Goal: Transaction & Acquisition: Subscribe to service/newsletter

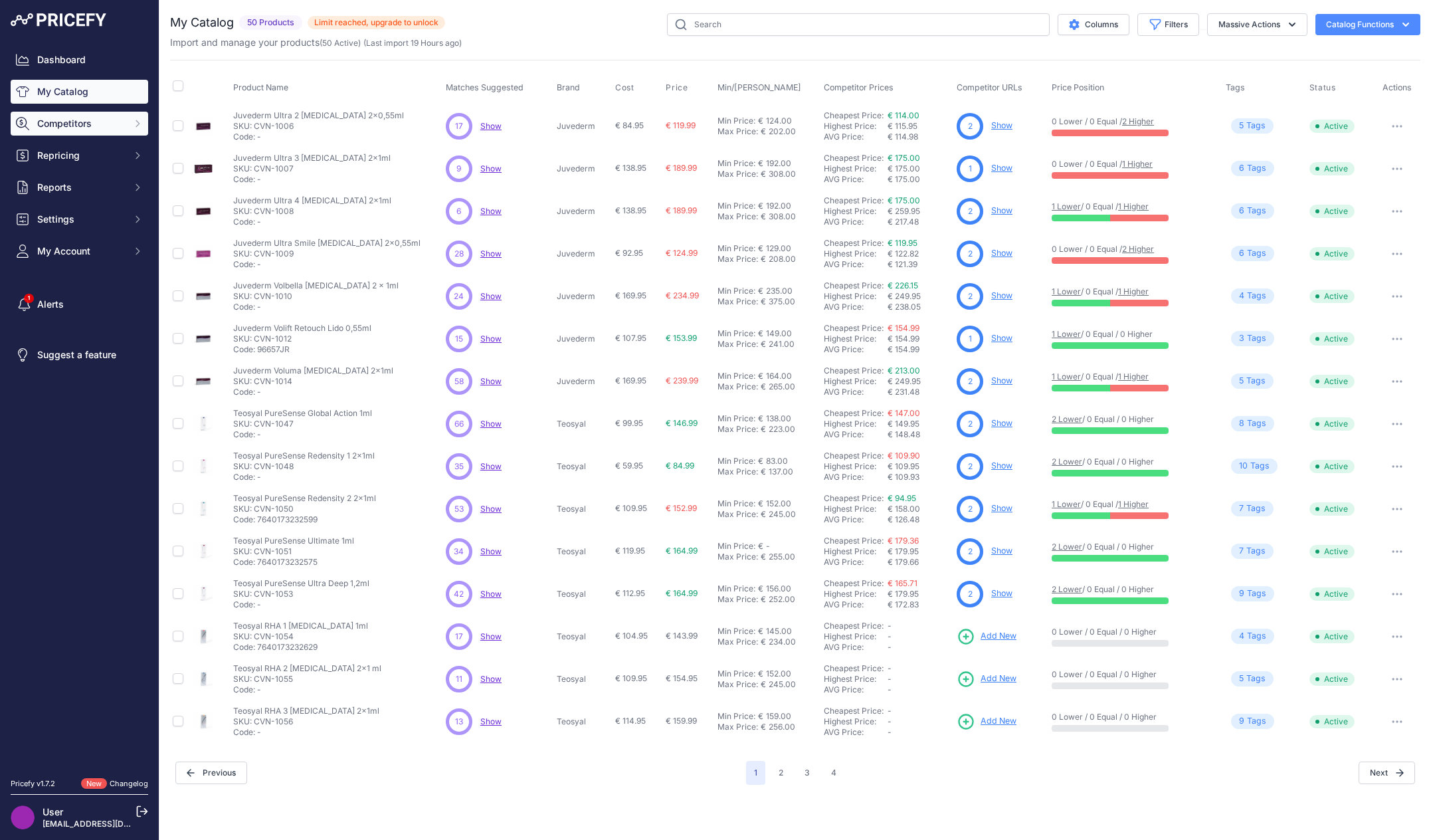
click at [103, 122] on span "Competitors" at bounding box center [80, 124] width 87 height 13
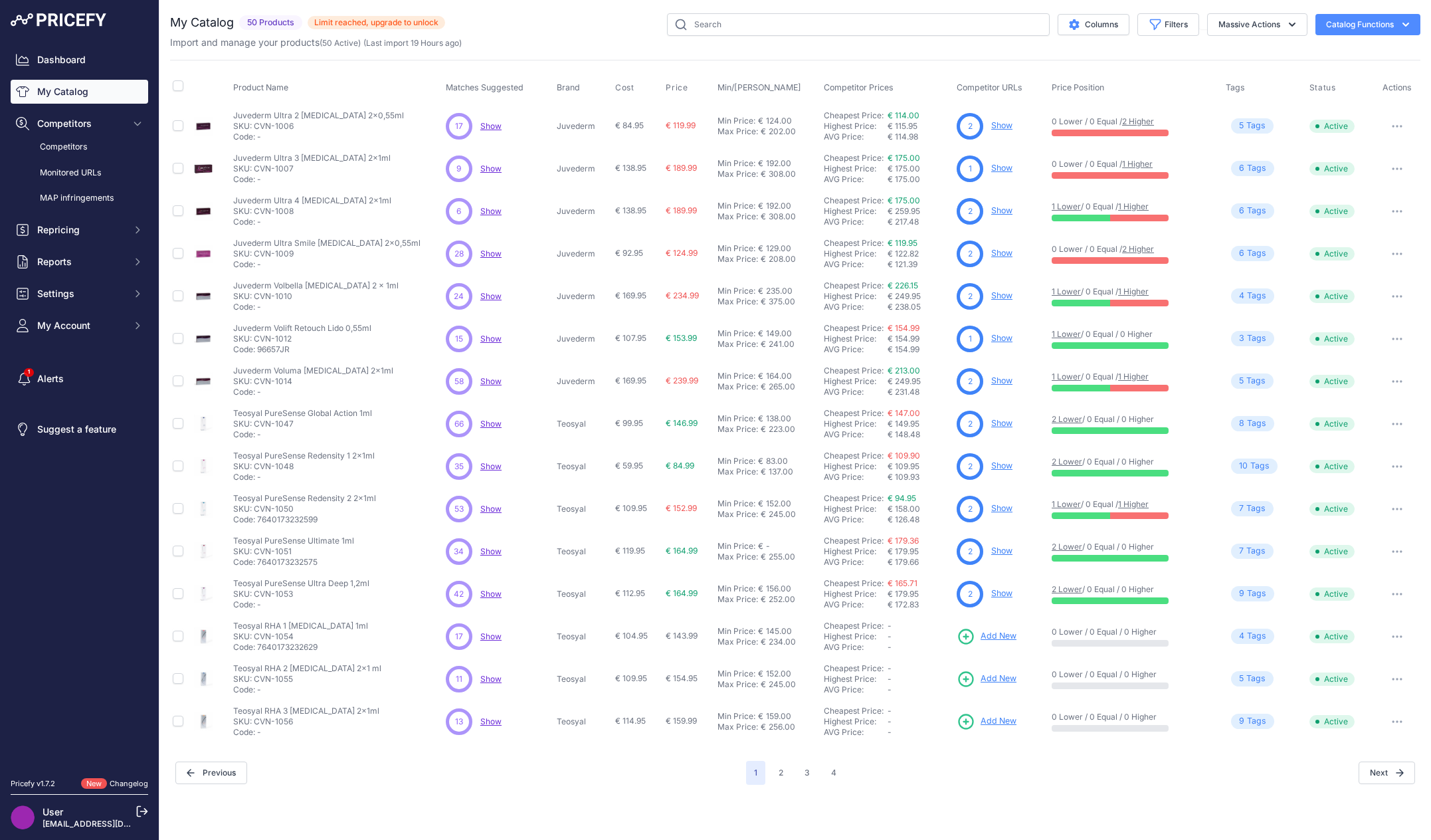
click at [113, 91] on link "My Catalog" at bounding box center [79, 91] width 138 height 24
click at [101, 70] on link "Dashboard" at bounding box center [79, 60] width 138 height 24
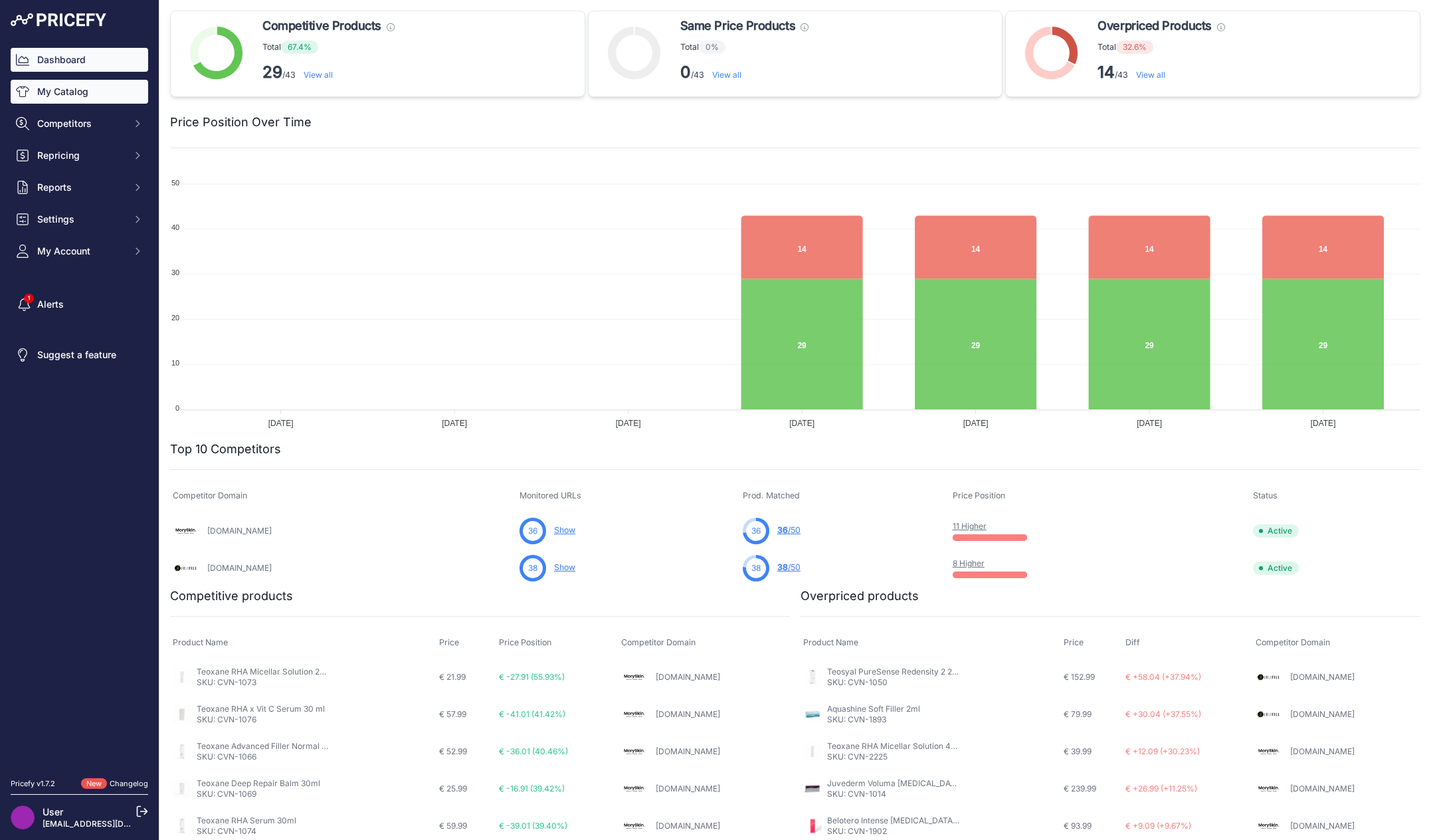
click at [97, 102] on link "My Catalog" at bounding box center [79, 91] width 138 height 24
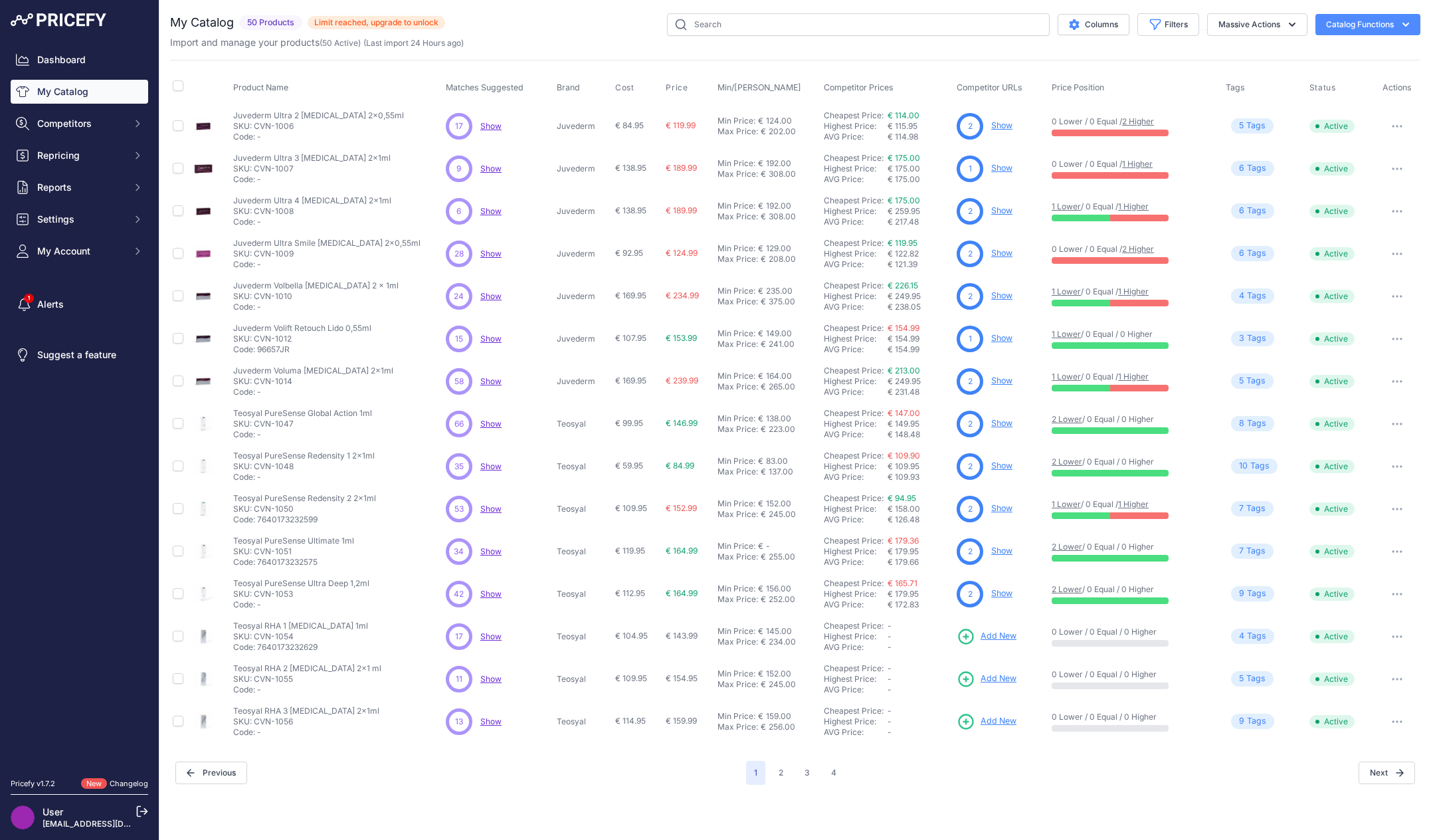
click at [453, 44] on span "(Last import 24 Hours ago)" at bounding box center [414, 42] width 101 height 10
click at [1412, 28] on icon "button" at bounding box center [1405, 24] width 13 height 13
click at [344, 25] on span "Limit reached, upgrade to unlock" at bounding box center [376, 22] width 138 height 13
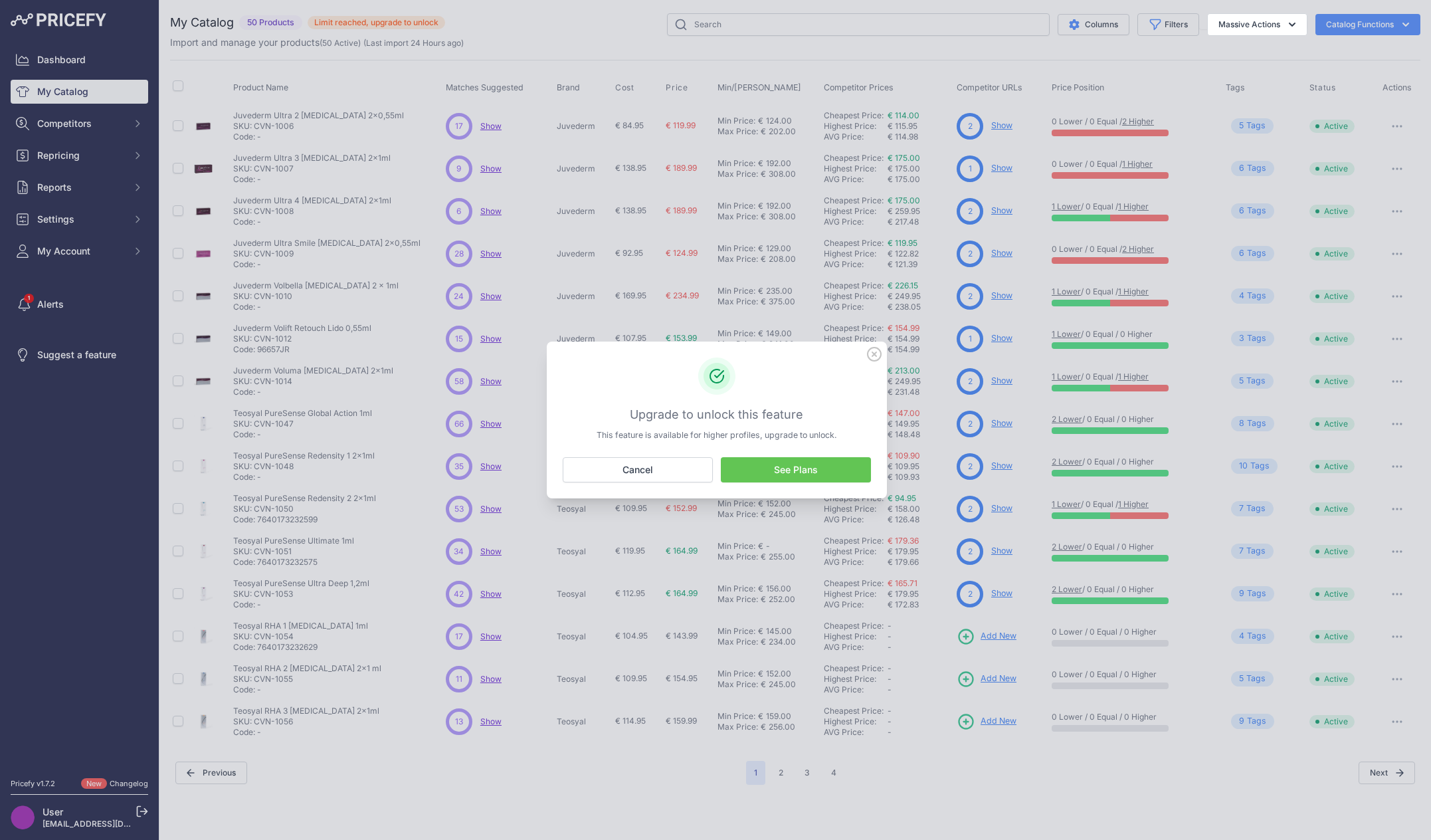
click at [780, 468] on link "See Plans" at bounding box center [796, 469] width 150 height 25
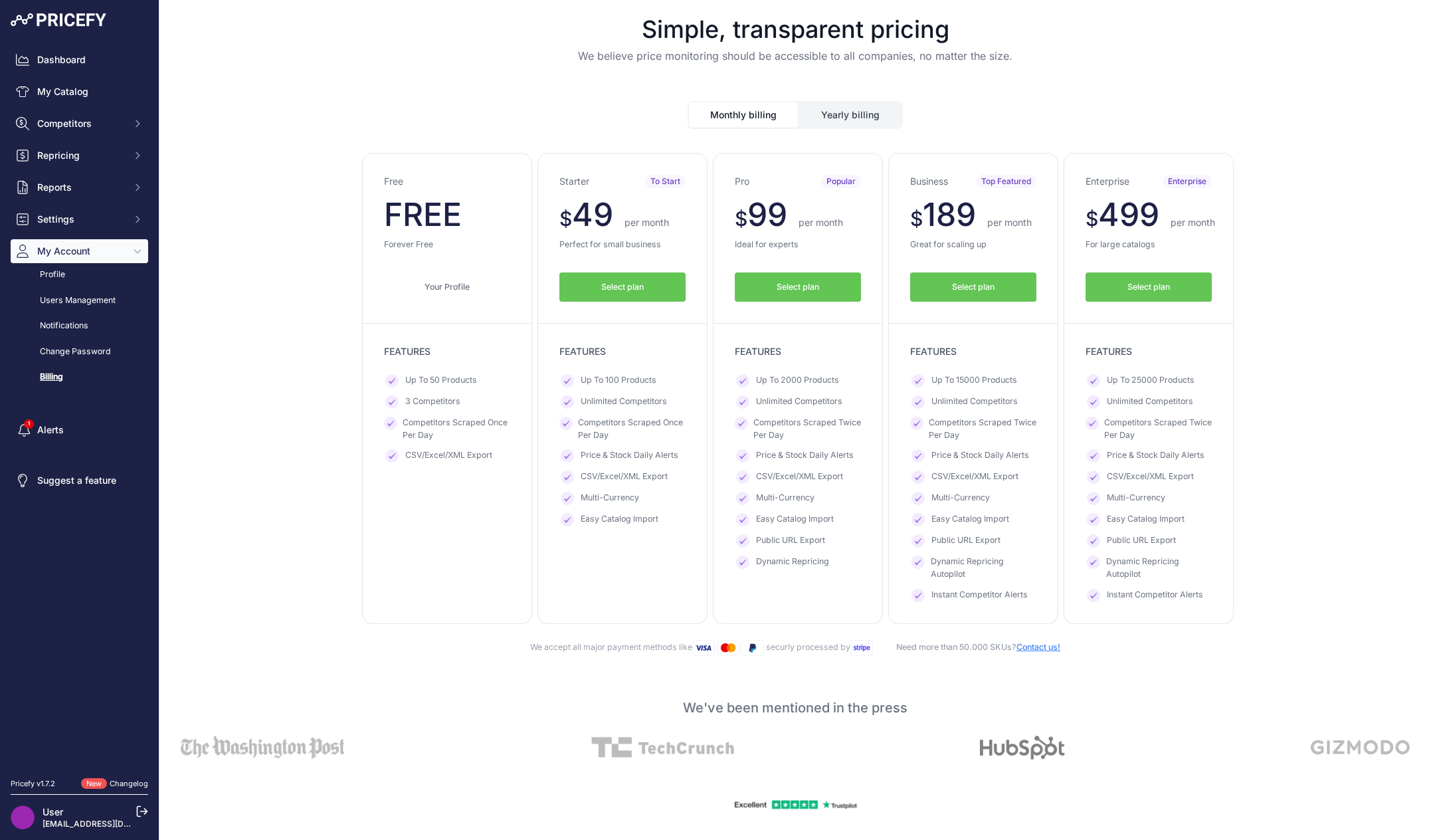
drag, startPoint x: 379, startPoint y: 238, endPoint x: 451, endPoint y: 273, distance: 80.1
click at [451, 273] on div "Free $ 0 $ 0 per month FREE $ 0 0 Forever Free Your Profile" at bounding box center [447, 389] width 170 height 471
click at [414, 349] on p "FEATURES" at bounding box center [447, 351] width 126 height 13
click at [415, 352] on p "FEATURES" at bounding box center [447, 351] width 126 height 13
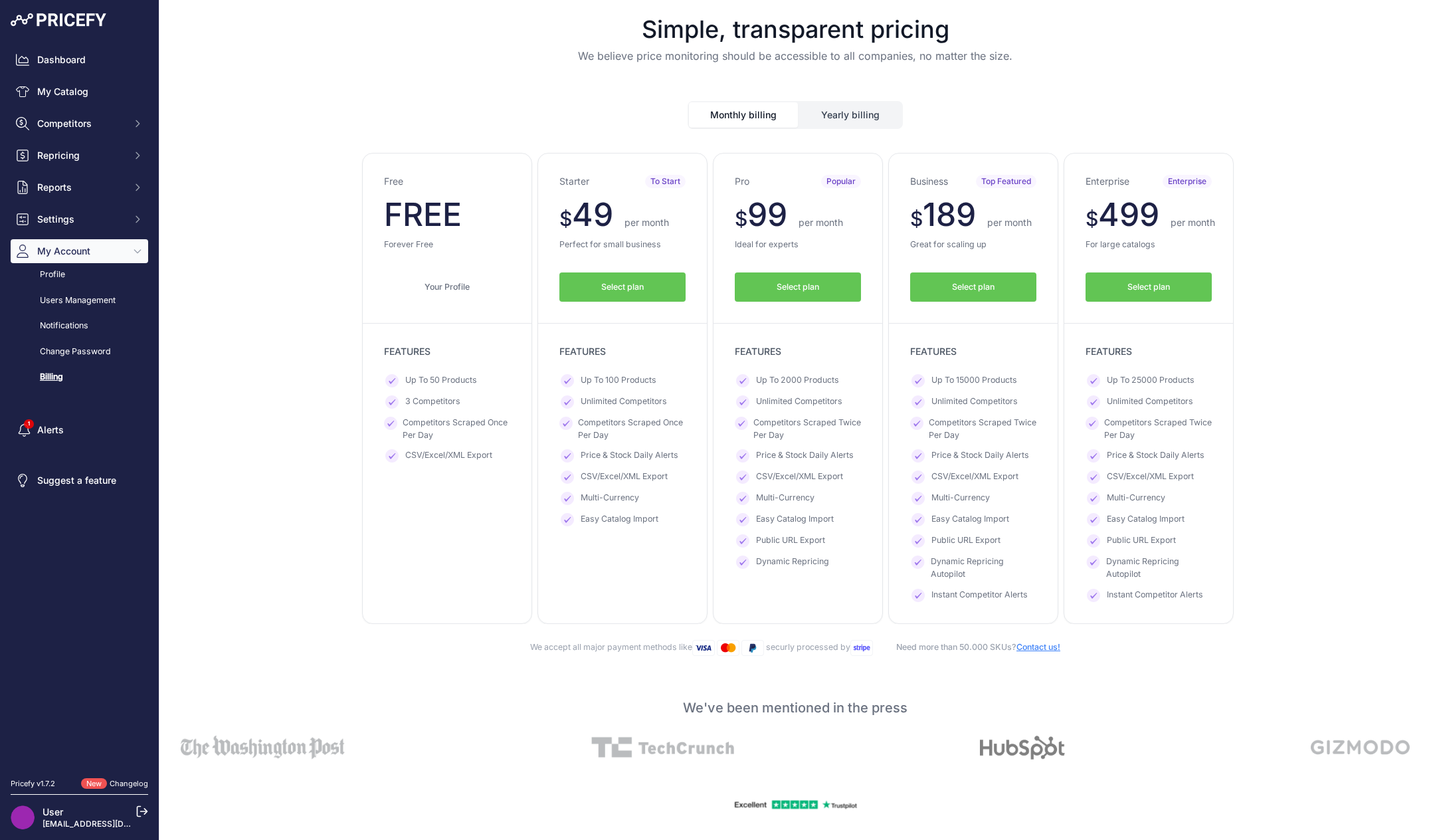
click at [423, 348] on p "FEATURES" at bounding box center [447, 351] width 126 height 13
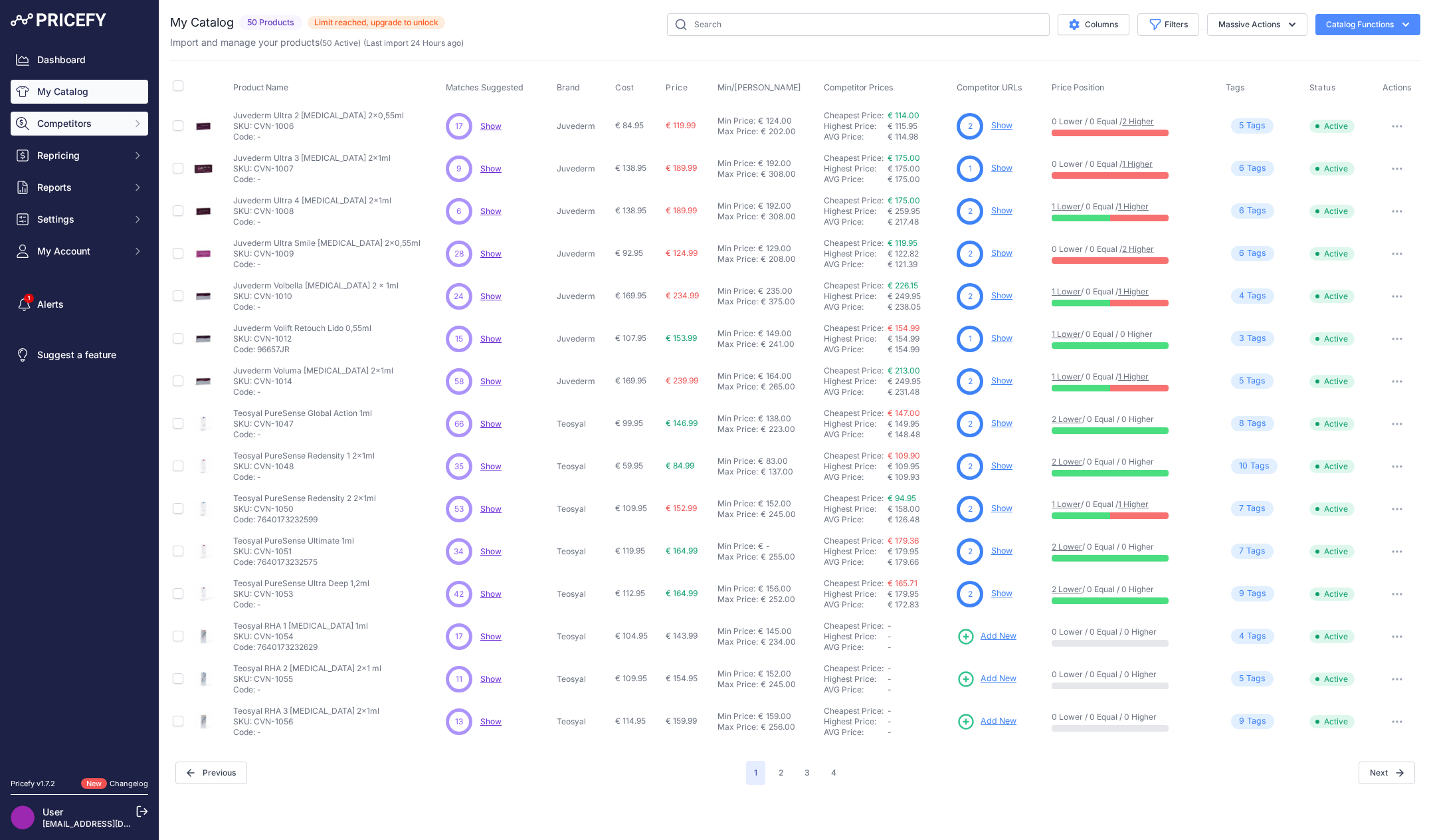
click at [112, 127] on span "Competitors" at bounding box center [80, 124] width 87 height 13
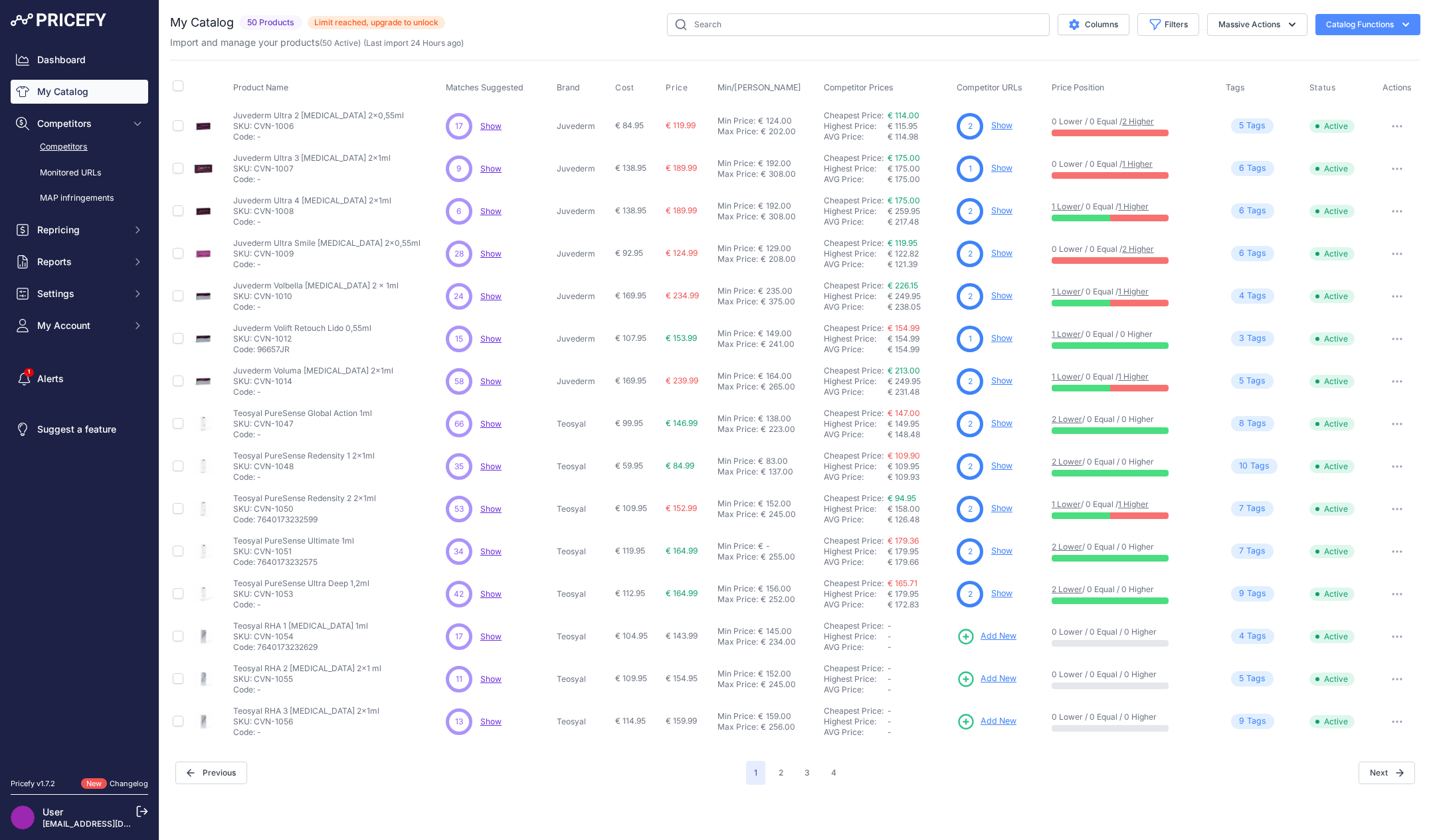
click at [82, 141] on link "Competitors" at bounding box center [79, 147] width 138 height 23
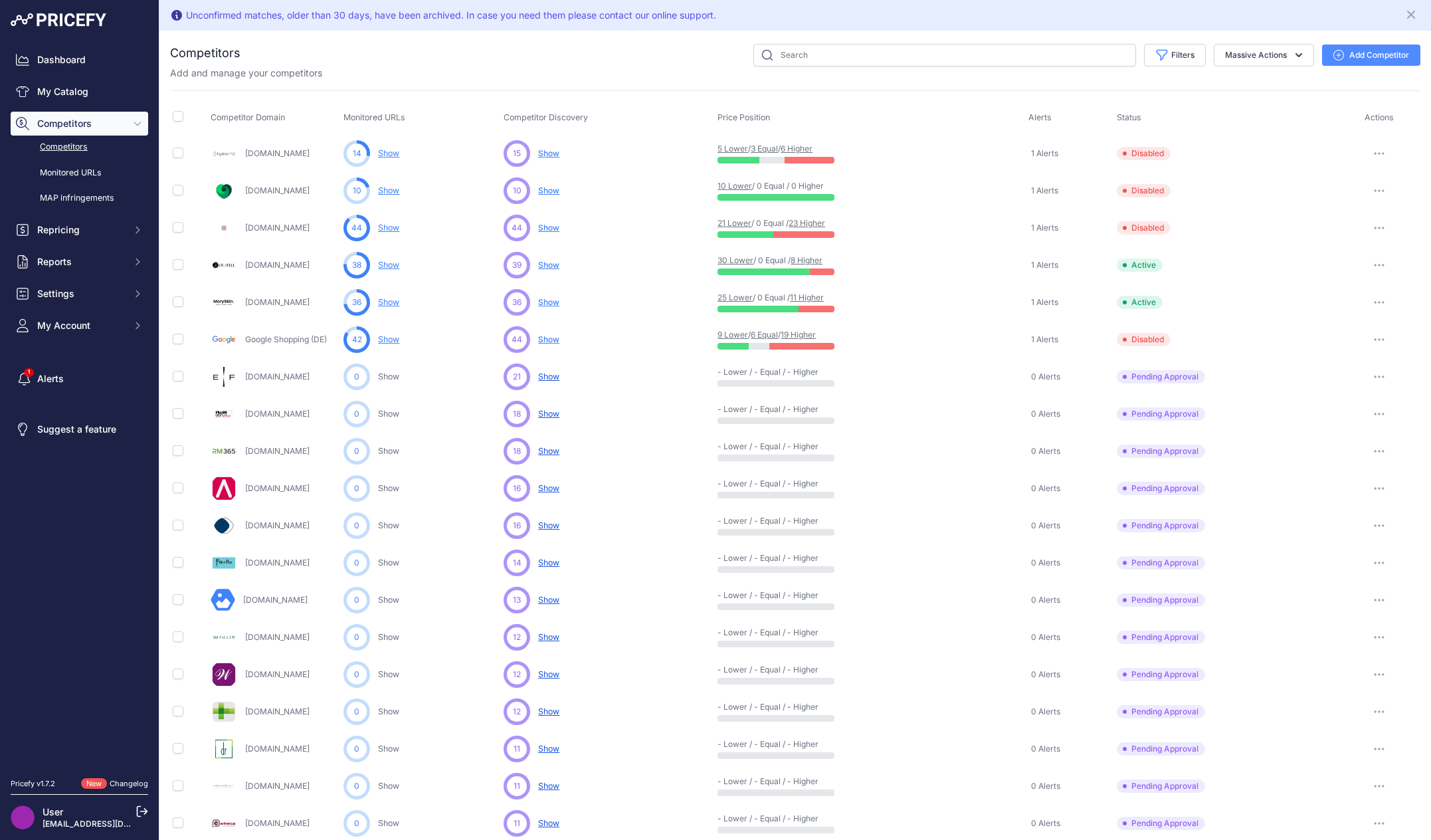
click at [533, 63] on div "Filters Competitor Status Select an option Active Disabled Update Profile Pendi…" at bounding box center [830, 54] width 1180 height 22
click at [532, 72] on div "Add and manage your competitors" at bounding box center [795, 73] width 1250 height 13
click at [67, 148] on link "Competitors" at bounding box center [79, 147] width 138 height 23
click at [97, 201] on link "MAP infringements" at bounding box center [79, 198] width 138 height 23
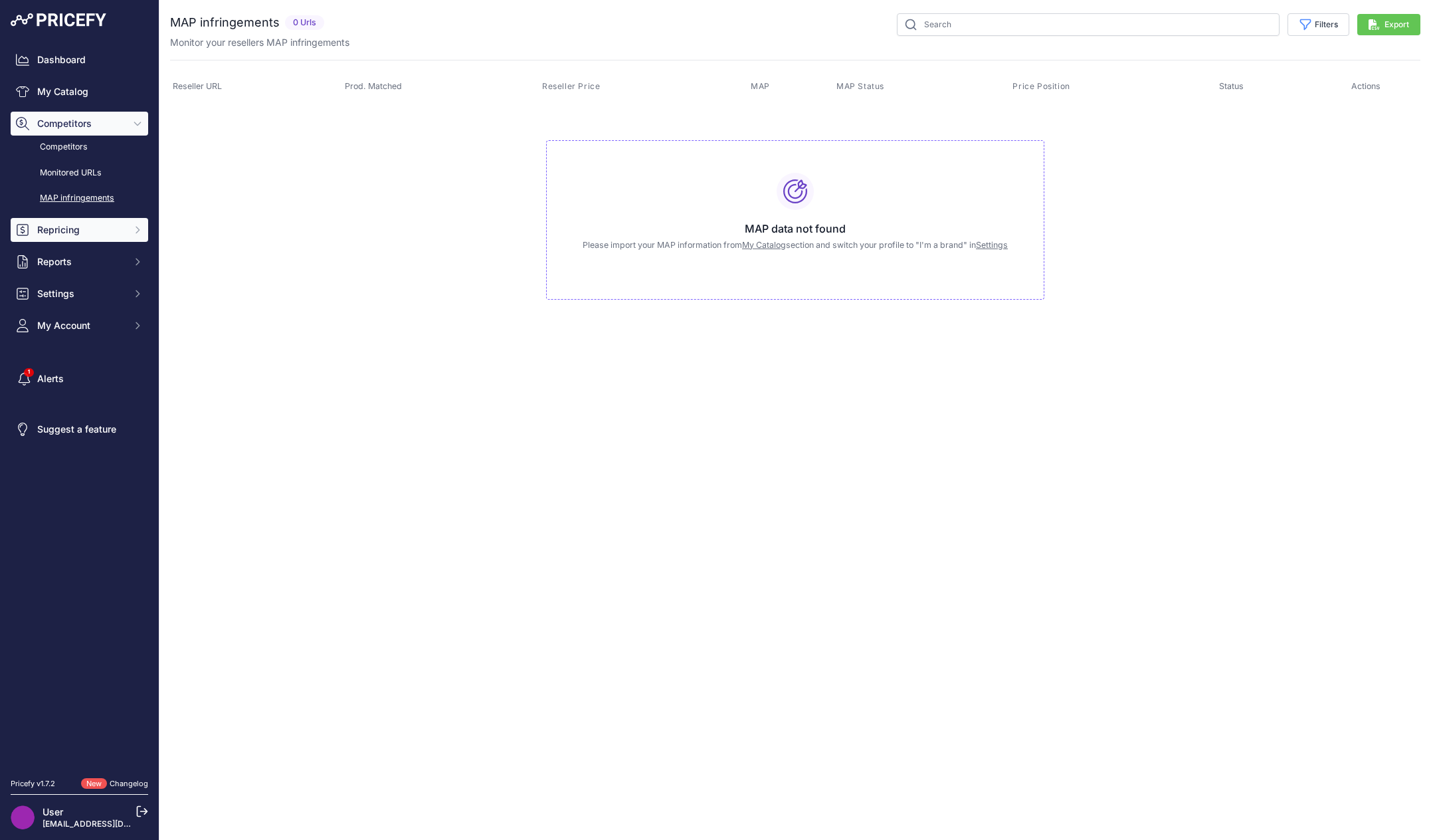
click at [92, 230] on span "Repricing" at bounding box center [80, 230] width 87 height 13
click at [81, 262] on span "Reports" at bounding box center [80, 261] width 87 height 13
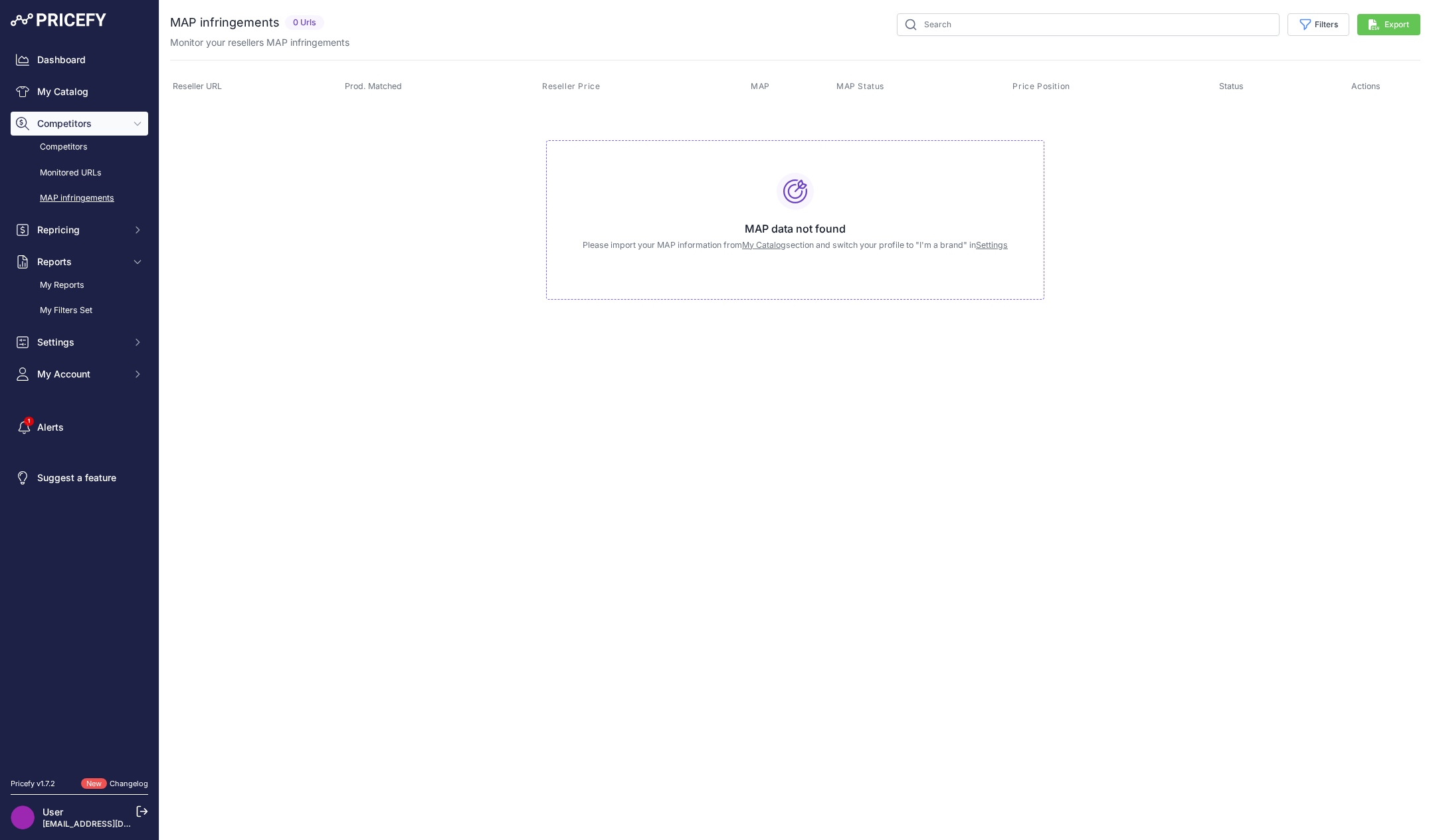
click at [79, 43] on div "Dashboard My Catalog Competitors Competitors Monitored URLs MAP infringements R…" at bounding box center [79, 386] width 159 height 773
click at [66, 86] on link "My Catalog" at bounding box center [79, 91] width 138 height 24
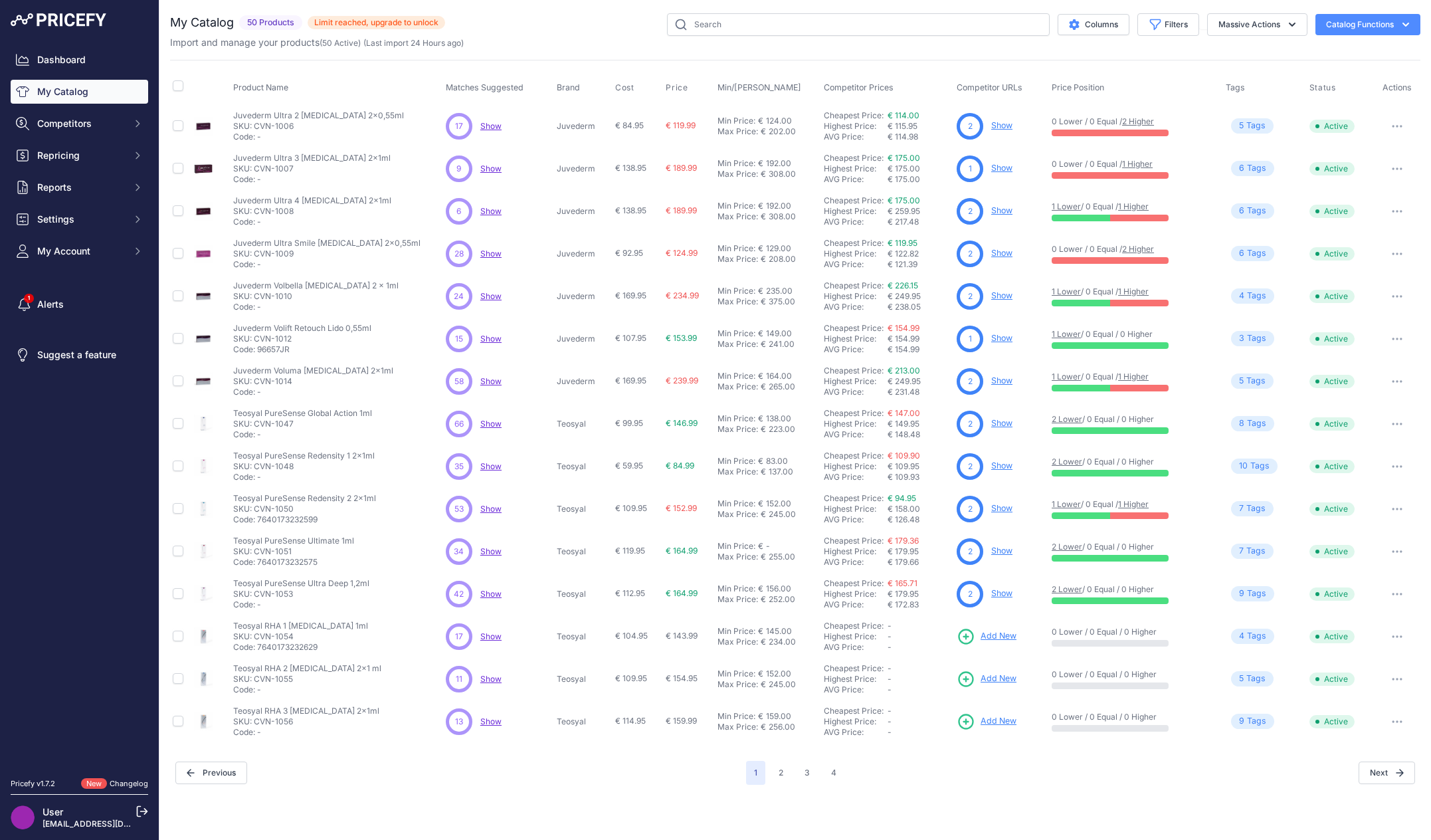
click at [496, 123] on span "Show" at bounding box center [490, 126] width 21 height 10
click at [584, 20] on div "Columns Filters Status All Status Only Enabled Only Disabled" at bounding box center [932, 24] width 975 height 22
click at [1400, 122] on button "button" at bounding box center [1397, 126] width 27 height 18
click at [830, 767] on button "4" at bounding box center [834, 773] width 21 height 24
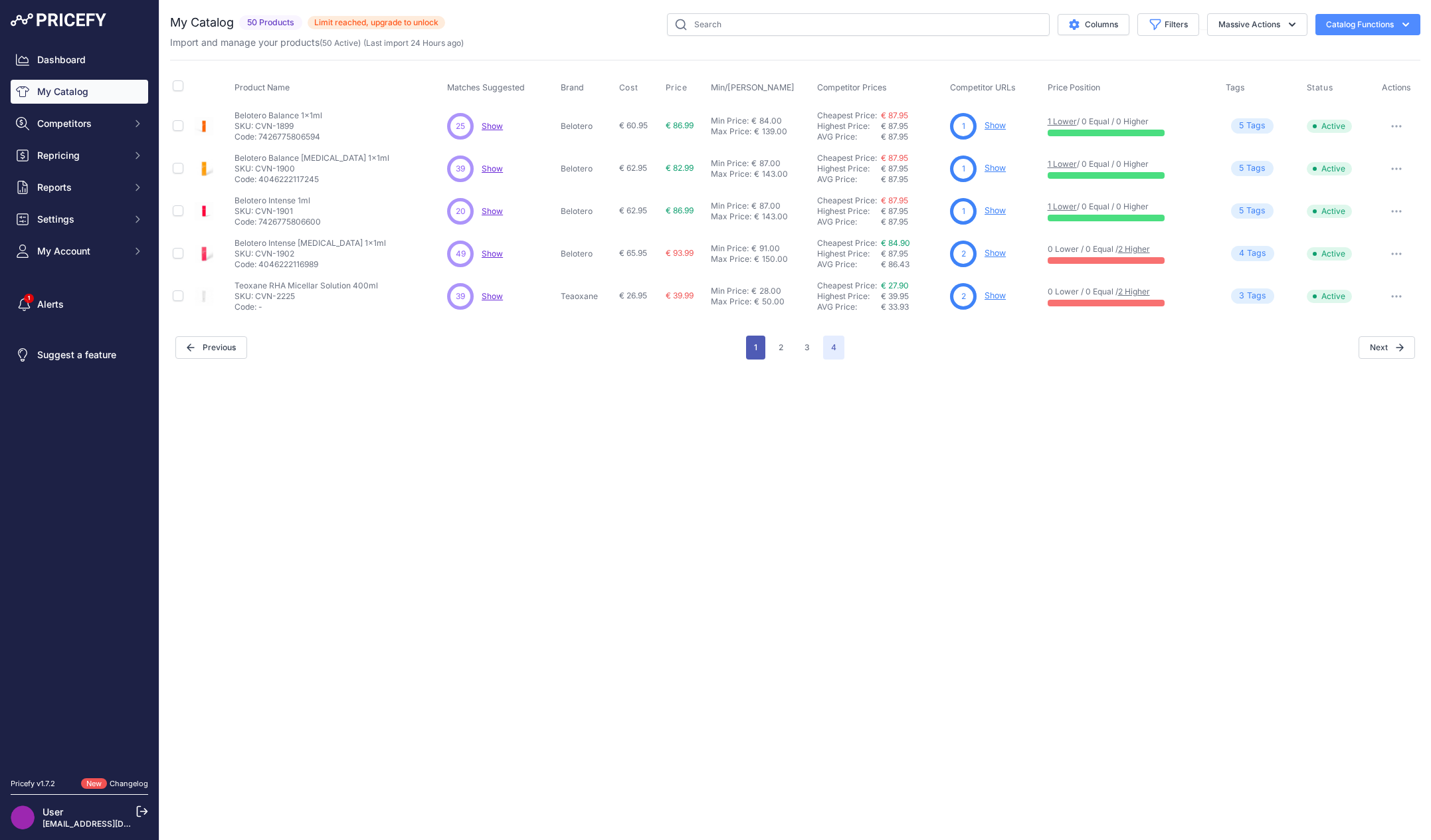
click at [754, 344] on button "1" at bounding box center [755, 347] width 19 height 24
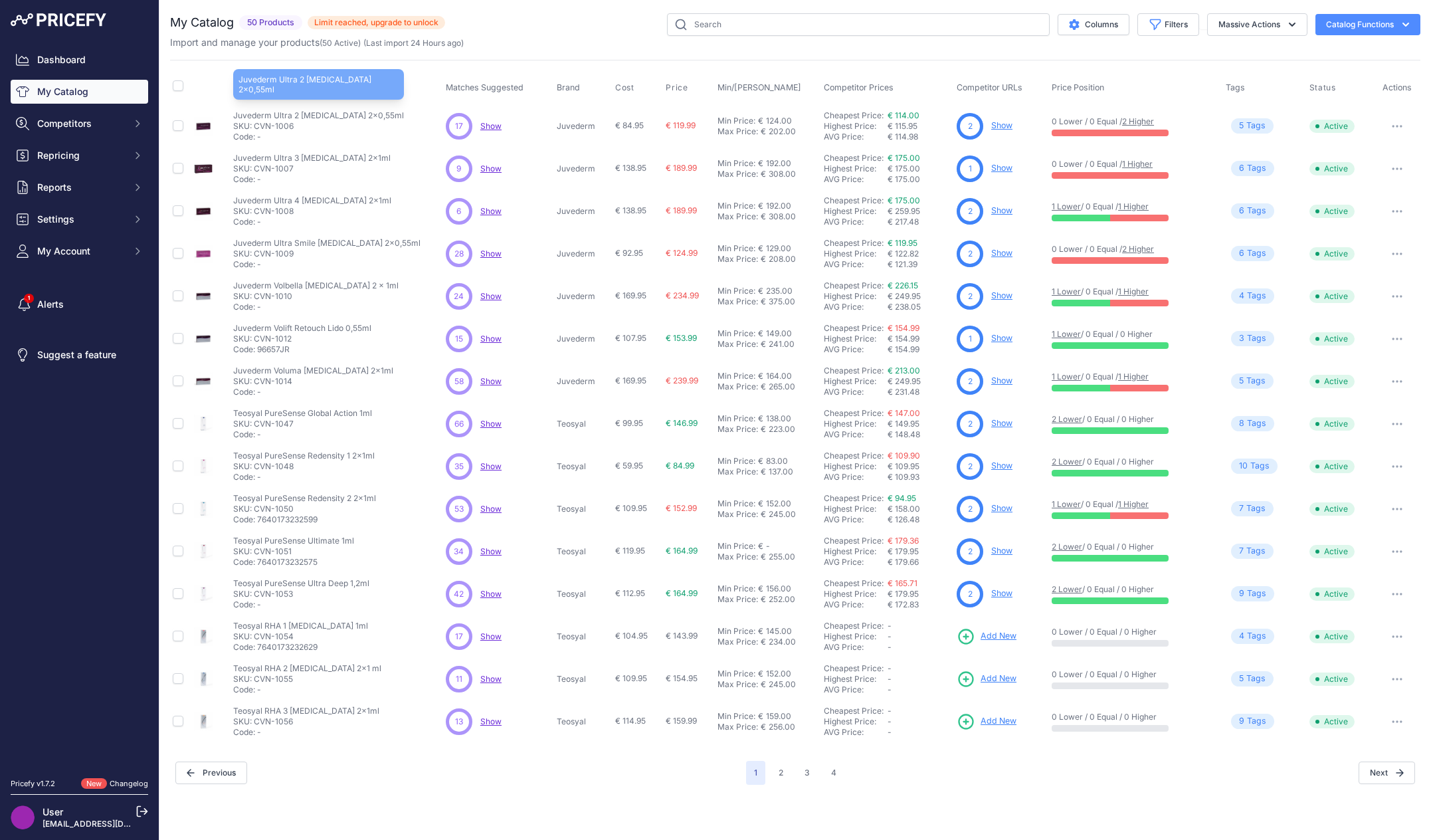
click at [343, 111] on p "Juvederm Ultra 2 [MEDICAL_DATA] 2x0,55ml" at bounding box center [319, 115] width 171 height 11
click at [572, 122] on p "Juvederm" at bounding box center [583, 126] width 54 height 11
click at [916, 51] on div "My Catalog 50 Products" at bounding box center [795, 398] width 1250 height 771
click at [866, 40] on div "Import and manage your products ( 50 Active ) (Last import 24 Hours ago)" at bounding box center [795, 42] width 1250 height 13
click at [972, 120] on span "2" at bounding box center [969, 126] width 5 height 12
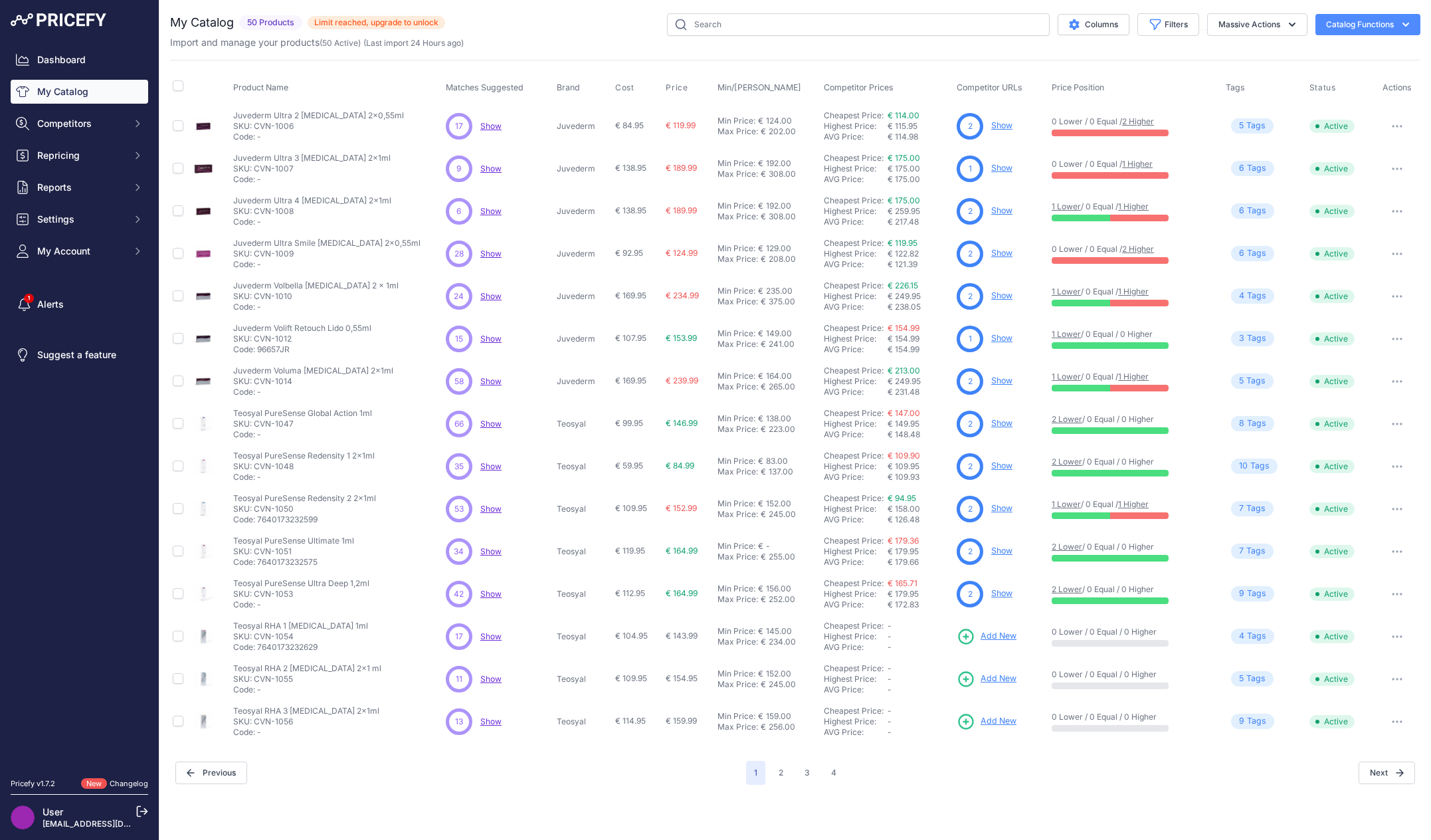
click at [992, 123] on link "Show" at bounding box center [1002, 125] width 21 height 10
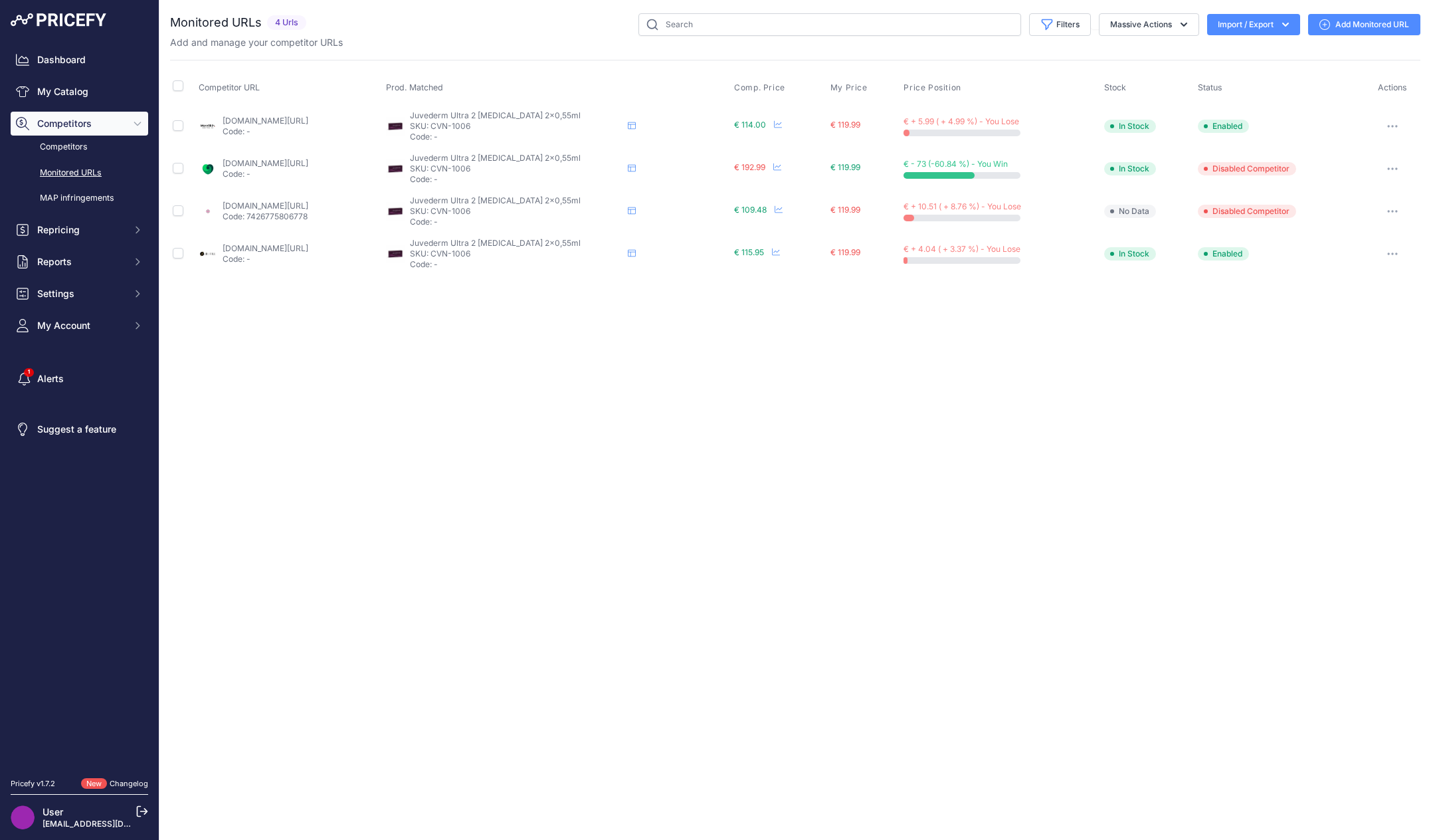
click at [617, 426] on div "Close You are not connected to the internet." at bounding box center [795, 420] width 1271 height 840
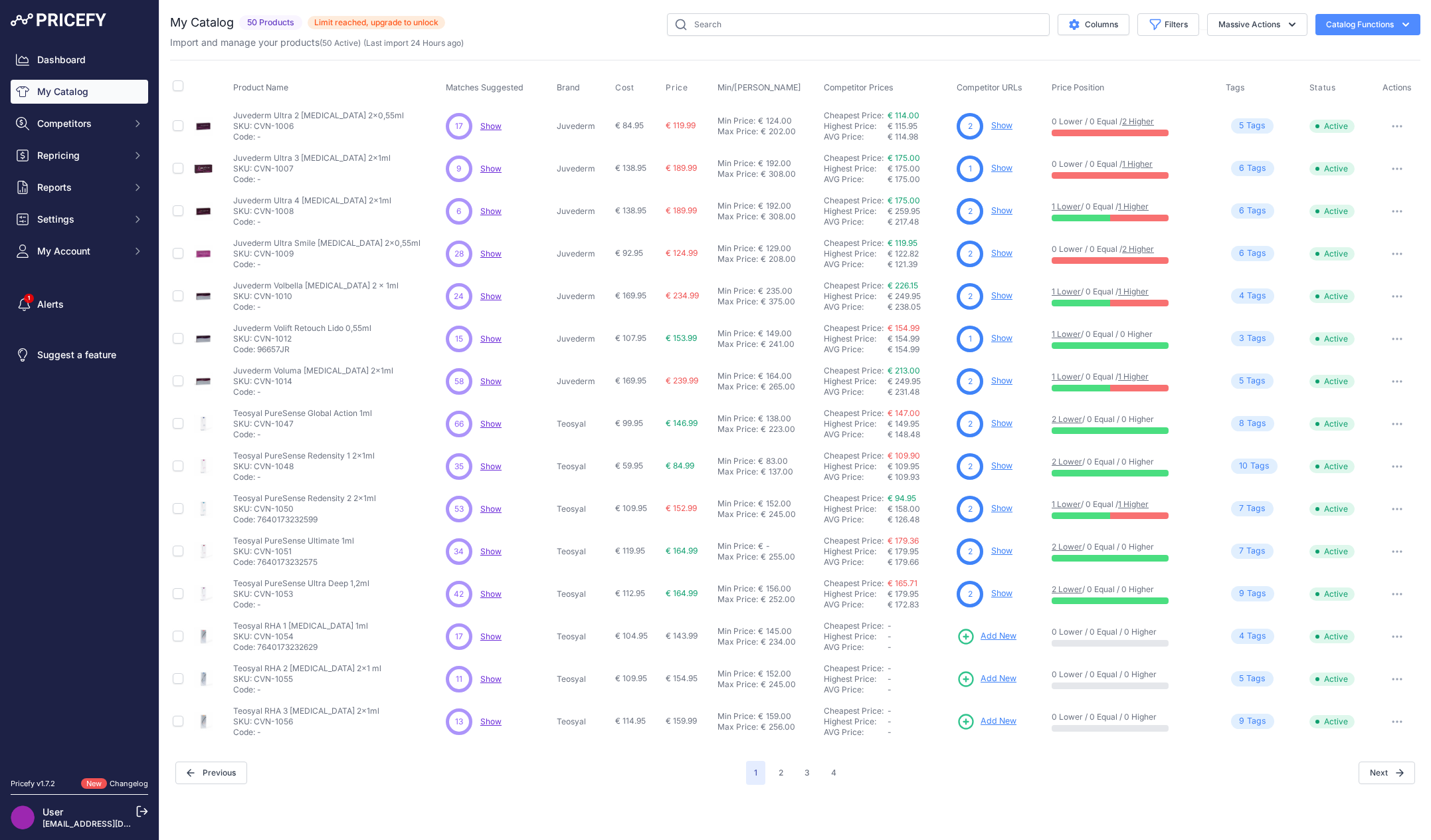
click at [1096, 125] on p "0 Lower / 0 Equal / 2 Higher" at bounding box center [1132, 122] width 161 height 11
click at [454, 117] on div "17" at bounding box center [459, 126] width 27 height 27
click at [459, 125] on span "17" at bounding box center [459, 126] width 8 height 12
click at [497, 121] on span "Show" at bounding box center [490, 126] width 21 height 10
click at [77, 55] on link "Dashboard" at bounding box center [79, 60] width 138 height 24
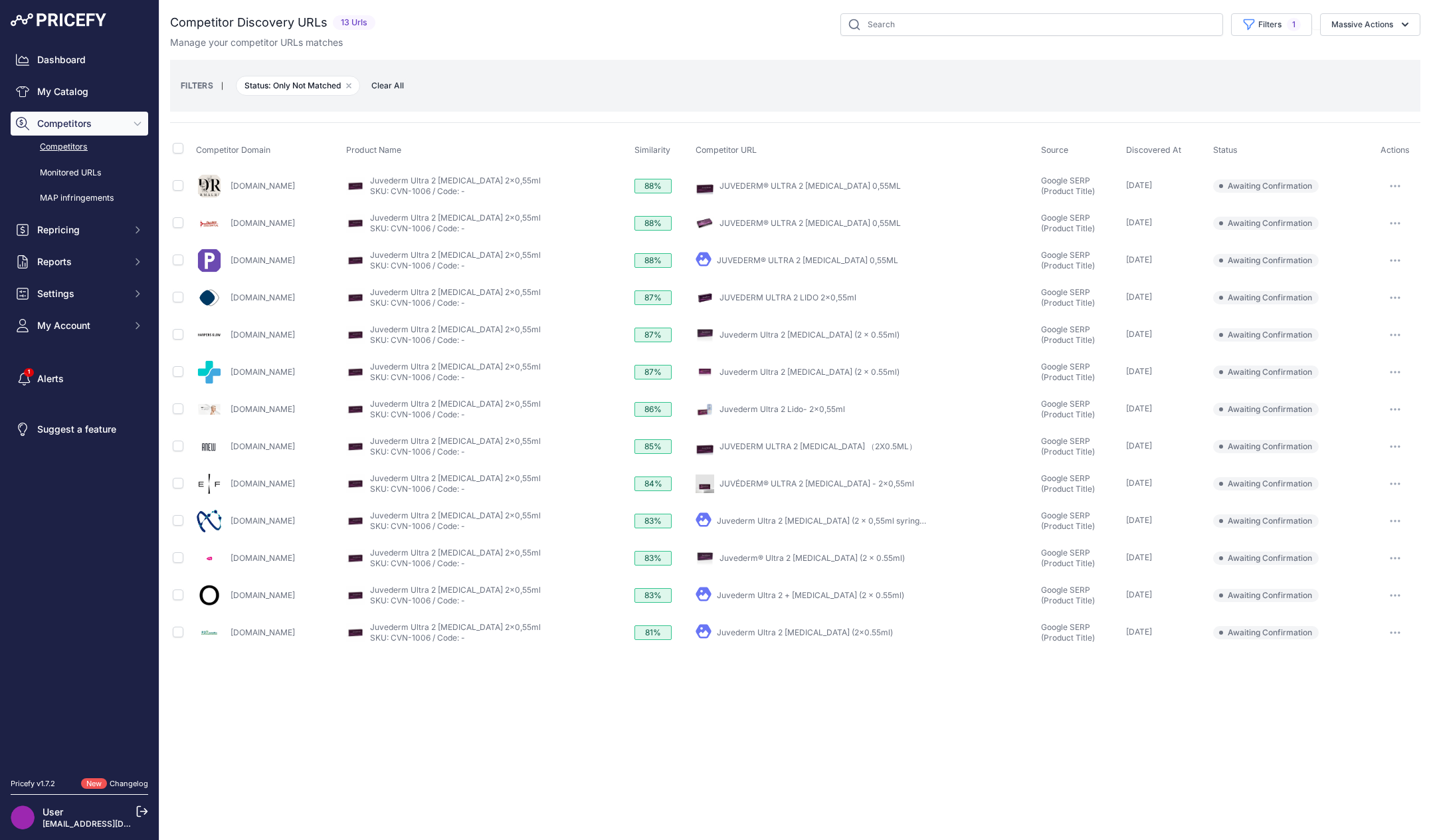
click at [108, 589] on nav "Dashboard My Catalog Competitors Competitors Monitored URLs MAP infringements R…" at bounding box center [79, 405] width 138 height 714
drag, startPoint x: 689, startPoint y: 706, endPoint x: 612, endPoint y: 710, distance: 77.1
click at [612, 710] on div "Close You are not connected to the internet." at bounding box center [795, 420] width 1271 height 840
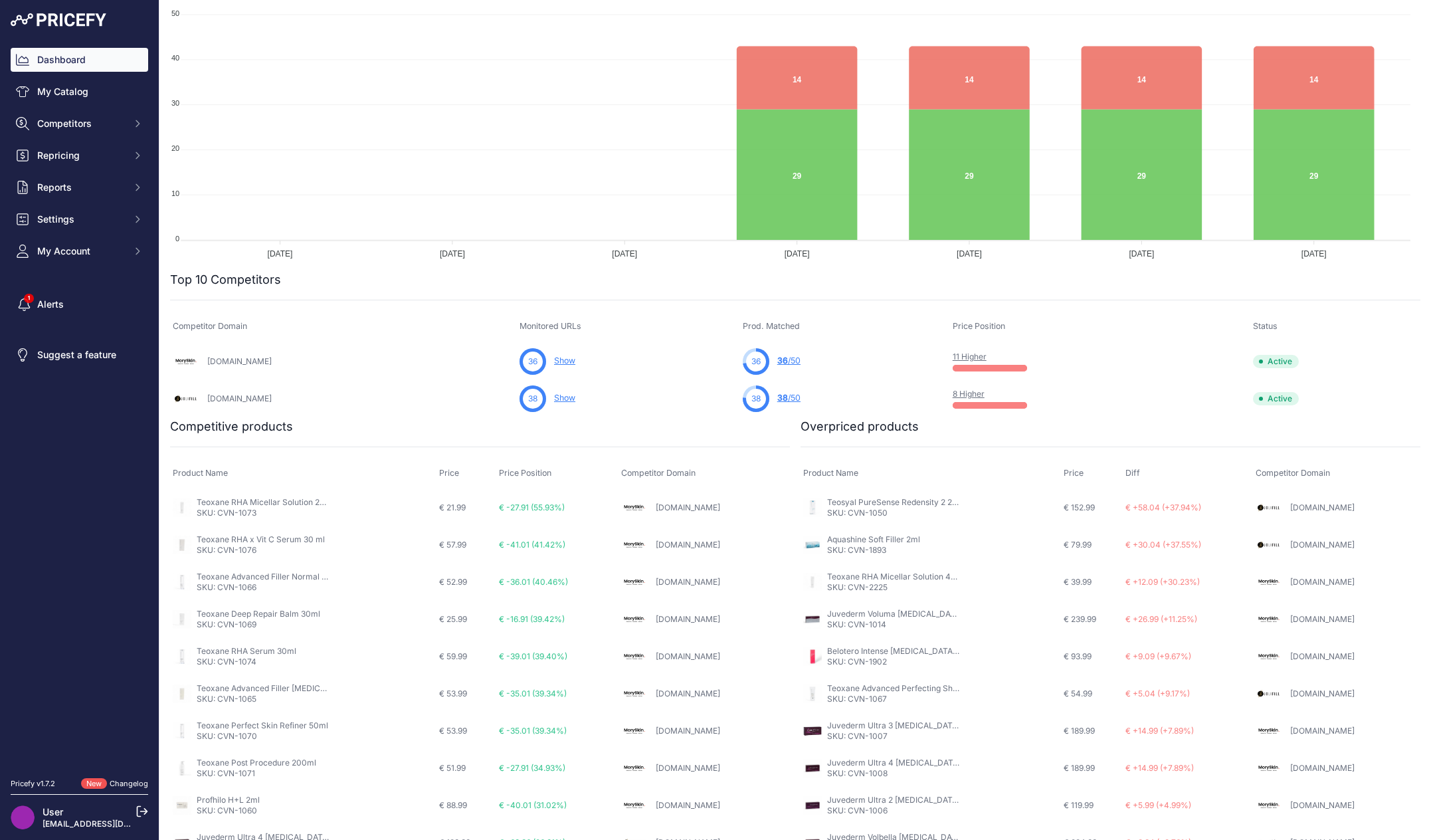
scroll to position [188, 0]
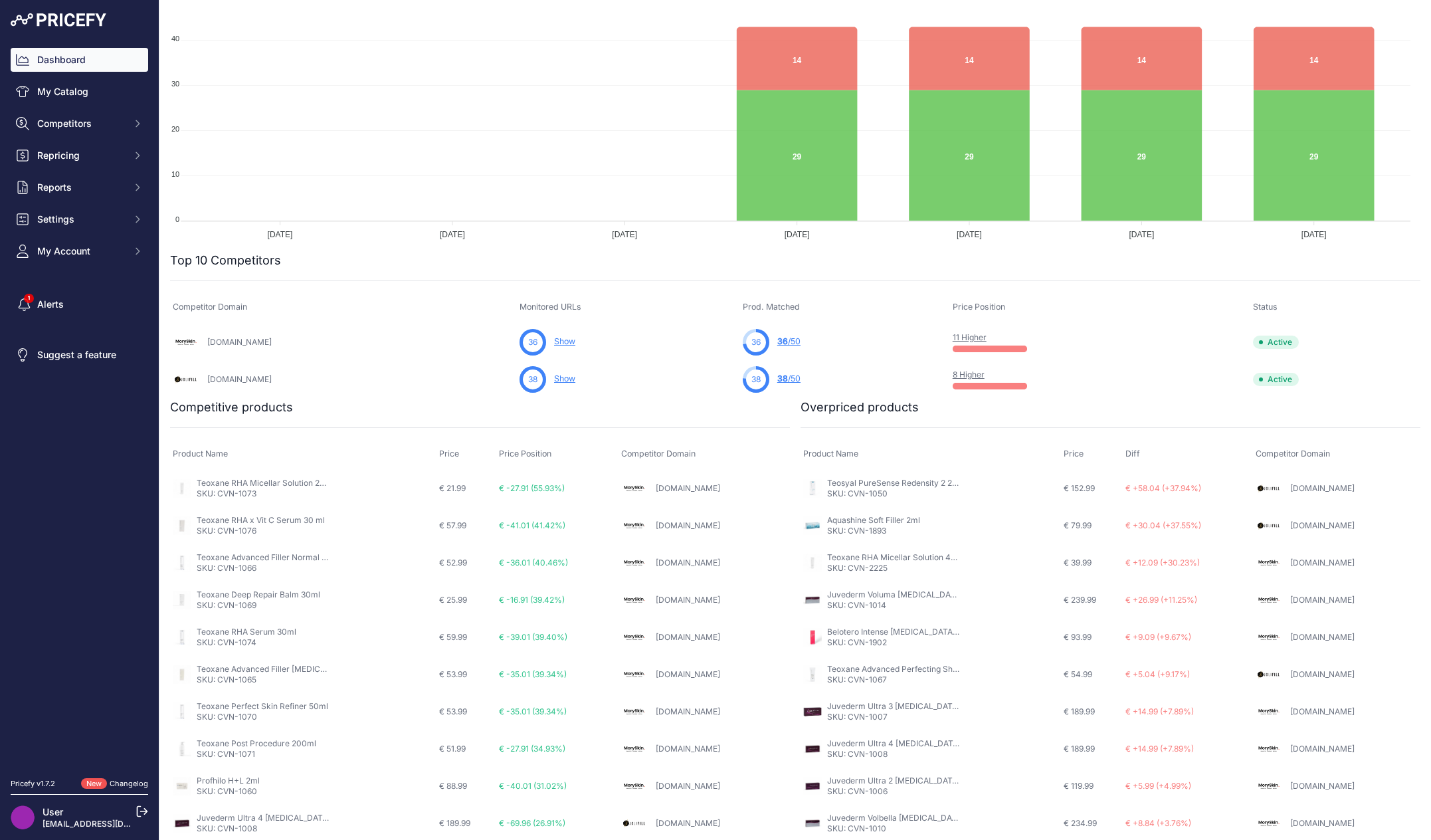
click at [60, 447] on nav "Dashboard My Catalog Competitors Competitors Monitored URLs MAP infringements R…" at bounding box center [79, 405] width 138 height 714
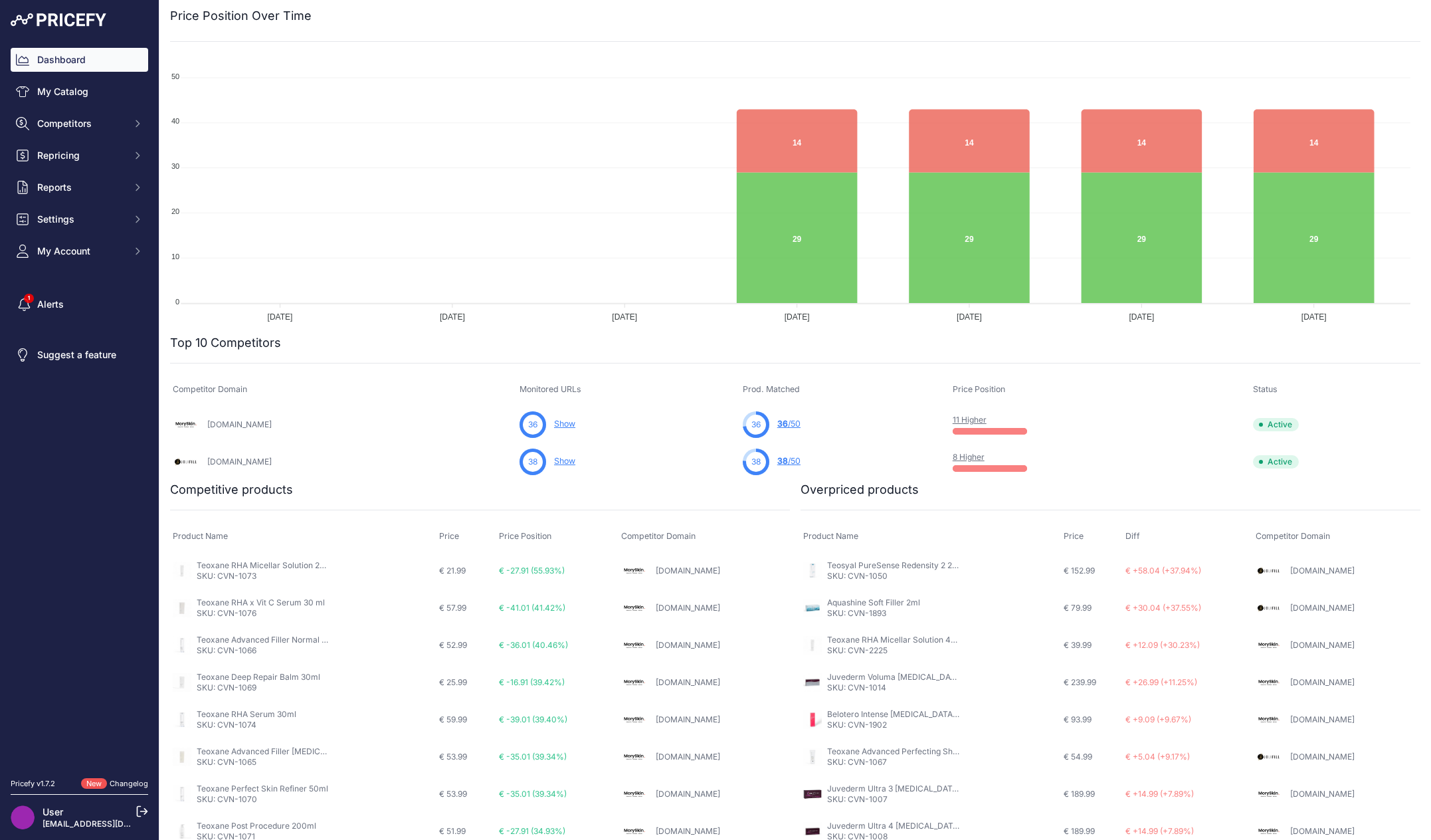
scroll to position [0, 0]
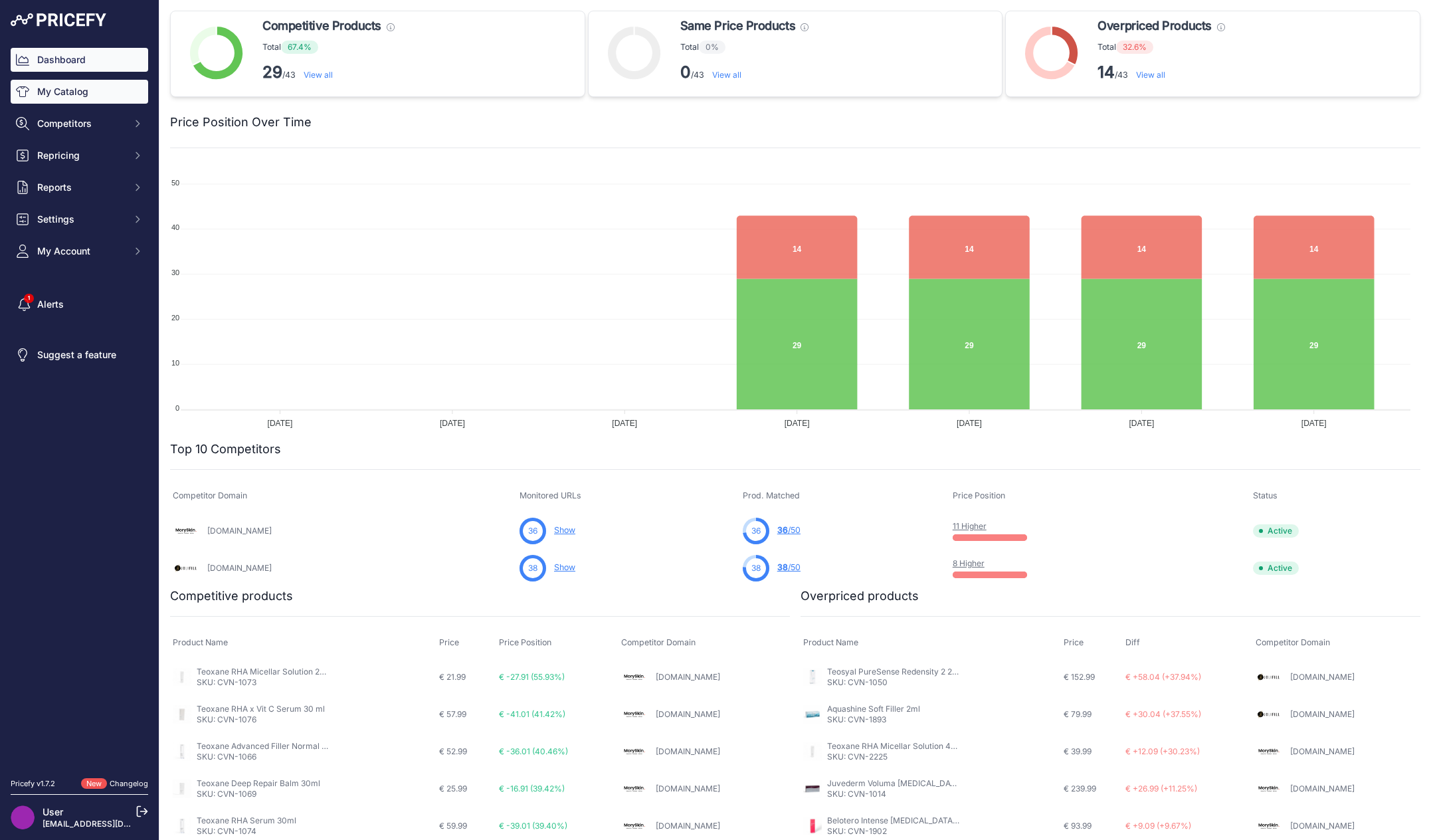
click at [100, 89] on link "My Catalog" at bounding box center [79, 91] width 138 height 24
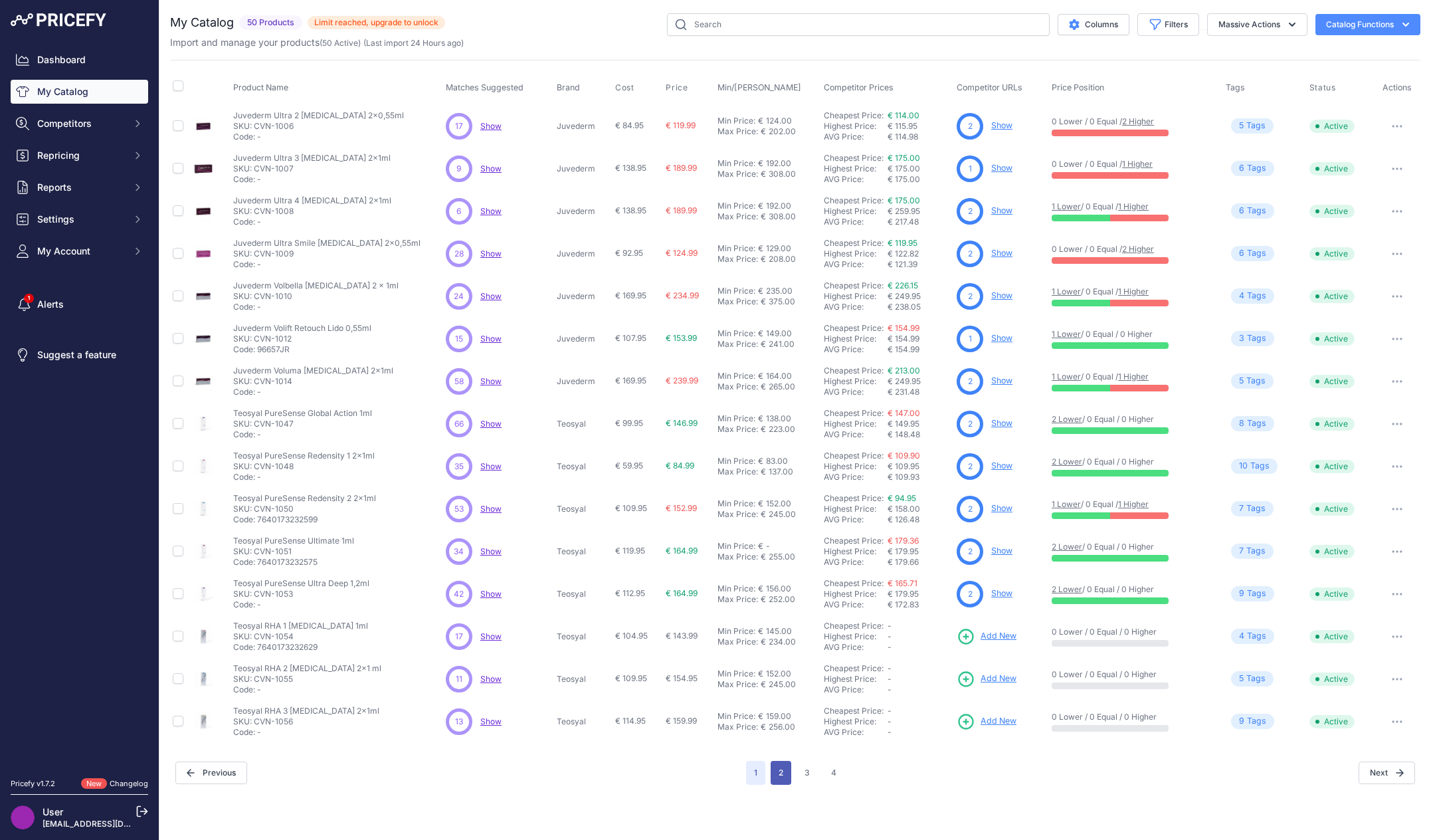
click at [784, 778] on button "2" at bounding box center [781, 773] width 20 height 24
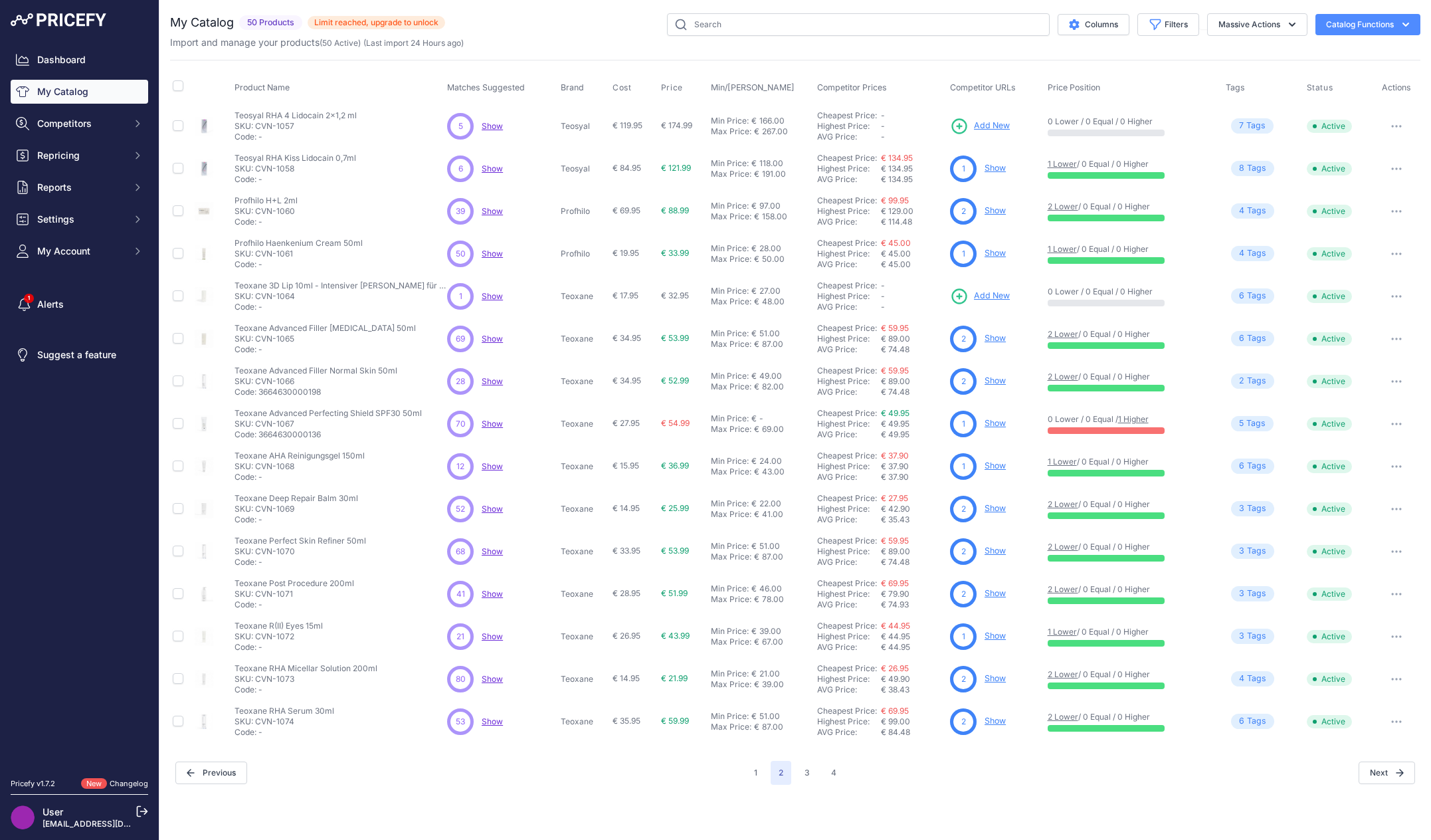
click at [530, 34] on div "Columns Filters Status All Status Only Enabled Only Disabled" at bounding box center [932, 24] width 975 height 22
click at [761, 768] on button "1" at bounding box center [755, 773] width 19 height 24
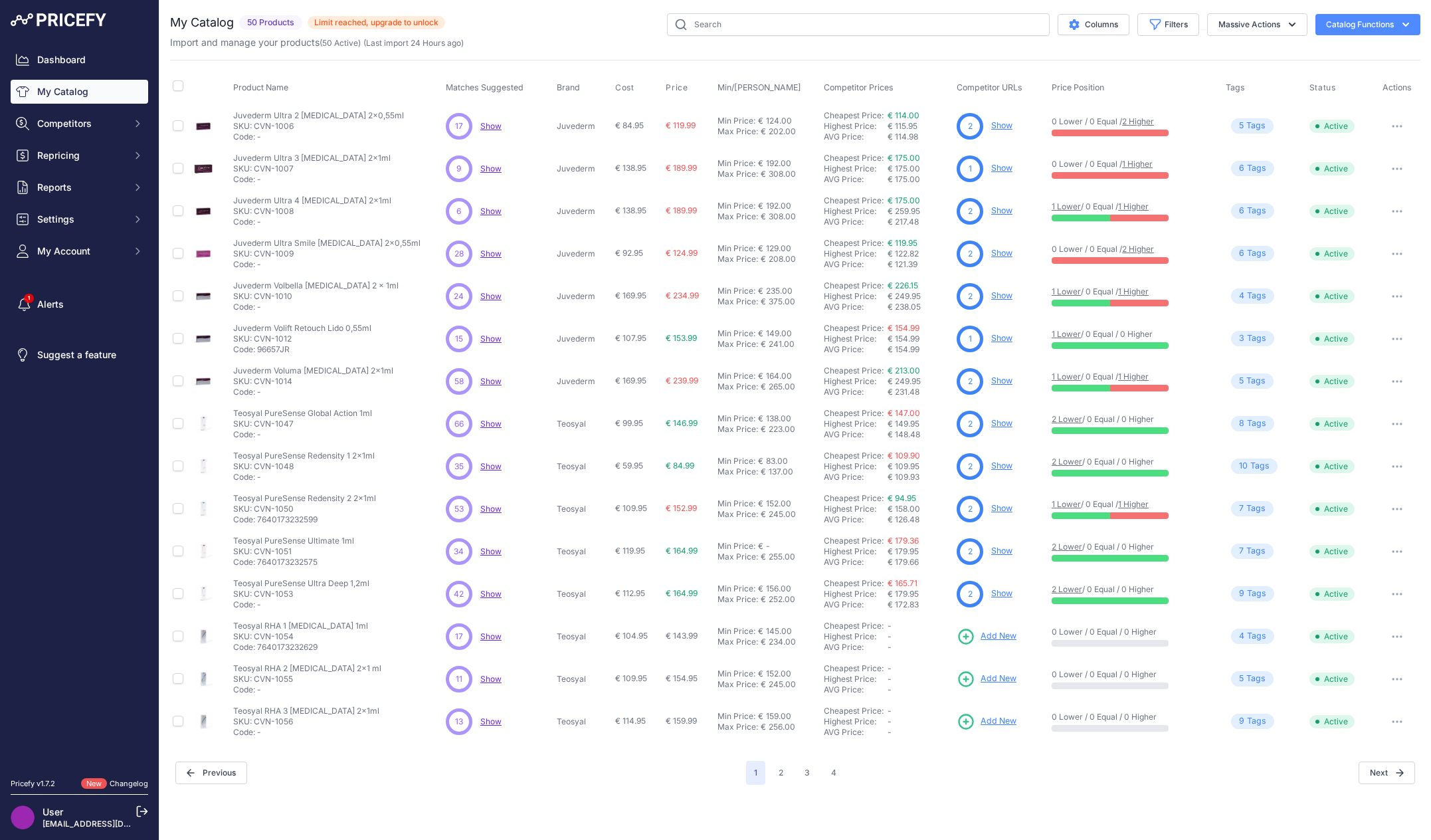
drag, startPoint x: 554, startPoint y: 28, endPoint x: 544, endPoint y: 29, distance: 10.0
click at [544, 29] on div "Columns Filters Status All Status Only Enabled Only Disabled" at bounding box center [932, 24] width 975 height 22
click at [67, 121] on span "Competitors" at bounding box center [80, 124] width 87 height 13
click at [76, 143] on link "Competitors" at bounding box center [79, 147] width 138 height 23
click at [90, 515] on nav "Dashboard My Catalog Competitors Competitors Monitored URLs MAP infringements R…" at bounding box center [79, 405] width 138 height 714
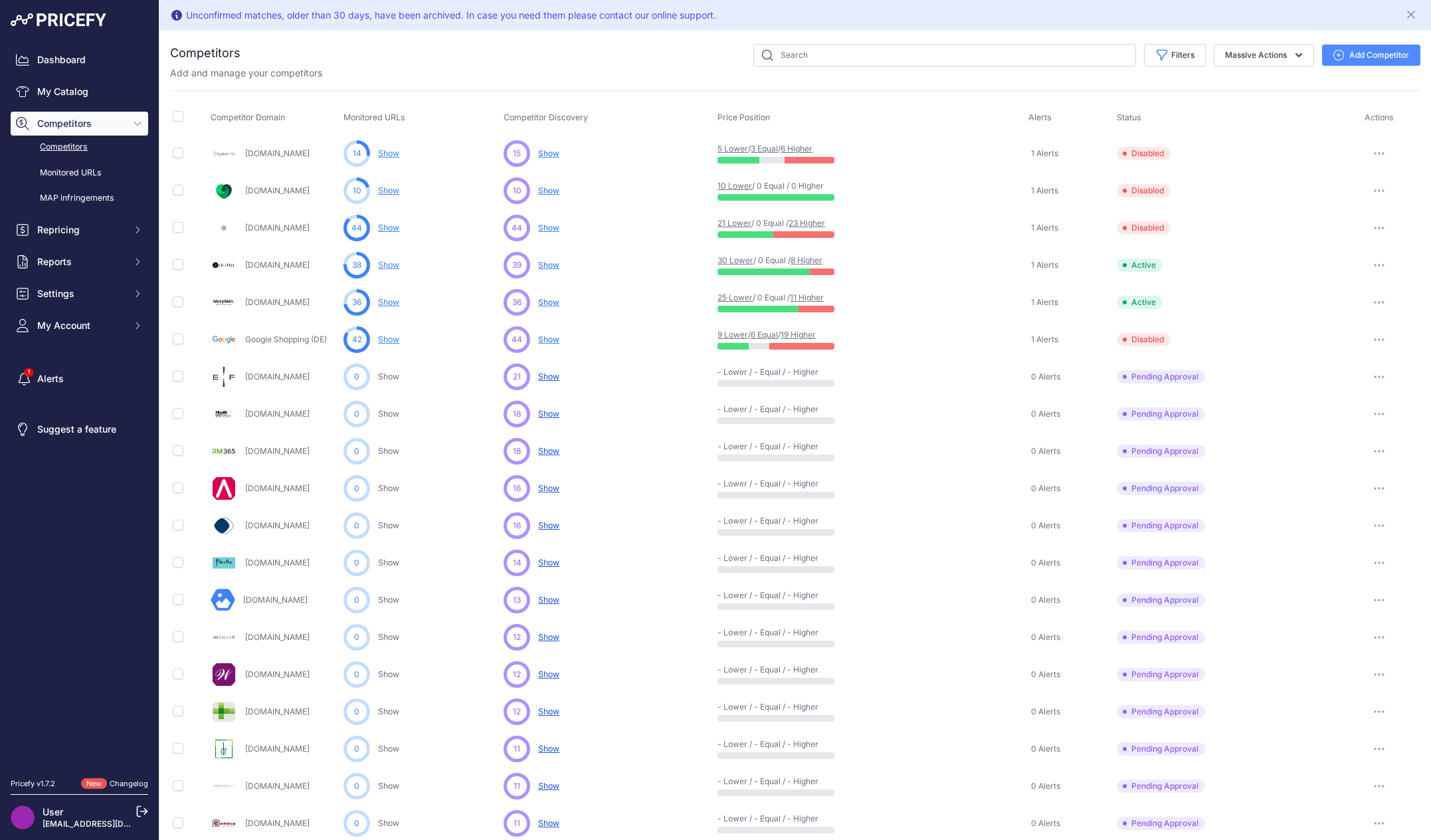
click at [1375, 226] on icon "button" at bounding box center [1379, 227] width 11 height 3
click at [675, 54] on div "Filters Competitor Status Select an option Active Disabled Update Profile Pendi…" at bounding box center [830, 54] width 1180 height 22
click at [58, 90] on link "My Catalog" at bounding box center [79, 91] width 138 height 24
click at [77, 55] on link "Dashboard" at bounding box center [79, 60] width 138 height 24
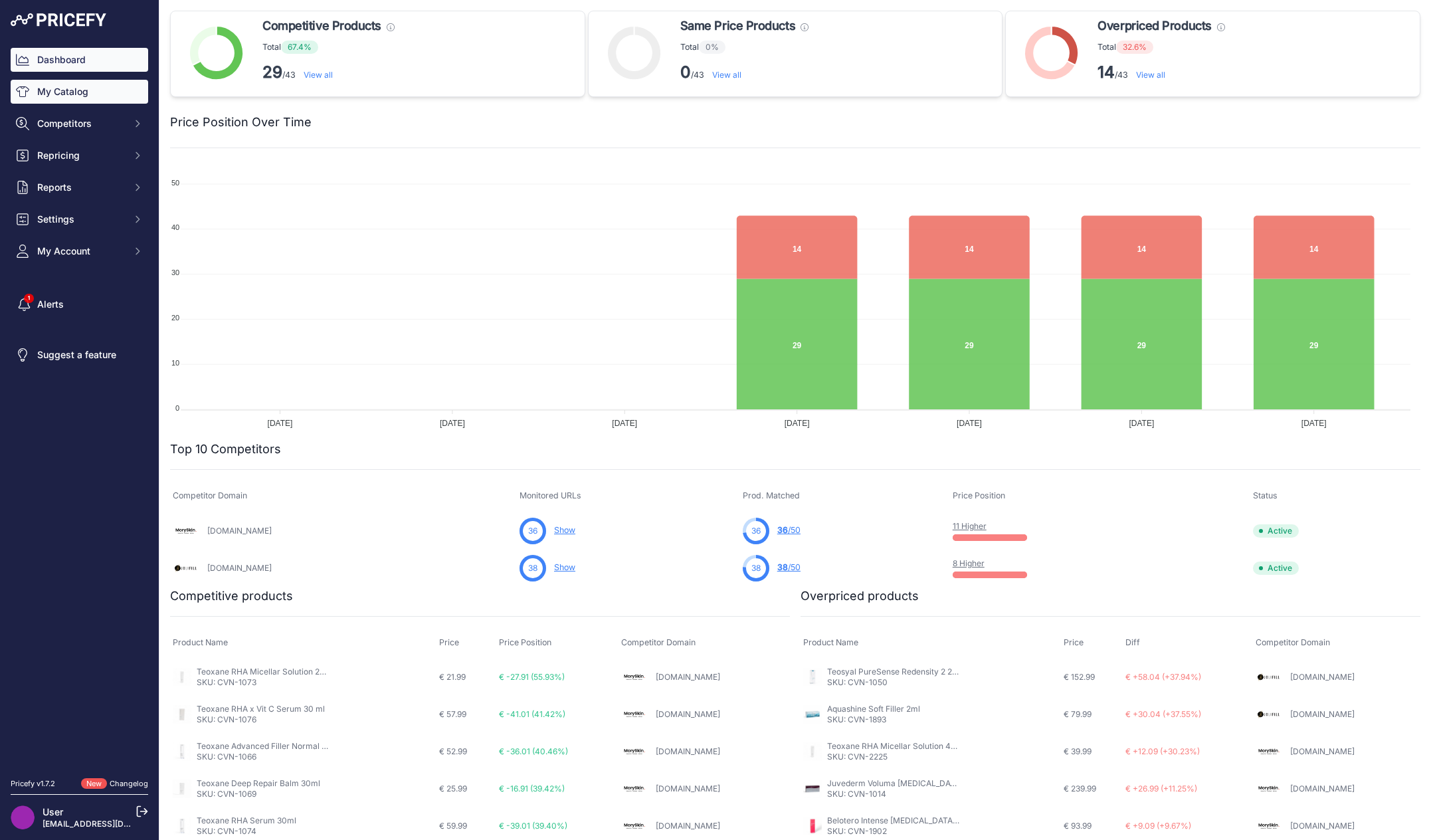
click at [79, 90] on link "My Catalog" at bounding box center [79, 91] width 138 height 24
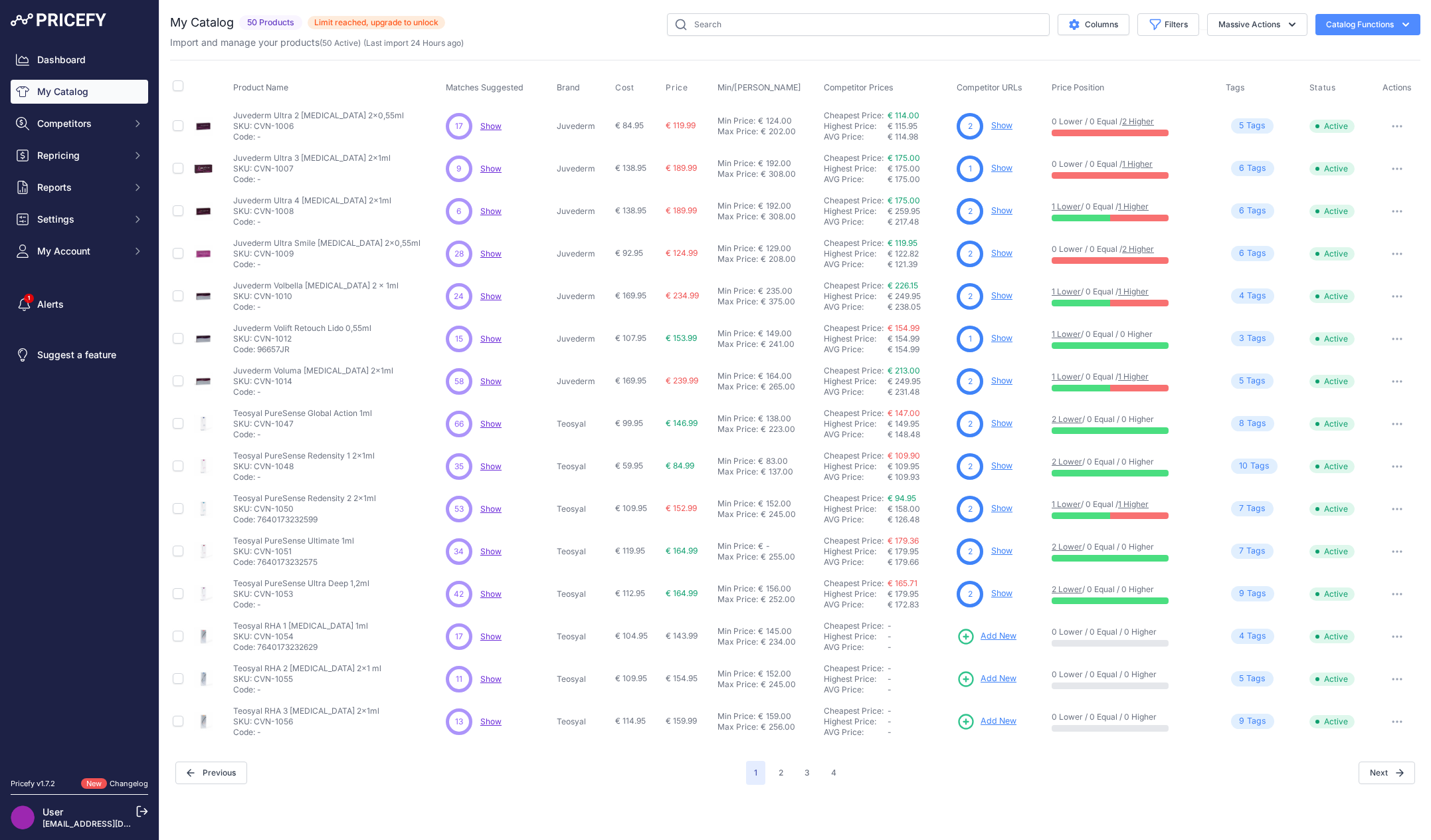
click at [561, 26] on div "Columns Filters Status All Status Only Enabled Only Disabled" at bounding box center [932, 24] width 975 height 22
click at [42, 423] on nav "Dashboard My Catalog Competitors Competitors Monitored URLs MAP infringements R…" at bounding box center [79, 405] width 138 height 714
click at [16, 305] on link "Alerts" at bounding box center [79, 305] width 138 height 24
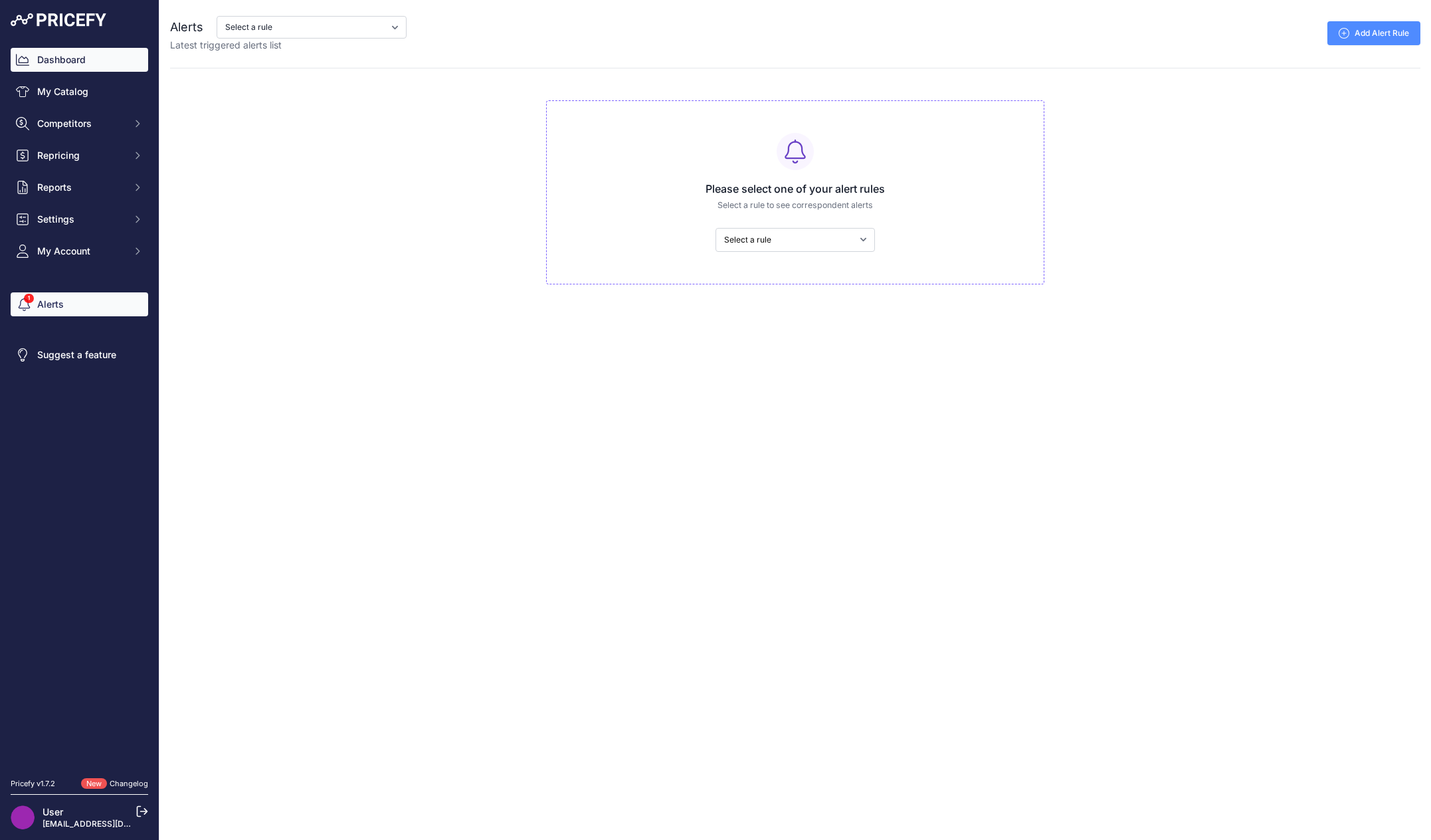
click at [96, 65] on link "Dashboard" at bounding box center [79, 60] width 138 height 24
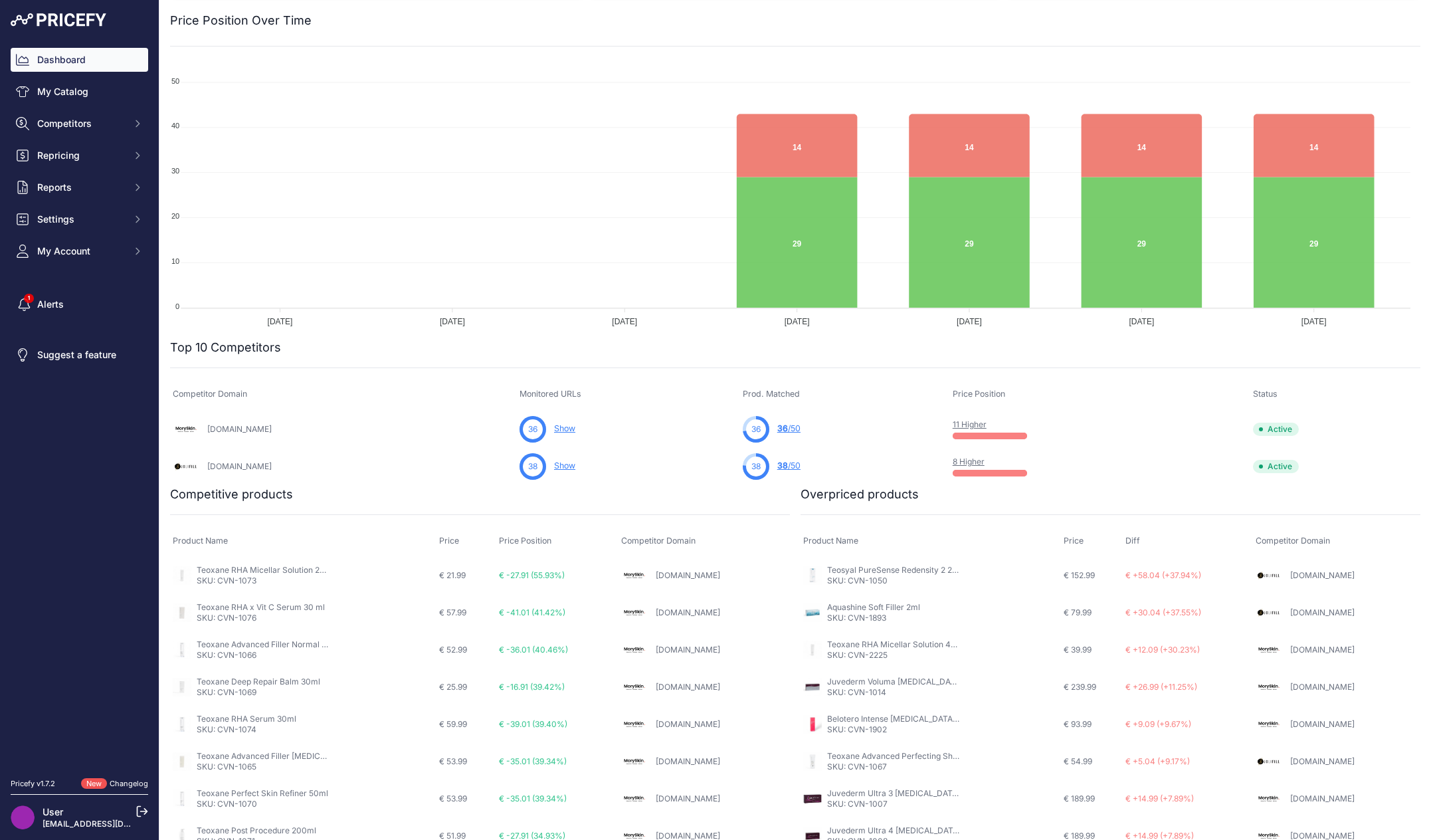
scroll to position [188, 0]
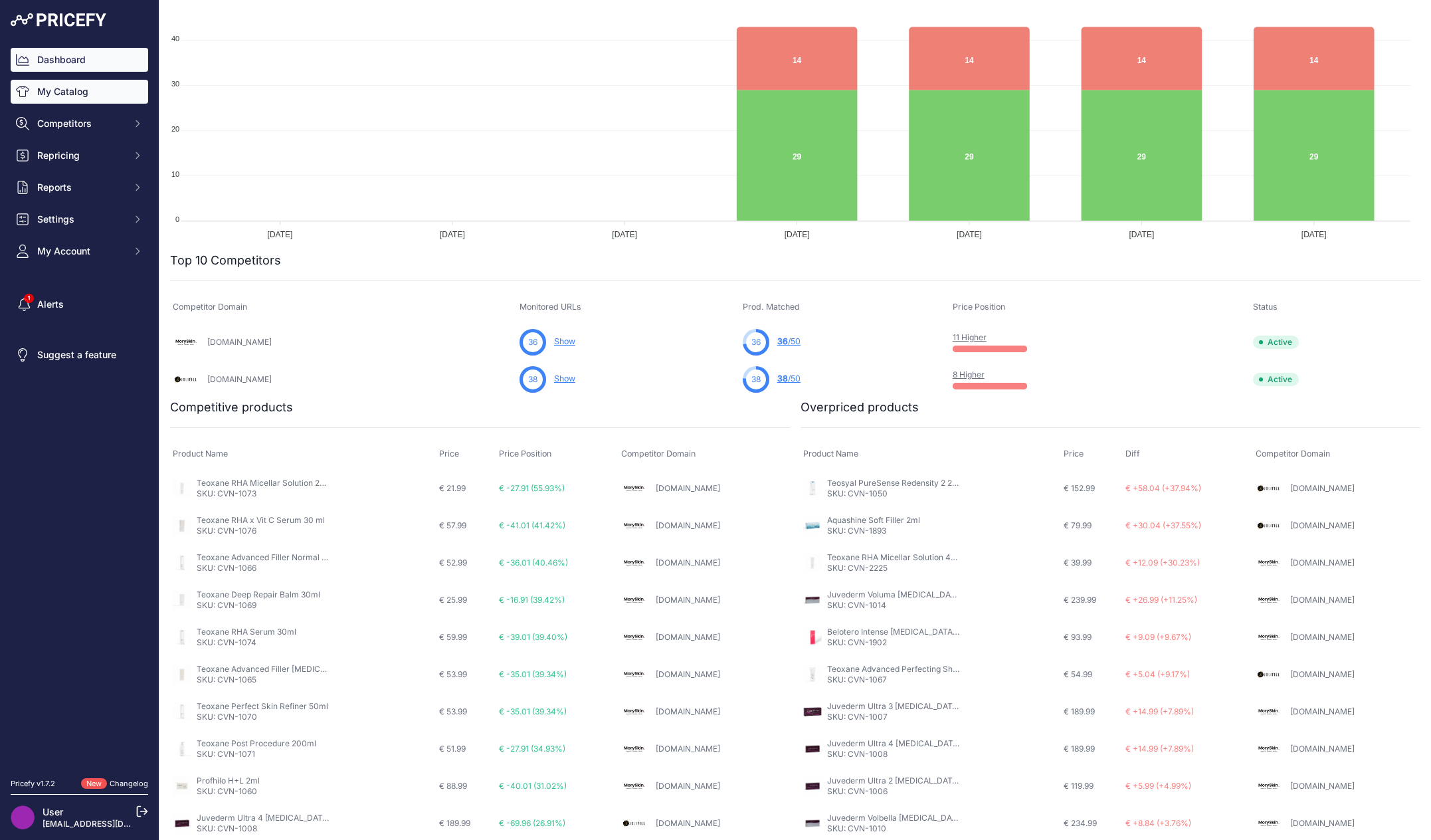
click at [99, 91] on link "My Catalog" at bounding box center [79, 91] width 138 height 24
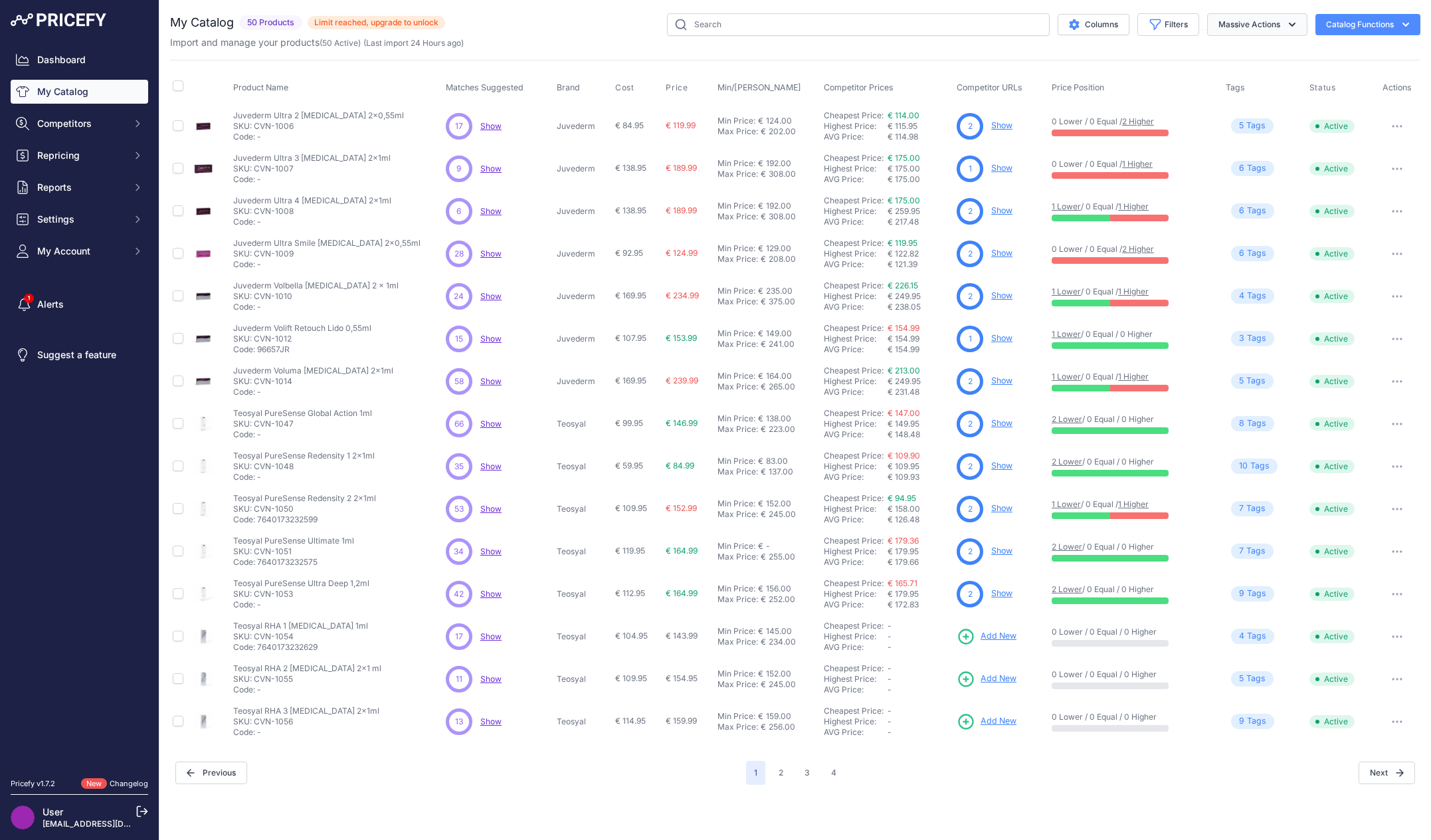
click at [1274, 30] on button "Massive Actions" at bounding box center [1257, 24] width 101 height 22
click at [944, 25] on input "text" at bounding box center [858, 24] width 382 height 22
click at [1076, 19] on icon "$type" at bounding box center [1075, 25] width 11 height 11
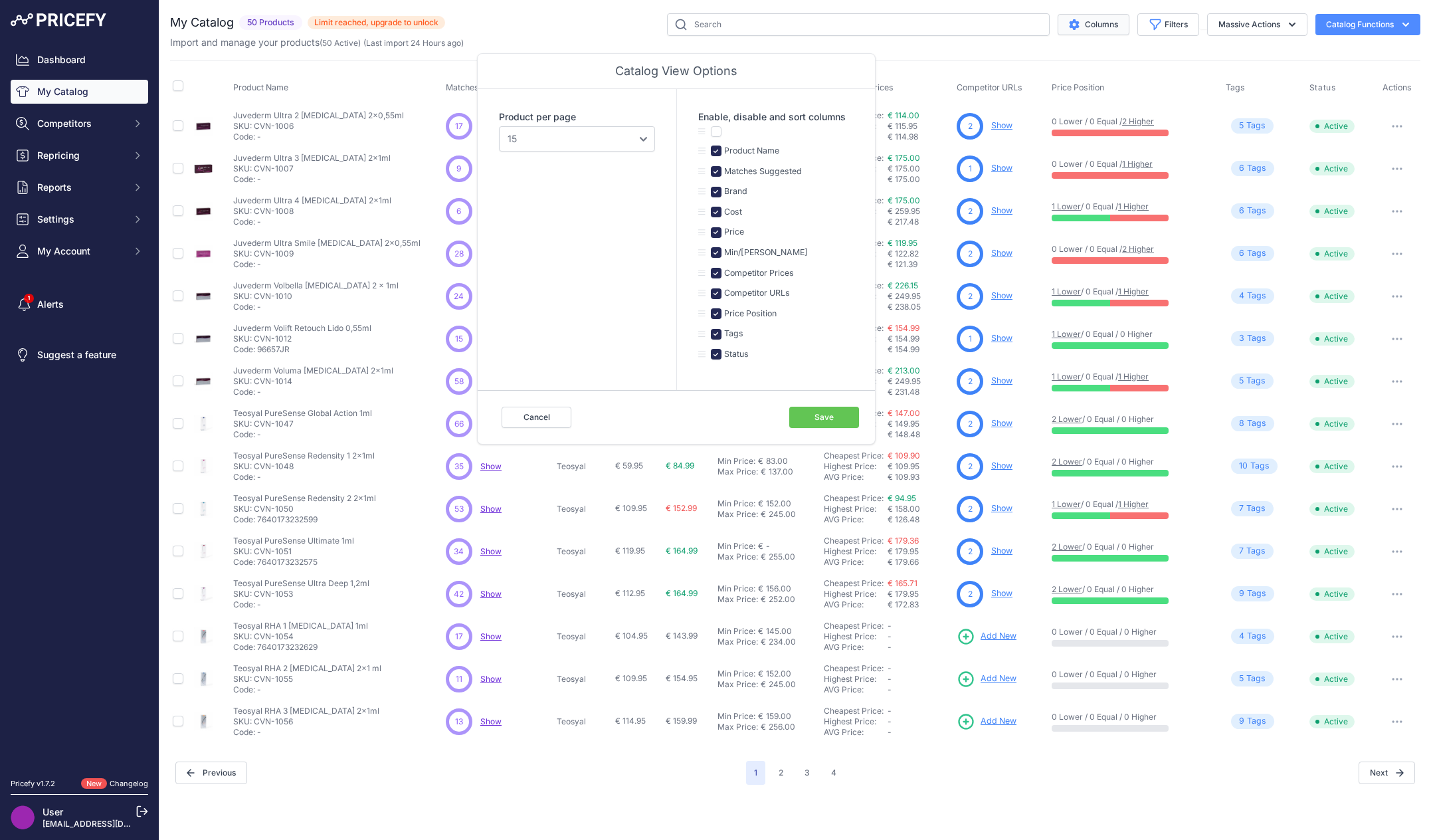
click at [1100, 23] on button "Columns" at bounding box center [1094, 24] width 72 height 21
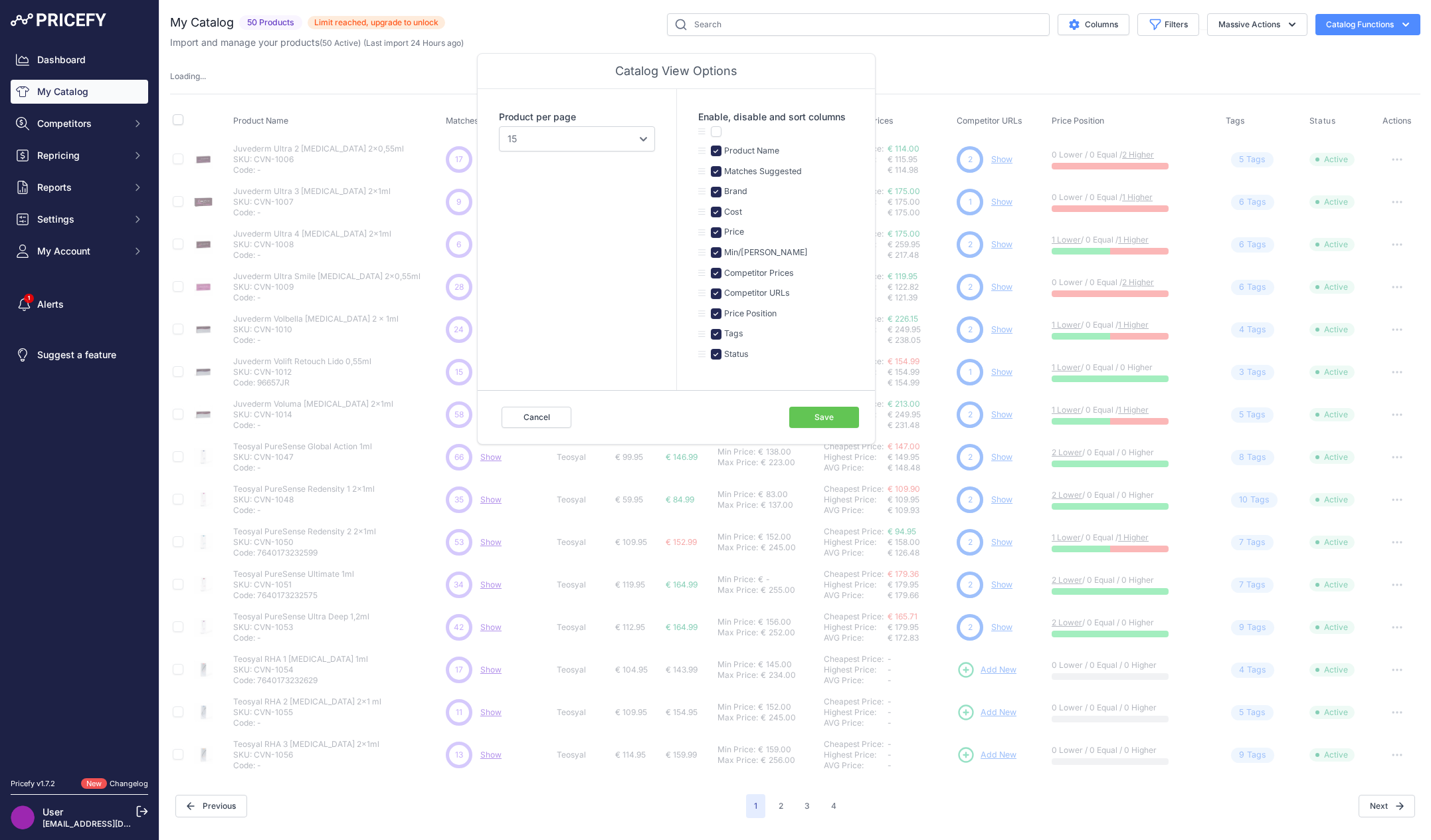
click at [1110, 59] on div "My Catalog 50 Products" at bounding box center [795, 414] width 1250 height 804
click at [544, 418] on button "Cancel" at bounding box center [536, 416] width 70 height 21
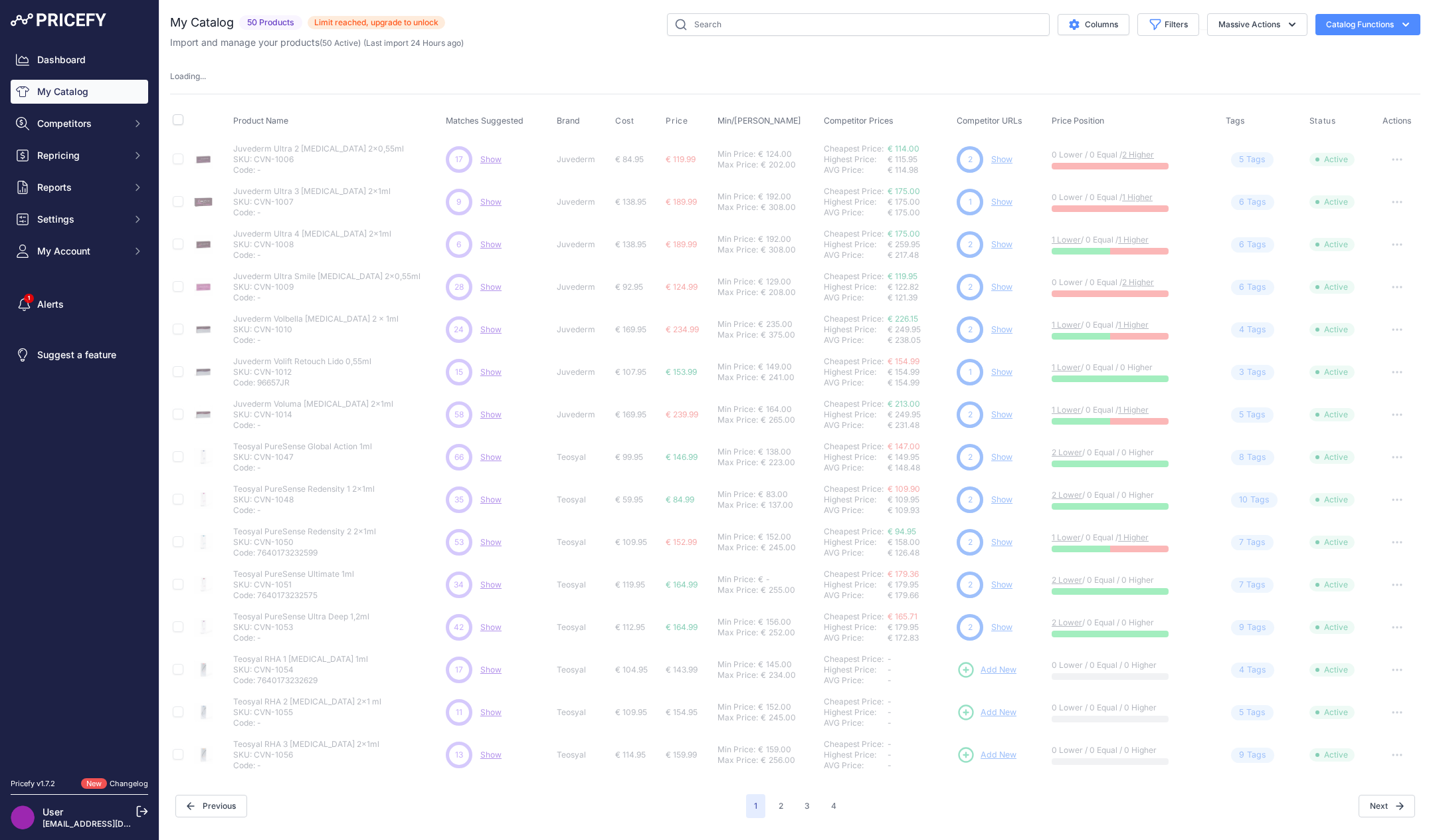
click at [1340, 25] on button "Catalog Functions" at bounding box center [1368, 24] width 105 height 21
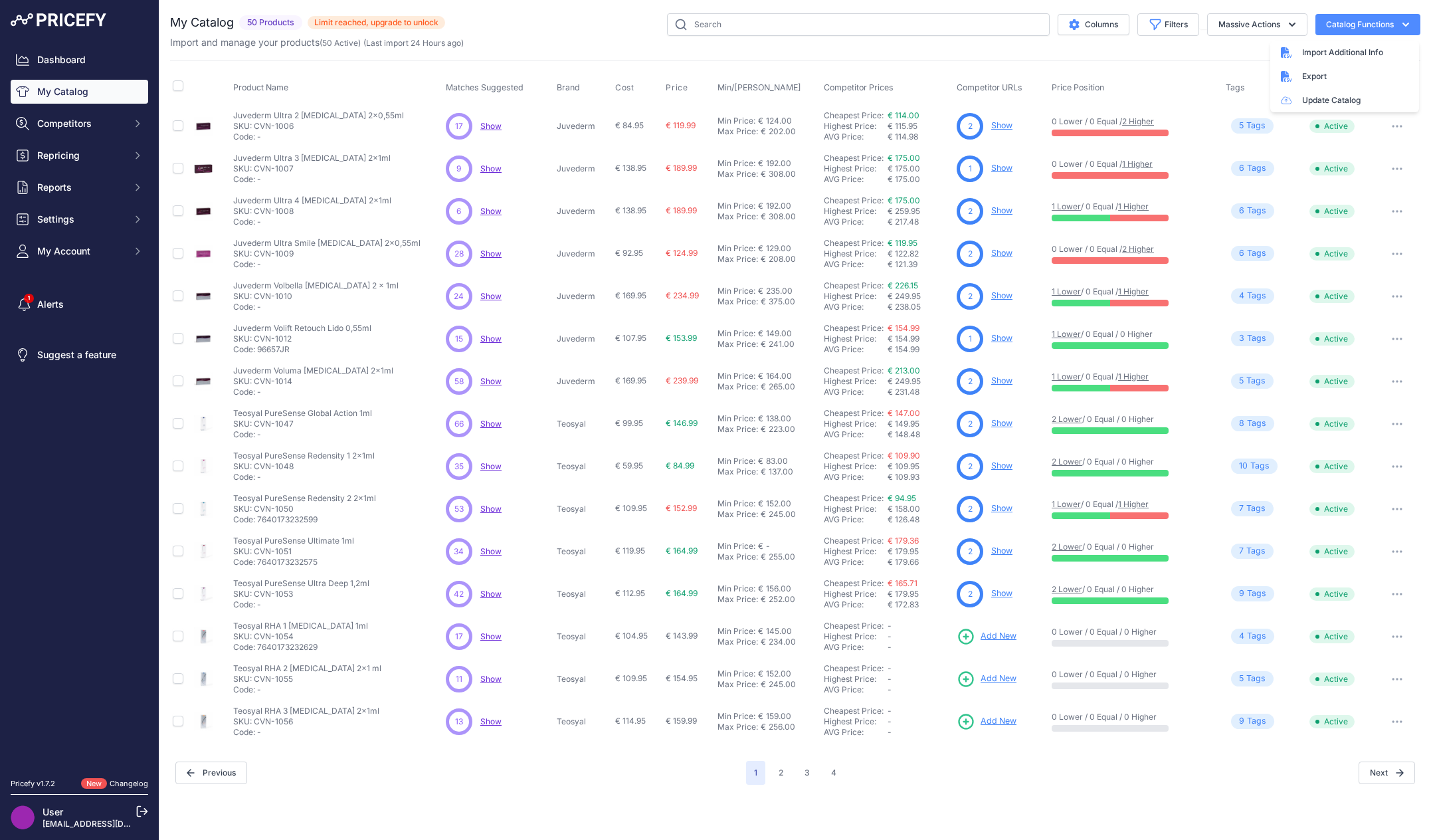
click at [541, 43] on div "Import and manage your products ( 50 Active ) (Last import 24 Hours ago)" at bounding box center [795, 42] width 1250 height 13
click at [63, 66] on link "Dashboard" at bounding box center [79, 60] width 138 height 24
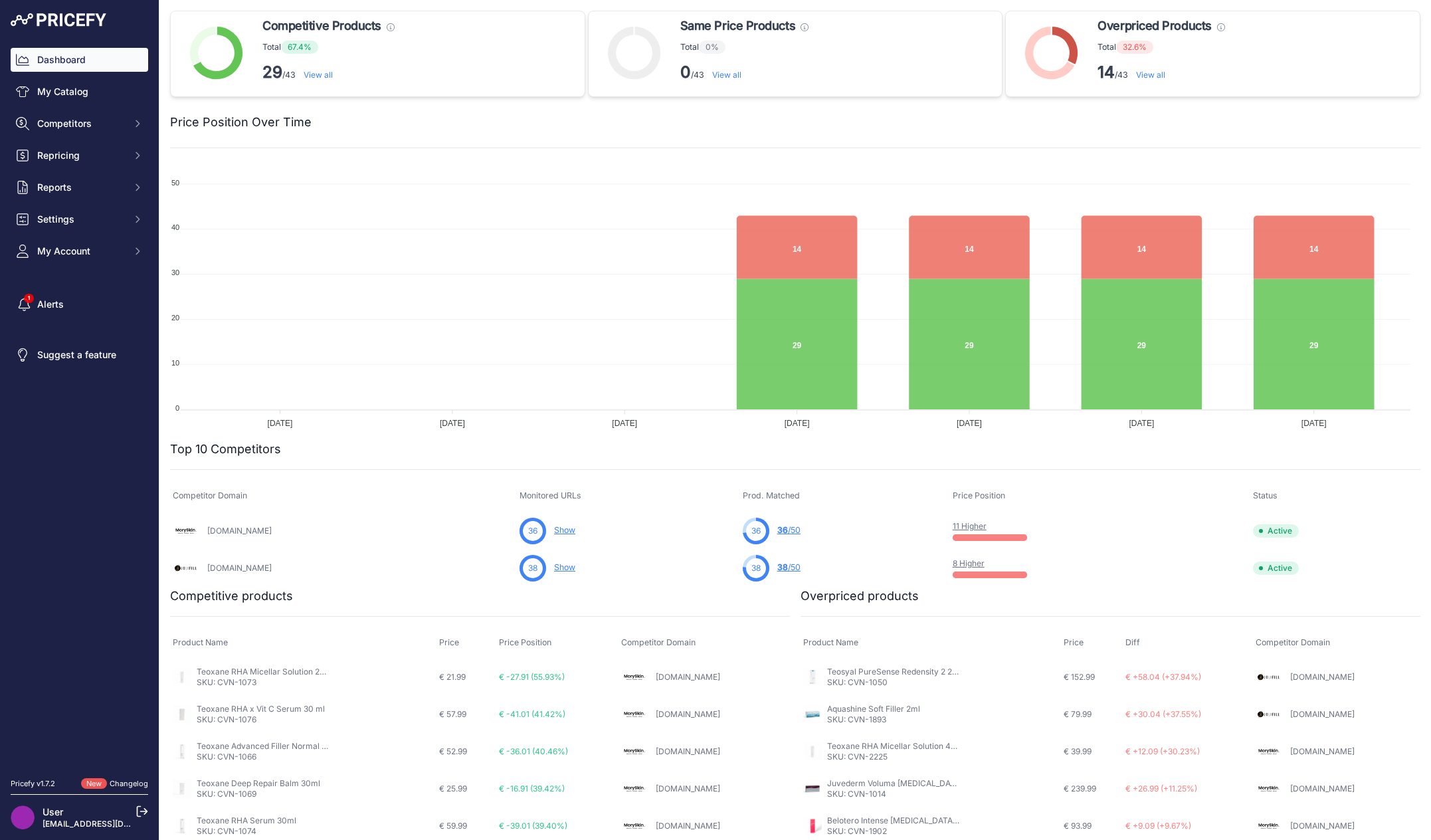
click at [1052, 119] on div at bounding box center [865, 122] width 1109 height 18
click at [769, 125] on div at bounding box center [865, 122] width 1109 height 18
drag, startPoint x: 113, startPoint y: 699, endPoint x: 114, endPoint y: 721, distance: 22.0
click at [114, 699] on nav "Dashboard My Catalog Competitors Competitors Monitored URLs MAP infringements R…" at bounding box center [79, 405] width 138 height 714
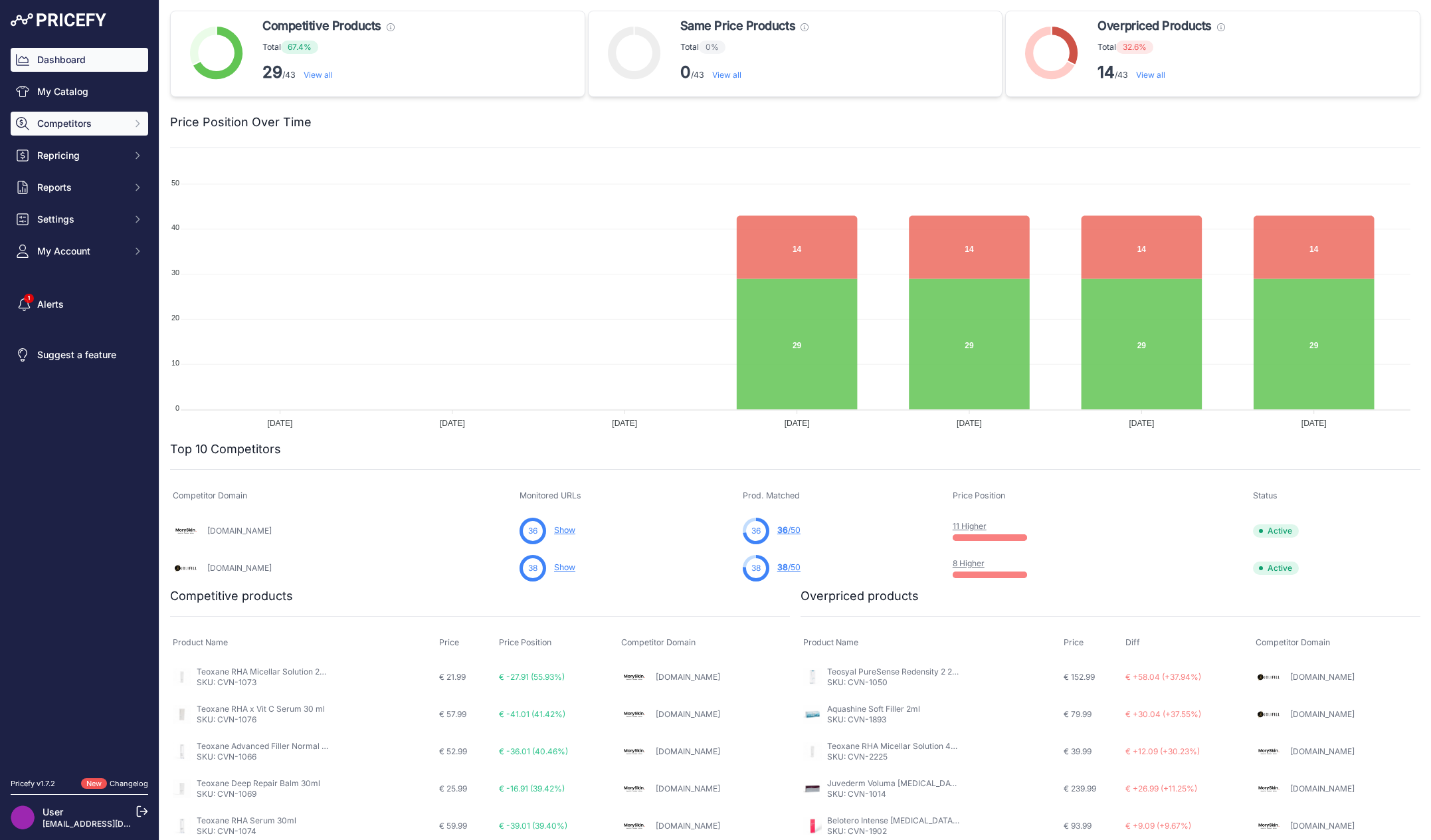
click at [110, 114] on button "Competitors" at bounding box center [79, 124] width 138 height 24
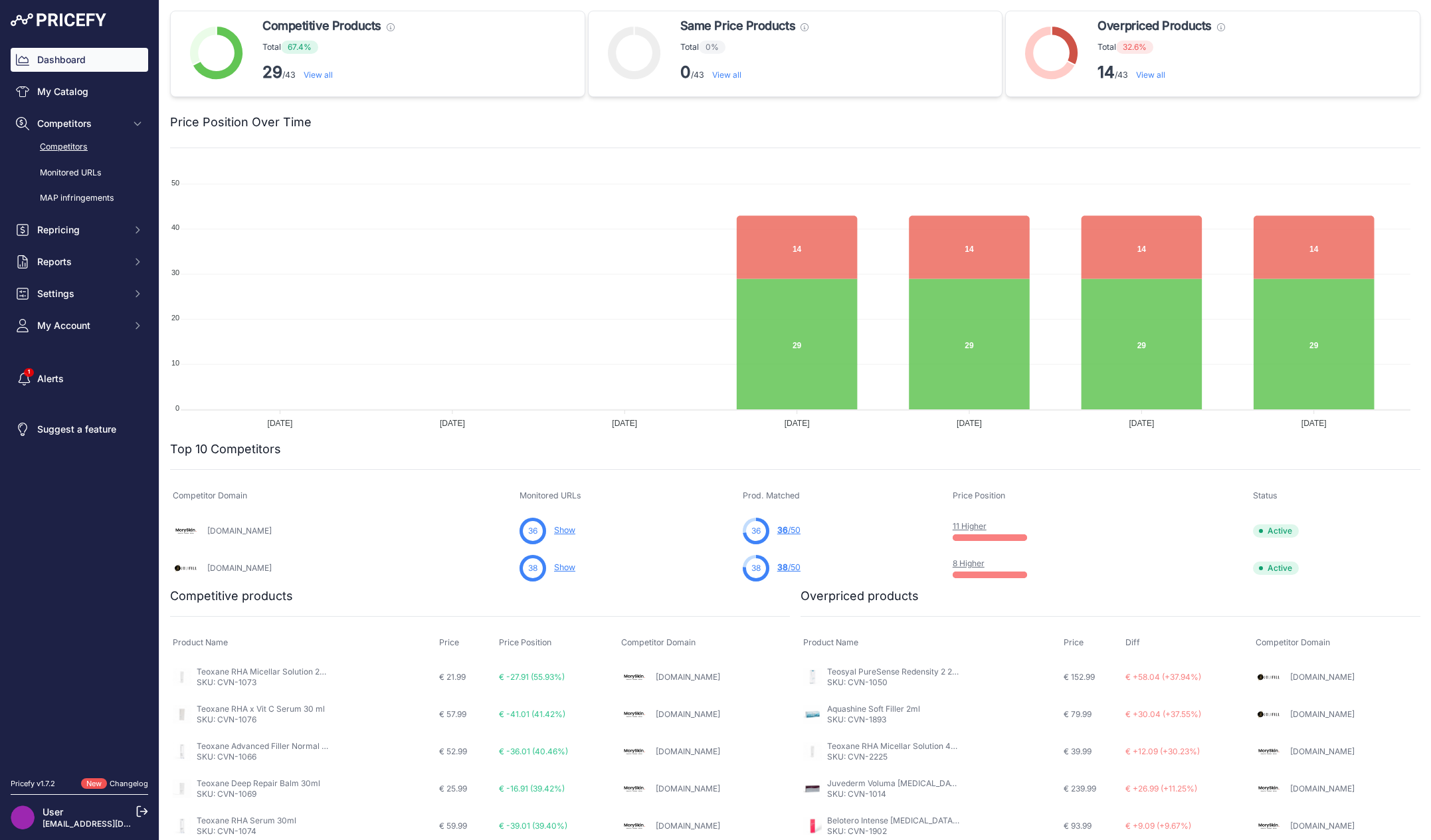
click at [108, 149] on link "Competitors" at bounding box center [79, 147] width 138 height 23
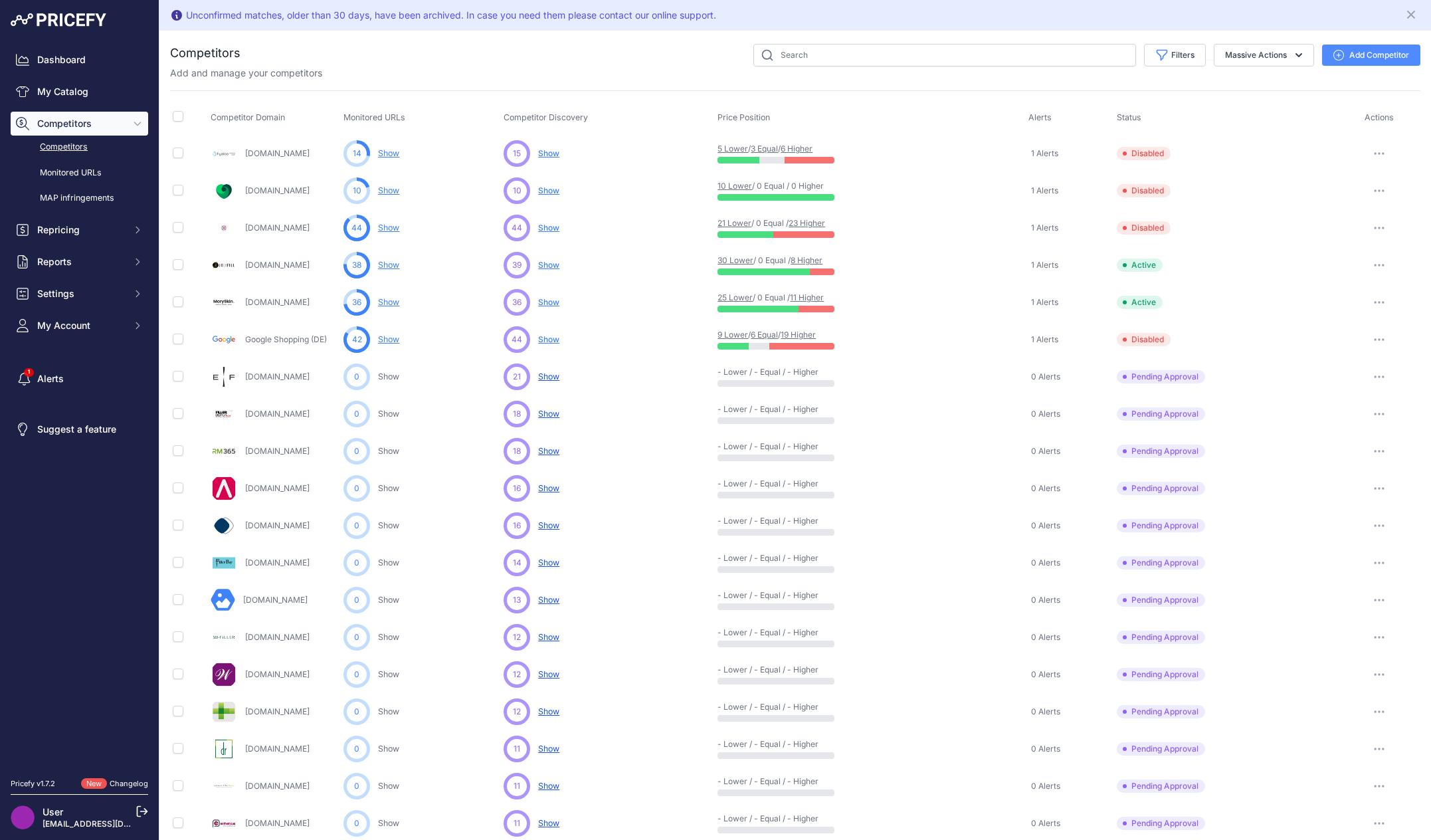
click at [732, 54] on div "Filters Competitor Status Select an option Active Disabled Update Profile Pendi…" at bounding box center [830, 54] width 1180 height 22
click at [729, 70] on div "Add and manage your competitors" at bounding box center [795, 73] width 1250 height 13
click at [121, 534] on nav "Dashboard My Catalog Competitors Competitors Monitored URLs MAP infringements R…" at bounding box center [79, 405] width 138 height 714
click at [85, 64] on link "Dashboard" at bounding box center [79, 60] width 138 height 24
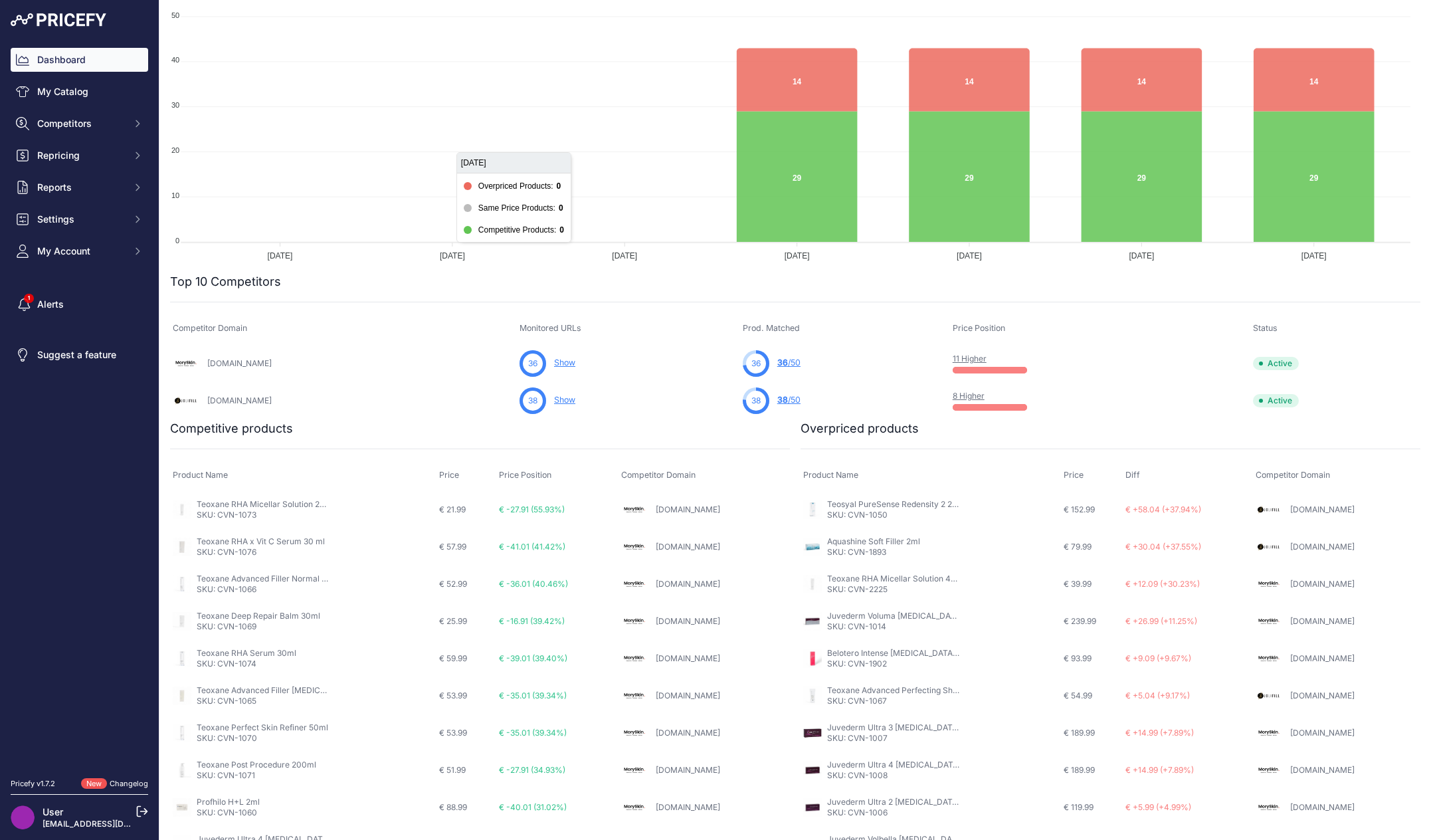
scroll to position [188, 0]
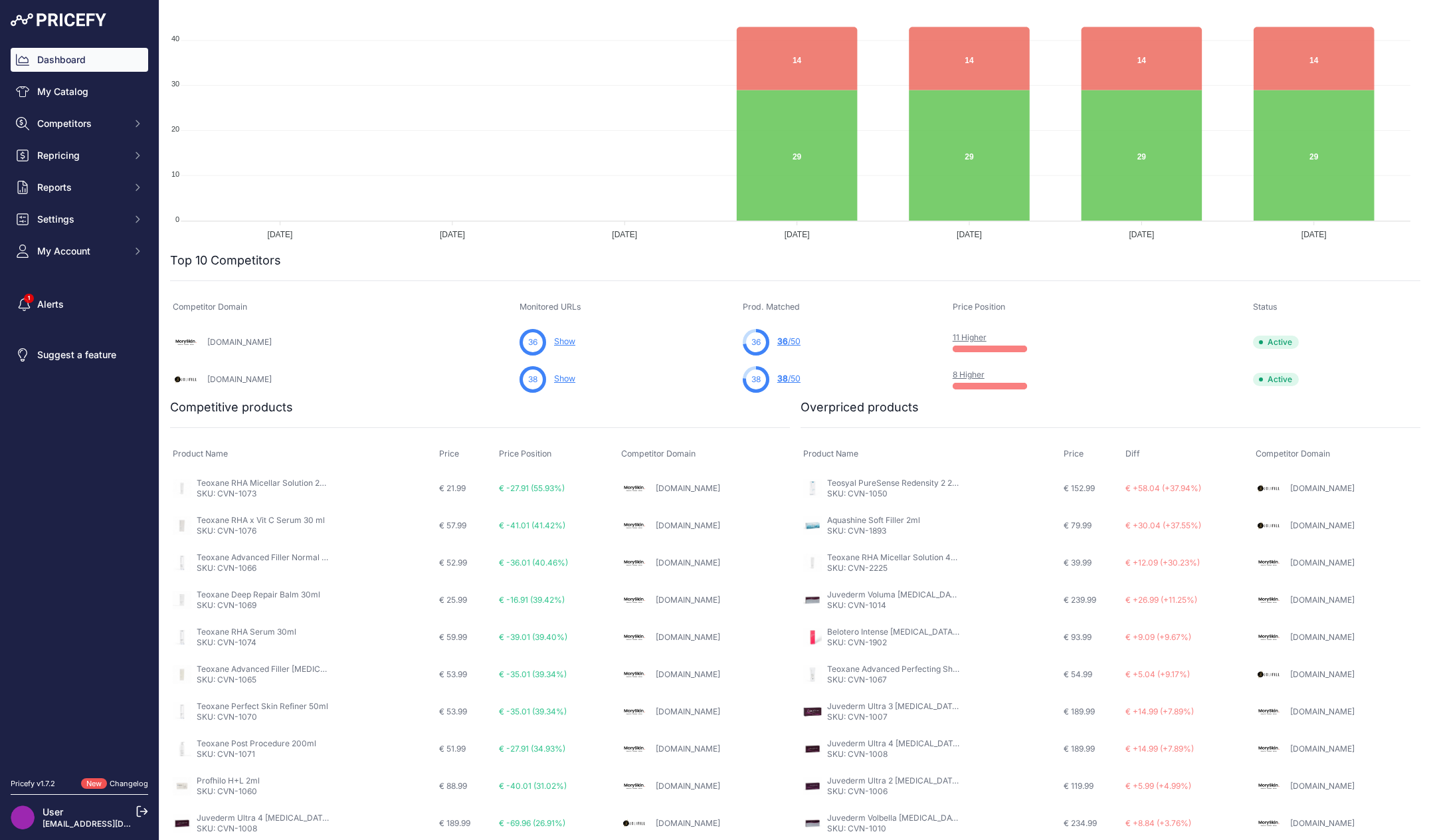
click at [755, 418] on div "Competitive products" at bounding box center [479, 619] width 619 height 444
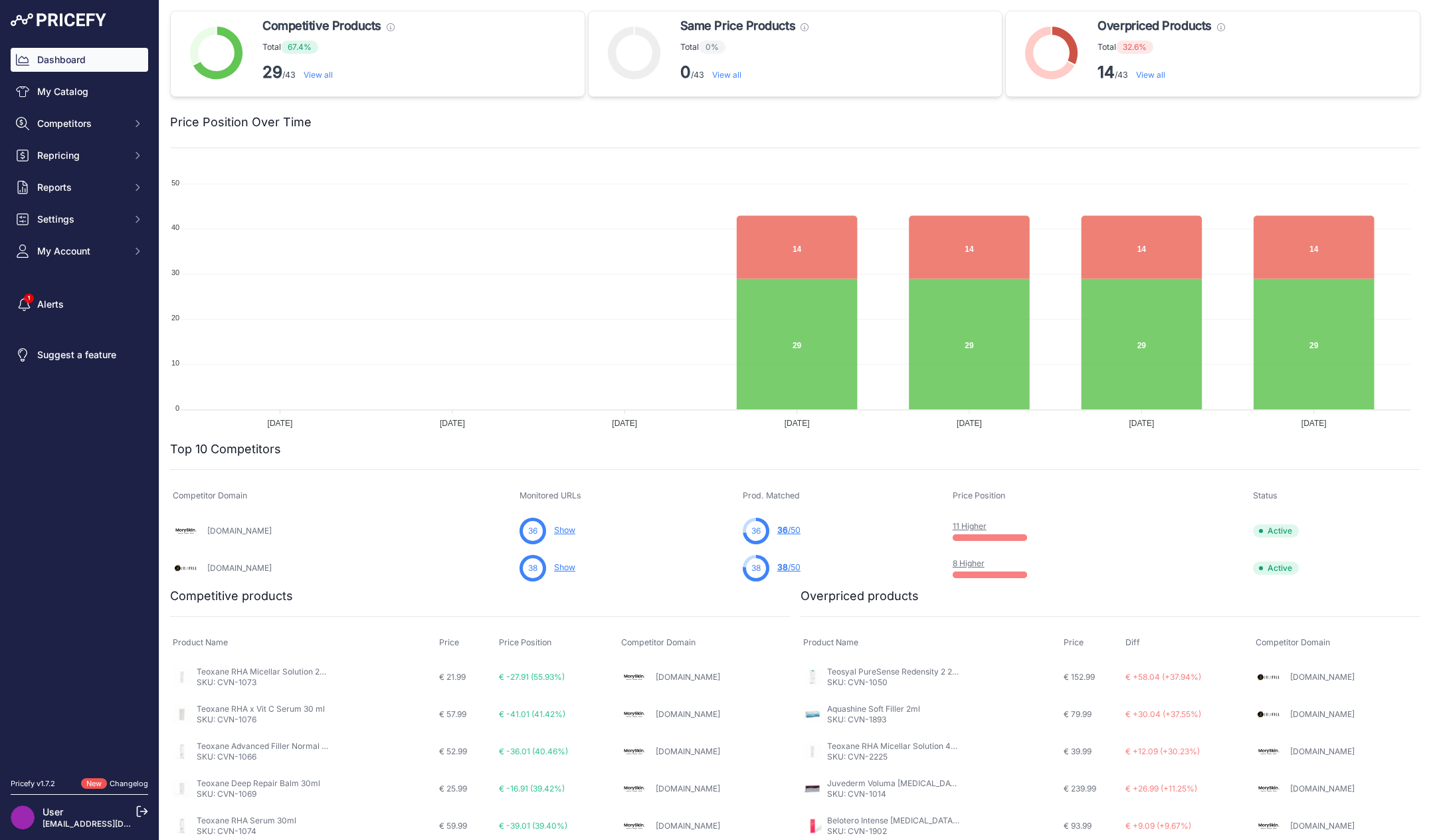
click at [683, 465] on div "Top 10 Competitors ..." at bounding box center [795, 512] width 1250 height 147
click at [106, 426] on nav "Dashboard My Catalog Competitors Competitors Monitored URLs MAP infringements R…" at bounding box center [79, 405] width 138 height 714
click at [85, 98] on link "My Catalog" at bounding box center [79, 91] width 138 height 24
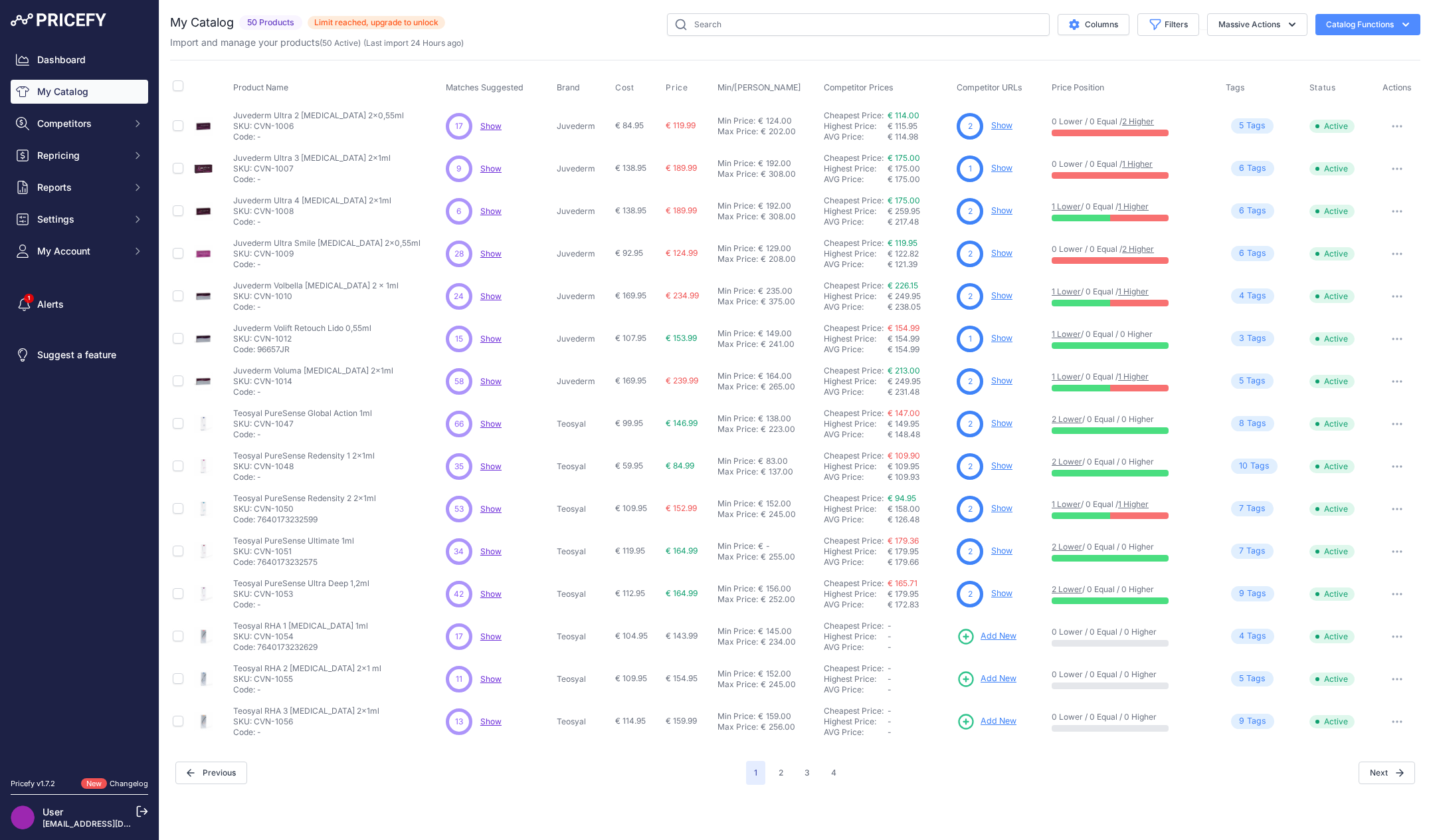
click at [623, 36] on div "Import and manage your products ( 50 Active ) (Last import 24 Hours ago)" at bounding box center [795, 42] width 1250 height 13
click at [552, 37] on div "Import and manage your products ( 50 Active ) (Last import 24 Hours ago)" at bounding box center [795, 42] width 1250 height 13
click at [570, 25] on div "Columns Filters Status All Status Only Enabled Only Disabled" at bounding box center [932, 24] width 975 height 22
click at [414, 23] on span "Limit reached, upgrade to unlock" at bounding box center [376, 22] width 138 height 13
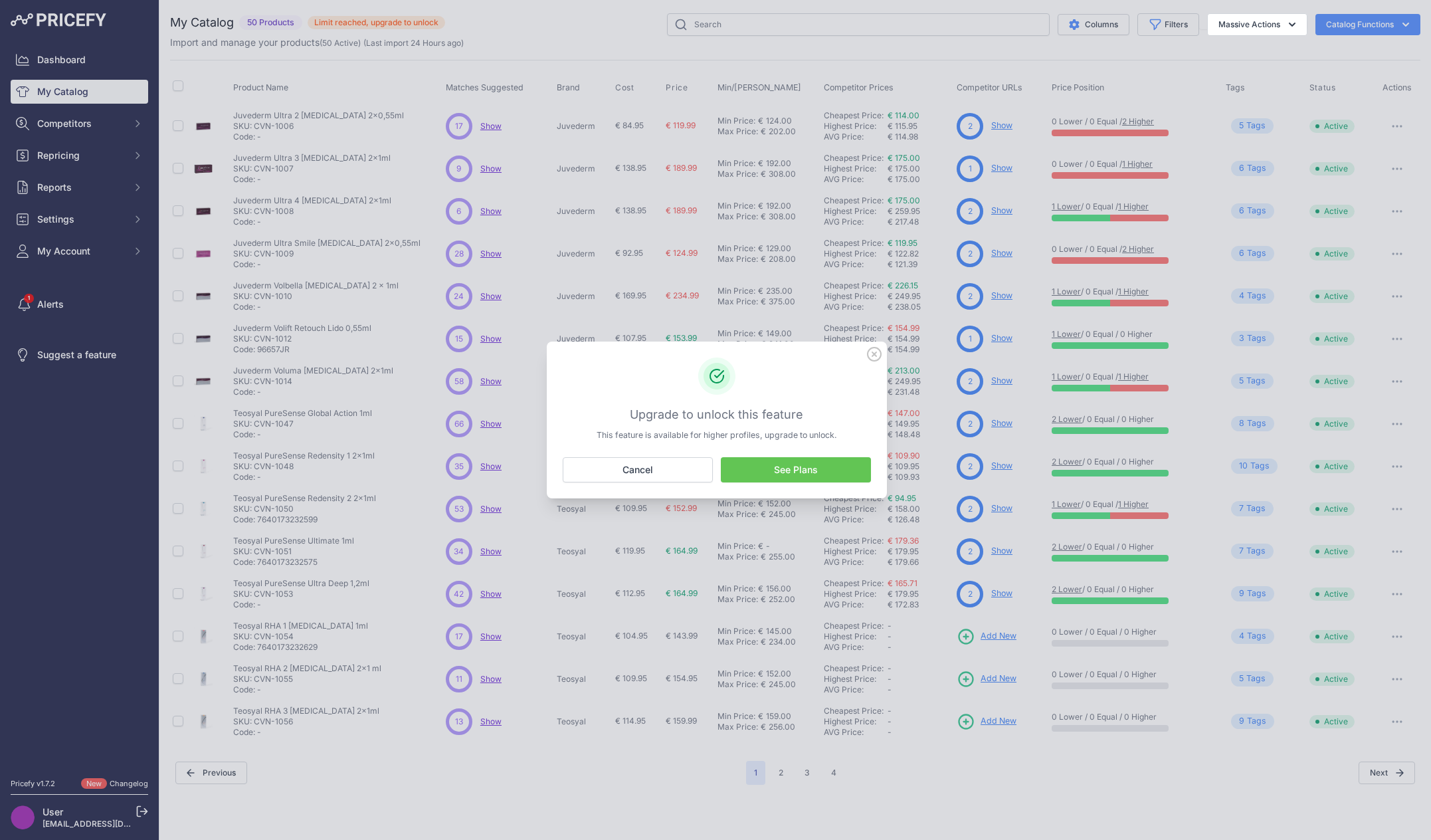
click at [774, 473] on link "See Plans" at bounding box center [796, 469] width 150 height 25
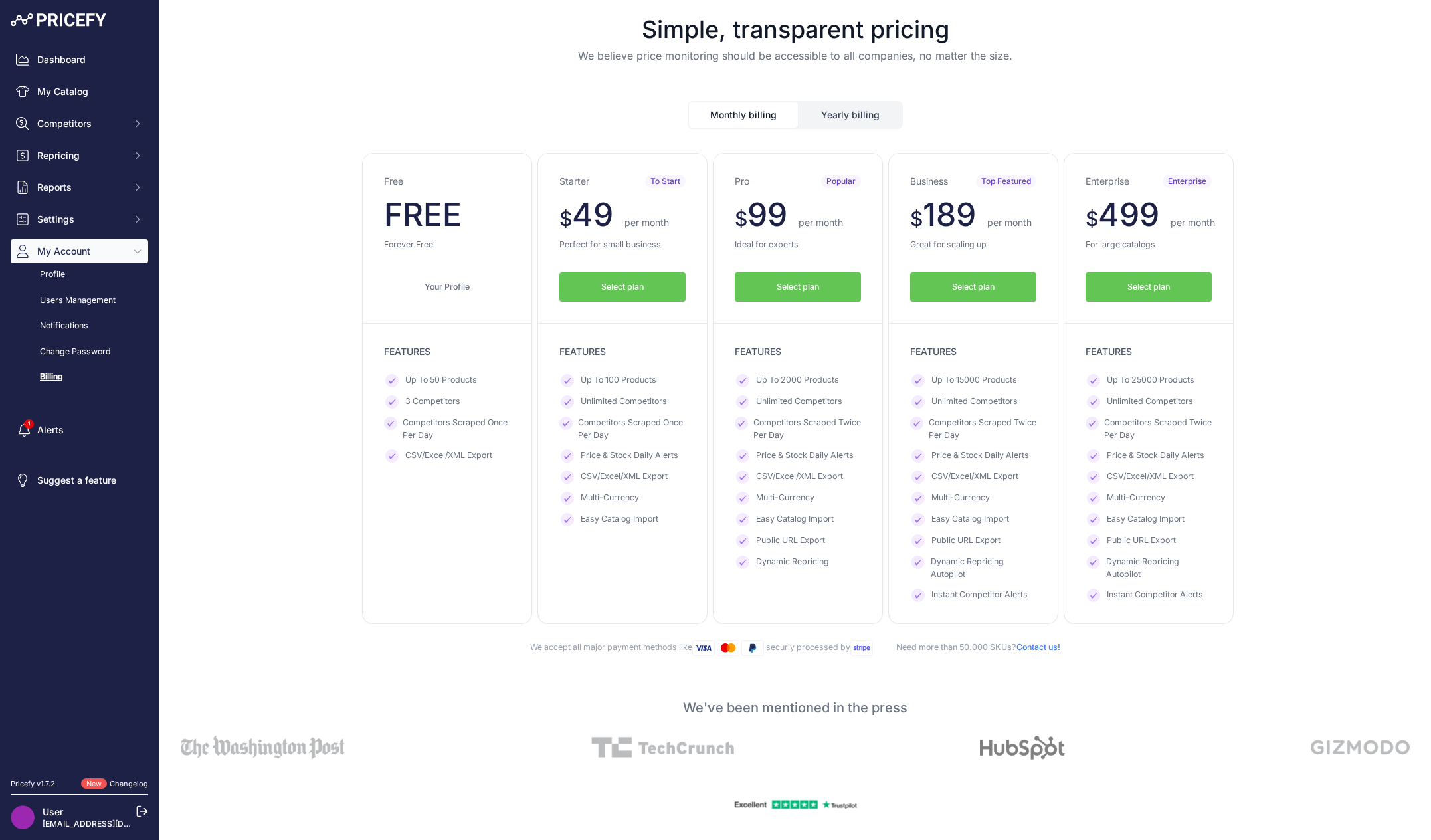
drag, startPoint x: 583, startPoint y: 216, endPoint x: 678, endPoint y: 222, distance: 95.2
click at [678, 222] on p "$ 49 $ 49 per month" at bounding box center [622, 214] width 126 height 32
click at [660, 234] on div "Starter To Start $ 49 $ 49 per month FREE $ 588 441 FEATURES" at bounding box center [622, 389] width 170 height 471
drag, startPoint x: 584, startPoint y: 381, endPoint x: 657, endPoint y: 378, distance: 73.1
click at [657, 378] on li "Up To 100 Products" at bounding box center [622, 380] width 126 height 13
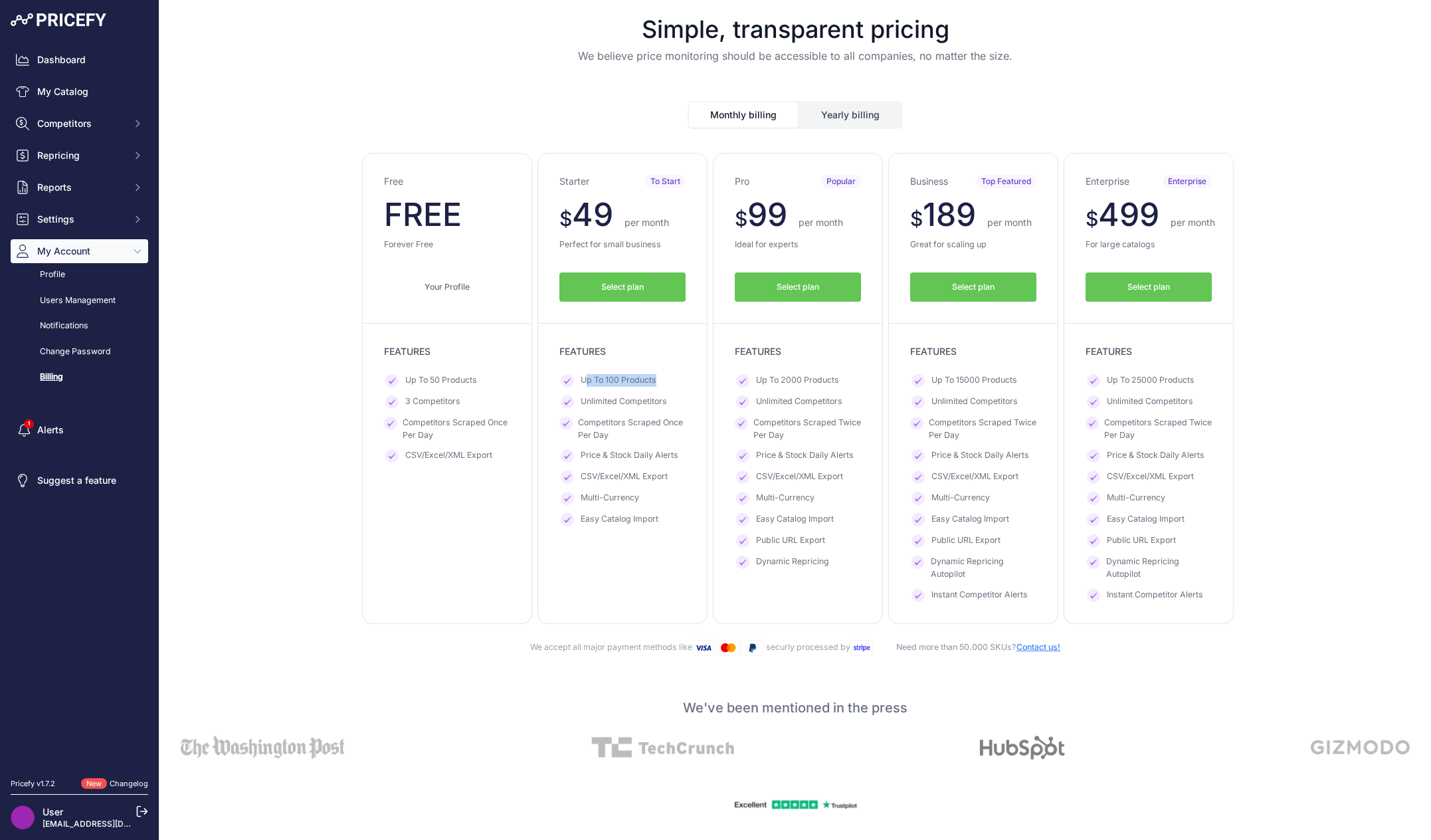
click at [644, 379] on span "Up To 100 Products" at bounding box center [619, 380] width 76 height 13
drag, startPoint x: 833, startPoint y: 379, endPoint x: 750, endPoint y: 388, distance: 83.5
click at [750, 388] on ul "Up To 2000 Products Unlimited Competitors Competitors Scraped Twice Per Day Pri…" at bounding box center [798, 471] width 126 height 195
drag, startPoint x: 747, startPoint y: 209, endPoint x: 812, endPoint y: 222, distance: 66.3
click at [794, 217] on p "$ 99 $ 99 per month" at bounding box center [798, 214] width 126 height 32
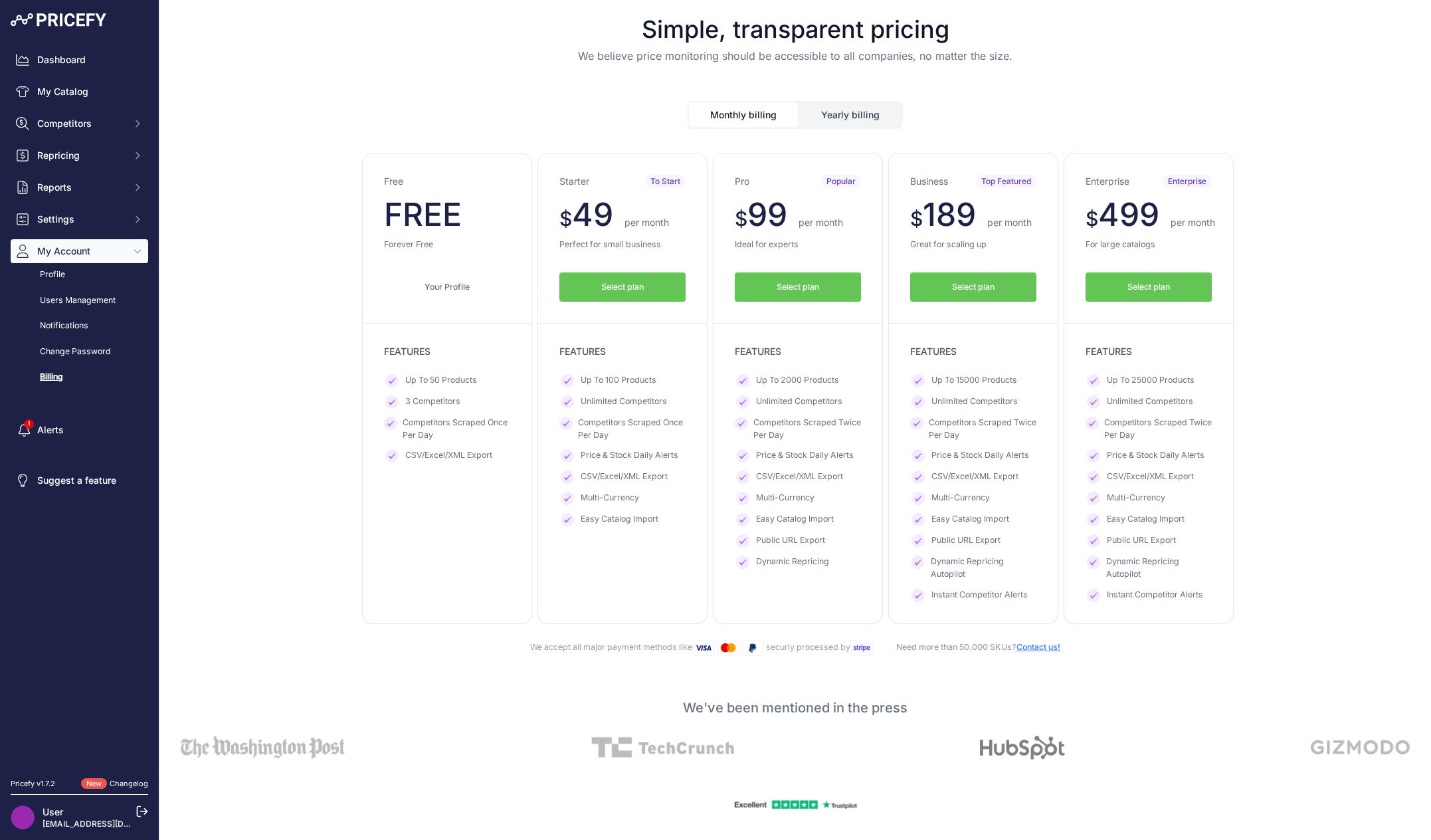
click at [828, 224] on span "per month" at bounding box center [821, 222] width 44 height 11
drag, startPoint x: 841, startPoint y: 377, endPoint x: 748, endPoint y: 383, distance: 93.2
click at [748, 383] on li "Up To 2000 Products" at bounding box center [798, 380] width 126 height 13
click at [435, 262] on div "Your Profile Downgrade Downgrade Your Profile" at bounding box center [447, 276] width 126 height 51
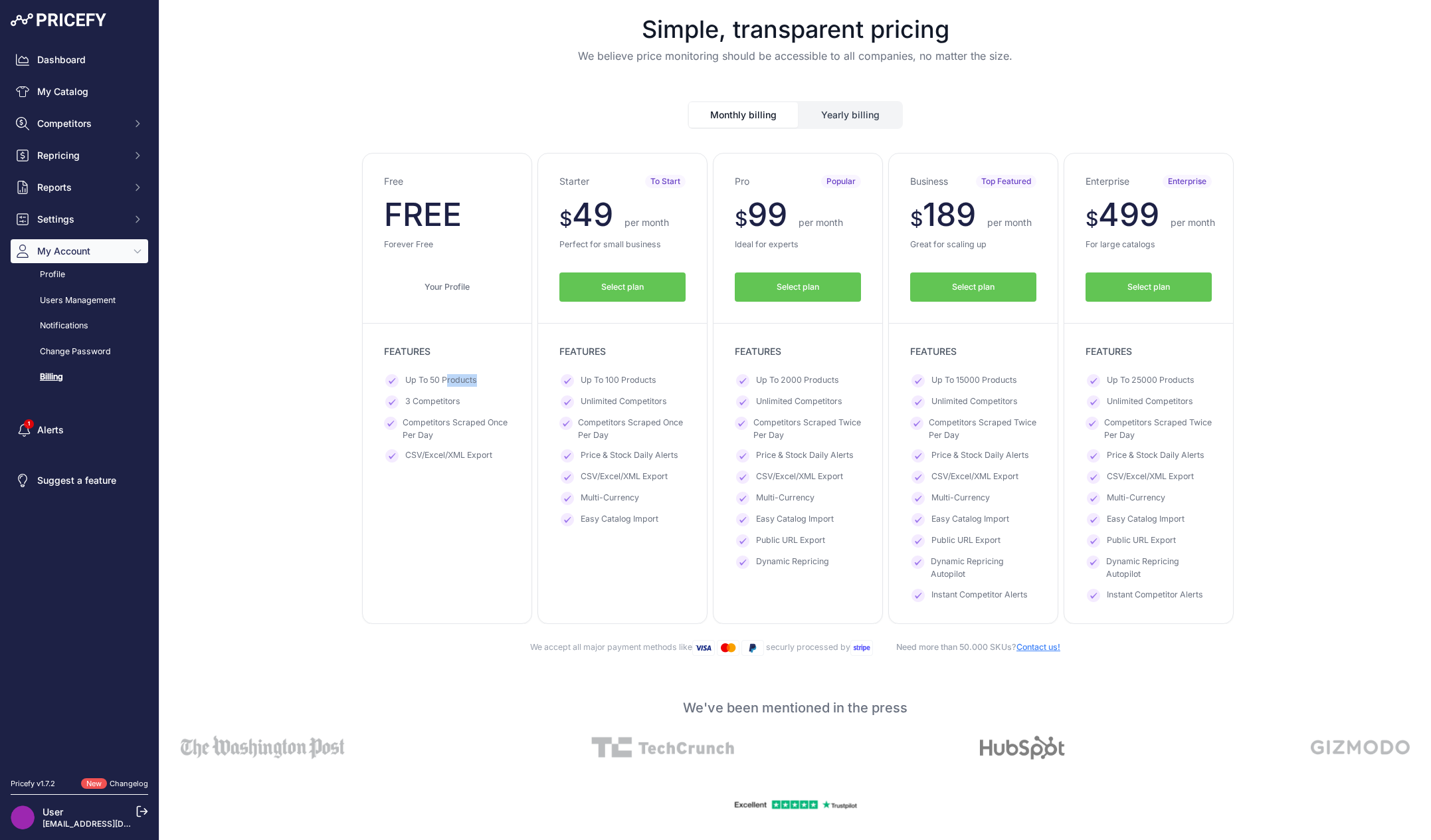
drag, startPoint x: 442, startPoint y: 376, endPoint x: 482, endPoint y: 378, distance: 40.0
click at [482, 378] on li "Up To 50 Products" at bounding box center [447, 380] width 126 height 13
click at [475, 383] on li "Up To 50 Products" at bounding box center [447, 380] width 126 height 13
drag, startPoint x: 473, startPoint y: 377, endPoint x: 400, endPoint y: 380, distance: 73.1
click at [400, 380] on li "Up To 50 Products" at bounding box center [447, 380] width 126 height 13
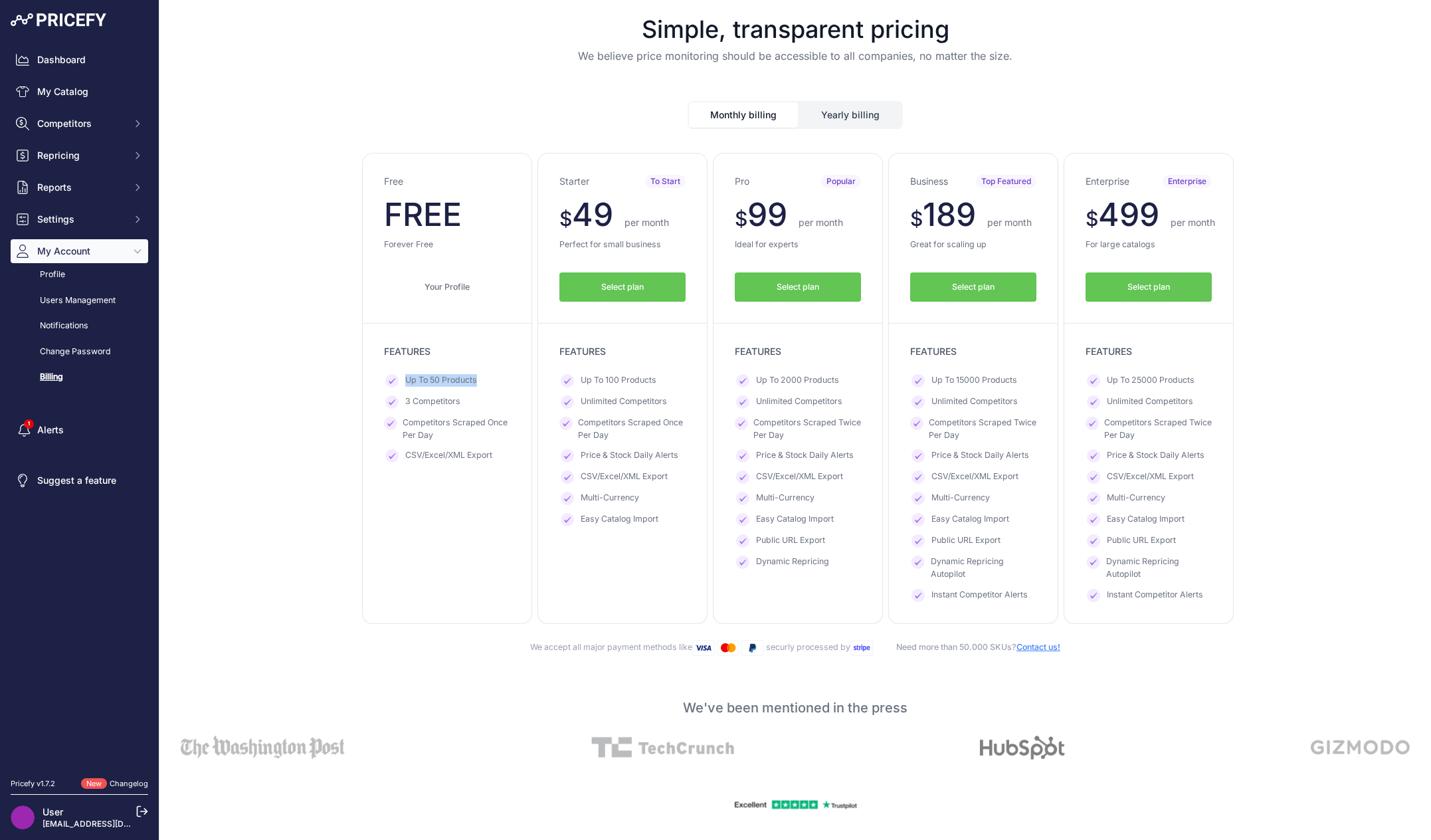
click at [408, 378] on span "Up To 50 Products" at bounding box center [441, 380] width 72 height 13
click at [400, 226] on span "FREE" at bounding box center [423, 214] width 78 height 39
drag, startPoint x: 378, startPoint y: 175, endPoint x: 457, endPoint y: 268, distance: 122.0
click at [457, 268] on div "Free $ 0 $ 0 per month FREE $ 0 0 Forever Free Your Profile" at bounding box center [447, 389] width 170 height 471
click at [90, 98] on link "My Catalog" at bounding box center [79, 91] width 138 height 24
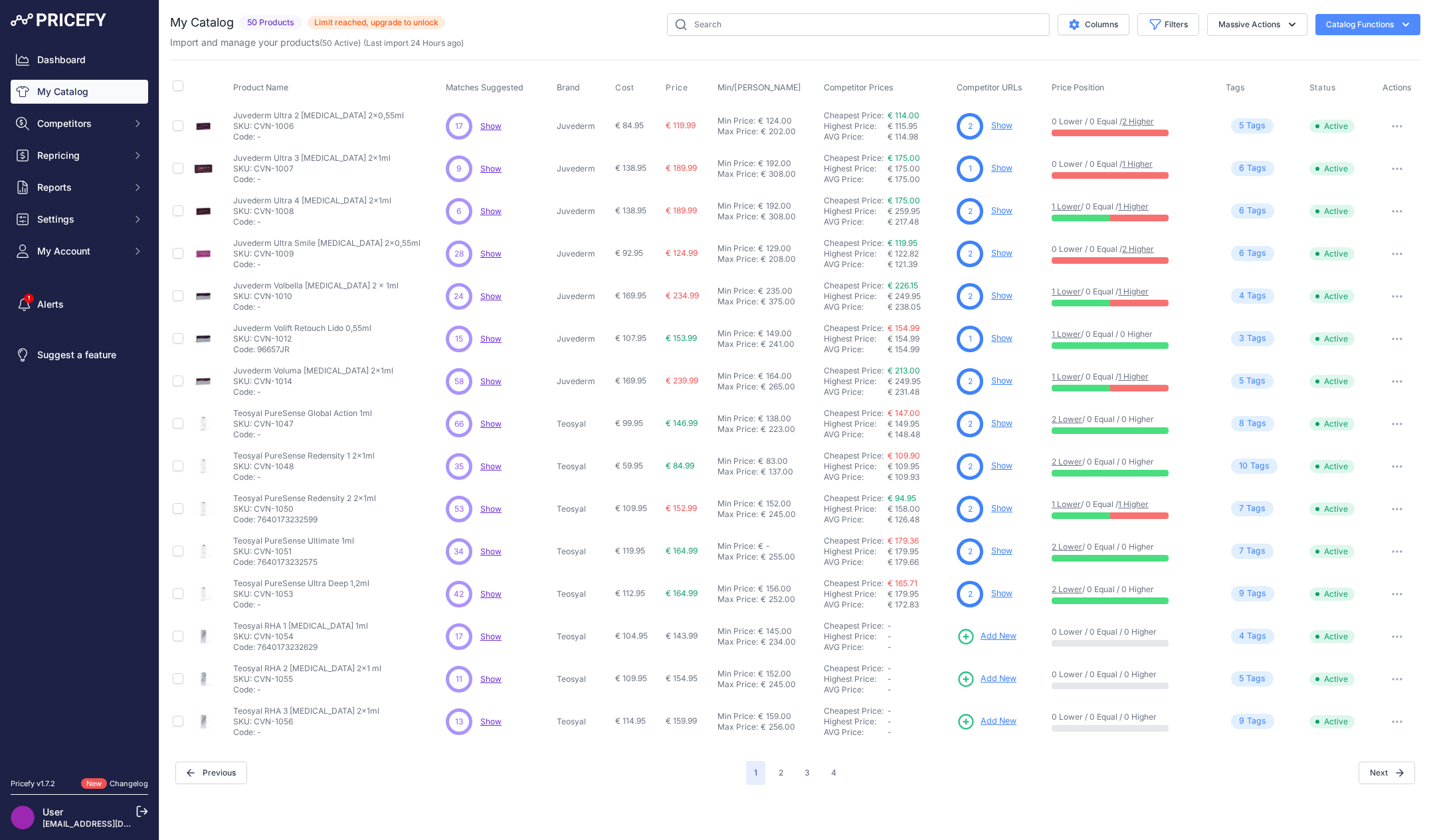
click at [556, 49] on div "Import and manage your products ( 50 Active ) (Last import 24 Hours ago)" at bounding box center [795, 42] width 1250 height 13
click at [992, 126] on link "Show" at bounding box center [1002, 125] width 21 height 10
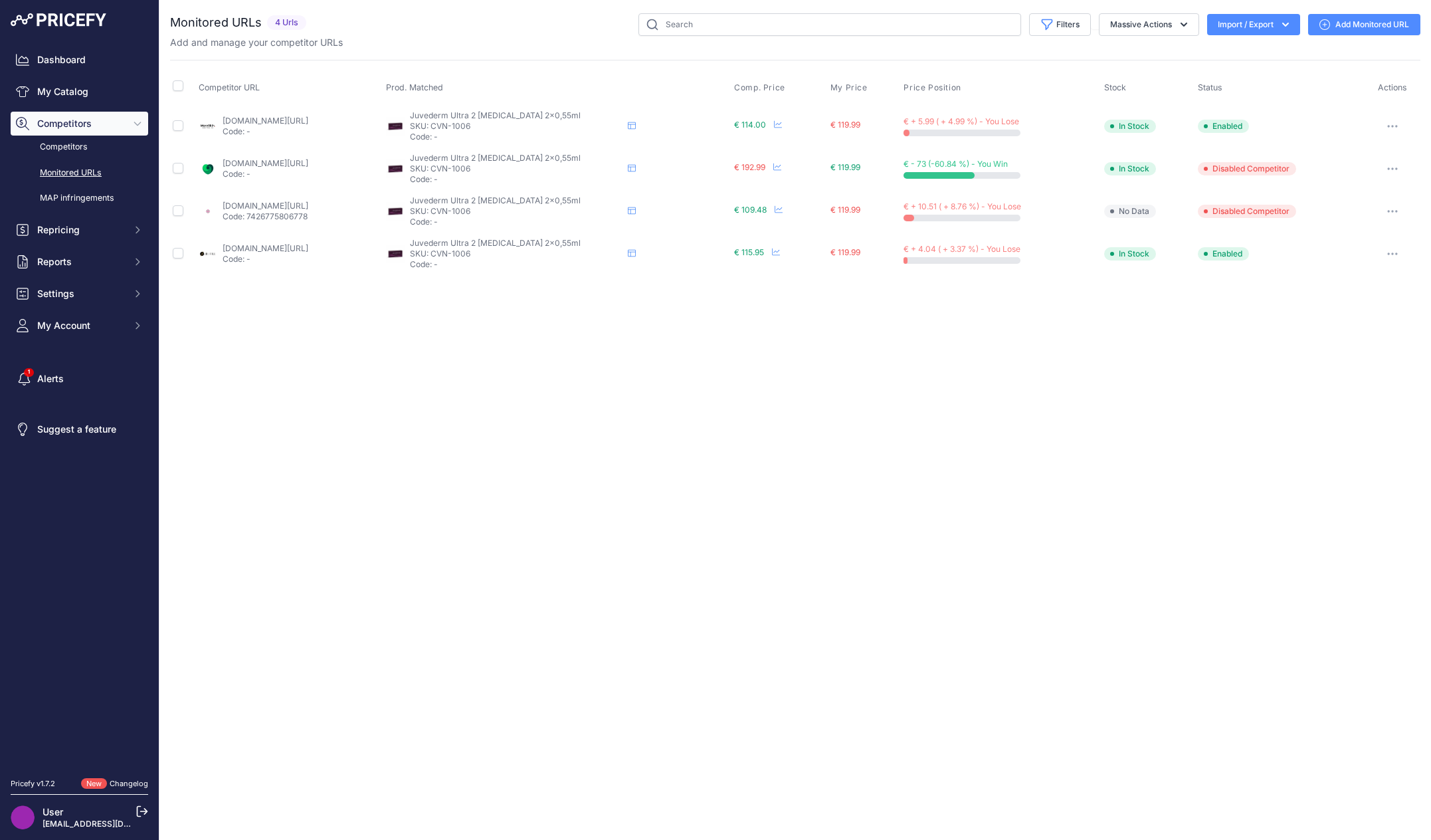
click at [733, 432] on div "Close You are not connected to the internet." at bounding box center [795, 420] width 1271 height 840
click at [1029, 397] on div "Close You are not connected to the internet." at bounding box center [795, 420] width 1271 height 840
click at [575, 42] on div "Add and manage your competitor URLs" at bounding box center [795, 42] width 1250 height 13
click at [846, 380] on div "Close You are not connected to the internet." at bounding box center [795, 420] width 1271 height 840
click at [801, 309] on div "Close You are not connected to the internet." at bounding box center [795, 420] width 1271 height 840
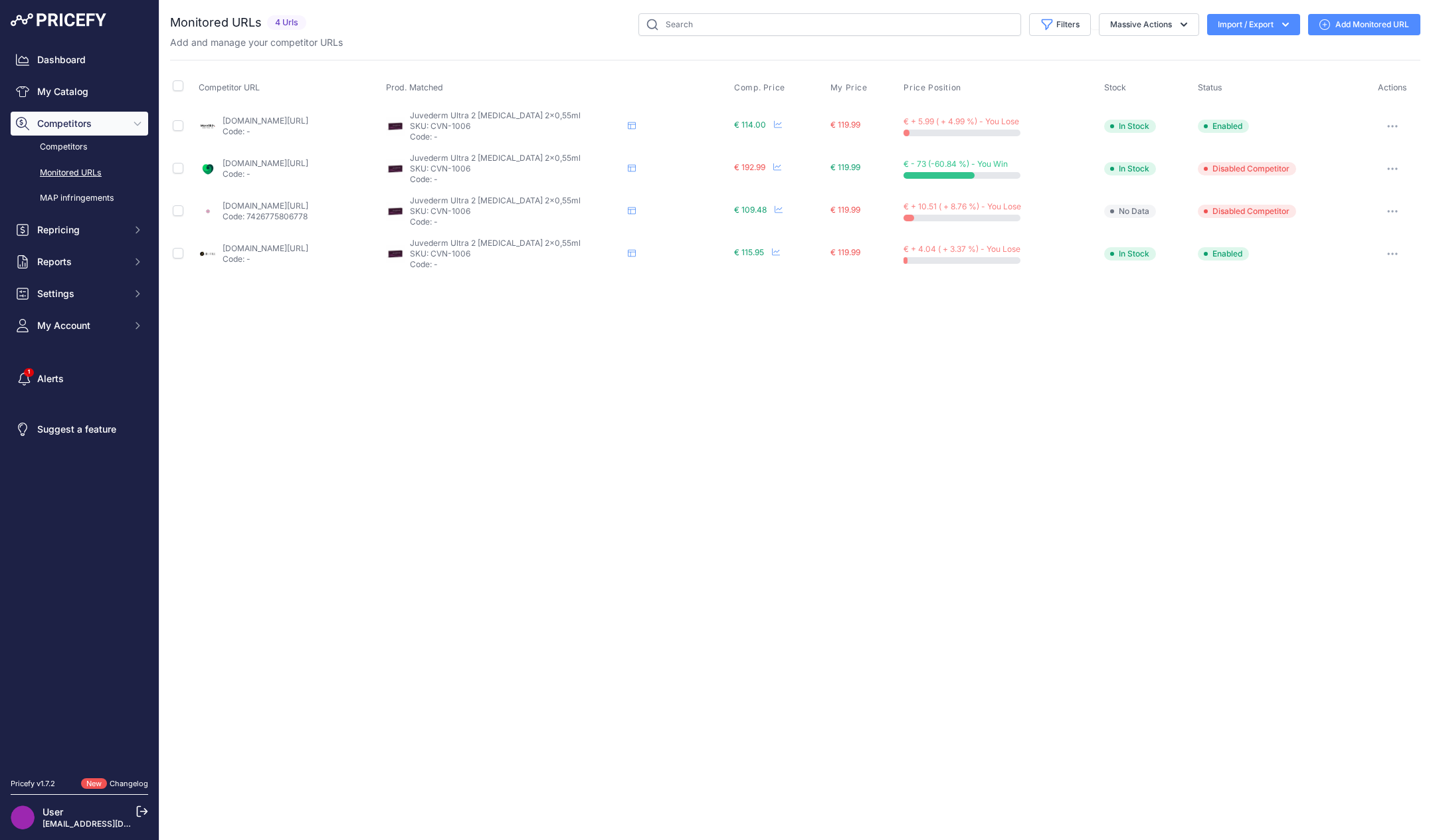
click at [788, 327] on div "Close You are not connected to the internet." at bounding box center [795, 420] width 1271 height 840
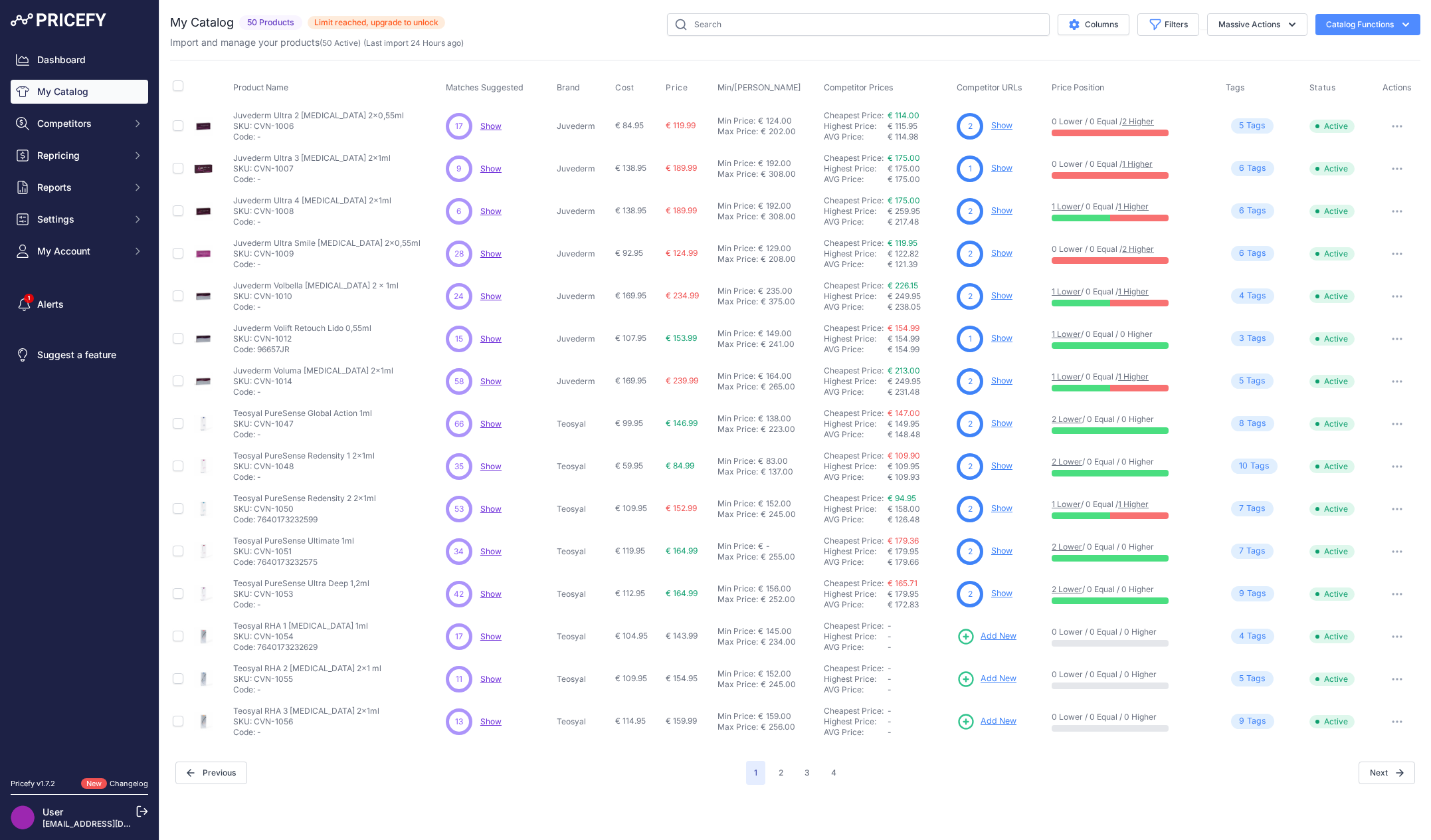
click at [584, 33] on div "Columns Filters Status All Status Only Enabled Only Disabled" at bounding box center [932, 24] width 975 height 22
click at [628, 791] on div "You are not connected to the internet. My Catalog" at bounding box center [795, 399] width 1250 height 798
click at [622, 50] on div "My Catalog 50 Products" at bounding box center [795, 398] width 1250 height 771
drag, startPoint x: 1183, startPoint y: 819, endPoint x: 1185, endPoint y: 798, distance: 21.1
click at [1183, 819] on div "Close You are not connected to the internet. ​" at bounding box center [795, 420] width 1271 height 840
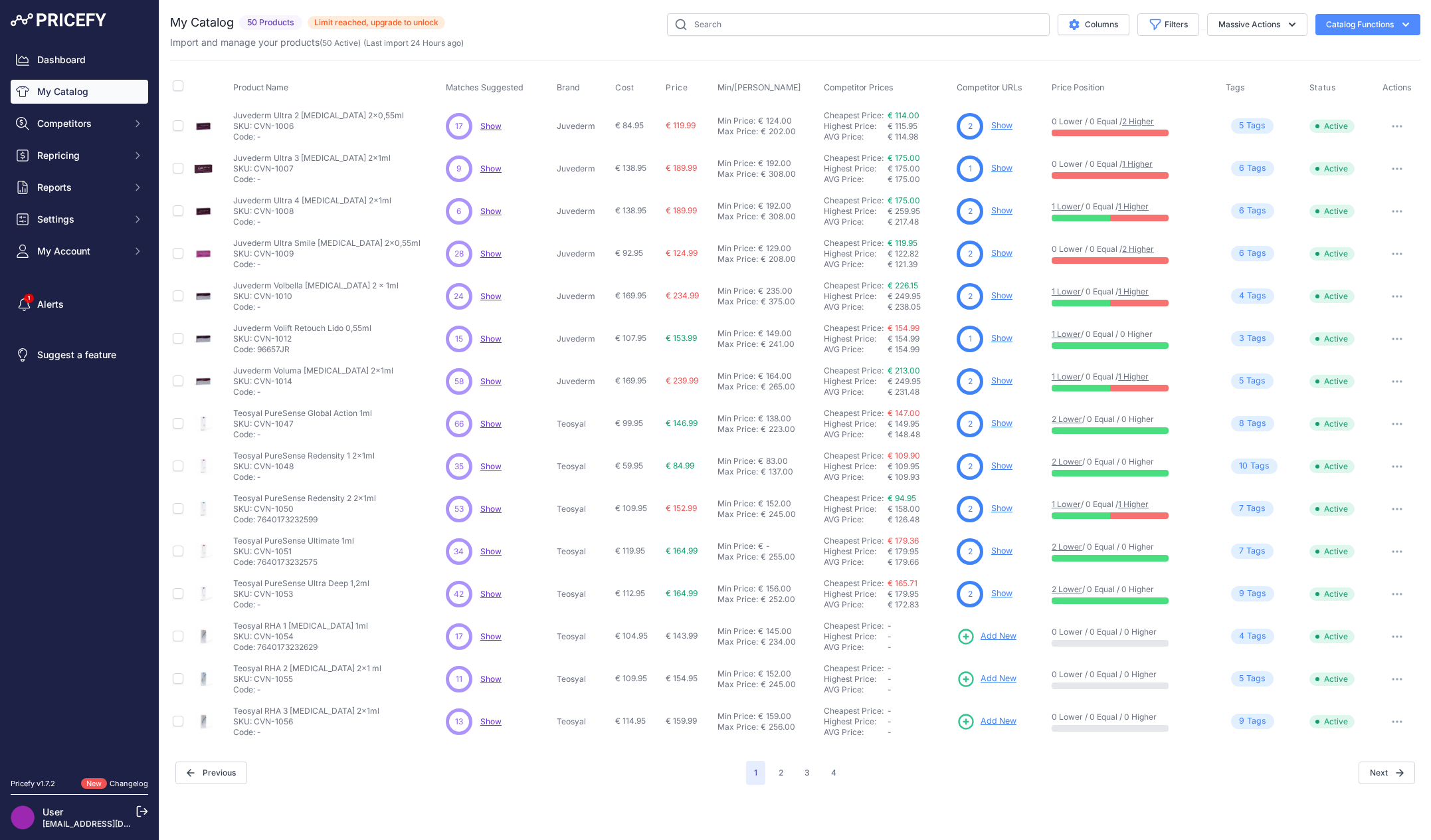
click at [1392, 125] on icon "button" at bounding box center [1398, 126] width 11 height 3
click at [381, 773] on div "Previous" at bounding box center [461, 773] width 571 height 22
click at [831, 771] on button "4" at bounding box center [834, 773] width 21 height 24
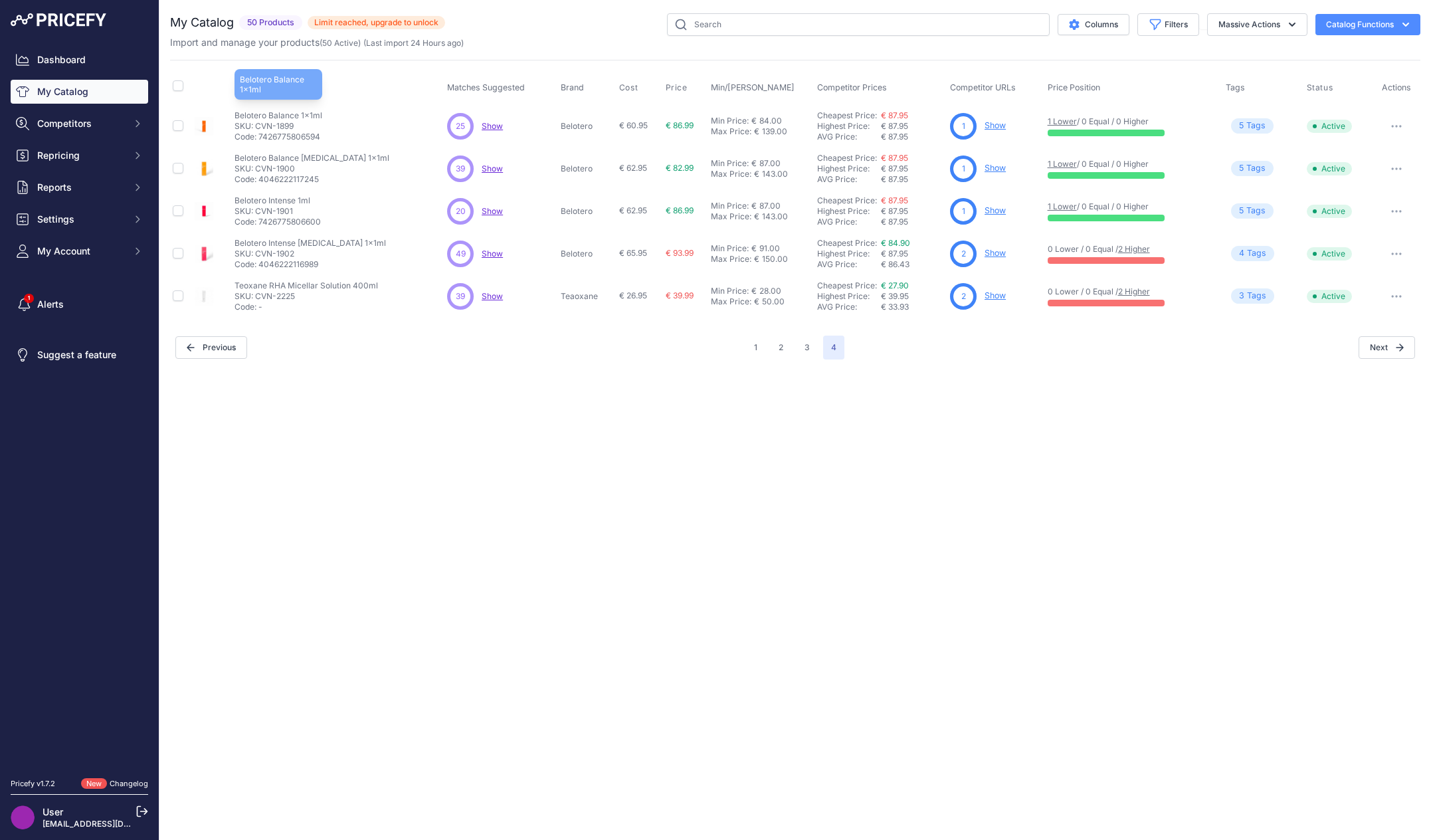
drag, startPoint x: 251, startPoint y: 117, endPoint x: 307, endPoint y: 119, distance: 56.0
click at [306, 119] on p "Belotero Balance 1x1ml" at bounding box center [278, 115] width 88 height 11
click at [323, 122] on div "Belotero Balance 1x1ml Belotero Balance 1x1ml SKU: CVN-1899 Code: 7426775806594" at bounding box center [338, 126] width 208 height 32
click at [179, 123] on input "checkbox" at bounding box center [178, 126] width 11 height 11
checkbox input "true"
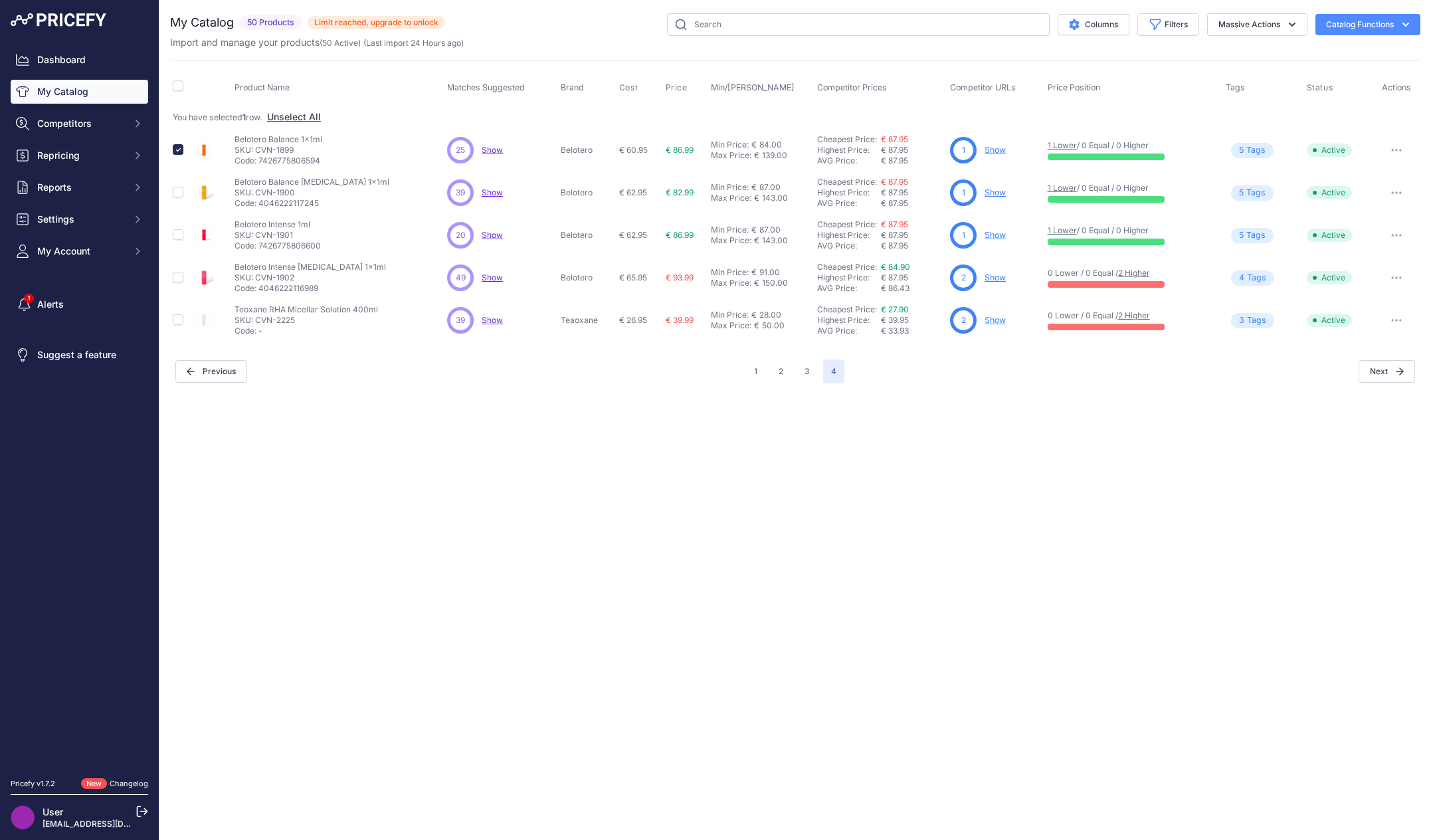
click at [1394, 150] on button "button" at bounding box center [1396, 150] width 27 height 18
click at [1385, 181] on button "Disable" at bounding box center [1376, 177] width 85 height 21
click at [1397, 145] on button "button" at bounding box center [1396, 150] width 27 height 18
click at [1373, 177] on button "Disable" at bounding box center [1376, 177] width 85 height 21
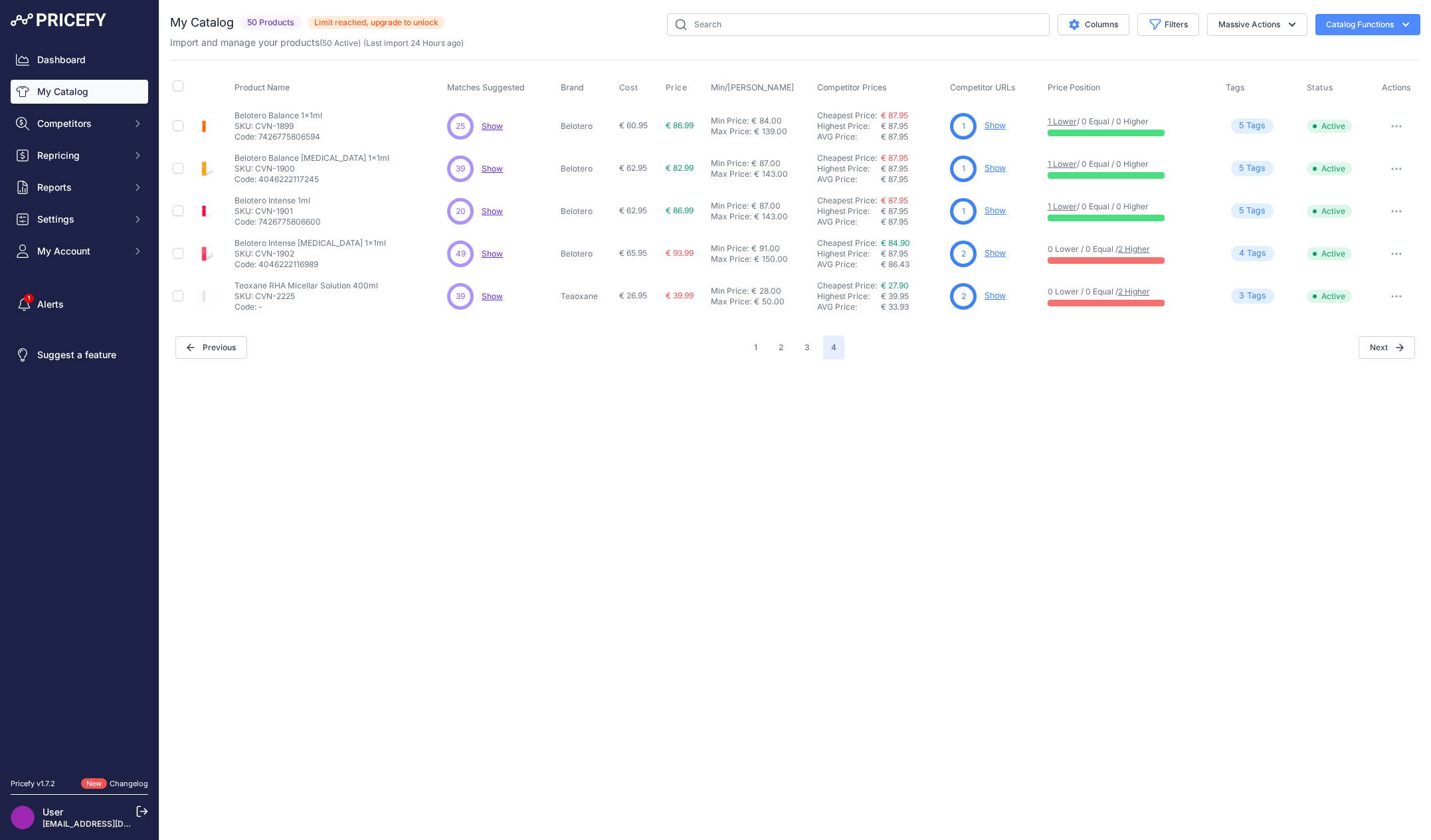
click at [1397, 123] on button "button" at bounding box center [1396, 126] width 27 height 18
click at [1365, 150] on button "Disable" at bounding box center [1376, 153] width 85 height 21
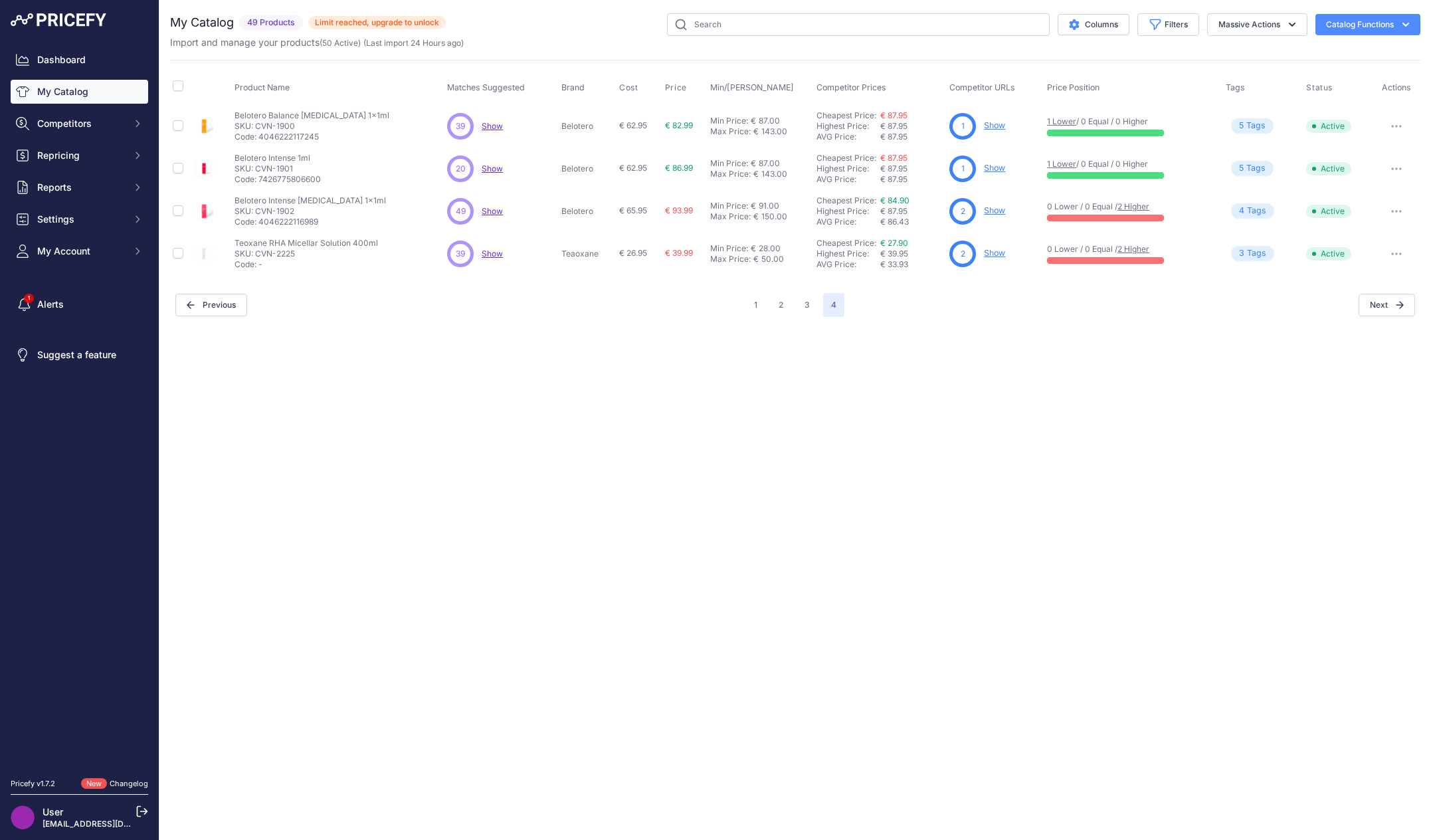
click at [951, 451] on div "Close You are not connected to the internet. ​" at bounding box center [795, 420] width 1271 height 840
click at [1399, 125] on icon "button" at bounding box center [1397, 126] width 11 height 3
click at [1386, 153] on button "Disable" at bounding box center [1376, 153] width 85 height 21
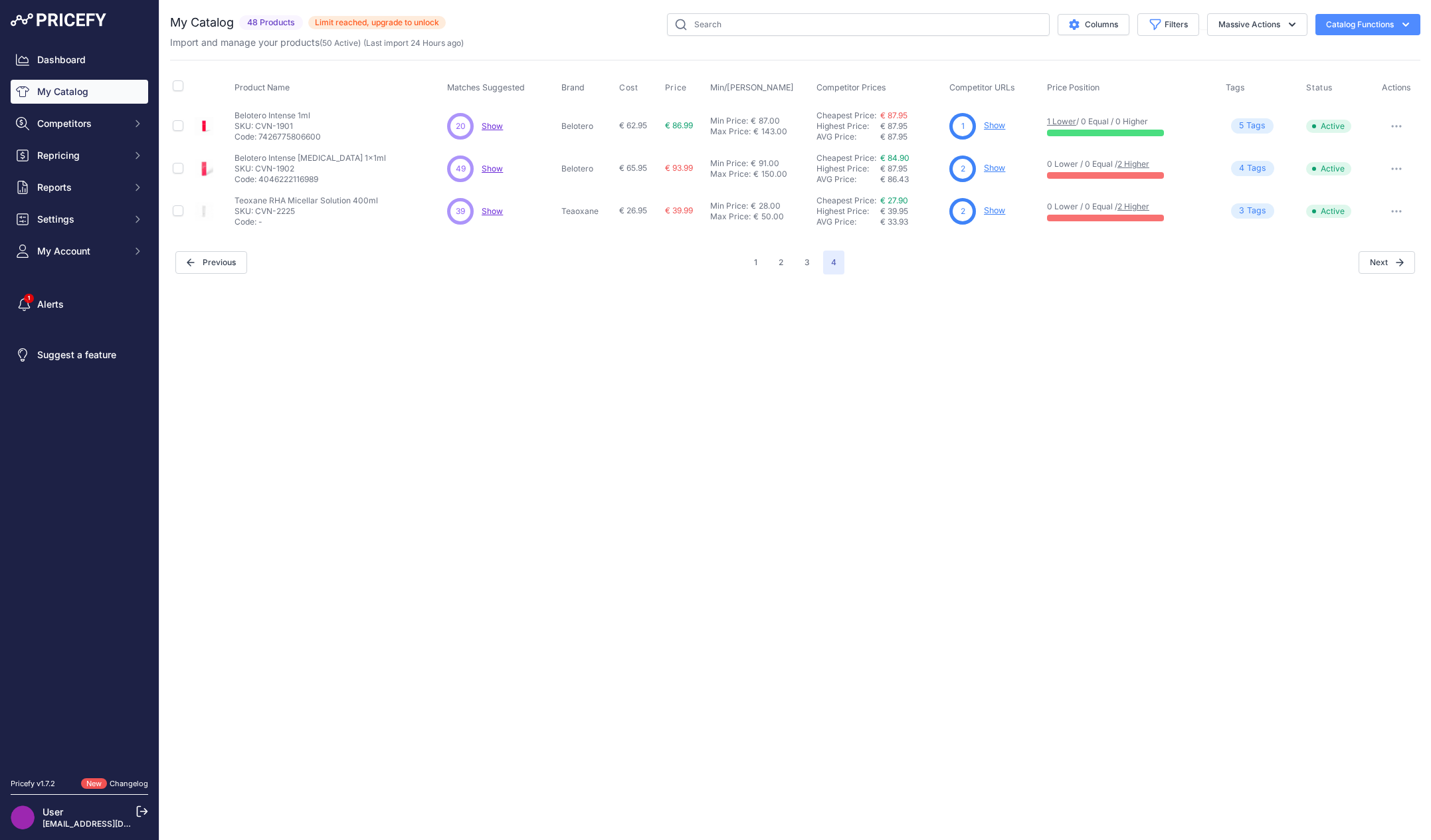
drag, startPoint x: 254, startPoint y: 18, endPoint x: 285, endPoint y: 16, distance: 31.1
click at [285, 16] on span "48 Products" at bounding box center [271, 23] width 64 height 16
click at [527, 368] on div "Close You are not connected to the internet. ​" at bounding box center [795, 420] width 1271 height 840
drag, startPoint x: 219, startPoint y: 45, endPoint x: 404, endPoint y: 42, distance: 185.0
click at [404, 42] on p "Import and manage your products ( 50 Active ) (Last import 24 Hours ago)" at bounding box center [317, 42] width 294 height 13
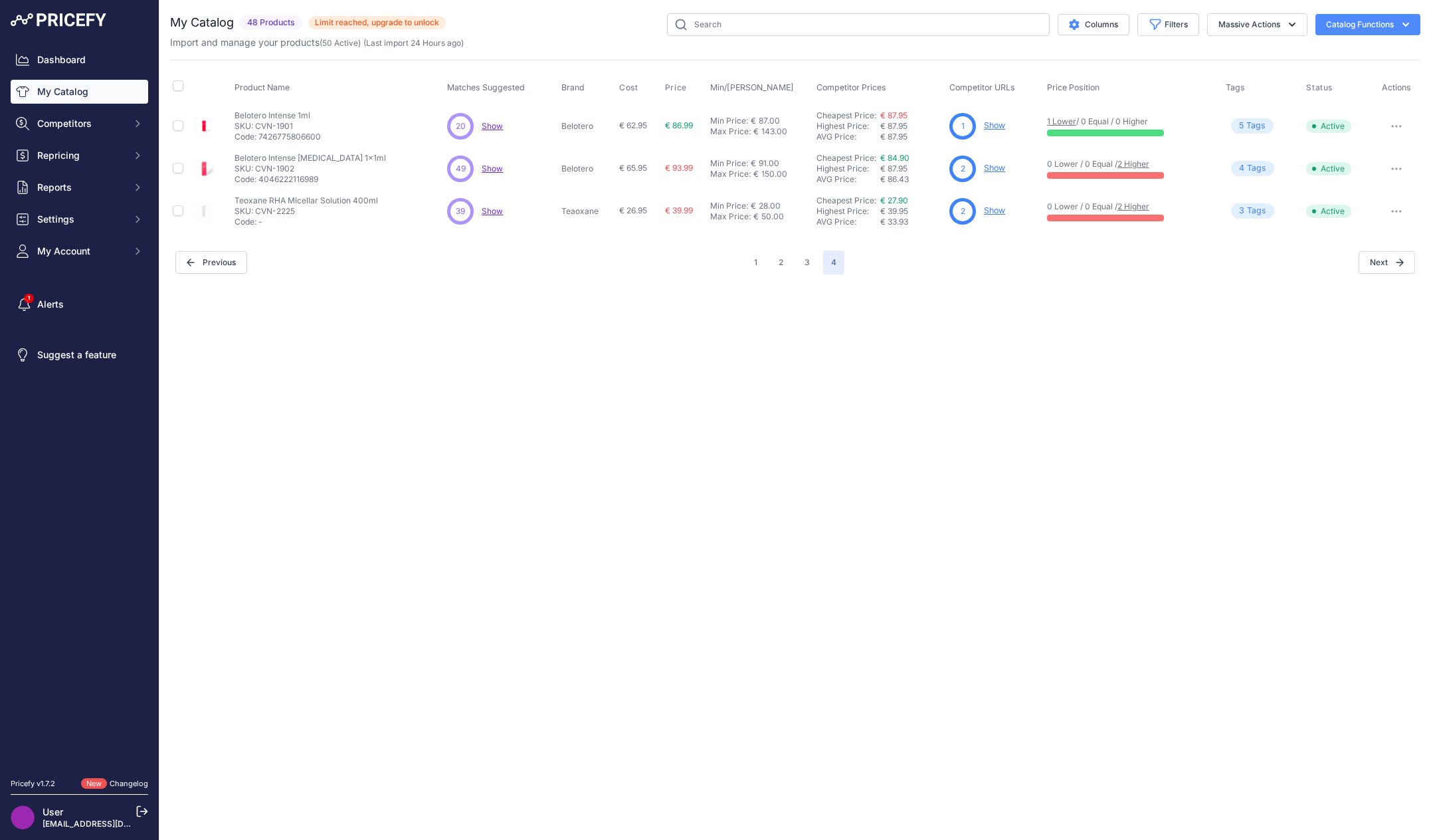
click at [393, 430] on div "Close You are not connected to the internet. ​" at bounding box center [795, 420] width 1271 height 840
drag, startPoint x: 248, startPoint y: 46, endPoint x: 327, endPoint y: 46, distance: 79.0
click at [327, 46] on p "Import and manage your products ( 50 Active ) (Last import 24 Hours ago)" at bounding box center [317, 42] width 294 height 13
click at [639, 460] on div "Close You are not connected to the internet. ​" at bounding box center [795, 420] width 1271 height 840
click at [595, 381] on div "Close You are not connected to the internet. ​" at bounding box center [795, 420] width 1271 height 840
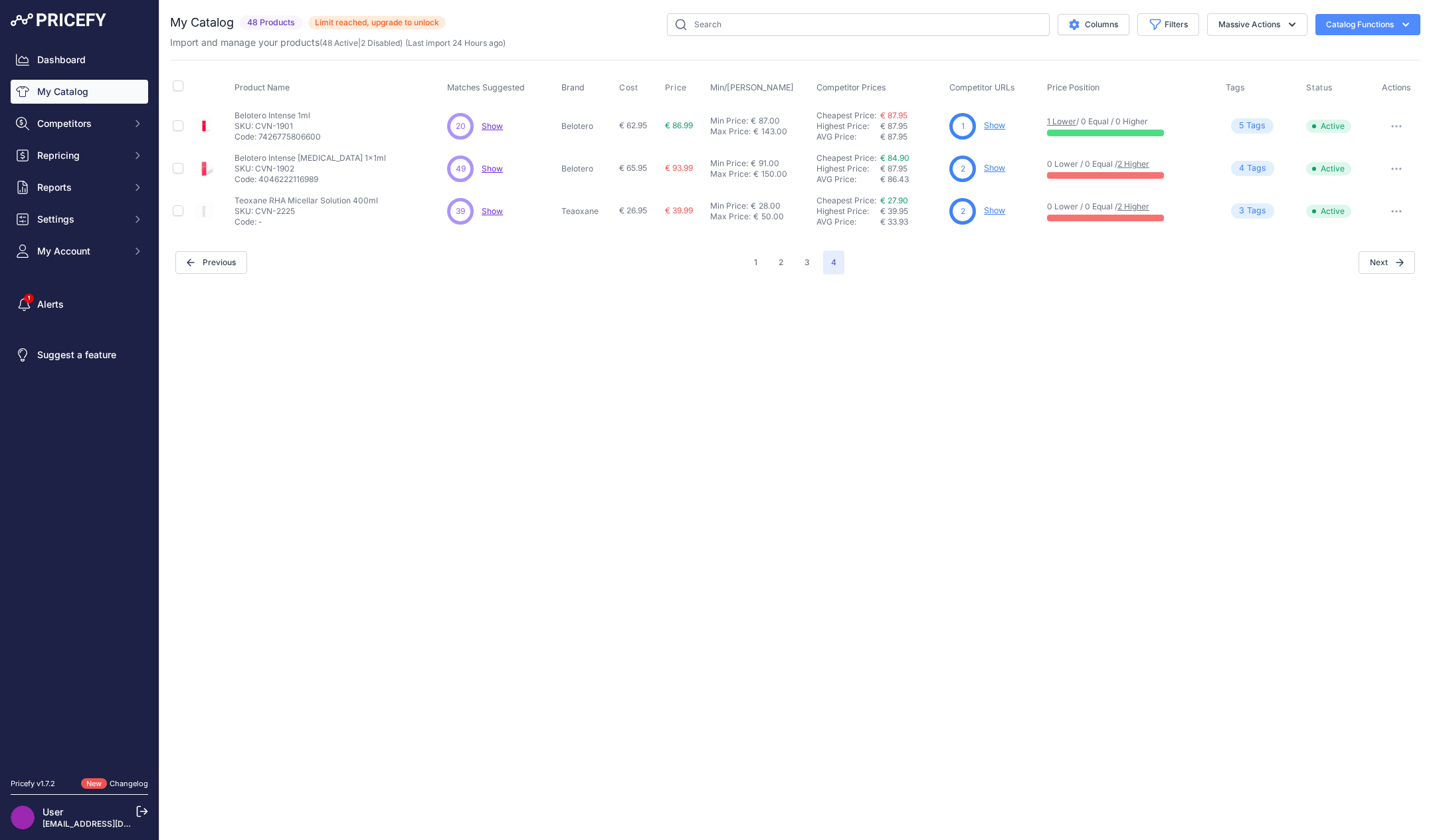
click at [544, 18] on div "Columns Filters Status All Status Only Enabled Only Disabled" at bounding box center [933, 24] width 975 height 22
click at [1049, 413] on div "Close You are not connected to the internet. ​" at bounding box center [795, 420] width 1271 height 840
click at [1406, 30] on icon "button" at bounding box center [1405, 24] width 13 height 13
click at [529, 141] on td "20 20 Show Discovering..." at bounding box center [500, 126] width 114 height 43
click at [275, 22] on span "48 Products" at bounding box center [271, 23] width 64 height 16
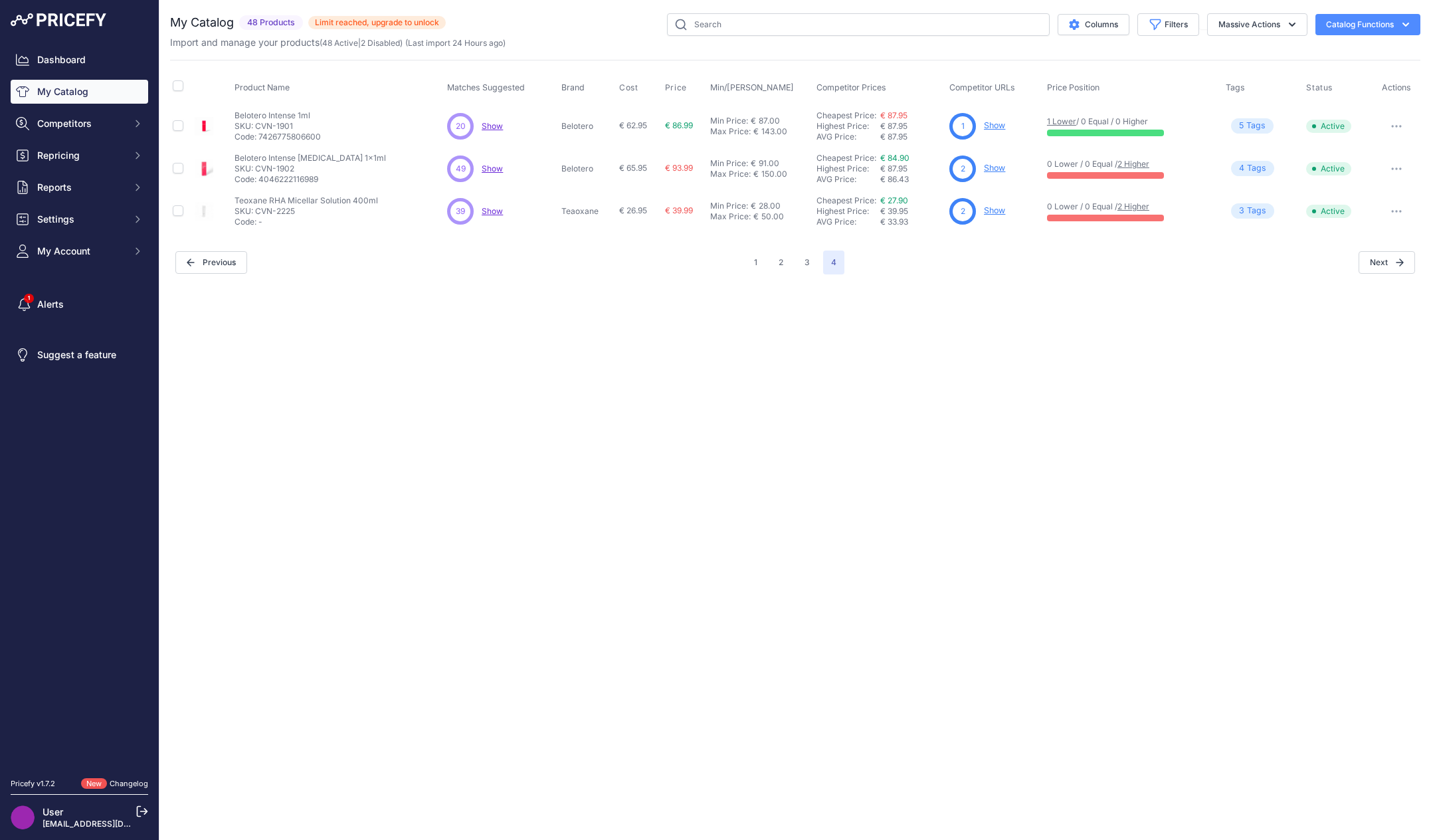
click at [1366, 28] on button "Catalog Functions" at bounding box center [1368, 24] width 105 height 21
click at [1325, 99] on link "Update Catalog" at bounding box center [1344, 101] width 149 height 24
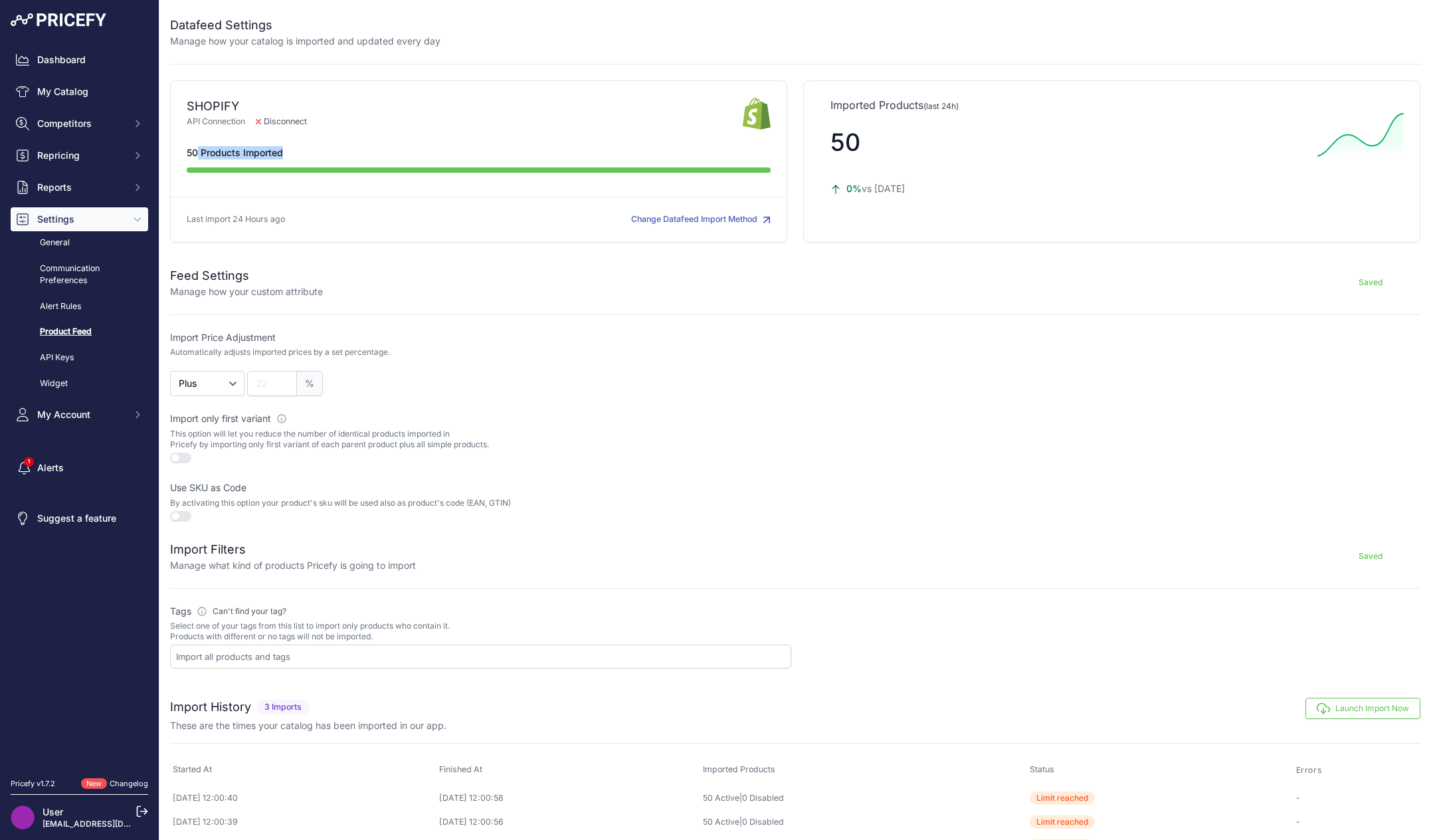
drag, startPoint x: 196, startPoint y: 153, endPoint x: 339, endPoint y: 152, distance: 143.0
click at [339, 152] on div "50 Products Imported" at bounding box center [478, 152] width 584 height 13
click at [430, 277] on div "Saved" at bounding box center [872, 282] width 1098 height 32
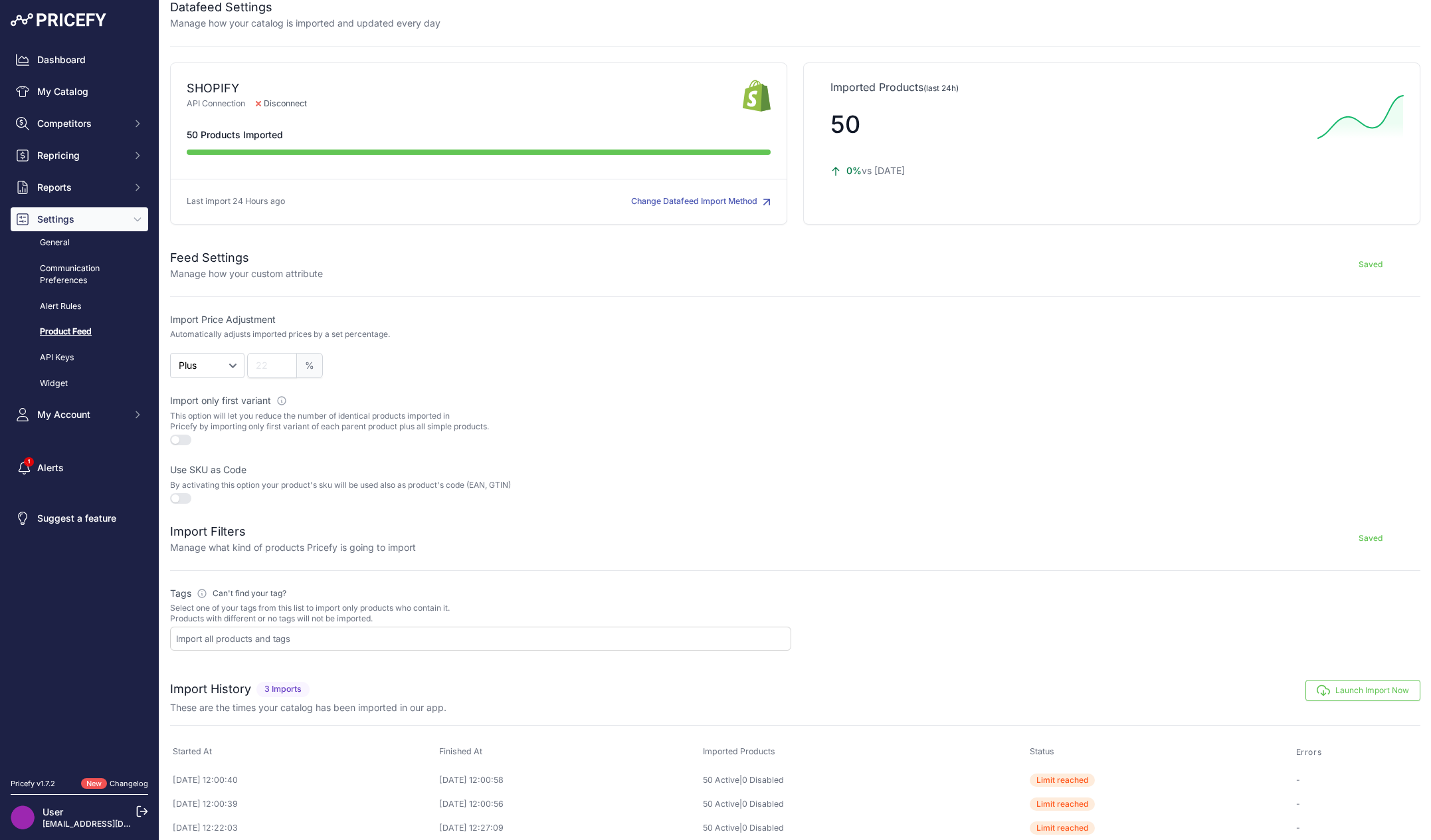
scroll to position [27, 0]
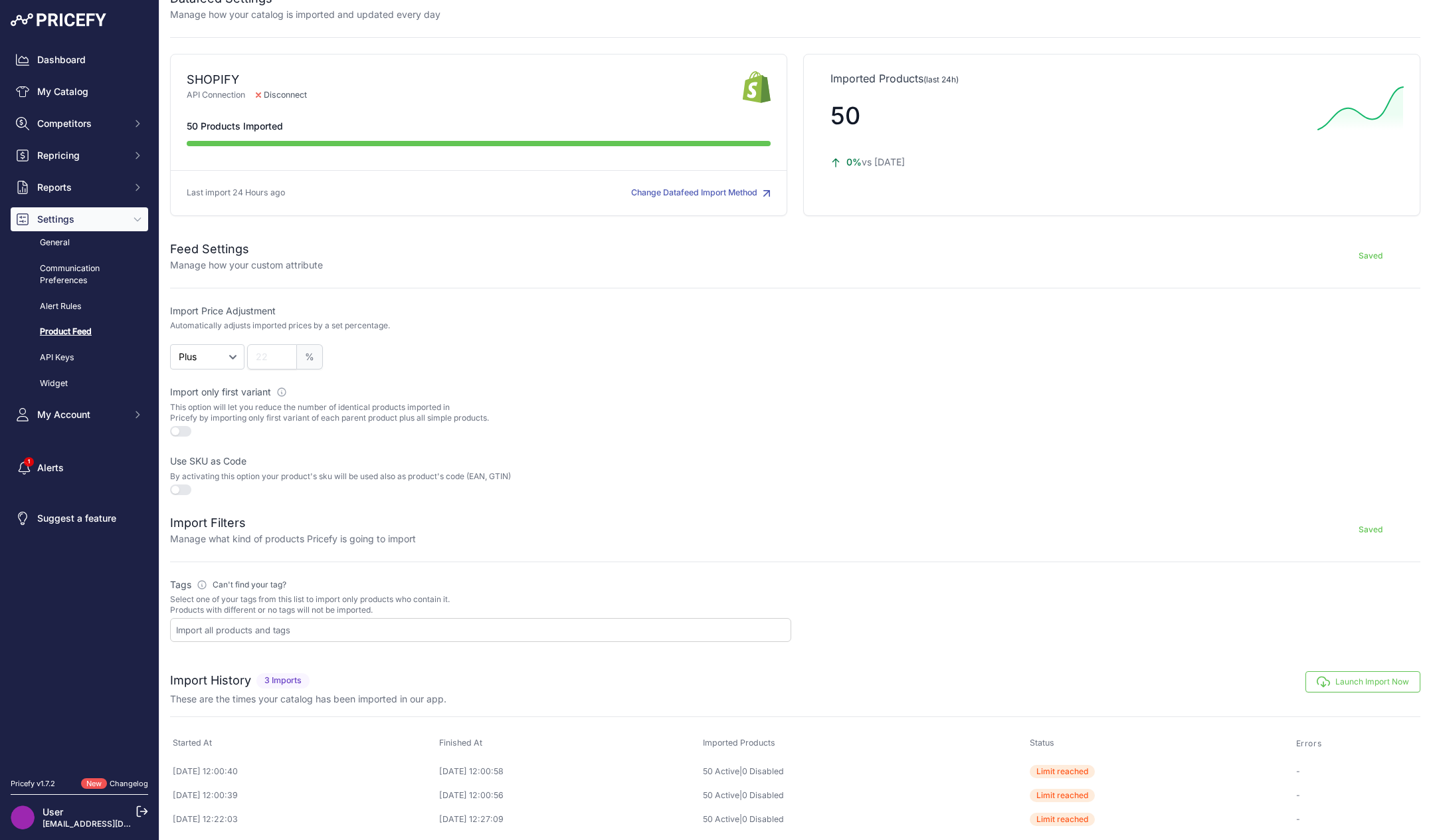
click at [79, 335] on link "Product Feed" at bounding box center [79, 331] width 138 height 23
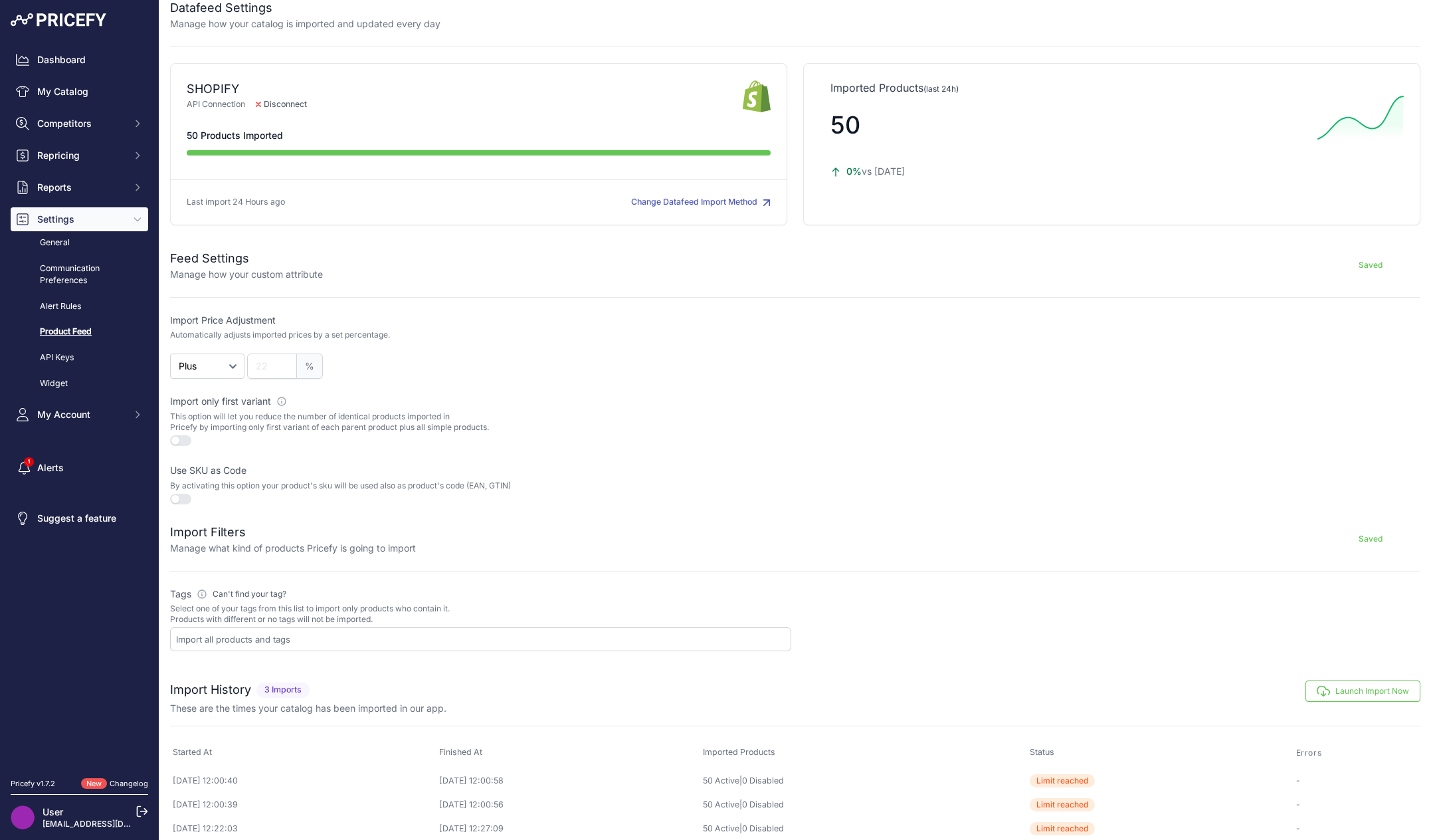
scroll to position [27, 0]
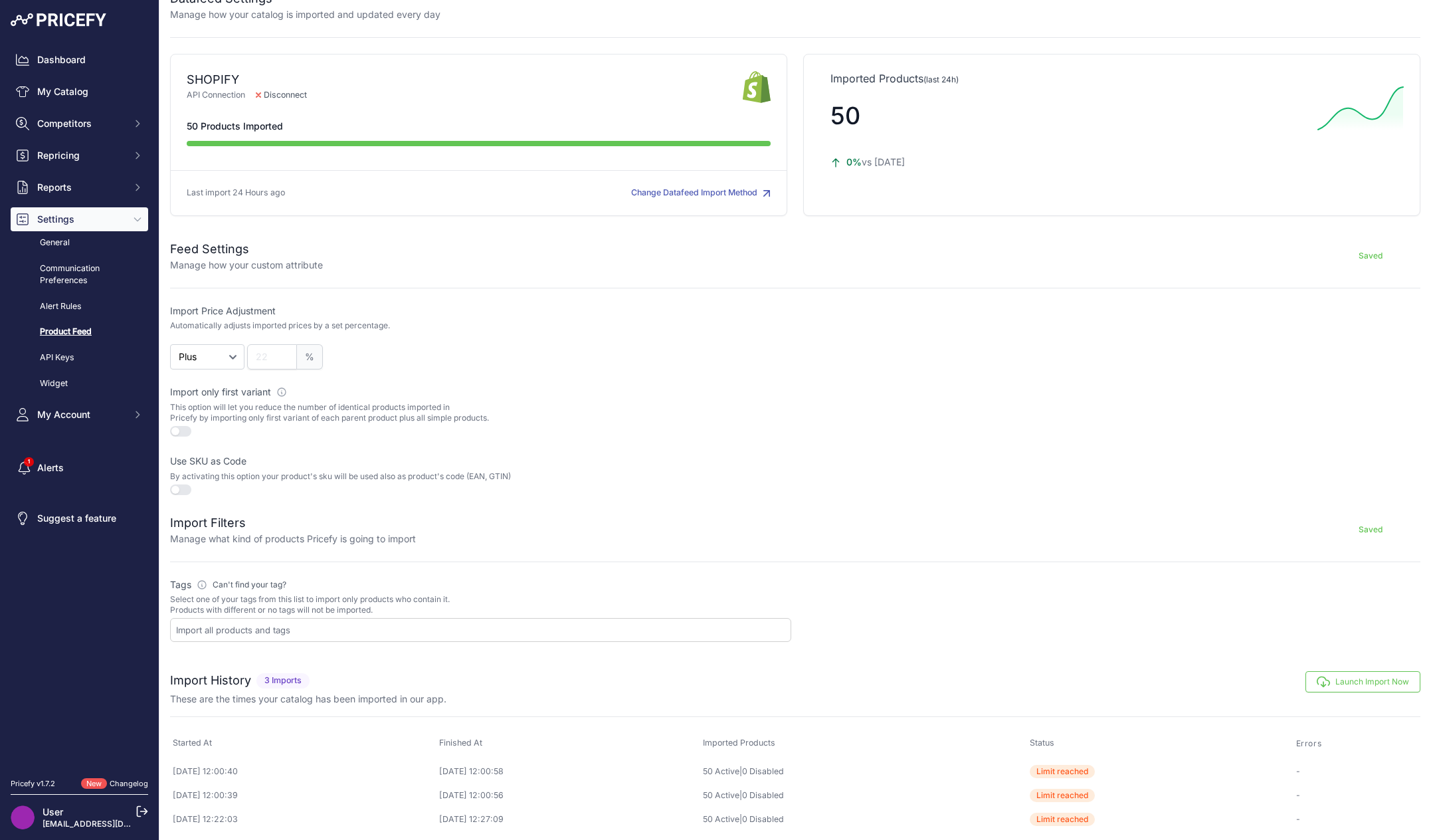
drag, startPoint x: 188, startPoint y: 394, endPoint x: 258, endPoint y: 397, distance: 70.1
click at [258, 397] on label "Import only first variant Active this toggle if you want to import all simple p…" at bounding box center [480, 391] width 621 height 13
click at [253, 412] on p "This option will let you reduce the number of identical products imported in Pr…" at bounding box center [480, 412] width 621 height 21
drag, startPoint x: 208, startPoint y: 304, endPoint x: 299, endPoint y: 318, distance: 92.1
click at [273, 311] on label "Import Price Adjustment" at bounding box center [480, 311] width 621 height 13
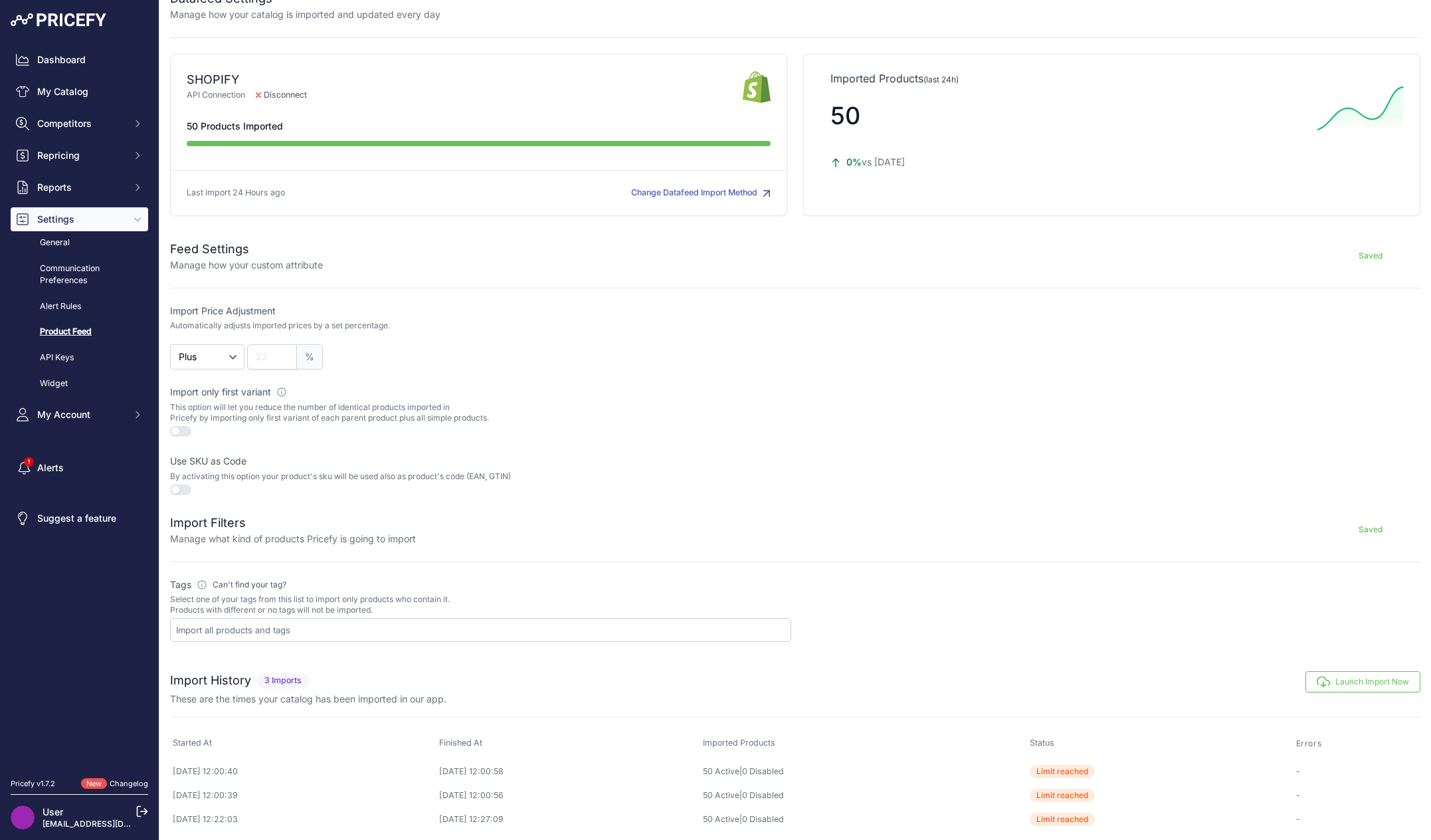
click at [327, 328] on p "Automatically adjusts imported prices by a set percentage." at bounding box center [280, 326] width 220 height 11
drag, startPoint x: 270, startPoint y: 537, endPoint x: 367, endPoint y: 541, distance: 97.1
click at [367, 541] on p "Manage what kind of products Pricefy is going to import" at bounding box center [293, 538] width 246 height 13
drag, startPoint x: 405, startPoint y: 541, endPoint x: 333, endPoint y: 535, distance: 72.2
click at [403, 541] on p "Manage what kind of products Pricefy is going to import" at bounding box center [293, 538] width 246 height 13
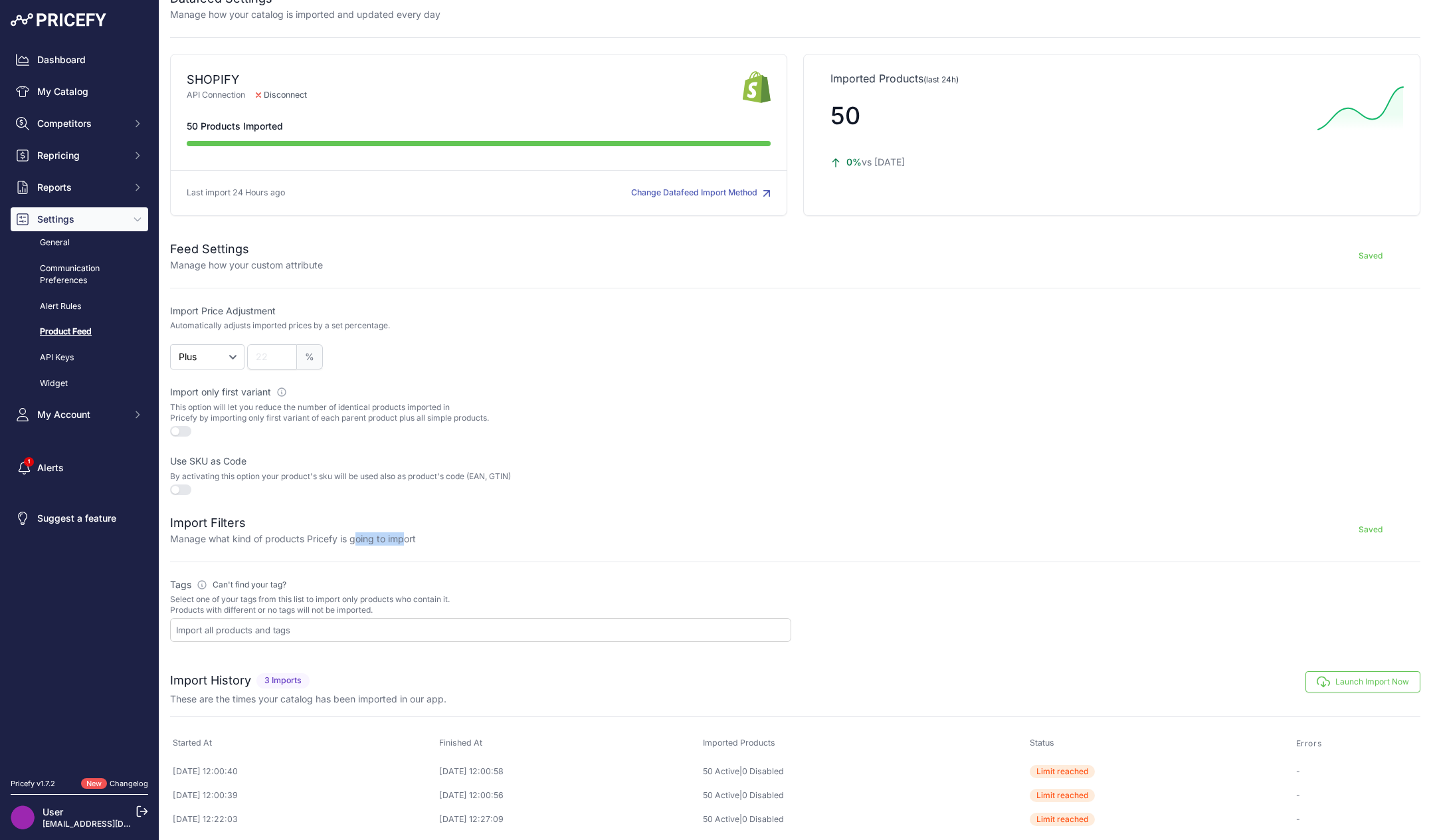
drag, startPoint x: 356, startPoint y: 536, endPoint x: 460, endPoint y: 537, distance: 104.0
click at [450, 537] on div "Import Filters Manage what kind of products Pricefy is going to import Saved" at bounding box center [795, 529] width 1250 height 32
click at [1354, 527] on button "Saved" at bounding box center [1371, 529] width 100 height 21
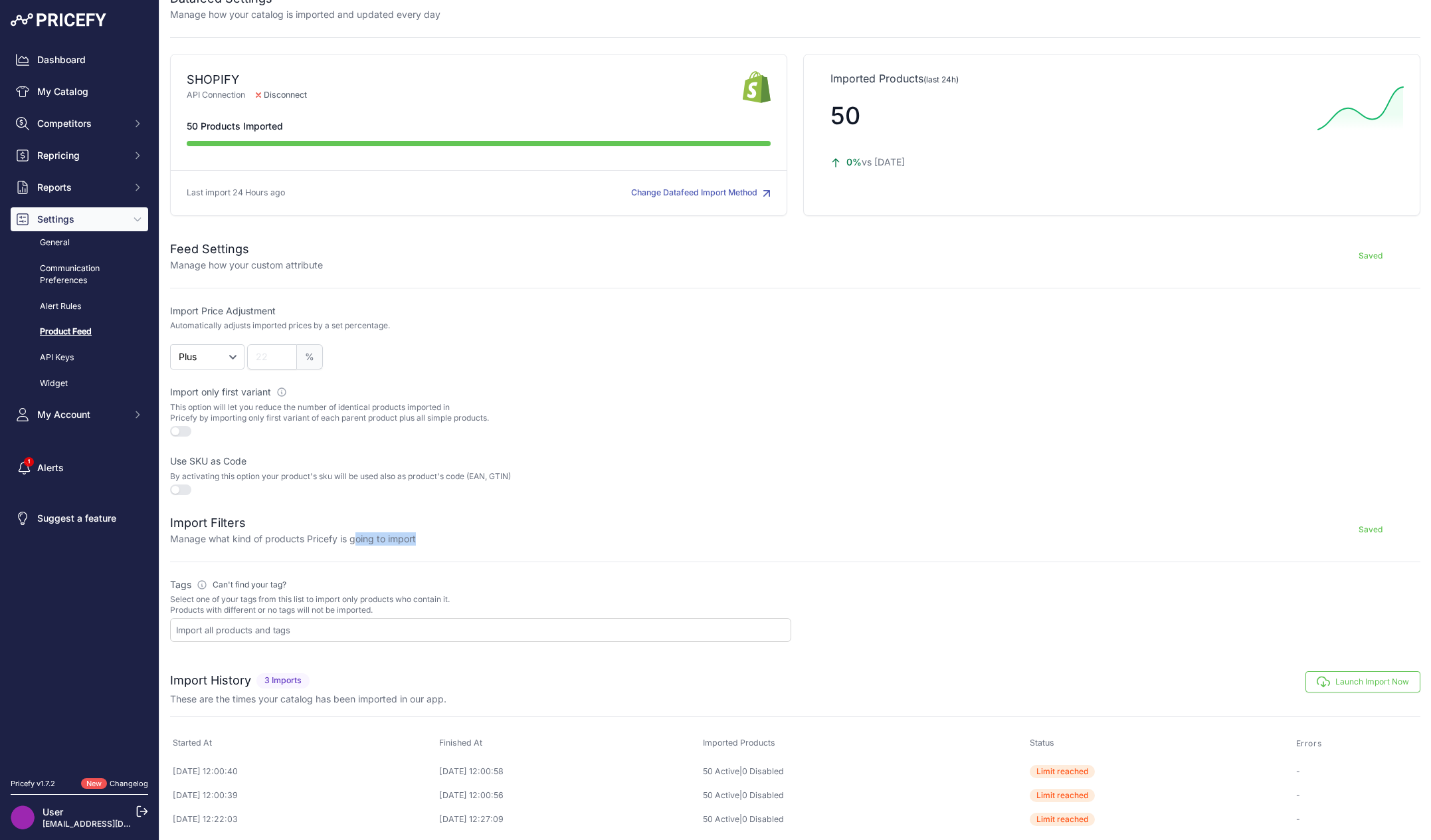
click at [1354, 527] on button "Saved" at bounding box center [1371, 529] width 100 height 21
click at [244, 520] on h2 "Import Filters" at bounding box center [293, 522] width 246 height 18
click at [235, 522] on h2 "Import Filters" at bounding box center [293, 522] width 246 height 18
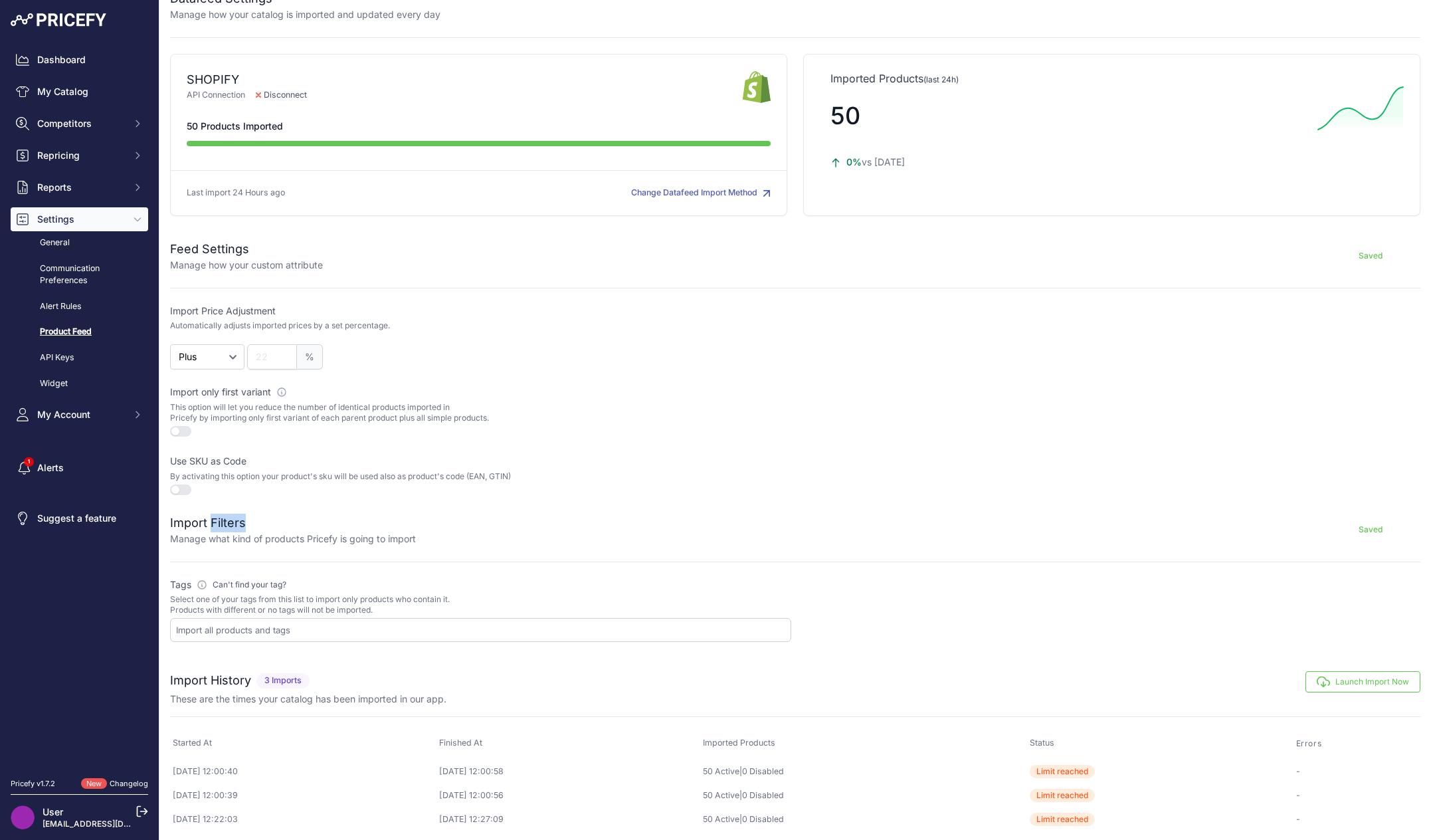
click at [235, 522] on h2 "Import Filters" at bounding box center [293, 522] width 246 height 18
click at [535, 530] on div "Saved" at bounding box center [918, 529] width 1004 height 32
click at [247, 632] on div at bounding box center [480, 630] width 621 height 24
click at [94, 682] on nav "Dashboard My Catalog Competitors Competitors Monitored URLs MAP infringements R…" at bounding box center [79, 405] width 138 height 714
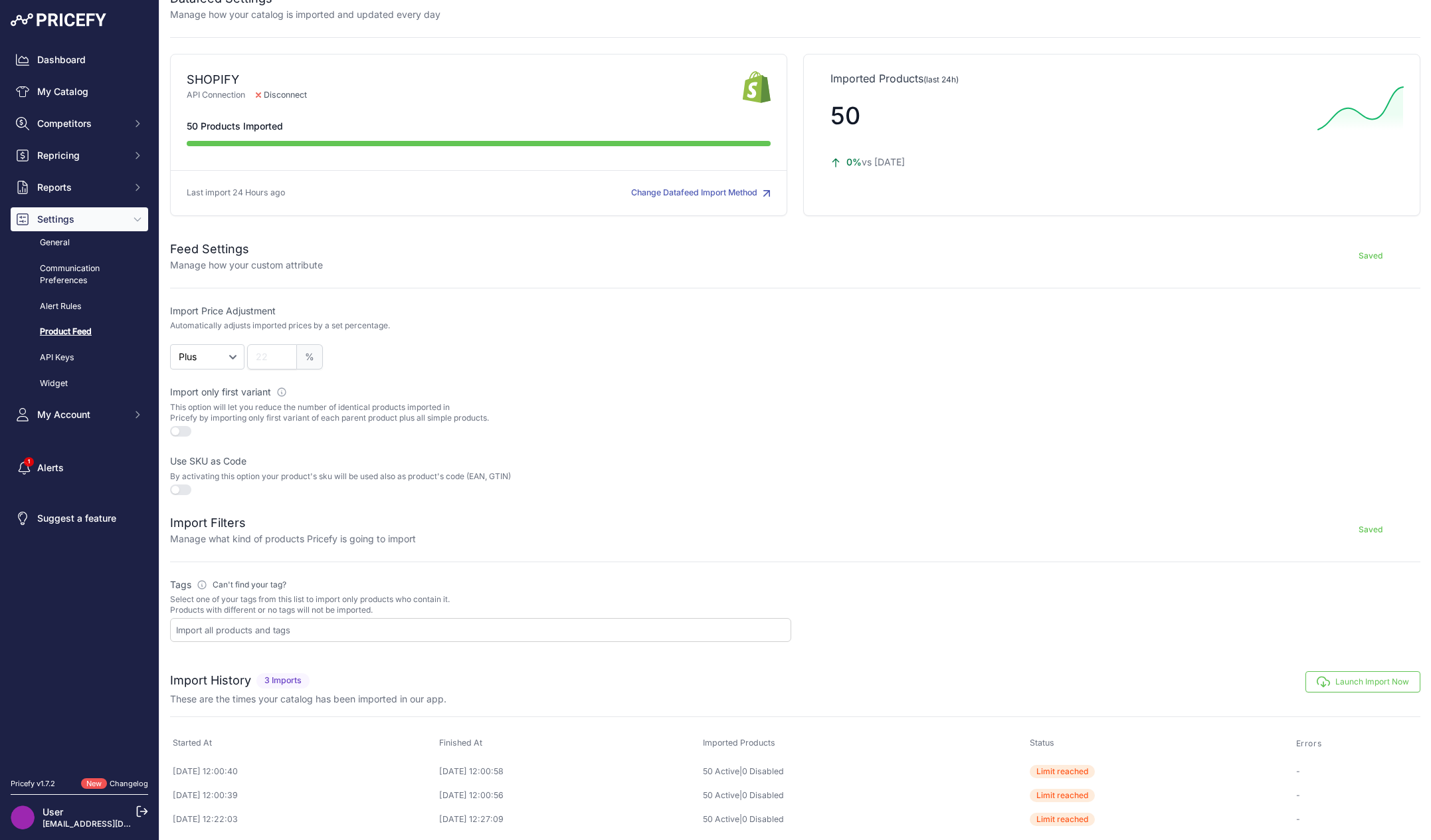
click at [268, 630] on input "text" at bounding box center [484, 630] width 615 height 12
type input "bes"
click at [212, 669] on div "Bes tseller" at bounding box center [480, 672] width 619 height 18
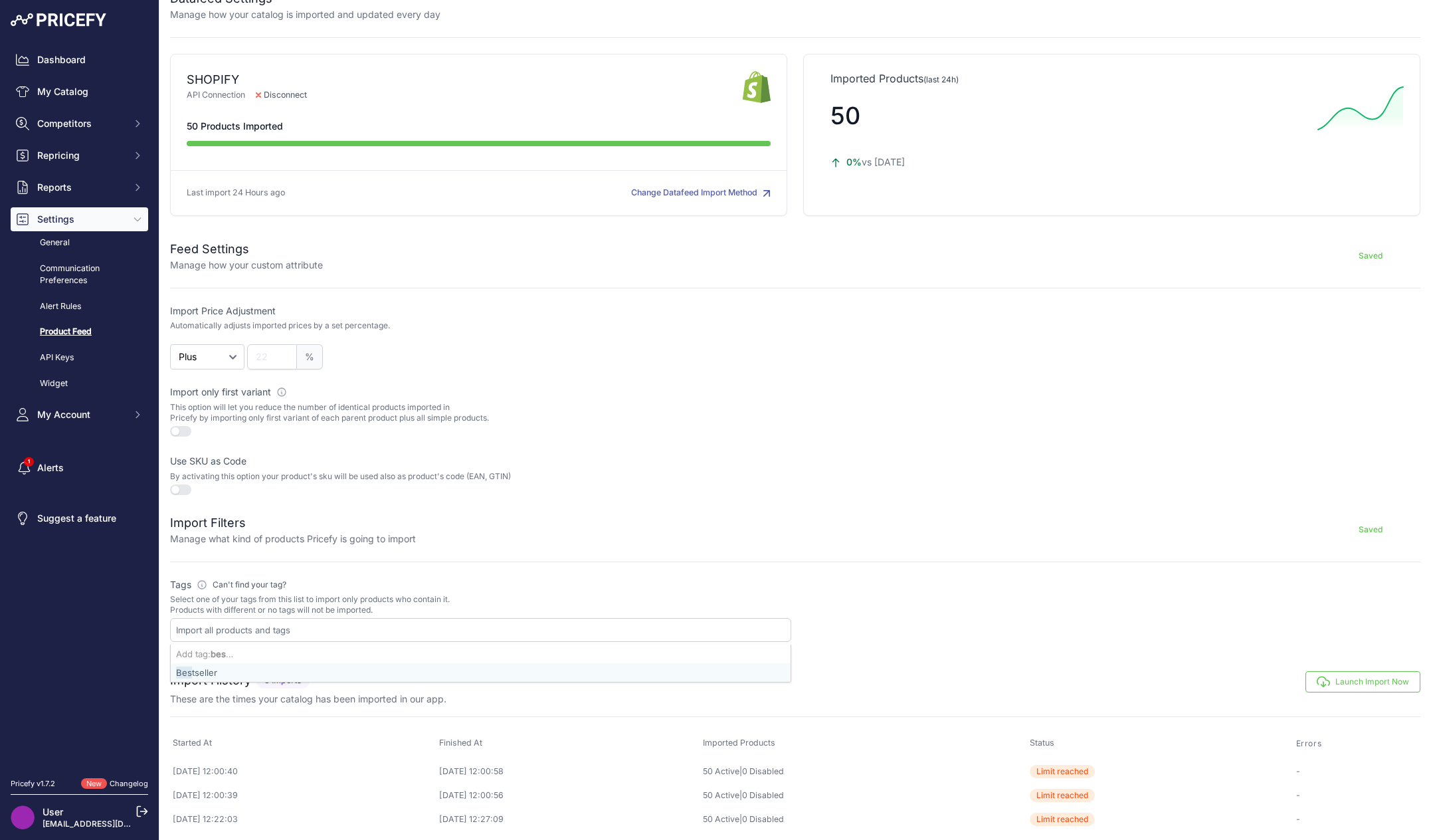
select select "{"id":"QmVzdHNlbGxlcg==","name":"Bestseller"}"
click at [911, 560] on form "Feed Settings Manage how your custom attribute Saving... Import Price Adjustmen…" at bounding box center [795, 434] width 1250 height 420
click at [1335, 676] on button "Launch Import Now" at bounding box center [1363, 681] width 114 height 21
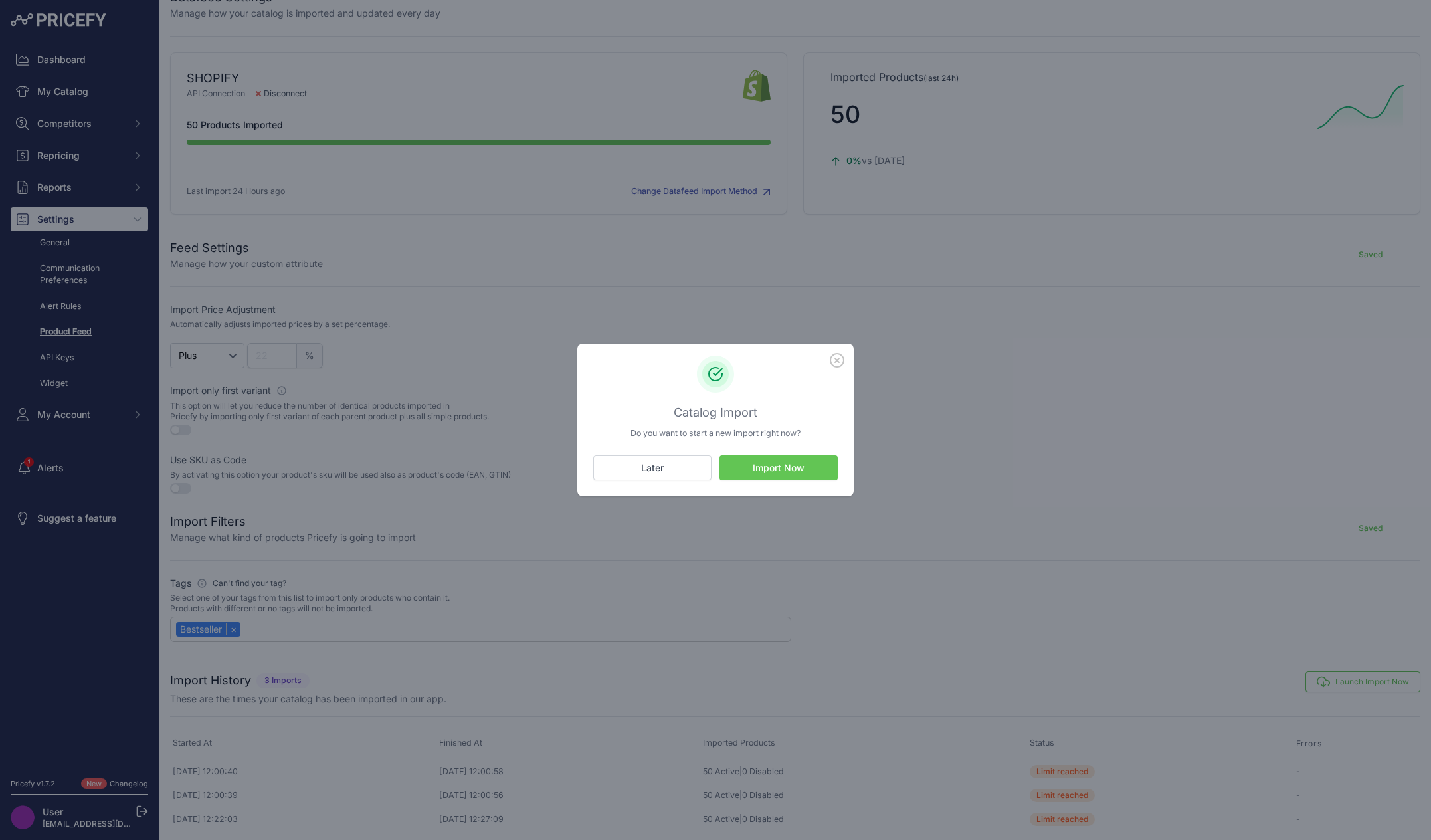
click at [801, 463] on button "Import Now" at bounding box center [778, 467] width 118 height 25
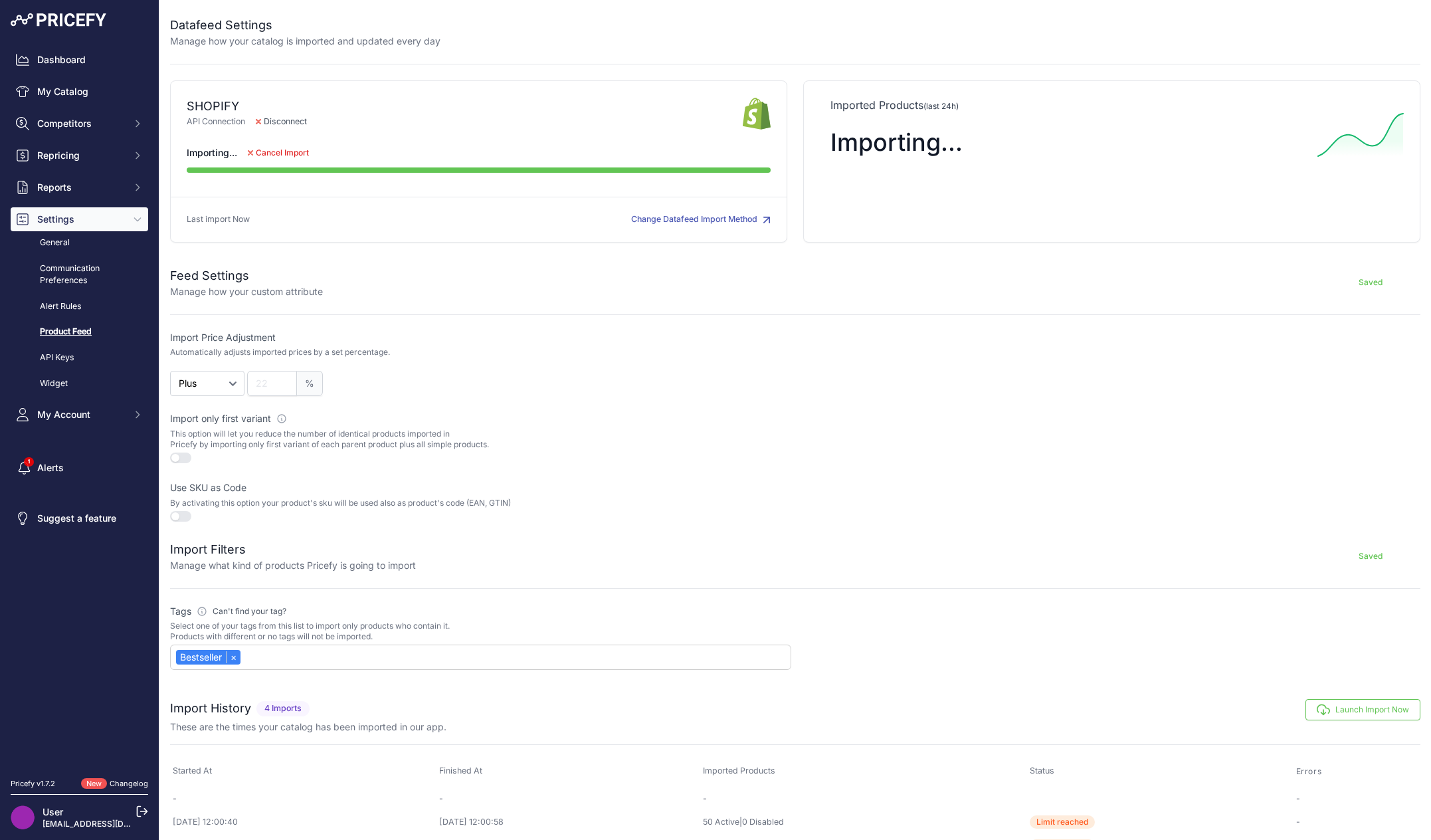
scroll to position [51, 0]
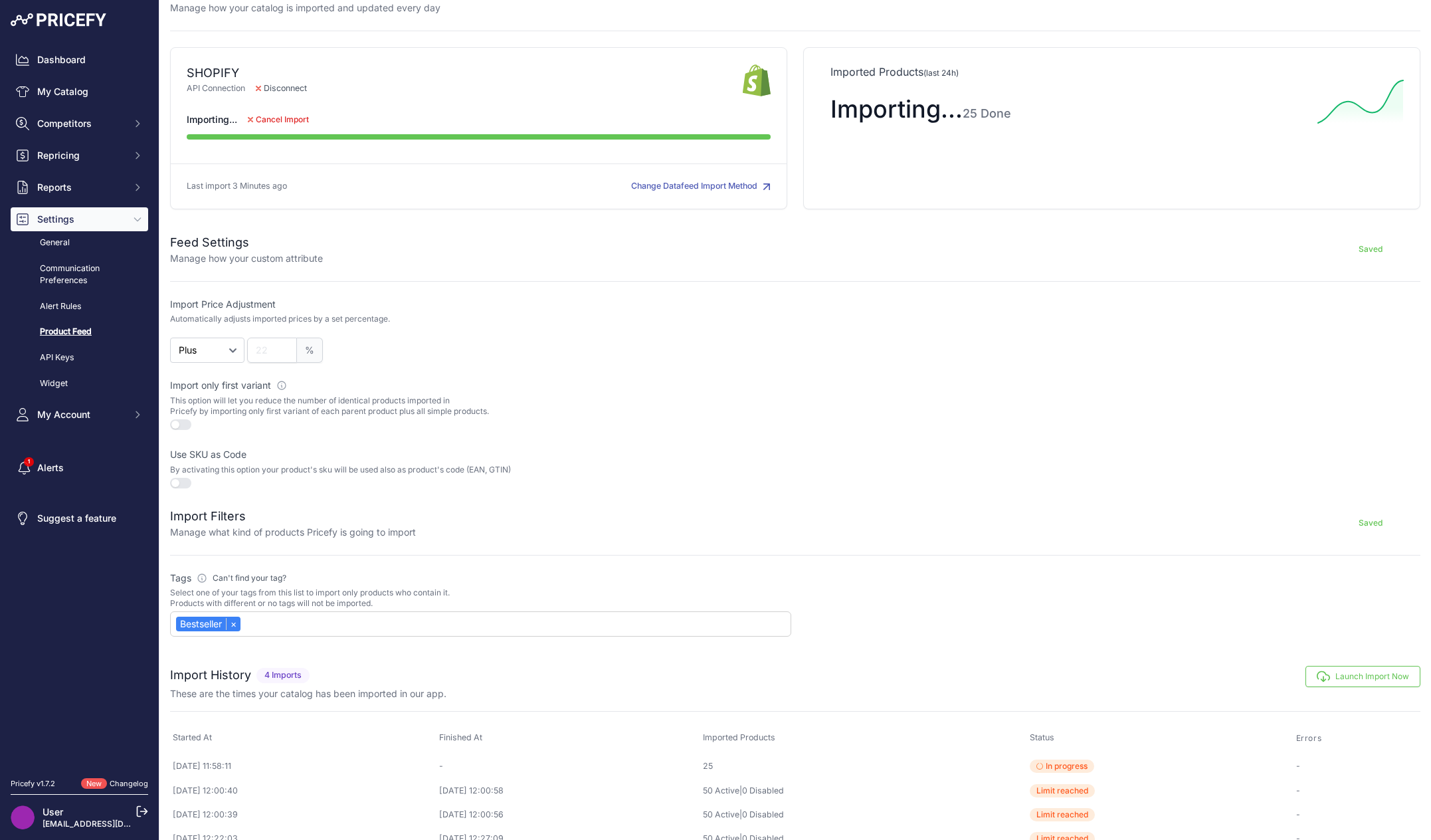
scroll to position [52, 0]
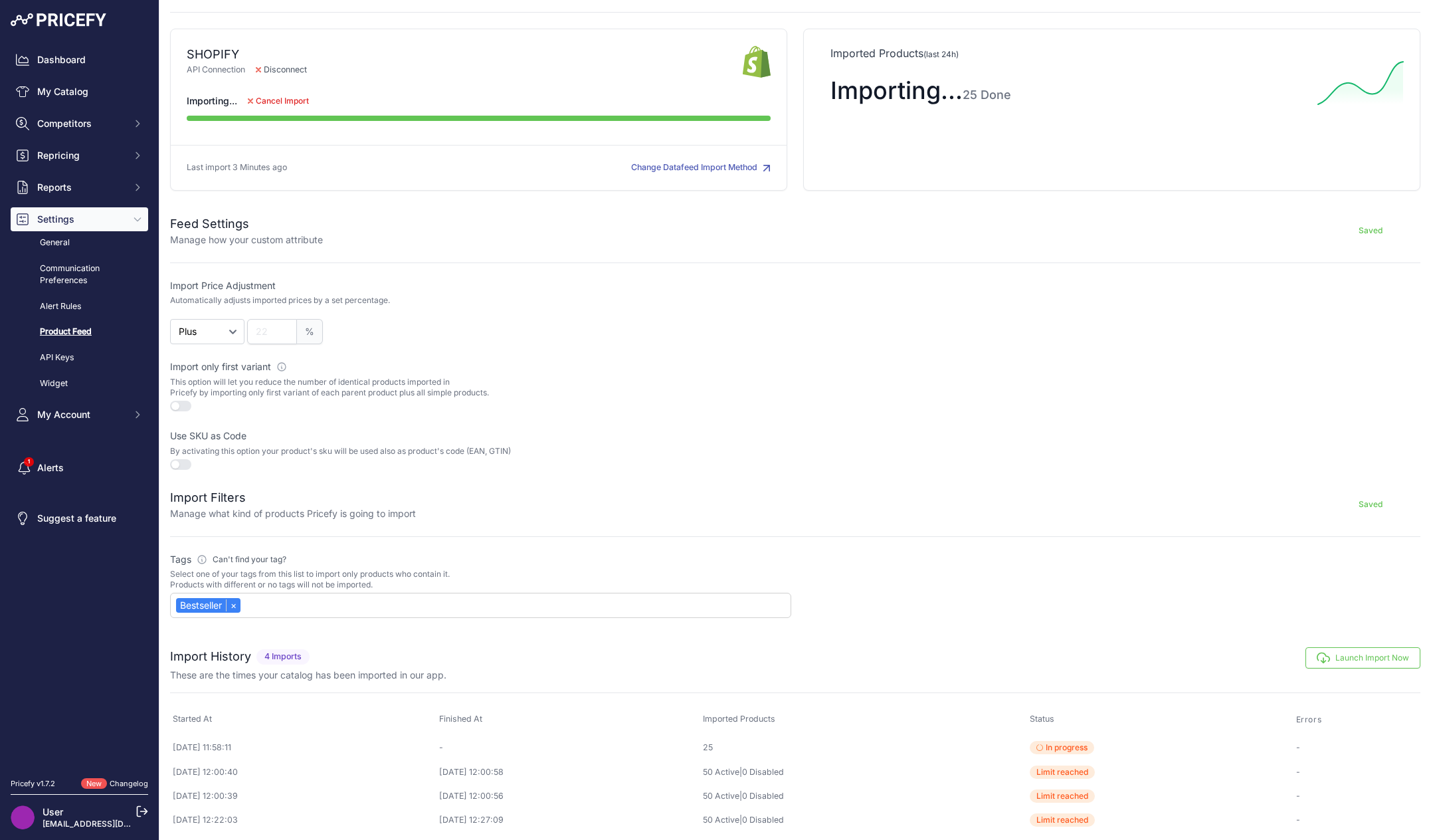
drag, startPoint x: 542, startPoint y: 815, endPoint x: 195, endPoint y: 782, distance: 348.6
click at [195, 782] on tbody "[DATE] 11:58:11 - 25 In progress - [DATE] 12:00:40 [DATE] 12:00:58 50 Active | …" at bounding box center [795, 783] width 1250 height 97
click at [857, 815] on td "50 Active | 0 Disabled" at bounding box center [863, 820] width 327 height 24
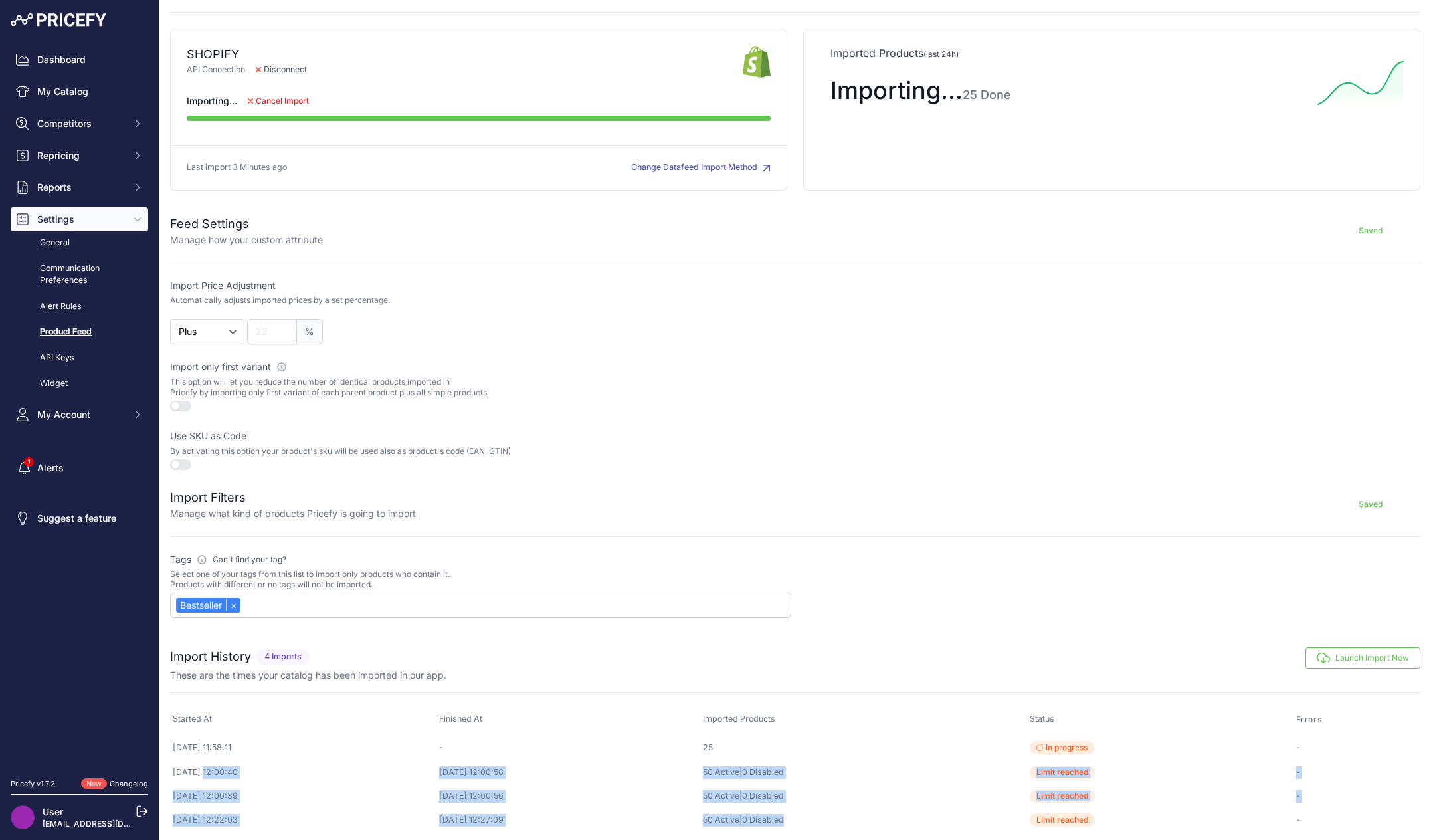
drag, startPoint x: 867, startPoint y: 816, endPoint x: 181, endPoint y: 762, distance: 688.1
click at [181, 762] on tbody "[DATE] 11:58:11 - 25 In progress - [DATE] 12:00:40 [DATE] 12:00:58 50 Active | …" at bounding box center [795, 783] width 1250 height 97
click at [310, 784] on td "[DATE] 12:00:39" at bounding box center [303, 796] width 267 height 24
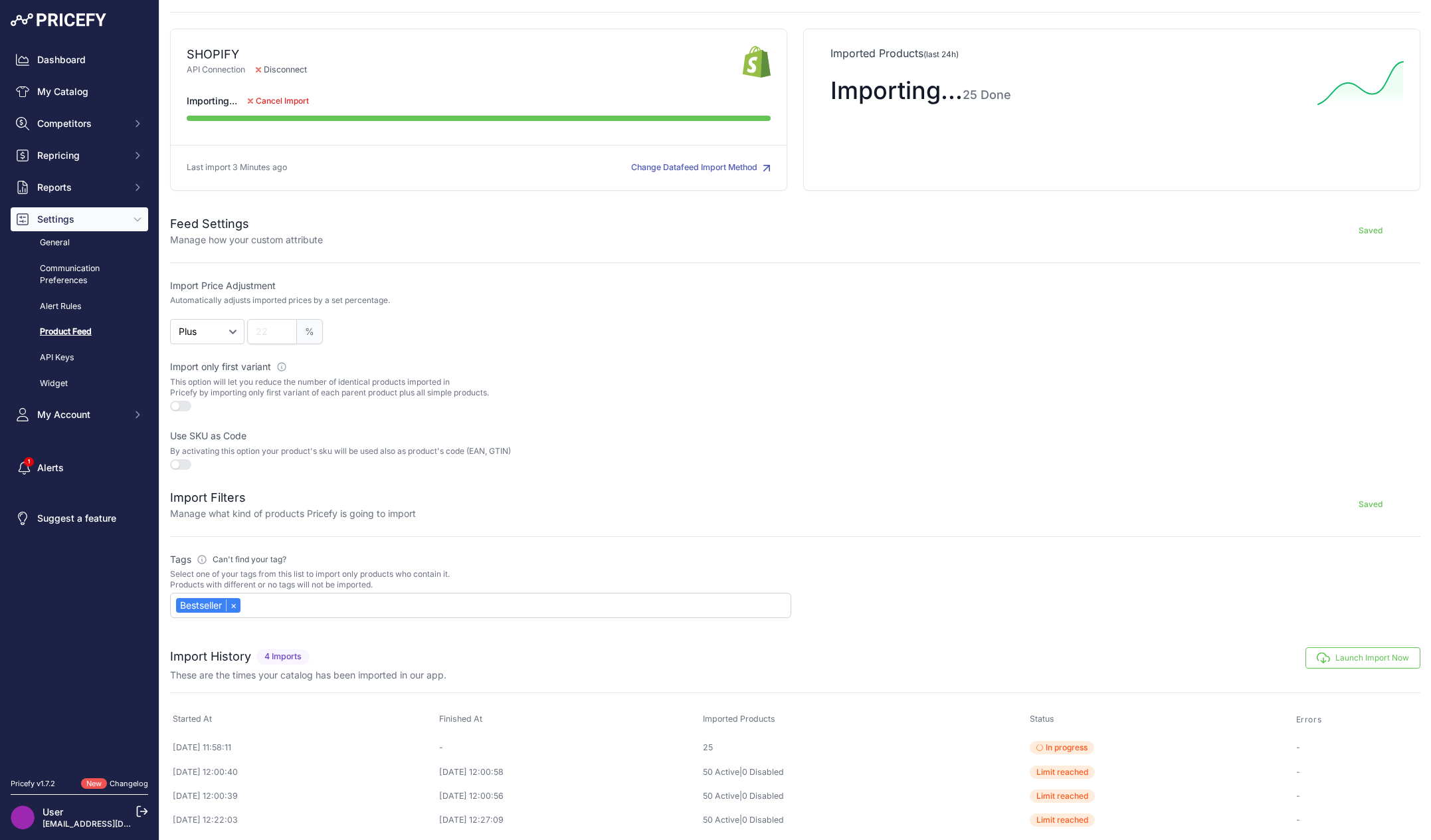
click at [662, 446] on p "By activating this option your product's sku will be used also as product's cod…" at bounding box center [480, 451] width 621 height 11
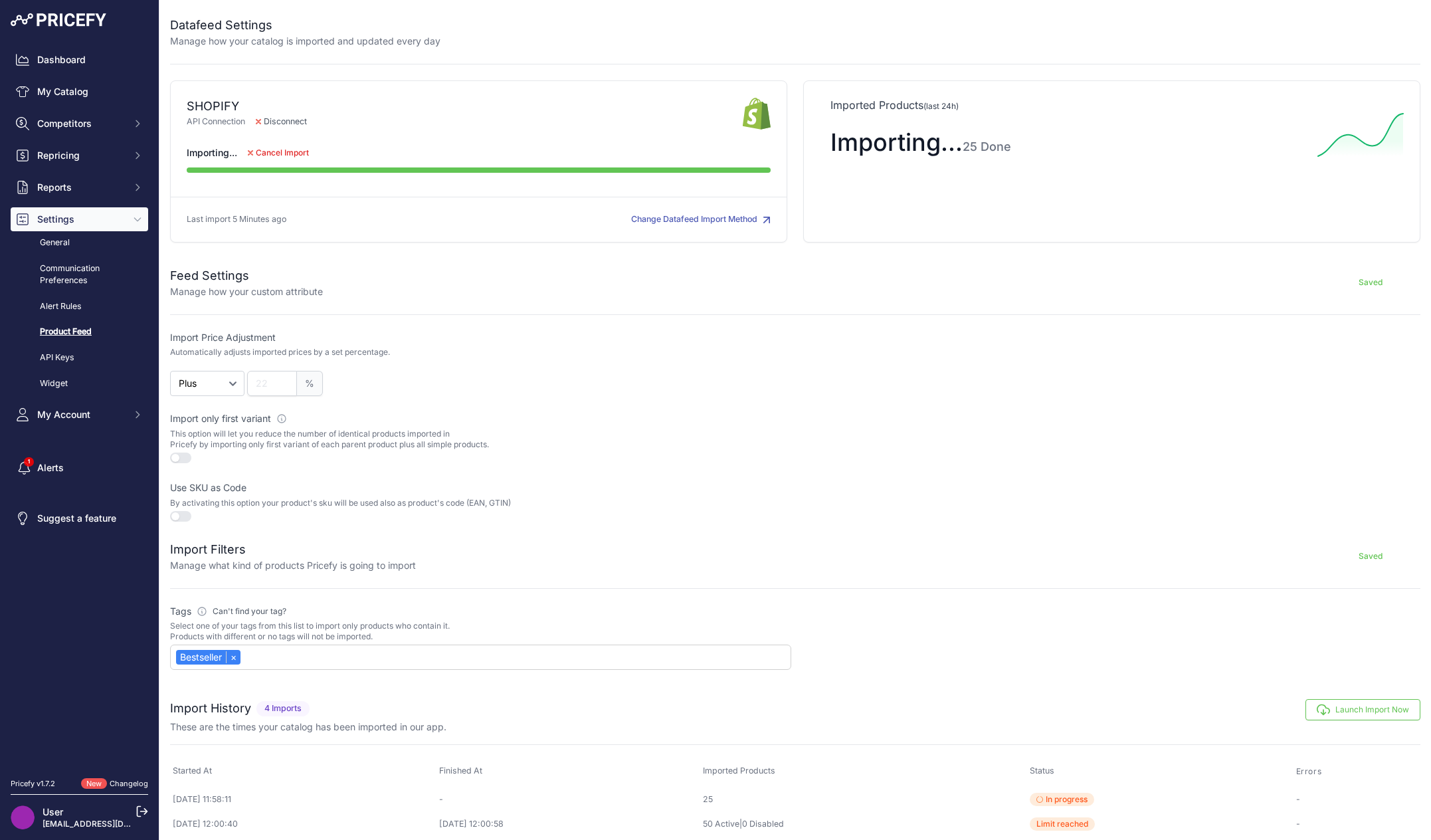
click at [529, 36] on div at bounding box center [930, 31] width 980 height 32
click at [59, 90] on link "My Catalog" at bounding box center [79, 91] width 138 height 24
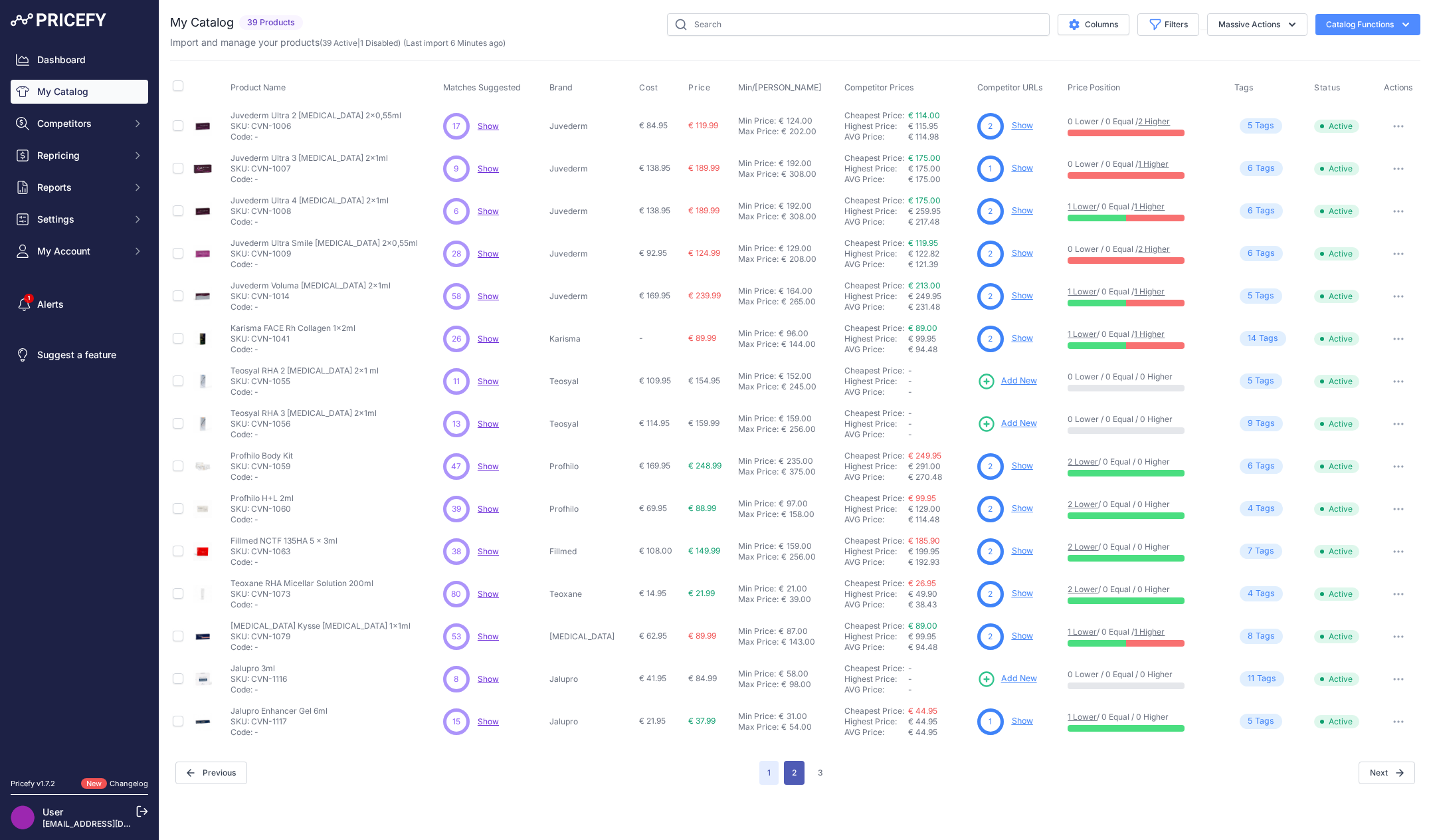
click at [795, 776] on button "2" at bounding box center [794, 773] width 20 height 24
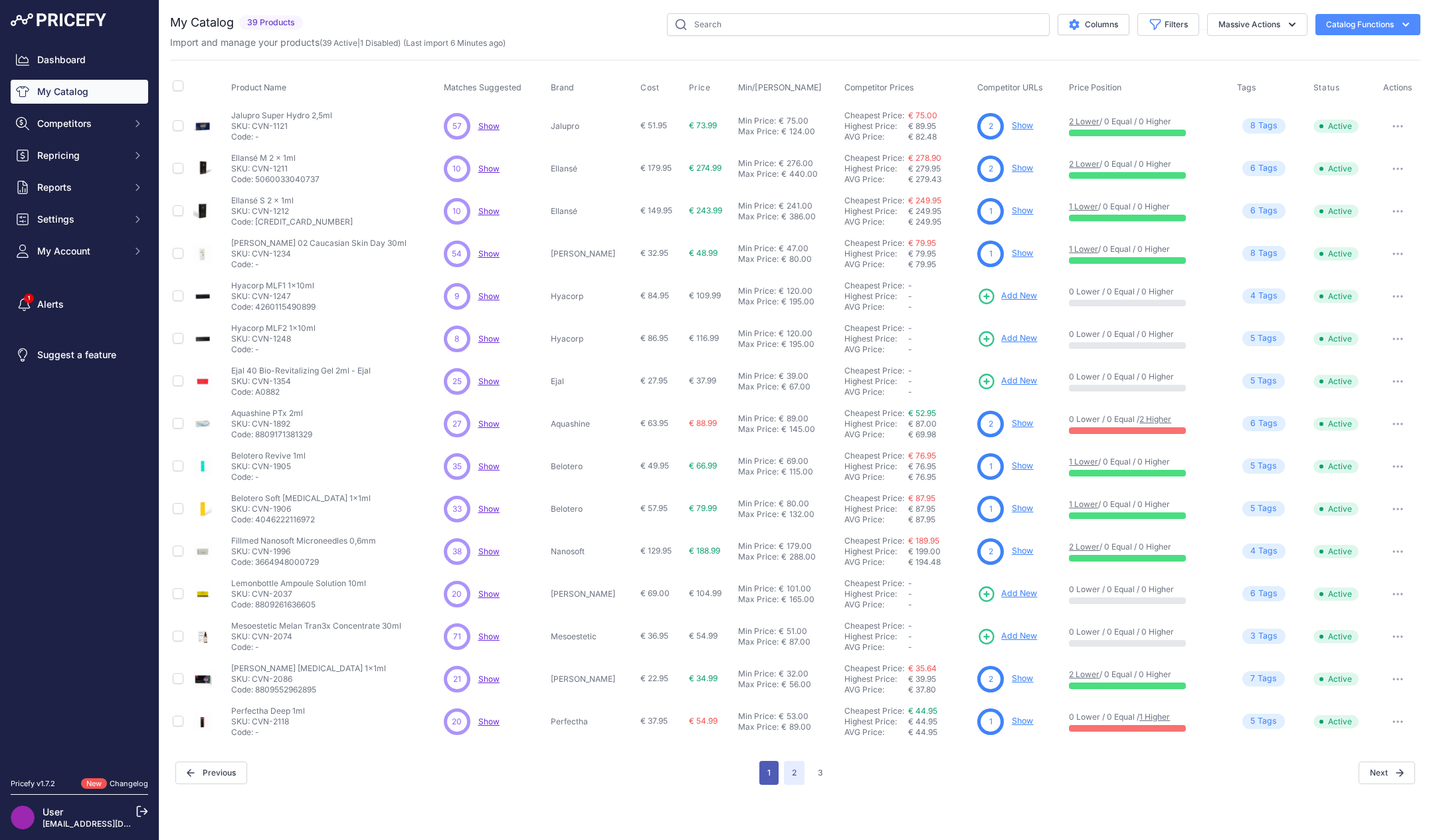
click at [771, 777] on button "1" at bounding box center [769, 773] width 19 height 24
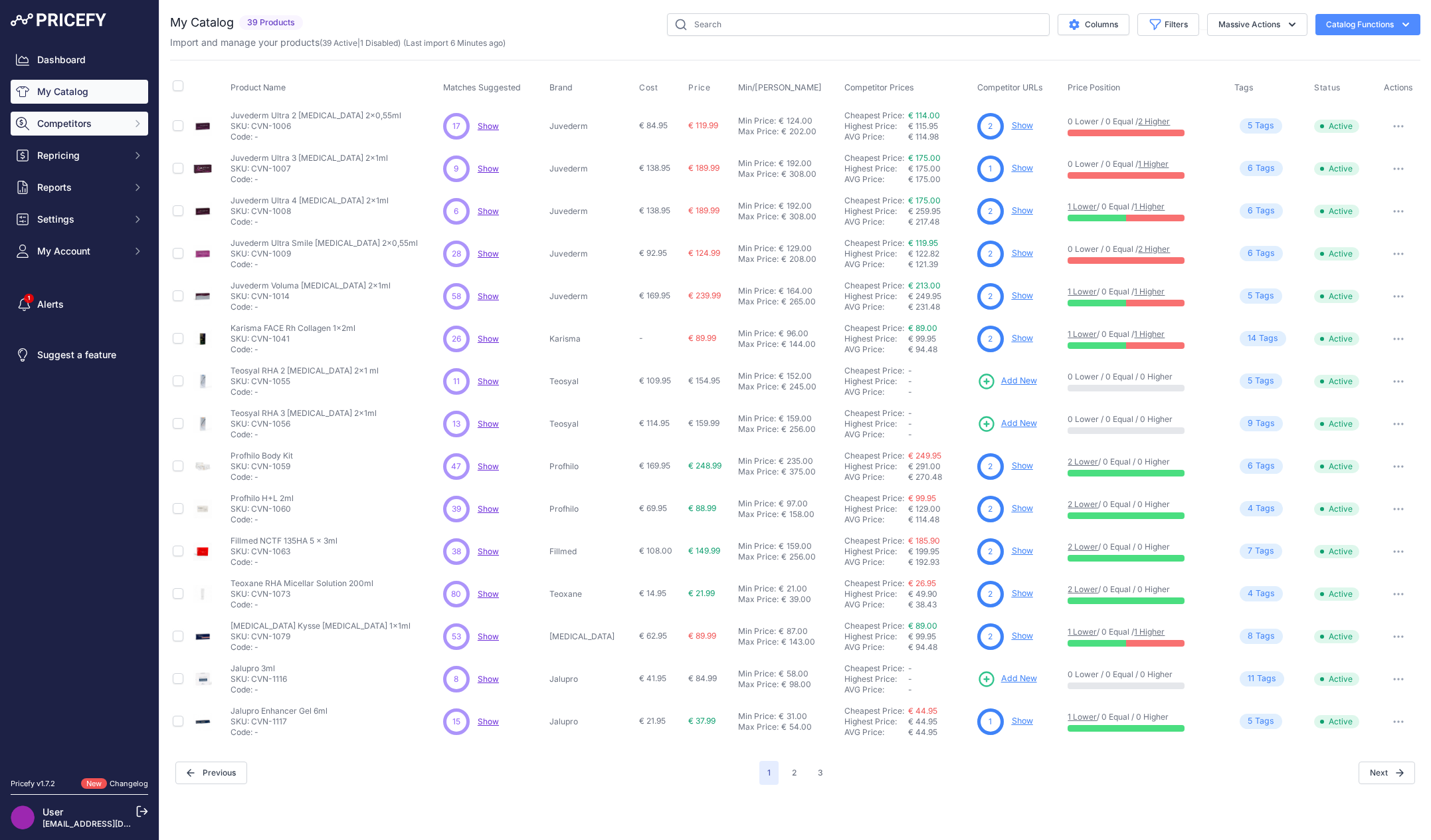
click at [120, 131] on button "Competitors" at bounding box center [79, 124] width 138 height 24
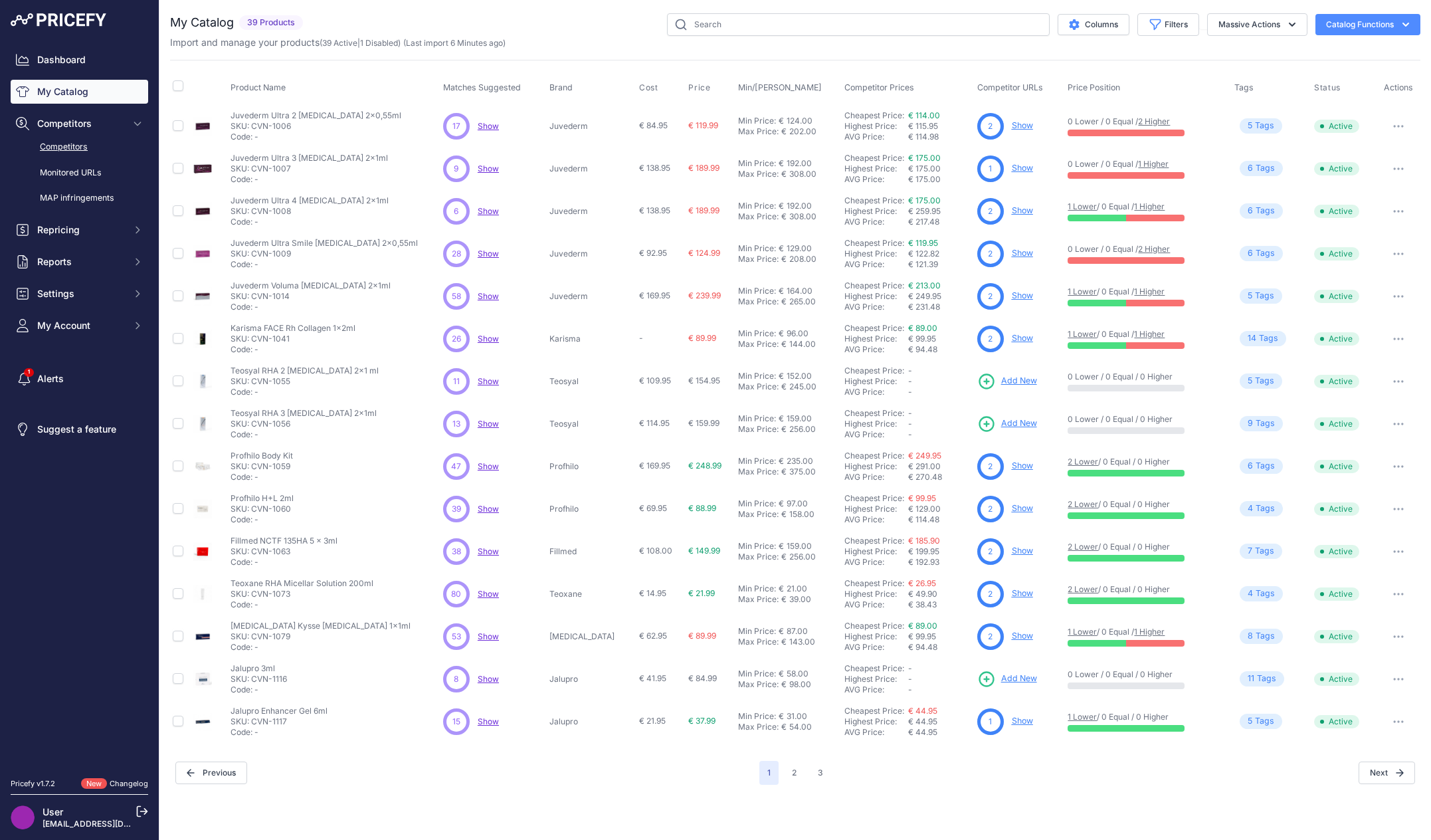
click at [103, 148] on link "Competitors" at bounding box center [79, 147] width 138 height 23
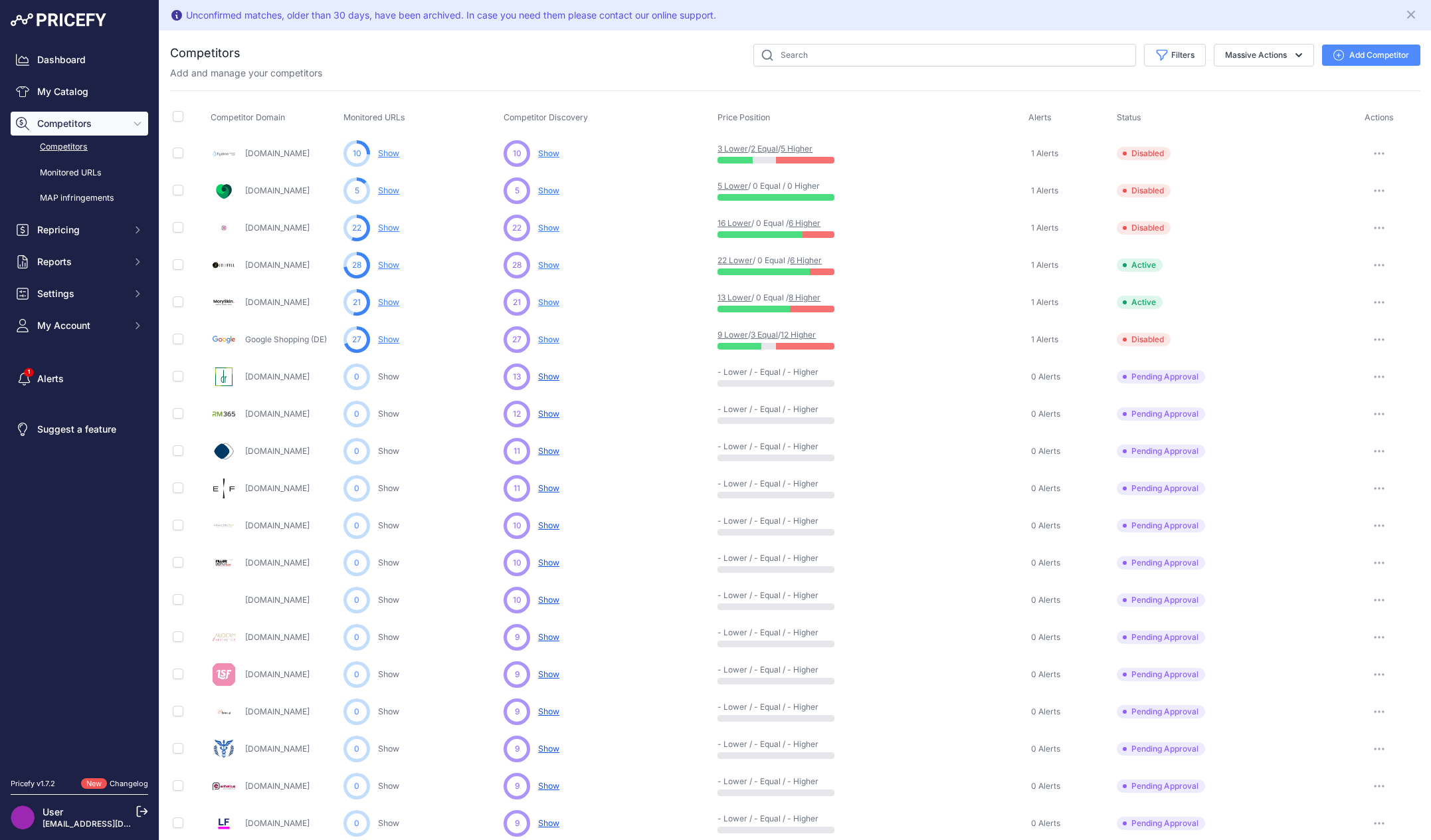
click at [585, 75] on div "Add and manage your competitors" at bounding box center [795, 73] width 1250 height 13
click at [180, 228] on input "checkbox" at bounding box center [178, 227] width 11 height 11
checkbox input "true"
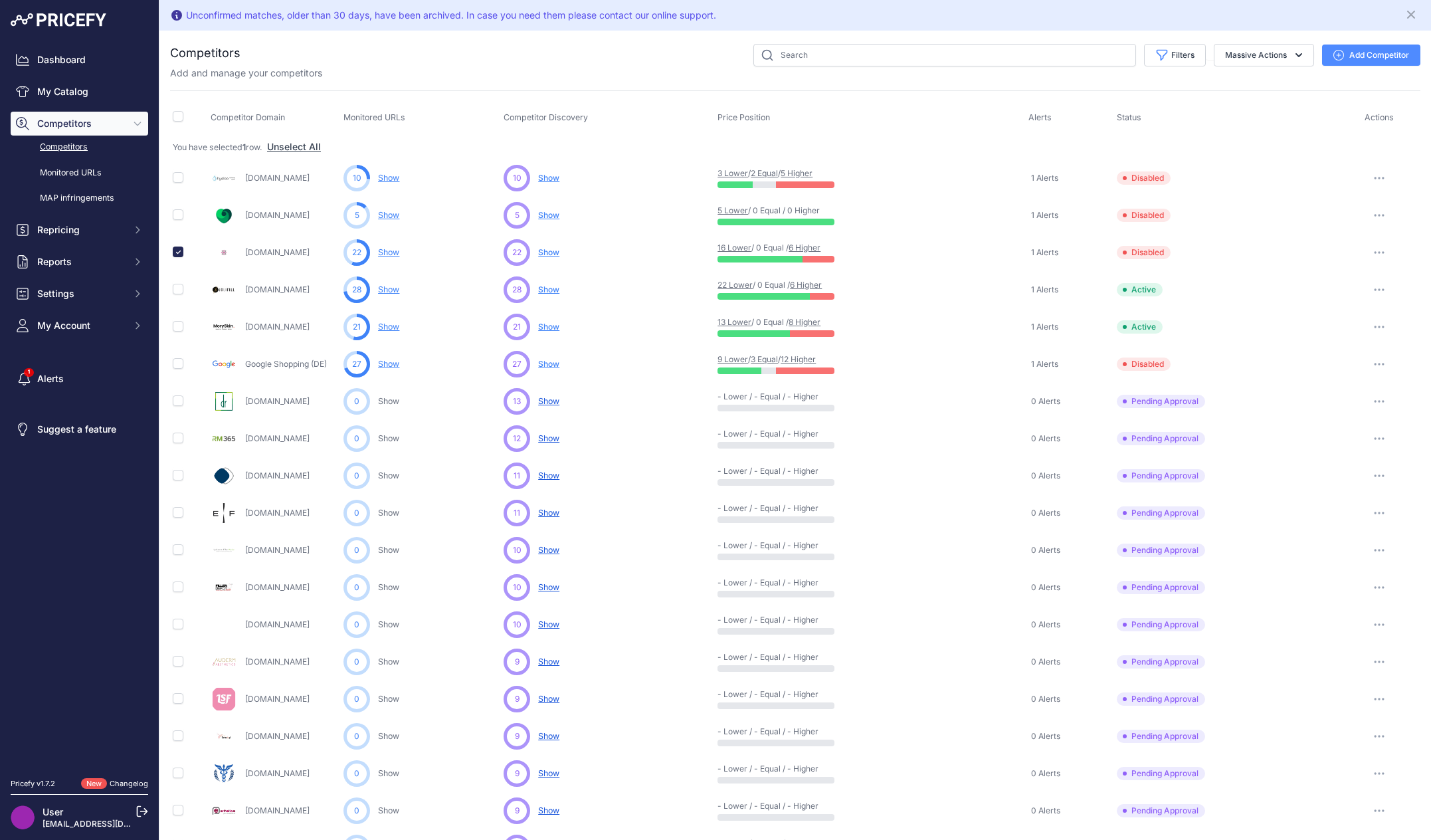
click at [1374, 252] on icon "button" at bounding box center [1379, 252] width 11 height 3
click at [1360, 306] on button "Enable" at bounding box center [1362, 301] width 111 height 21
click at [176, 250] on input "checkbox" at bounding box center [178, 252] width 11 height 11
checkbox input "false"
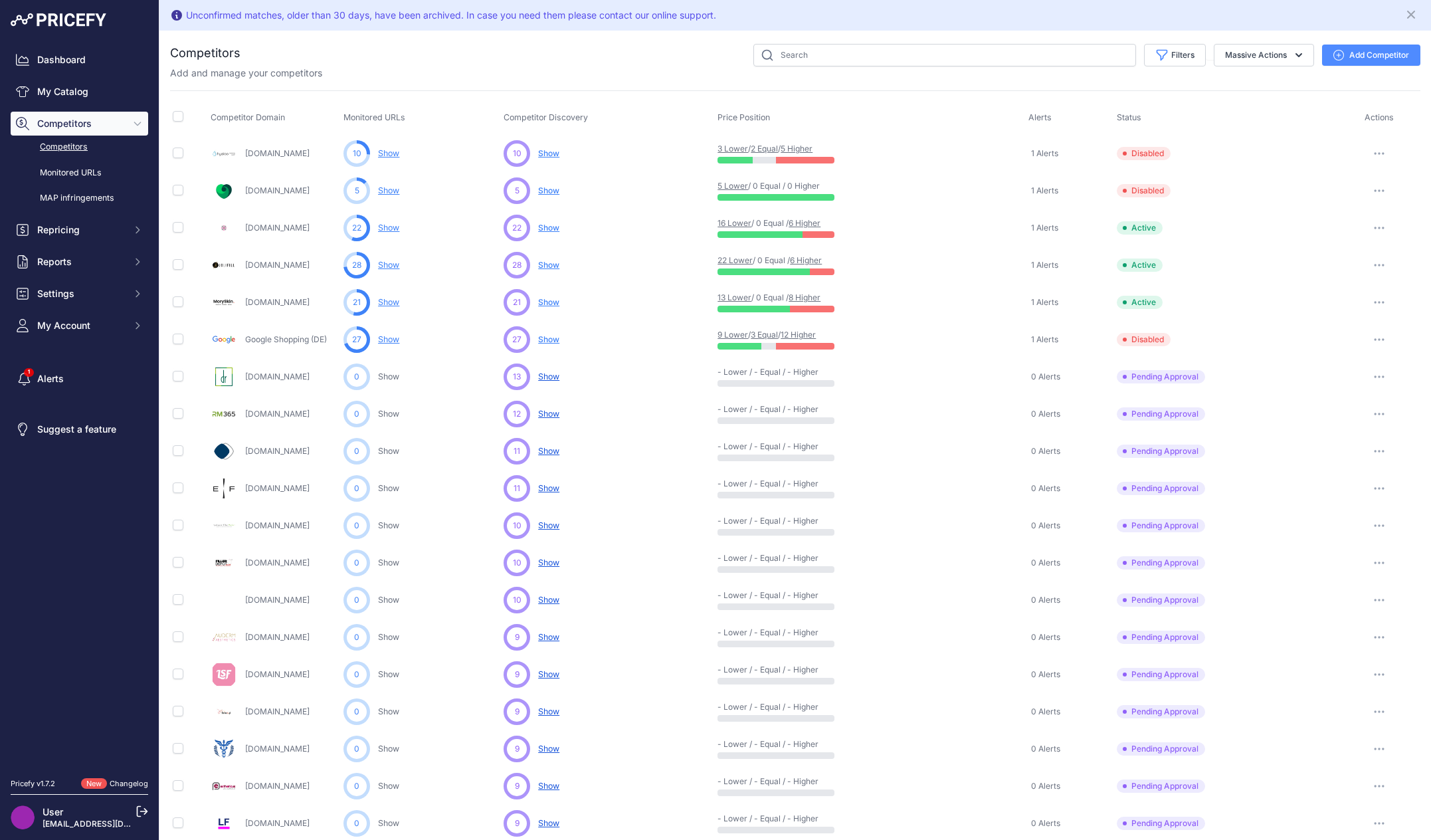
click at [1374, 152] on icon "button" at bounding box center [1379, 153] width 11 height 3
click at [1335, 208] on button "Enable" at bounding box center [1362, 202] width 111 height 21
drag, startPoint x: 348, startPoint y: 120, endPoint x: 404, endPoint y: 118, distance: 56.0
click at [404, 118] on span "Monitored URLs" at bounding box center [374, 117] width 62 height 10
click at [407, 120] on th "Monitored URLs" at bounding box center [420, 118] width 160 height 33
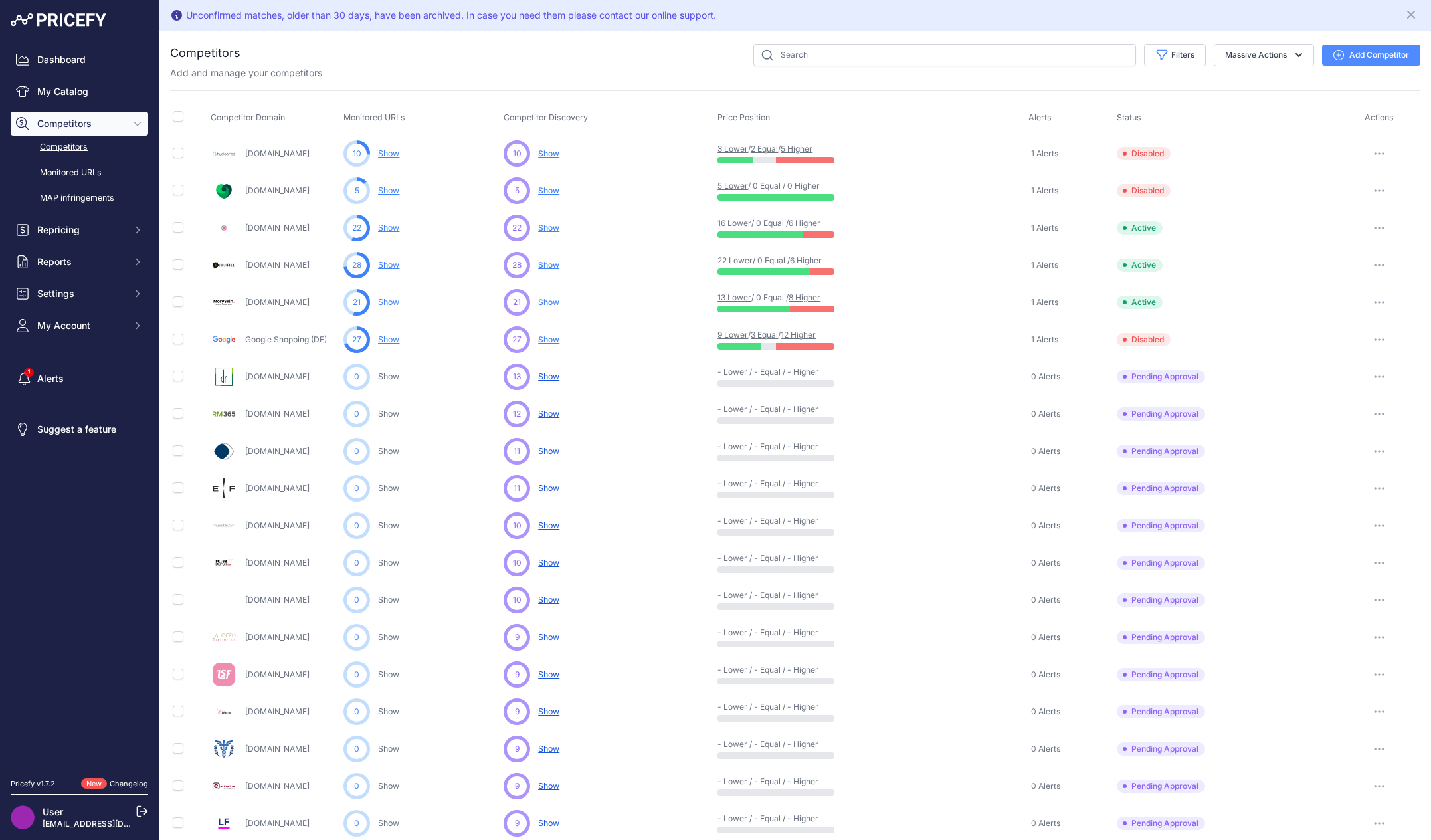
drag, startPoint x: 503, startPoint y: 117, endPoint x: 615, endPoint y: 111, distance: 112.2
click at [615, 111] on th "Competitor Discovery" at bounding box center [608, 118] width 214 height 33
click at [624, 119] on th "Competitor Discovery" at bounding box center [608, 118] width 214 height 33
click at [386, 227] on link "Show" at bounding box center [388, 227] width 21 height 10
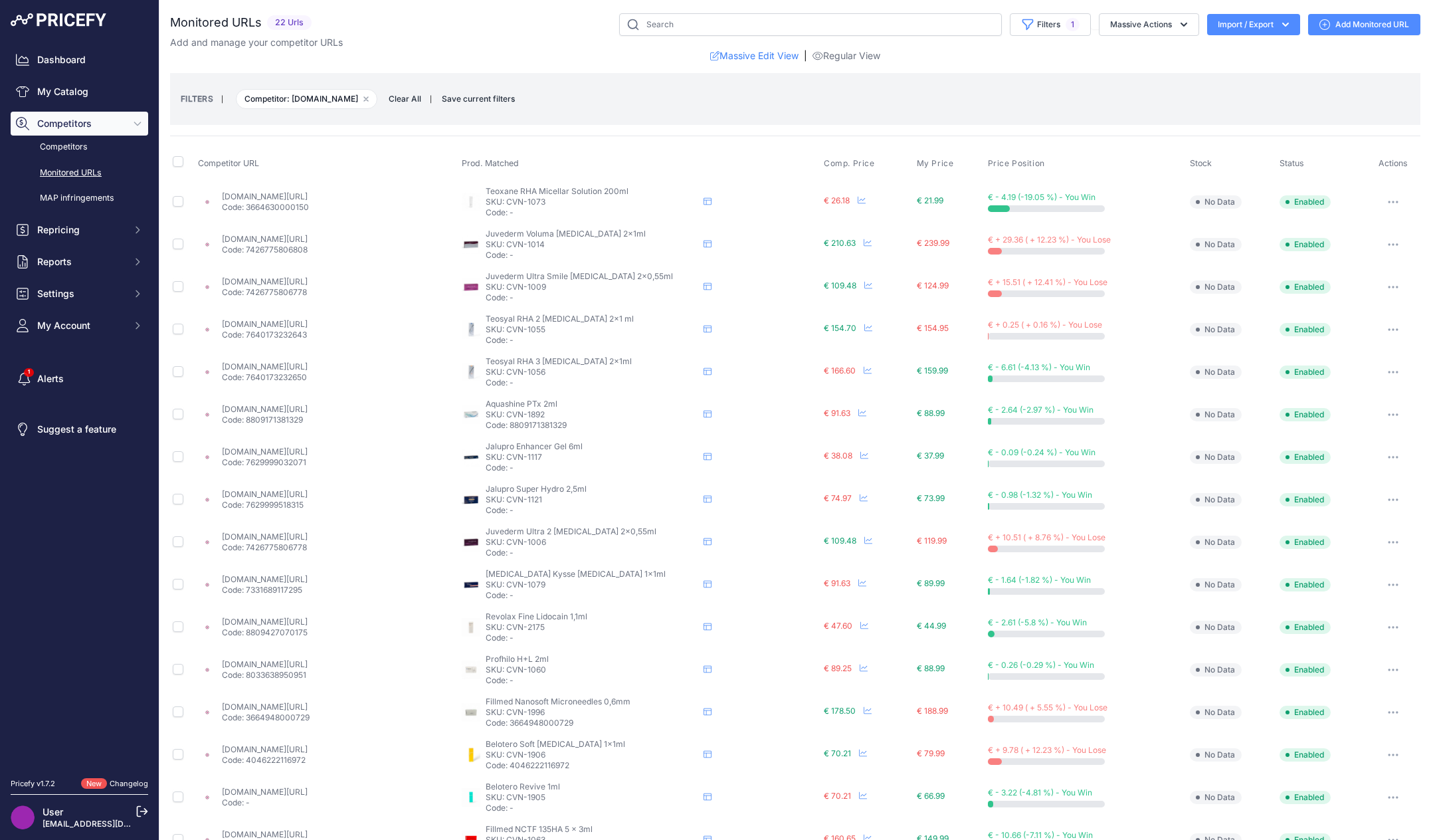
click at [1390, 204] on button "button" at bounding box center [1393, 202] width 27 height 18
click at [1361, 273] on link "Edit Competitor URL" at bounding box center [1350, 272] width 136 height 21
click at [87, 96] on link "My Catalog" at bounding box center [79, 91] width 138 height 24
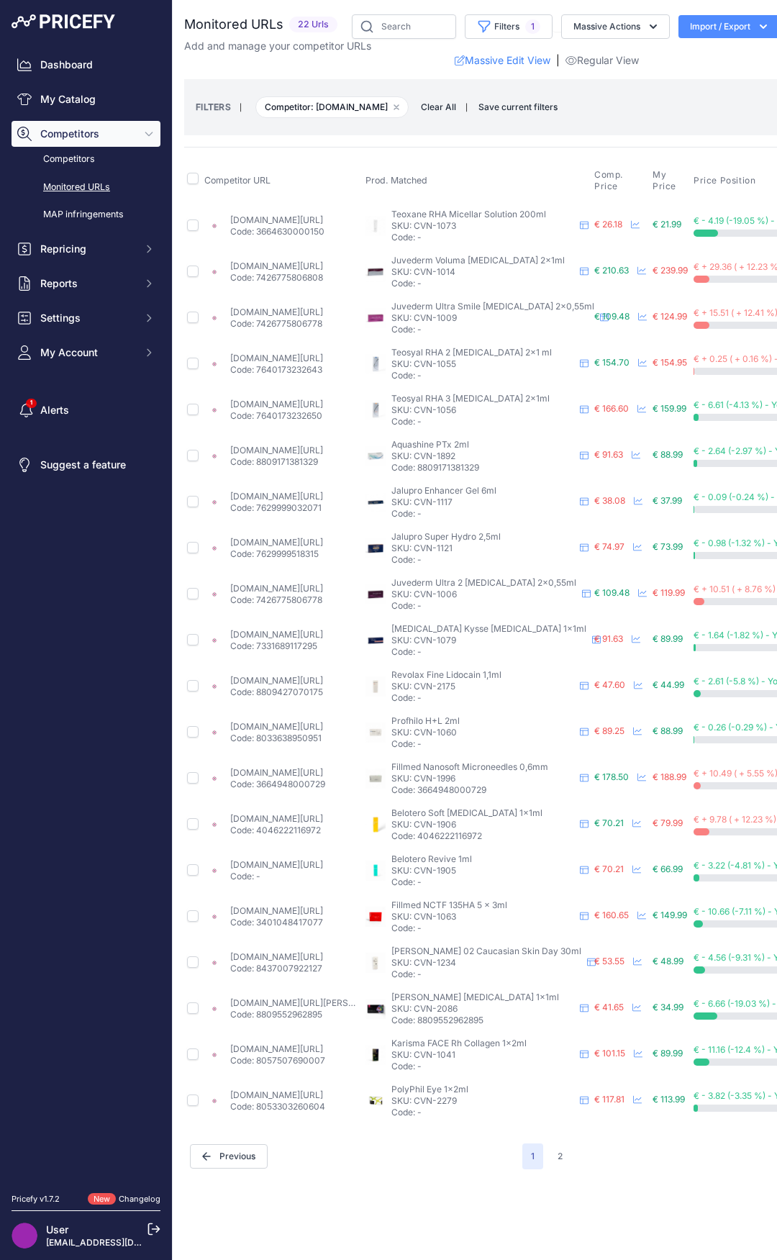
click at [87, 140] on span "Competitors" at bounding box center [87, 134] width 94 height 14
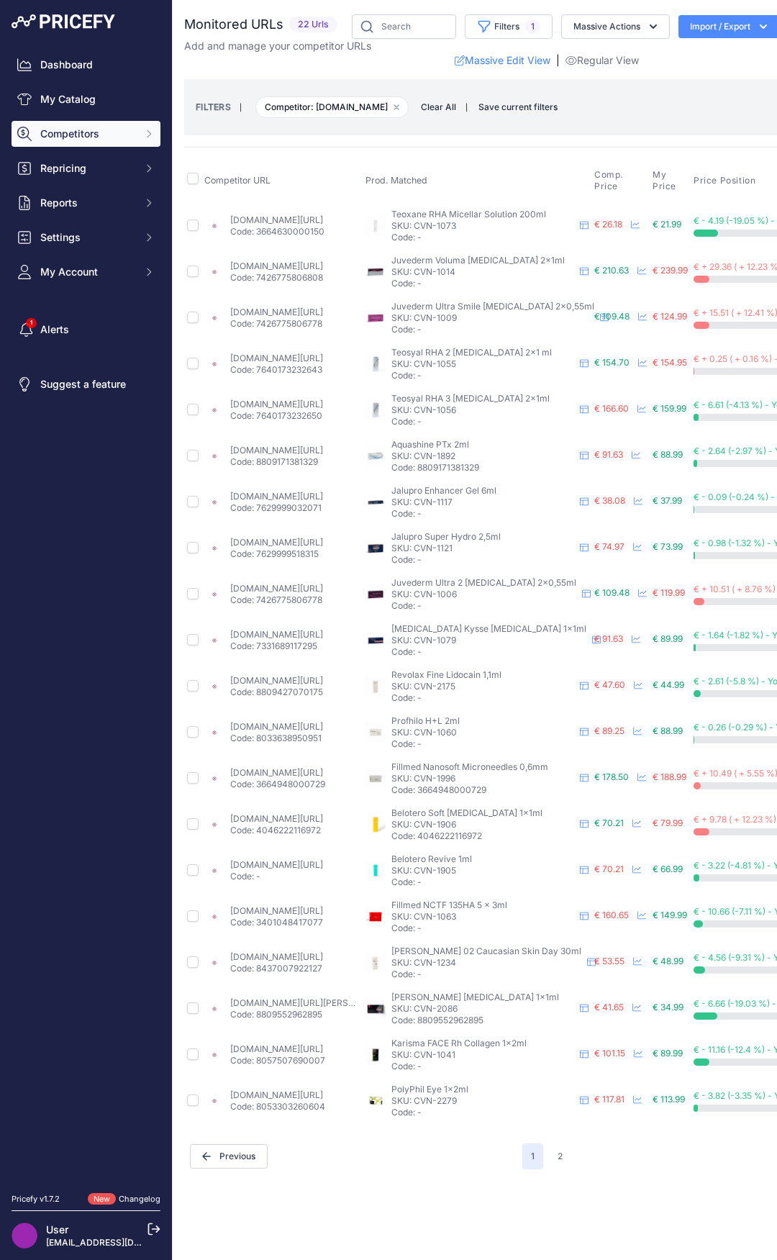
click at [76, 138] on span "Competitors" at bounding box center [87, 134] width 94 height 14
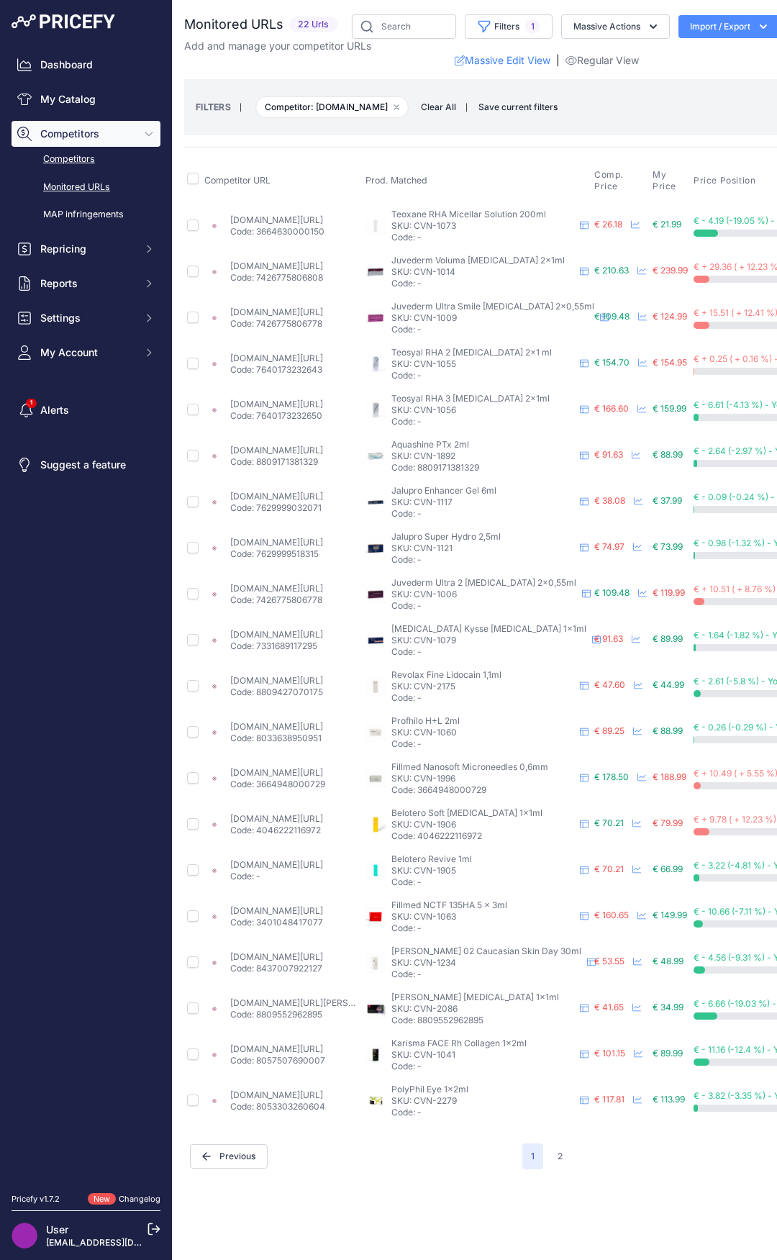
click at [75, 162] on link "Competitors" at bounding box center [86, 159] width 149 height 25
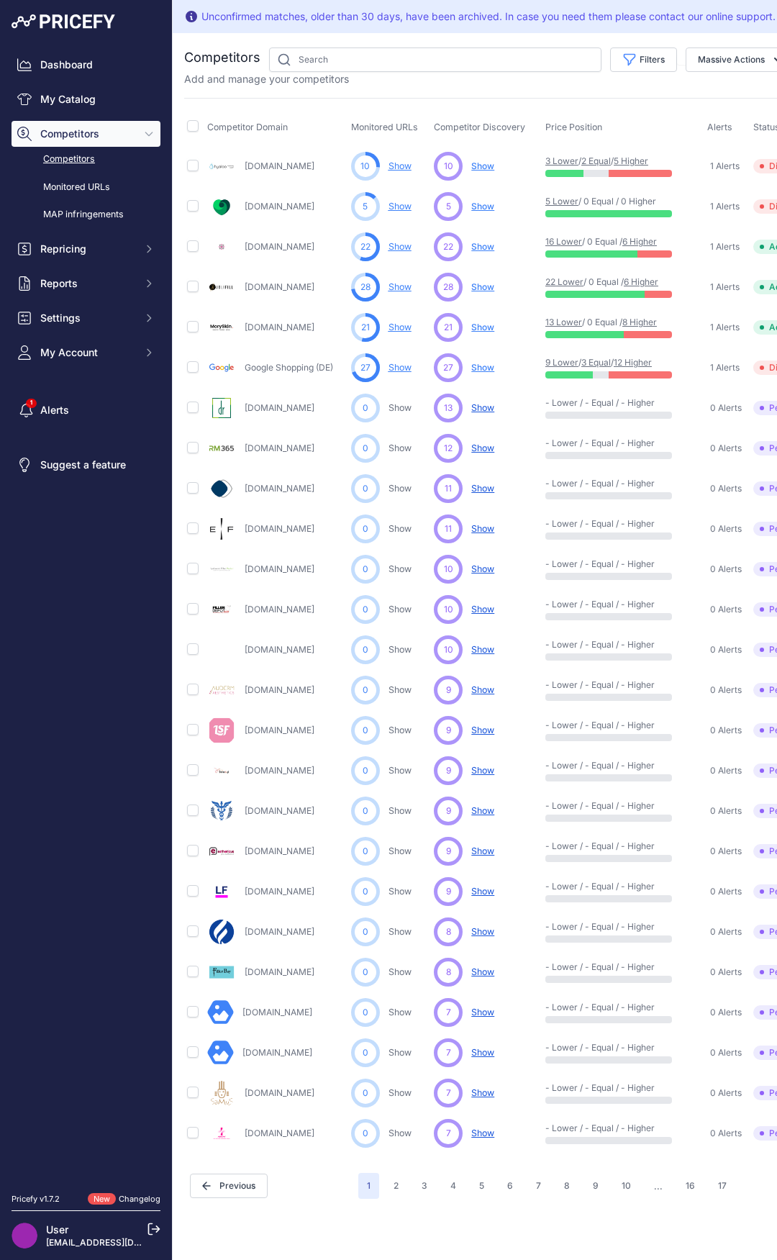
click at [97, 674] on nav "Dashboard My Catalog Competitors Competitors Monitored URLs MAP infringements R…" at bounding box center [86, 614] width 149 height 1124
click at [479, 245] on span "Show" at bounding box center [482, 246] width 23 height 11
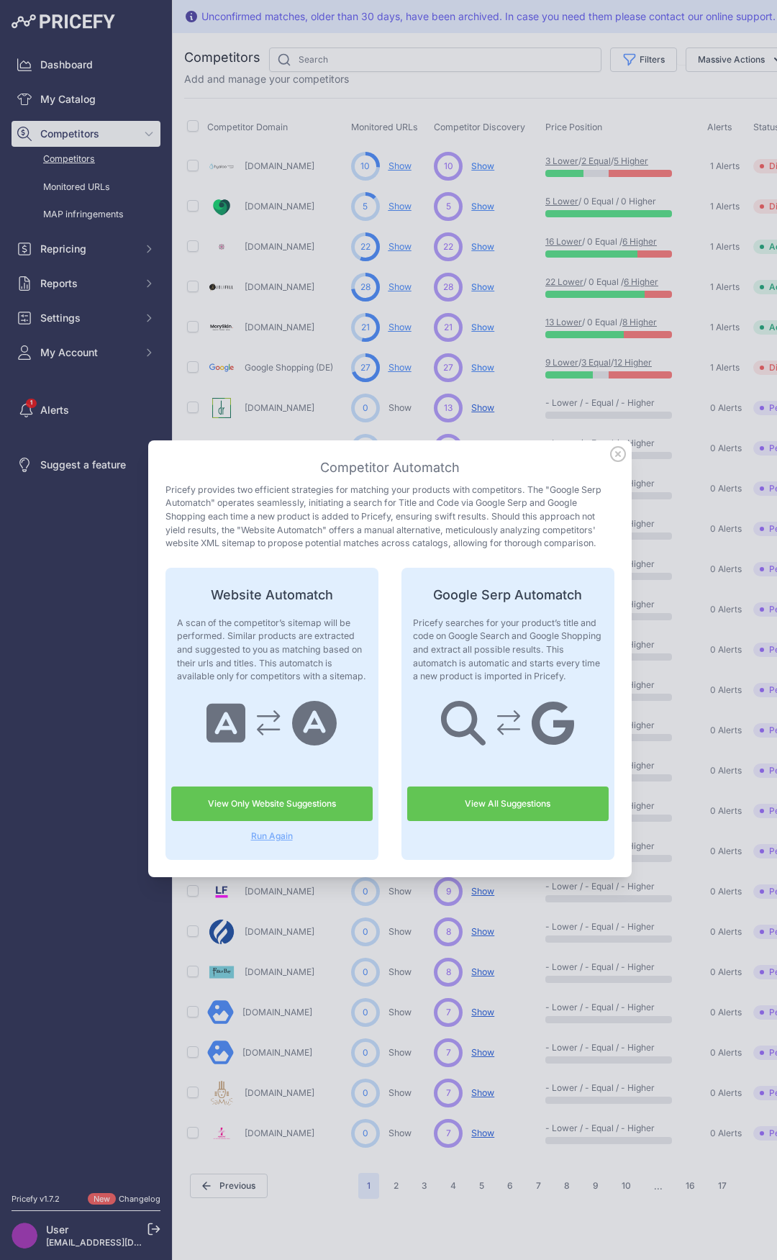
click at [253, 805] on link "View Only Website Suggestions" at bounding box center [271, 804] width 201 height 35
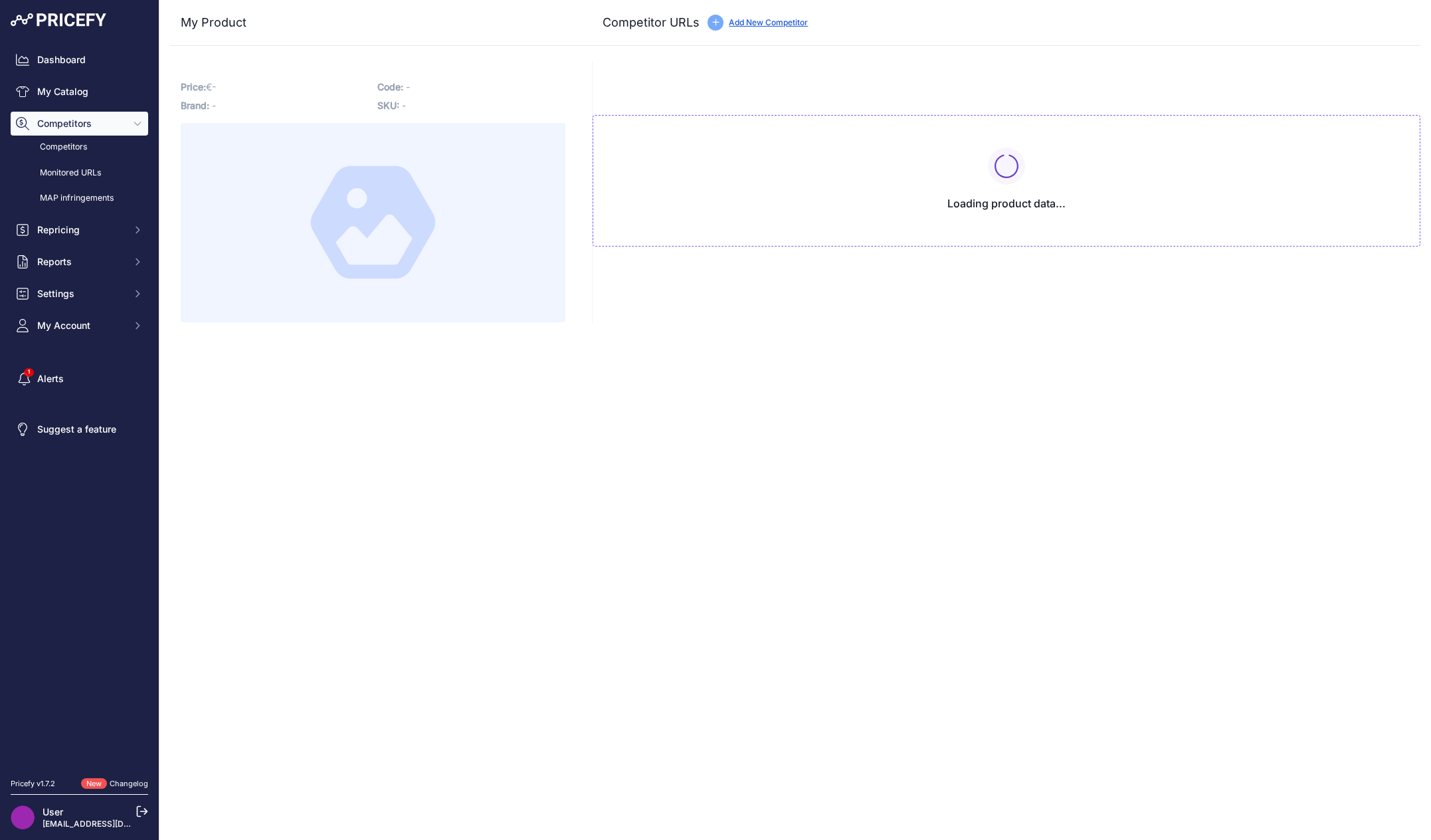
type input "[DOMAIN_NAME][URL]"
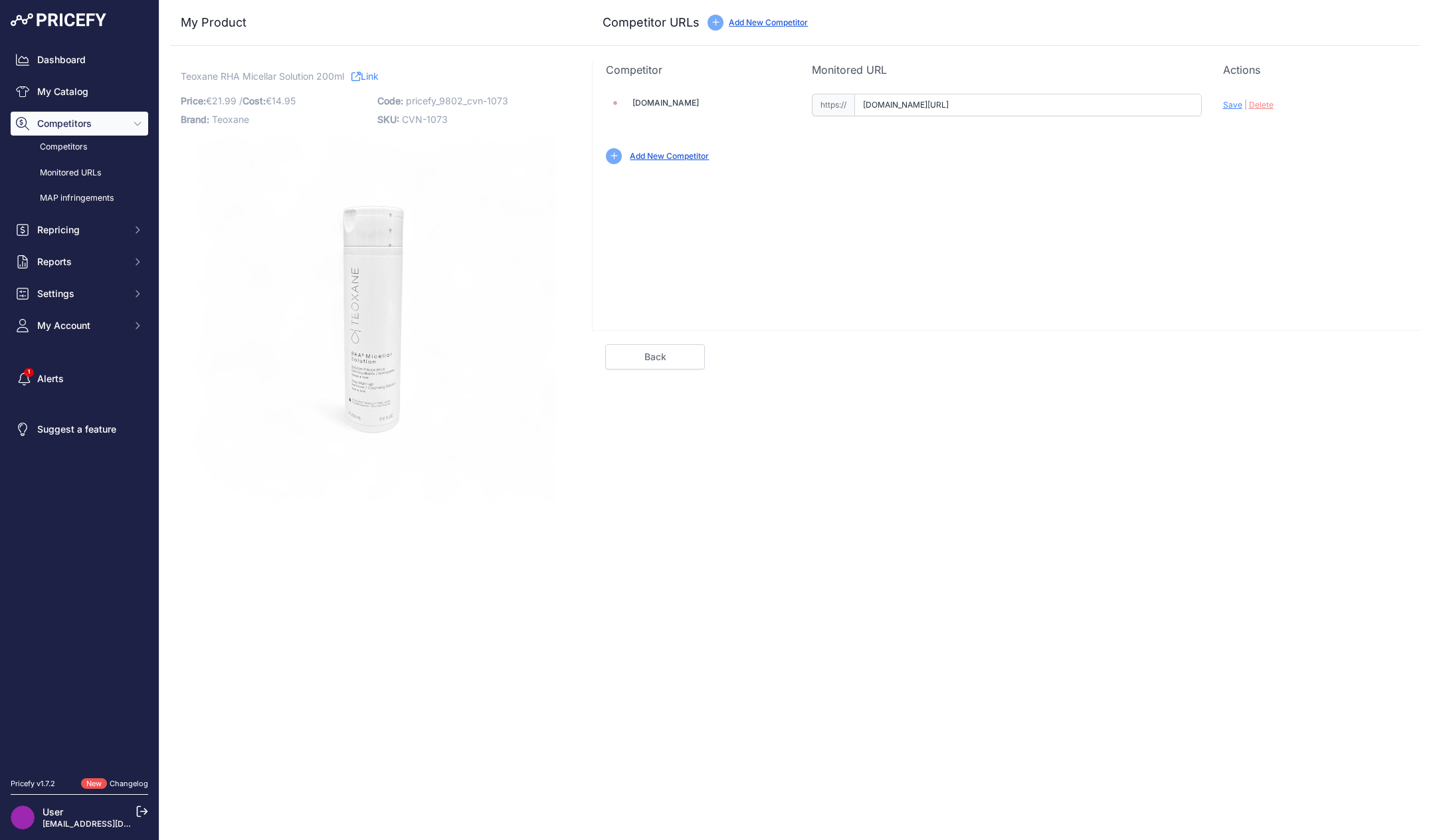
click at [962, 104] on input "[DOMAIN_NAME][URL]" at bounding box center [1028, 104] width 347 height 22
click at [775, 262] on div "[DOMAIN_NAME] Valid Invalid Save | [PERSON_NAME]" at bounding box center [1005, 203] width 828 height 252
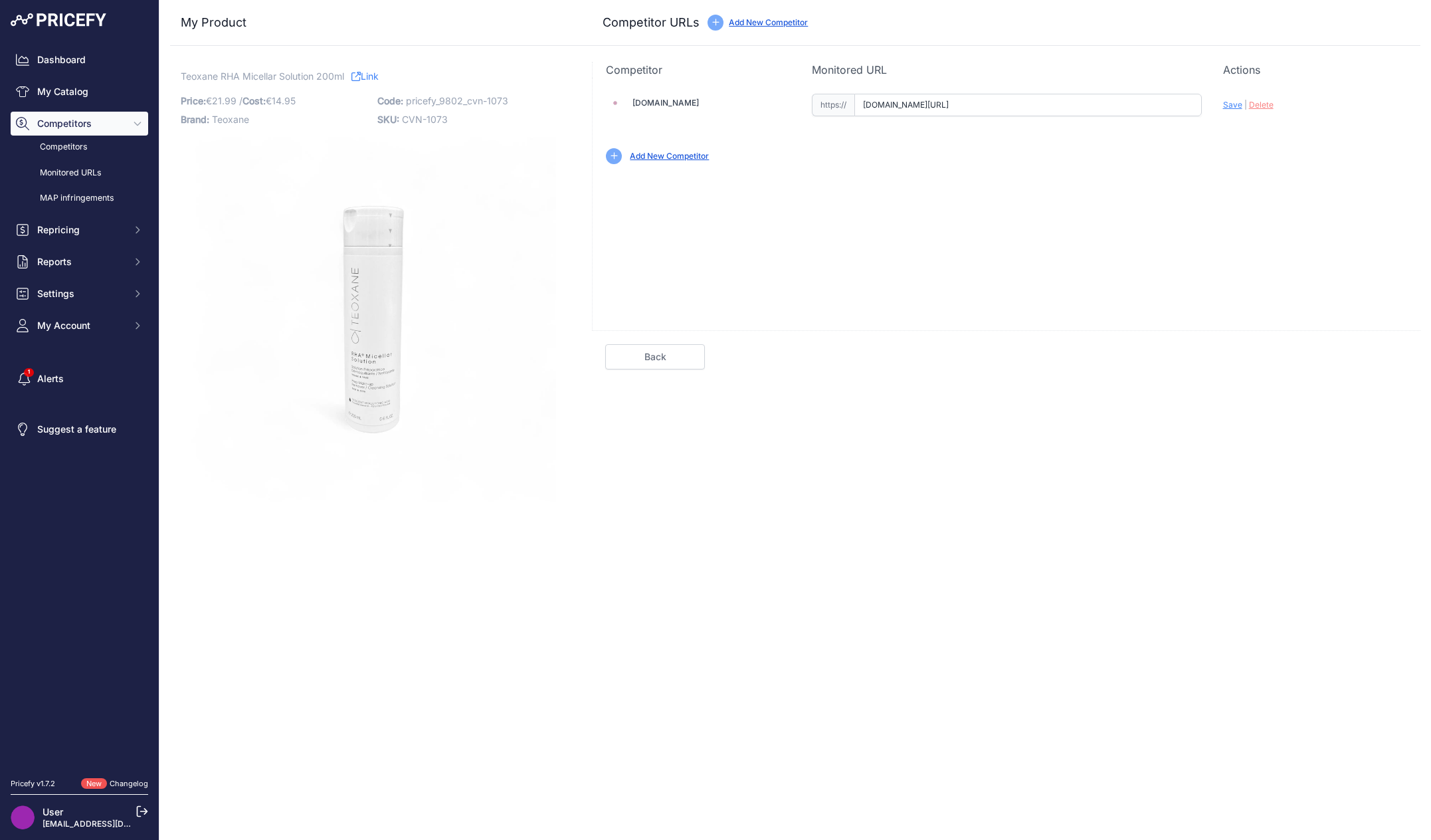
click at [762, 192] on div "[DOMAIN_NAME] Valid Invalid Save | [PERSON_NAME]" at bounding box center [1005, 203] width 828 height 252
click at [752, 208] on div "[DOMAIN_NAME] Valid Invalid Save | [PERSON_NAME]" at bounding box center [1005, 203] width 828 height 252
drag, startPoint x: 814, startPoint y: 164, endPoint x: 736, endPoint y: 198, distance: 85.1
click at [814, 165] on div "[DOMAIN_NAME] Valid Invalid |" at bounding box center [1006, 127] width 828 height 100
click at [807, 229] on div "[DOMAIN_NAME] Valid Invalid Save | [PERSON_NAME]" at bounding box center [1005, 203] width 828 height 252
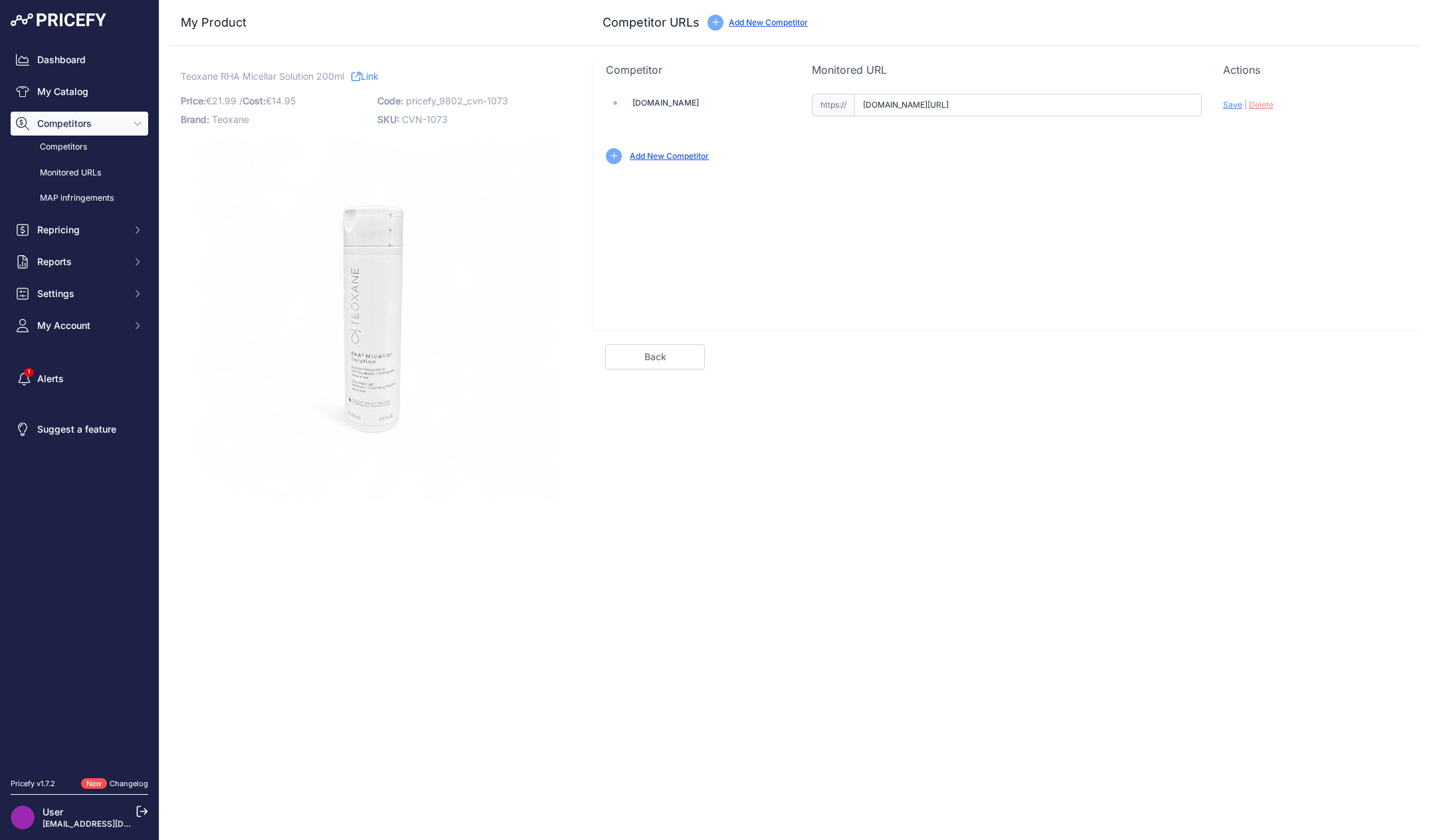
click at [918, 103] on input "www.hyamarkt.de/produkt/teoxane-rha-micellar-solution-200ml//?prirule_jdsnikfkf…" at bounding box center [1028, 104] width 347 height 22
click at [741, 379] on div "Competitor Monitored URL Actions Valid Invalid Save | Delete Analyzing Valid" at bounding box center [1005, 282] width 828 height 440
click at [929, 588] on div "Close My Product Competitor URLs" at bounding box center [795, 420] width 1271 height 840
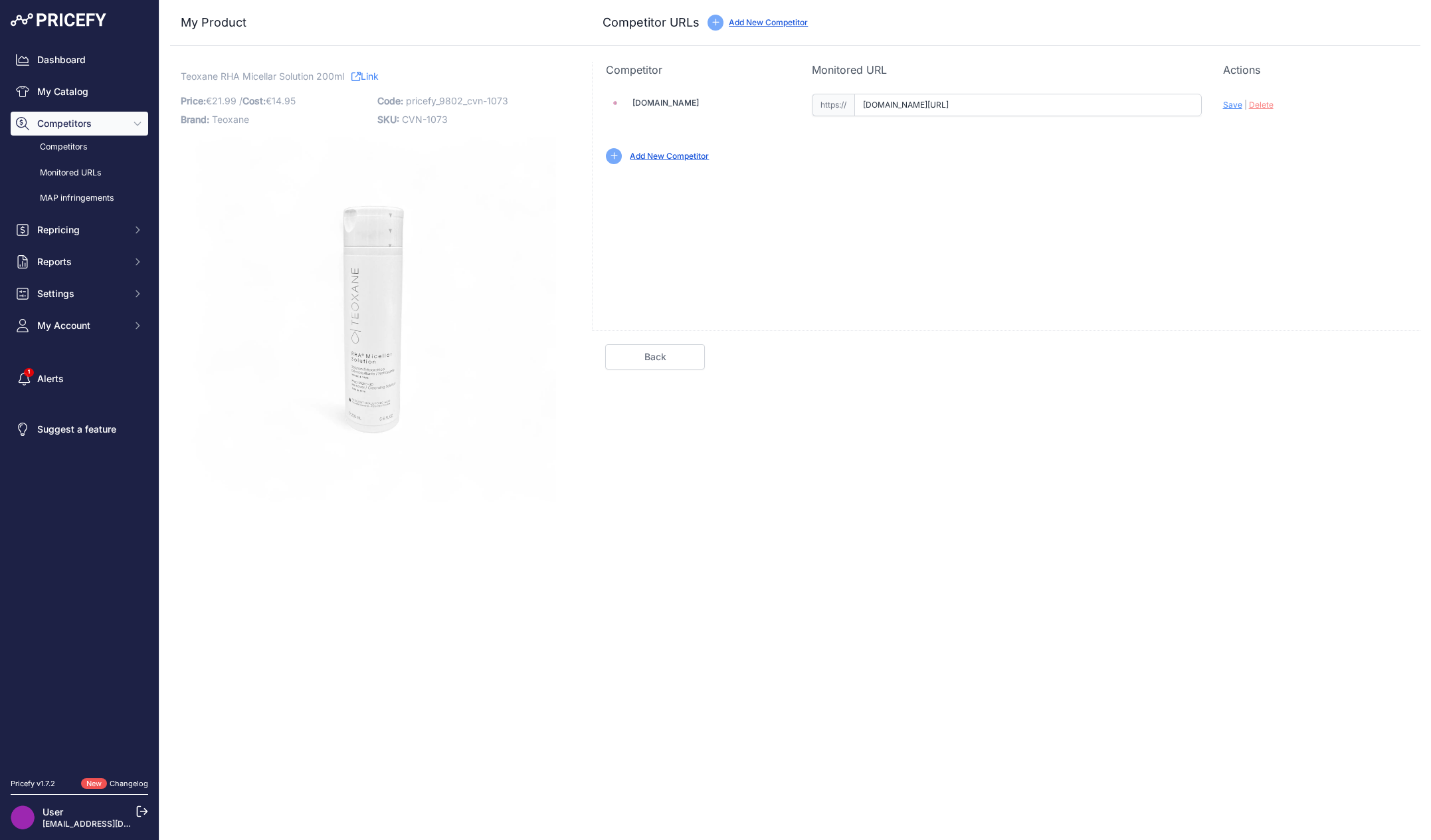
click at [643, 353] on link "Back" at bounding box center [655, 356] width 100 height 25
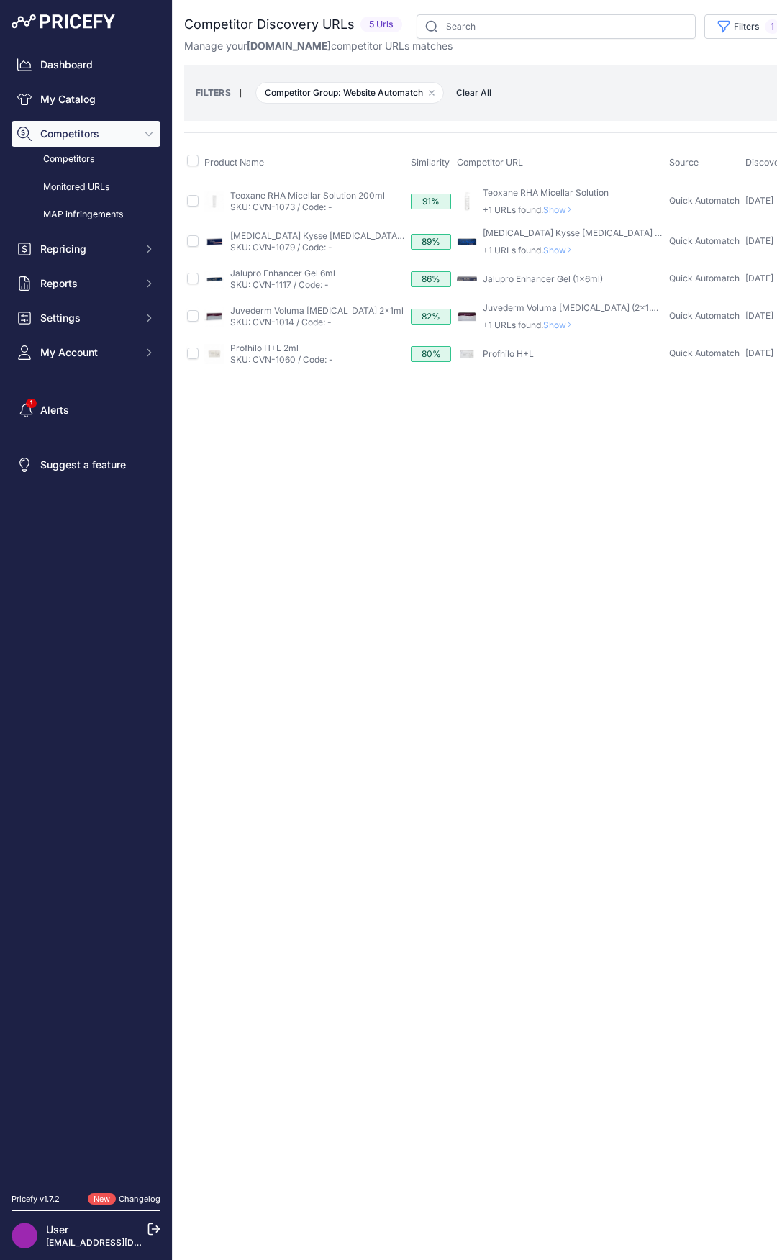
click at [563, 655] on div "Close You are not connected to the internet." at bounding box center [547, 630] width 748 height 1260
drag, startPoint x: 248, startPoint y: 1252, endPoint x: 294, endPoint y: 1252, distance: 46.1
click at [294, 1252] on div "Close You are not connected to the internet." at bounding box center [547, 630] width 748 height 1260
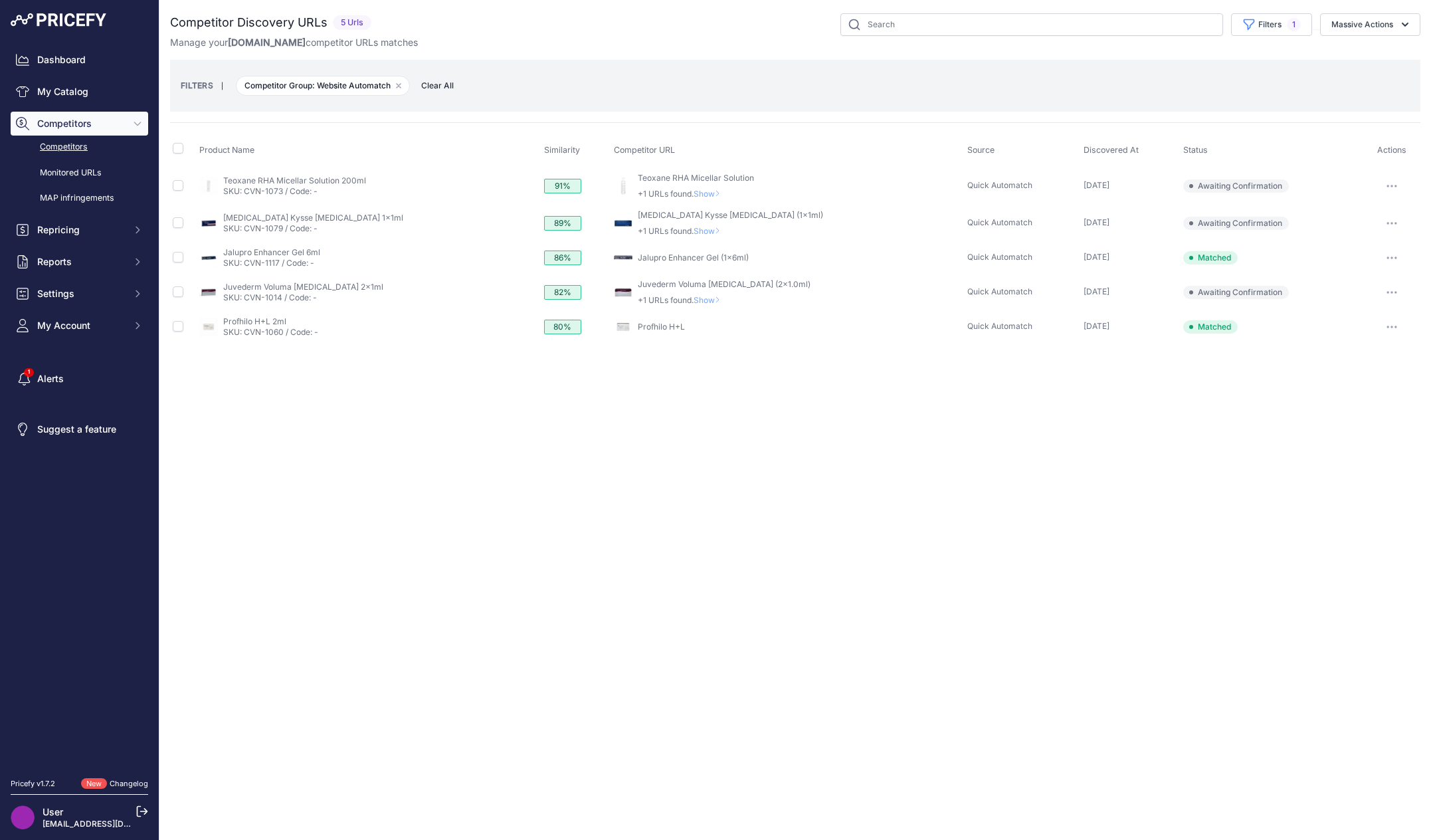
click at [716, 293] on button "button" at bounding box center [1391, 293] width 27 height 18
click at [716, 322] on button "Confirm match" at bounding box center [1364, 319] width 109 height 21
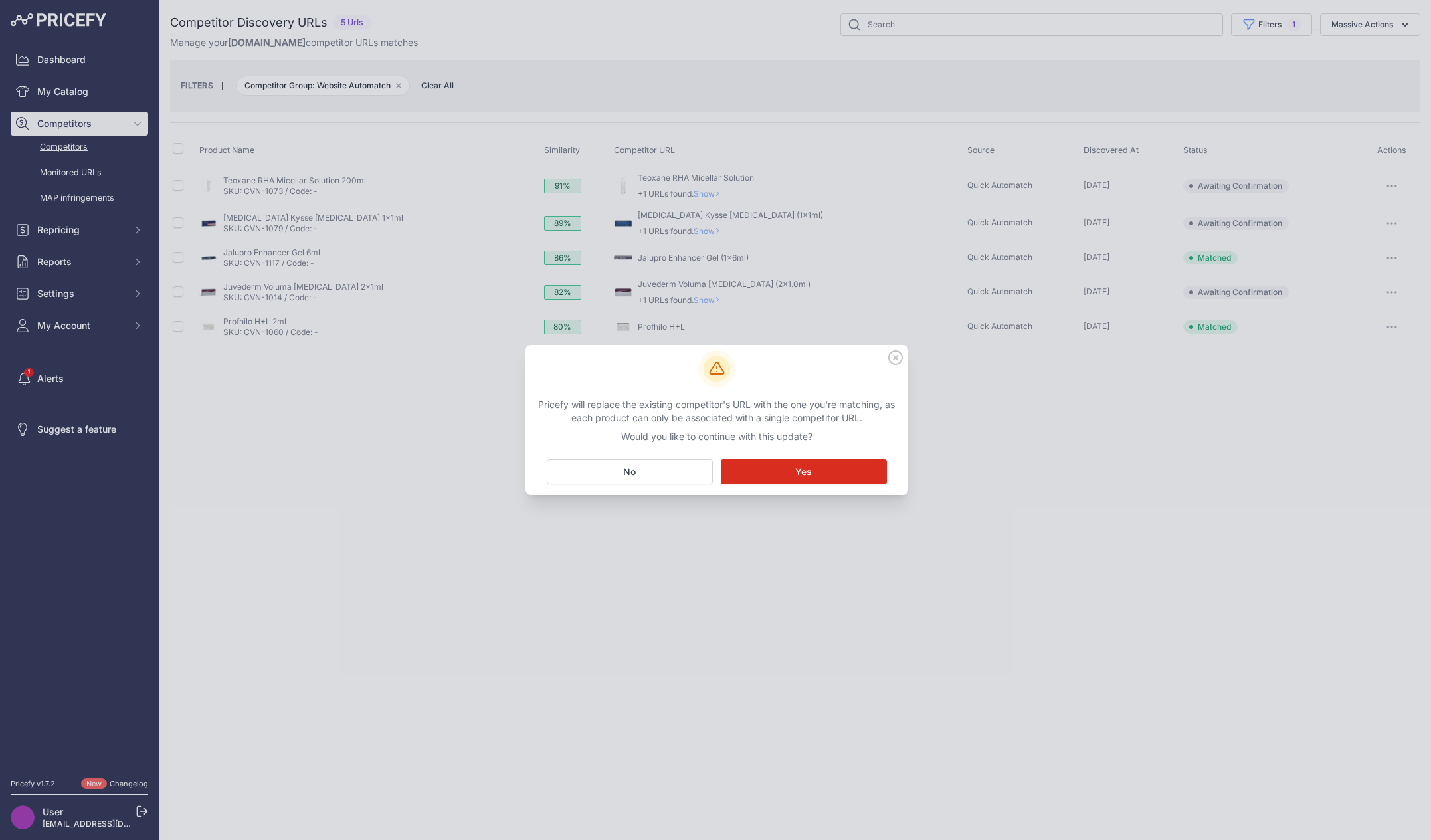
drag, startPoint x: 623, startPoint y: 409, endPoint x: 849, endPoint y: 427, distance: 226.7
click at [716, 427] on div "Pricefy will replace the existing competitor's URL with the one you're matching…" at bounding box center [716, 420] width 372 height 45
click at [619, 424] on p "Pricefy will replace the existing competitor's URL with the one you're matching…" at bounding box center [716, 411] width 372 height 27
drag, startPoint x: 679, startPoint y: 417, endPoint x: 860, endPoint y: 430, distance: 181.5
click at [716, 430] on div "Pricefy will replace the existing competitor's URL with the one you're matching…" at bounding box center [716, 420] width 372 height 45
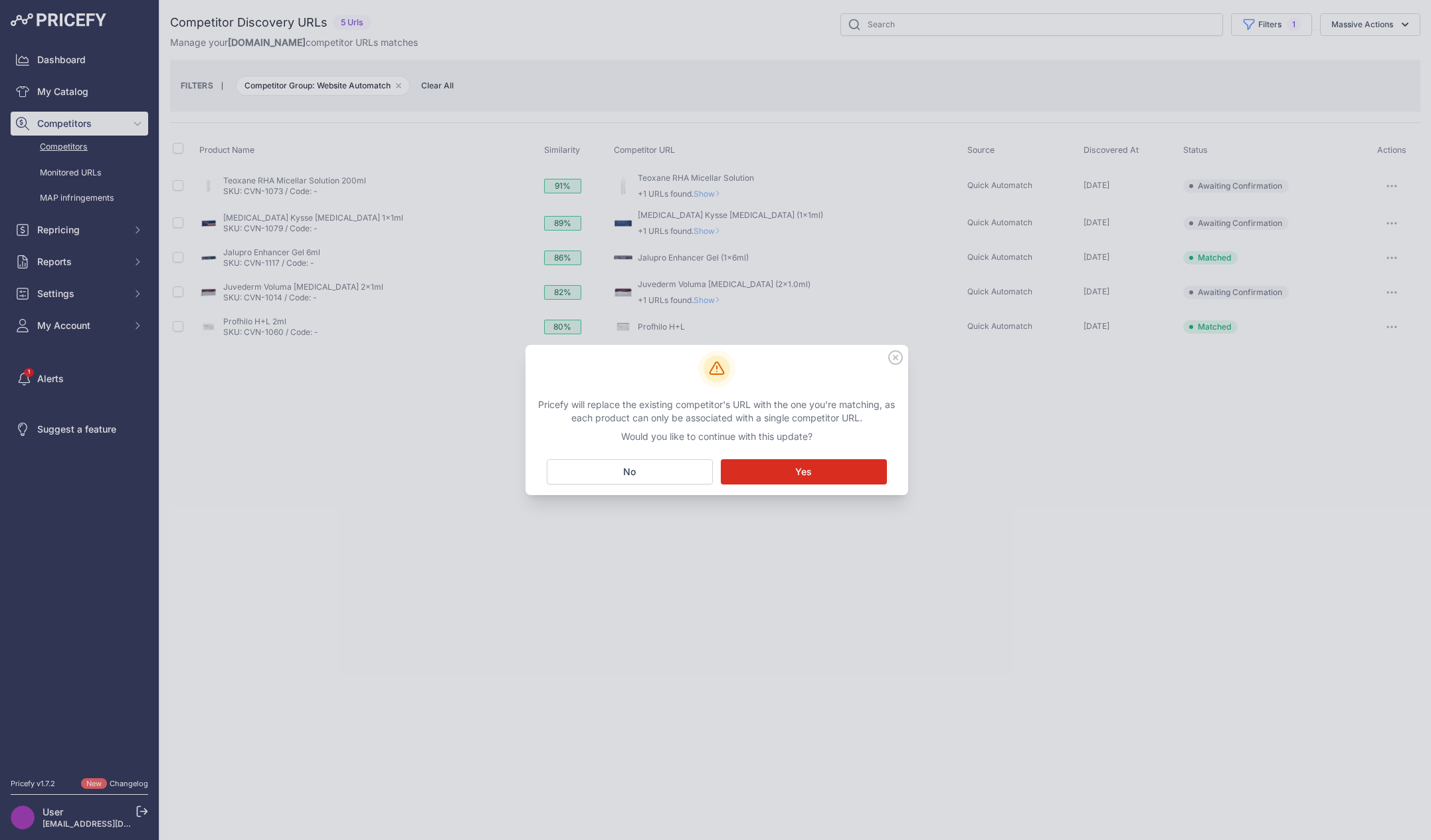
click at [716, 430] on p "Would you like to continue with this update?" at bounding box center [716, 437] width 372 height 13
click at [716, 471] on span "Yes" at bounding box center [803, 472] width 17 height 13
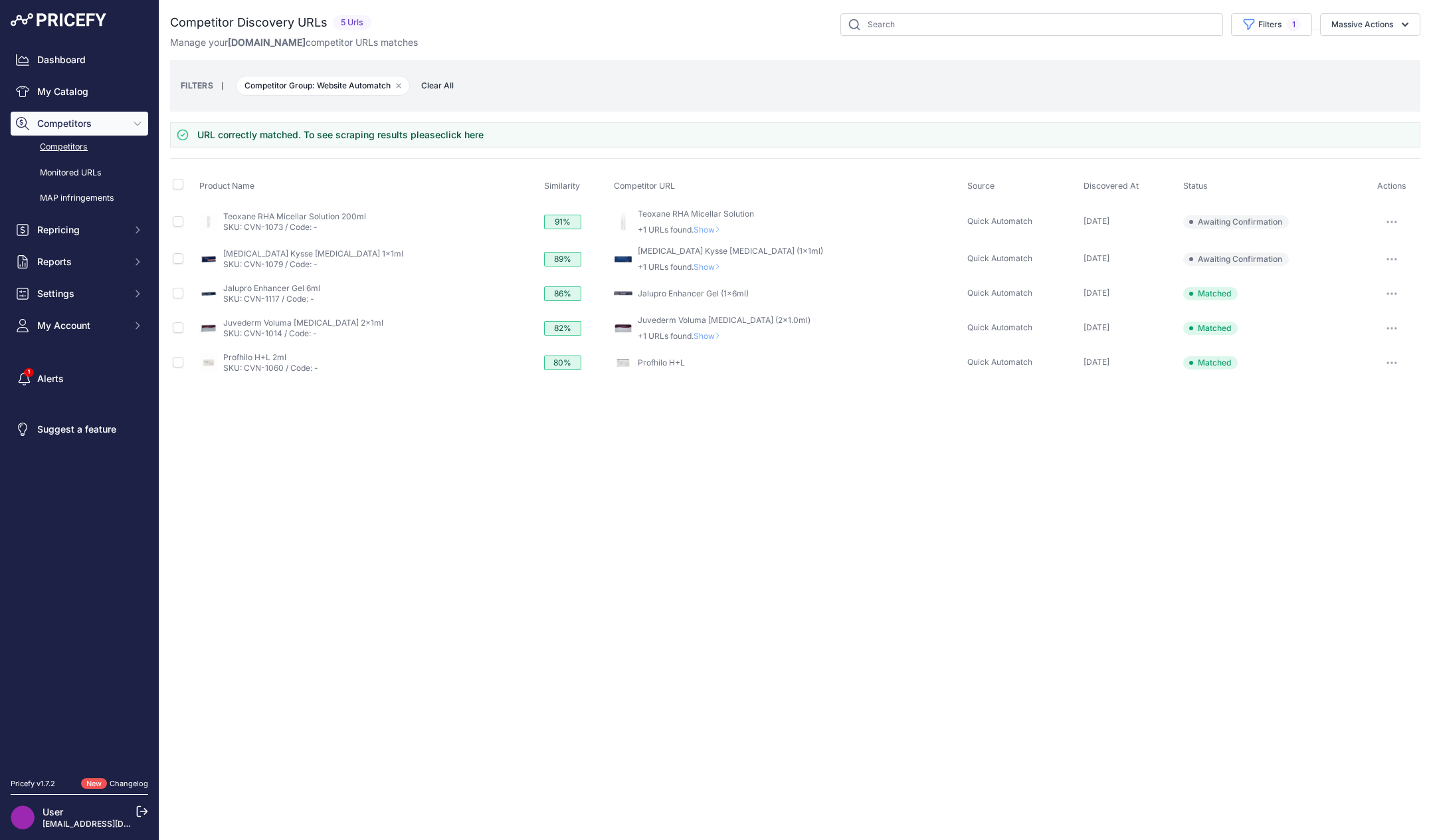
click at [716, 213] on button "button" at bounding box center [1391, 222] width 27 height 18
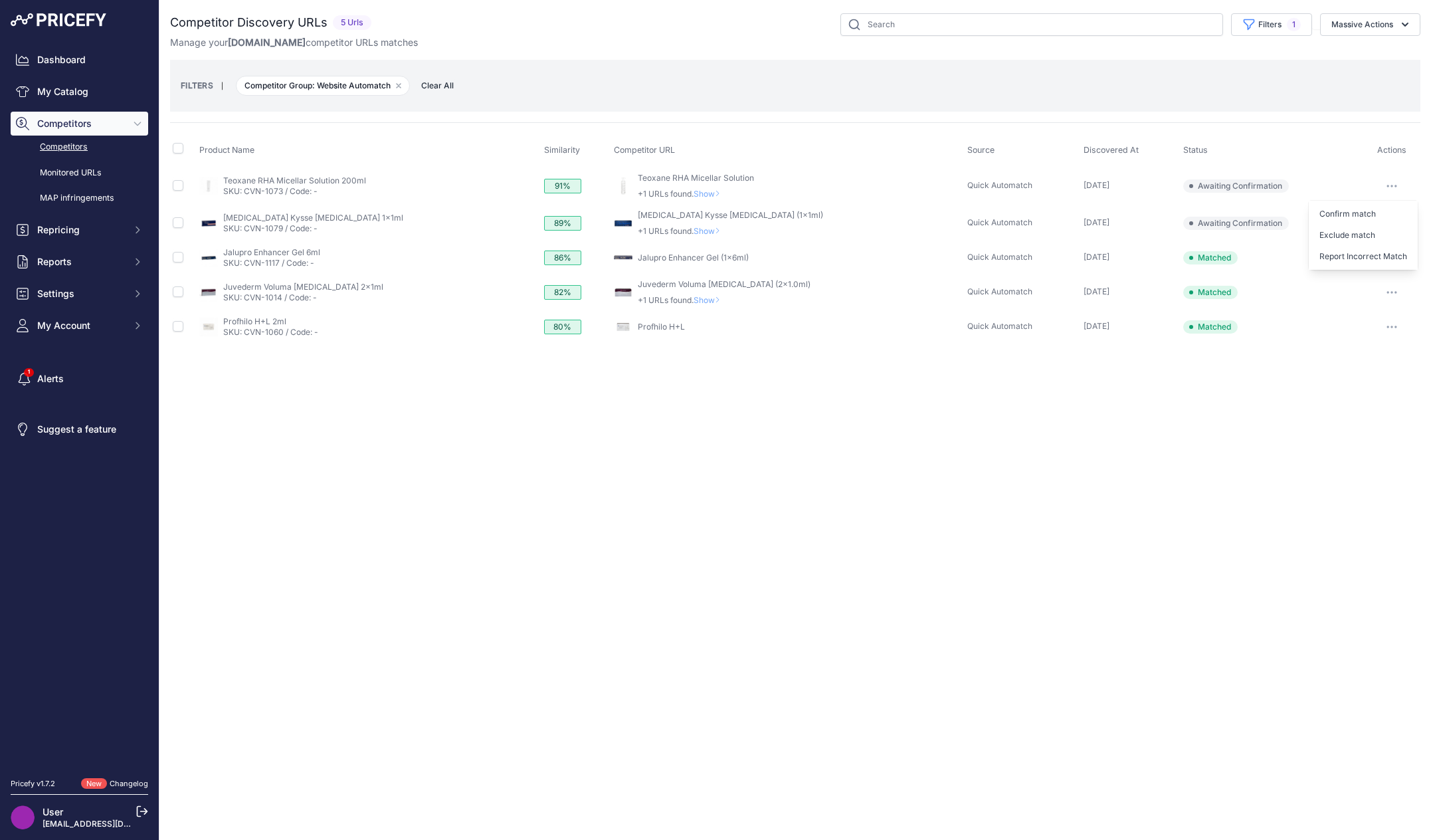
click at [575, 534] on div "Close You are not connected to the internet." at bounding box center [795, 420] width 1271 height 840
click at [716, 187] on button "button" at bounding box center [1391, 186] width 27 height 18
click at [716, 210] on button "Confirm match" at bounding box center [1364, 213] width 109 height 21
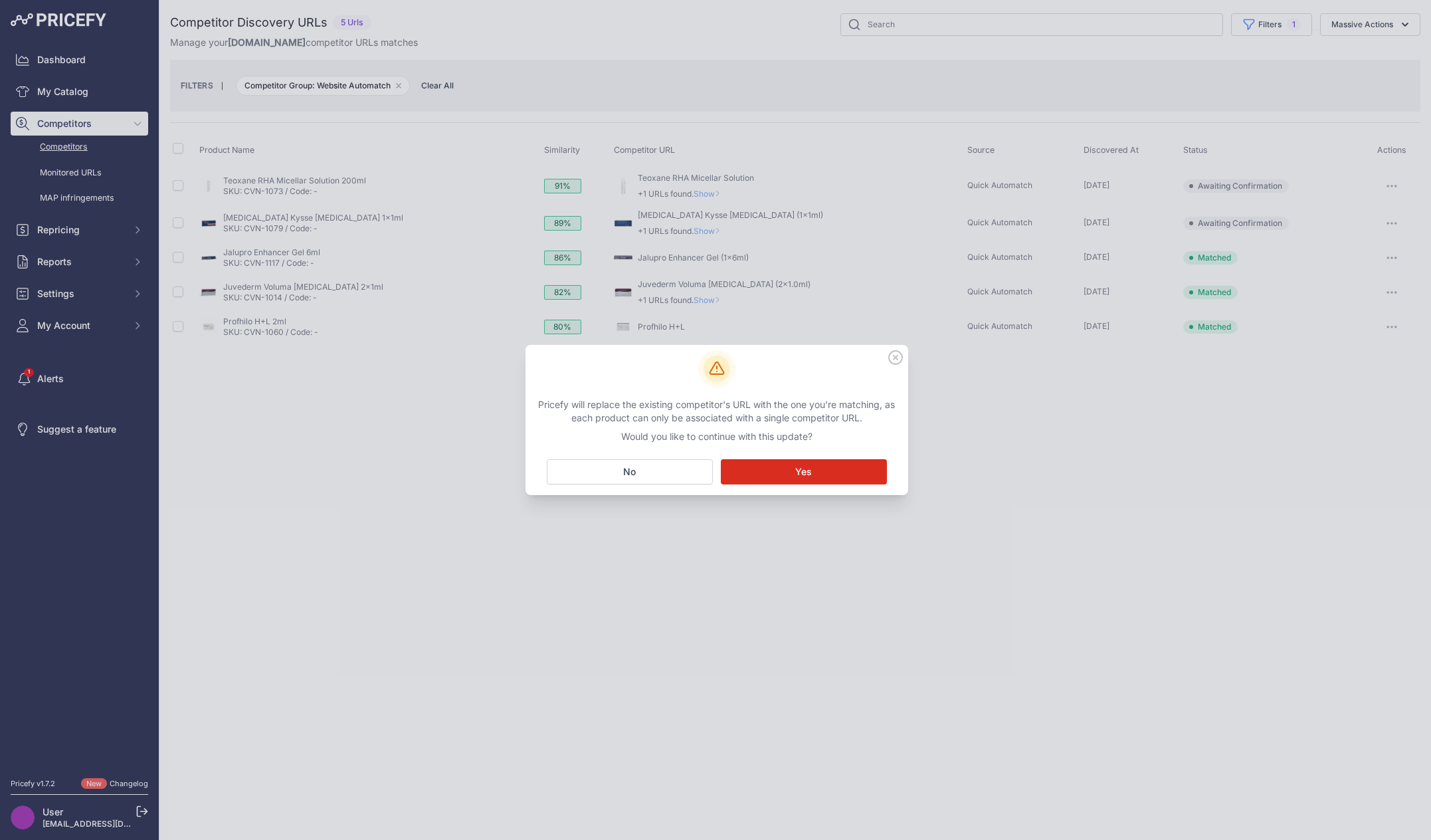
click at [716, 473] on span "Yes" at bounding box center [803, 472] width 17 height 13
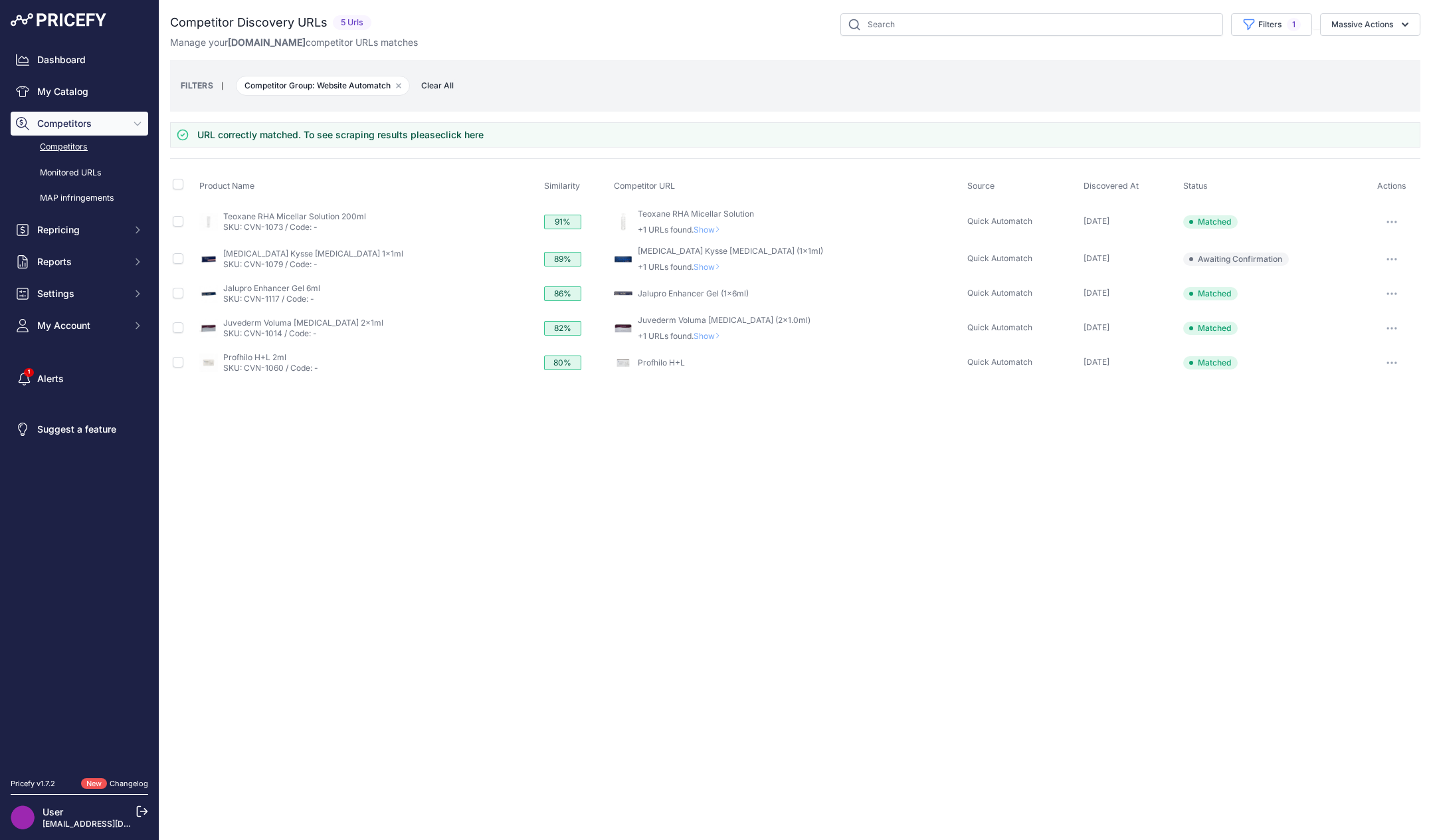
click at [70, 150] on link "Competitors" at bounding box center [79, 147] width 138 height 23
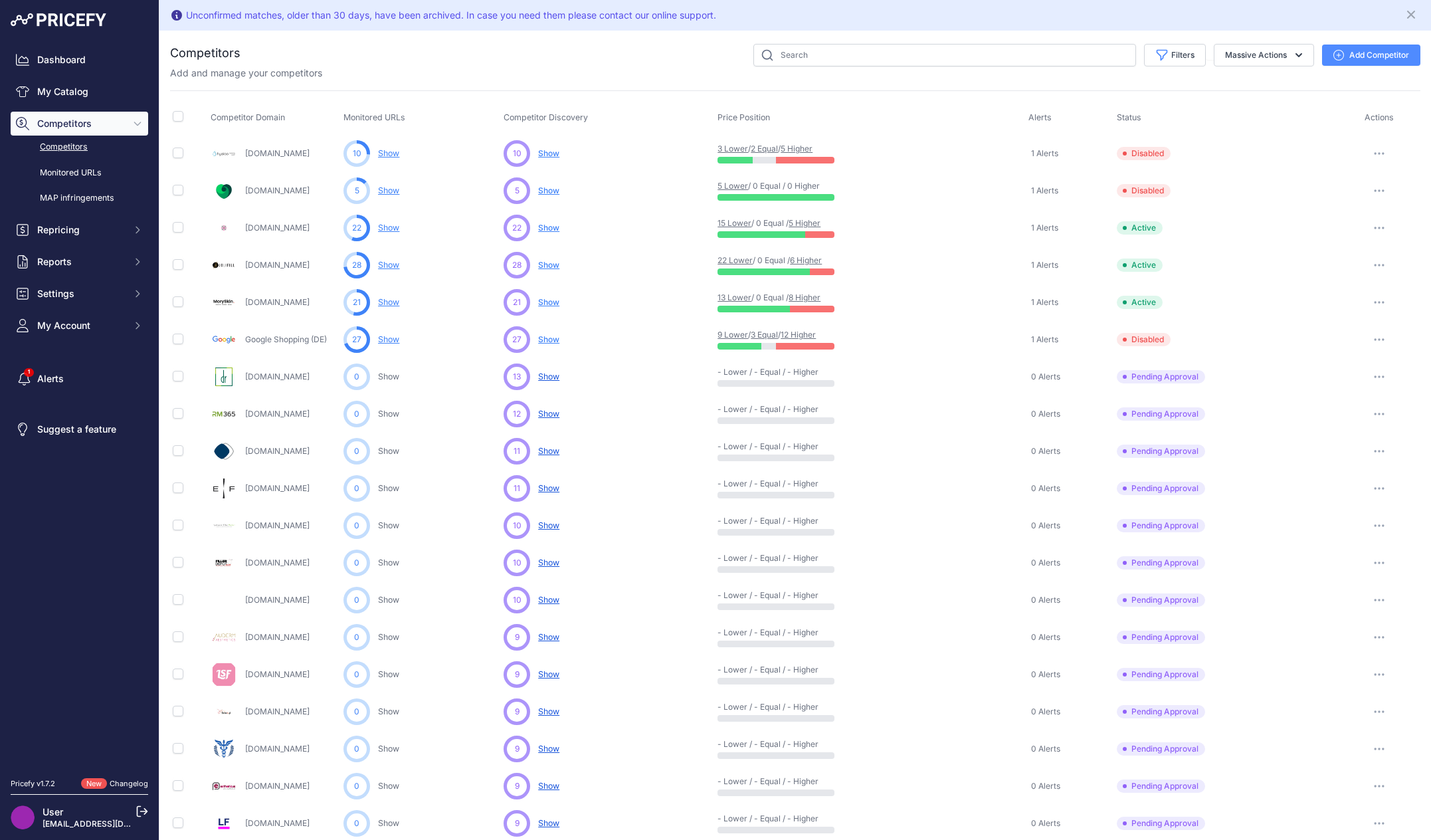
drag, startPoint x: 594, startPoint y: 117, endPoint x: 492, endPoint y: 120, distance: 102.0
click at [492, 120] on tr "Competitor Domain Monitored URLs Competitor Discovery Price Position Alerts Sta…" at bounding box center [795, 118] width 1250 height 33
click at [501, 114] on th "Competitor Discovery" at bounding box center [608, 118] width 214 height 33
drag, startPoint x: 411, startPoint y: 117, endPoint x: 340, endPoint y: 122, distance: 71.2
click at [340, 122] on tr "Competitor Domain Monitored URLs Competitor Discovery Price Position Alerts Sta…" at bounding box center [795, 118] width 1250 height 33
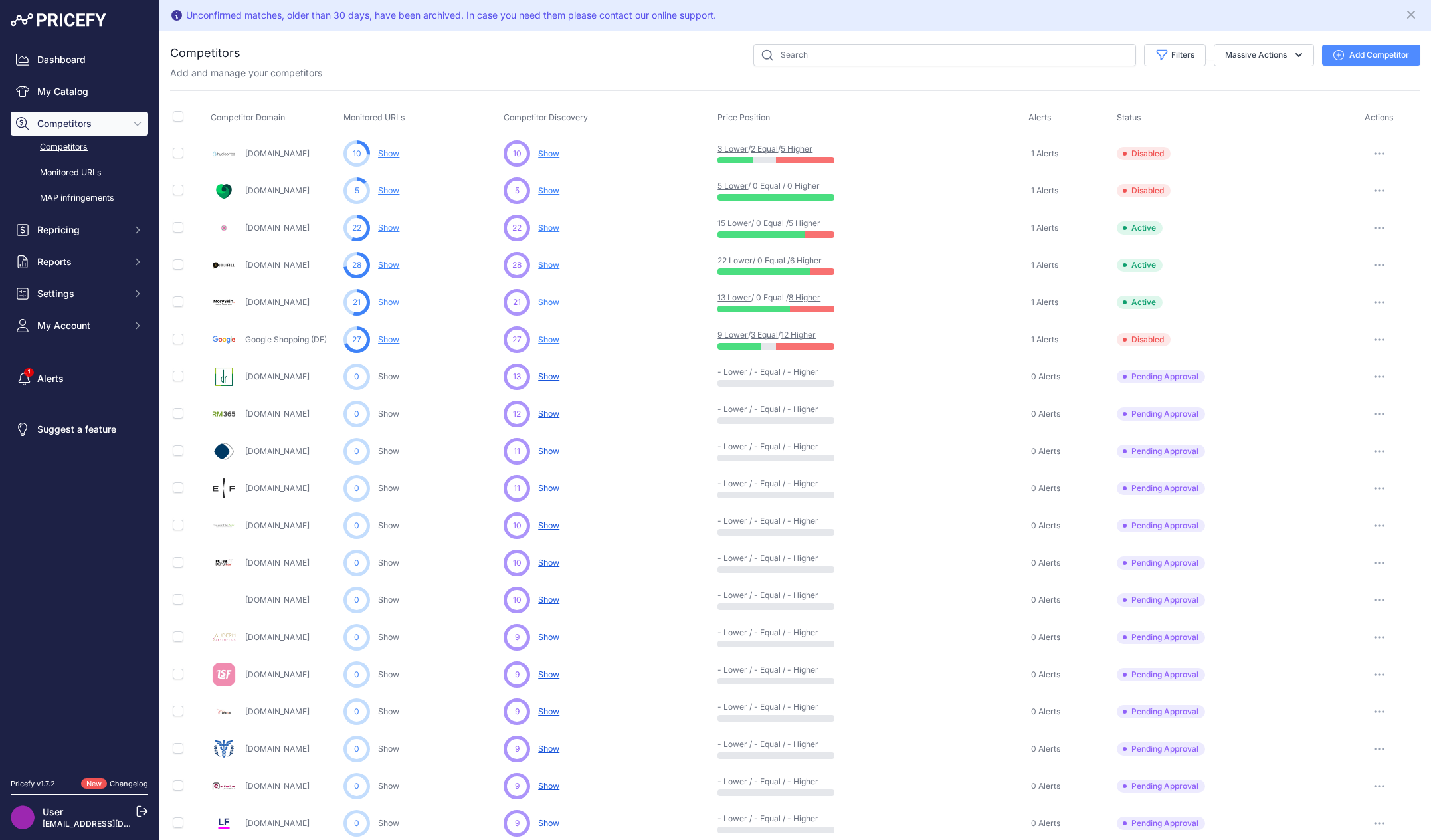
click at [356, 118] on span "Monitored URLs" at bounding box center [374, 117] width 62 height 10
click at [636, 54] on div "Filters Competitor Status Select an option Active Disabled Update Profile Pendi…" at bounding box center [830, 54] width 1180 height 22
click at [544, 262] on span "Show" at bounding box center [548, 264] width 21 height 10
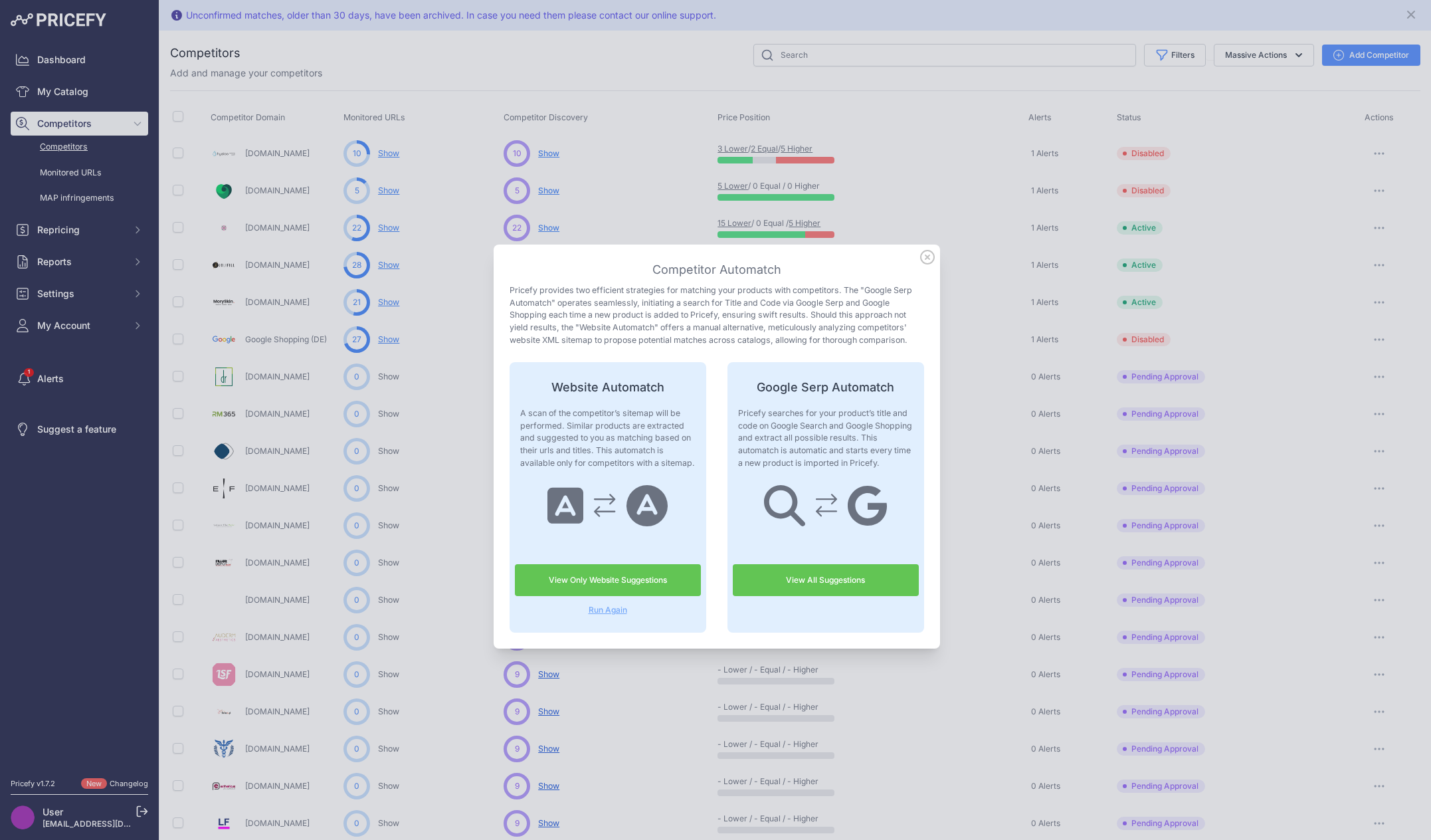
click at [615, 580] on link "View Only Website Suggestions" at bounding box center [607, 580] width 186 height 32
click at [923, 259] on icon at bounding box center [927, 257] width 13 height 13
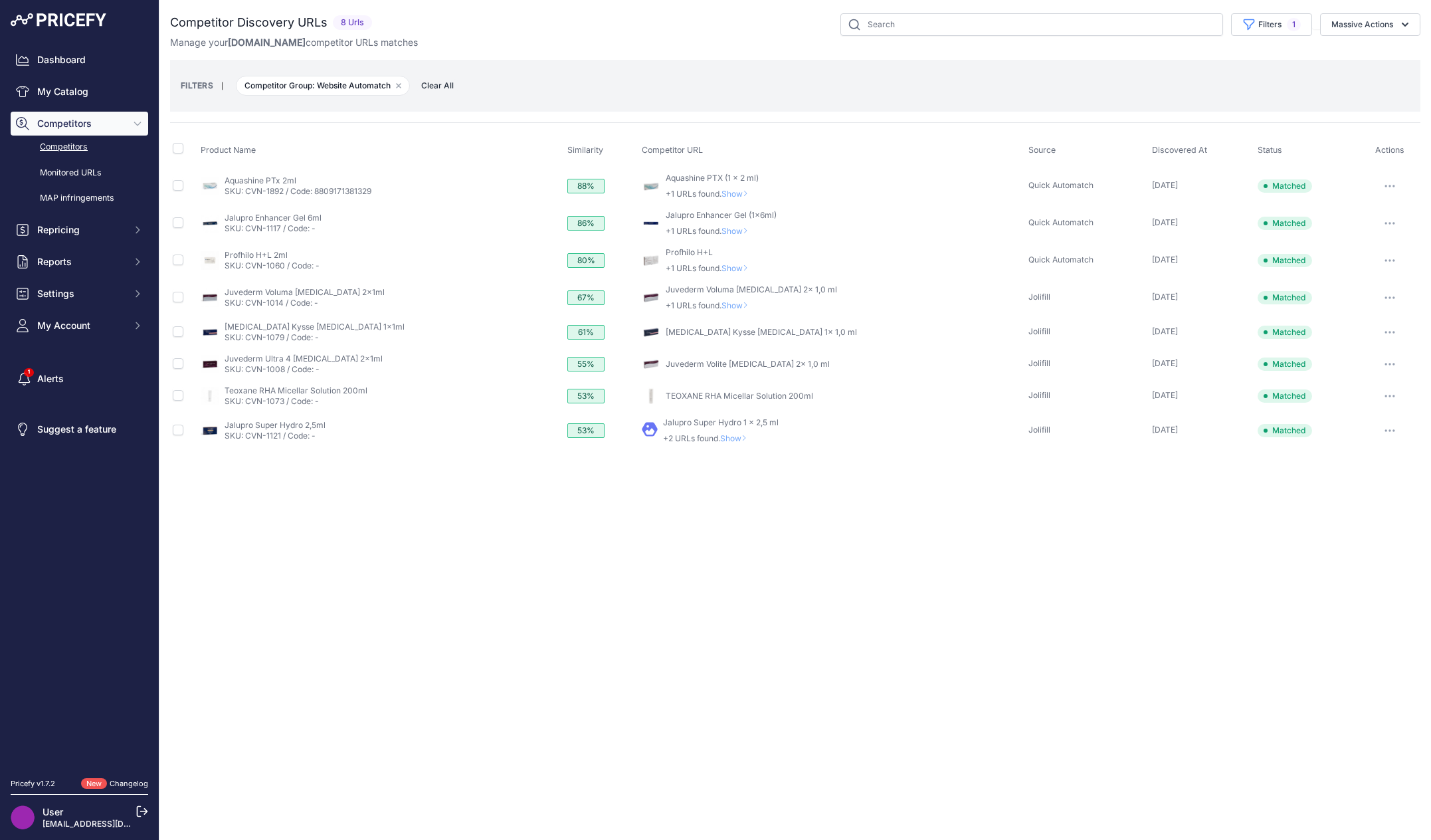
click at [651, 563] on div "Close You are not connected to the internet." at bounding box center [795, 420] width 1271 height 840
click at [377, 564] on div "Close You are not connected to the internet." at bounding box center [795, 420] width 1271 height 840
click at [401, 574] on div "Close You are not connected to the internet." at bounding box center [795, 420] width 1271 height 840
click at [378, 512] on div "Close You are not connected to the internet." at bounding box center [795, 420] width 1271 height 840
click at [315, 548] on div "Close You are not connected to the internet." at bounding box center [795, 420] width 1271 height 840
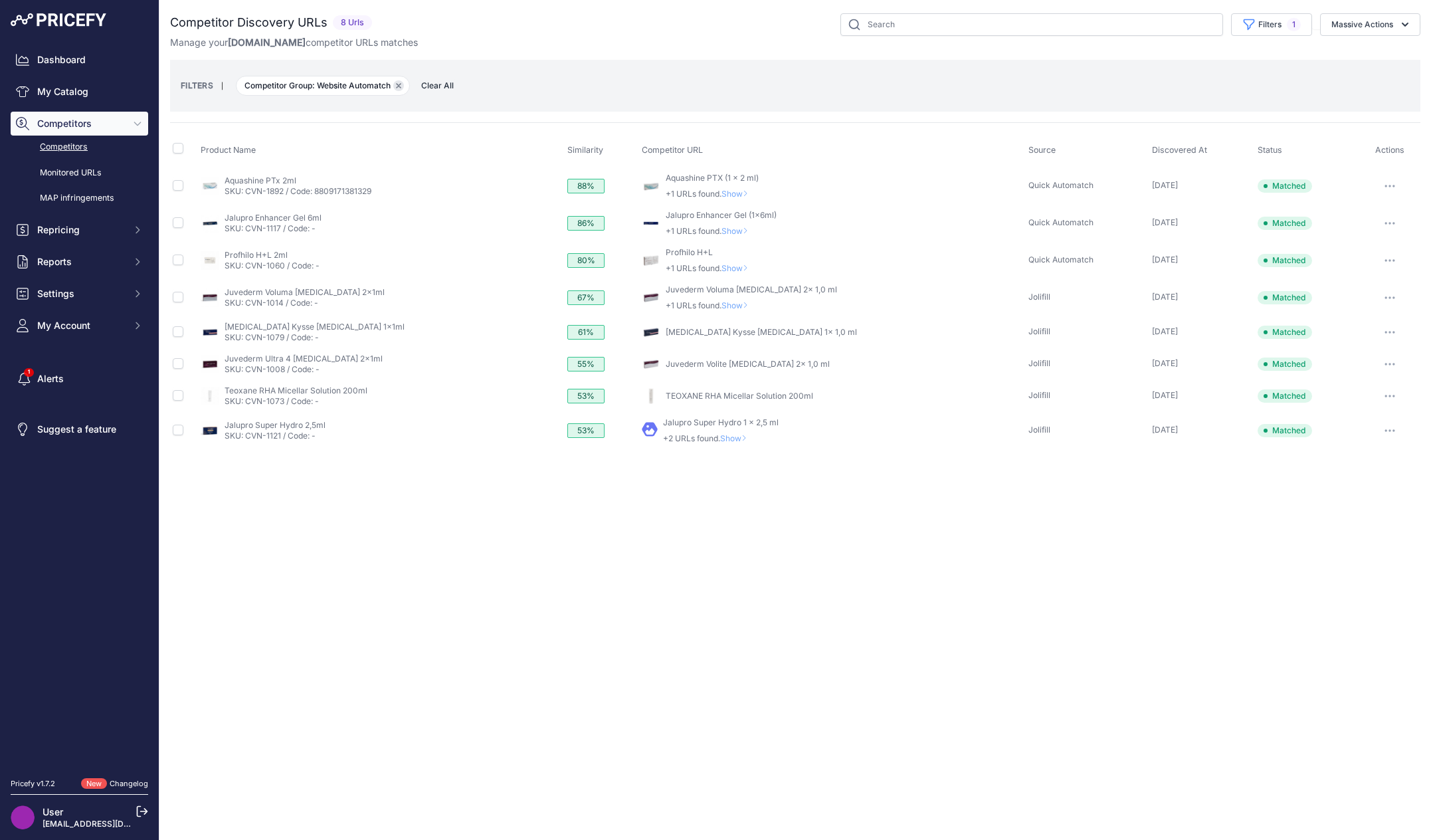
click at [402, 83] on icon "button" at bounding box center [399, 86] width 6 height 6
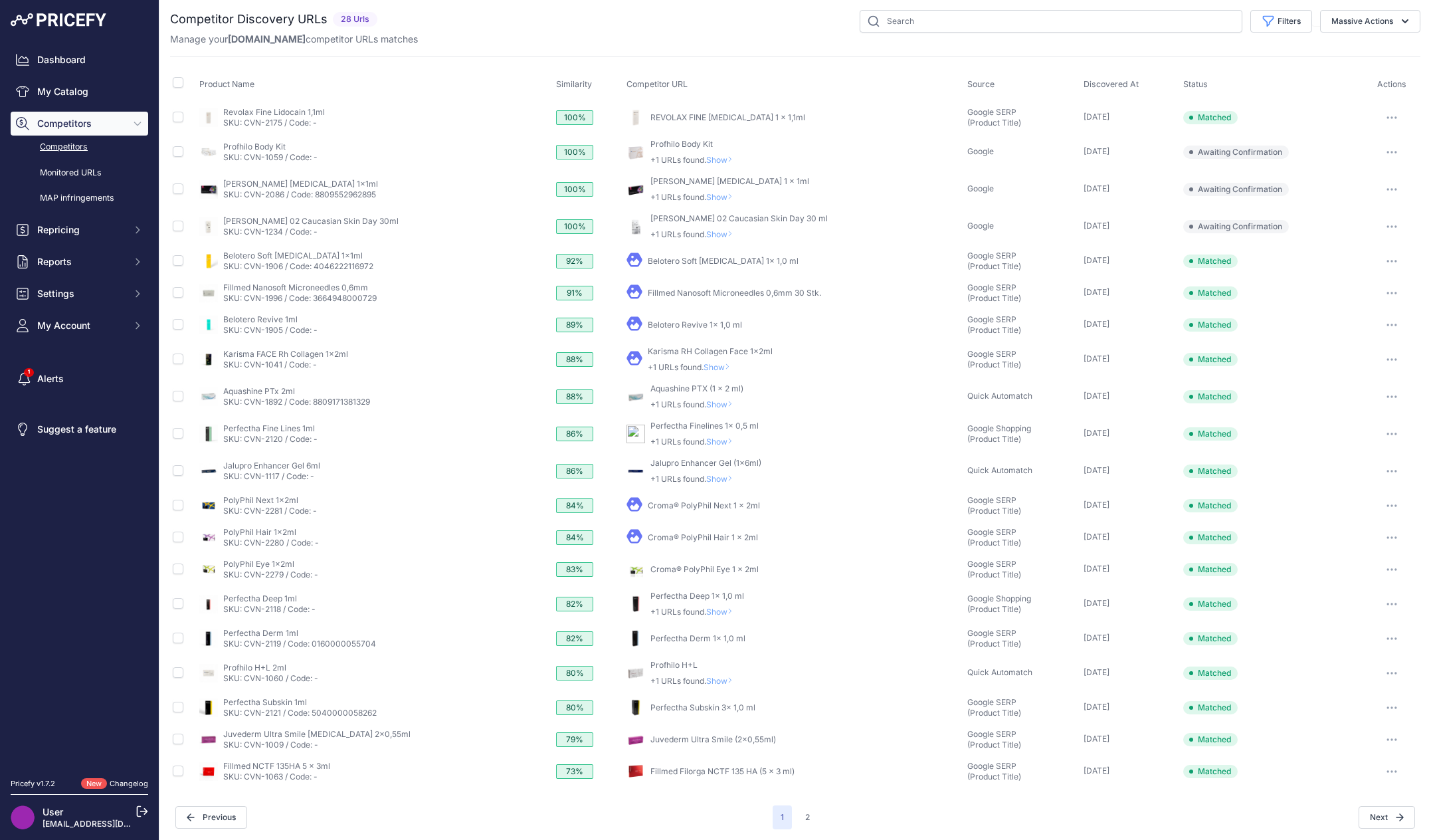
scroll to position [4, 0]
click at [805, 812] on button "2" at bounding box center [808, 816] width 20 height 24
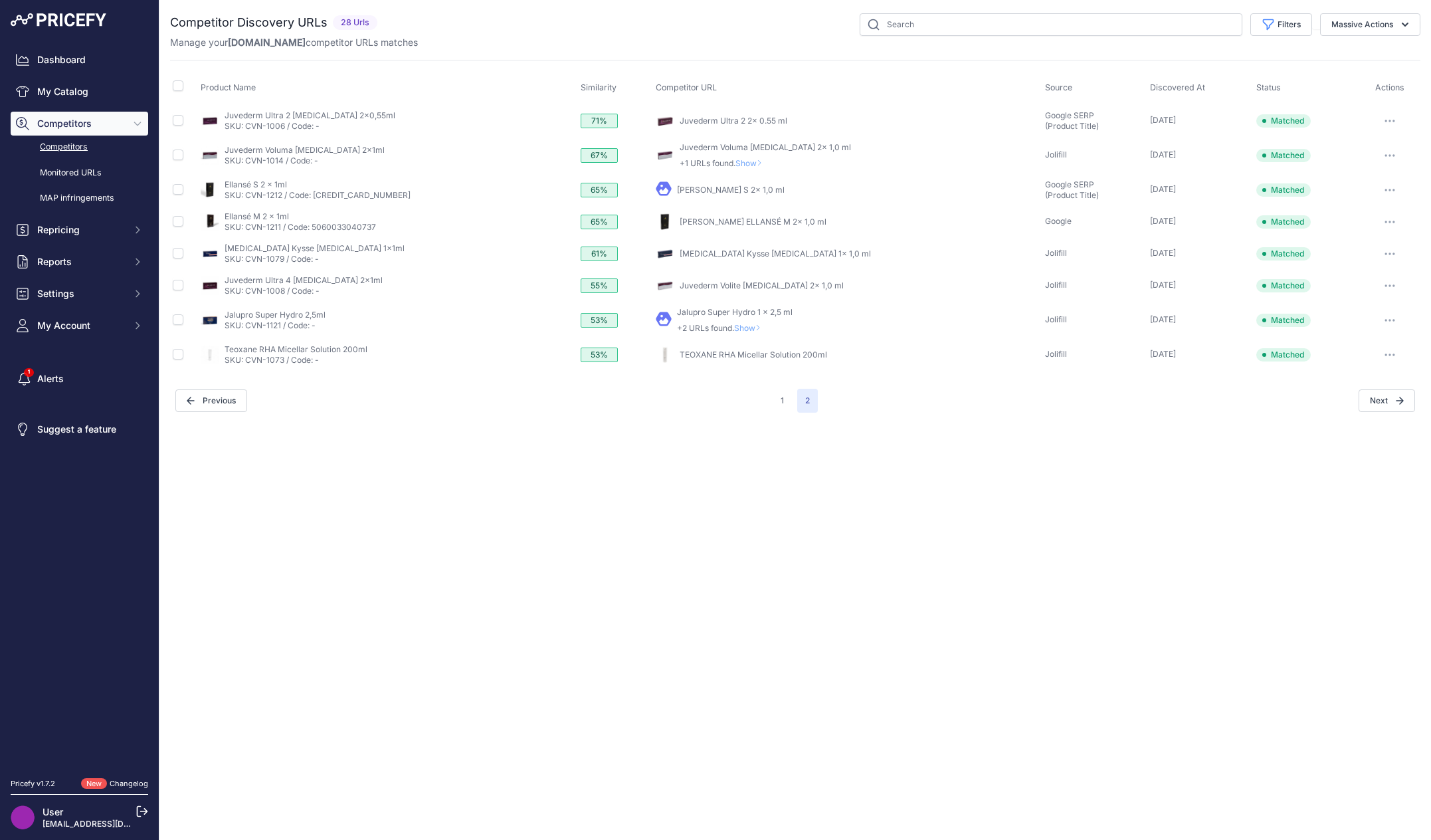
click at [754, 530] on div "Close You are not connected to the internet." at bounding box center [795, 420] width 1271 height 840
click at [781, 402] on button "1" at bounding box center [782, 401] width 19 height 24
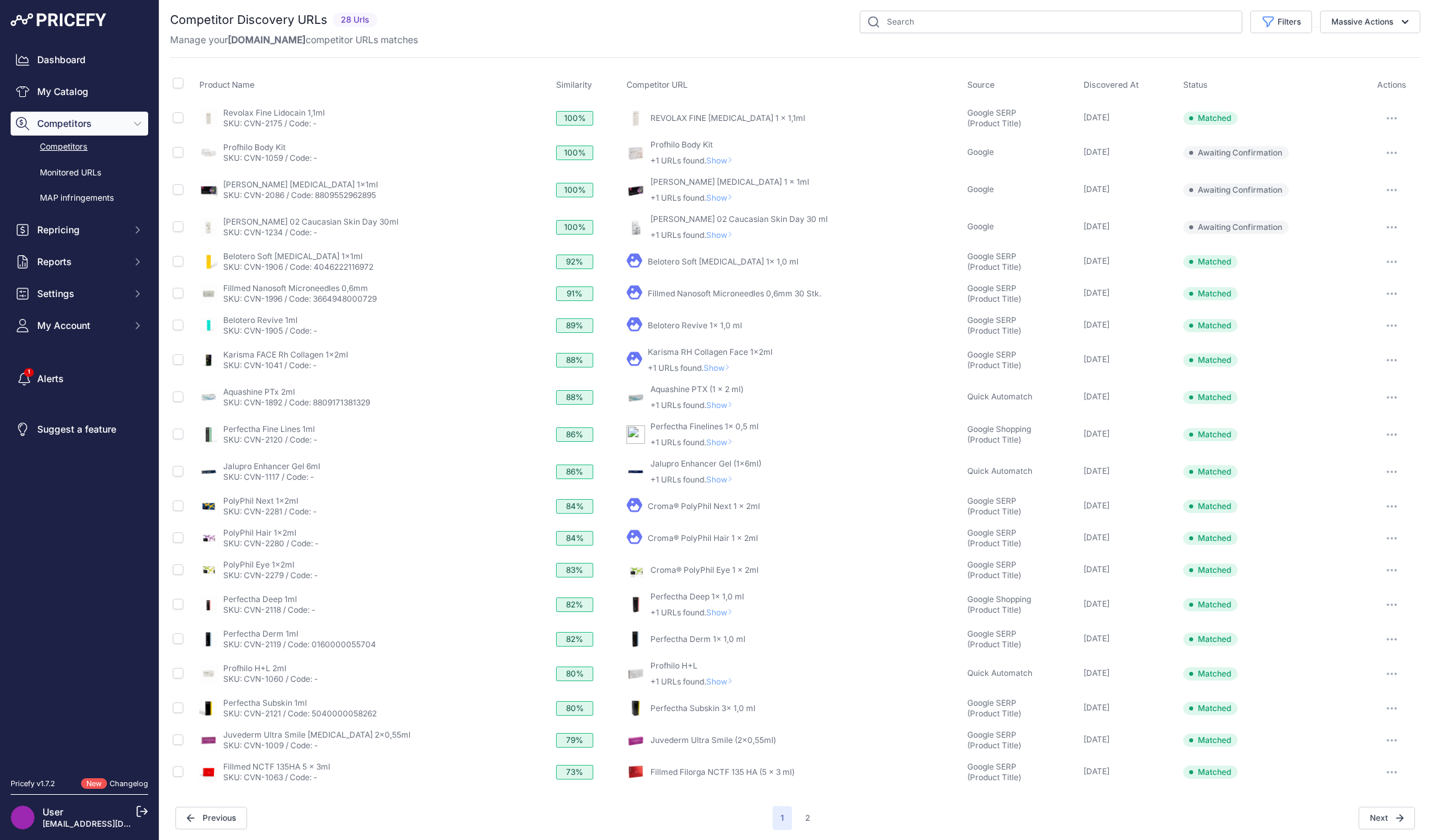
scroll to position [4, 0]
click at [800, 814] on button "2" at bounding box center [808, 816] width 20 height 24
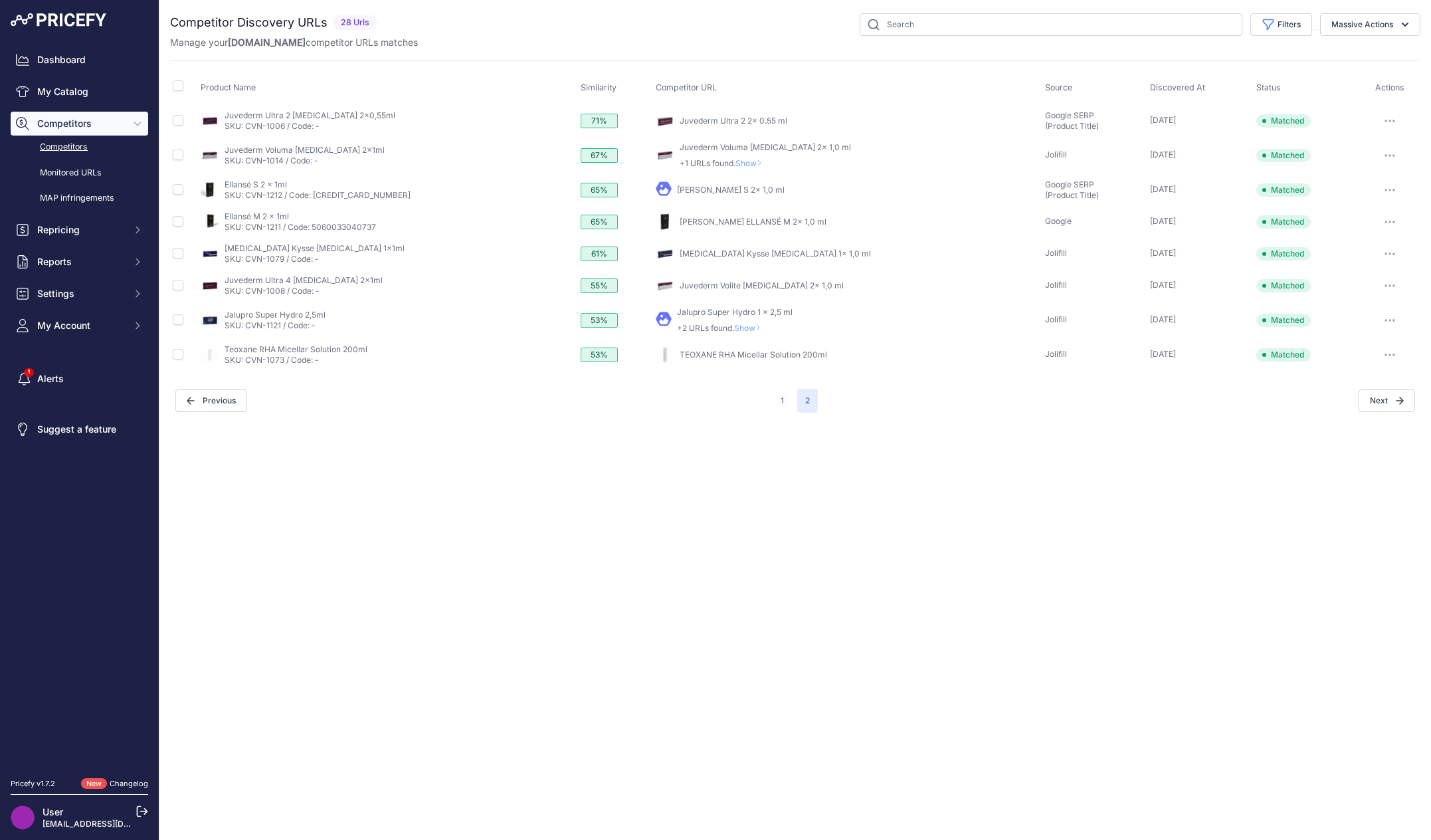
click at [570, 534] on div "Close You are not connected to the internet." at bounding box center [795, 420] width 1271 height 840
click at [439, 54] on div "Competitor Discovery URLs 28 Urls" at bounding box center [795, 212] width 1250 height 399
click at [481, 30] on div "Filters Source Select an option Quick Automatch Google Shopping (Title) Google …" at bounding box center [901, 24] width 1038 height 22
click at [209, 396] on button "Previous" at bounding box center [211, 401] width 72 height 22
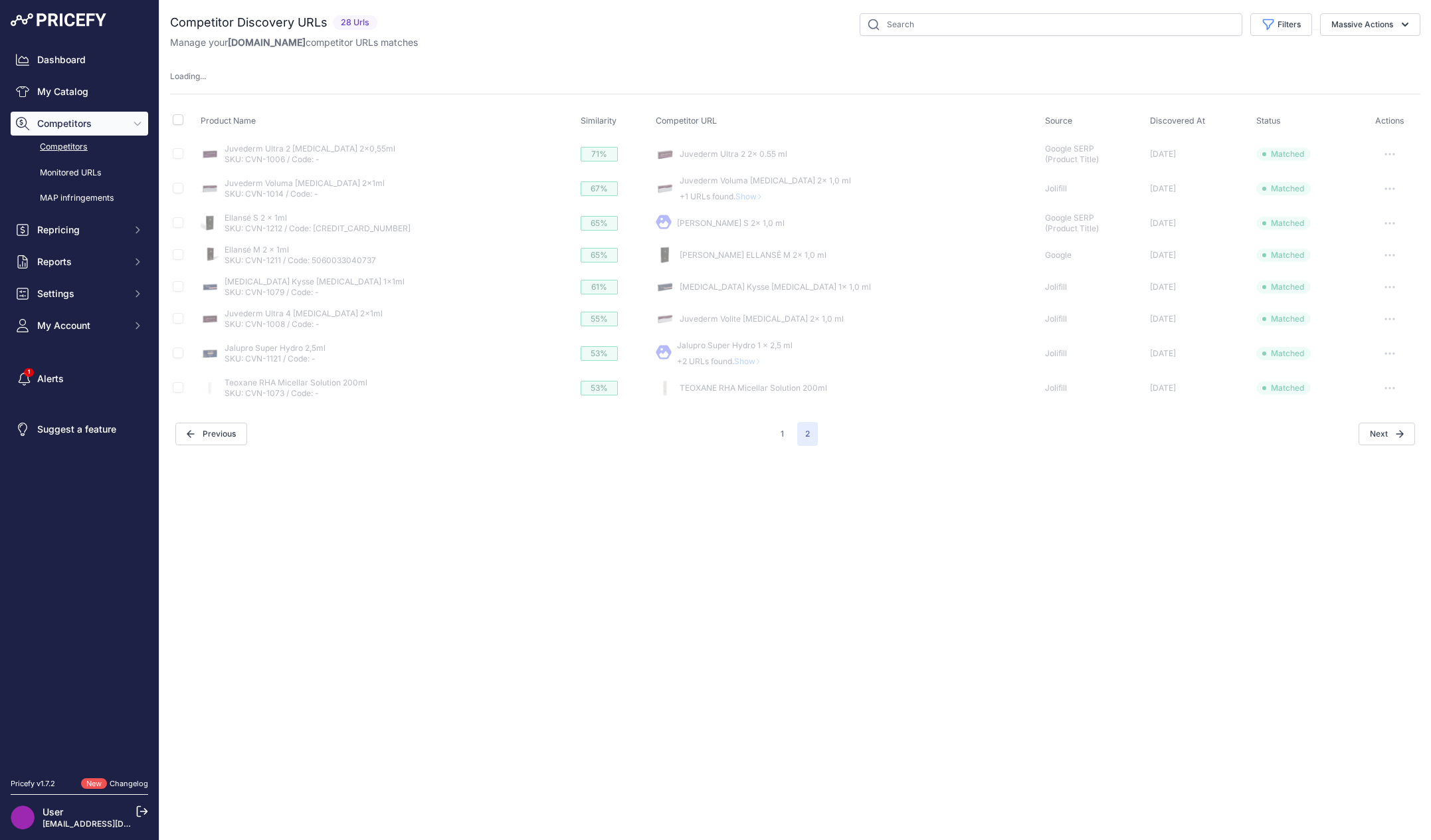
click at [495, 53] on div "Competitor Discovery URLs 28 Urls" at bounding box center [795, 229] width 1250 height 432
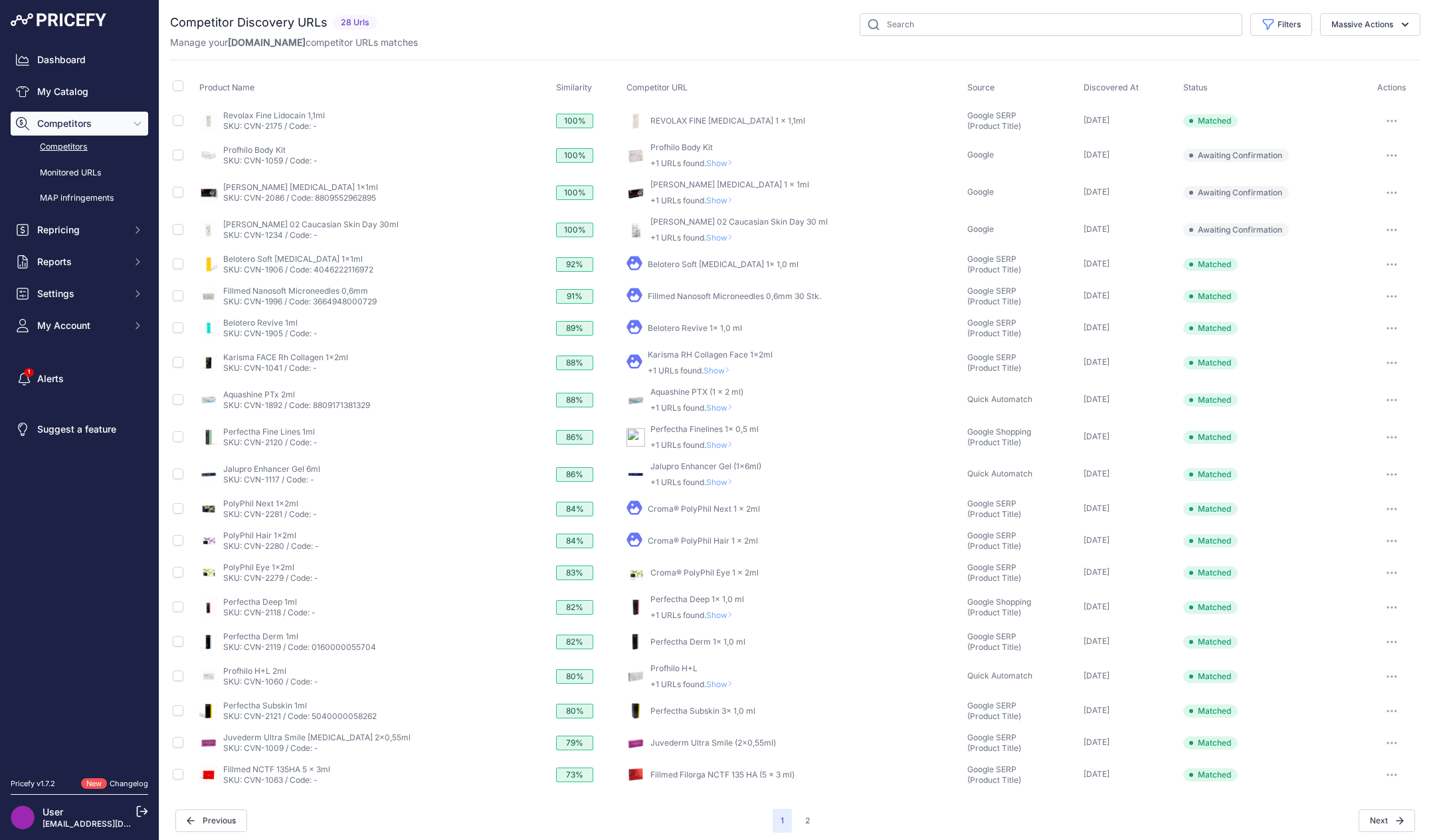
click at [79, 122] on span "Competitors" at bounding box center [80, 124] width 87 height 13
click at [81, 141] on link "Competitors" at bounding box center [79, 147] width 138 height 23
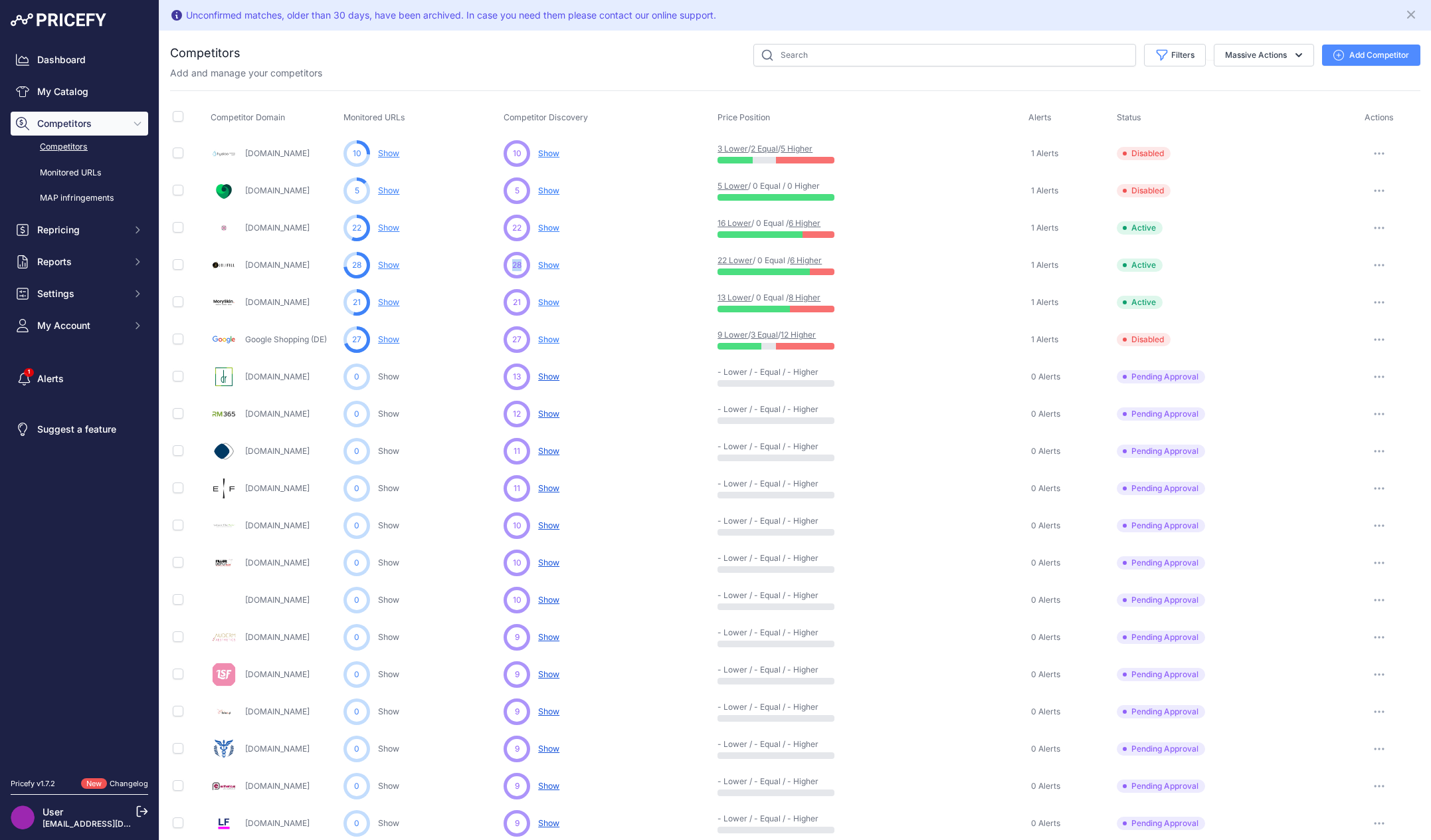
drag, startPoint x: 521, startPoint y: 258, endPoint x: 505, endPoint y: 267, distance: 18.4
click at [505, 267] on div "28" at bounding box center [516, 265] width 27 height 27
click at [508, 87] on div "Competitors" at bounding box center [795, 575] width 1250 height 1063
click at [354, 268] on span "28" at bounding box center [356, 265] width 9 height 12
click at [361, 264] on circle at bounding box center [356, 265] width 27 height 27
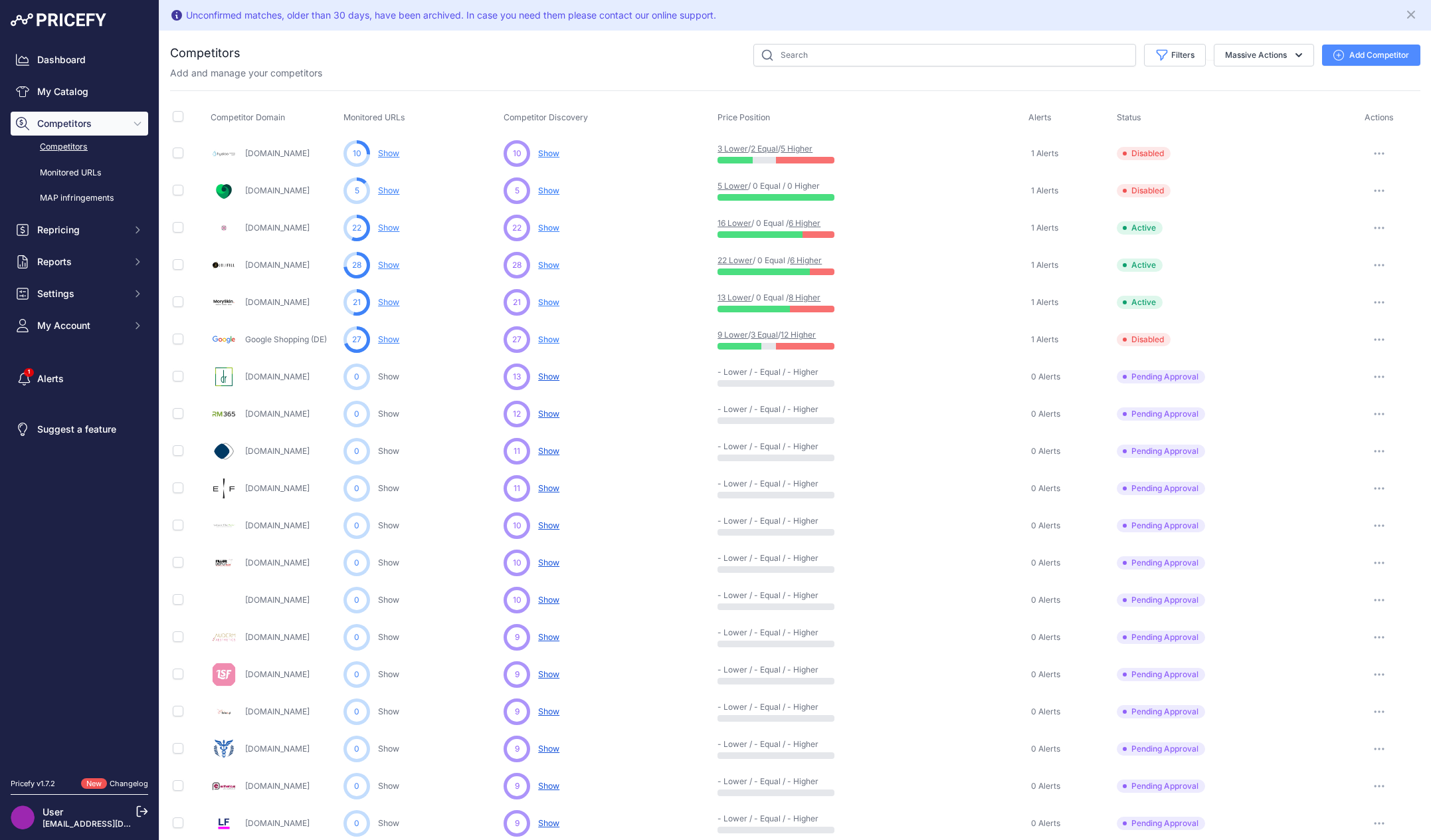
click at [361, 264] on circle at bounding box center [356, 265] width 27 height 27
click at [546, 304] on span "Show" at bounding box center [548, 302] width 21 height 10
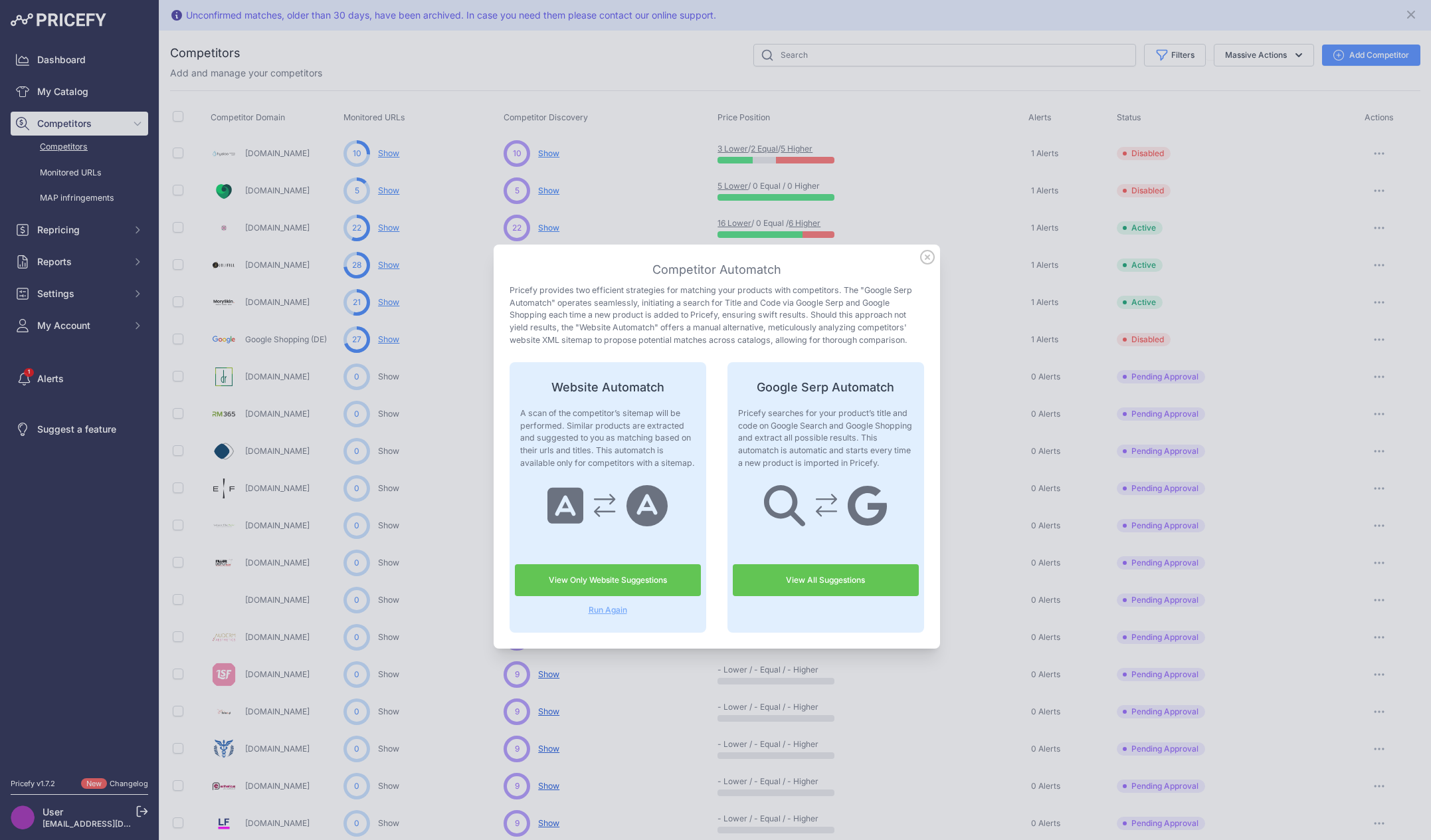
click at [596, 584] on link "View Only Website Suggestions" at bounding box center [607, 580] width 186 height 32
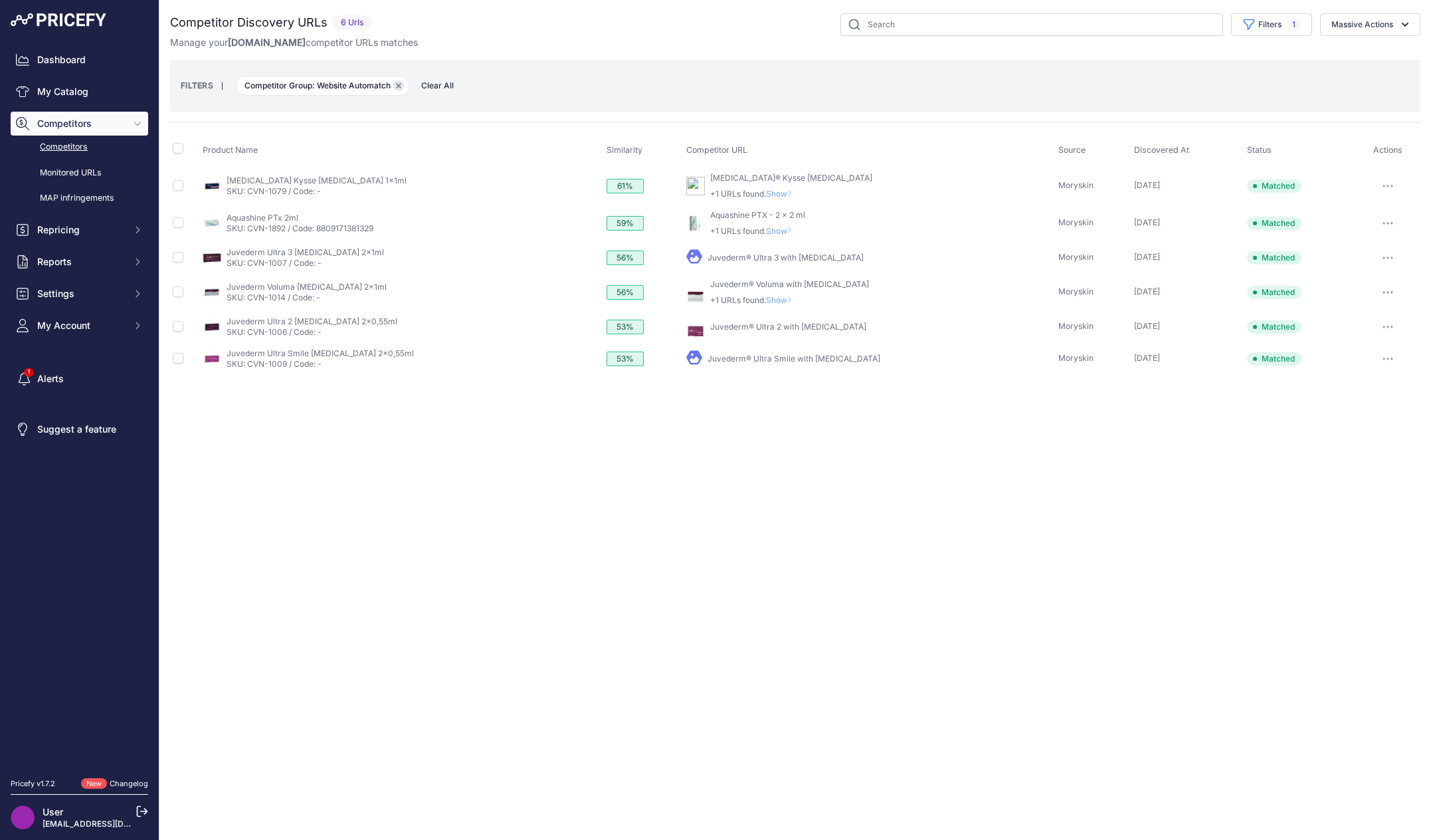
click at [401, 87] on icon "button" at bounding box center [399, 86] width 6 height 6
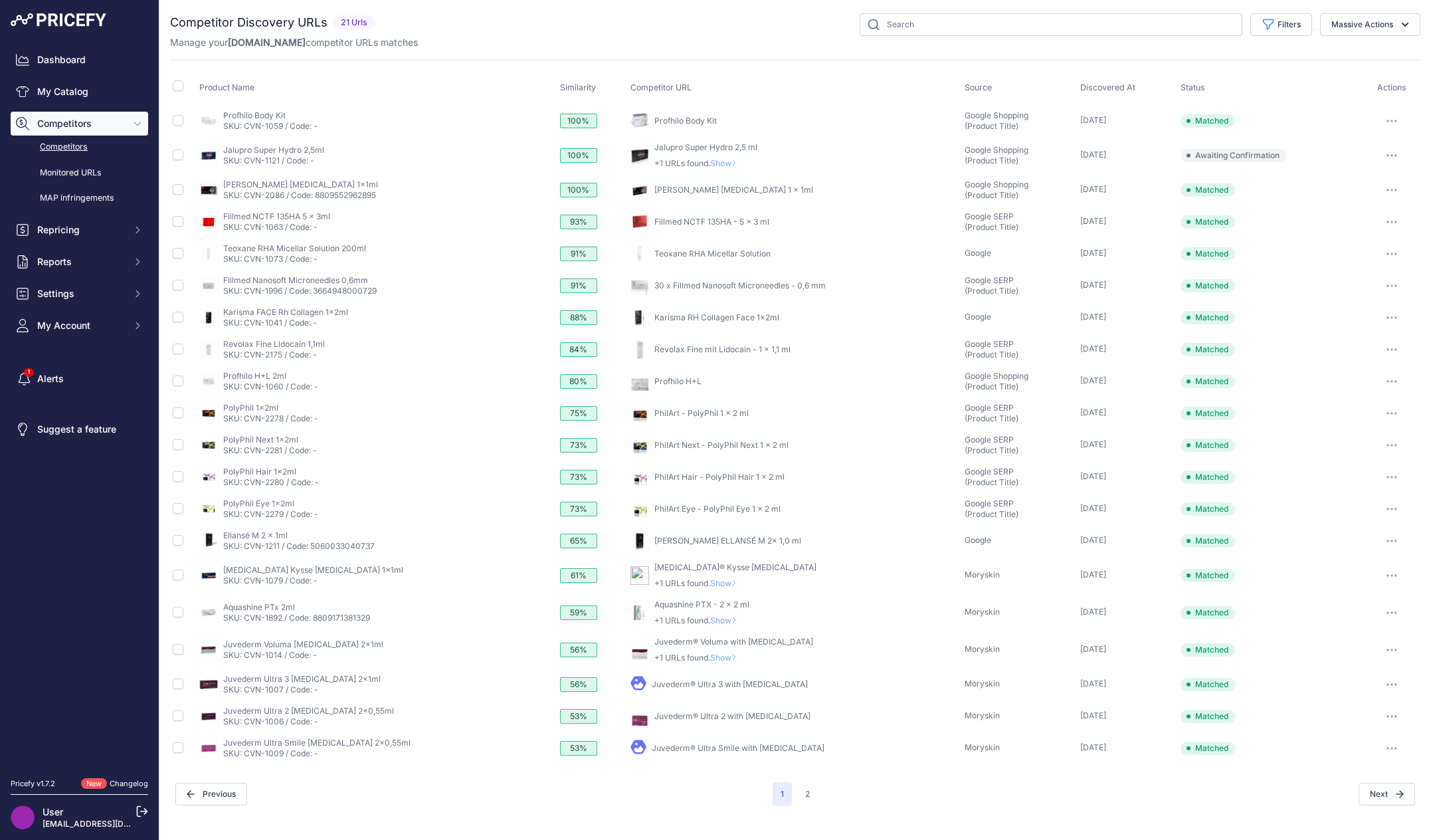
drag, startPoint x: 937, startPoint y: 146, endPoint x: 1016, endPoint y: 147, distance: 79.0
click at [1016, 147] on tr "My Product" at bounding box center [795, 155] width 1250 height 37
click at [1016, 148] on div "Google Shopping (Product Title)" at bounding box center [1019, 155] width 110 height 21
click at [669, 43] on div "Manage your Moryskin.com competitor URLs matches" at bounding box center [795, 42] width 1250 height 13
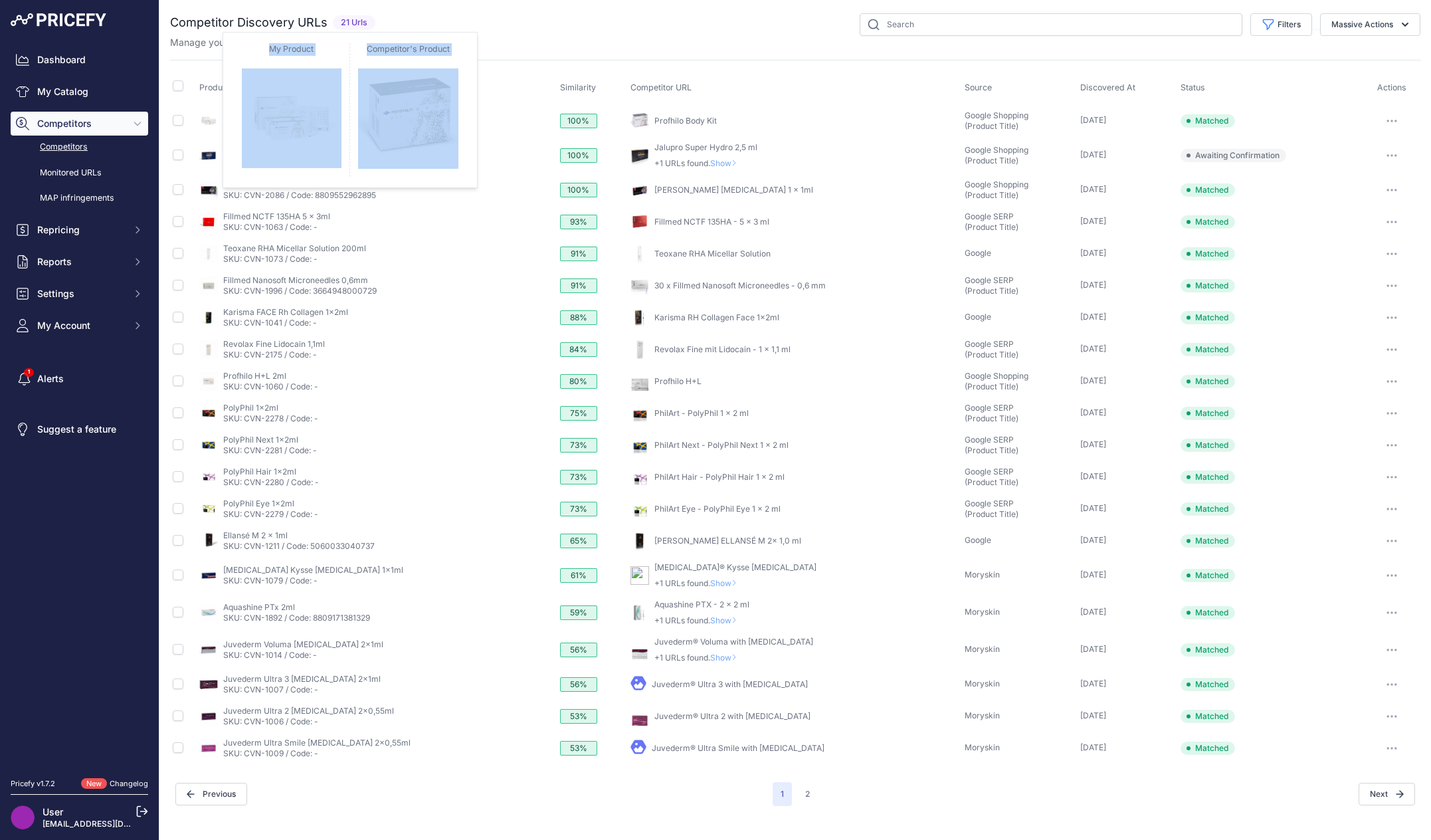
drag, startPoint x: 326, startPoint y: 114, endPoint x: 331, endPoint y: 66, distance: 48.3
click at [218, 113] on div "My Product Competitor's Product" at bounding box center [377, 120] width 355 height 21
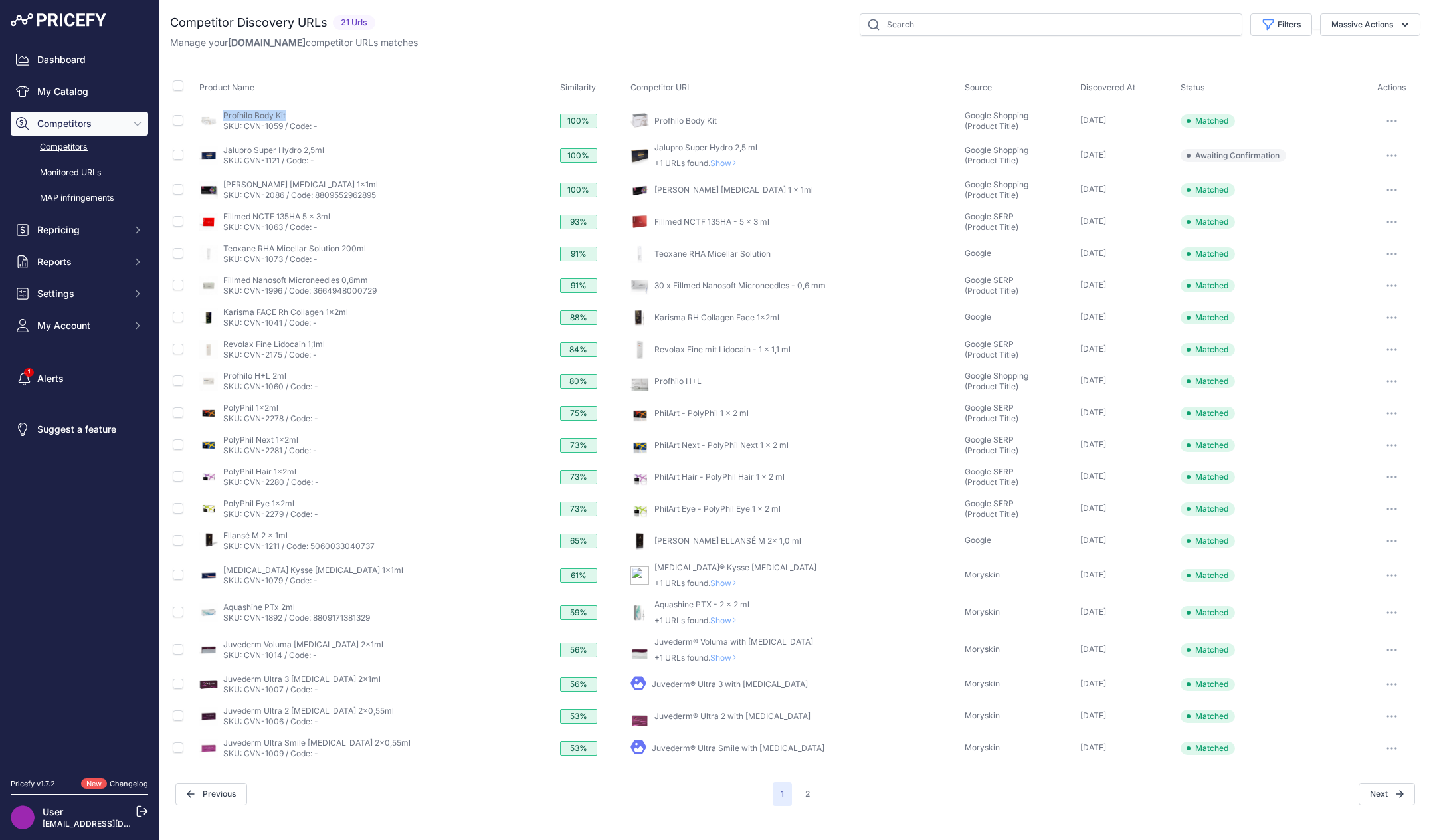
copy div "My Product Competitor's Product Profhilo Body Kit"
click at [533, 50] on div "Competitor Discovery URLs 21 Urls" at bounding box center [795, 409] width 1250 height 792
click at [624, 28] on div "Filters Source Select an option Quick Automatch Google Shopping (Title) Google …" at bounding box center [900, 24] width 1040 height 22
click at [954, 799] on div "Next" at bounding box center [1116, 794] width 597 height 22
click at [710, 162] on span "Show" at bounding box center [726, 162] width 32 height 10
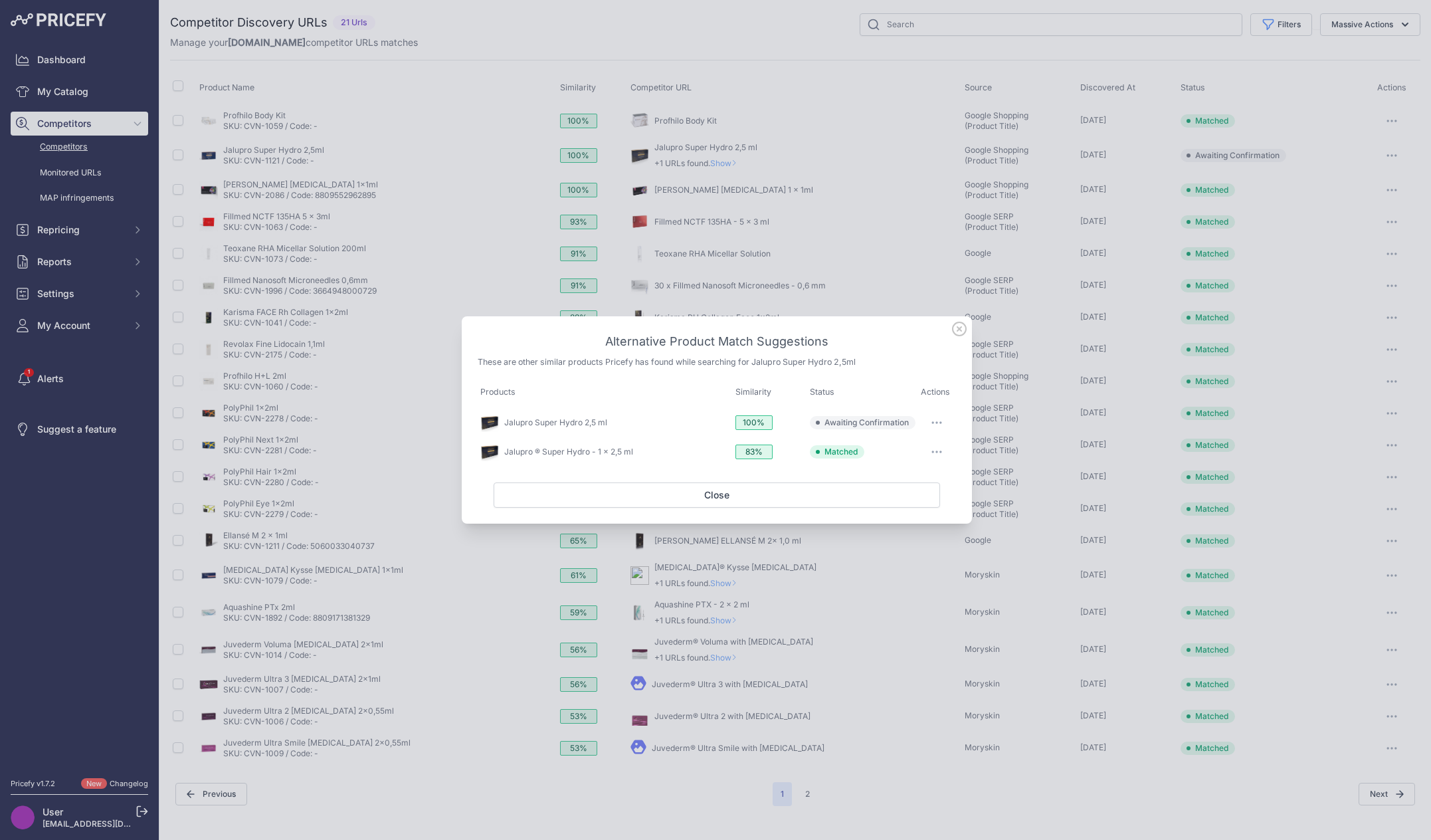
click at [938, 422] on icon "button" at bounding box center [937, 422] width 11 height 3
click at [909, 449] on span "Match This" at bounding box center [899, 450] width 42 height 10
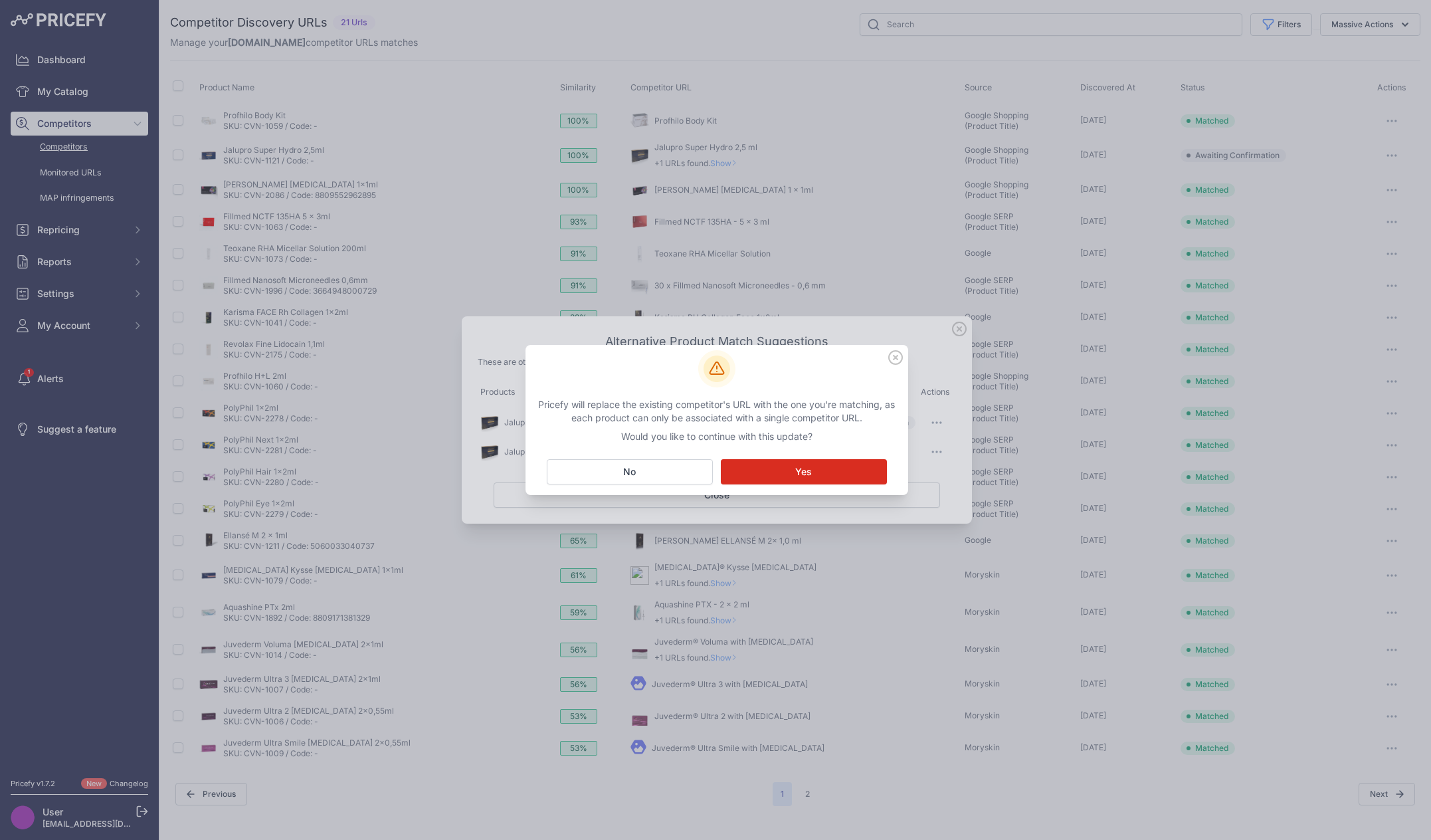
drag, startPoint x: 802, startPoint y: 362, endPoint x: 836, endPoint y: 356, distance: 34.5
click at [836, 356] on div at bounding box center [716, 368] width 372 height 37
click at [828, 477] on button "Matching... Yes" at bounding box center [804, 471] width 166 height 25
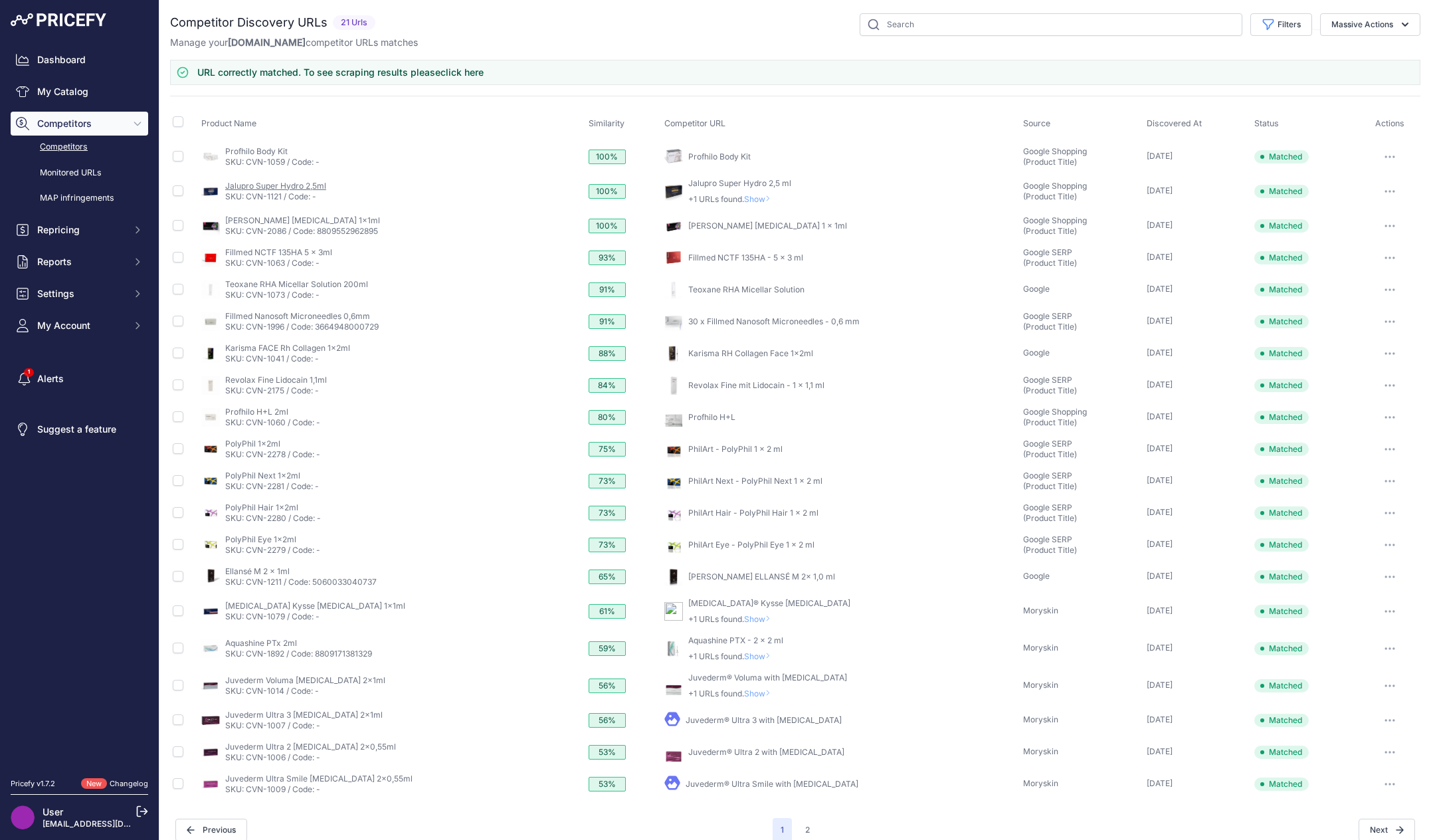
click at [269, 181] on link "Jalupro Super Hydro 2,5ml" at bounding box center [275, 186] width 101 height 10
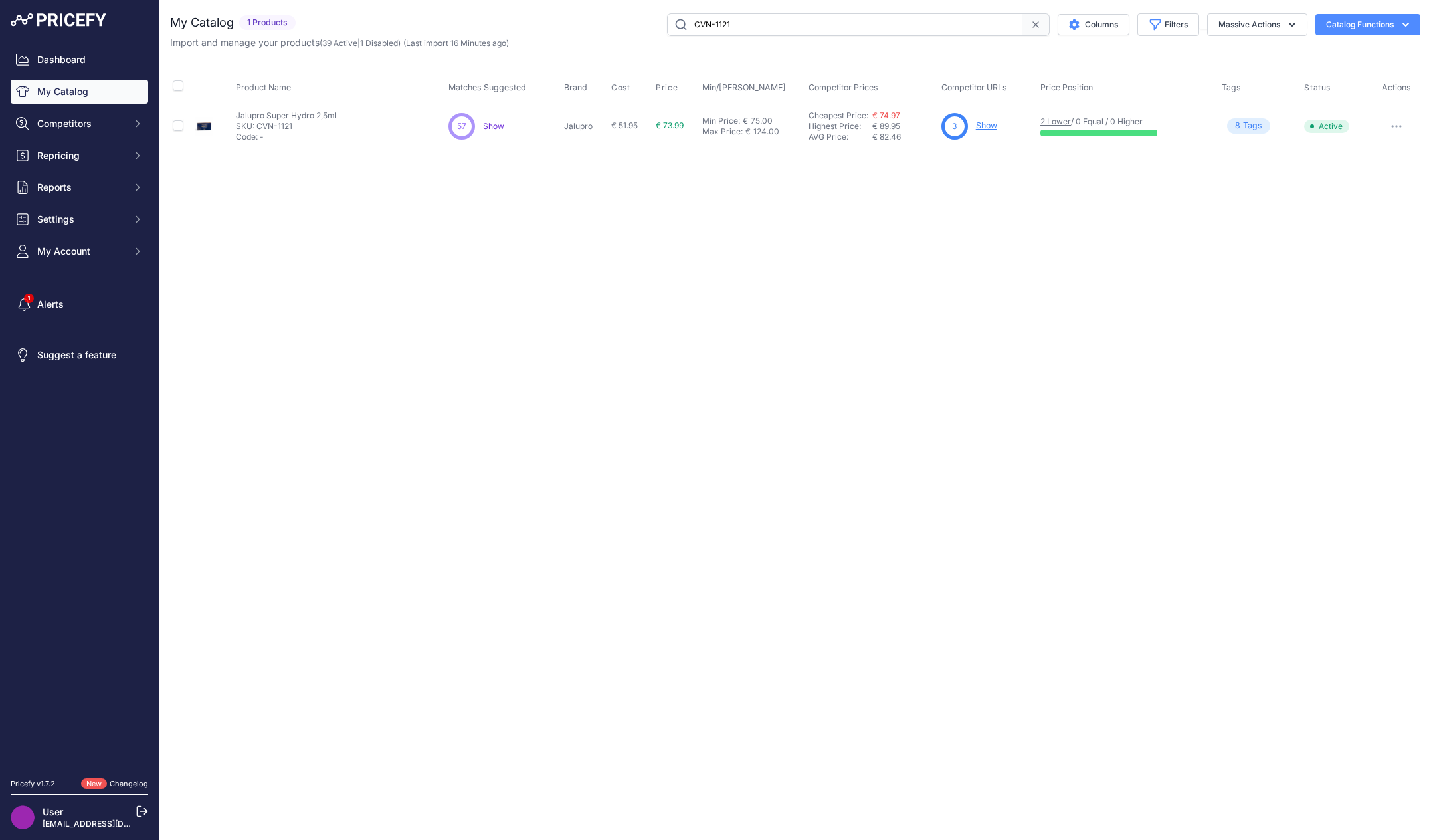
click at [984, 126] on link "Show" at bounding box center [986, 125] width 21 height 10
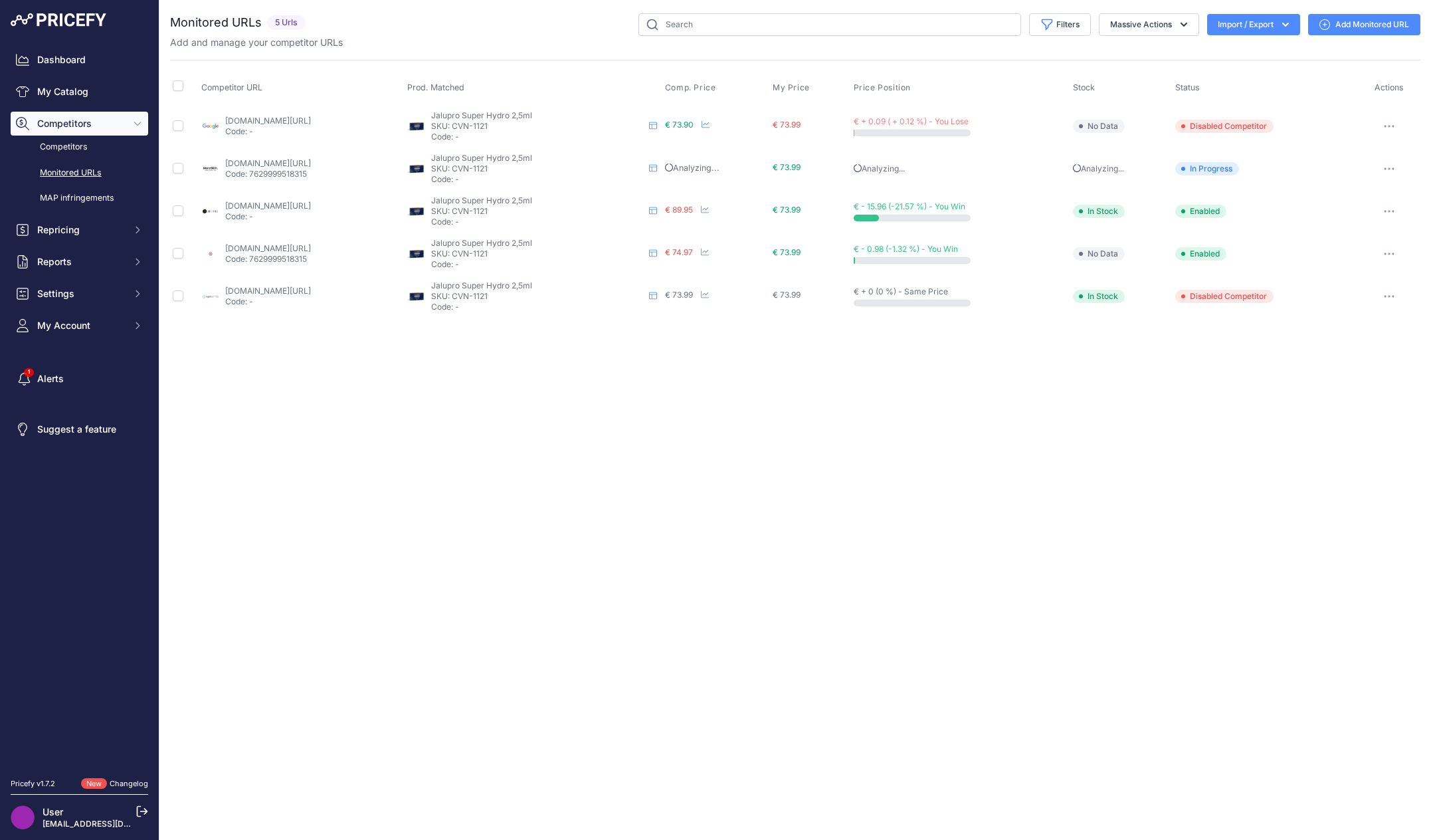
click at [898, 516] on div "Close You are not connected to the internet." at bounding box center [795, 420] width 1271 height 840
click at [798, 495] on div "Close You are not connected to the internet." at bounding box center [795, 420] width 1271 height 840
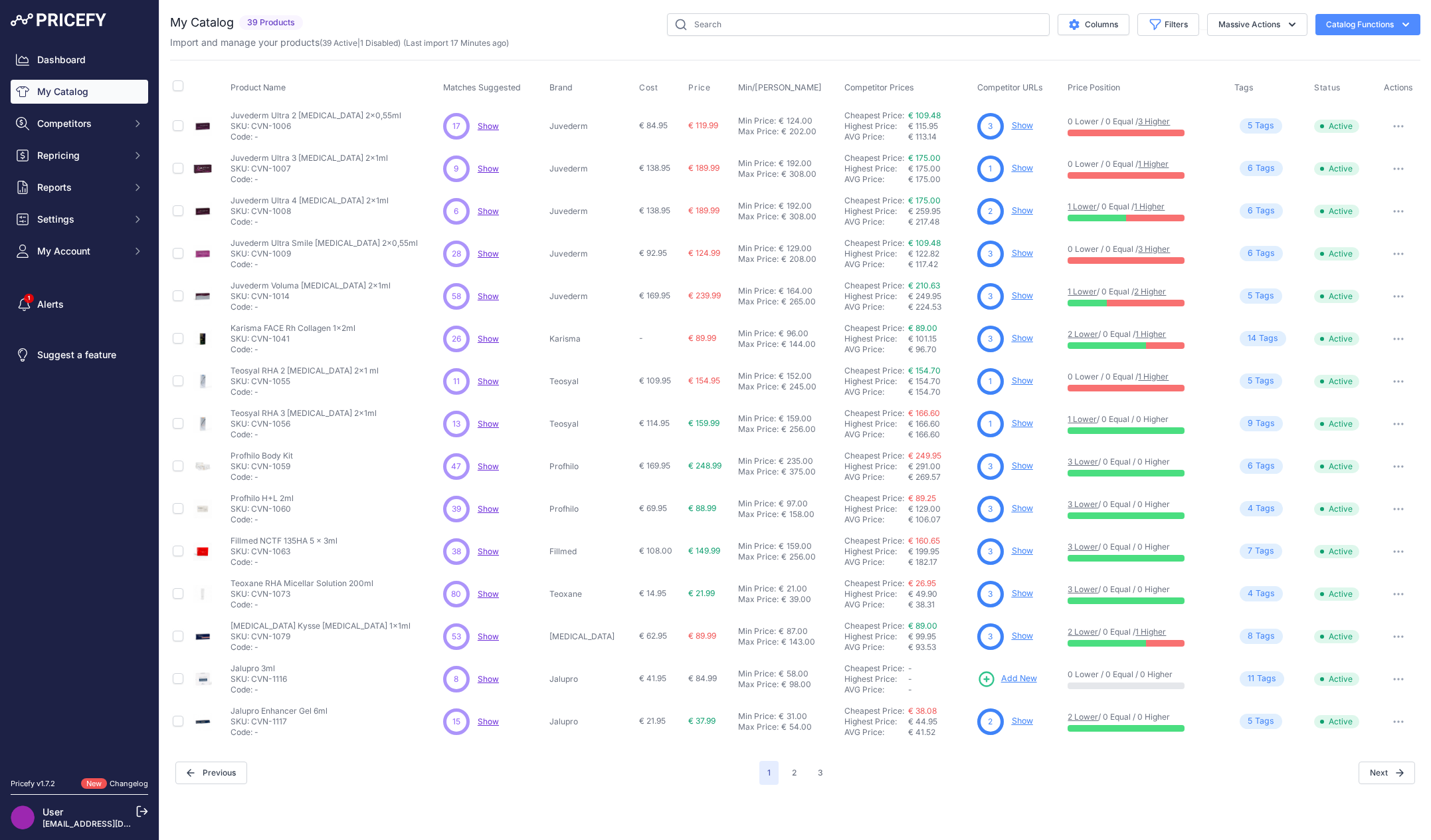
click at [591, 38] on div "Import and manage your products ( 39 Active | 1 Disabled ) (Last import 17 Minu…" at bounding box center [795, 42] width 1250 height 13
click at [67, 126] on span "Competitors" at bounding box center [80, 124] width 87 height 13
click at [175, 86] on input "checkbox" at bounding box center [178, 86] width 11 height 11
checkbox input "true"
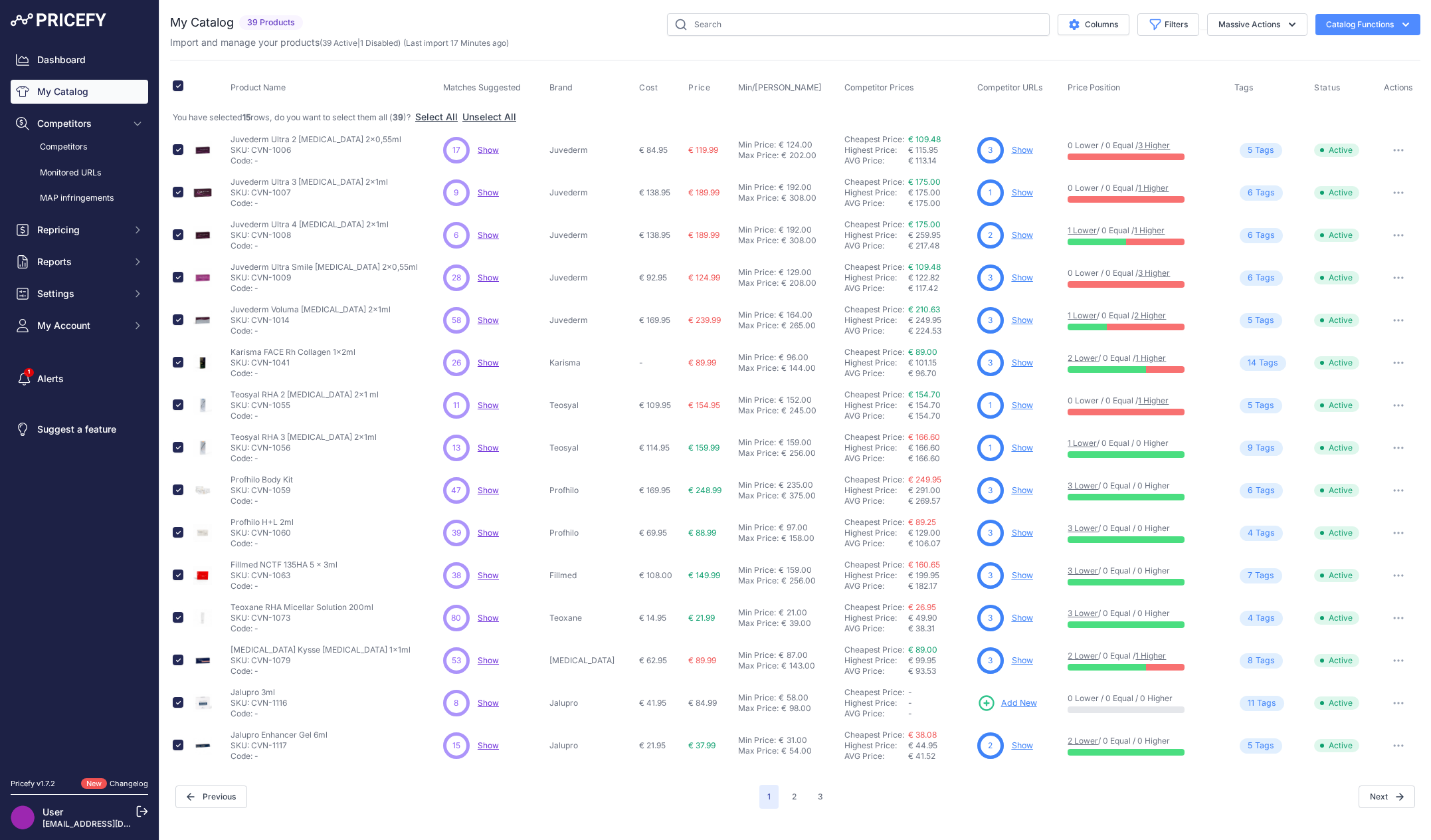
click at [620, 32] on div "Columns Filters Status All Status Only Enabled Only Disabled Ejal" at bounding box center [864, 24] width 1112 height 22
click at [582, 33] on div "Columns Filters Status All Status Only Enabled Only Disabled Ejal" at bounding box center [864, 24] width 1112 height 22
click at [630, 43] on div "Import and manage your products ( 39 Active | 1 Disabled ) (Last import 17 Minu…" at bounding box center [795, 42] width 1250 height 13
click at [788, 139] on div "124.00" at bounding box center [798, 145] width 29 height 11
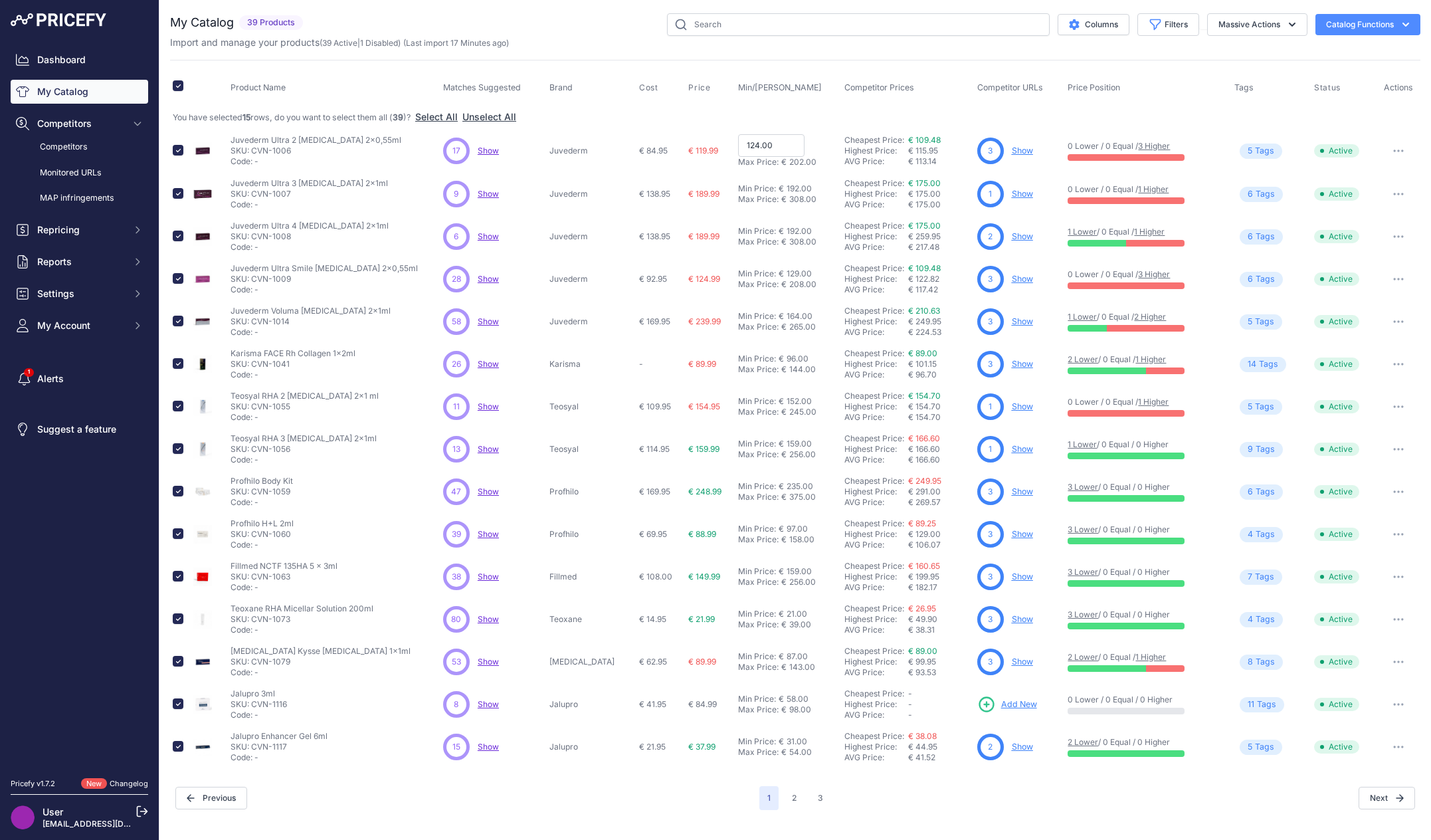
click at [635, 52] on div "My Catalog 39 Products" at bounding box center [795, 411] width 1250 height 797
click at [50, 238] on button "Repricing" at bounding box center [79, 230] width 138 height 24
click at [62, 255] on link "My Repricing Rules" at bounding box center [79, 253] width 138 height 23
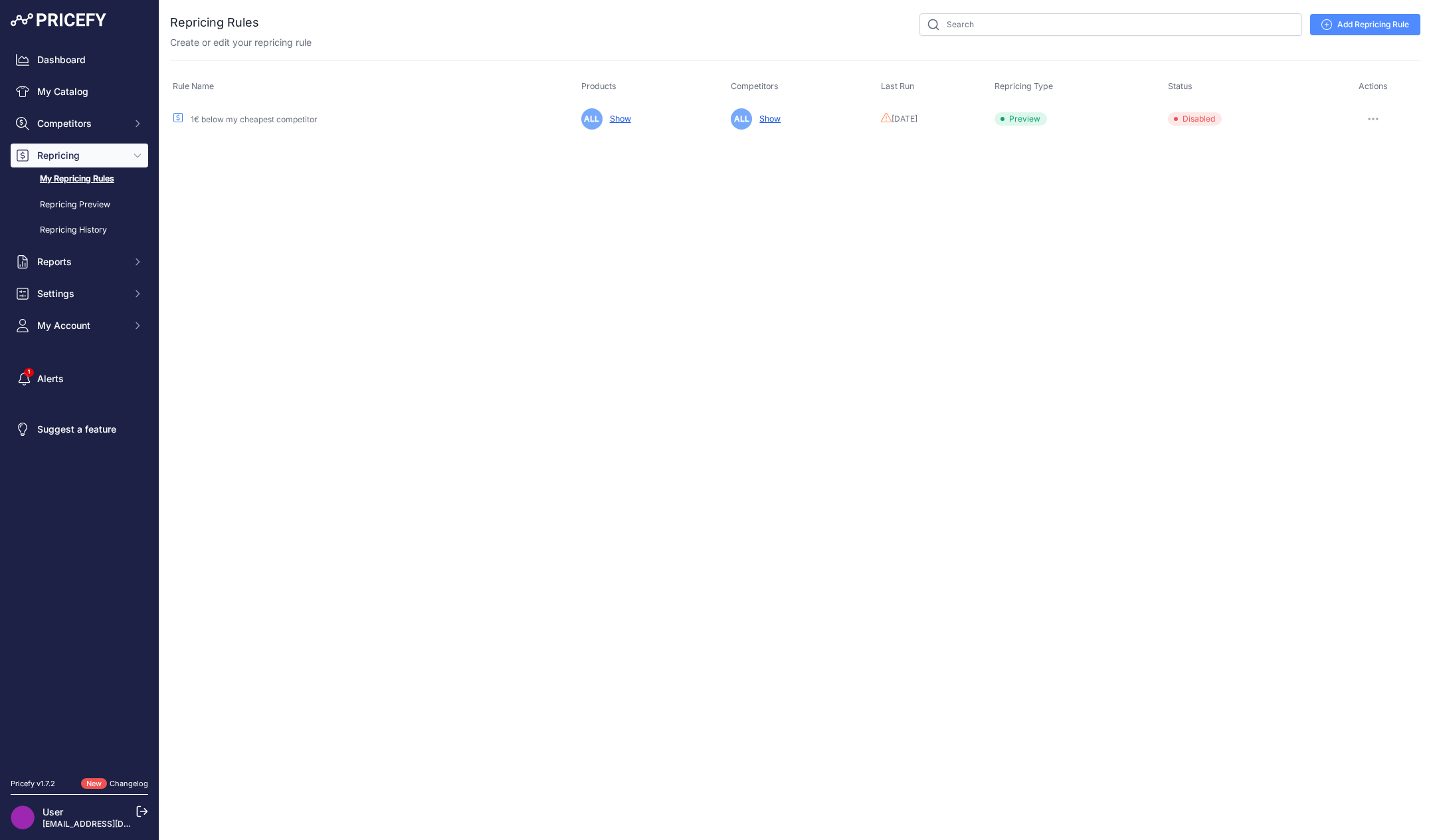
click at [371, 306] on div "Close You are not connected to the internet." at bounding box center [795, 420] width 1271 height 840
click at [584, 314] on div "Close You are not connected to the internet." at bounding box center [795, 420] width 1271 height 840
click at [113, 159] on span "Repricing" at bounding box center [80, 155] width 87 height 13
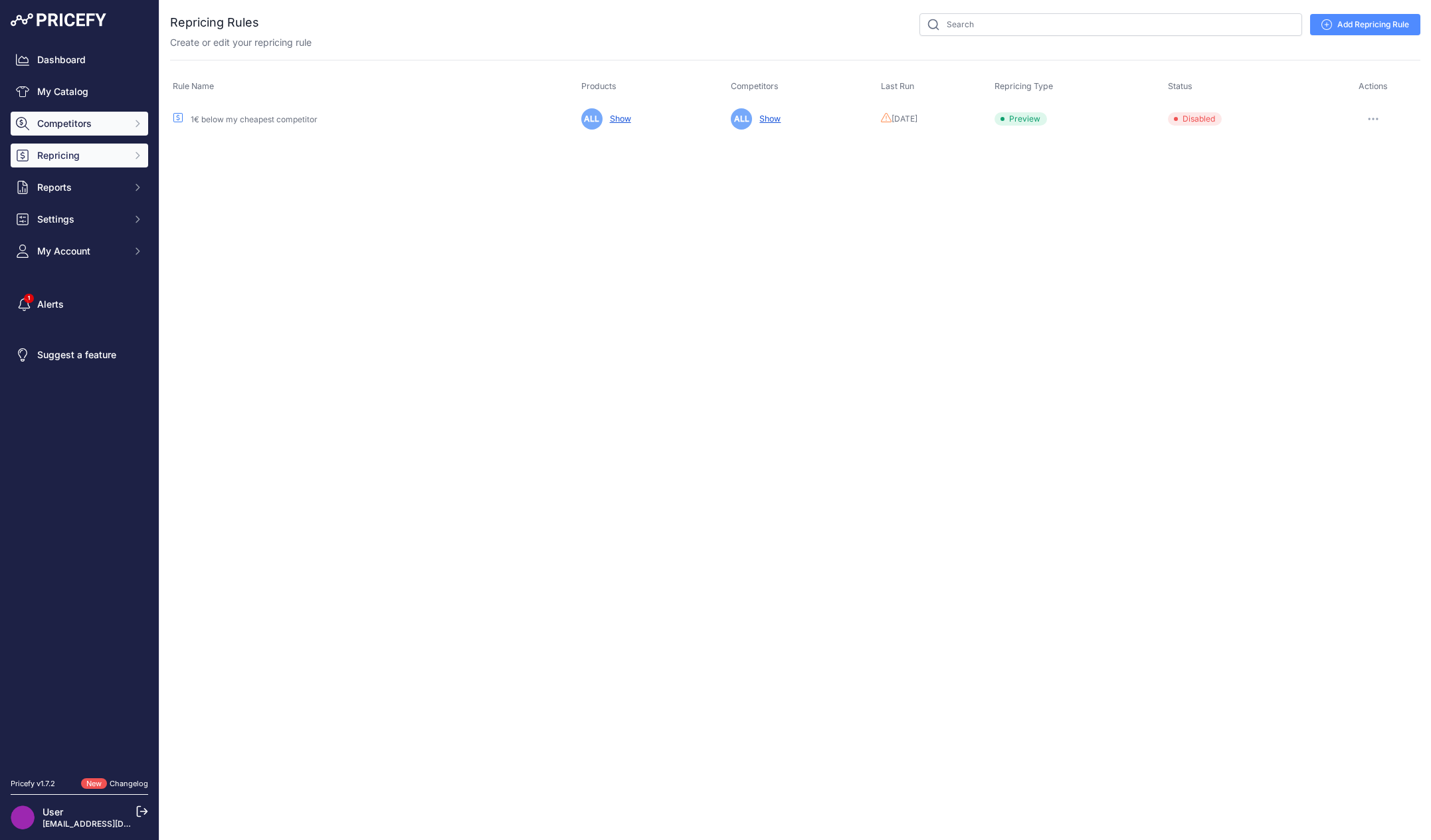
click at [119, 129] on span "Competitors" at bounding box center [80, 124] width 87 height 13
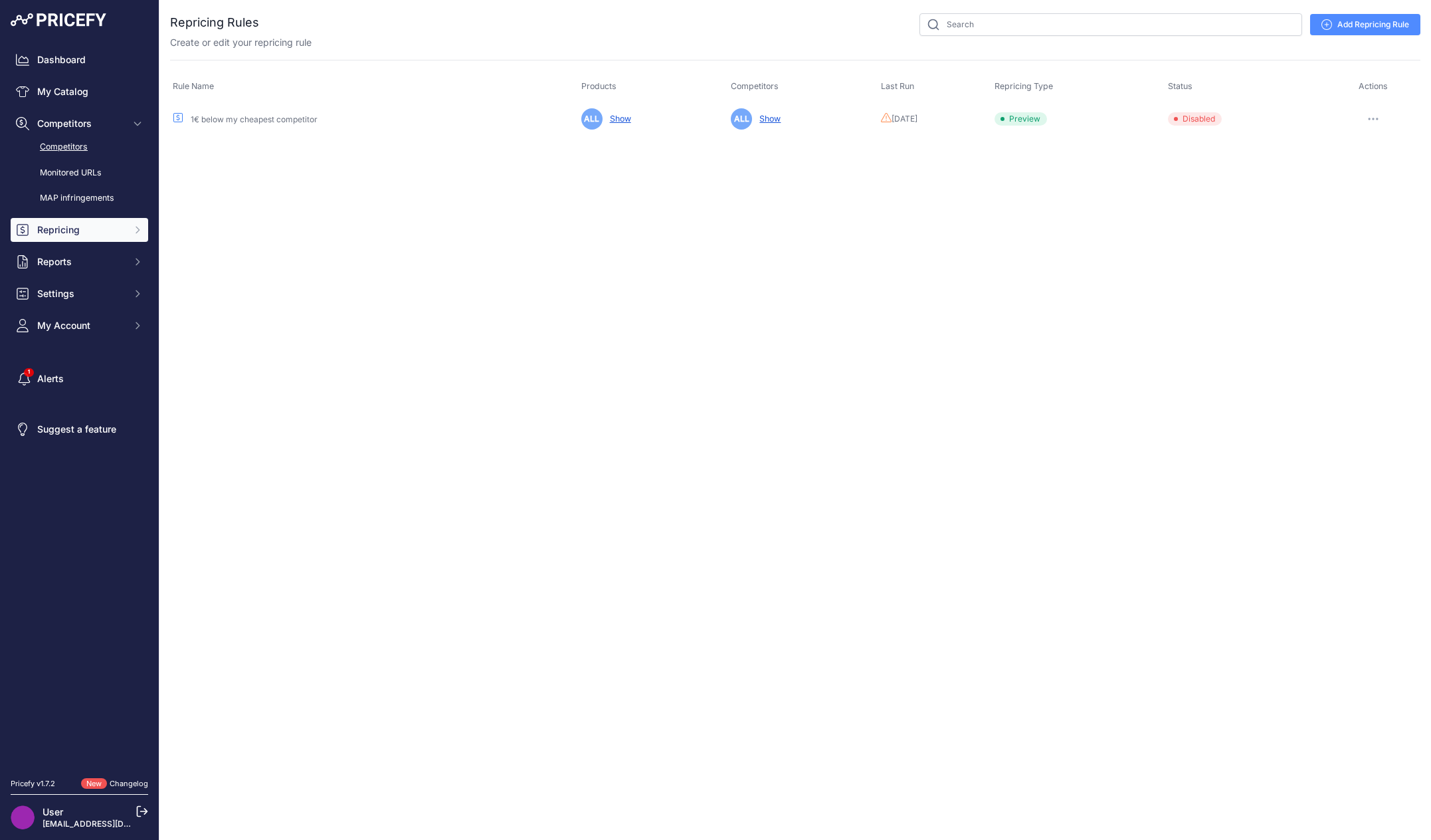
click at [99, 150] on link "Competitors" at bounding box center [79, 147] width 138 height 23
click at [99, 151] on link "Competitors" at bounding box center [79, 147] width 138 height 23
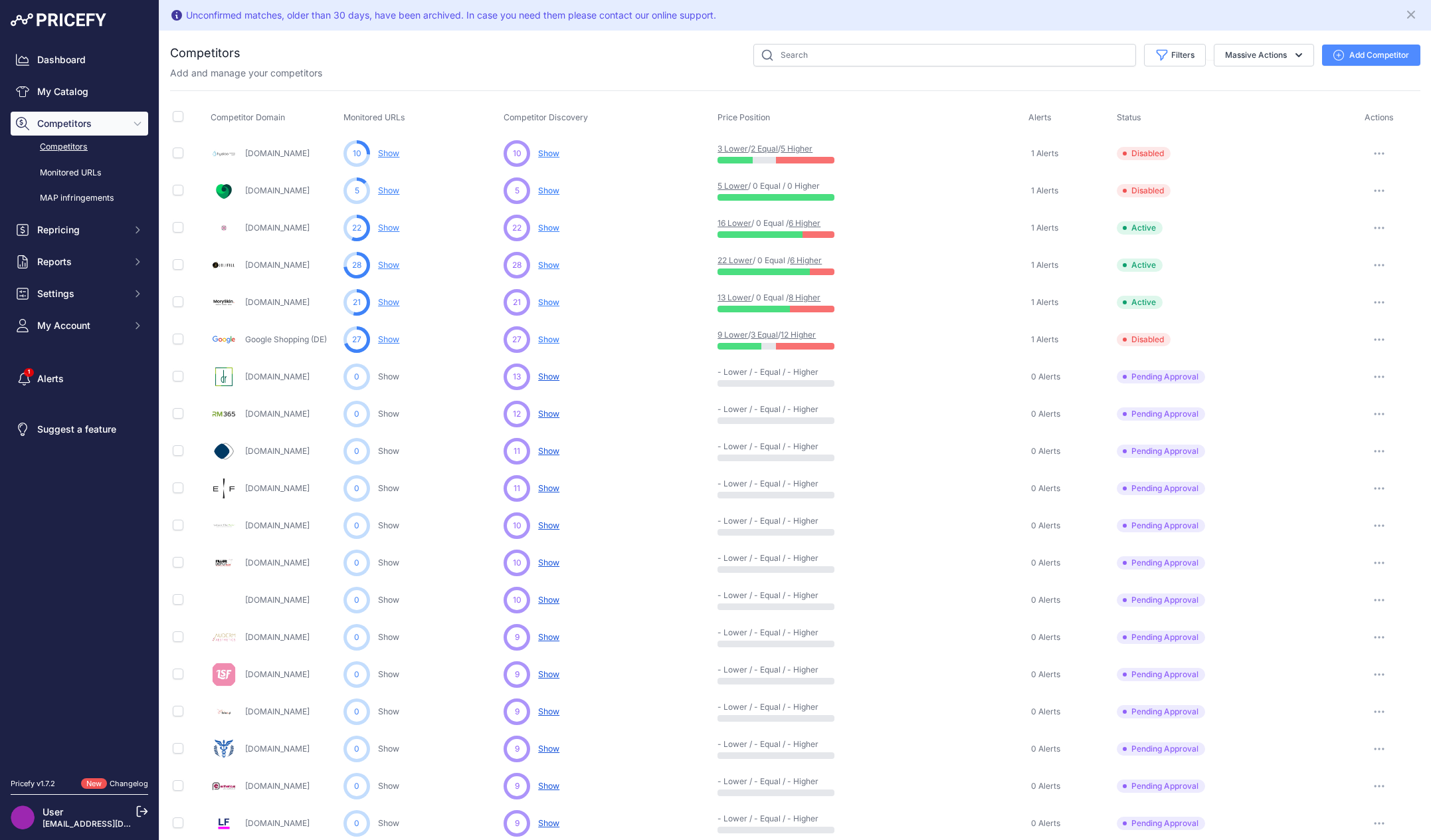
drag, startPoint x: 52, startPoint y: 599, endPoint x: 54, endPoint y: 636, distance: 37.1
click at [54, 636] on nav "Dashboard My Catalog Competitors Competitors Monitored URLs MAP infringements R…" at bounding box center [79, 405] width 138 height 714
click at [82, 143] on link "Competitors" at bounding box center [79, 147] width 138 height 23
click at [484, 70] on div "Add and manage your competitors" at bounding box center [795, 73] width 1250 height 13
click at [75, 101] on link "My Catalog" at bounding box center [79, 91] width 138 height 24
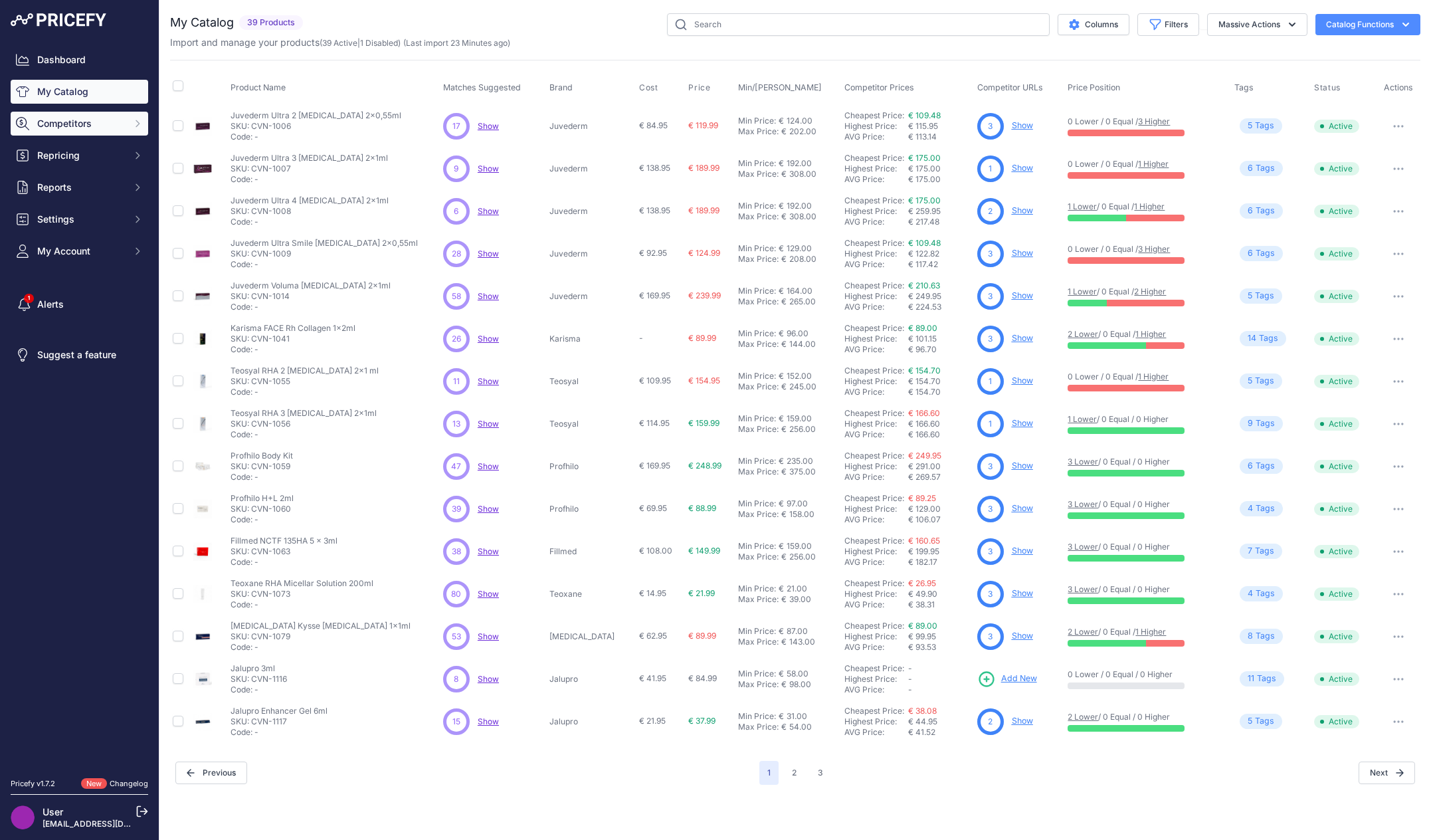
click at [75, 125] on span "Competitors" at bounding box center [80, 124] width 87 height 13
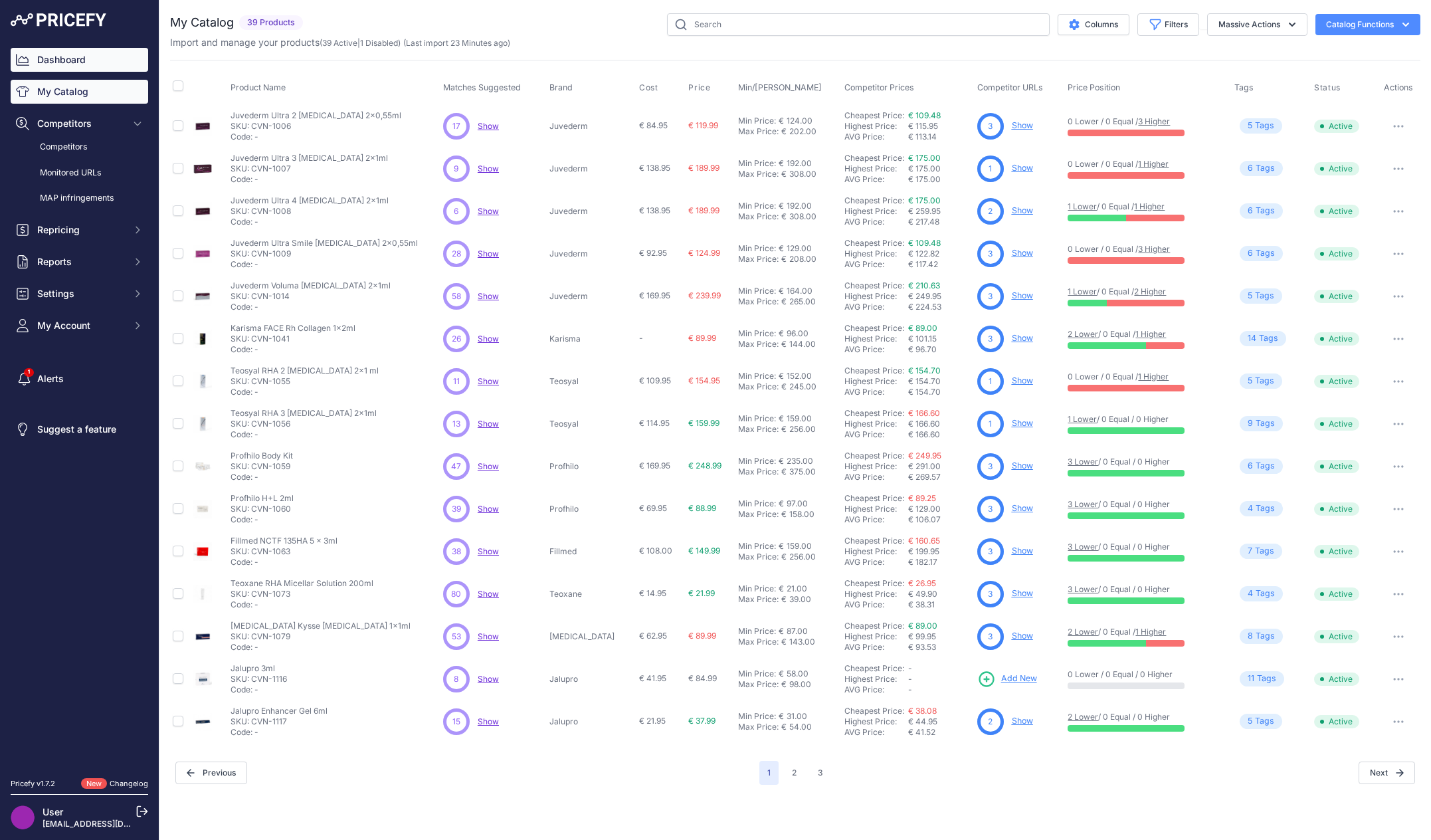
click at [90, 60] on link "Dashboard" at bounding box center [79, 60] width 138 height 24
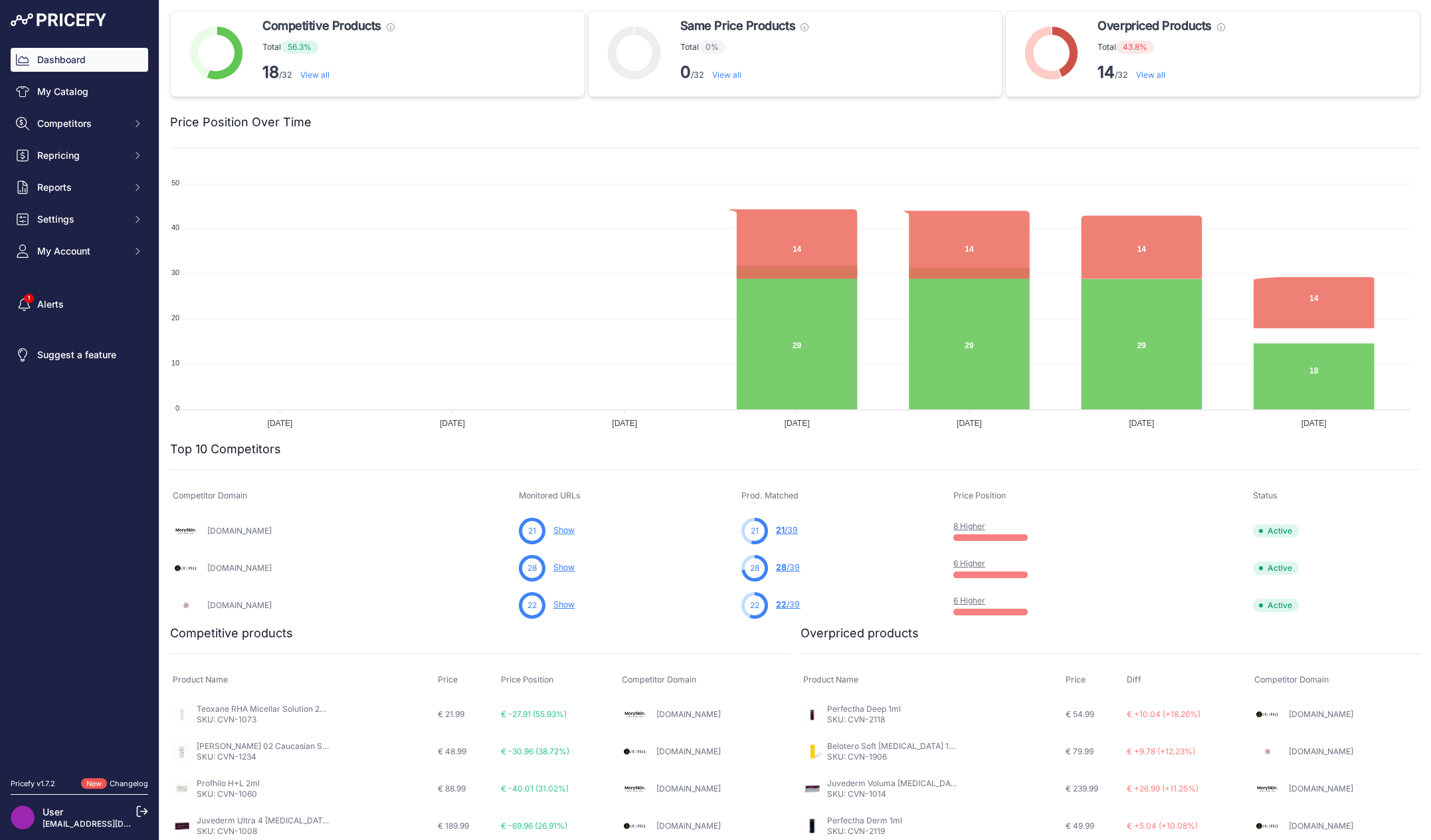
click at [46, 563] on nav "Dashboard My Catalog Competitors Competitors Monitored URLs MAP infringements R…" at bounding box center [79, 405] width 138 height 714
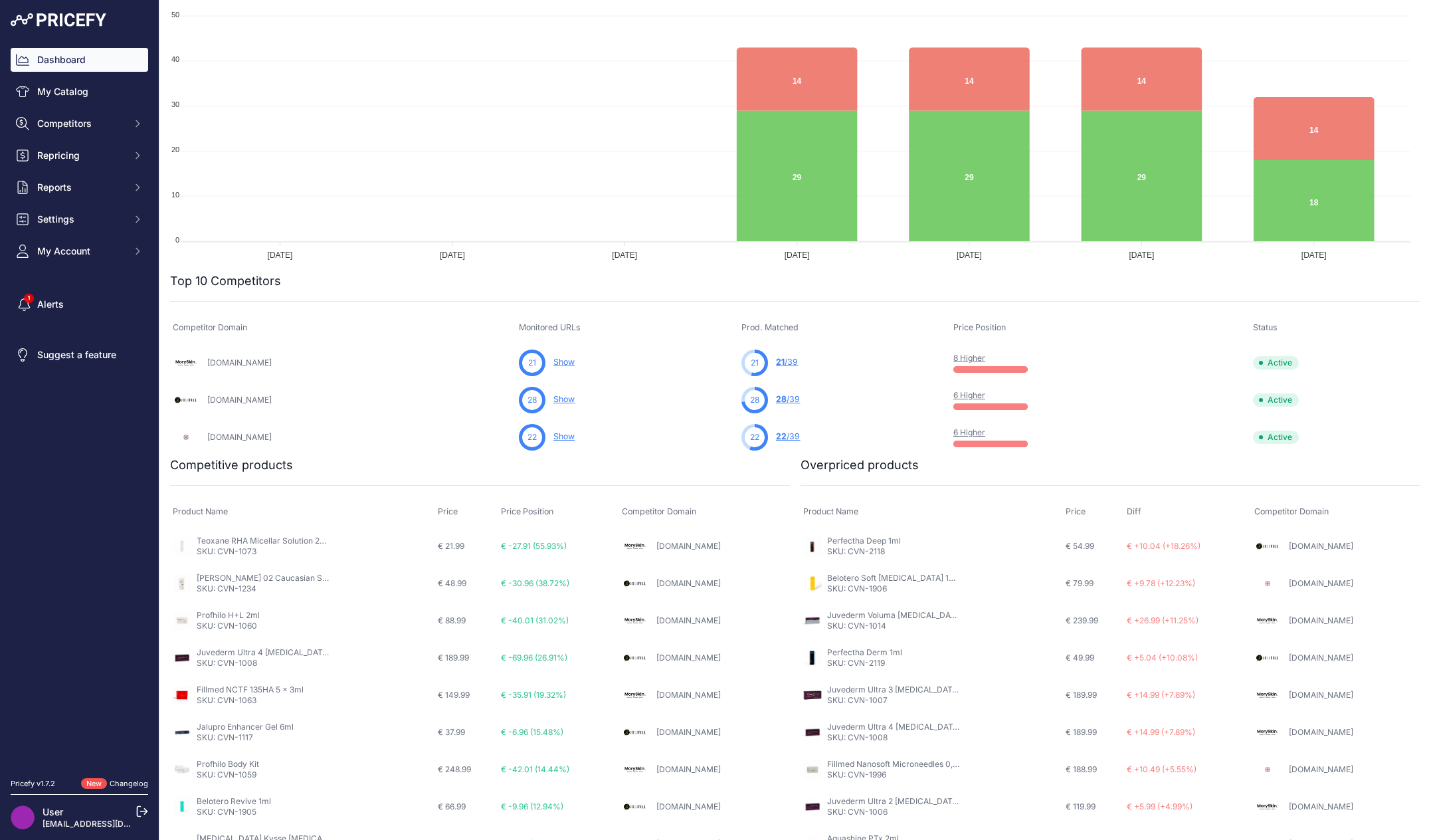
scroll to position [226, 0]
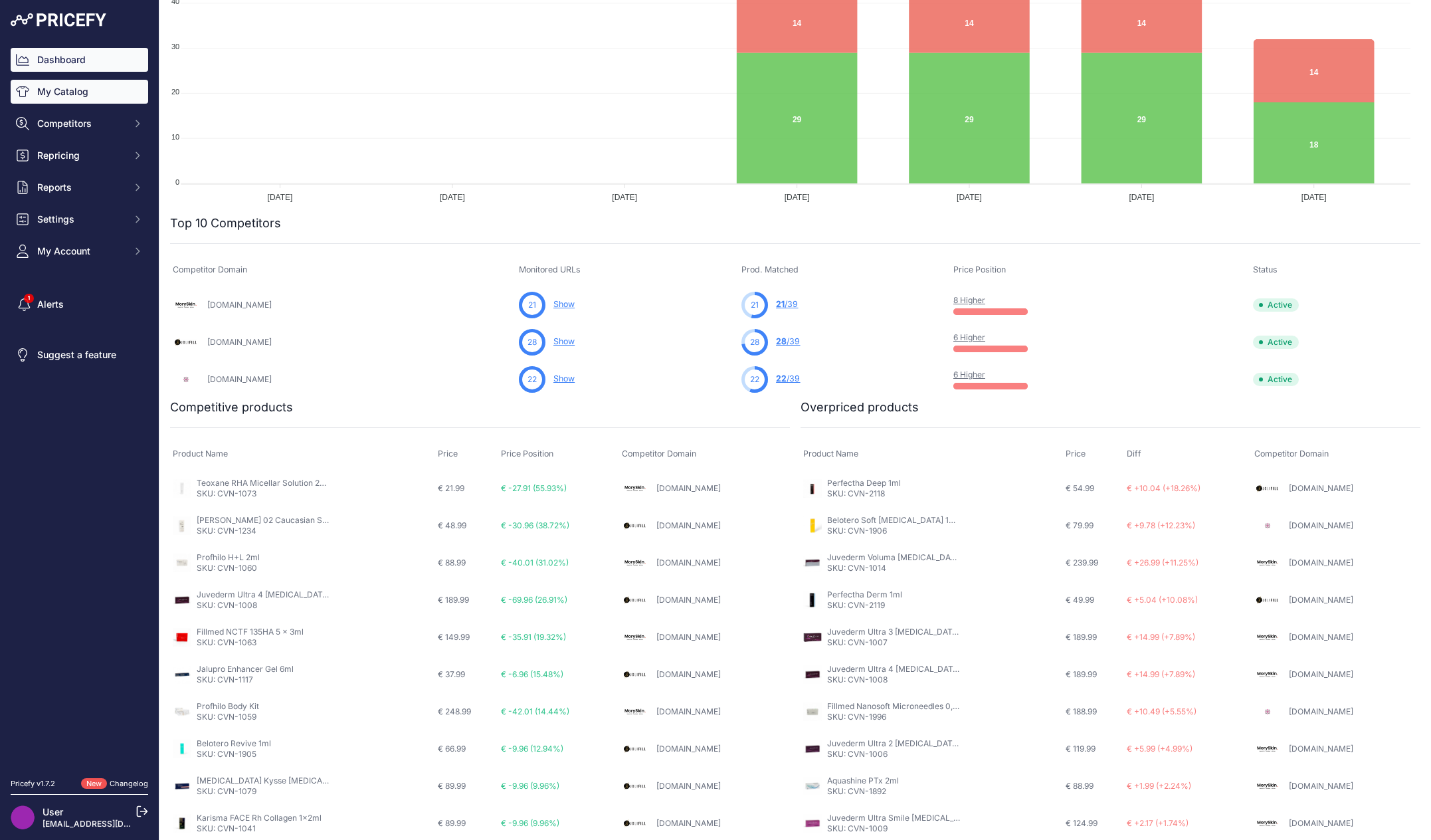
click at [84, 91] on link "My Catalog" at bounding box center [79, 91] width 138 height 24
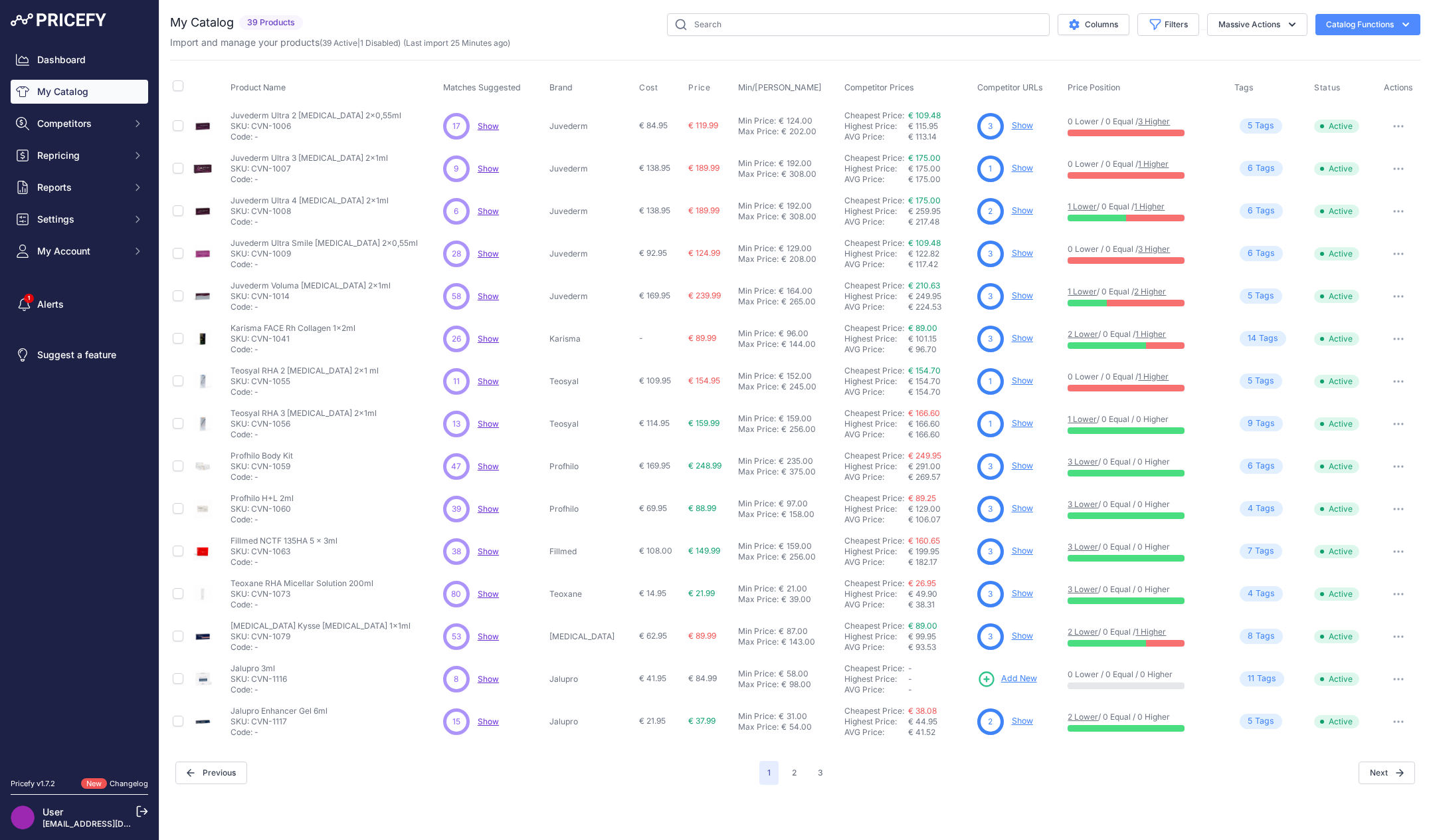
click at [621, 48] on div "Import and manage your products ( 39 Active | 1 Disabled ) (Last import 25 Minu…" at bounding box center [795, 42] width 1250 height 13
click at [42, 812] on link "User" at bounding box center [53, 811] width 20 height 11
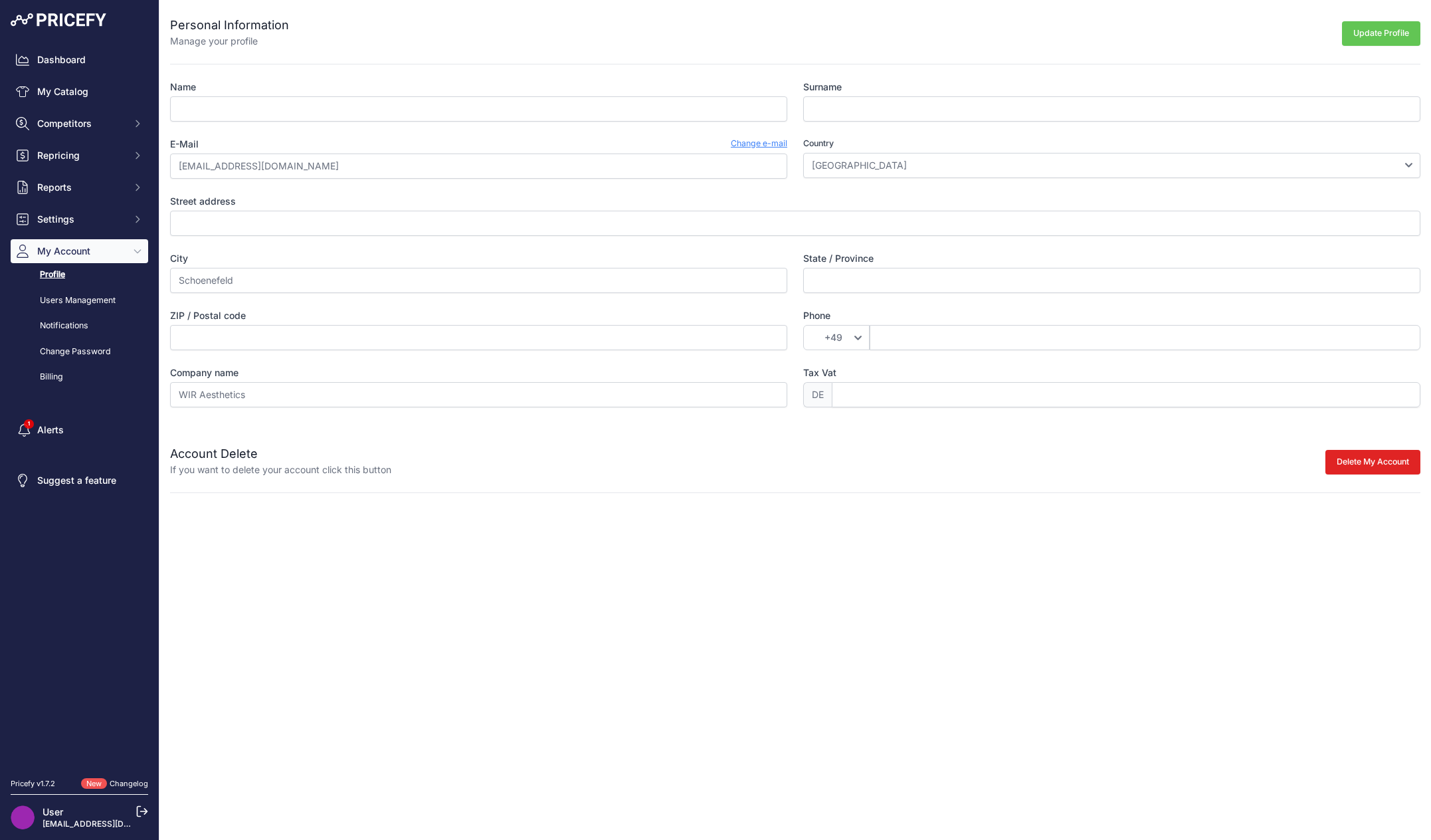
click at [42, 270] on link "Profile" at bounding box center [79, 274] width 138 height 23
click at [82, 297] on link "Users Management" at bounding box center [79, 300] width 138 height 23
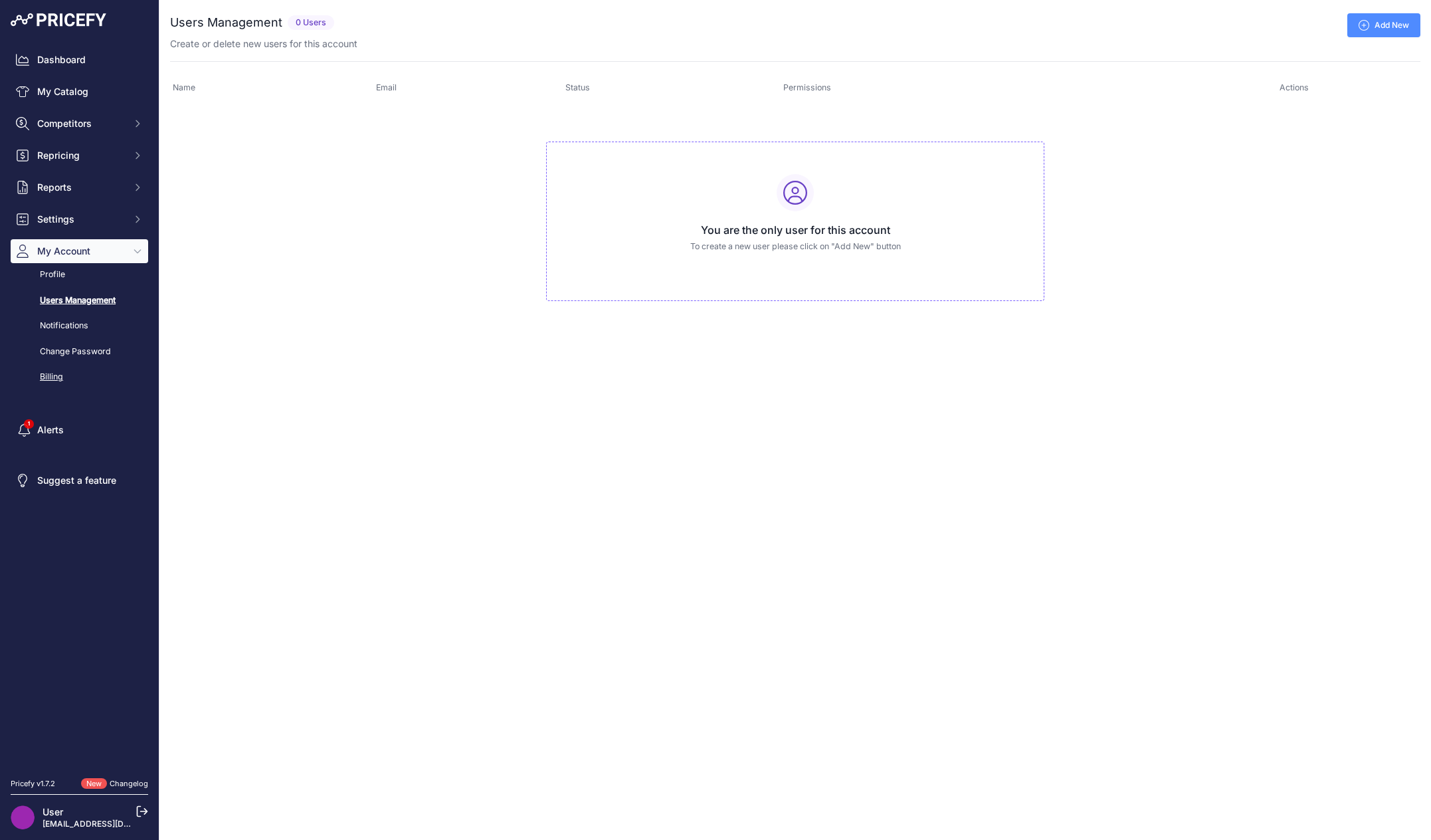
click at [60, 374] on link "Billing" at bounding box center [79, 377] width 138 height 23
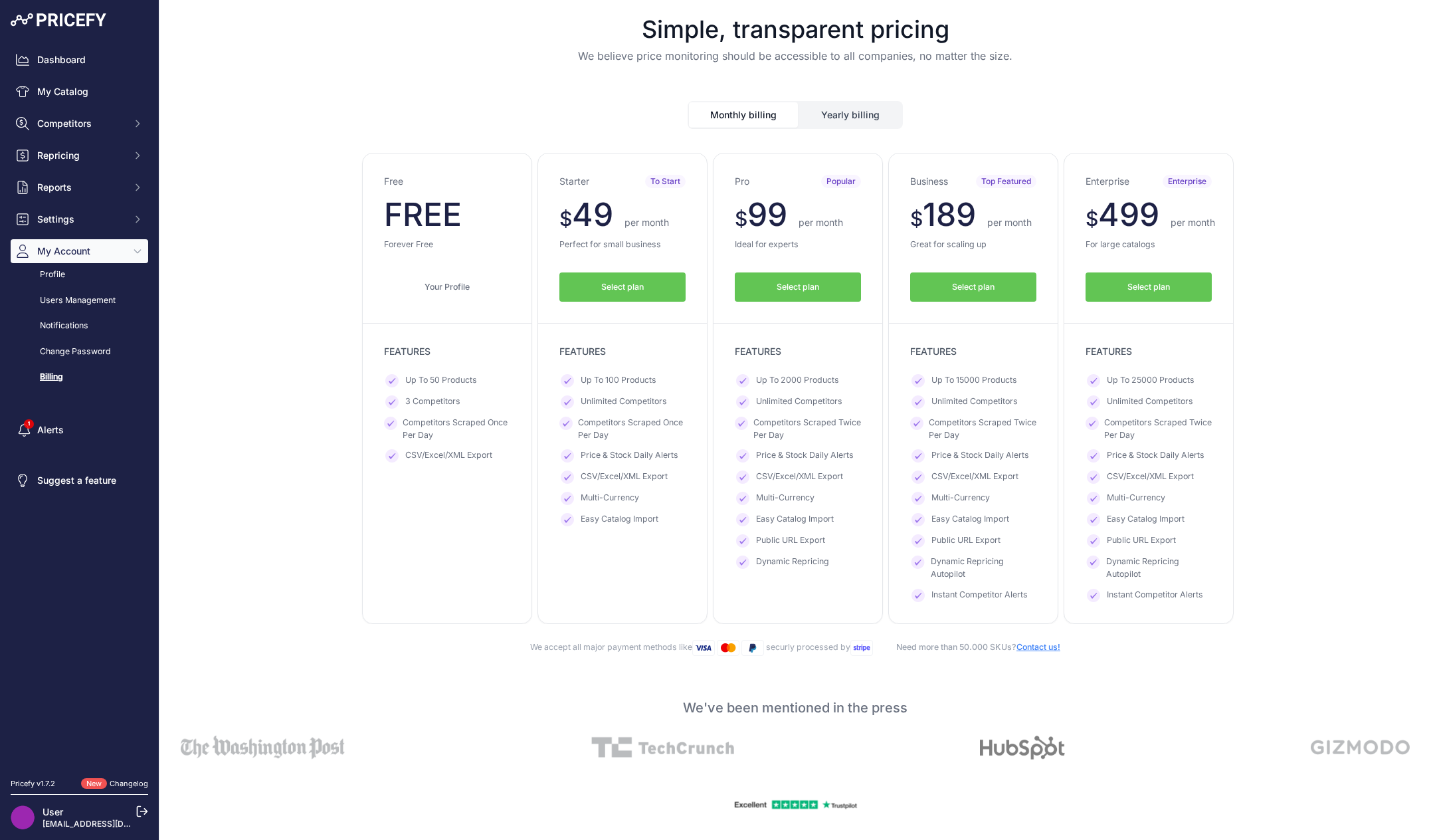
click at [837, 112] on button "Yearly billing" at bounding box center [850, 114] width 102 height 25
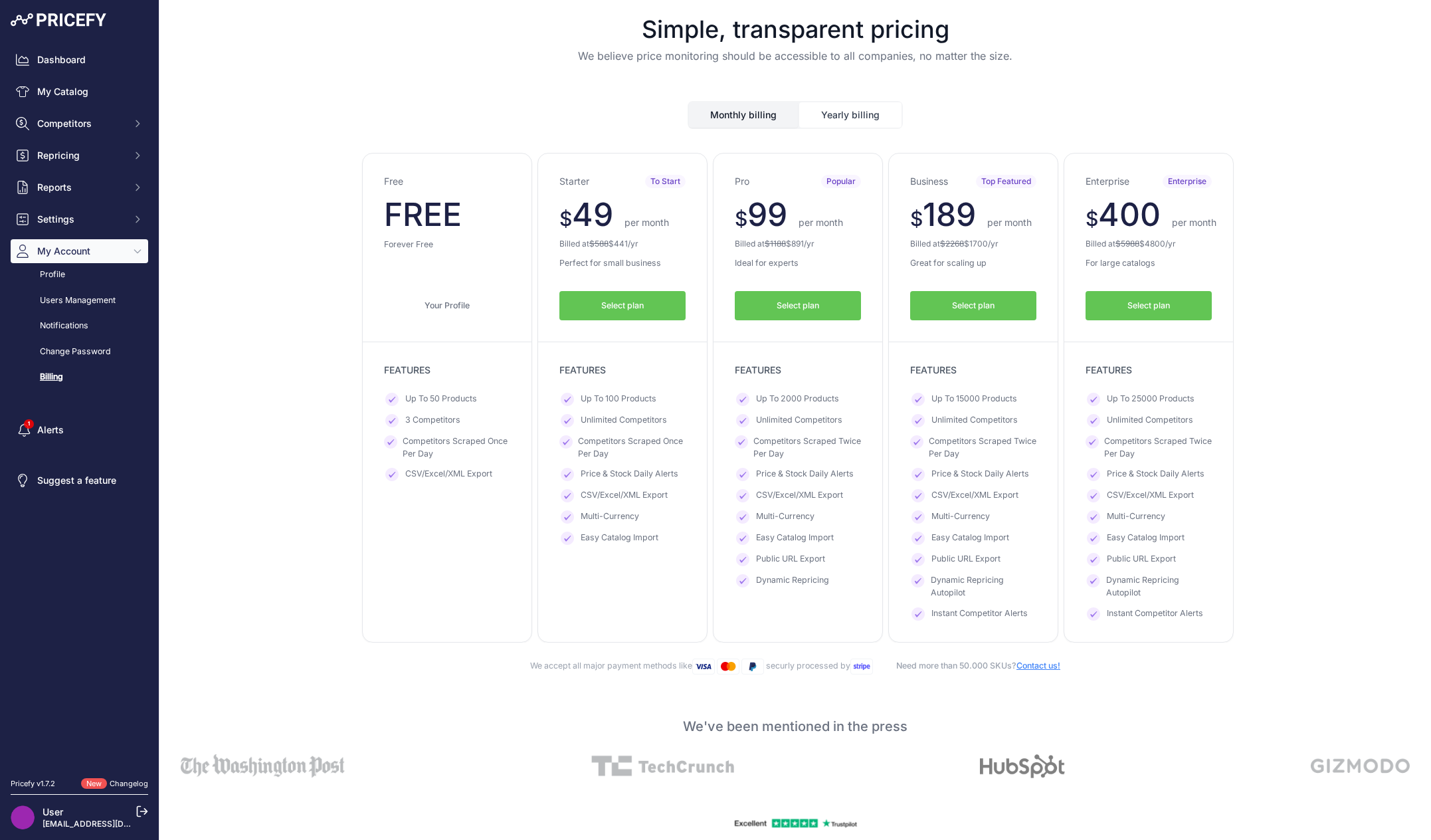
click at [754, 119] on button "Monthly billing" at bounding box center [743, 114] width 109 height 25
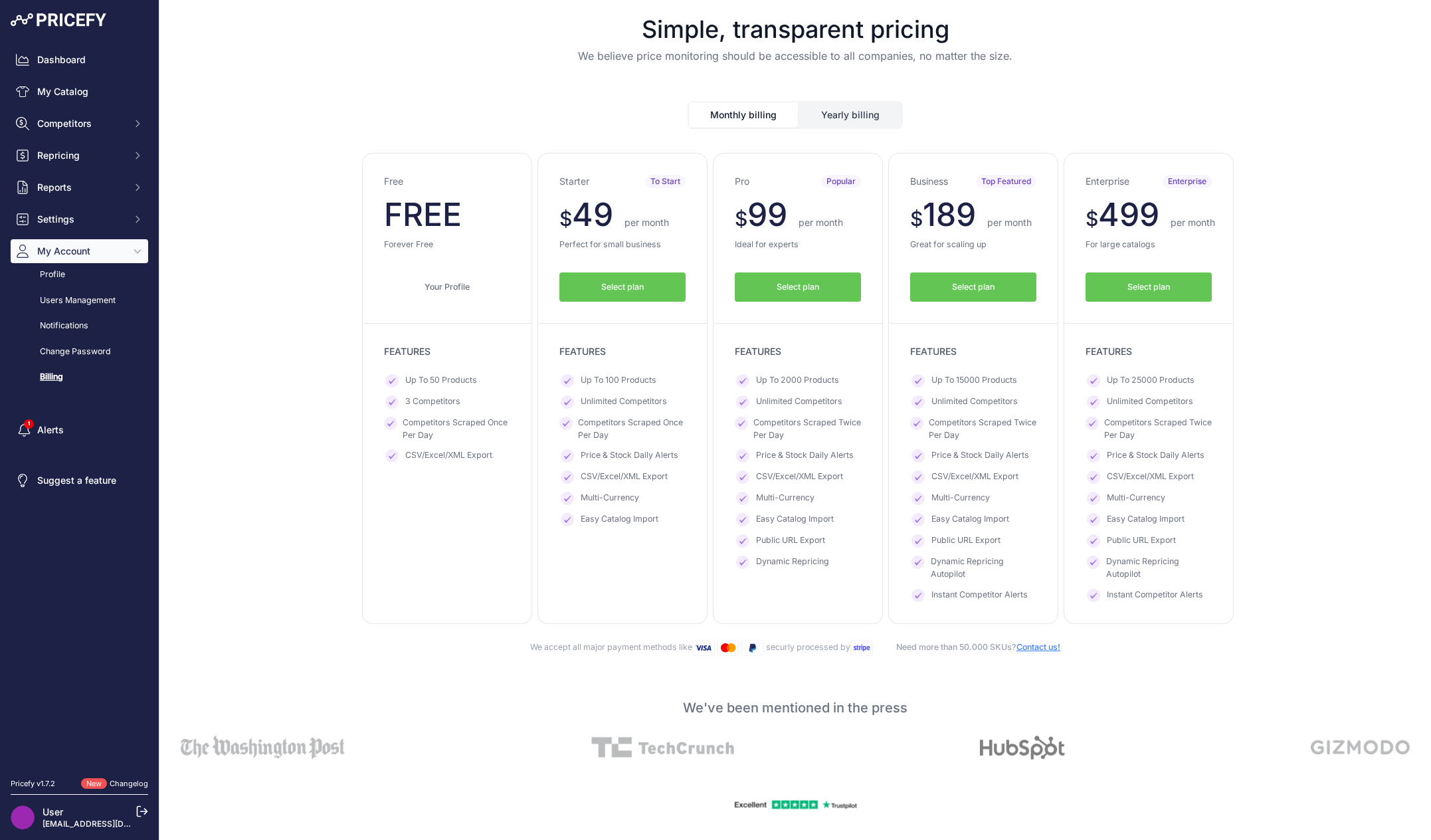
click at [1329, 97] on div "Monthly billing Yearly billing" at bounding box center [795, 103] width 1250 height 49
drag, startPoint x: 1329, startPoint y: 97, endPoint x: 1330, endPoint y: 73, distance: 24.0
click at [1330, 73] on div "Simple, transparent pricing We believe price monitoring should be accessible to…" at bounding box center [795, 40] width 1250 height 79
click at [217, 319] on div "Free $ 0 $ 0 per month $ 0" at bounding box center [795, 389] width 1250 height 471
click at [305, 256] on div "Free $ 0 $ 0 per month $ 0" at bounding box center [795, 389] width 1250 height 471
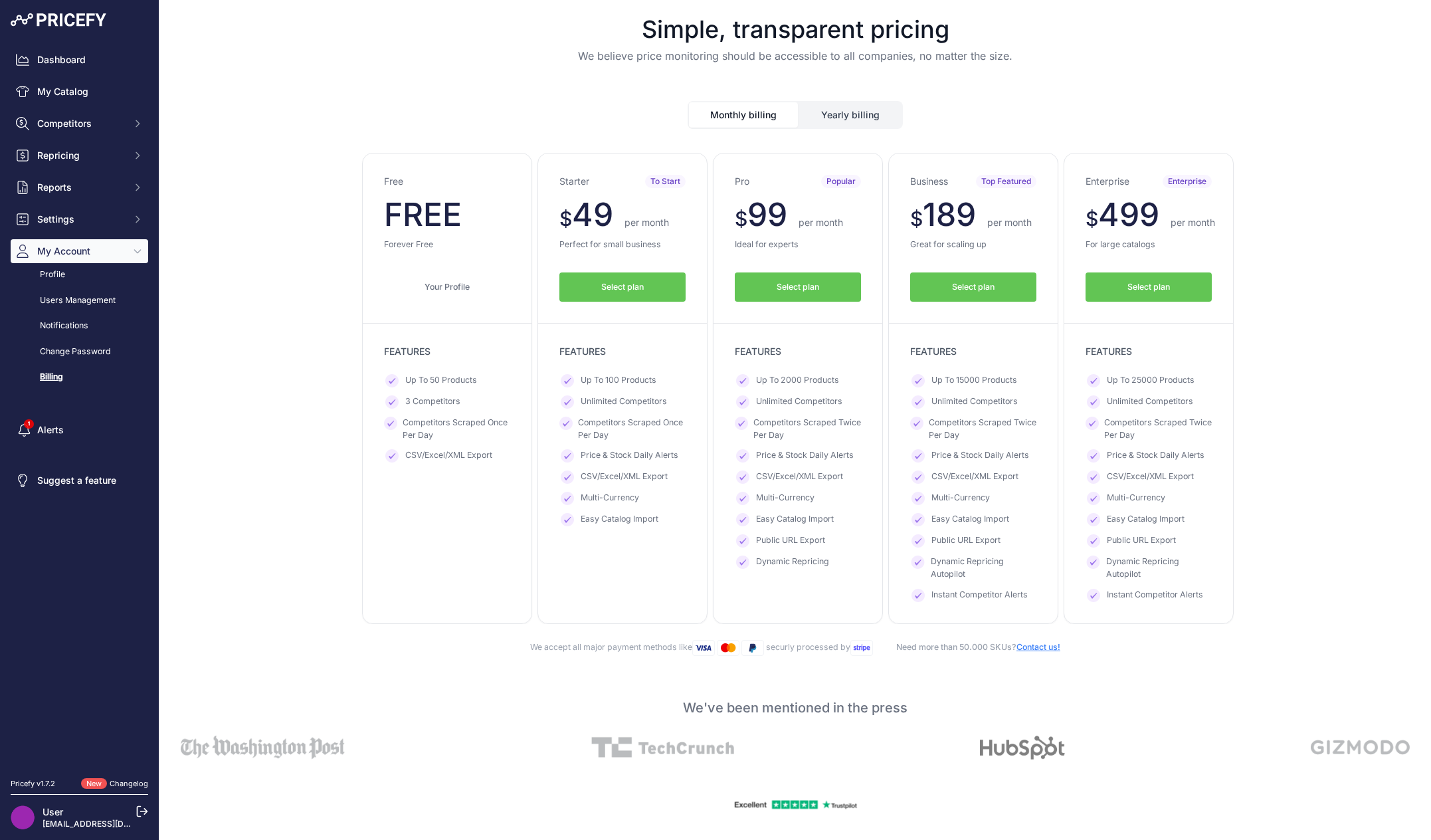
click at [329, 301] on div "Free $ 0 $ 0 per month $ 0" at bounding box center [795, 389] width 1250 height 471
drag, startPoint x: 329, startPoint y: 301, endPoint x: 329, endPoint y: 283, distance: 18.0
click at [329, 283] on div "Free $ 0 $ 0 per month $ 0" at bounding box center [795, 389] width 1250 height 471
click at [255, 109] on div "Monthly billing Yearly billing" at bounding box center [795, 103] width 1250 height 49
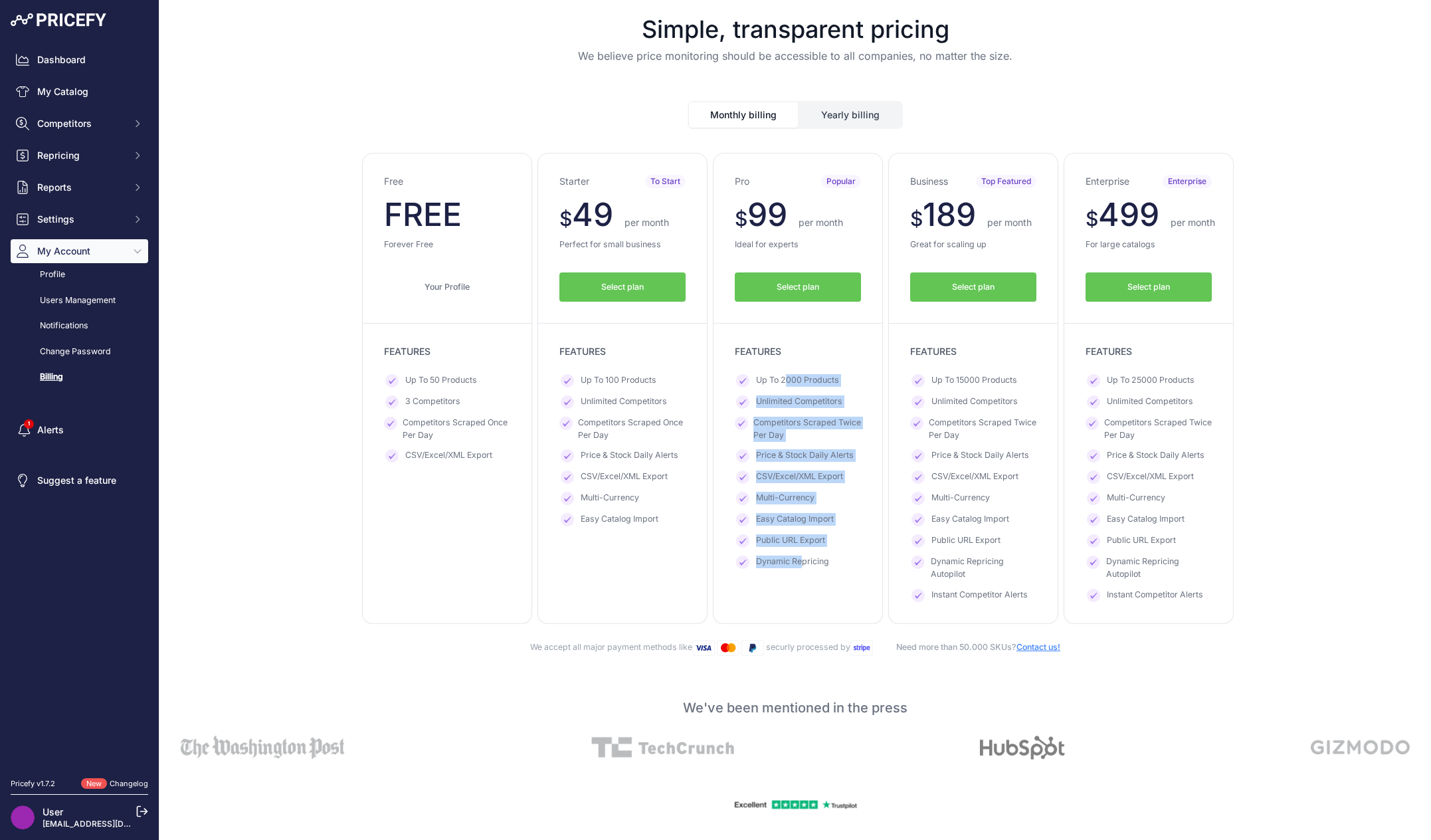
drag, startPoint x: 787, startPoint y: 391, endPoint x: 799, endPoint y: 553, distance: 162.4
click at [799, 553] on ul "Up To 2000 Products Unlimited Competitors Competitors Scraped Twice Per Day Pri…" at bounding box center [798, 471] width 126 height 195
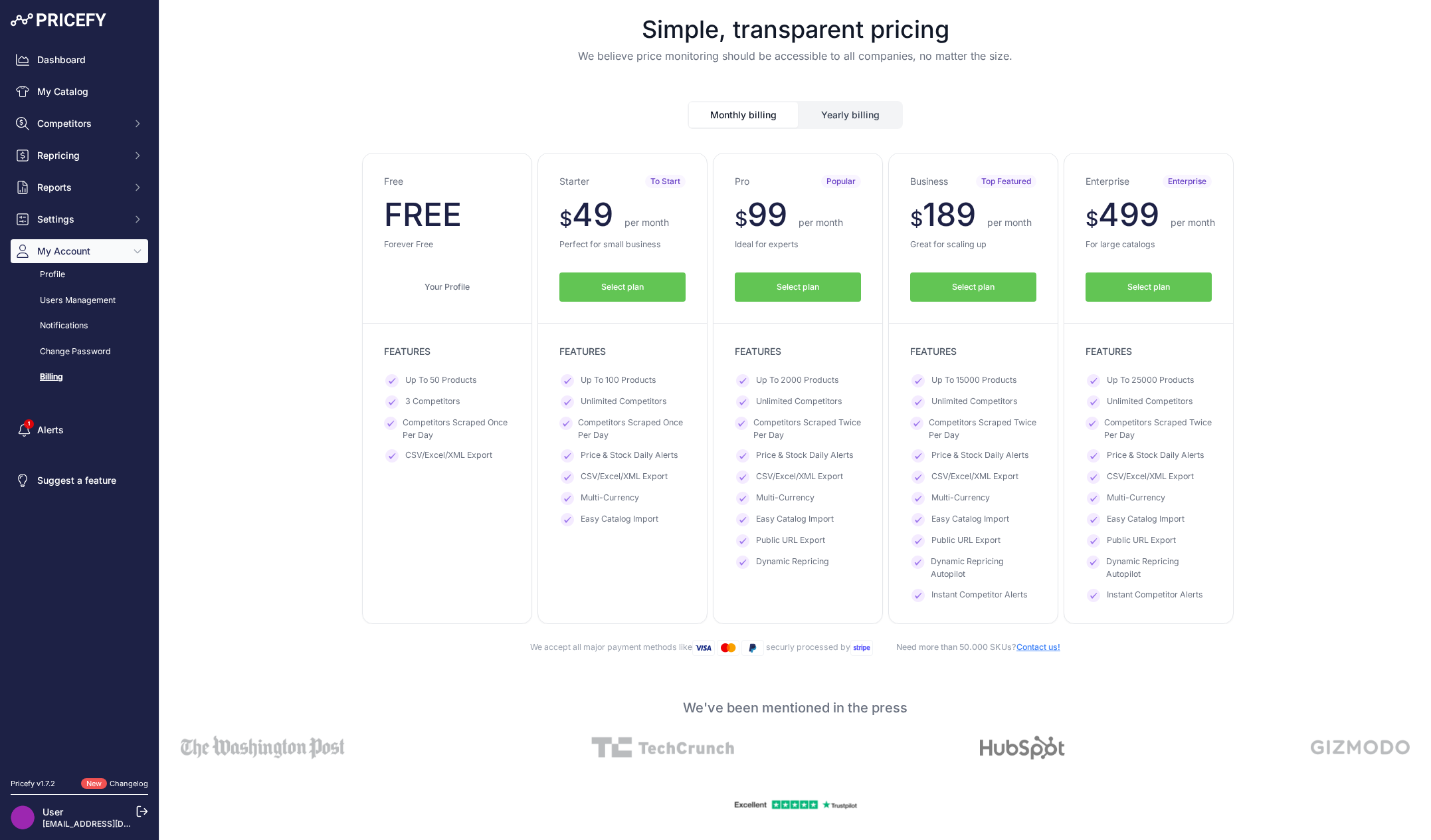
drag, startPoint x: 781, startPoint y: 414, endPoint x: 781, endPoint y: 402, distance: 12.0
click at [781, 406] on span "Unlimited Competitors" at bounding box center [800, 402] width 87 height 13
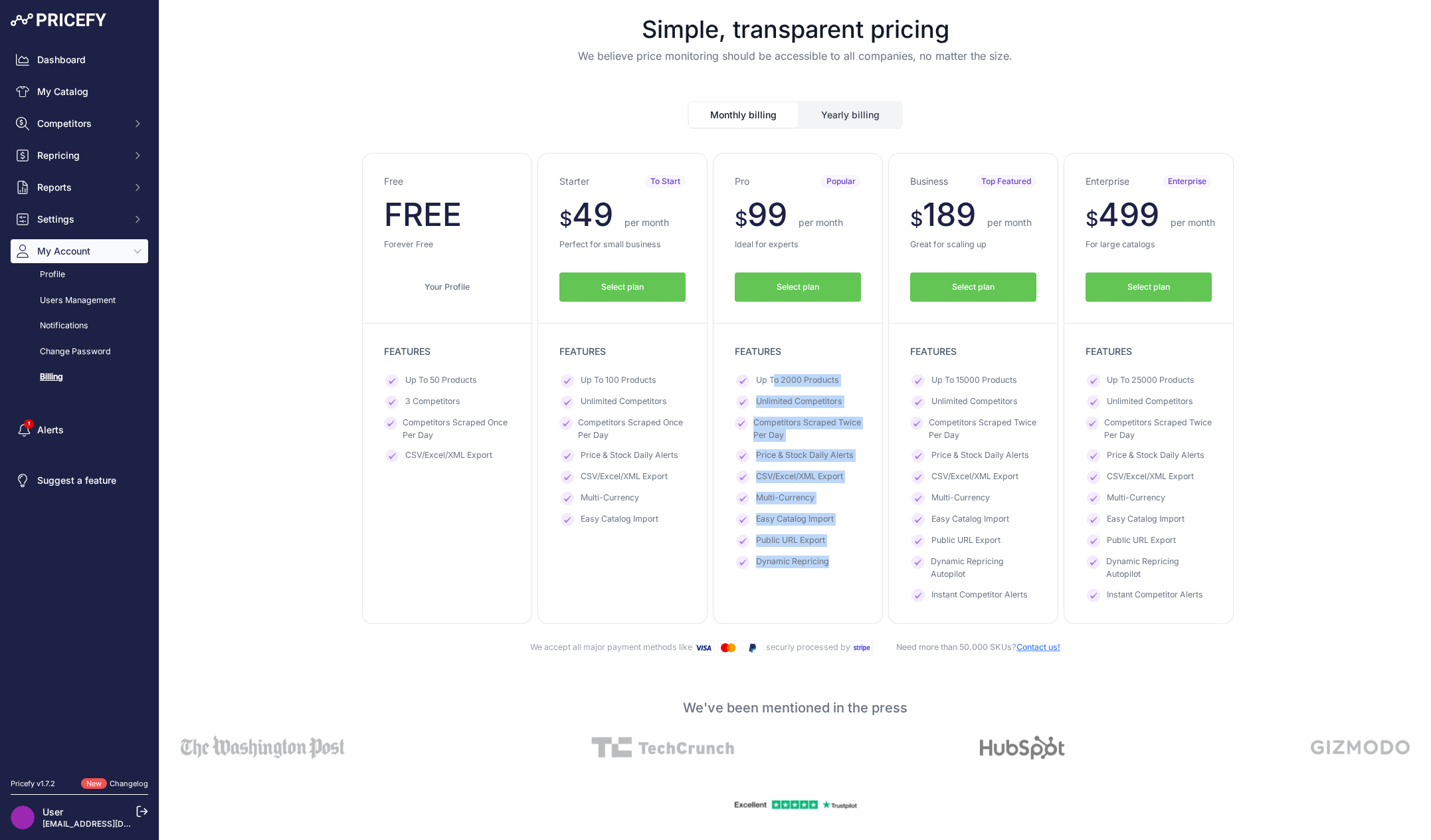
drag, startPoint x: 769, startPoint y: 382, endPoint x: 827, endPoint y: 570, distance: 196.7
click at [827, 570] on div "Pro Popular $ 99 $ 99 per month FREE $ 1188 891 Select plan" at bounding box center [798, 389] width 170 height 471
click at [826, 568] on li "Dynamic Repricing" at bounding box center [798, 562] width 126 height 13
drag, startPoint x: 824, startPoint y: 567, endPoint x: 745, endPoint y: 357, distance: 224.4
click at [744, 368] on div "Pro Popular $ 99 $ 99 per month FREE $ 1188 891 Select plan" at bounding box center [798, 389] width 170 height 471
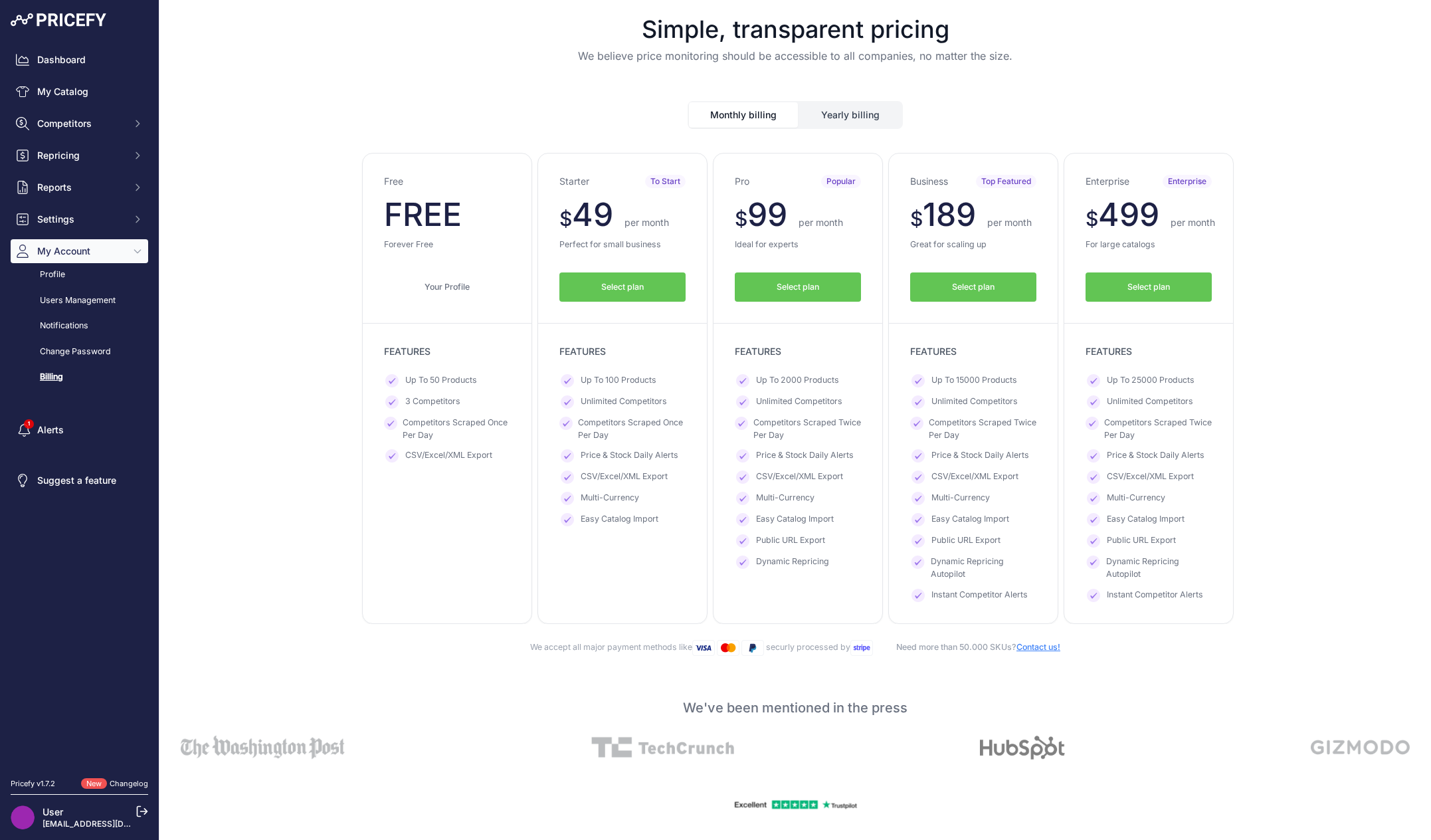
click at [745, 354] on p "FEATURES" at bounding box center [798, 351] width 126 height 13
drag, startPoint x: 740, startPoint y: 350, endPoint x: 778, endPoint y: 358, distance: 38.8
click at [777, 357] on div "Pro Popular $ 99 $ 99 per month FREE $ 1188 891 Select plan" at bounding box center [798, 389] width 170 height 471
click at [783, 386] on span "Up To 2000 Products" at bounding box center [798, 380] width 83 height 13
drag, startPoint x: 448, startPoint y: 377, endPoint x: 492, endPoint y: 459, distance: 93.1
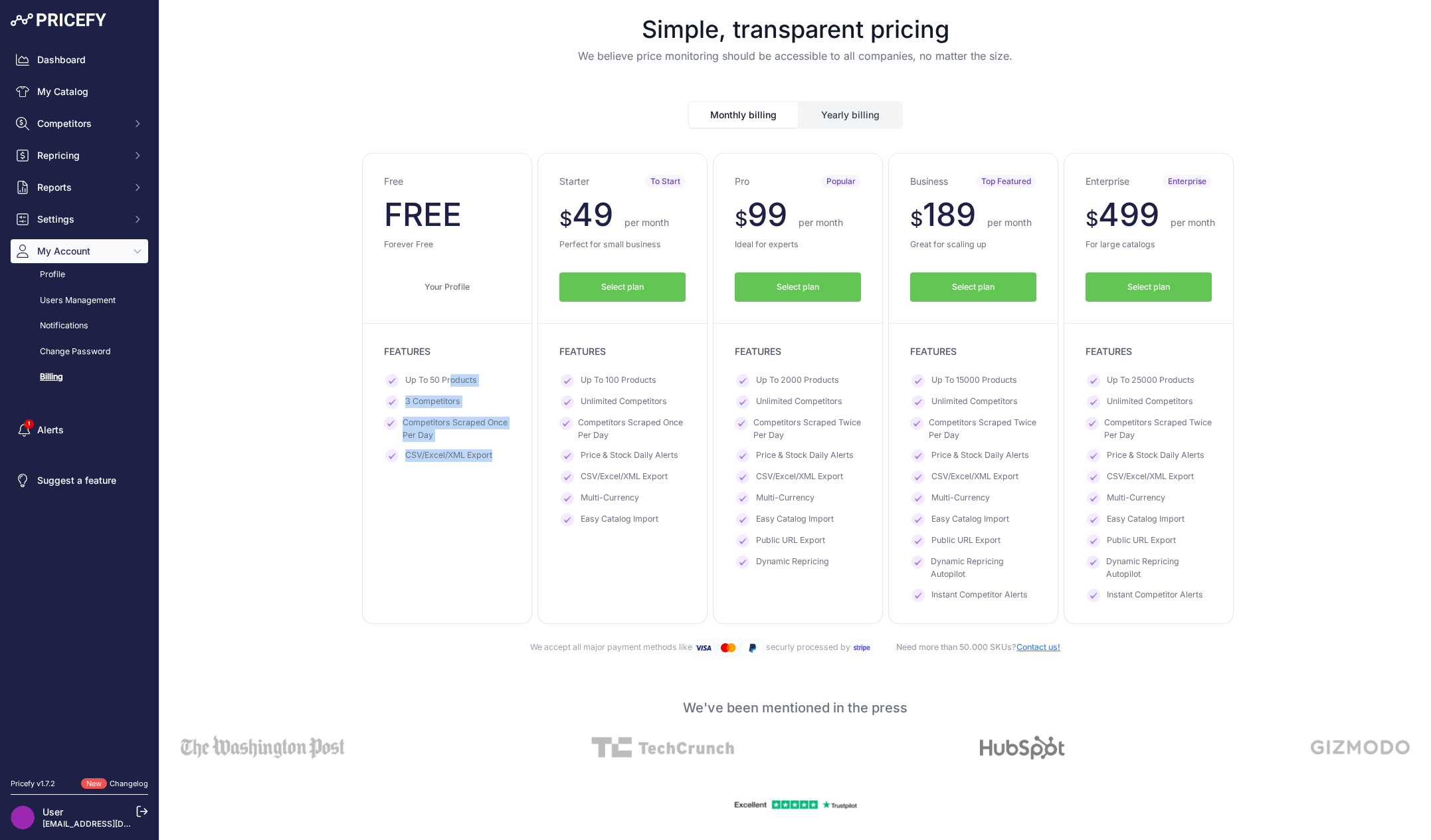
click at [492, 459] on ul "Up To 50 Products 3 Competitors Competitors Scraped Once Per Day" at bounding box center [447, 418] width 126 height 89
click at [468, 456] on span "CSV/Excel/XML Export" at bounding box center [449, 455] width 87 height 13
drag, startPoint x: 487, startPoint y: 453, endPoint x: 401, endPoint y: 371, distance: 118.8
click at [401, 371] on div "Free $ 0 $ 0 per month FREE $ 0 0 Forever Free Your Profile" at bounding box center [447, 389] width 170 height 471
click at [411, 378] on span "Up To 50 Products" at bounding box center [441, 380] width 72 height 13
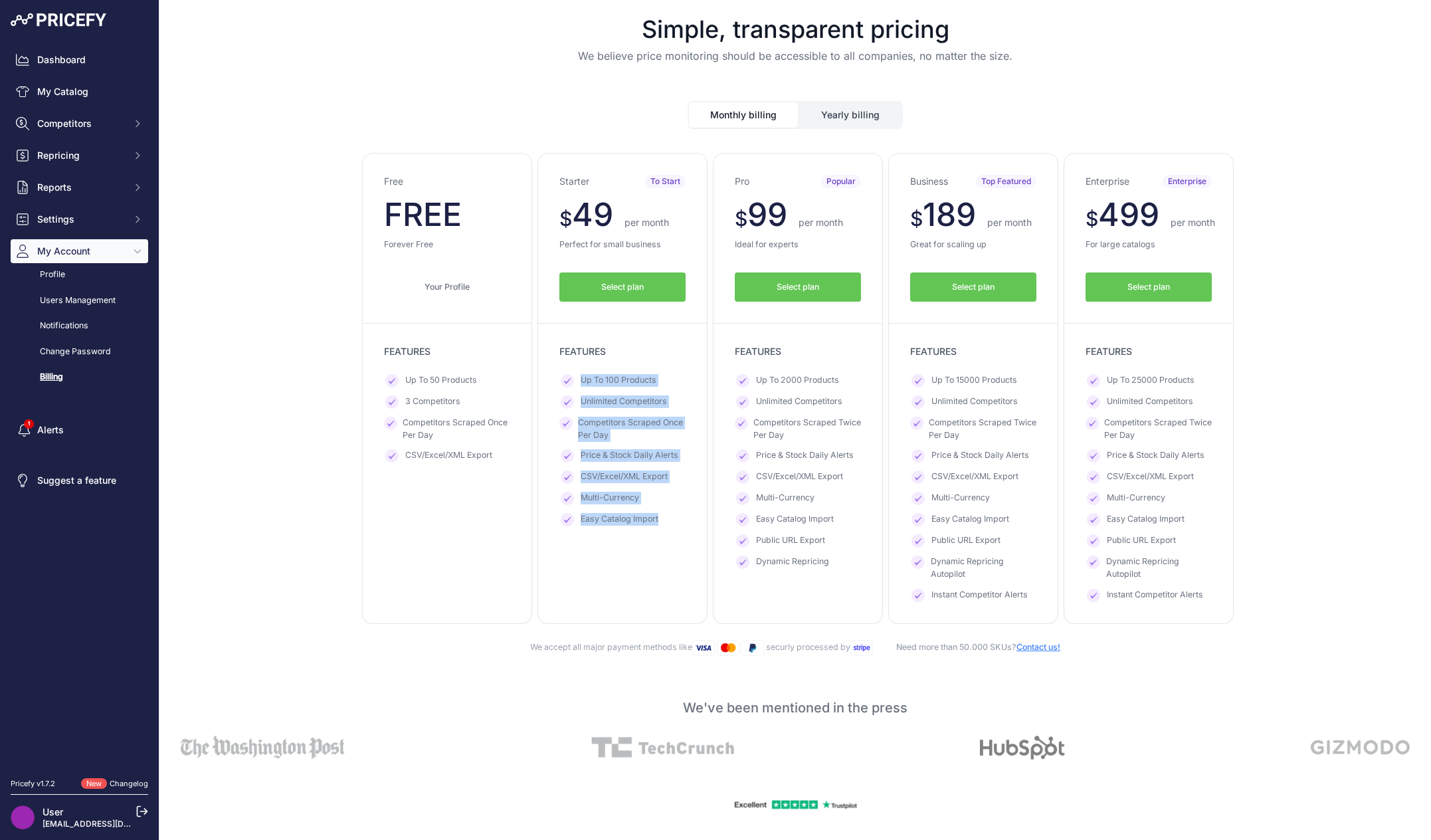
drag, startPoint x: 572, startPoint y: 378, endPoint x: 659, endPoint y: 522, distance: 168.2
click at [659, 522] on ul "Up To 100 Products Unlimited Competitors Competitors Scraped Once Per Day Price…" at bounding box center [622, 450] width 126 height 152
click at [659, 522] on li "Easy Catalog Import" at bounding box center [622, 520] width 126 height 13
click at [738, 384] on icon at bounding box center [742, 380] width 13 height 13
drag, startPoint x: 828, startPoint y: 413, endPoint x: 824, endPoint y: 342, distance: 71.1
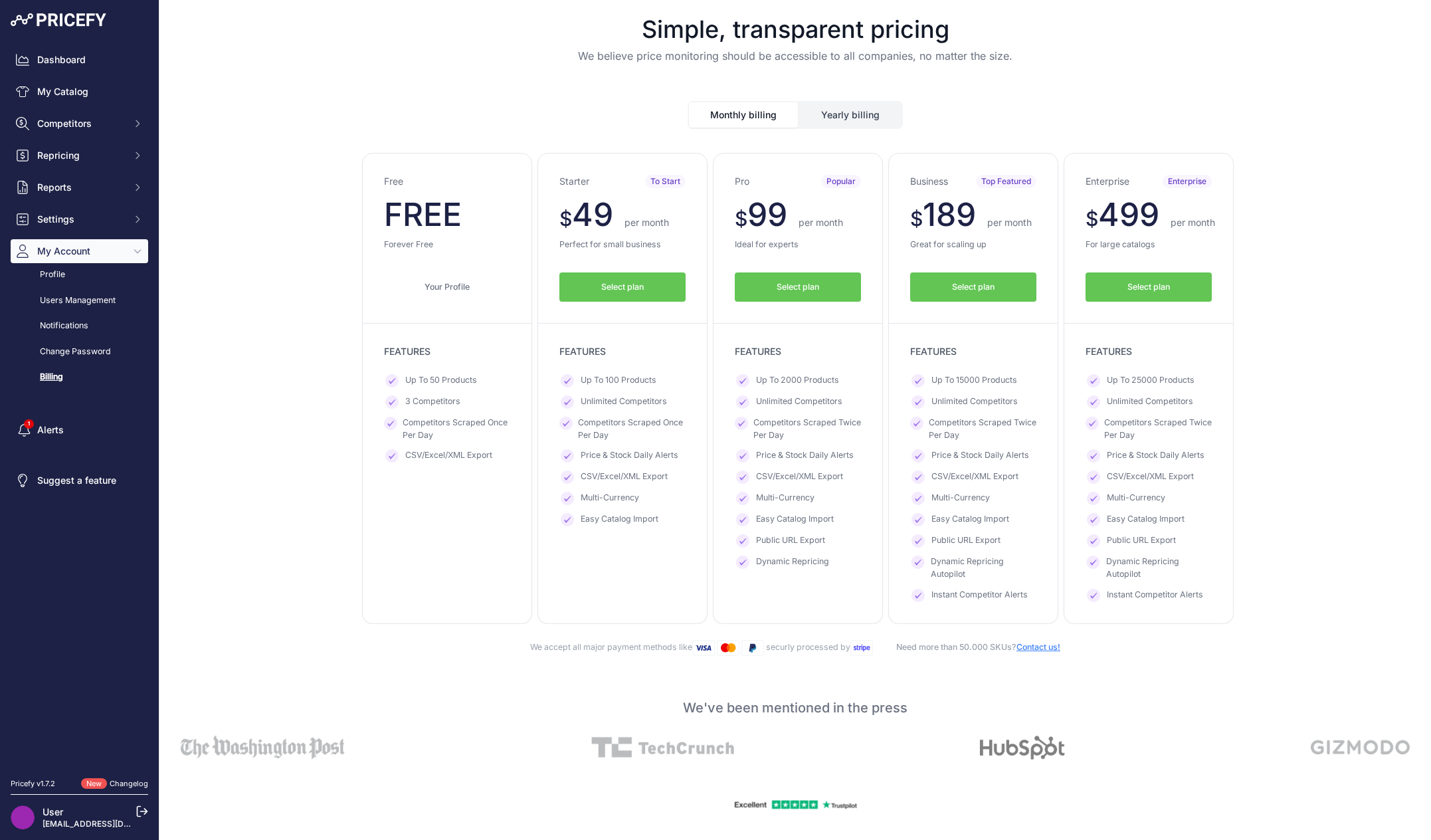
click at [828, 413] on ul "Up To 2000 Products Unlimited Competitors Competitors Scraped Twice Per Day Pri…" at bounding box center [798, 471] width 126 height 195
click at [818, 285] on button "Select plan" at bounding box center [798, 287] width 126 height 30
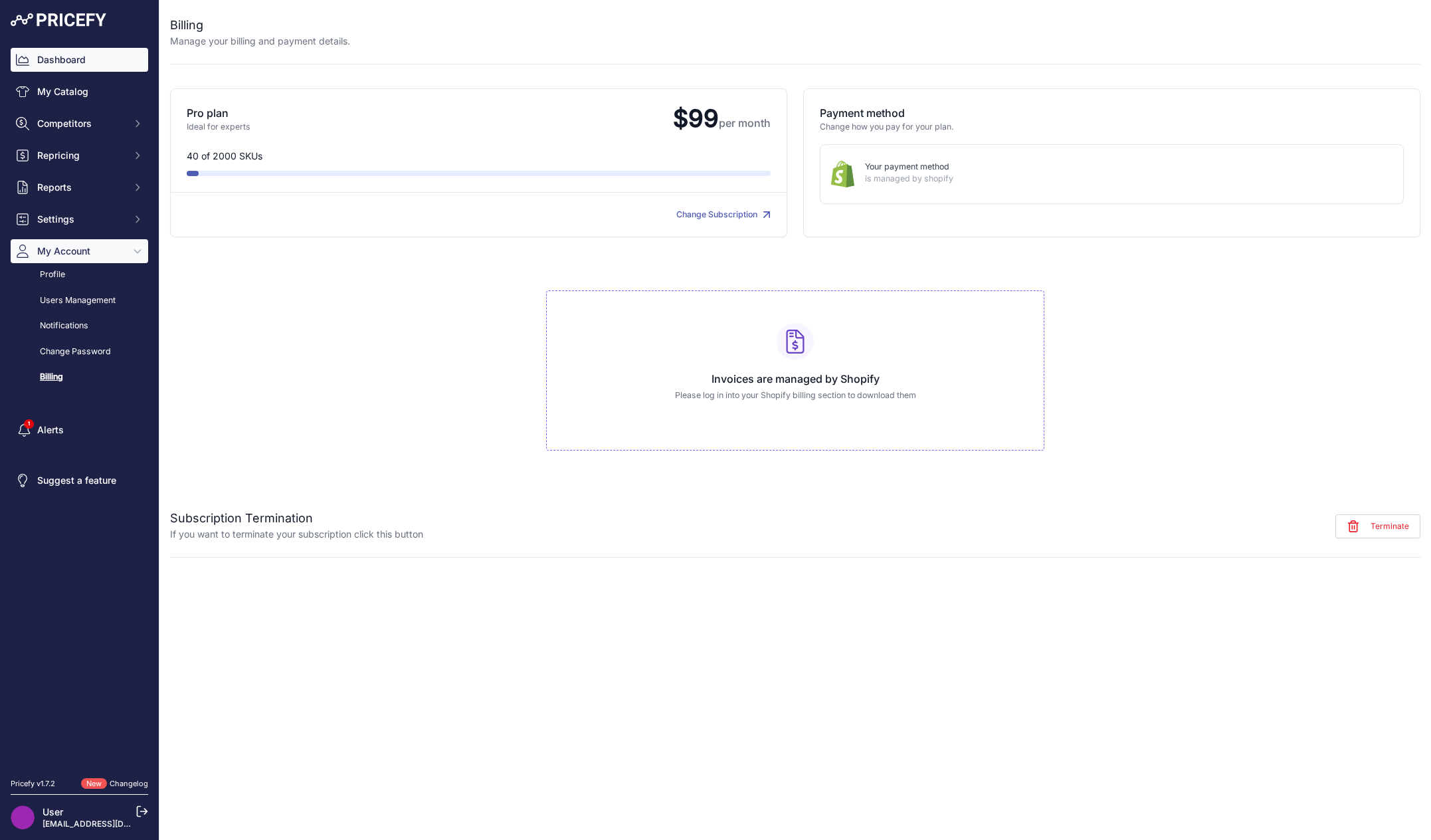
click at [97, 63] on link "Dashboard" at bounding box center [79, 60] width 138 height 24
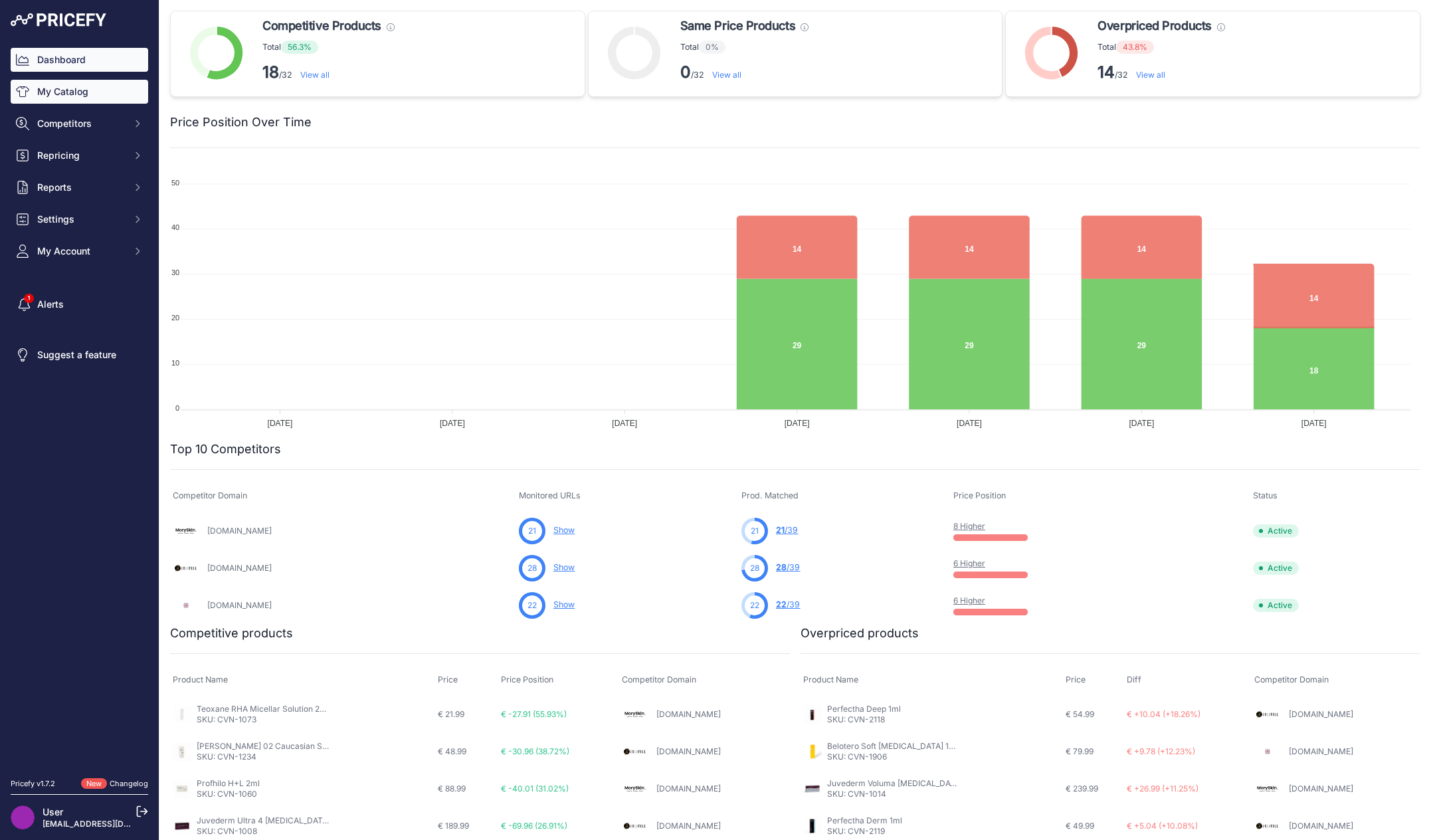
click at [57, 94] on link "My Catalog" at bounding box center [79, 91] width 138 height 24
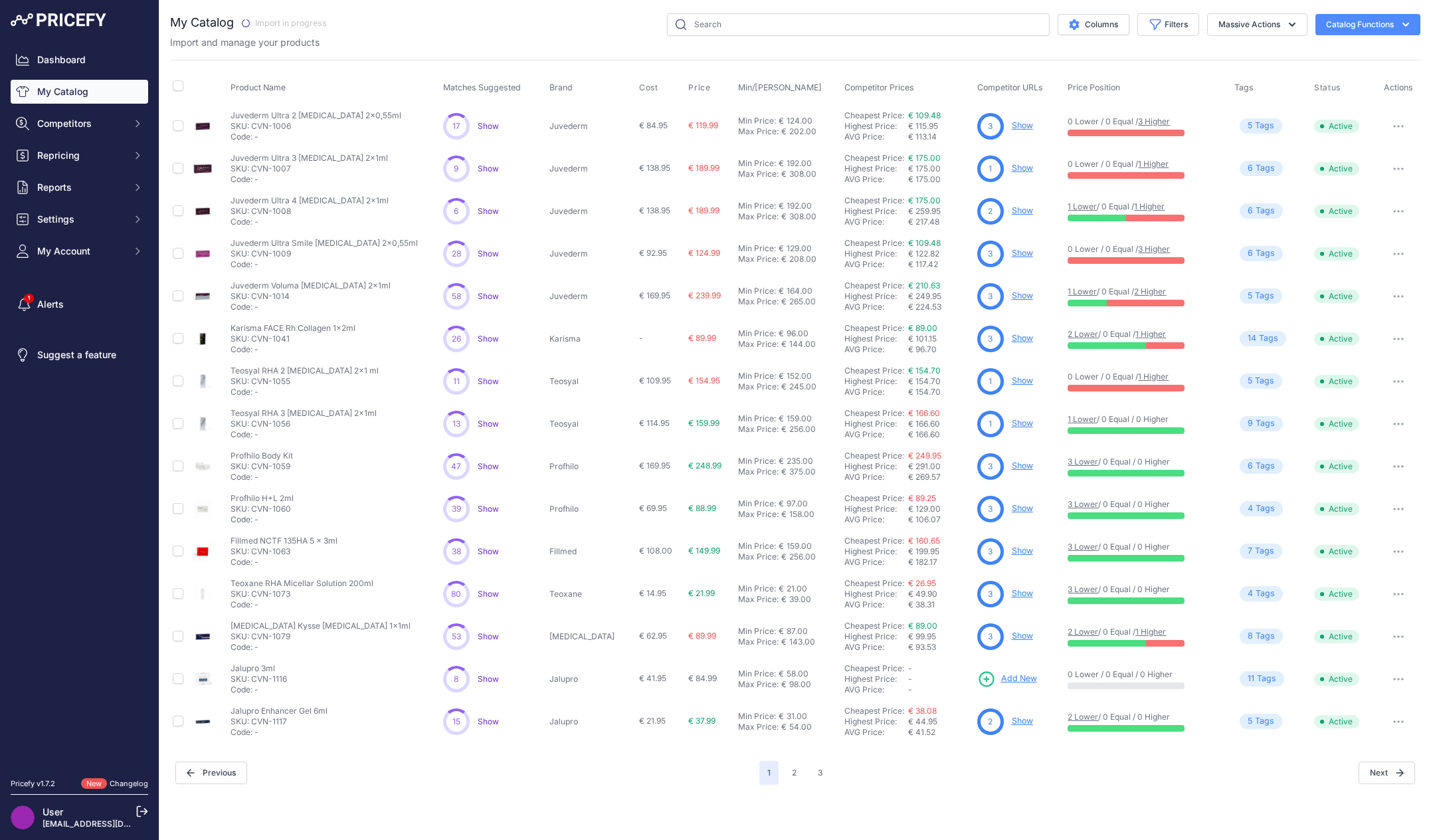
click at [1397, 22] on button "Catalog Functions" at bounding box center [1368, 24] width 105 height 21
click at [1317, 96] on link "Update Catalog" at bounding box center [1344, 101] width 149 height 24
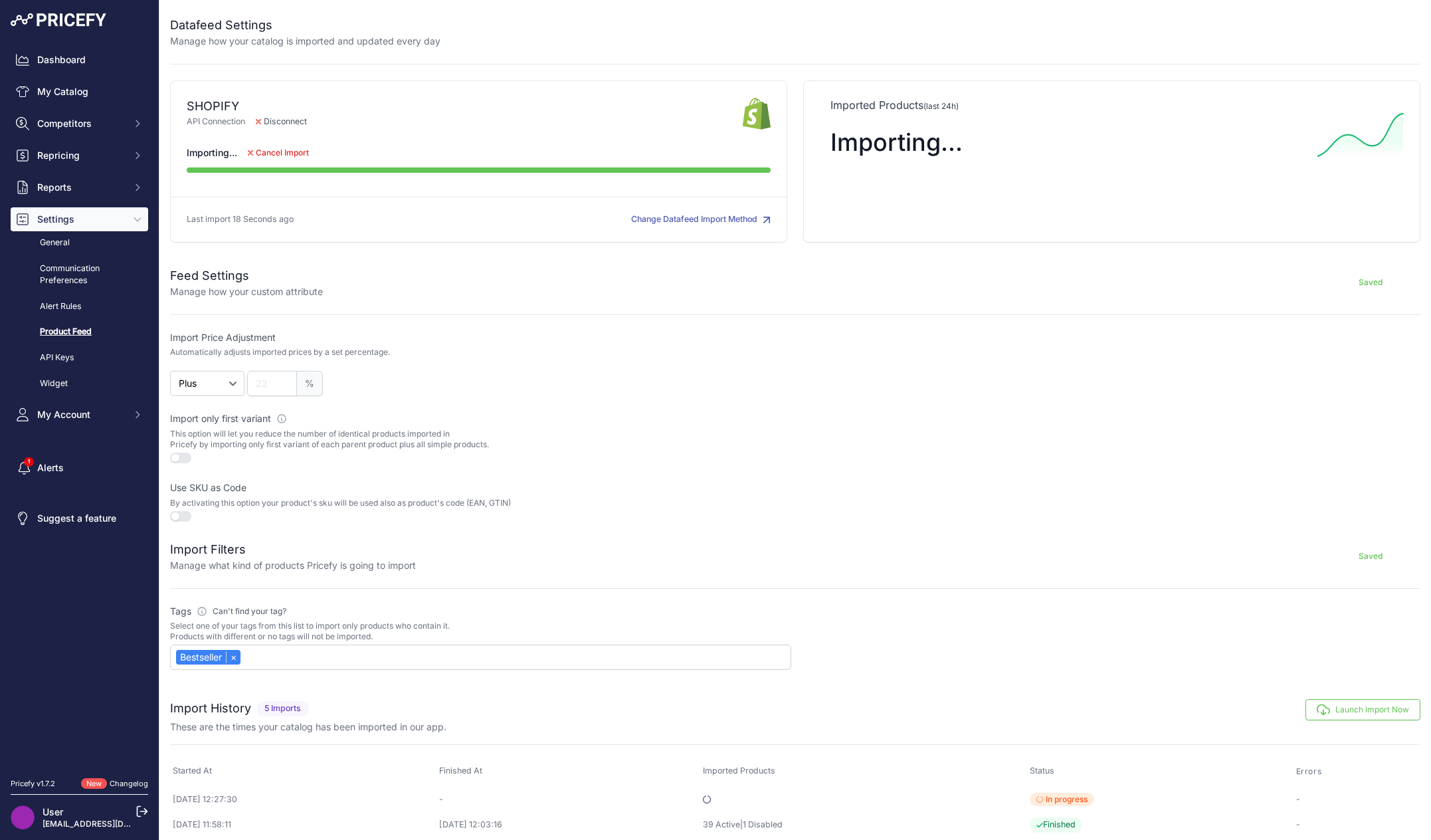
scroll to position [78, 0]
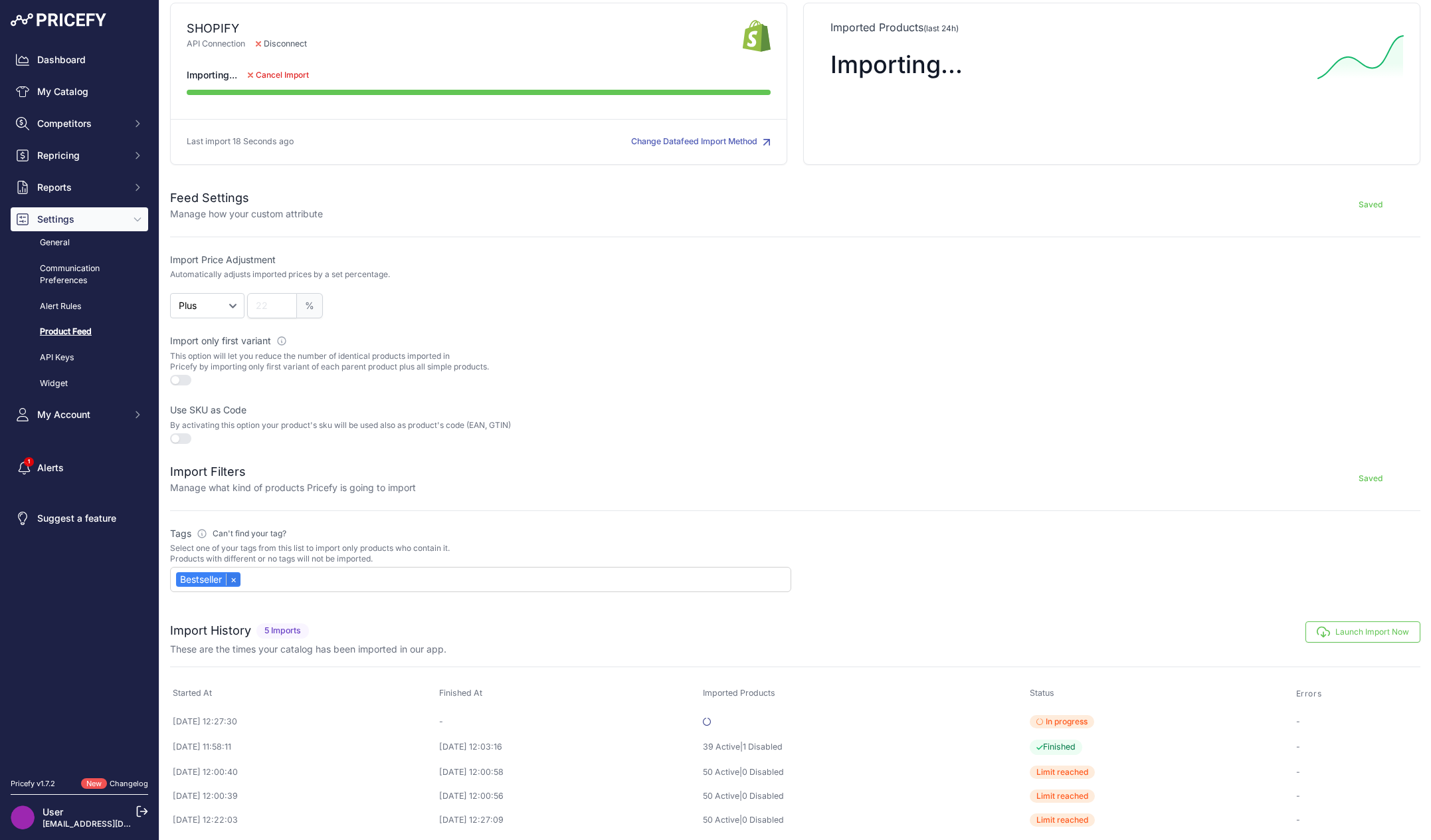
click at [234, 574] on link "×" at bounding box center [234, 579] width 15 height 12
select select
click at [1033, 573] on div at bounding box center [1110, 560] width 621 height 65
click at [255, 579] on input "text" at bounding box center [484, 580] width 615 height 12
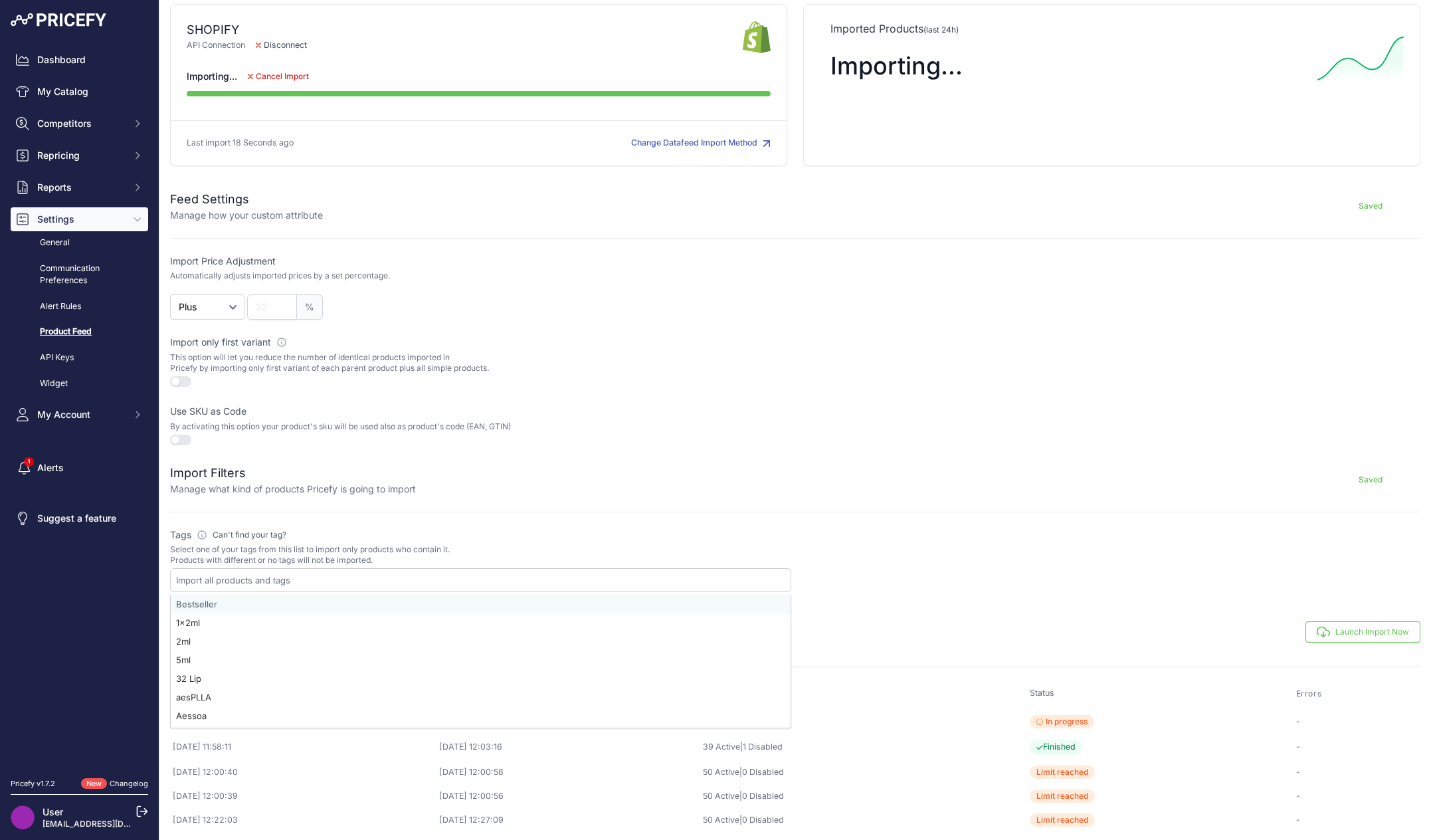
click at [968, 563] on div at bounding box center [1110, 560] width 621 height 65
click at [1362, 632] on button "Launch Import Now" at bounding box center [1363, 631] width 114 height 21
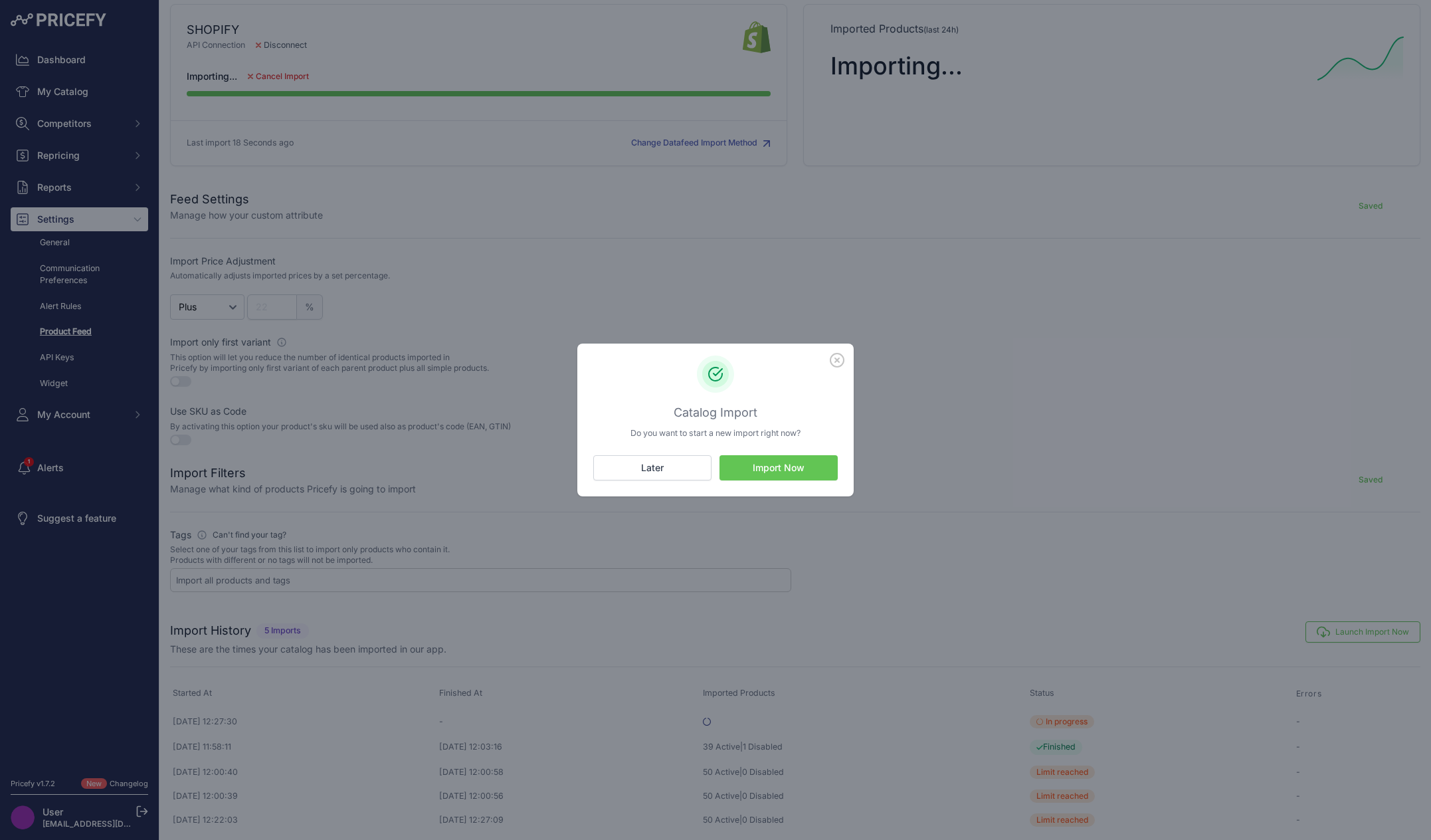
click at [781, 473] on button "Import Now" at bounding box center [778, 467] width 118 height 25
drag, startPoint x: 814, startPoint y: 361, endPoint x: 878, endPoint y: 473, distance: 129.0
click at [884, 474] on div "Catalog Import Do you want to start a new import right now? Import Now" at bounding box center [716, 420] width 1431 height 840
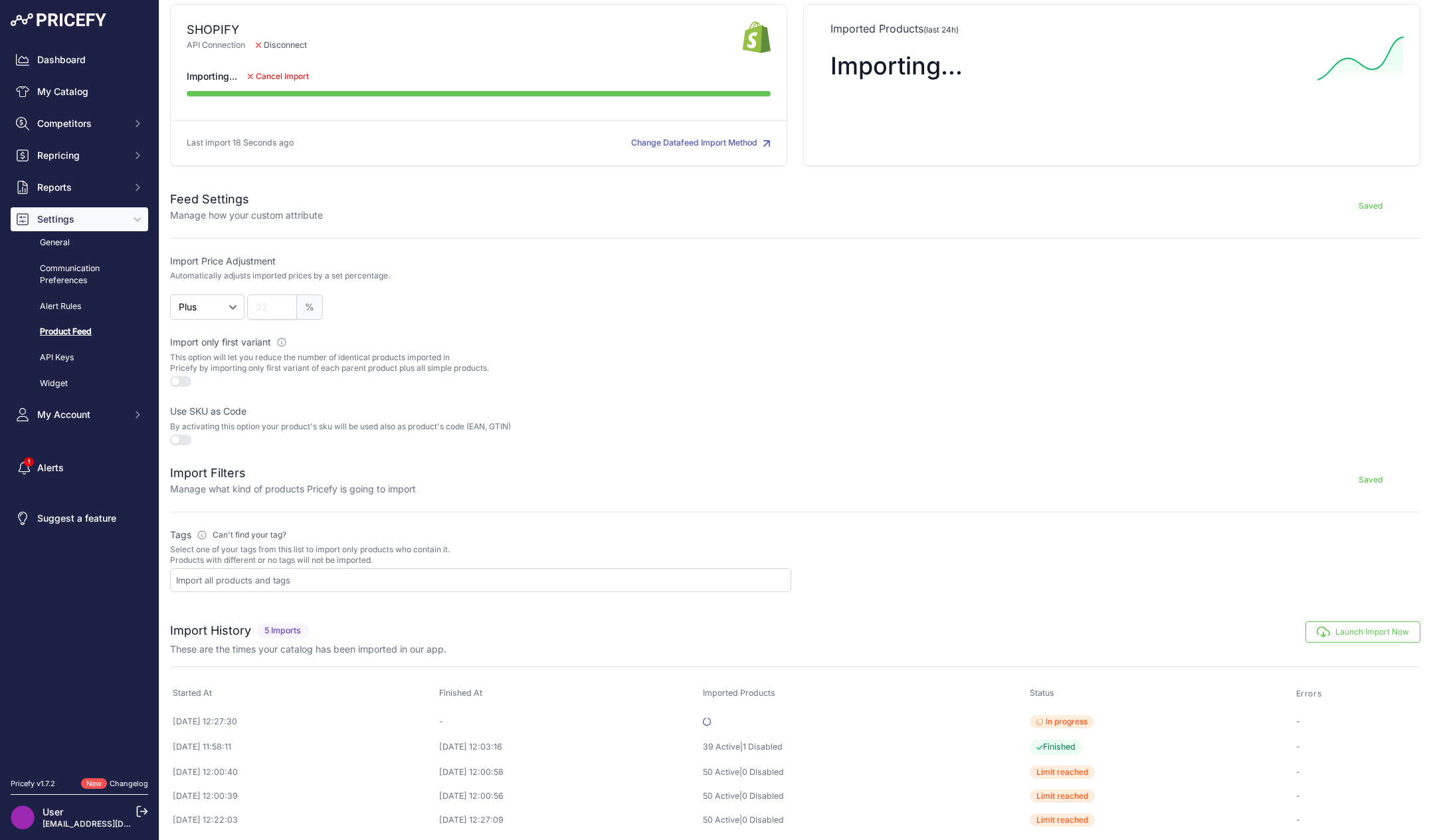
click at [93, 634] on nav "Dashboard My Catalog Competitors Competitors Monitored URLs MAP infringements R…" at bounding box center [79, 405] width 138 height 714
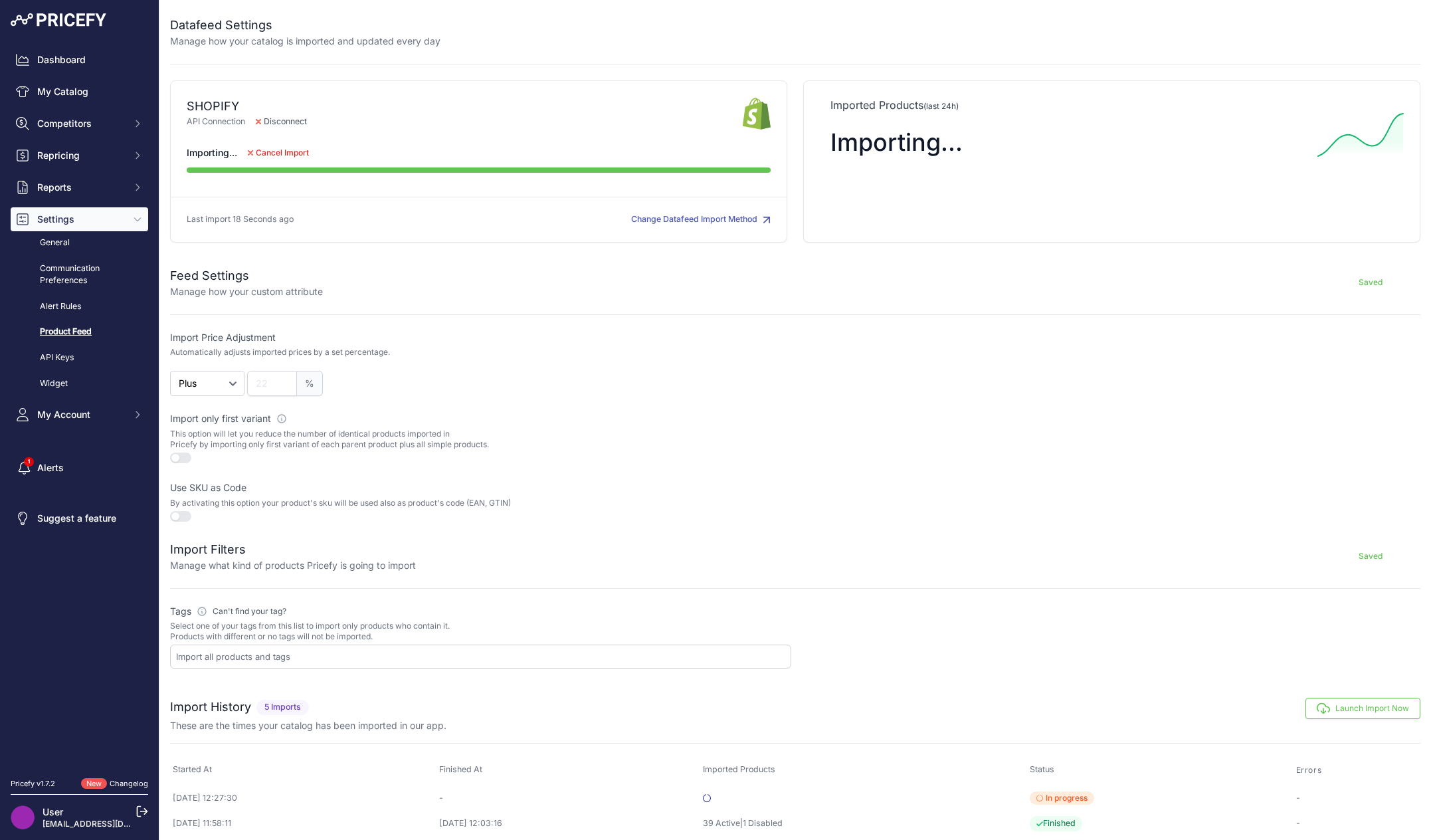
scroll to position [0, 0]
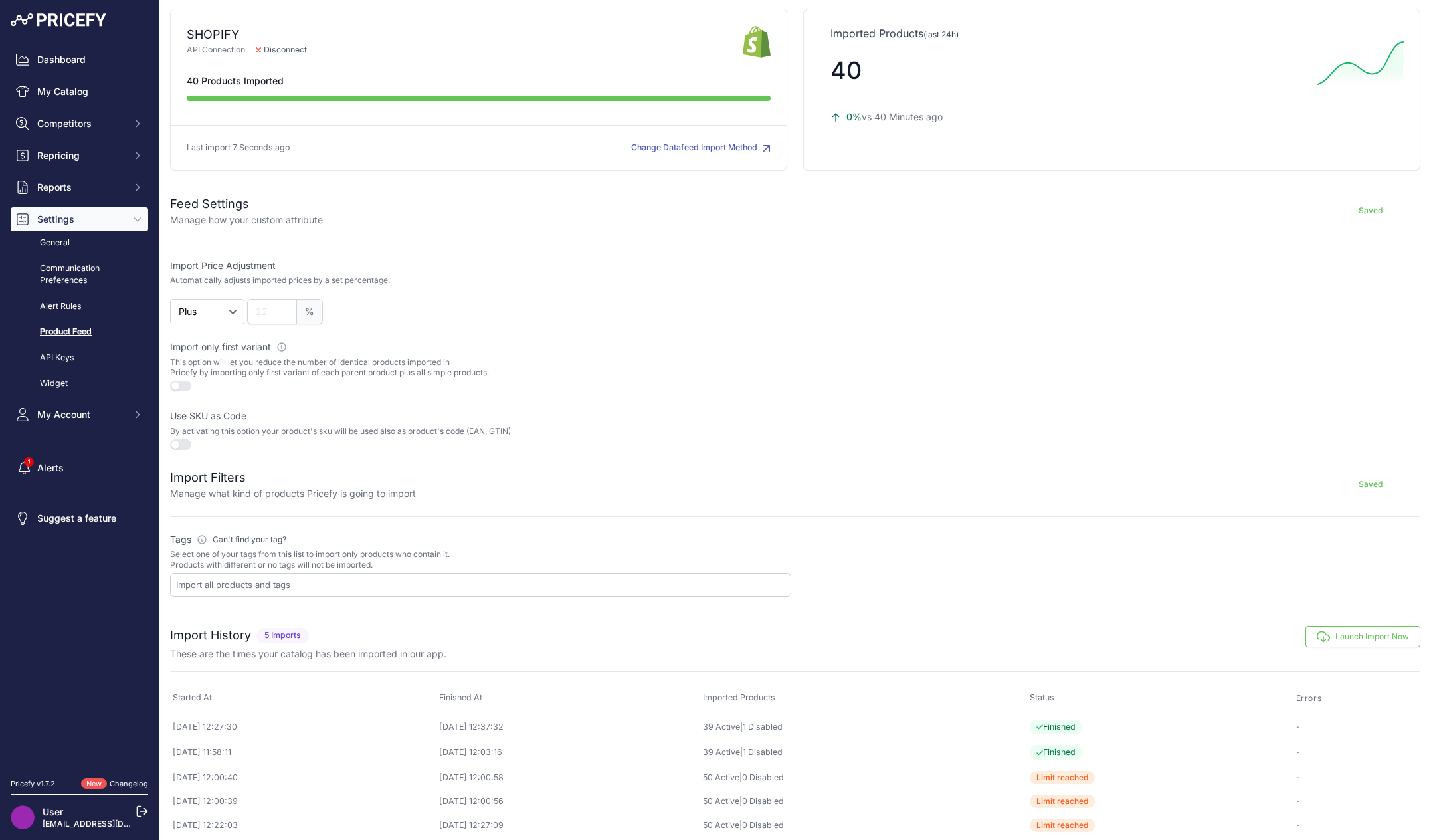
scroll to position [77, 0]
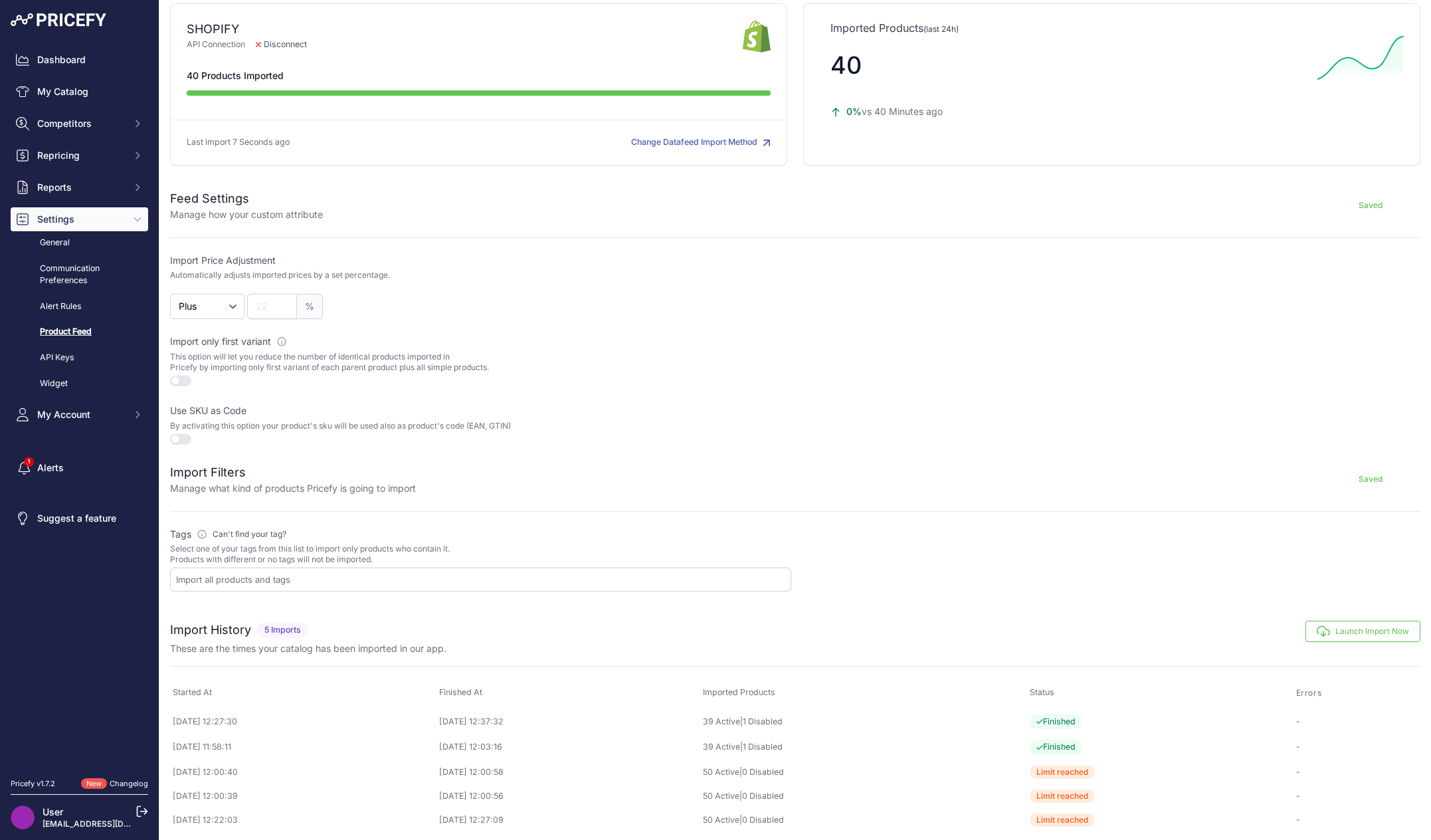
click at [994, 486] on div "Saved" at bounding box center [918, 479] width 1004 height 32
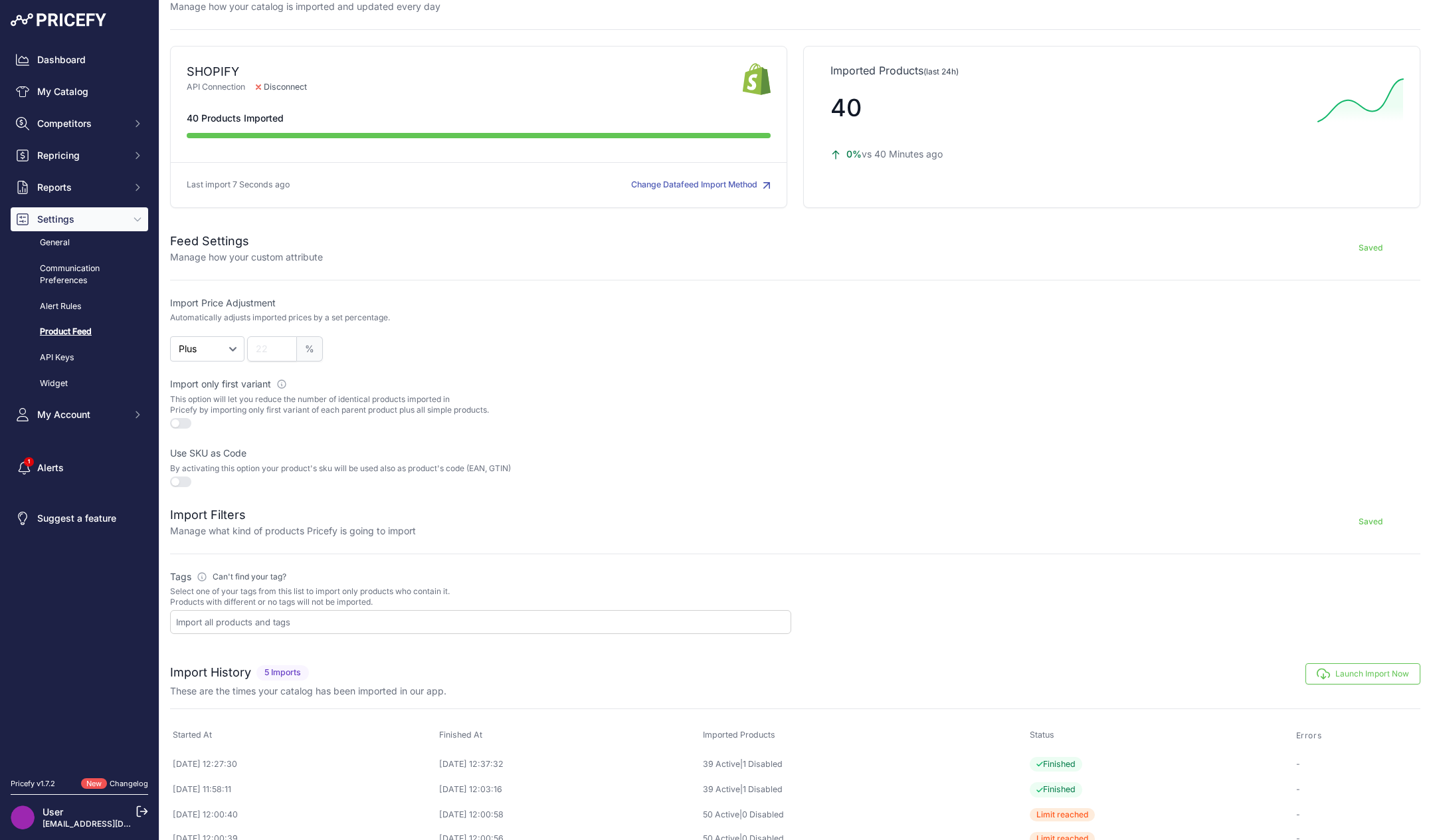
scroll to position [0, 0]
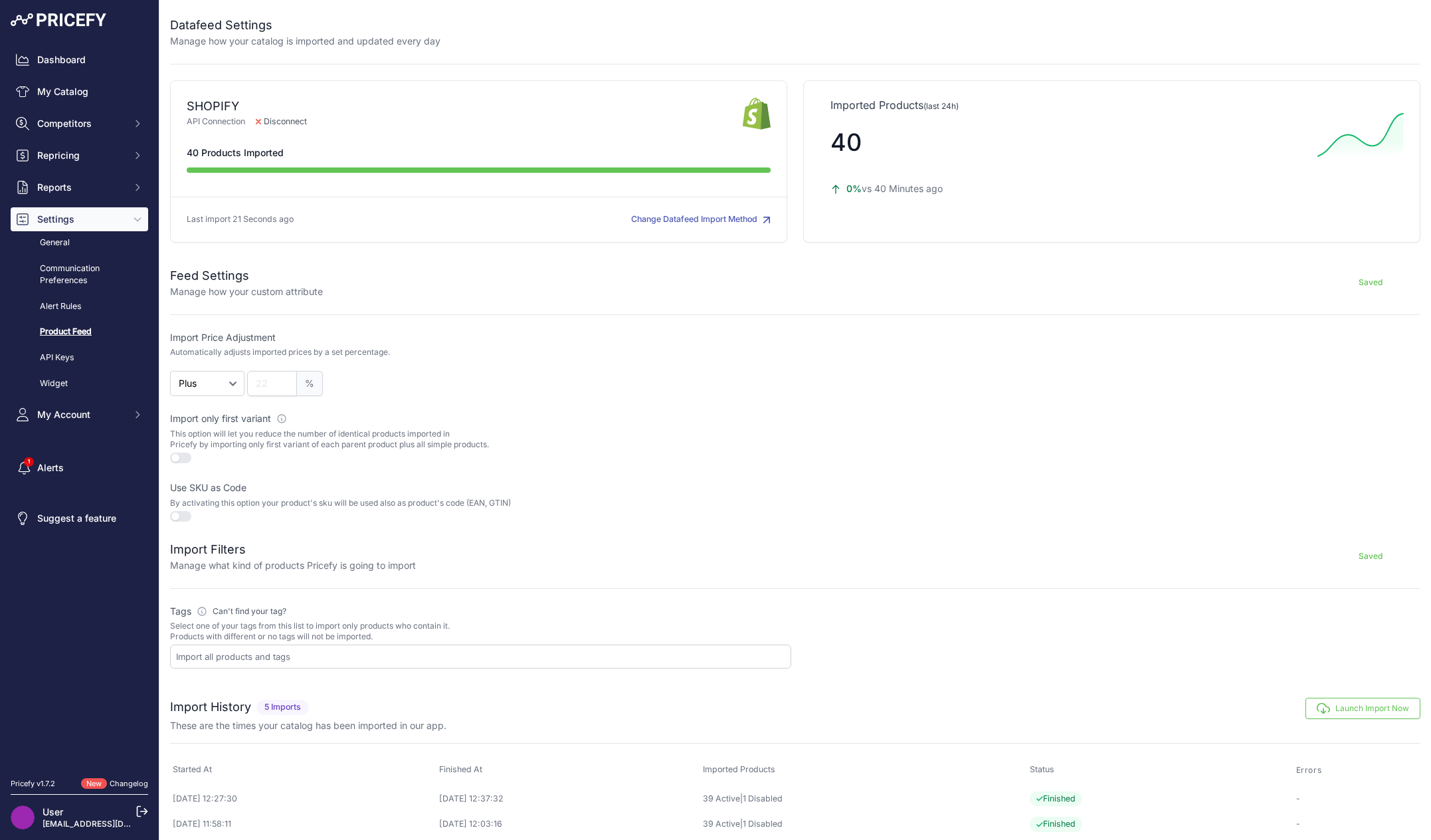
click at [231, 155] on span "40 Products Imported" at bounding box center [234, 152] width 97 height 13
click at [708, 219] on button "Change Datafeed Import Method" at bounding box center [701, 220] width 139 height 13
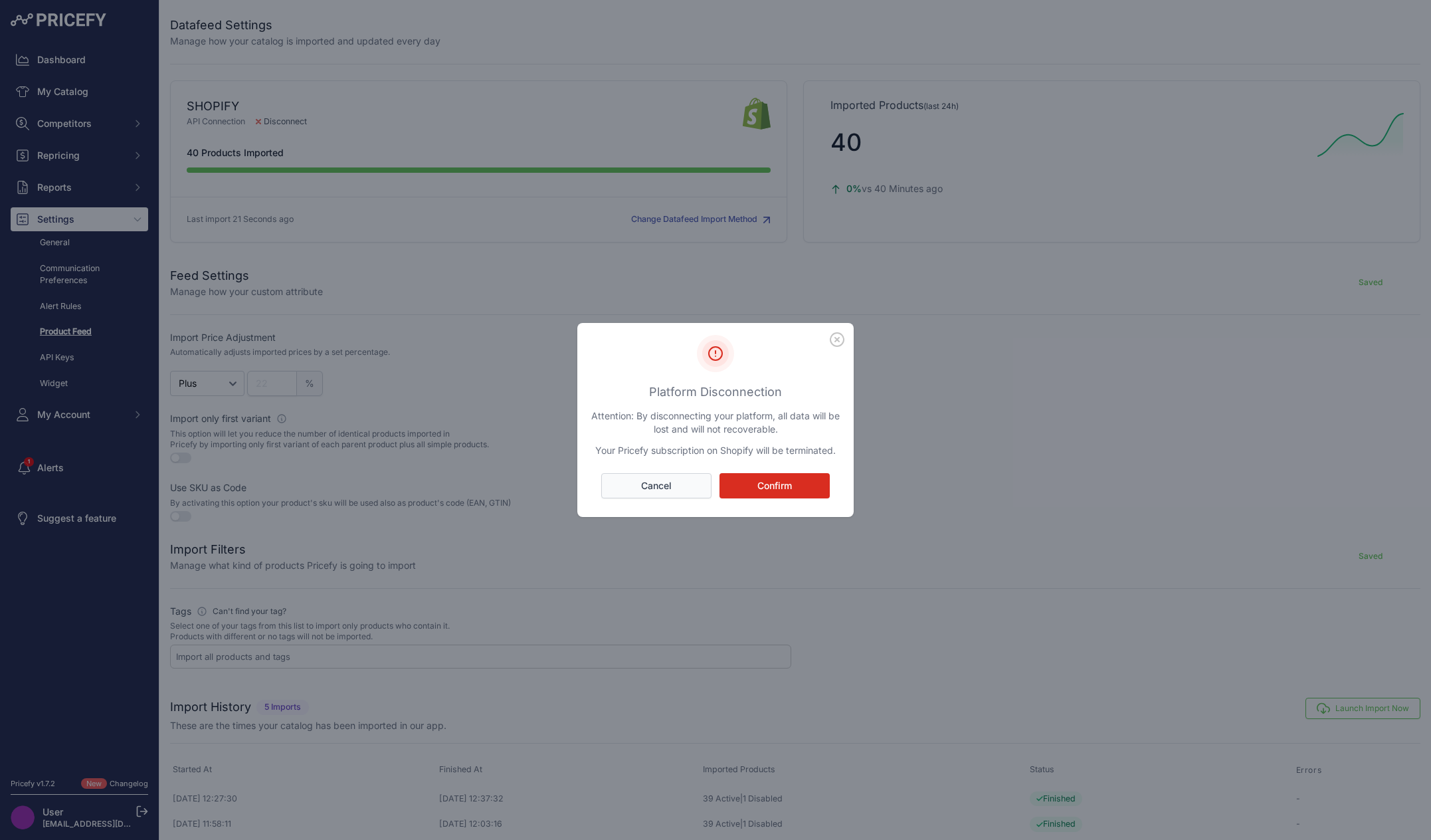
click at [621, 492] on button "Cancel" at bounding box center [655, 485] width 110 height 25
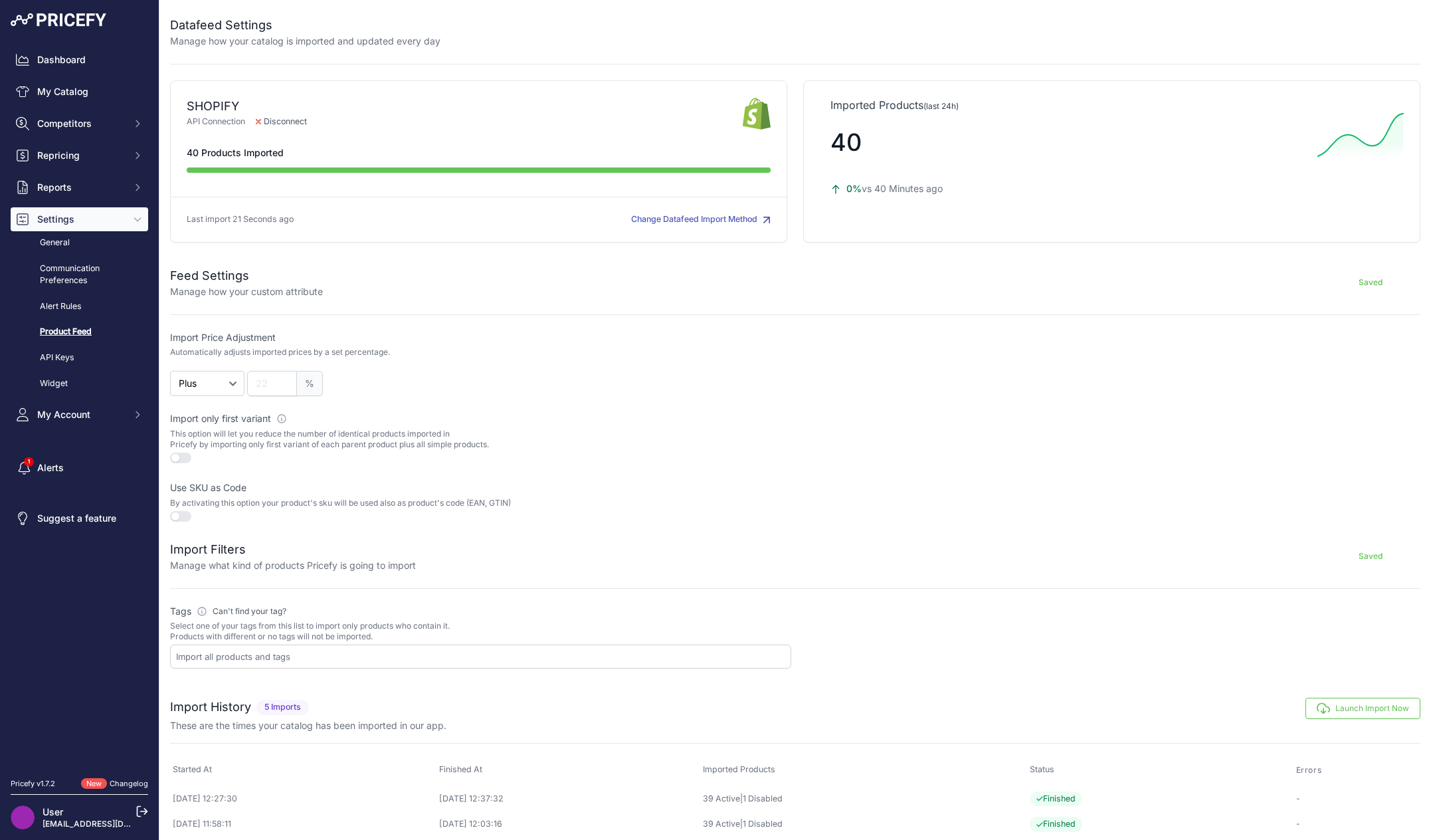
click at [1383, 707] on button "Launch Import Now" at bounding box center [1363, 708] width 114 height 21
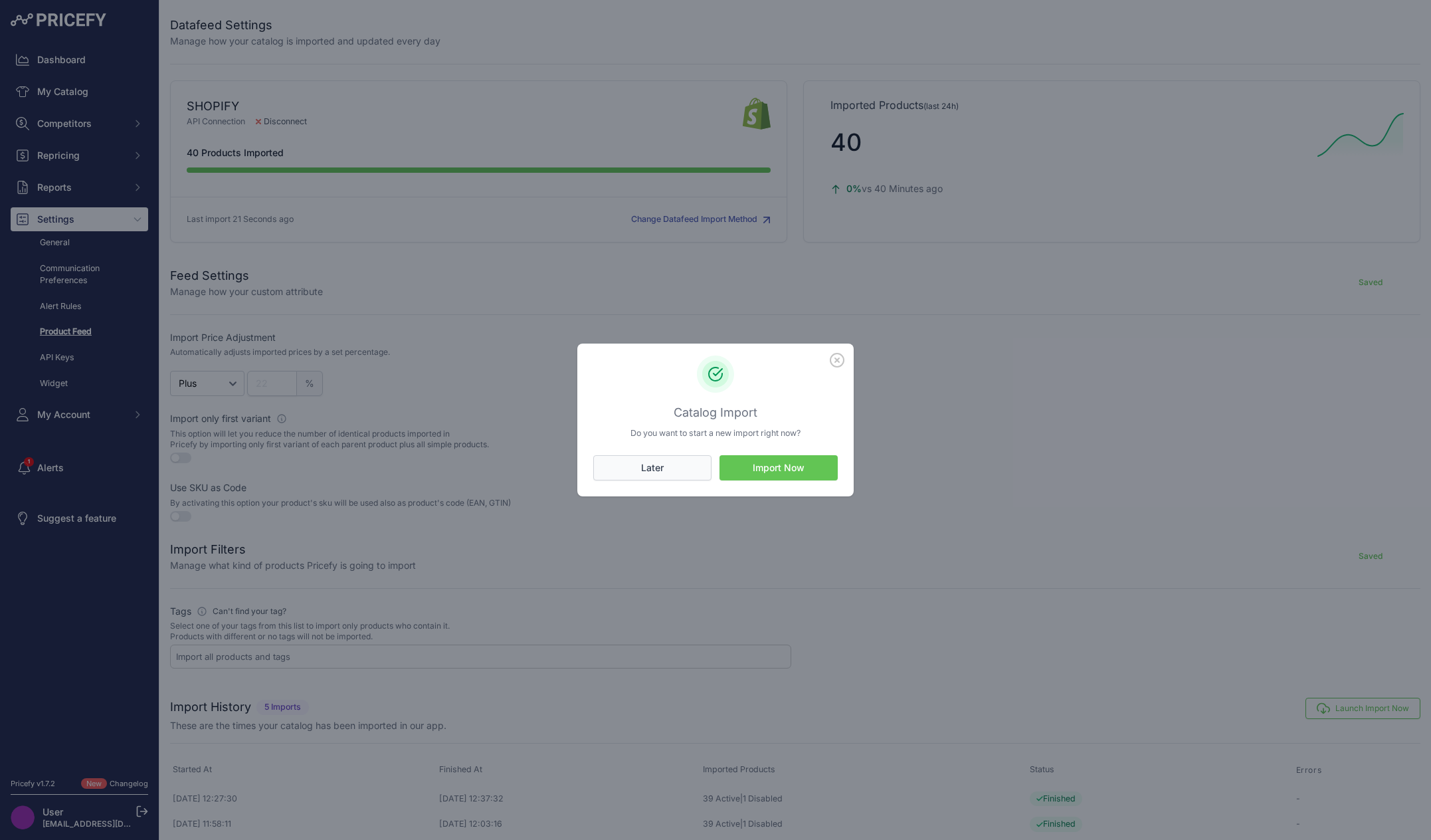
click at [641, 463] on button "Later" at bounding box center [653, 467] width 118 height 25
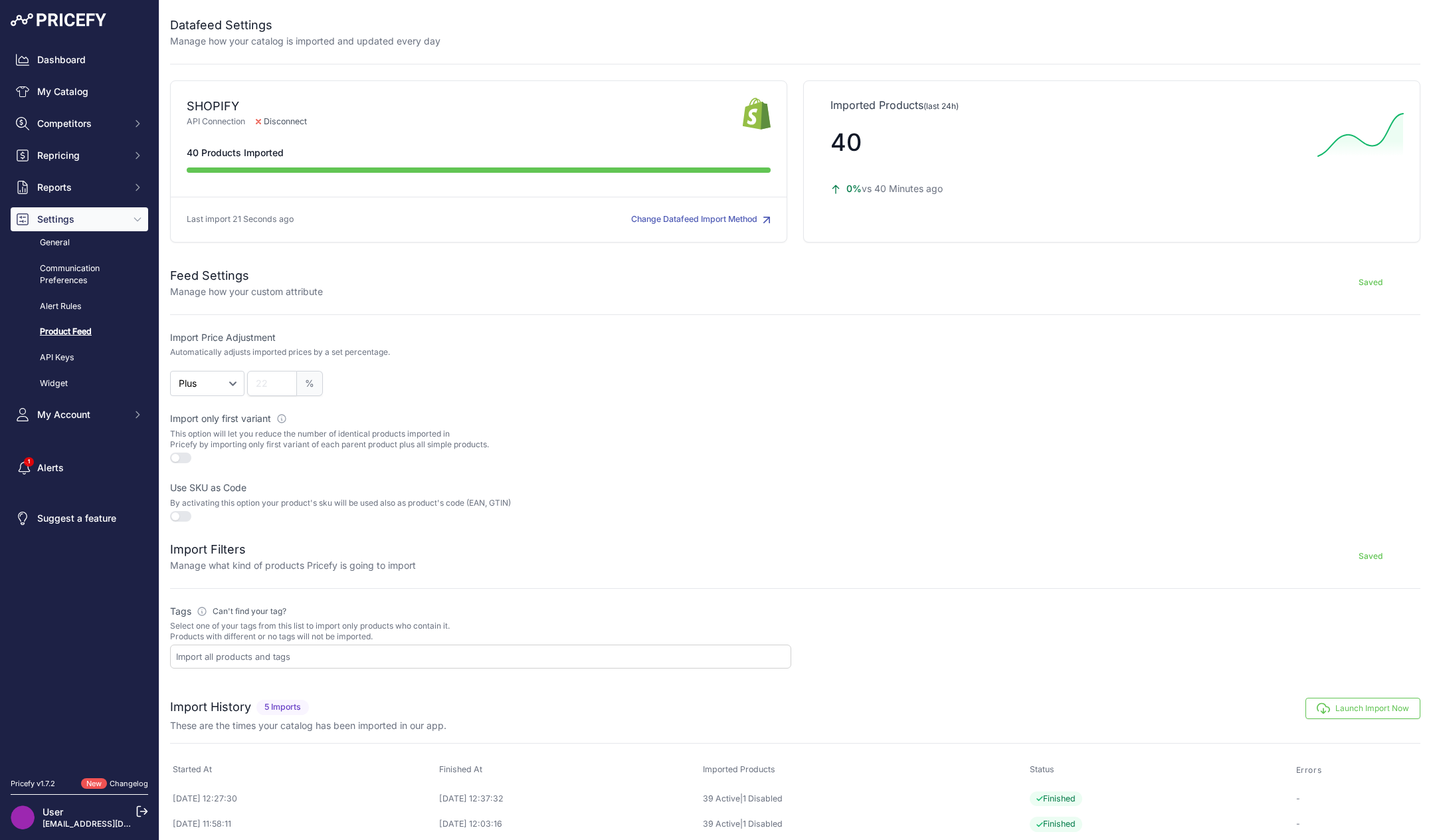
click at [224, 654] on input "text" at bounding box center [484, 655] width 615 height 12
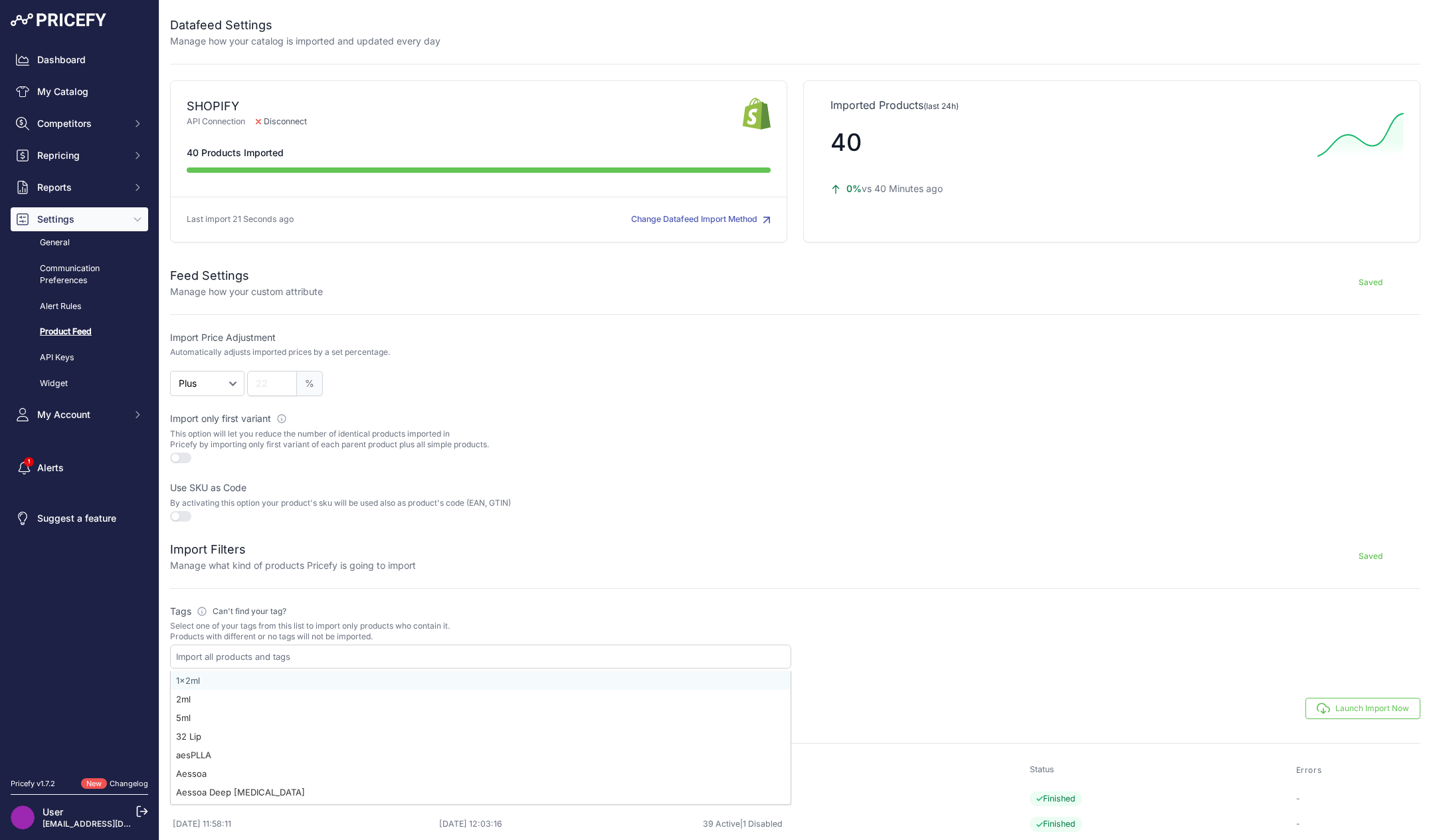
select select "{"id":"MXgybWw=","name":"1x2ml"}"
click at [220, 653] on link "×" at bounding box center [217, 656] width 15 height 12
select select
click at [1043, 584] on form "Feed Settings Manage how your custom attribute Saving... Import Price Adjustmen…" at bounding box center [795, 459] width 1250 height 418
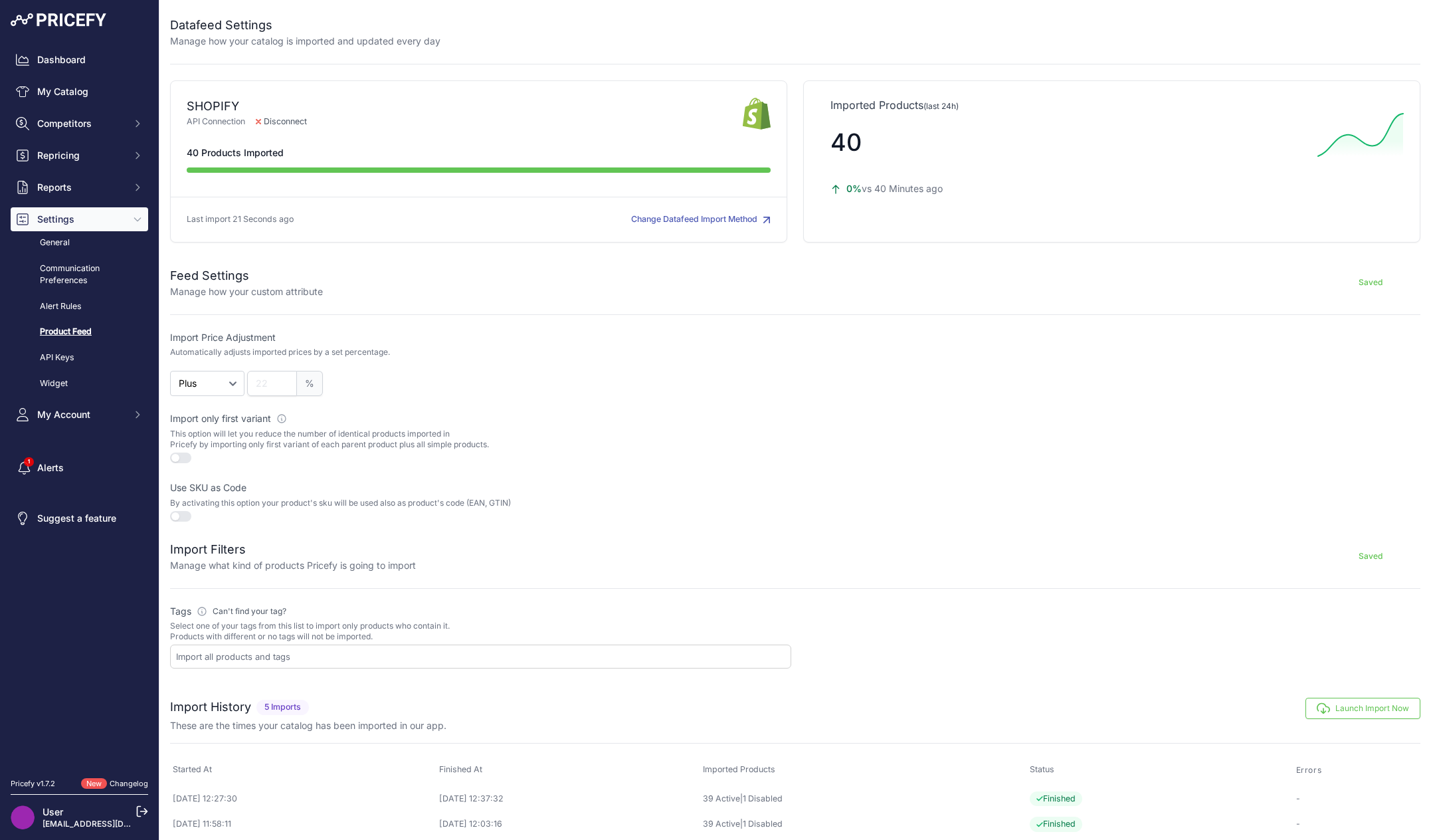
click at [1370, 555] on button "Saved" at bounding box center [1371, 556] width 100 height 21
click at [1348, 702] on button "Launch Import Now" at bounding box center [1363, 708] width 114 height 21
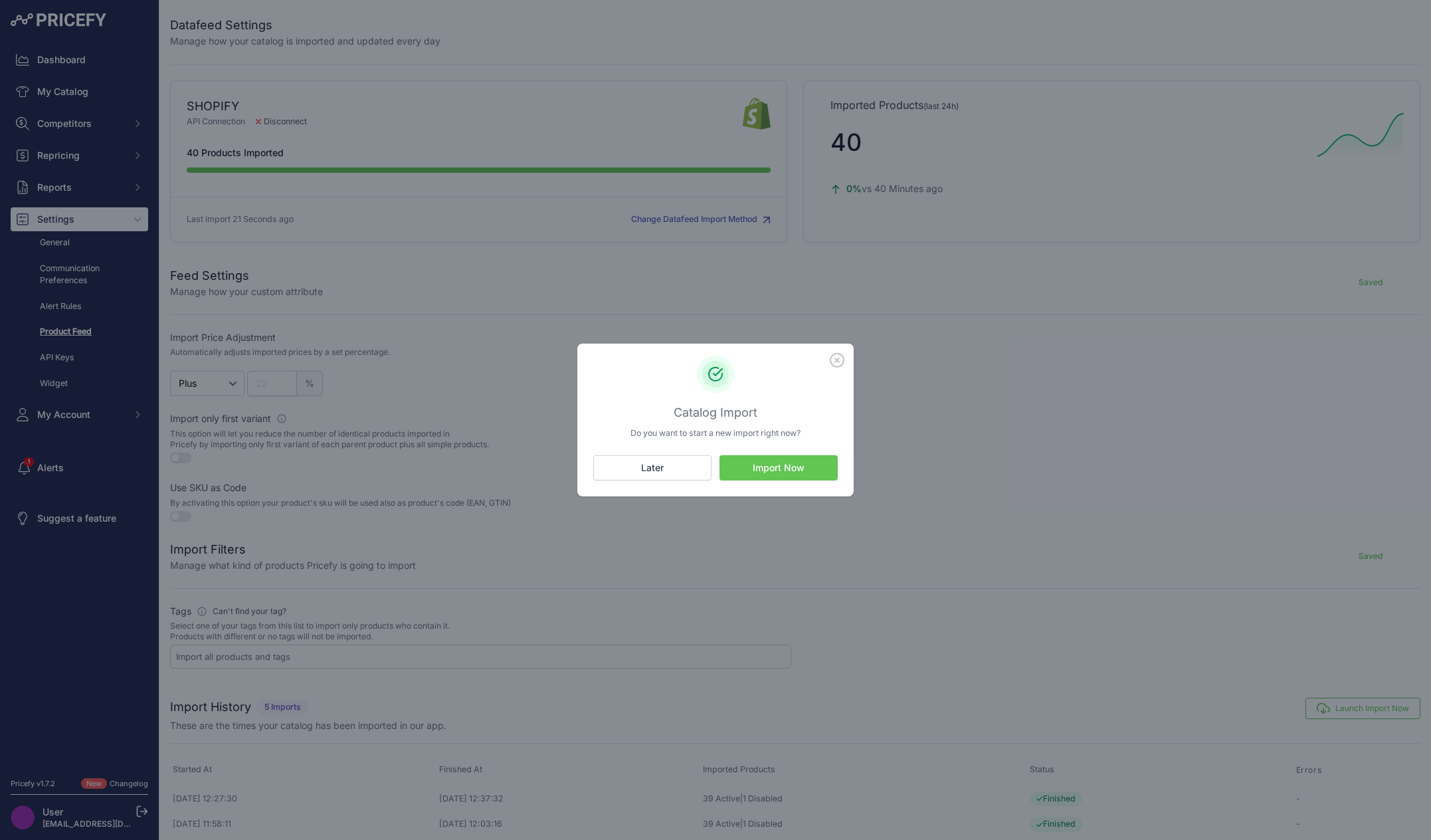
click at [796, 469] on button "Import Now" at bounding box center [778, 467] width 118 height 25
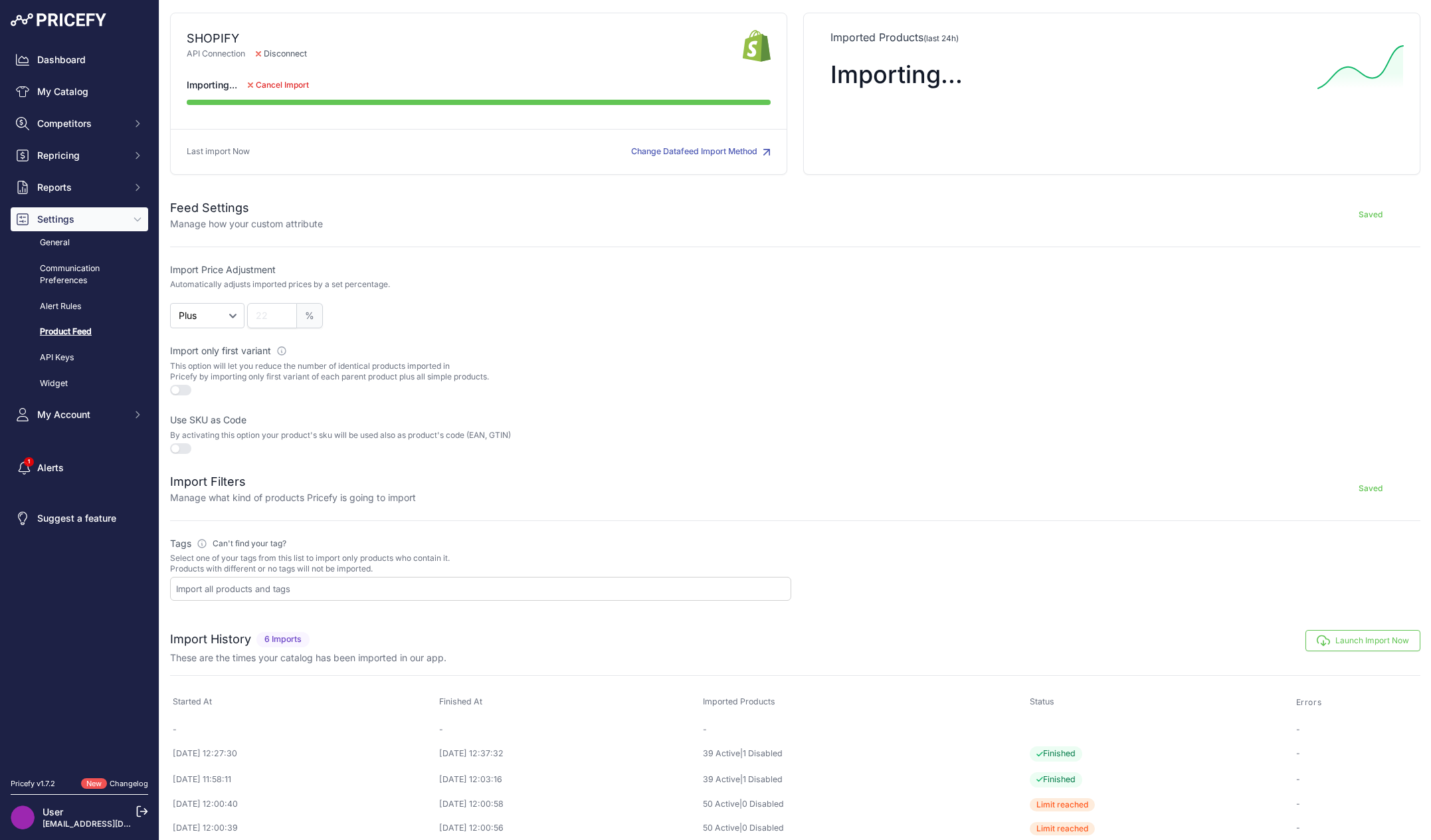
scroll to position [101, 0]
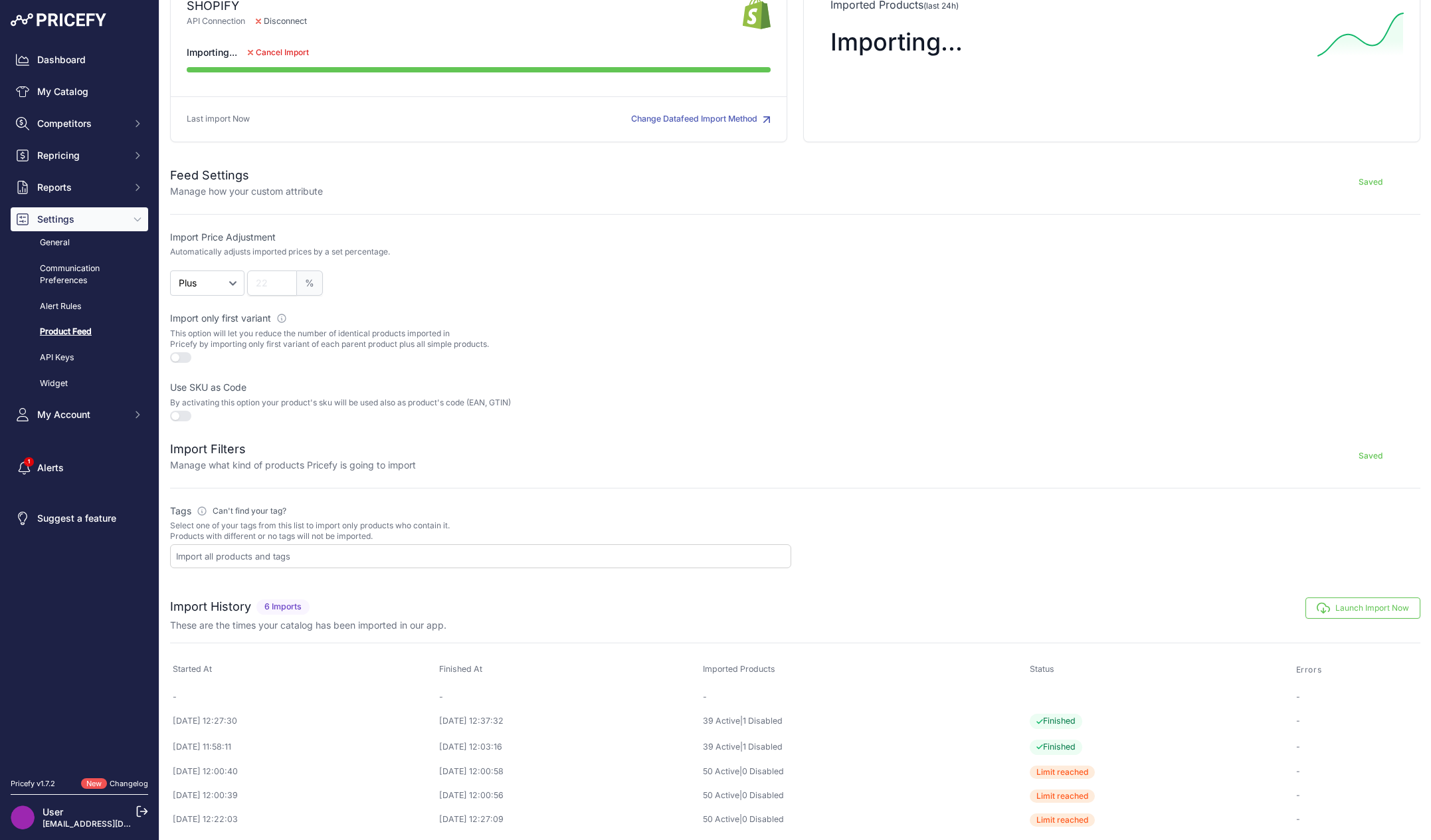
click at [69, 330] on link "Product Feed" at bounding box center [79, 331] width 138 height 23
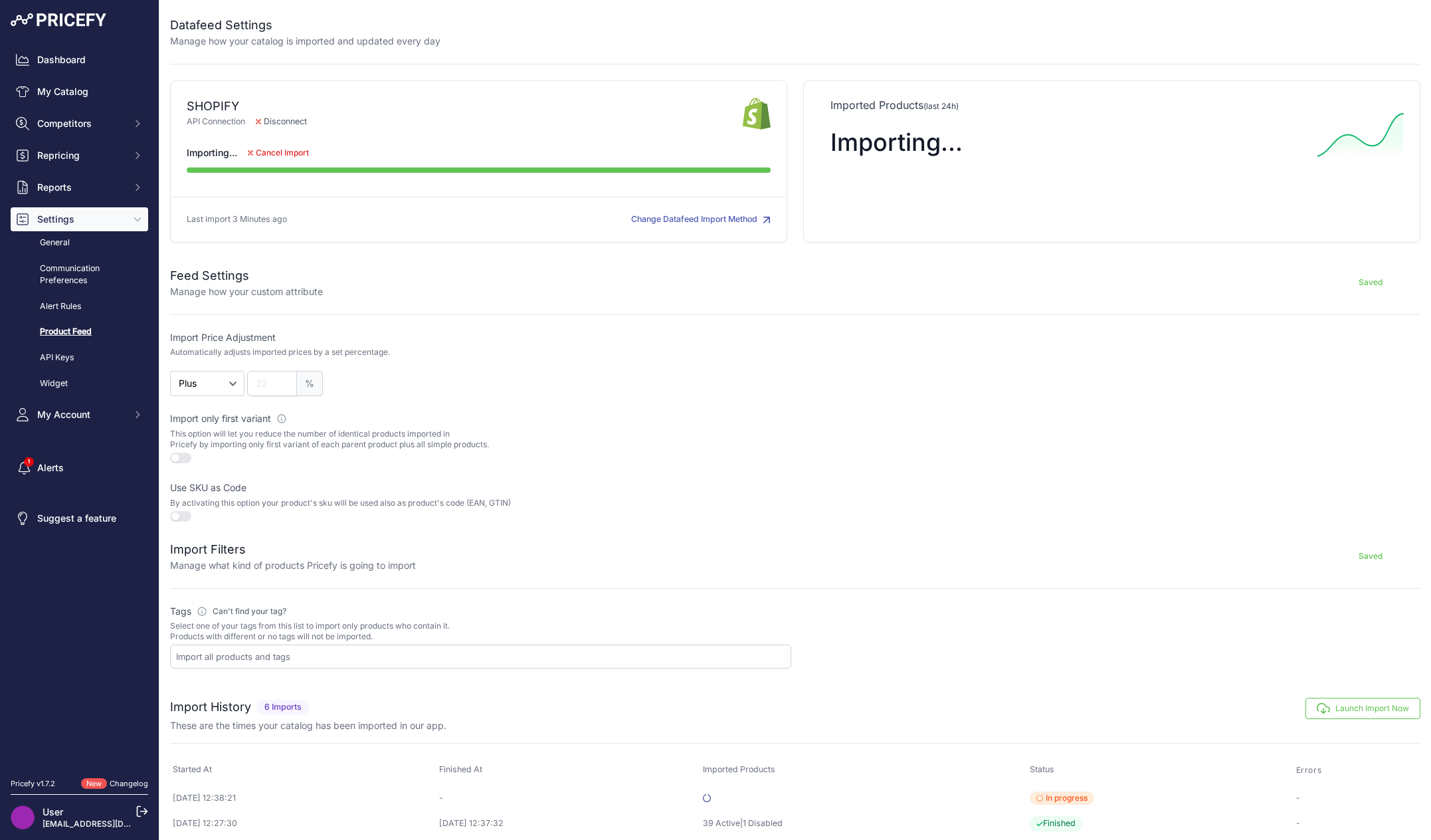
scroll to position [102, 0]
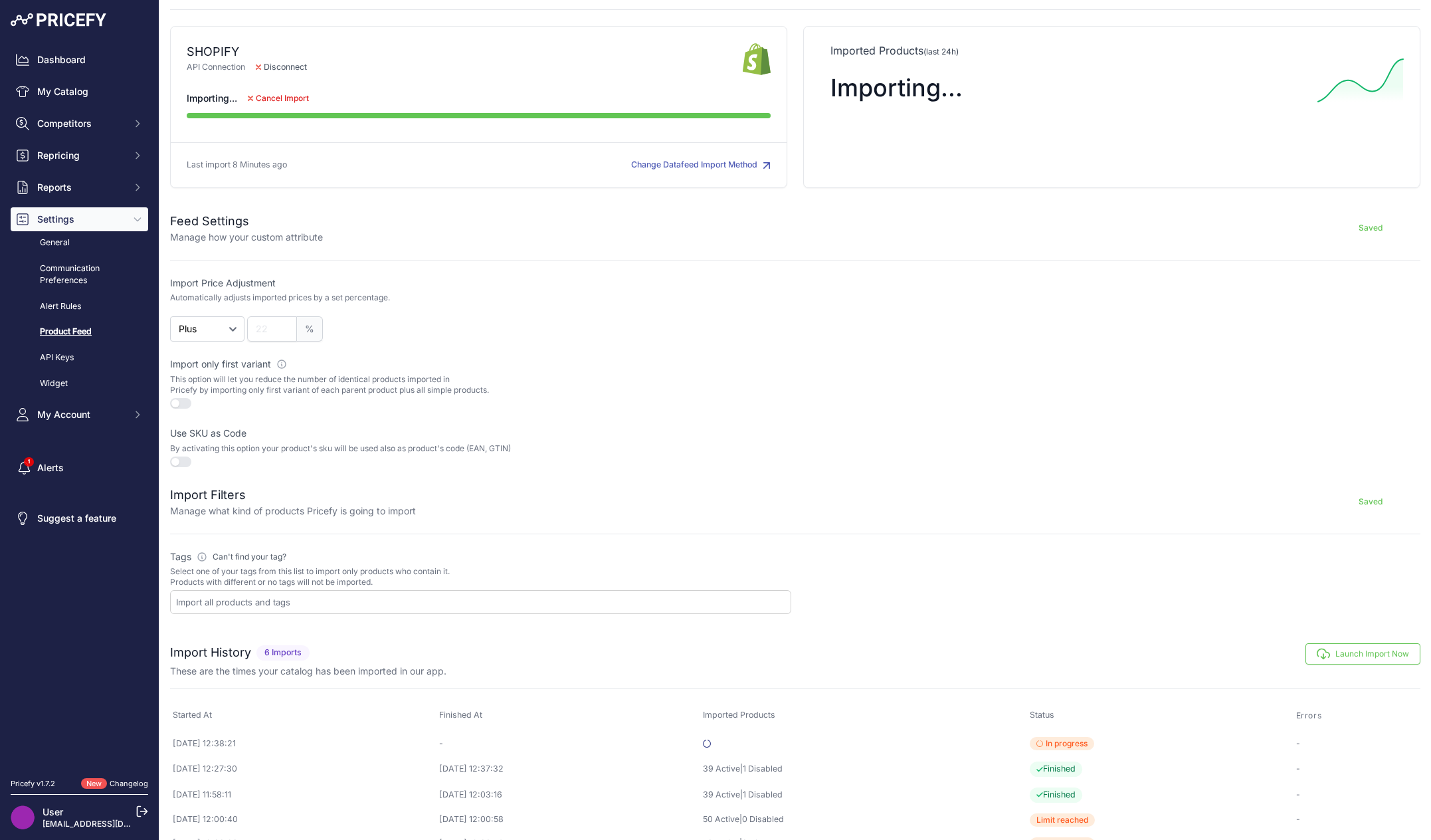
scroll to position [102, 0]
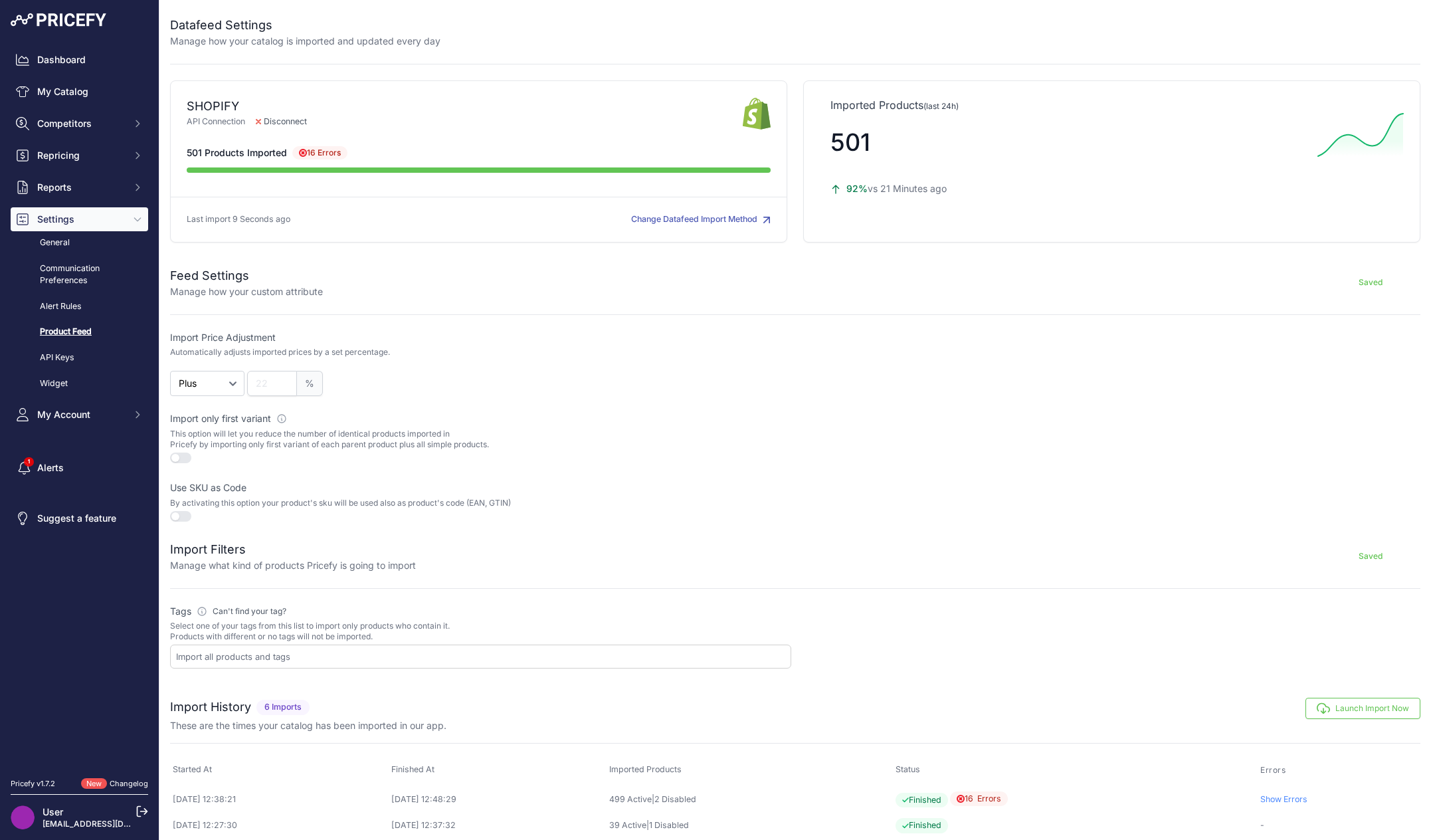
click at [840, 50] on div "Datafeed Settings Manage how your catalog is imported and updated every day SHO…" at bounding box center [795, 474] width 1271 height 949
click at [323, 152] on span "16 Errors" at bounding box center [320, 152] width 55 height 13
click at [302, 150] on icon at bounding box center [303, 152] width 8 height 8
click at [1005, 795] on span "16 Errors" at bounding box center [979, 798] width 58 height 16
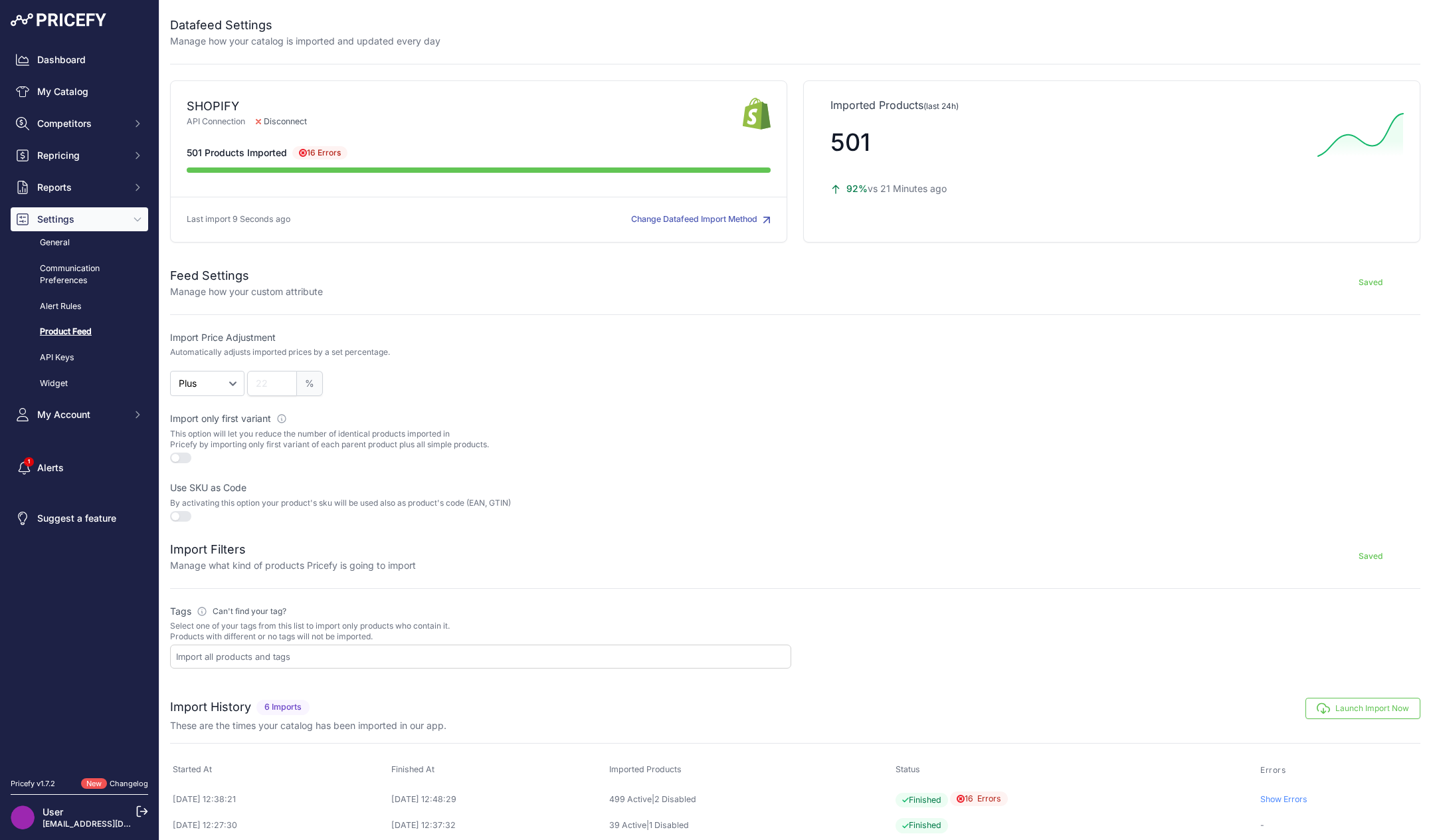
click at [1295, 794] on link "Show Errors" at bounding box center [1283, 798] width 47 height 10
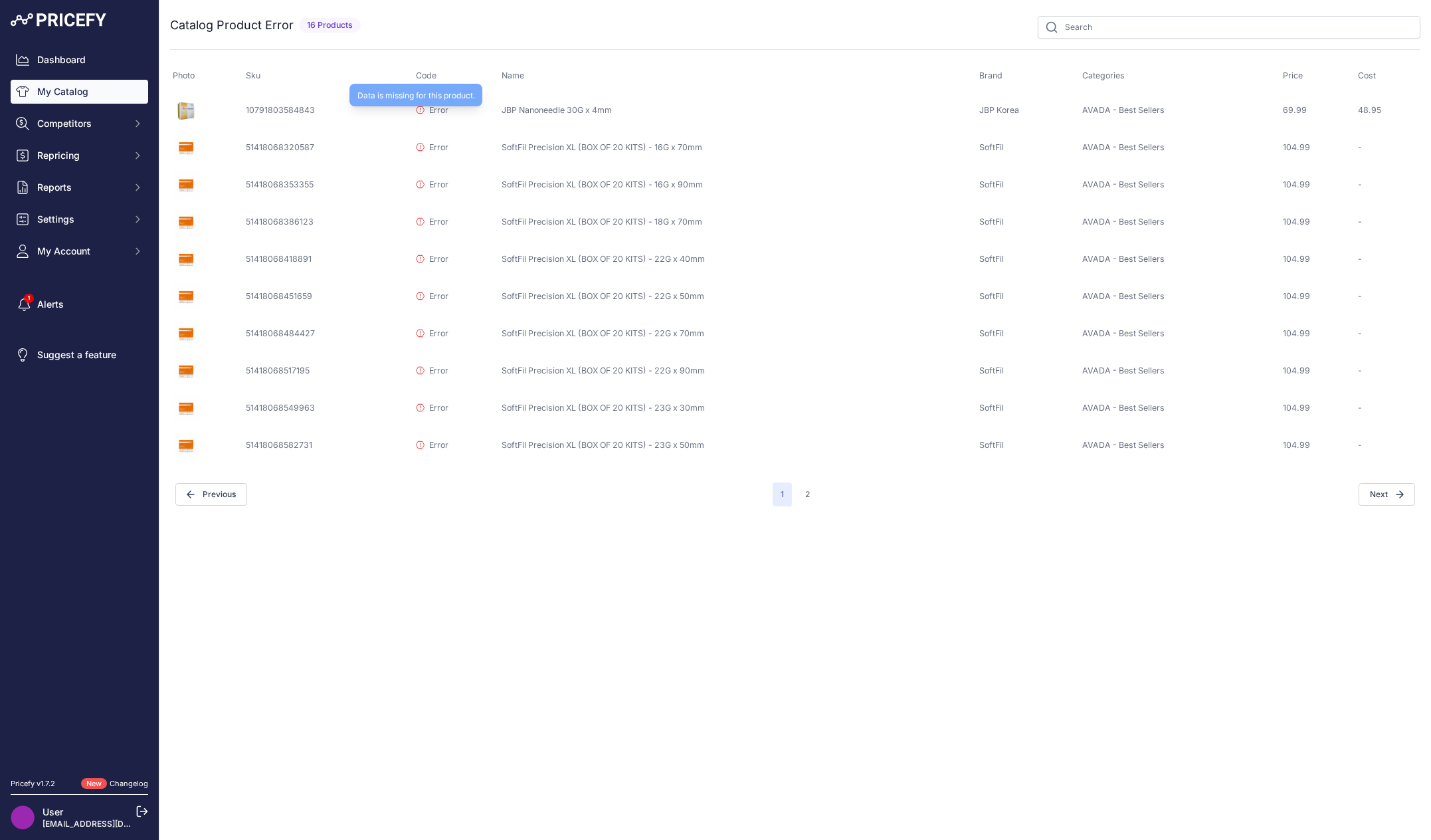
click at [415, 114] on p "Error" at bounding box center [431, 111] width 32 height 13
click at [522, 111] on td "JBP Nanoneedle 30G x 4mm" at bounding box center [737, 110] width 477 height 38
click at [655, 153] on td "SoftFil Precision XL (BOX OF 20 KITS) - 16G x 70mm" at bounding box center [737, 148] width 477 height 37
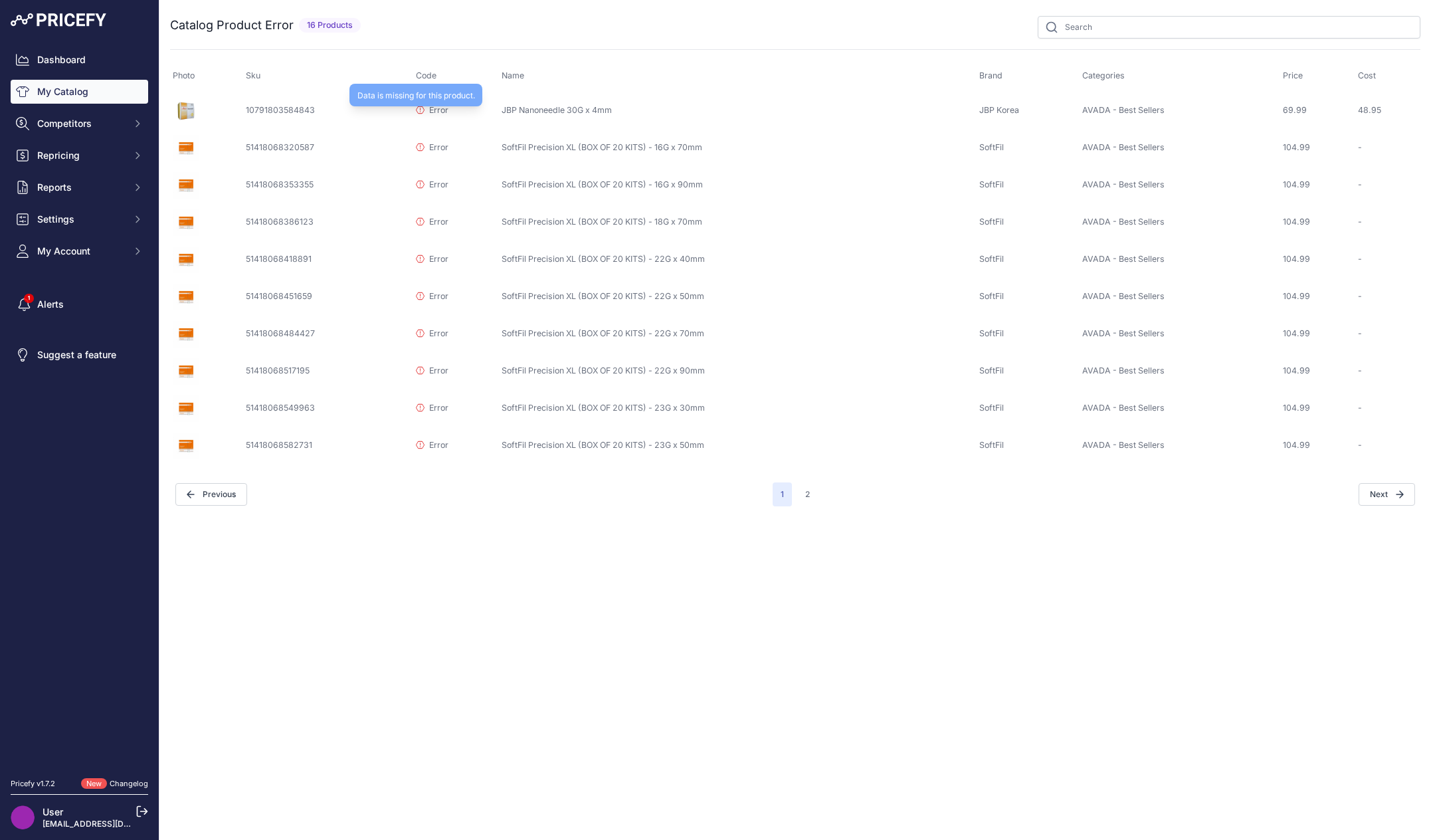
click at [421, 114] on p "Error" at bounding box center [431, 111] width 32 height 13
click at [1315, 138] on td "104.99" at bounding box center [1317, 148] width 75 height 37
click at [523, 105] on td "JBP Nanoneedle 30G x 4mm" at bounding box center [737, 110] width 477 height 38
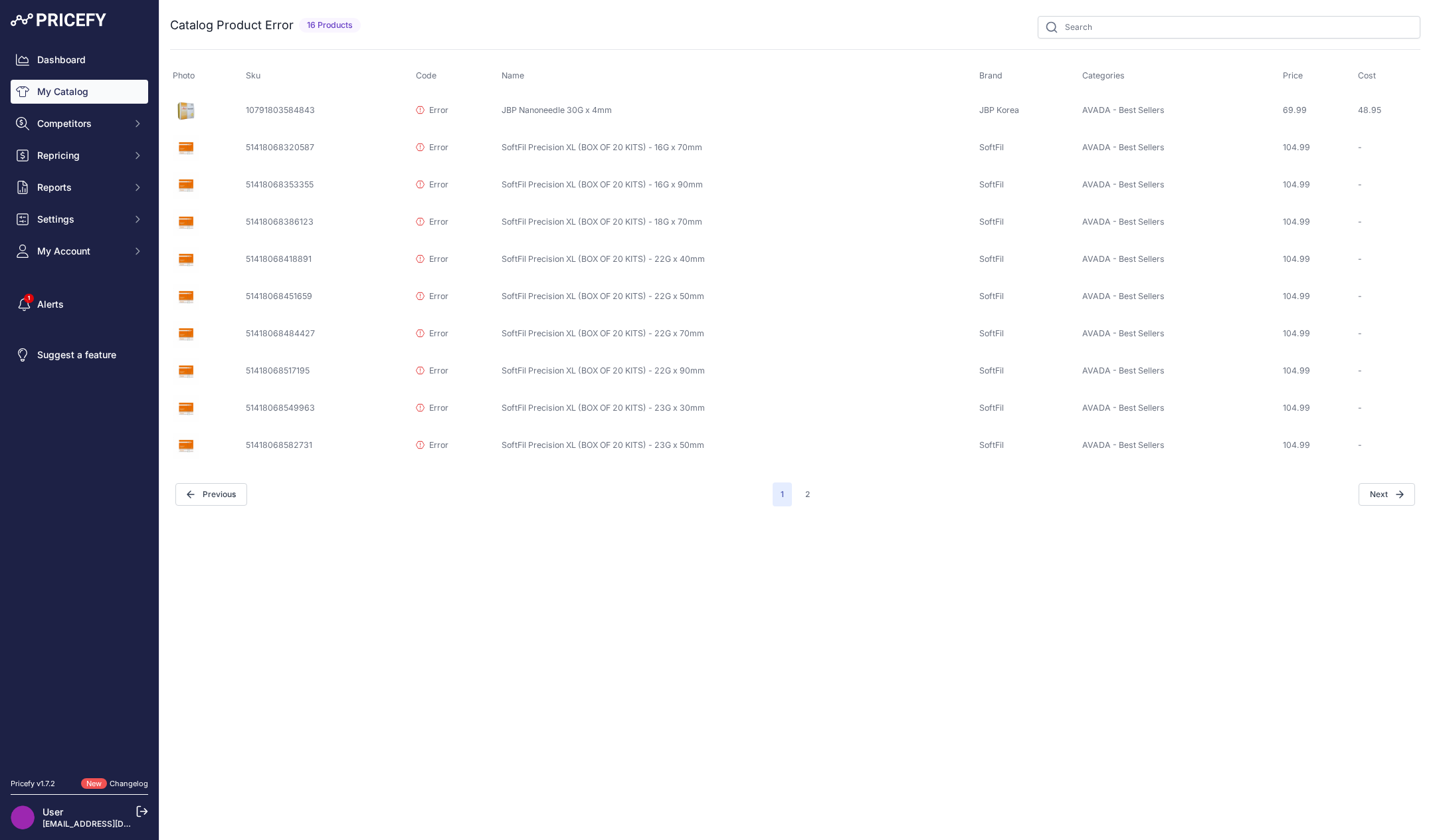
click at [254, 104] on td "10791803584843" at bounding box center [328, 110] width 170 height 38
click at [179, 104] on img at bounding box center [186, 111] width 27 height 27
click at [288, 113] on td "10791803584843" at bounding box center [328, 110] width 170 height 38
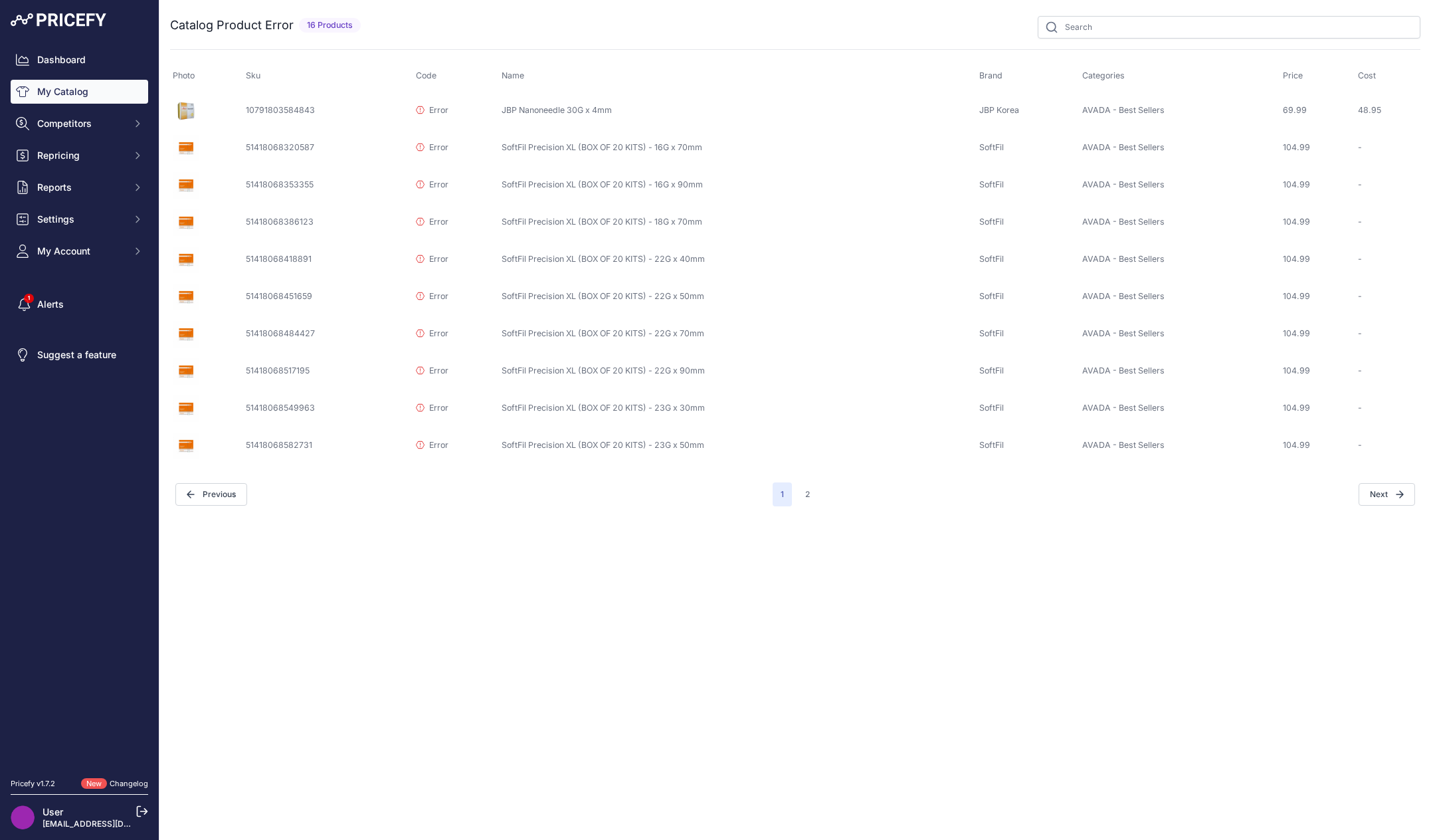
drag, startPoint x: 771, startPoint y: 252, endPoint x: 829, endPoint y: 252, distance: 58.0
click at [795, 252] on td "SoftFil Precision XL (BOX OF 20 KITS) - 22G x 40mm" at bounding box center [737, 259] width 477 height 37
click at [1401, 492] on icon "button" at bounding box center [1400, 494] width 8 height 8
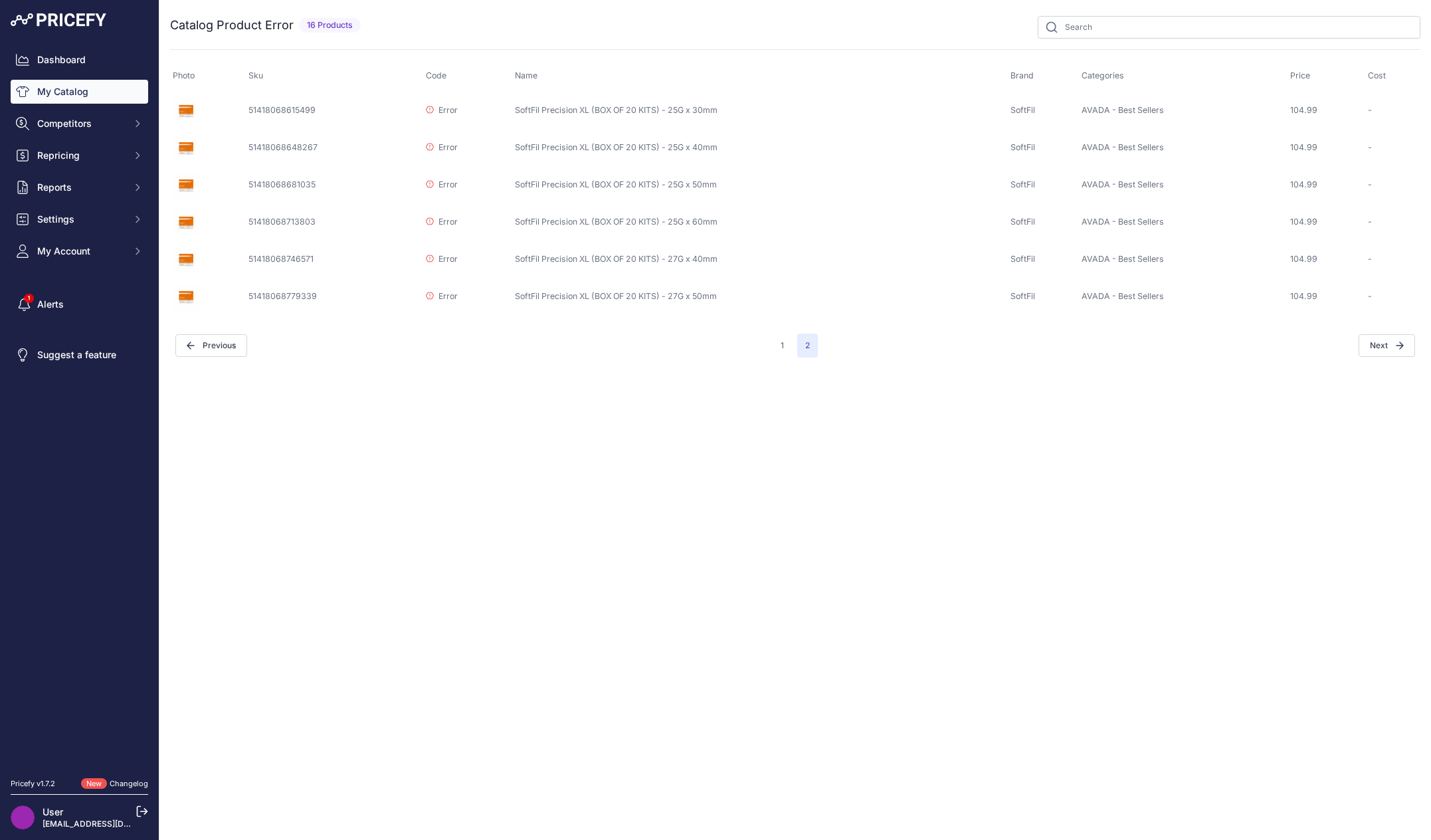
click at [896, 495] on div "Close You are not connected to the internet." at bounding box center [795, 420] width 1271 height 840
click at [782, 344] on button "1" at bounding box center [782, 345] width 19 height 24
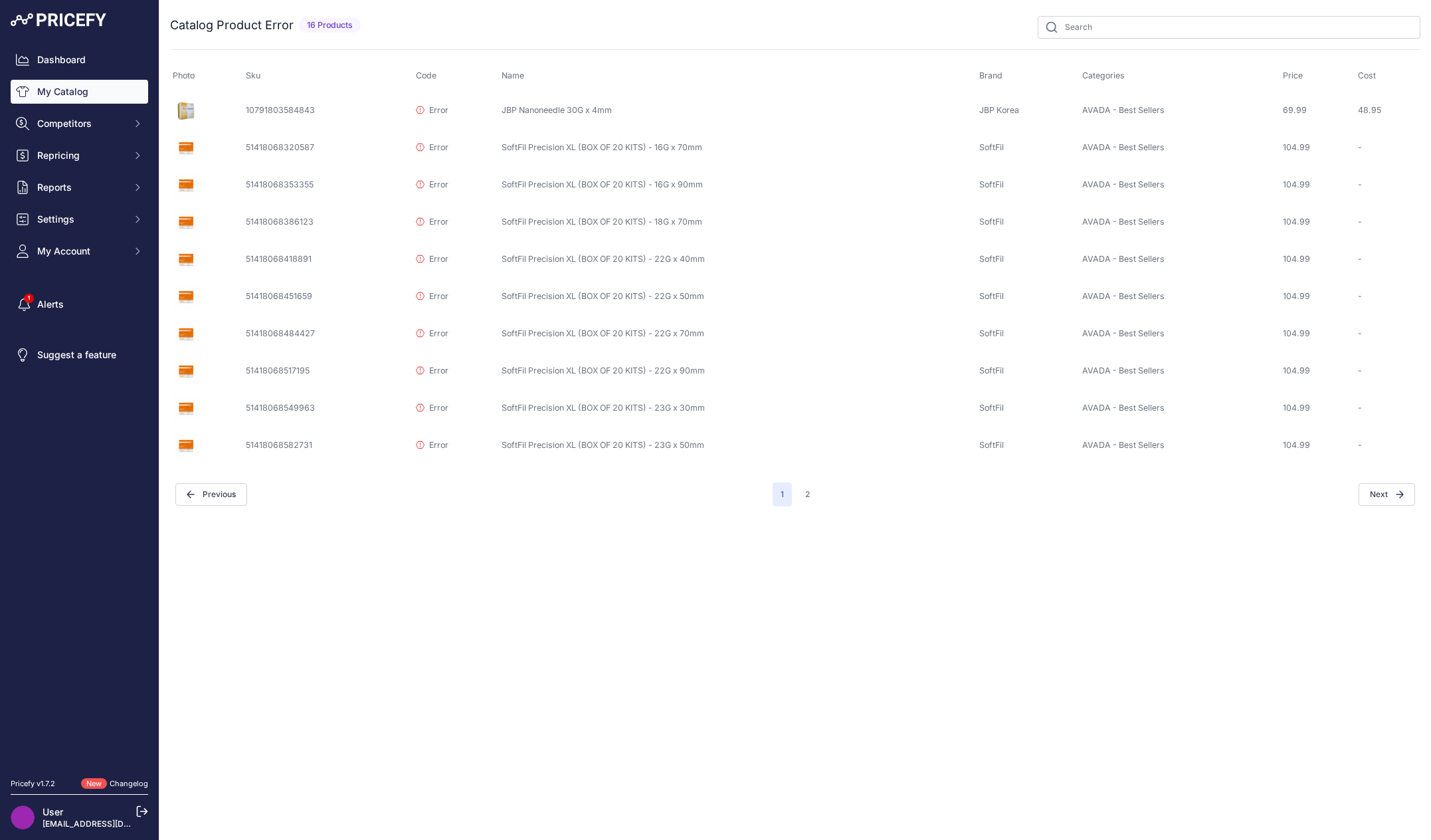
click at [538, 150] on td "SoftFil Precision XL (BOX OF 20 KITS) - 16G x 70mm" at bounding box center [737, 148] width 477 height 37
click at [537, 113] on td "JBP Nanoneedle 30G x 4mm" at bounding box center [737, 110] width 477 height 38
click at [591, 148] on td "SoftFil Precision XL (BOX OF 20 KITS) - 16G x 70mm" at bounding box center [737, 148] width 477 height 37
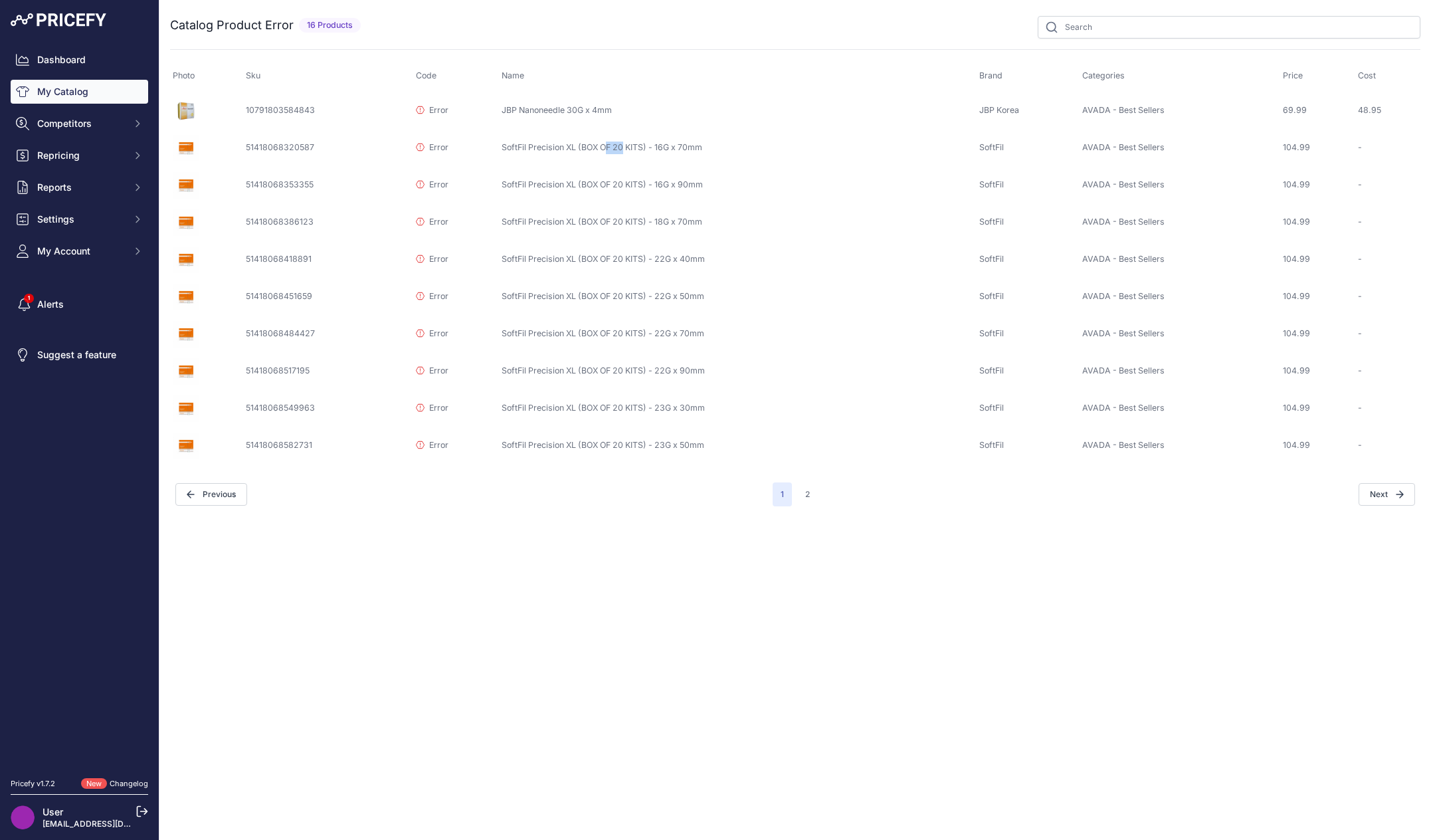
click at [591, 148] on td "SoftFil Precision XL (BOX OF 20 KITS) - 16G x 70mm" at bounding box center [737, 148] width 477 height 37
copy tr "SoftFil Precision XL (BOX OF 20 KITS) - 16G x 70mm"
click at [654, 682] on div "Close You are not connected to the internet." at bounding box center [795, 420] width 1271 height 840
click at [887, 764] on div "Close You are not connected to the internet." at bounding box center [795, 420] width 1271 height 840
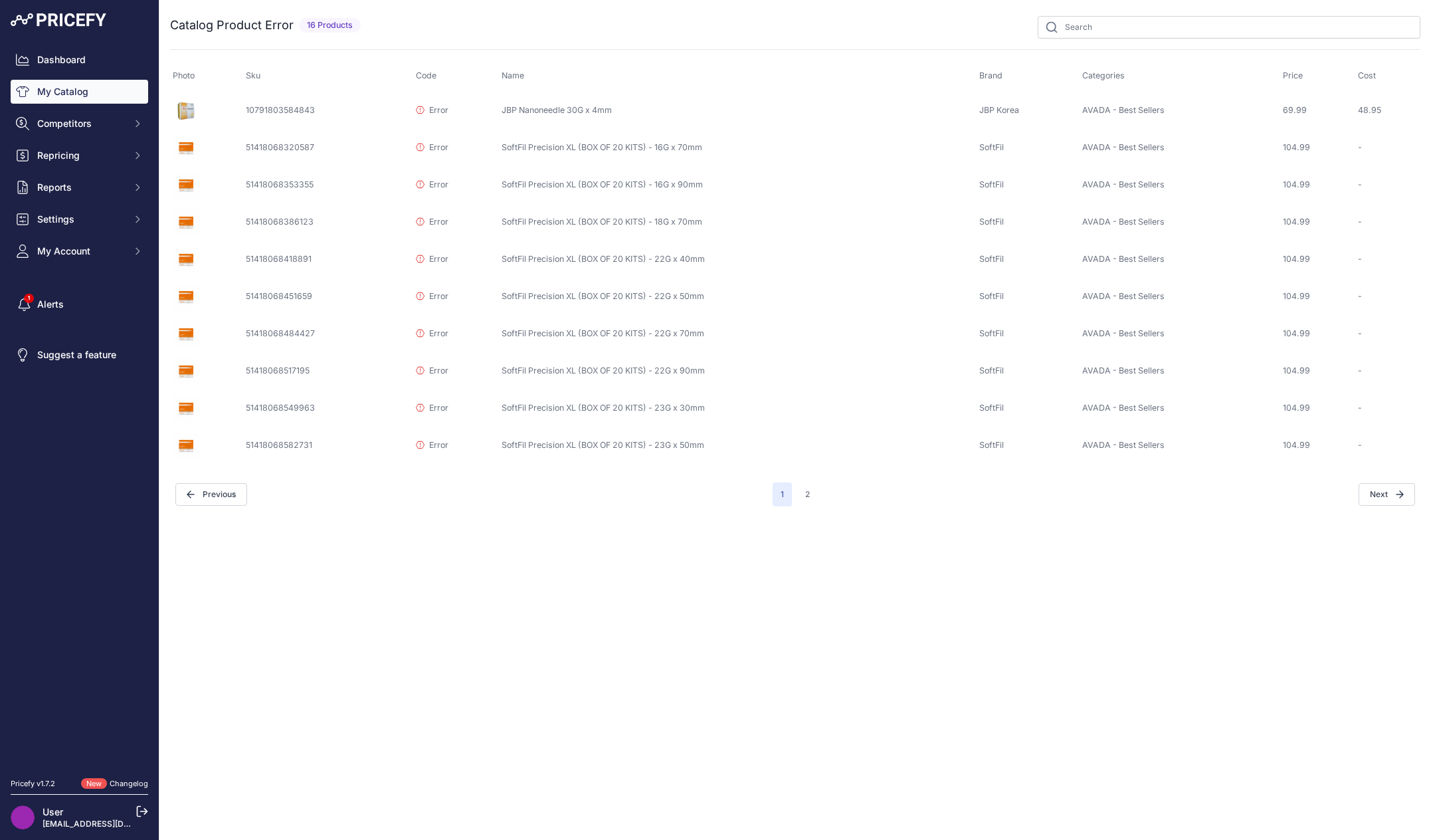
click at [430, 621] on div "Close You are not connected to the internet." at bounding box center [795, 420] width 1271 height 840
click at [387, 619] on div "Close You are not connected to the internet." at bounding box center [795, 420] width 1271 height 840
click at [523, 678] on div "Close You are not connected to the internet." at bounding box center [795, 420] width 1271 height 840
click at [890, 770] on div "Close You are not connected to the internet." at bounding box center [795, 420] width 1271 height 840
drag, startPoint x: 381, startPoint y: 518, endPoint x: 390, endPoint y: 507, distance: 14.2
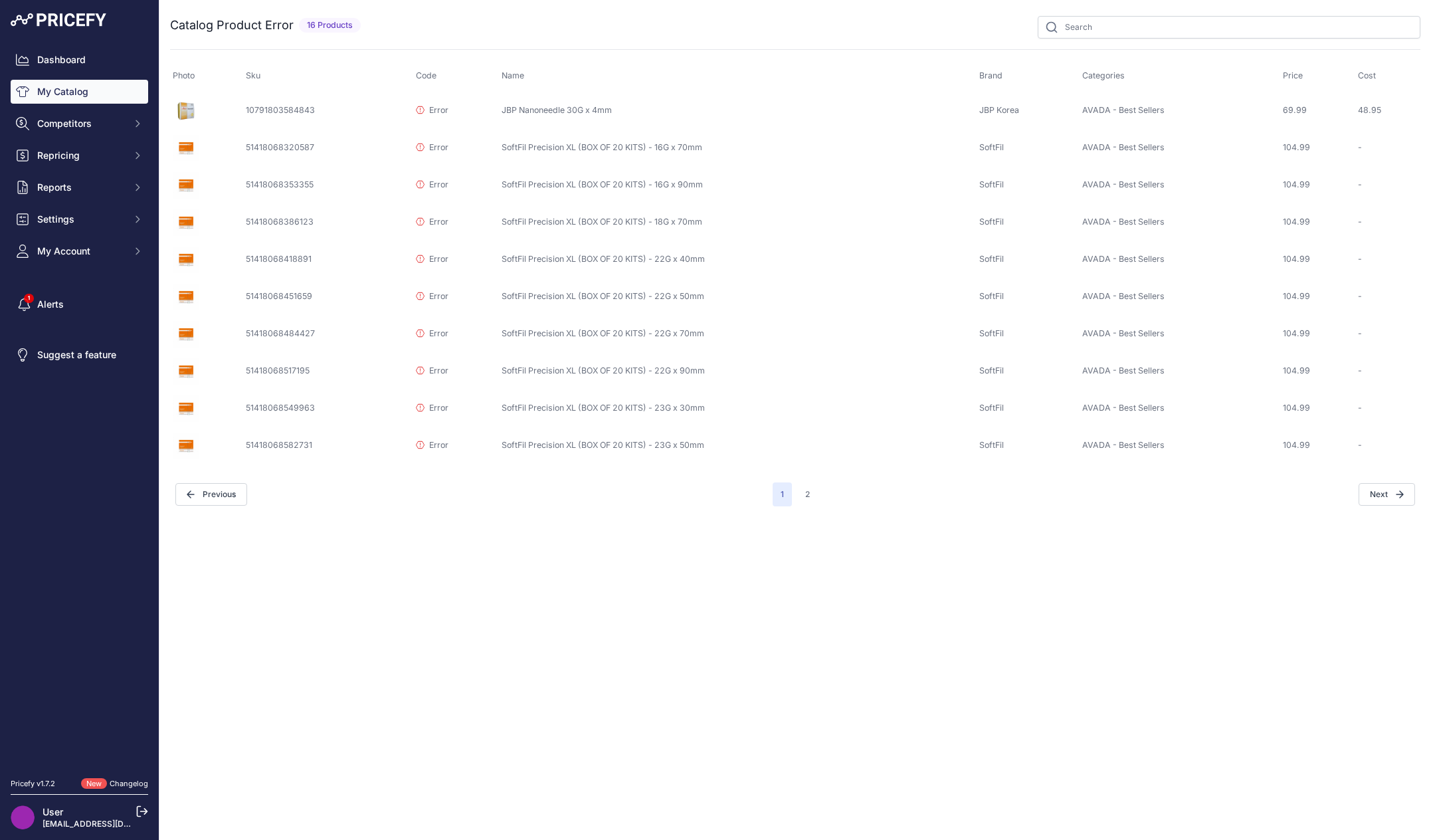
click at [381, 518] on div "You are not connected to the internet. Catalog Product Error" at bounding box center [795, 261] width 1250 height 522
click at [418, 444] on icon at bounding box center [419, 444] width 8 height 8
drag, startPoint x: 992, startPoint y: 150, endPoint x: 944, endPoint y: 157, distance: 48.5
click at [992, 150] on td "SoftFil" at bounding box center [1028, 148] width 103 height 37
click at [584, 109] on td "JBP Nanoneedle 30G x 4mm" at bounding box center [737, 110] width 477 height 38
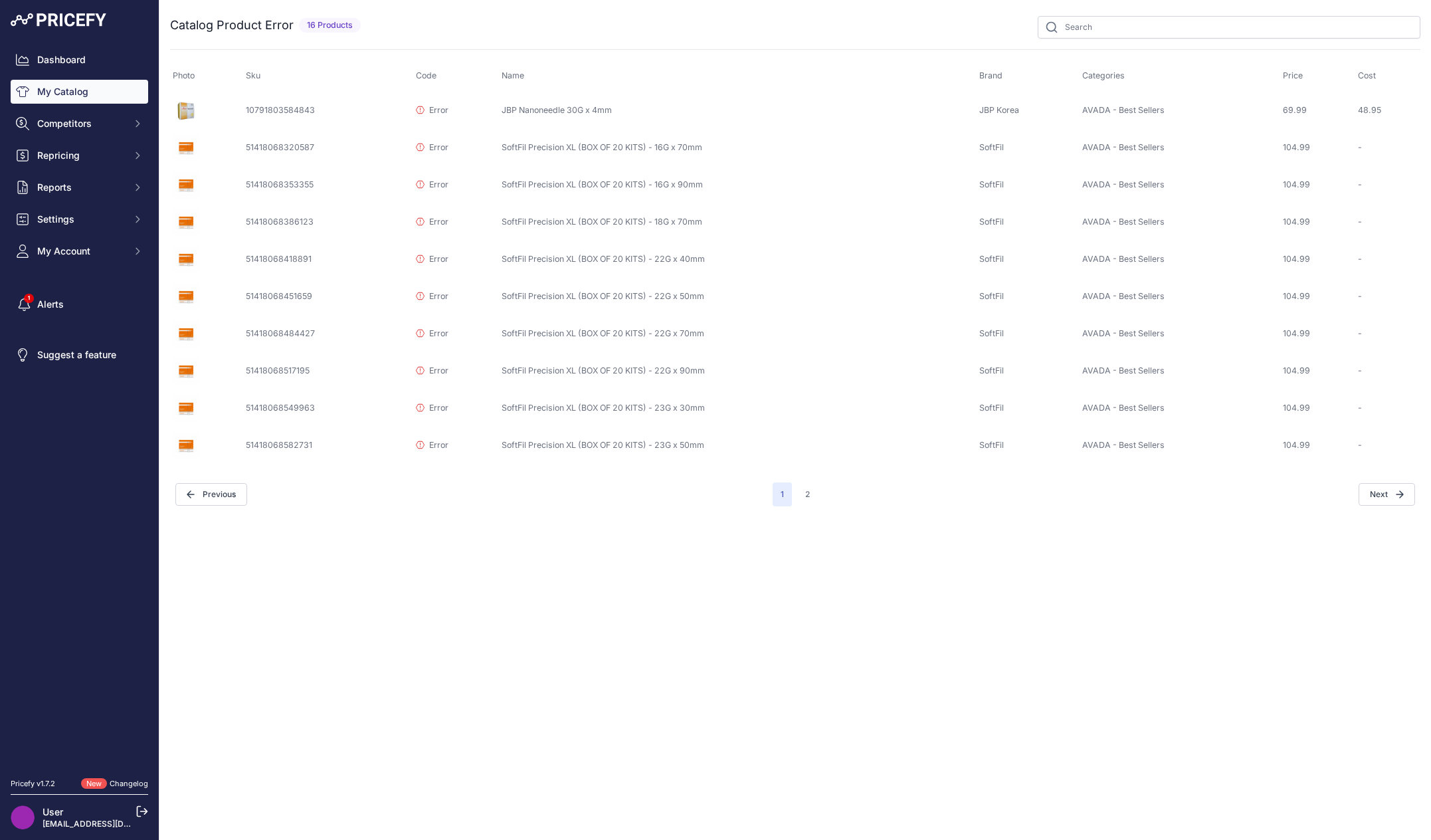
click at [584, 109] on td "JBP Nanoneedle 30G x 4mm" at bounding box center [737, 110] width 477 height 38
copy tr "JBP Nanoneedle 30G x 4mm"
click at [775, 663] on div "Close You are not connected to the internet." at bounding box center [795, 420] width 1271 height 840
click at [449, 606] on div "Close You are not connected to the internet." at bounding box center [795, 420] width 1271 height 840
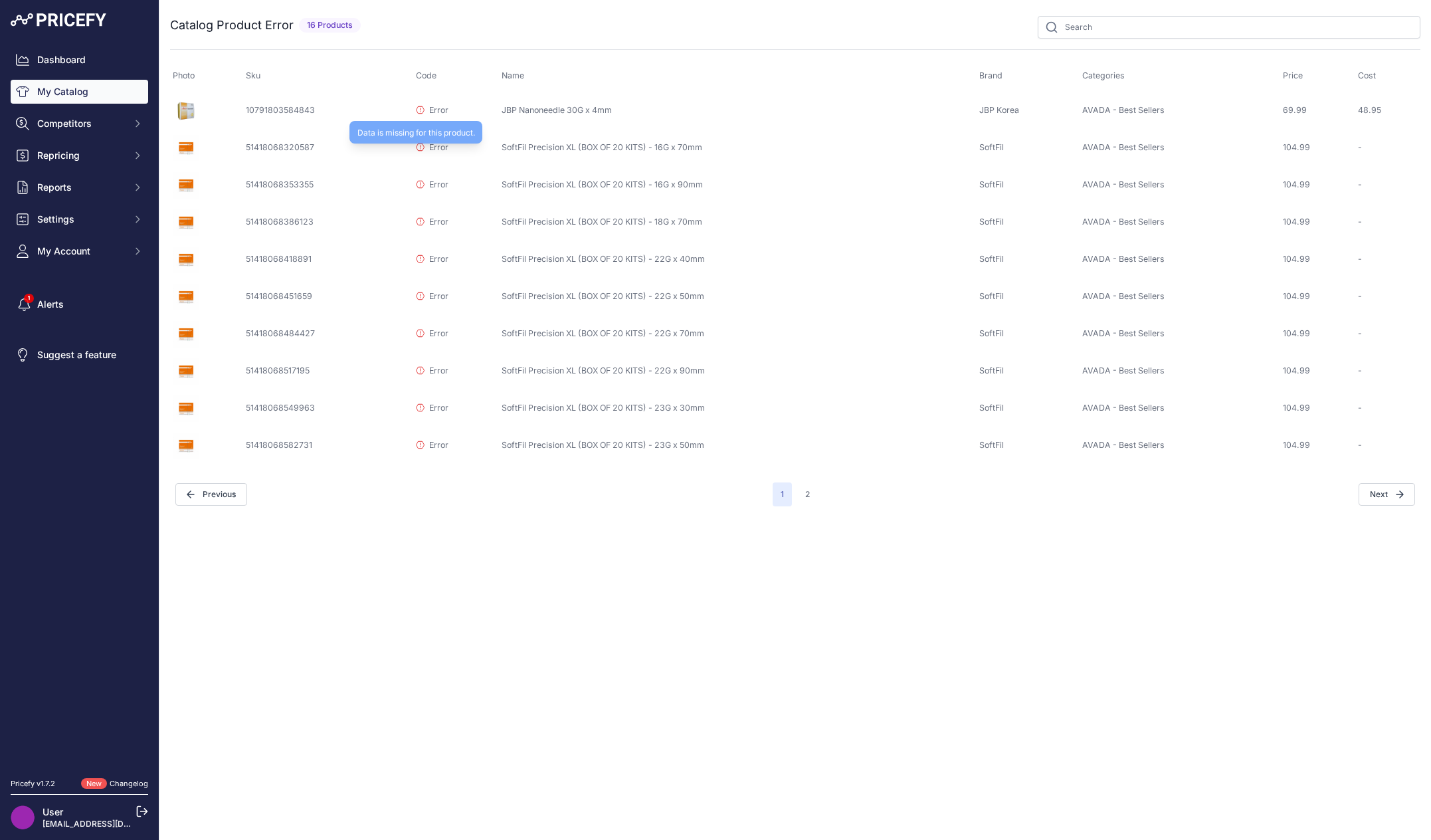
click at [436, 152] on p "Error" at bounding box center [431, 148] width 32 height 13
click at [811, 493] on button "2" at bounding box center [808, 494] width 20 height 24
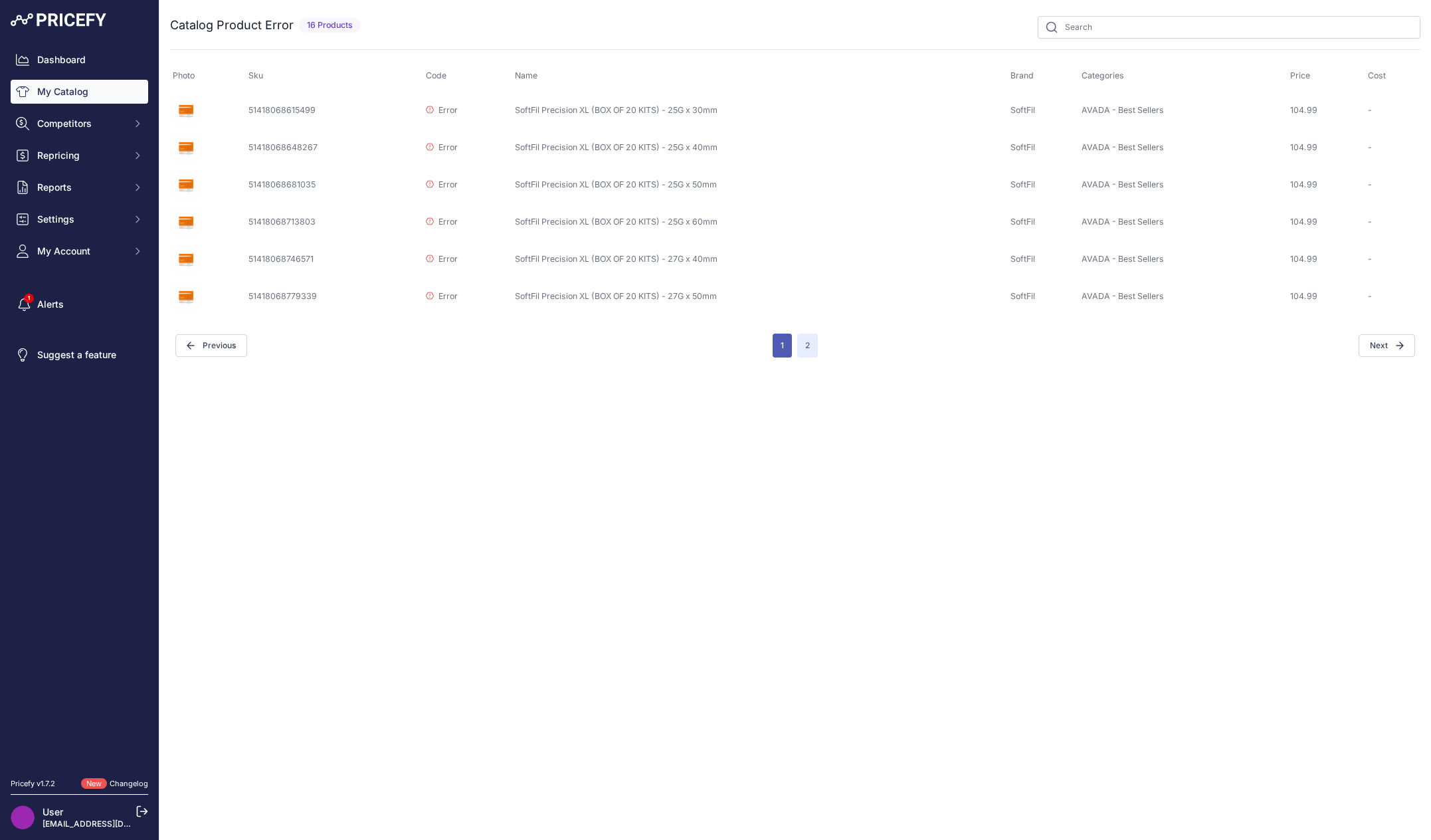
click at [777, 342] on button "1" at bounding box center [782, 345] width 19 height 24
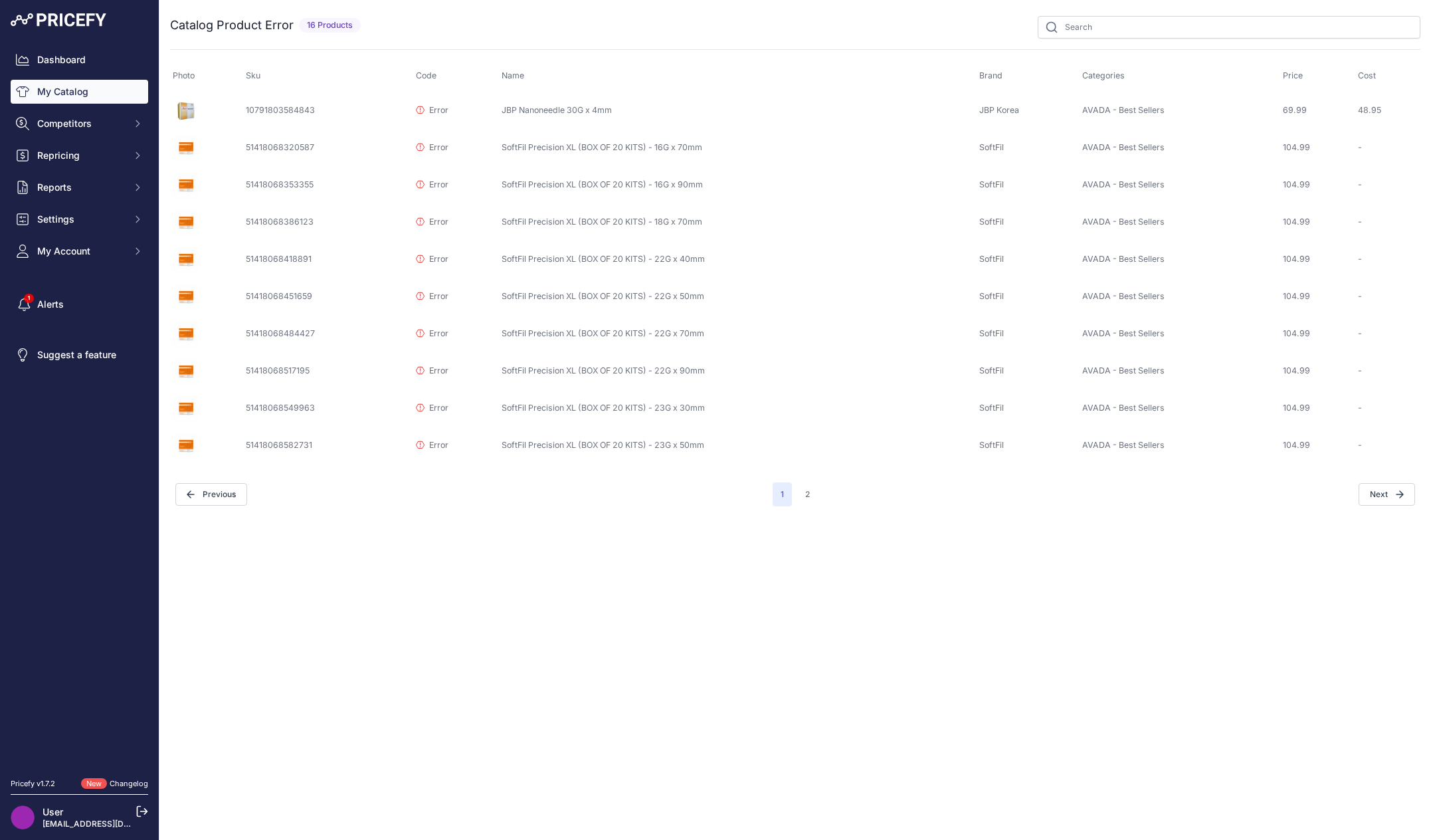
drag, startPoint x: 615, startPoint y: 114, endPoint x: 519, endPoint y: 112, distance: 96.0
click at [519, 112] on td "JBP Nanoneedle 30G x 4mm" at bounding box center [737, 110] width 477 height 38
drag, startPoint x: 1386, startPoint y: 114, endPoint x: 1208, endPoint y: 144, distance: 180.5
click at [1340, 116] on tr "10791803584843 Error Data is missing for this product. JBP Nanoneedle 30G x 4mm…" at bounding box center [795, 110] width 1250 height 38
click at [1045, 116] on td "JBP Korea" at bounding box center [1028, 110] width 103 height 38
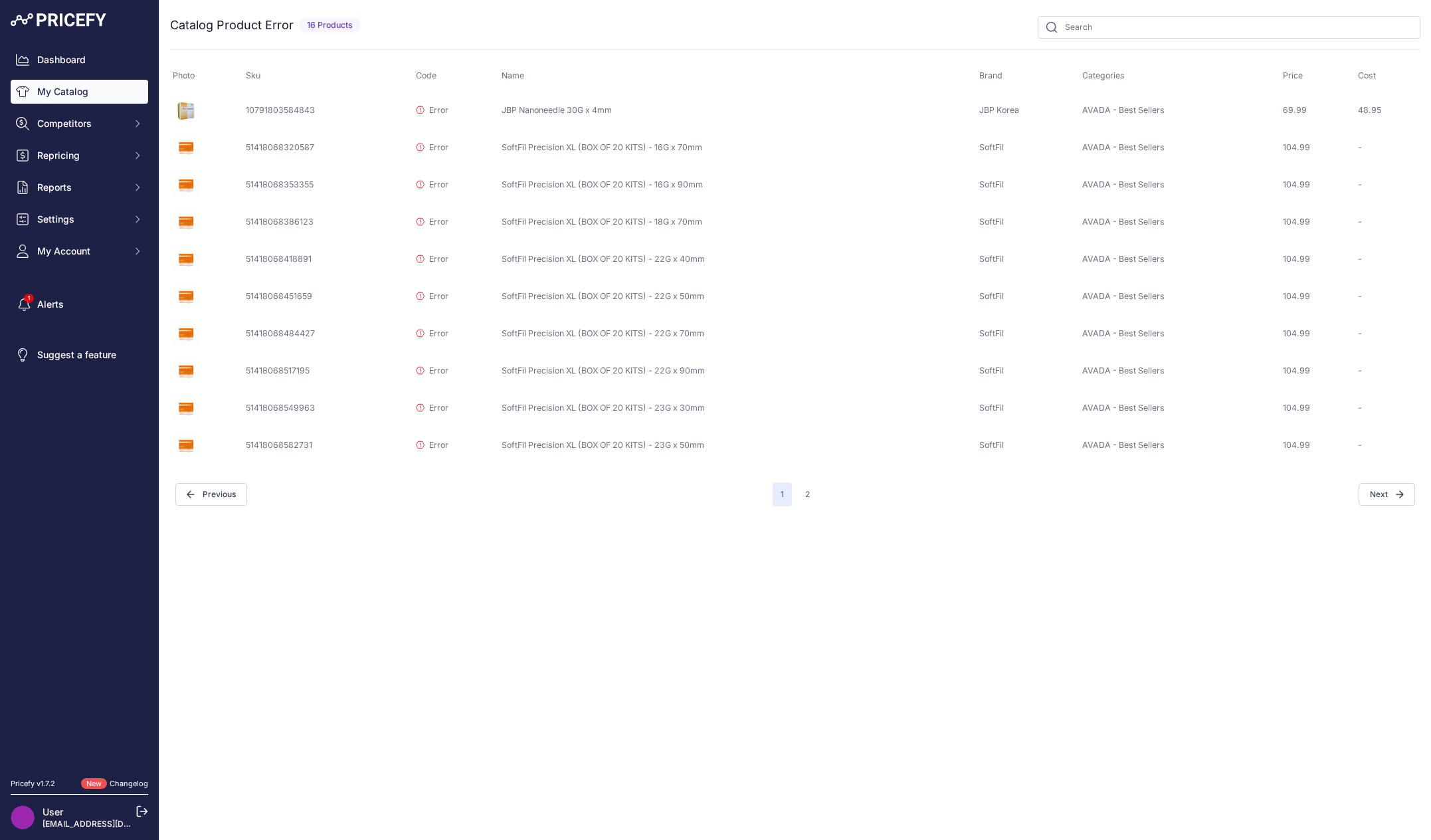
click at [267, 108] on td "10791803584843" at bounding box center [328, 110] width 170 height 38
copy td "10791803584843"
drag, startPoint x: 612, startPoint y: 111, endPoint x: 497, endPoint y: 110, distance: 115.0
click at [499, 110] on td "JBP Nanoneedle 30G x 4mm" at bounding box center [737, 110] width 477 height 38
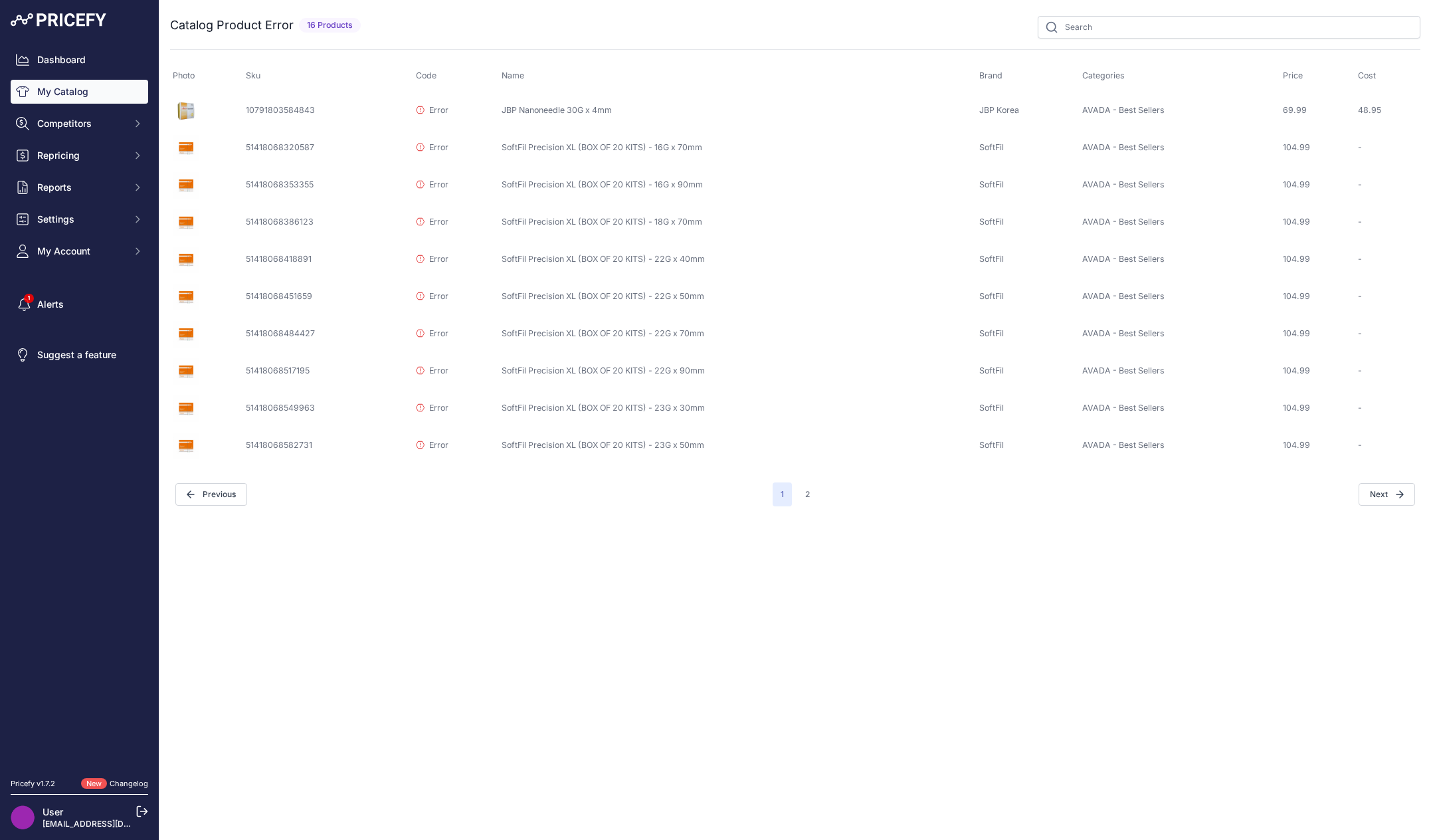
copy td "JBP Nanoneedle 30G x 4mm"
click at [535, 531] on div "Close You are not connected to the internet." at bounding box center [795, 420] width 1271 height 840
click at [524, 674] on div "Close You are not connected to the internet." at bounding box center [795, 420] width 1271 height 840
click at [475, 589] on div "Close You are not connected to the internet." at bounding box center [795, 420] width 1271 height 840
click at [814, 497] on button "2" at bounding box center [808, 494] width 20 height 24
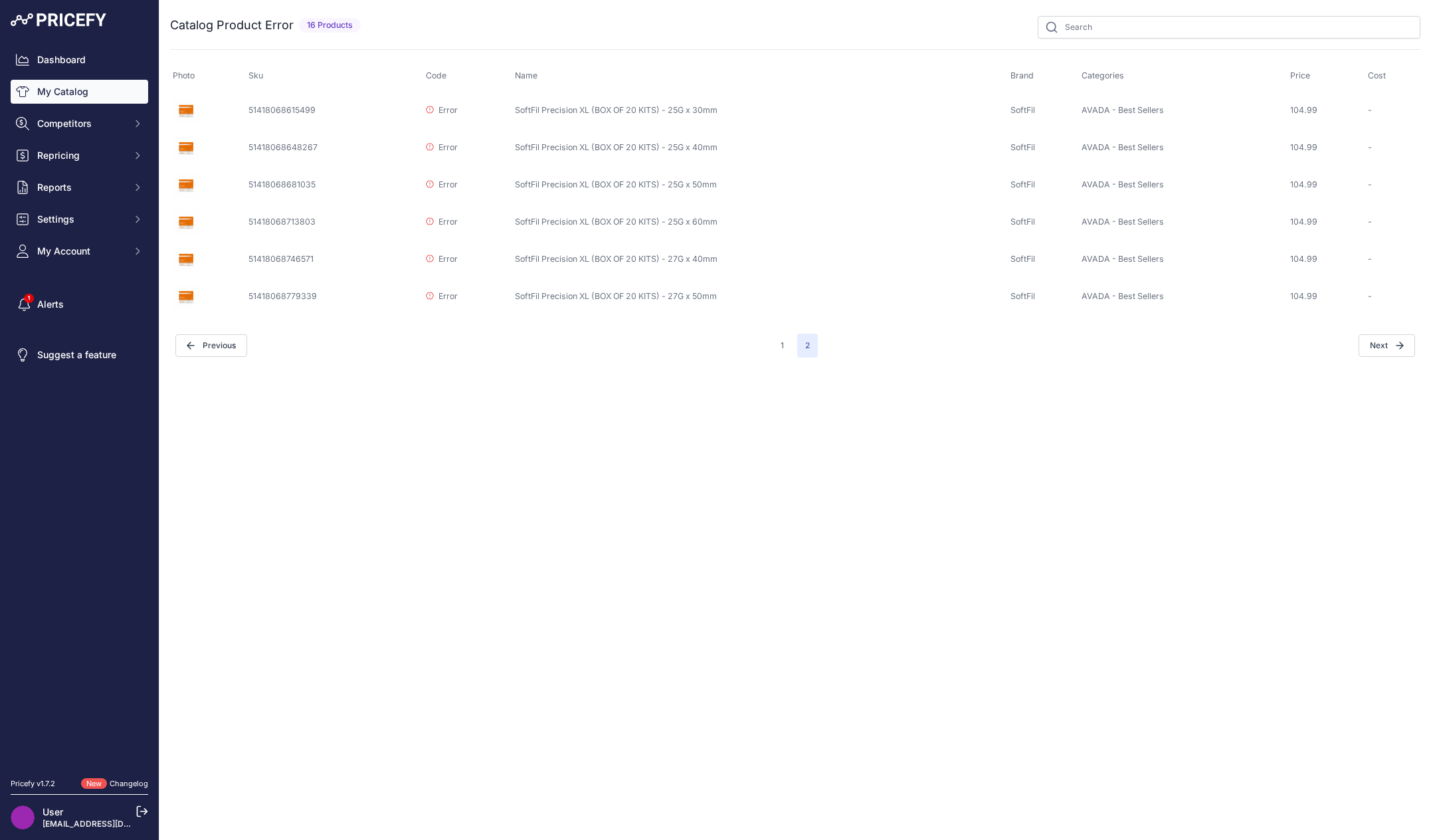
click at [81, 96] on link "My Catalog" at bounding box center [79, 91] width 138 height 24
click at [91, 58] on link "Dashboard" at bounding box center [79, 60] width 138 height 24
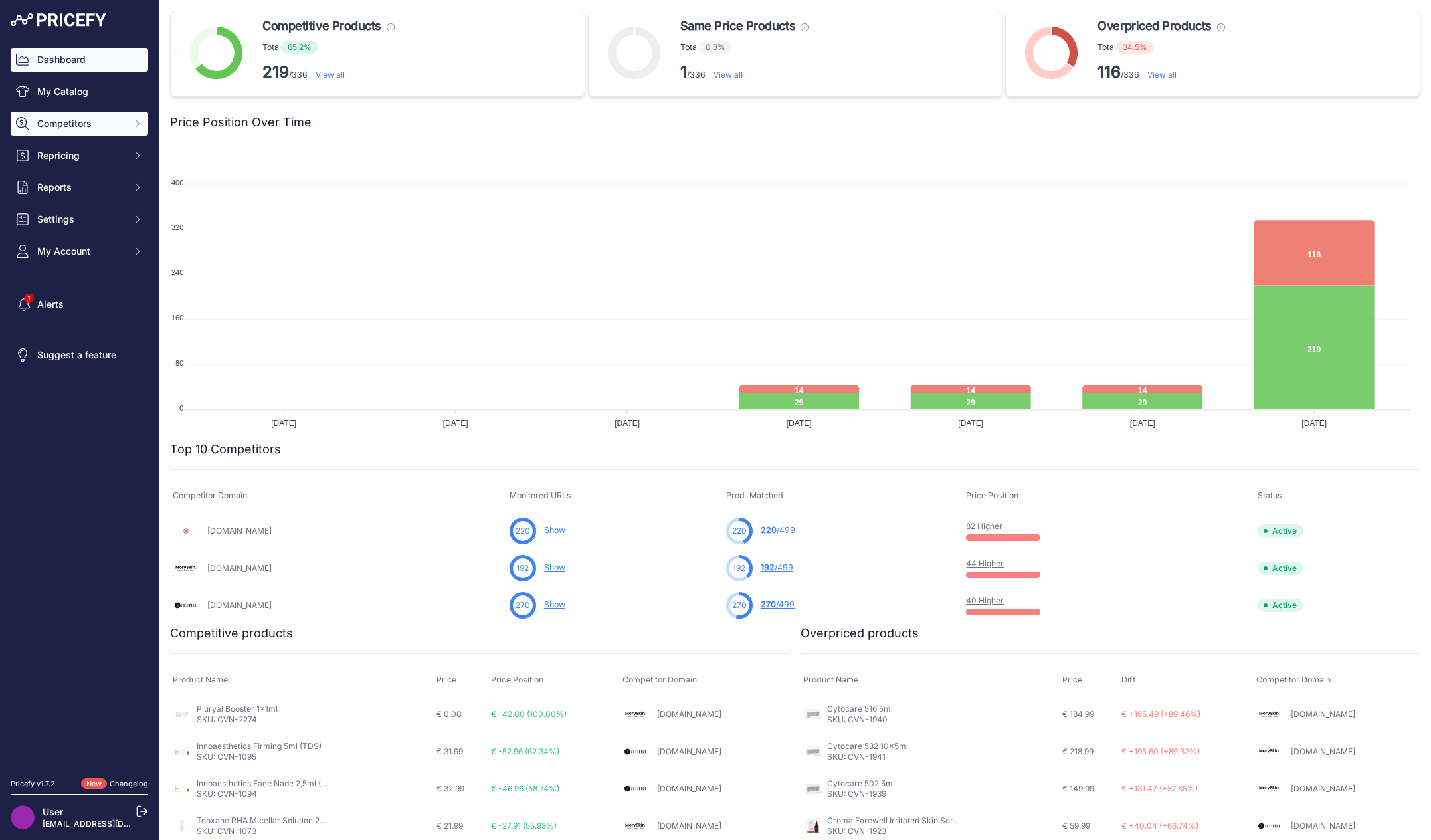
click at [109, 114] on button "Competitors" at bounding box center [79, 124] width 138 height 24
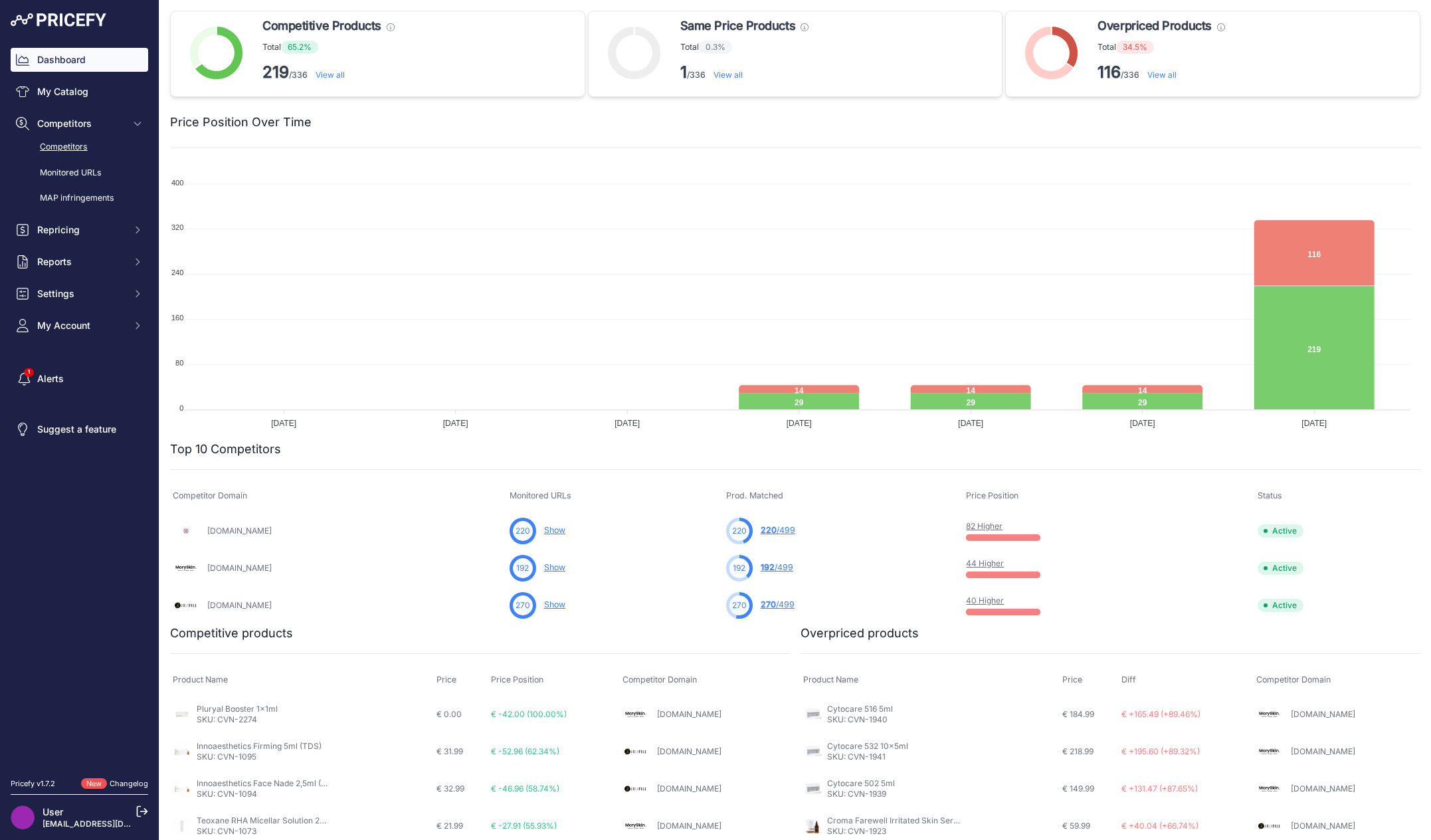
click at [103, 142] on link "Competitors" at bounding box center [79, 147] width 138 height 23
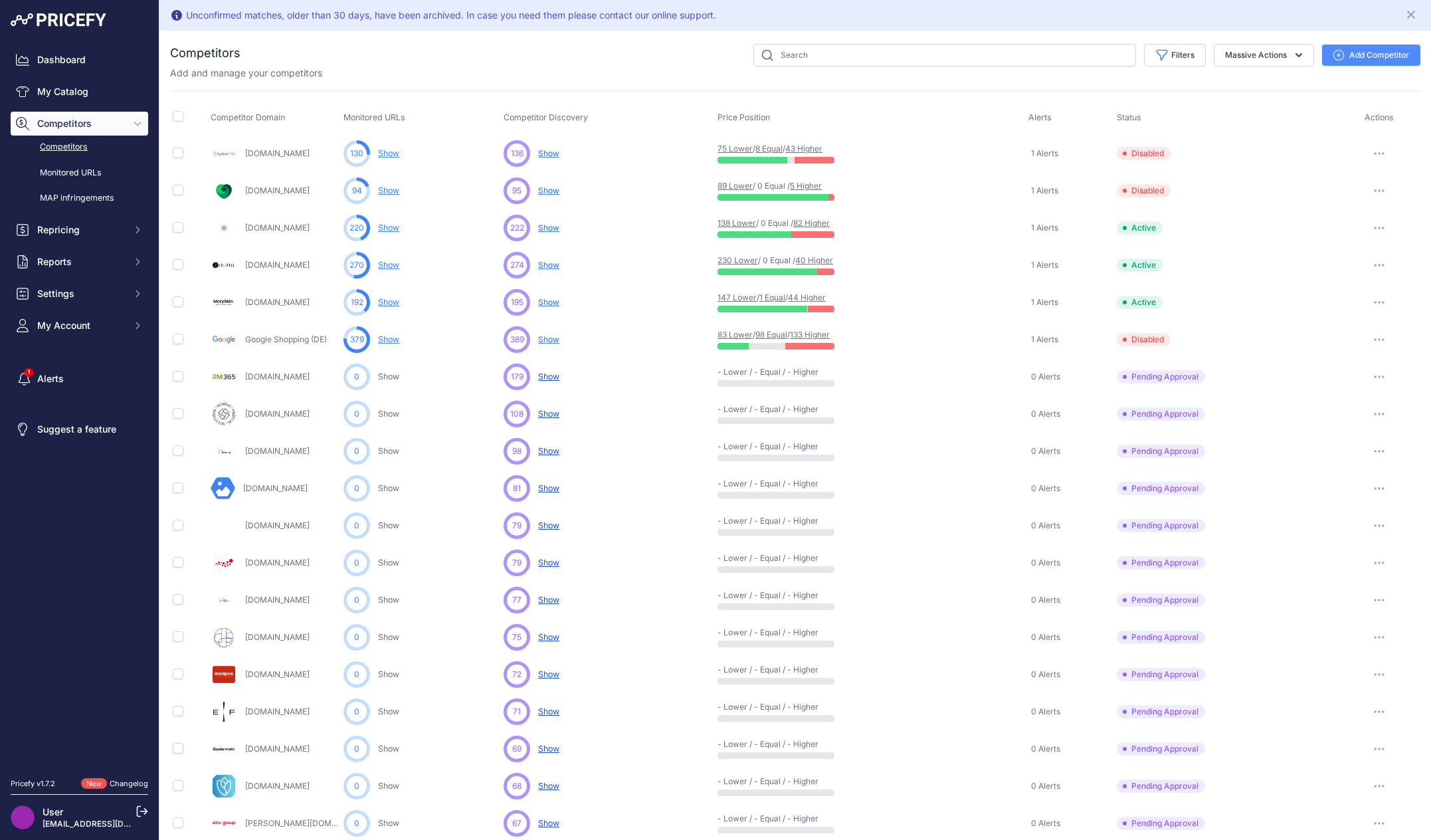
drag, startPoint x: 658, startPoint y: 73, endPoint x: 651, endPoint y: 77, distance: 8.1
click at [658, 73] on div "Add and manage your competitors" at bounding box center [795, 73] width 1250 height 13
click at [63, 589] on nav "Dashboard My Catalog Competitors Competitors Monitored URLs MAP infringements R…" at bounding box center [79, 405] width 138 height 714
drag, startPoint x: 66, startPoint y: 584, endPoint x: 99, endPoint y: 573, distance: 34.8
click at [66, 584] on nav "Dashboard My Catalog Competitors Competitors Monitored URLs MAP infringements R…" at bounding box center [79, 405] width 138 height 714
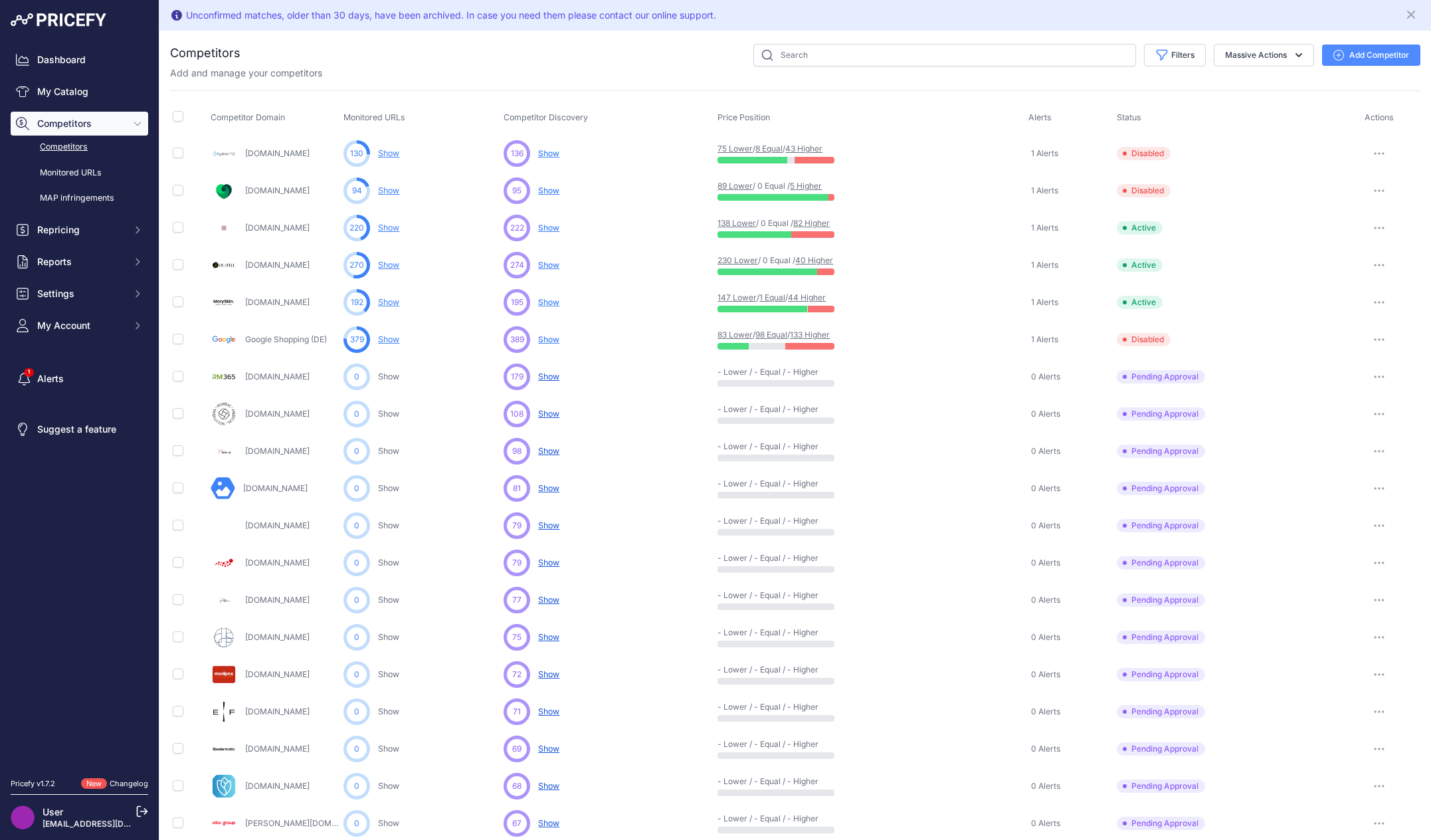
click at [479, 66] on div "Add and manage your competitors" at bounding box center [795, 73] width 1250 height 13
click at [1370, 155] on button "button" at bounding box center [1378, 153] width 27 height 18
click at [1361, 202] on button "Enable" at bounding box center [1362, 202] width 111 height 21
click at [598, 53] on div "Filters Competitor Status Select an option Active Disabled Update Profile Pendi…" at bounding box center [830, 54] width 1180 height 22
click at [369, 54] on div "Filters Competitor Status Select an option Active Disabled Update Profile Pendi…" at bounding box center [830, 54] width 1180 height 22
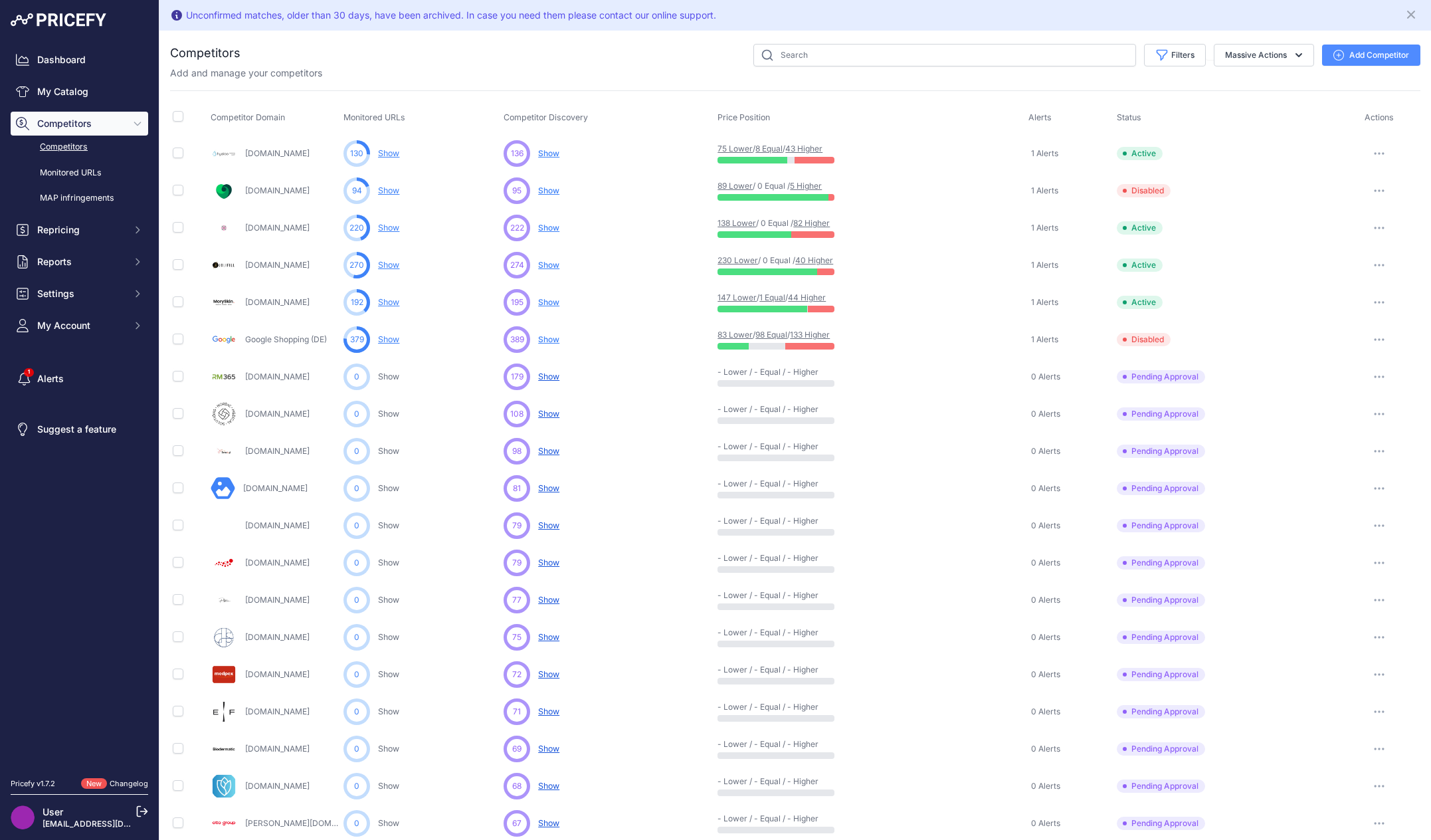
click at [547, 188] on span "Show" at bounding box center [548, 190] width 21 height 10
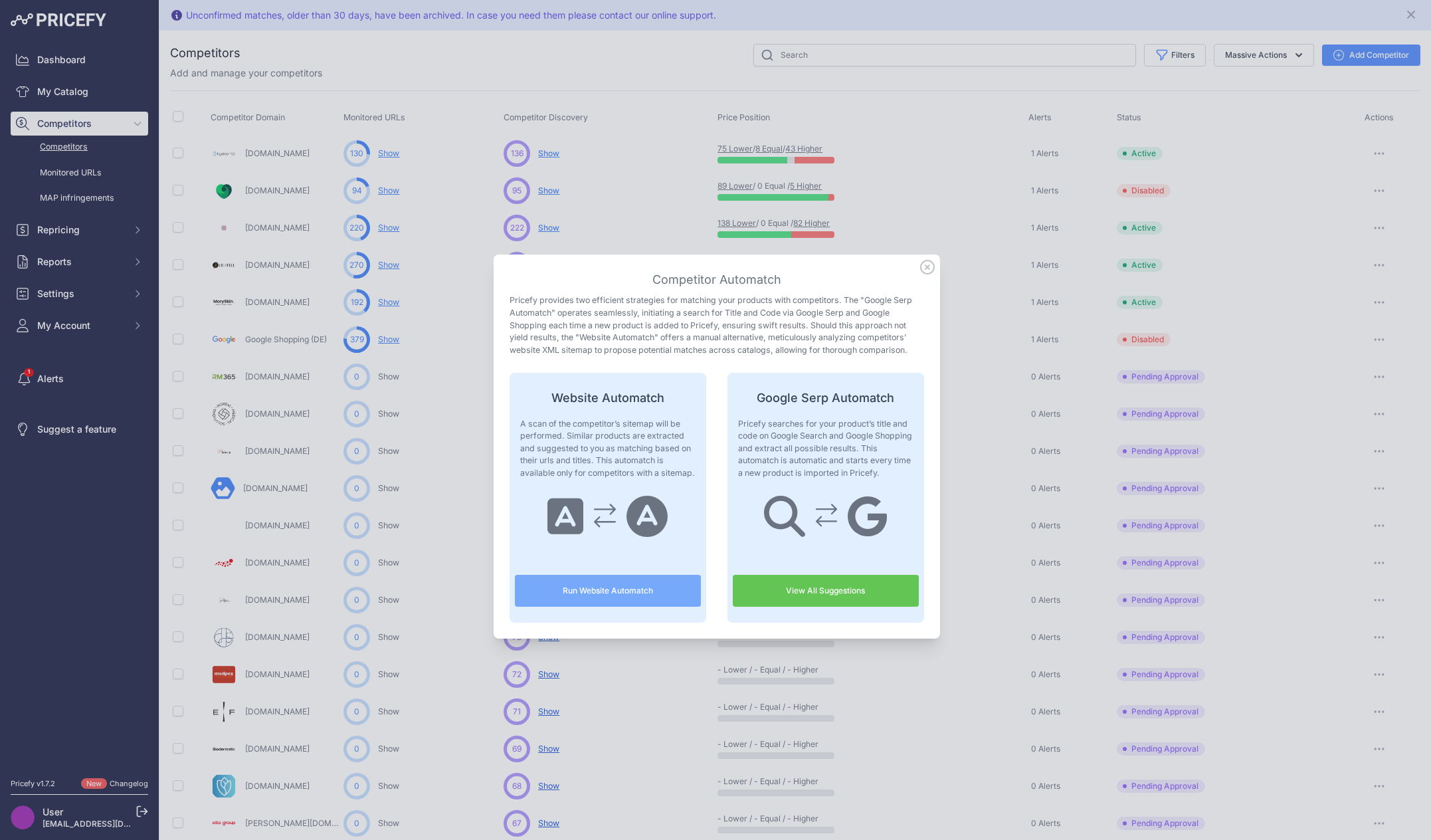
click at [923, 270] on icon at bounding box center [927, 267] width 13 height 13
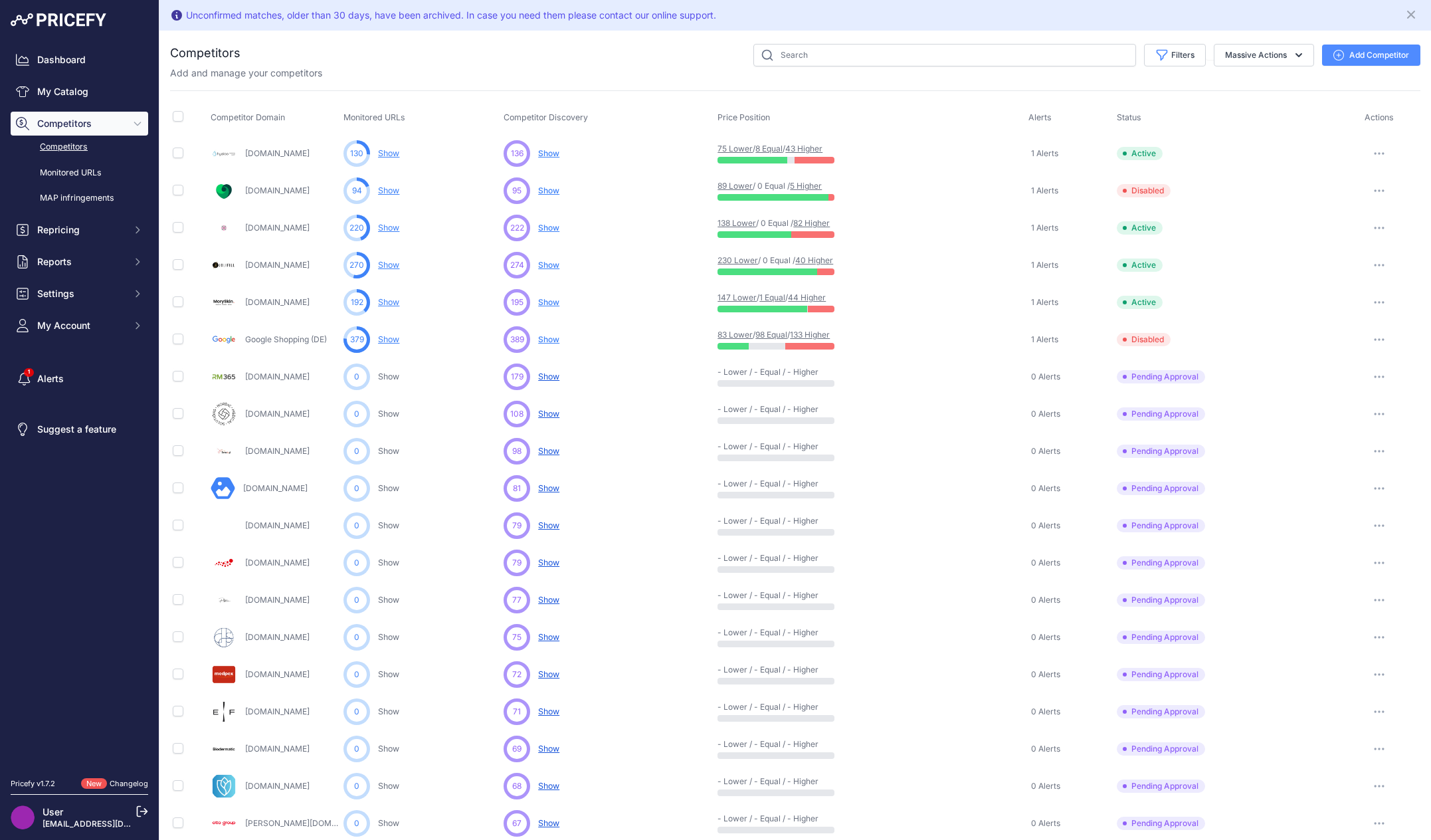
click at [393, 190] on link "Show" at bounding box center [388, 190] width 21 height 10
click at [1369, 186] on button "button" at bounding box center [1378, 190] width 27 height 18
click at [1353, 240] on button "Enable" at bounding box center [1362, 239] width 111 height 21
click at [1374, 340] on button "button" at bounding box center [1378, 340] width 27 height 18
click at [549, 80] on div "Competitors" at bounding box center [795, 575] width 1250 height 1063
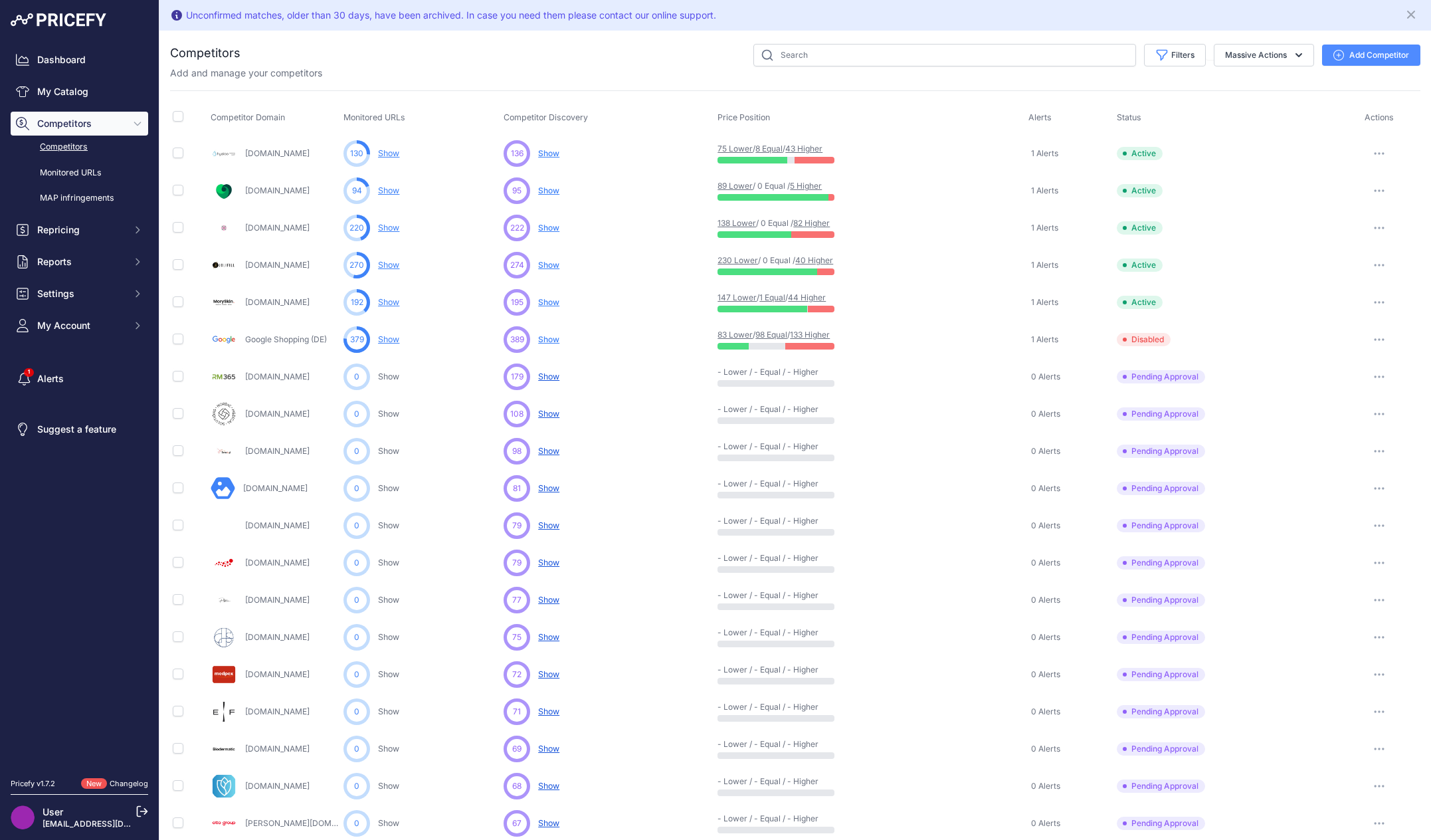
click at [1371, 342] on button "button" at bounding box center [1378, 340] width 27 height 18
click at [376, 339] on div "379 Show You are not monitoring any URL of this competitor yet" at bounding box center [421, 339] width 155 height 27
click at [395, 335] on link "Show" at bounding box center [388, 339] width 21 height 10
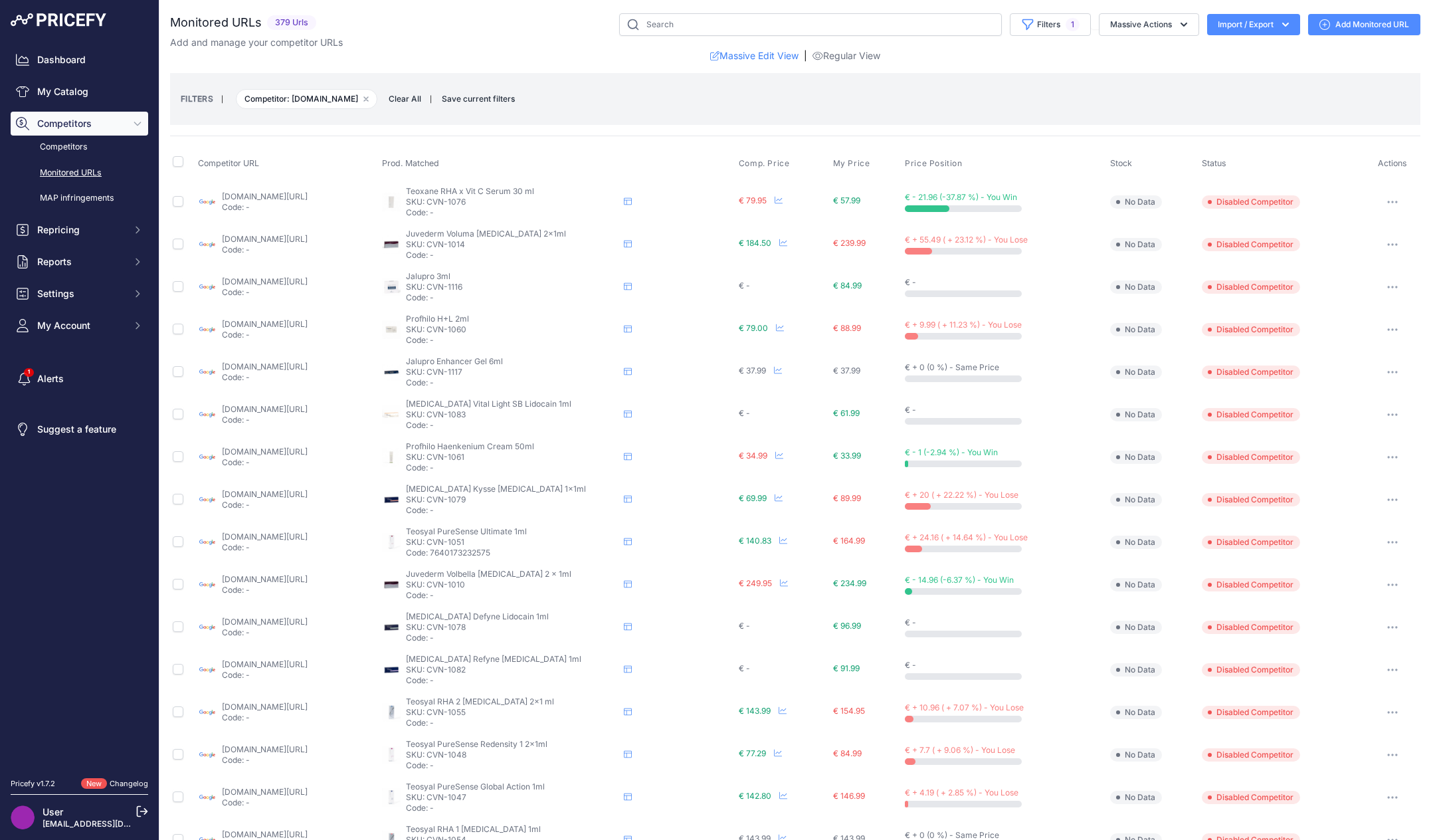
click at [263, 196] on link "google.de/shopping/product/2728988289930792710?gl=de&prds=scoring:p" at bounding box center [264, 196] width 86 height 10
drag, startPoint x: 550, startPoint y: 200, endPoint x: 497, endPoint y: 196, distance: 53.2
click at [497, 197] on p "SKU: CVN-1076" at bounding box center [512, 202] width 212 height 11
click at [535, 186] on span "Teoxane RHA x Vit C Serum 30 ml" at bounding box center [470, 190] width 128 height 10
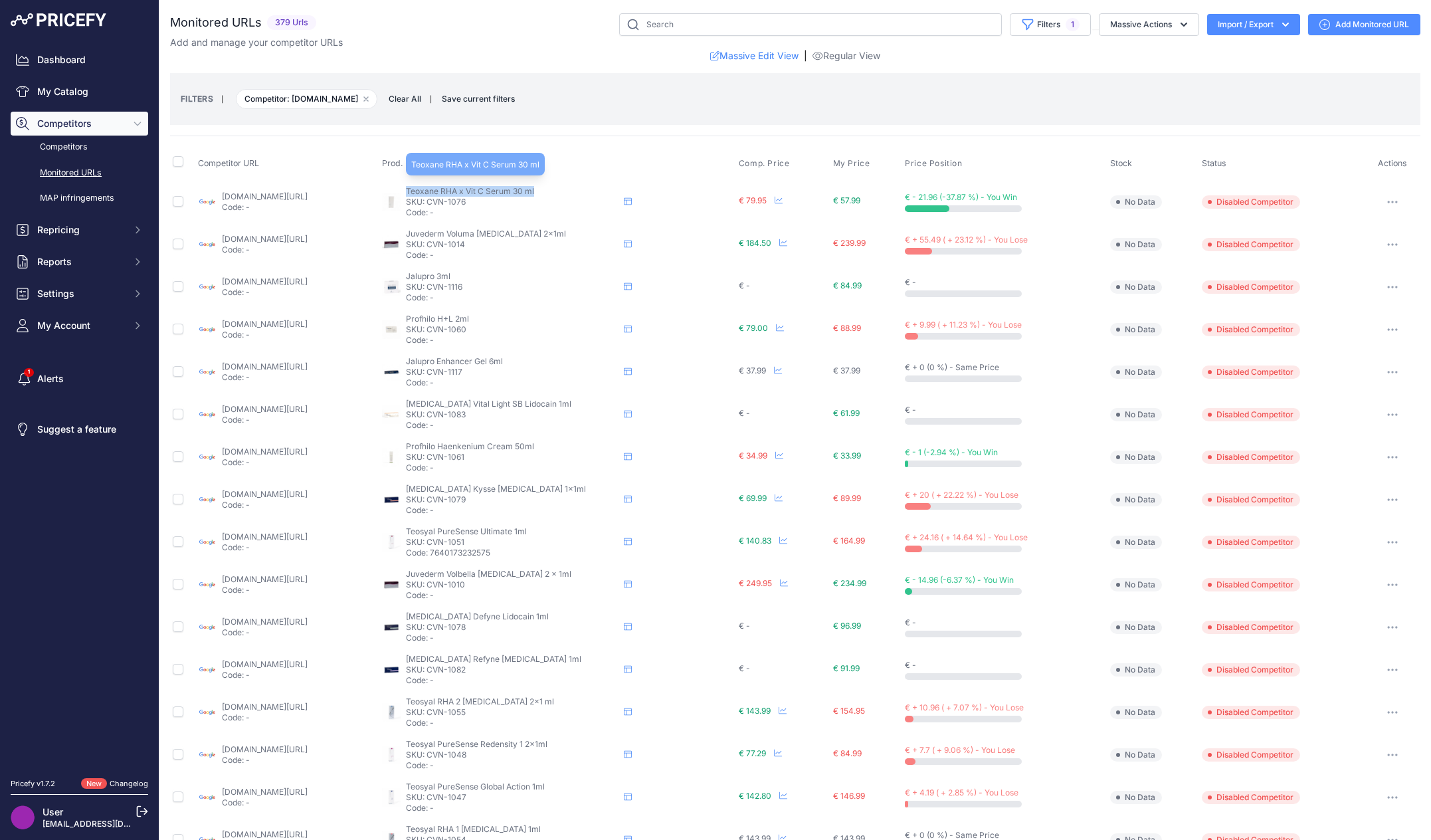
click at [535, 186] on span "Teoxane RHA x Vit C Serum 30 ml" at bounding box center [470, 190] width 128 height 10
copy div "Teoxane RHA x Vit C Serum 30 ml"
click at [554, 231] on span "Juvederm Voluma Lidocaine 2x1ml" at bounding box center [486, 234] width 160 height 10
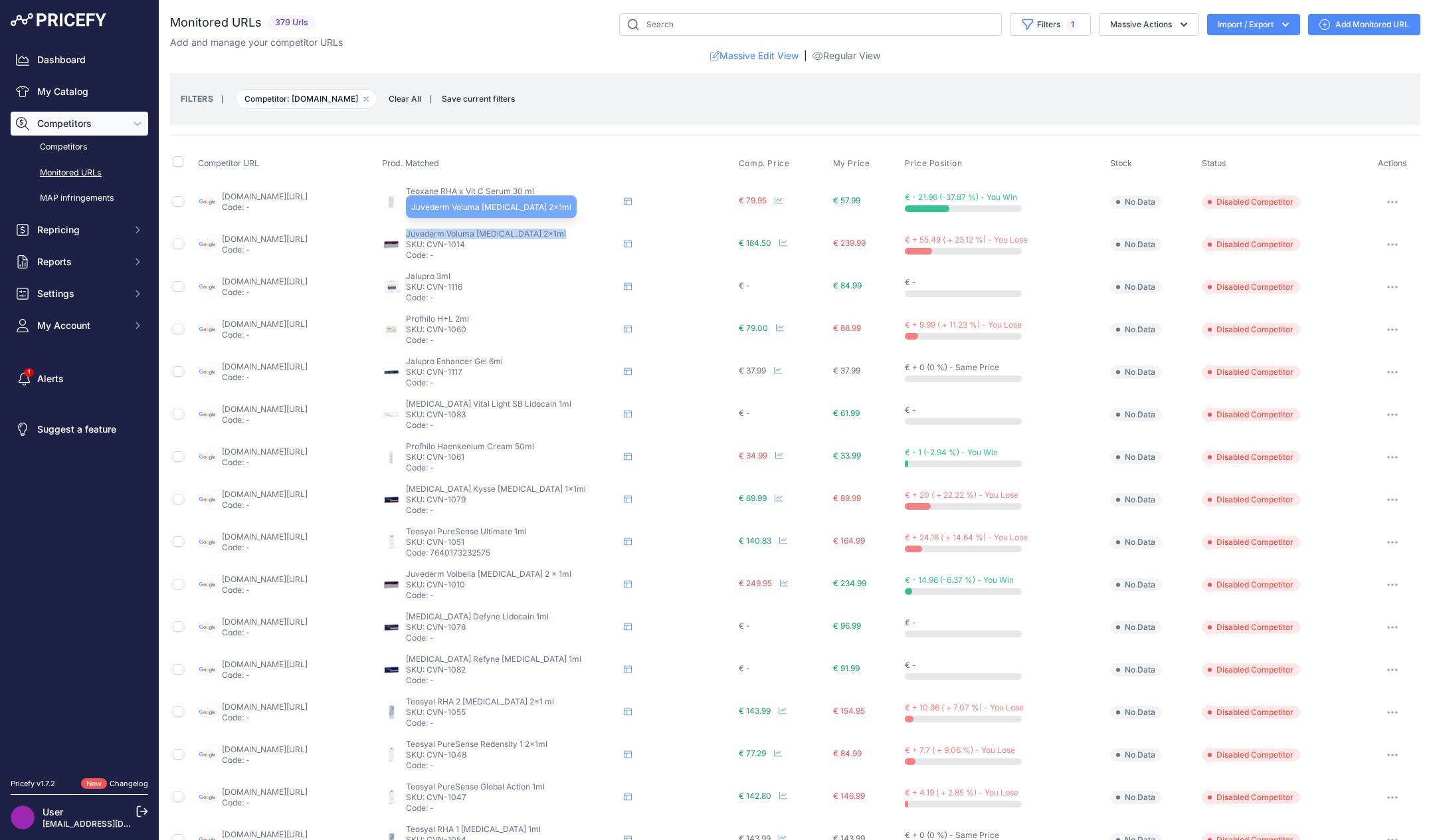
copy div "Juvederm Voluma Lidocaine 2x1ml"
click at [302, 237] on link "google.de/shopping/product/9258361258513763117?gl=de&prds=scoring%3ap&prirule_j…" at bounding box center [264, 238] width 86 height 10
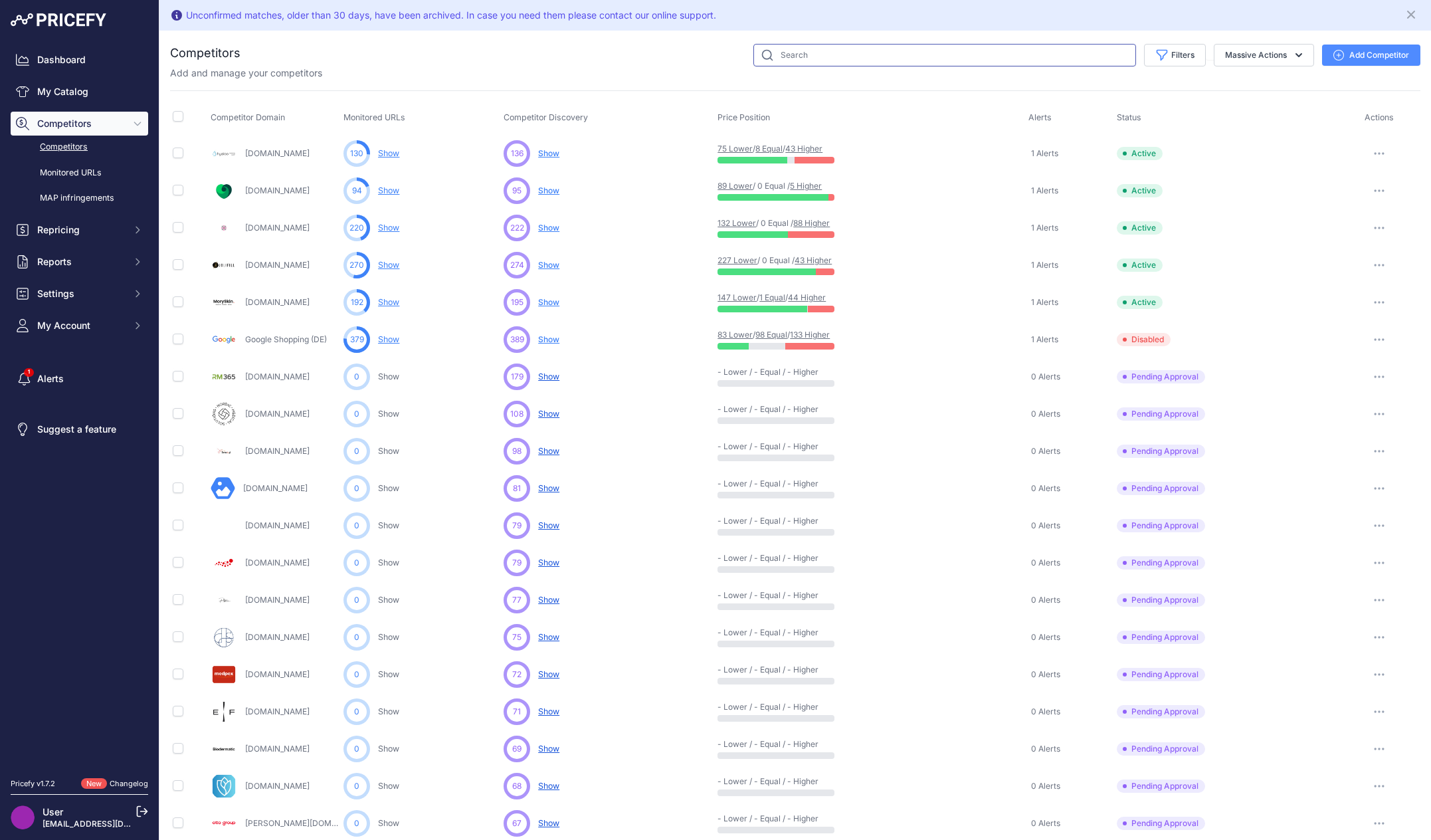
click at [986, 56] on input "text" at bounding box center [944, 54] width 382 height 22
click at [800, 66] on div "Add and manage your competitors" at bounding box center [795, 73] width 1250 height 13
click at [804, 56] on input "text" at bounding box center [944, 54] width 382 height 22
paste input "[DOMAIN_NAME]"
type input "[DOMAIN_NAME]"
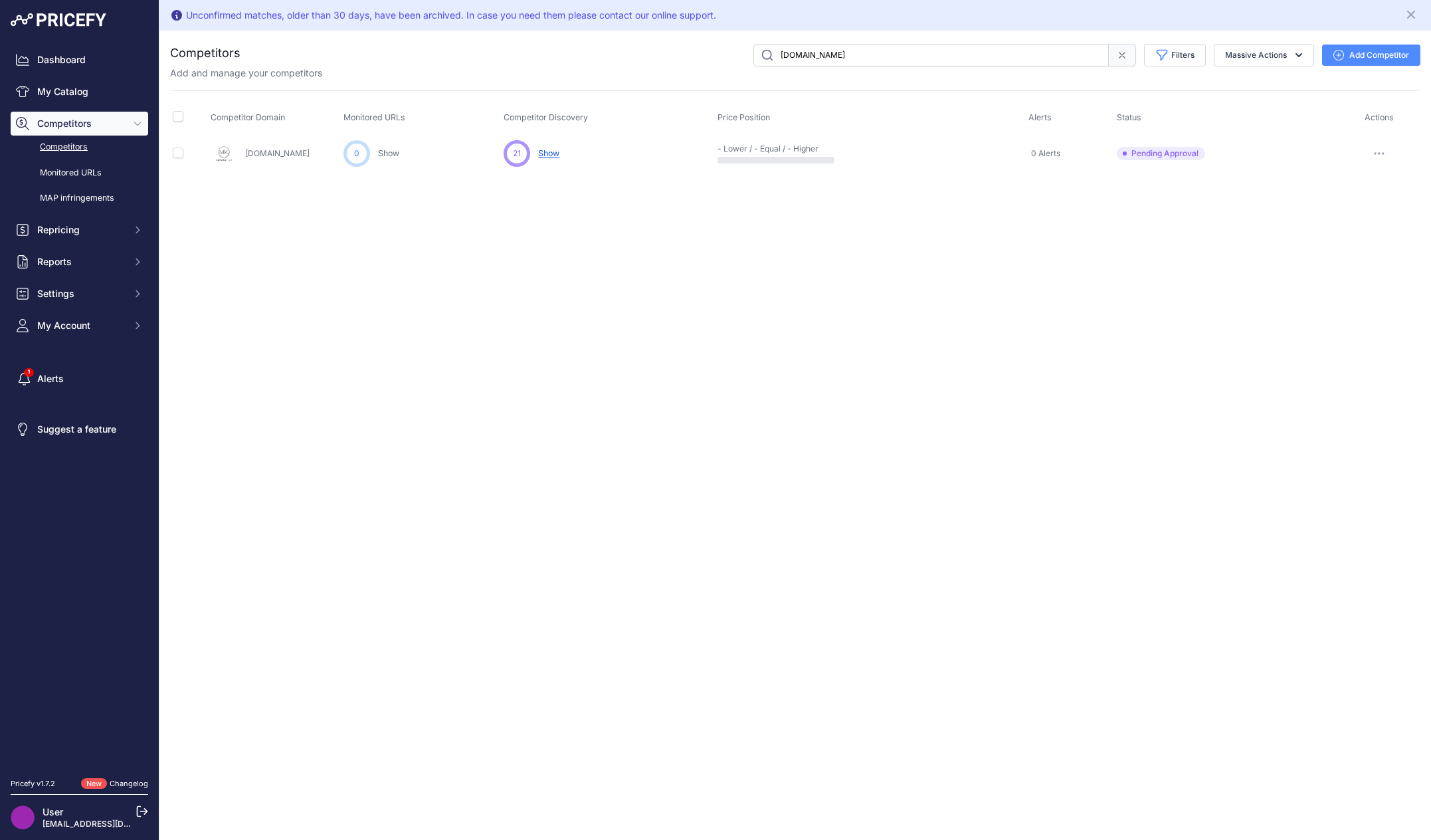
click at [532, 364] on div "Unconfirmed matches, older than 30 days, have been archived. In case you need t…" at bounding box center [795, 420] width 1271 height 840
click at [1375, 153] on icon "button" at bounding box center [1379, 153] width 11 height 3
click at [1388, 204] on button "Approve Competitor" at bounding box center [1364, 202] width 109 height 21
click at [824, 438] on div "Unconfirmed matches, older than 30 days, have been archived. In case you need t…" at bounding box center [795, 420] width 1271 height 840
click at [1217, 438] on div "Unconfirmed matches, older than 30 days, have been archived. In case you need t…" at bounding box center [795, 420] width 1271 height 840
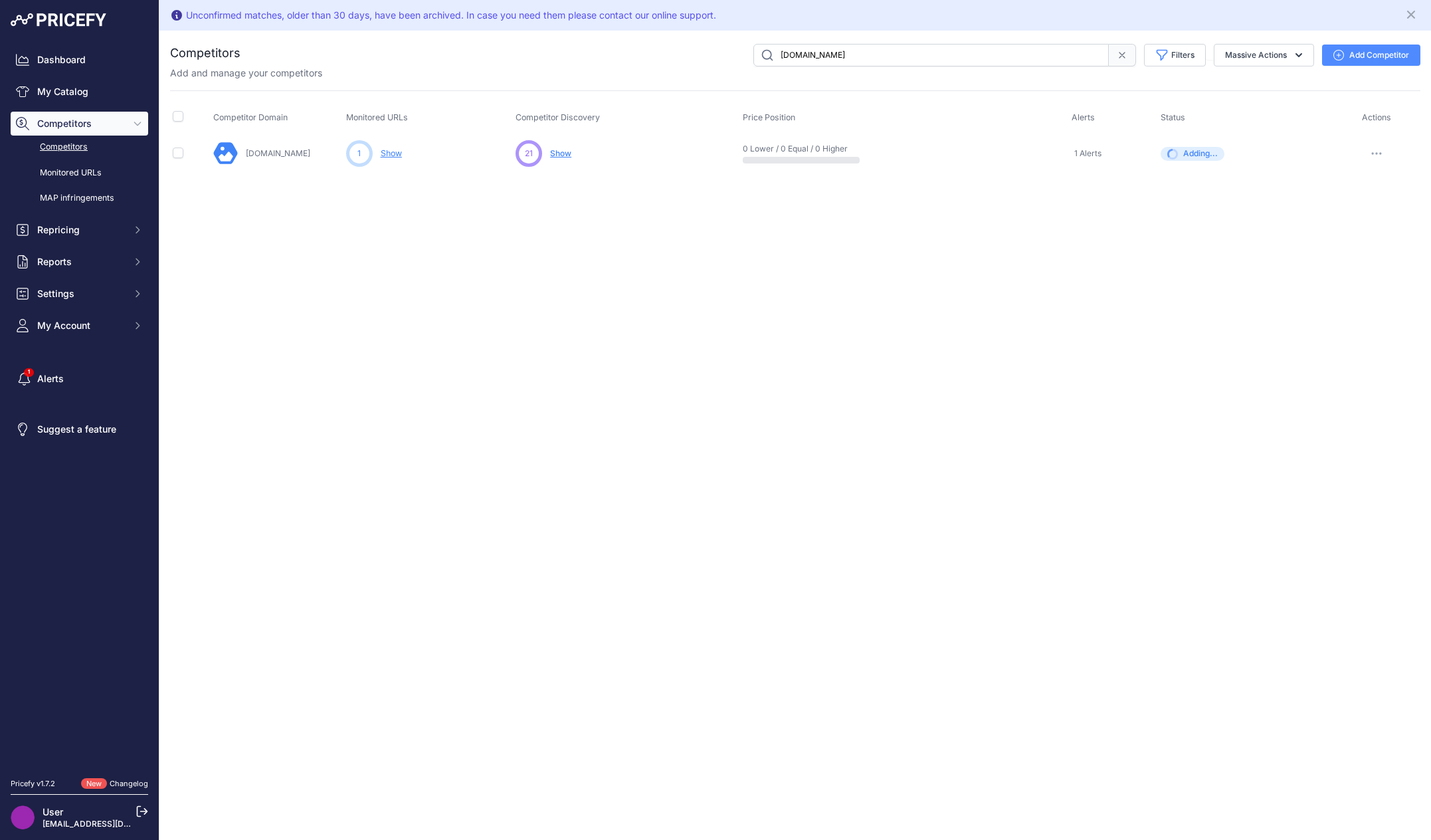
click at [634, 48] on div "[DOMAIN_NAME] Filters Competitor Status Select an option Active Disabled Update…" at bounding box center [830, 54] width 1180 height 22
drag, startPoint x: 631, startPoint y: 319, endPoint x: 297, endPoint y: 41, distance: 434.6
click at [631, 319] on div "Unconfirmed matches, older than 30 days, have been archived. In case you need t…" at bounding box center [795, 420] width 1271 height 840
click at [787, 270] on div "Unconfirmed matches, older than 30 days, have been archived. In case you need t…" at bounding box center [795, 420] width 1271 height 840
click at [917, 58] on input "[DOMAIN_NAME]" at bounding box center [931, 54] width 355 height 22
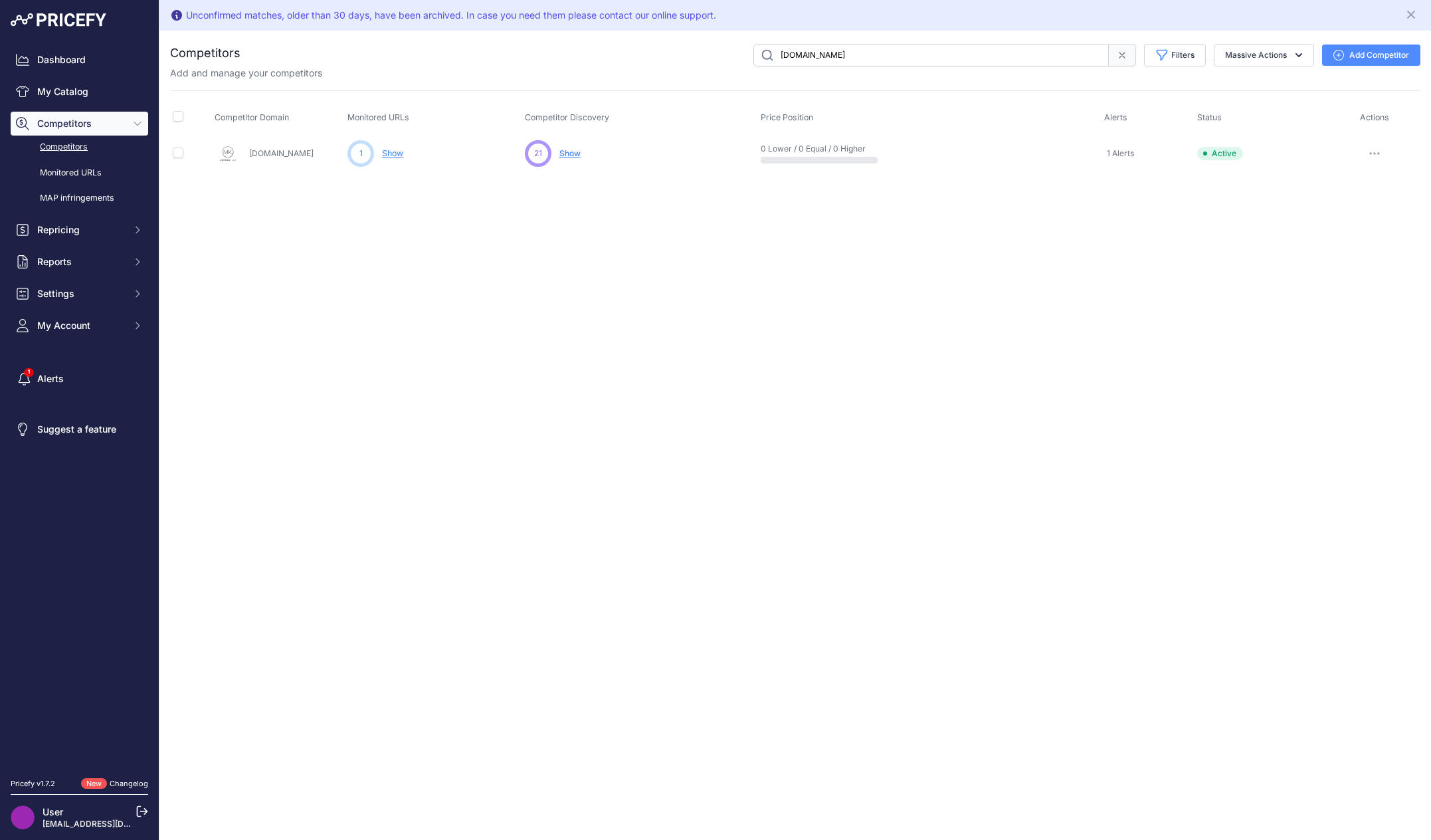
click at [917, 58] on input "[DOMAIN_NAME]" at bounding box center [931, 54] width 355 height 22
type input "auderm"
click at [1379, 153] on icon "button" at bounding box center [1378, 153] width 1 height 1
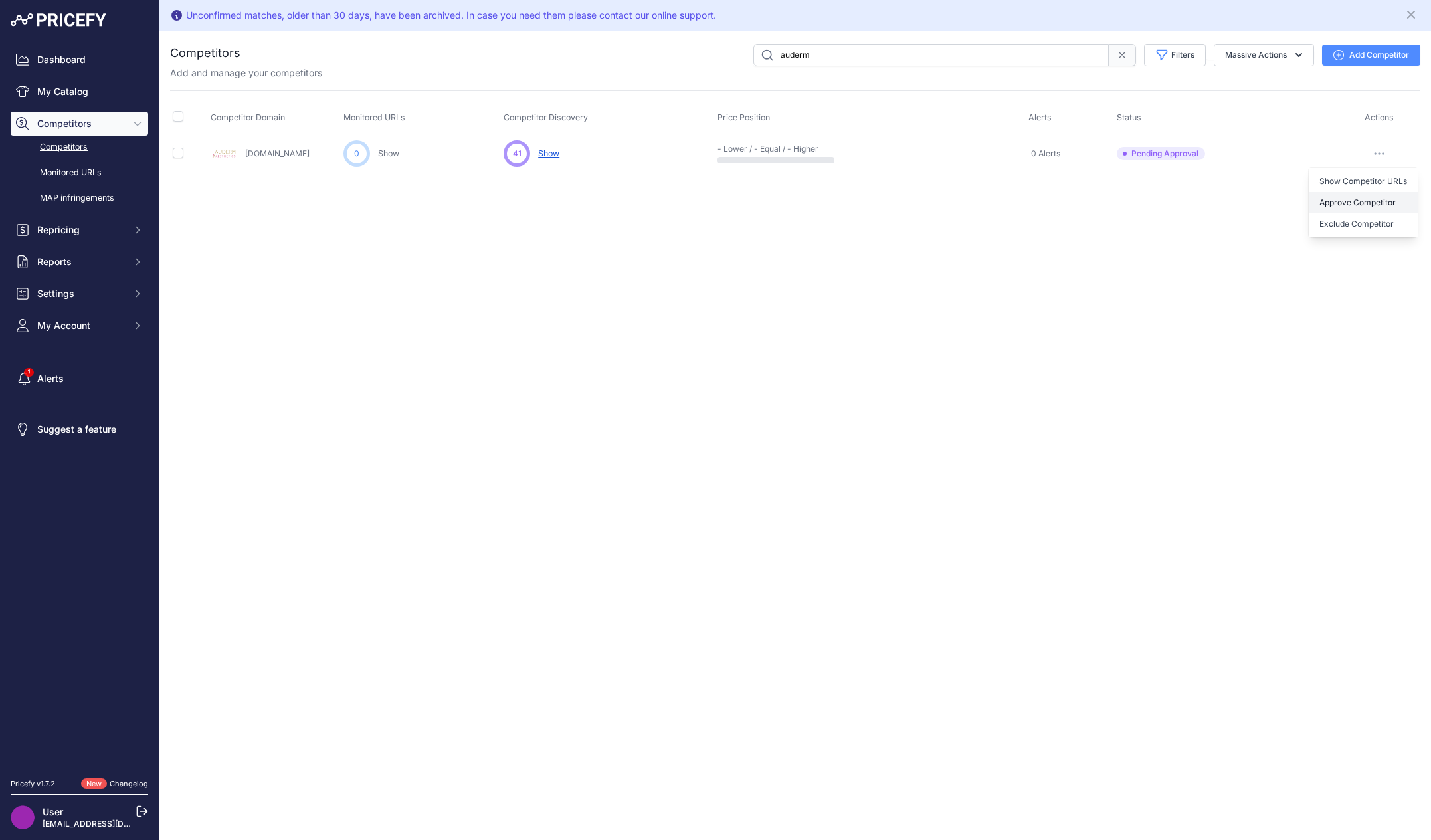
click at [1362, 205] on button "Approve Competitor" at bounding box center [1364, 202] width 109 height 21
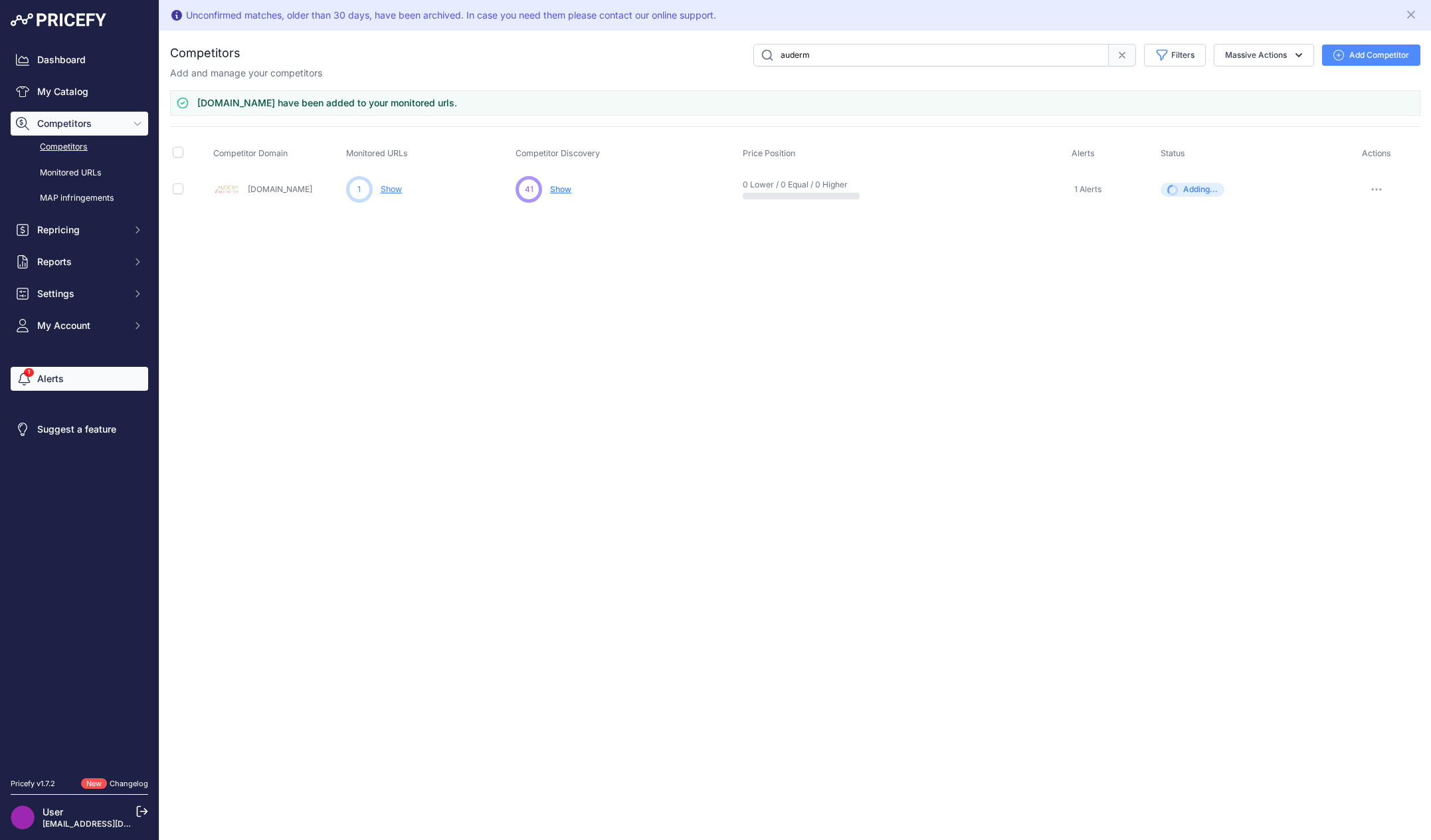
click at [20, 375] on icon "Sidebar" at bounding box center [24, 378] width 17 height 13
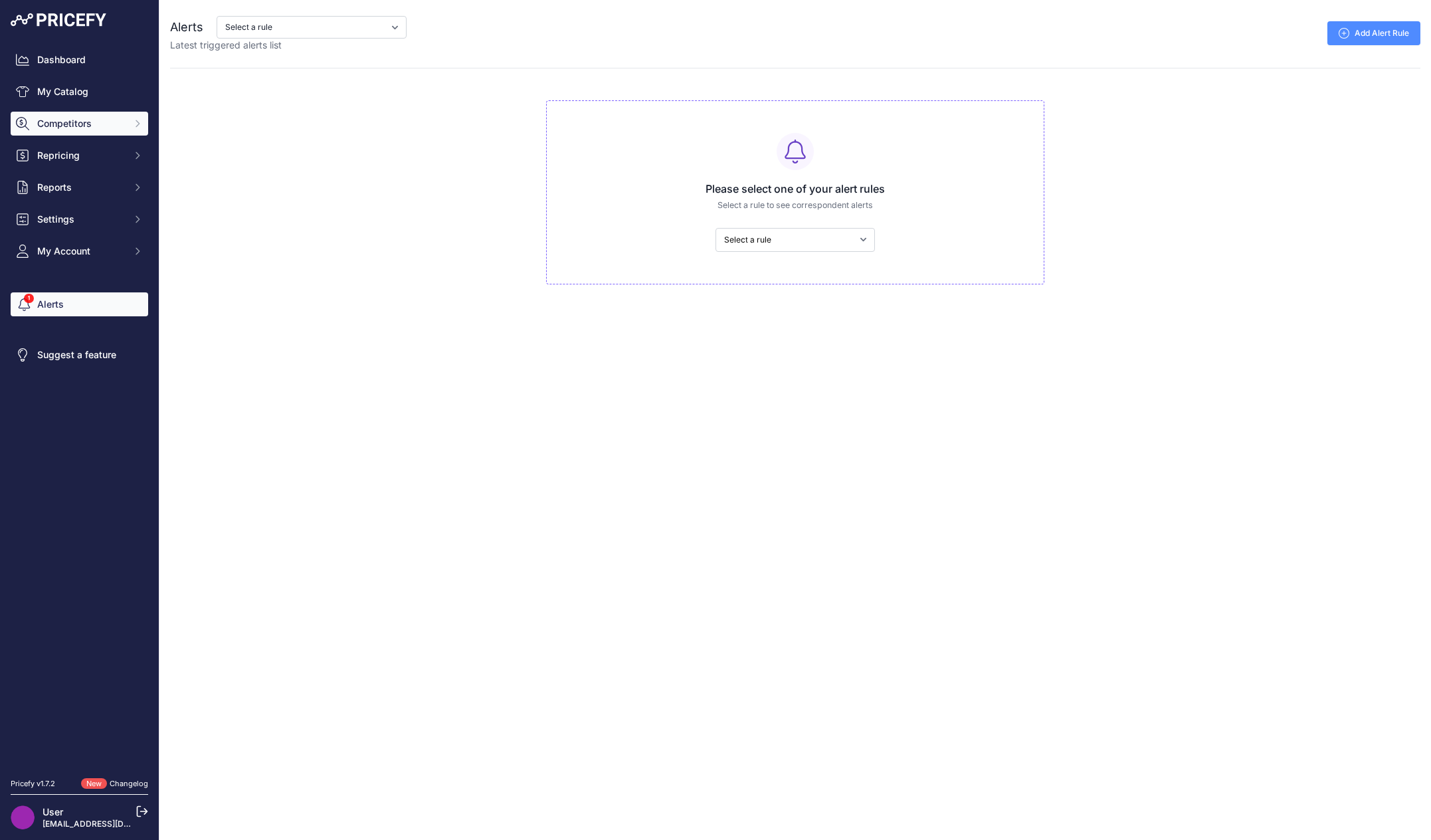
click at [70, 127] on span "Competitors" at bounding box center [80, 124] width 87 height 13
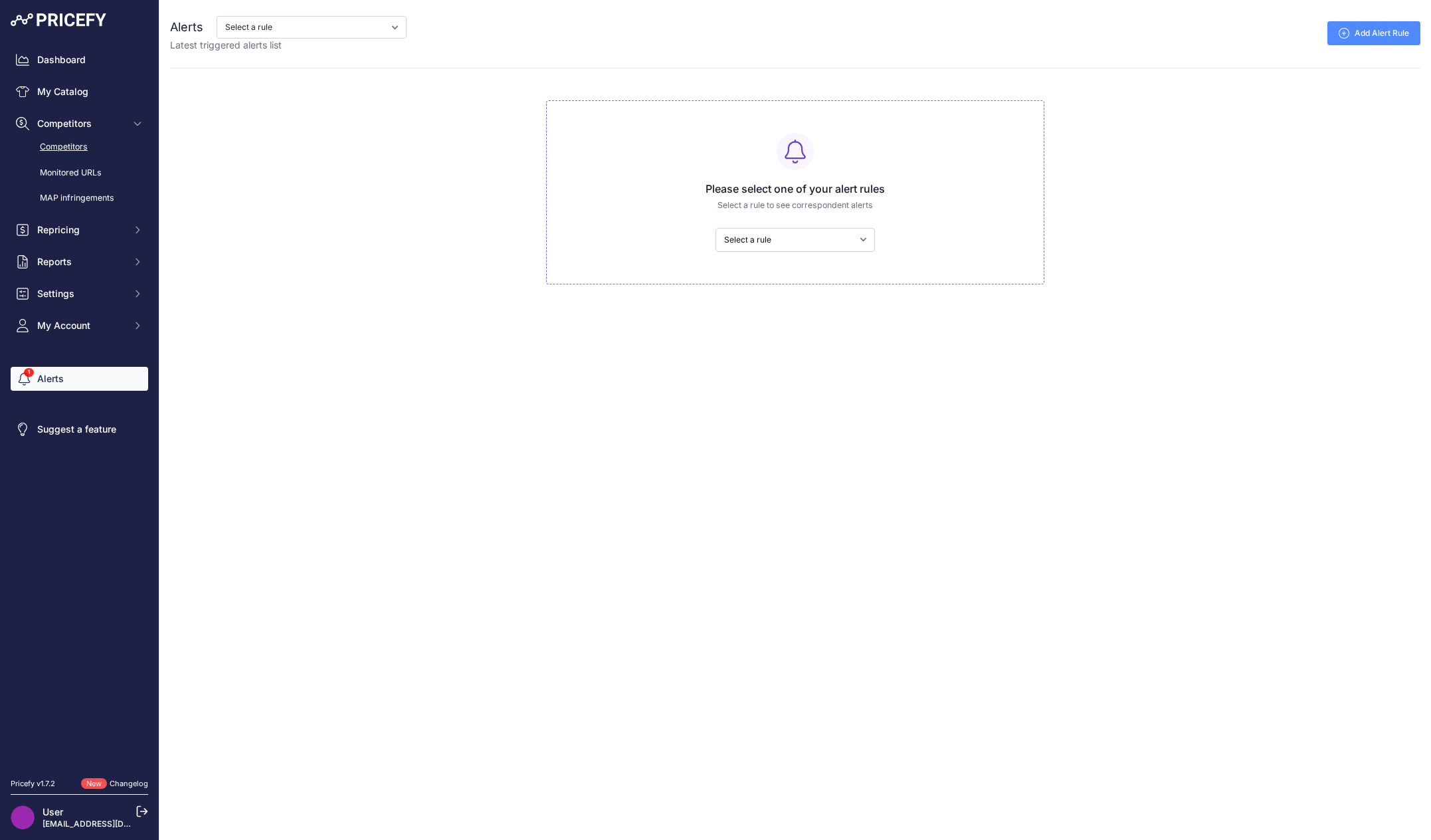
click at [73, 145] on link "Competitors" at bounding box center [79, 147] width 138 height 23
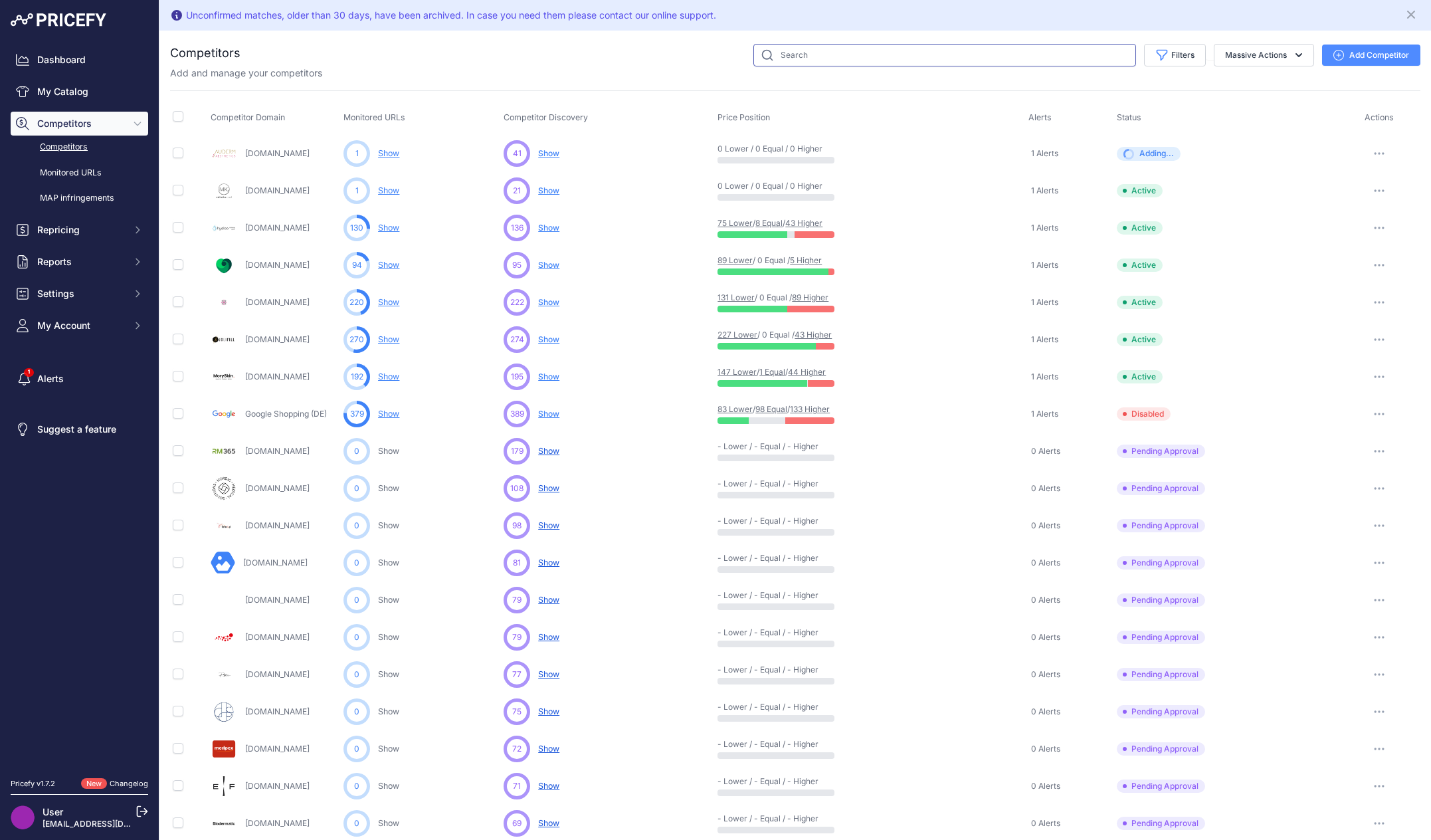
click at [1015, 53] on input "text" at bounding box center [944, 54] width 382 height 22
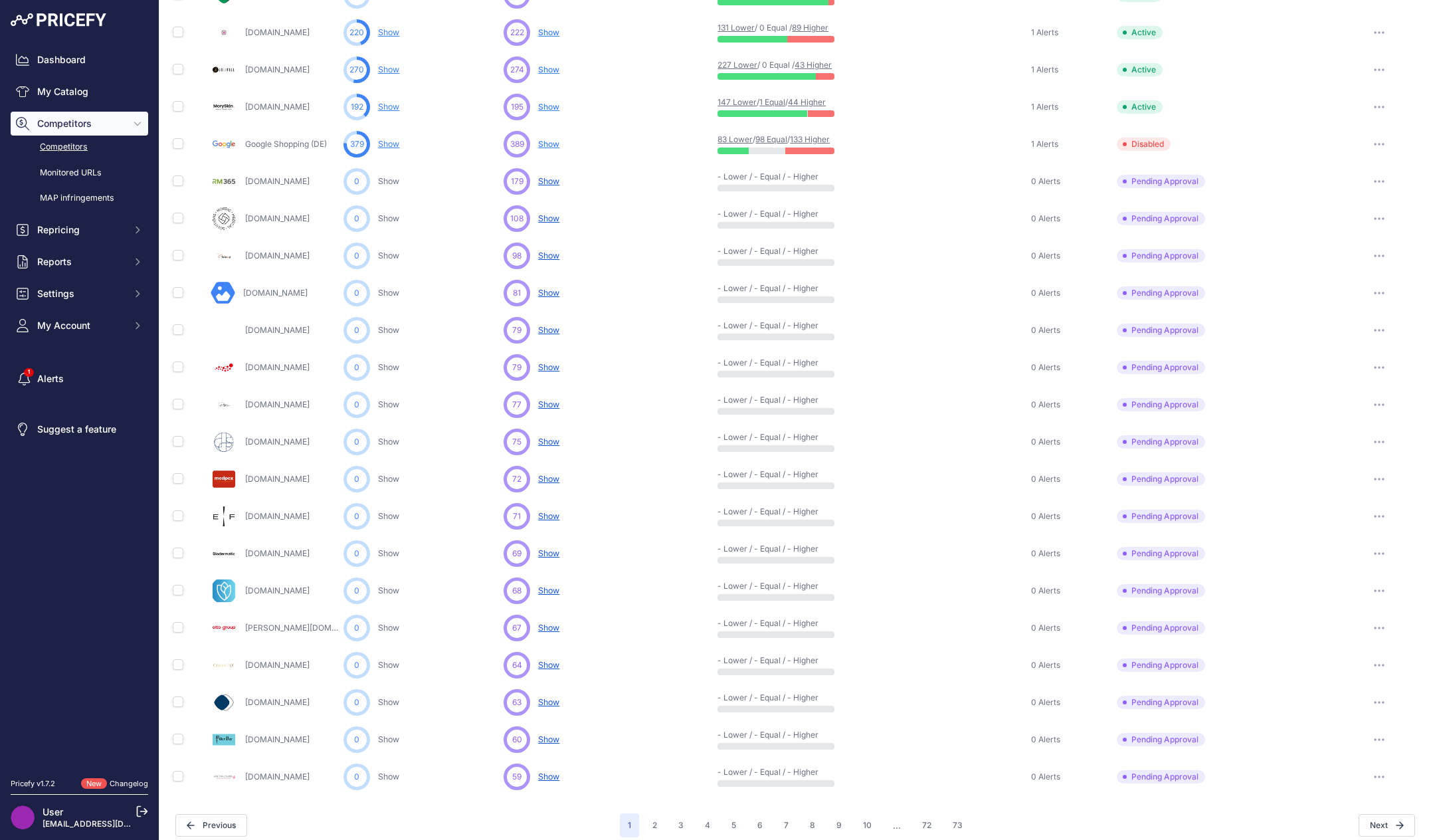
scroll to position [279, 0]
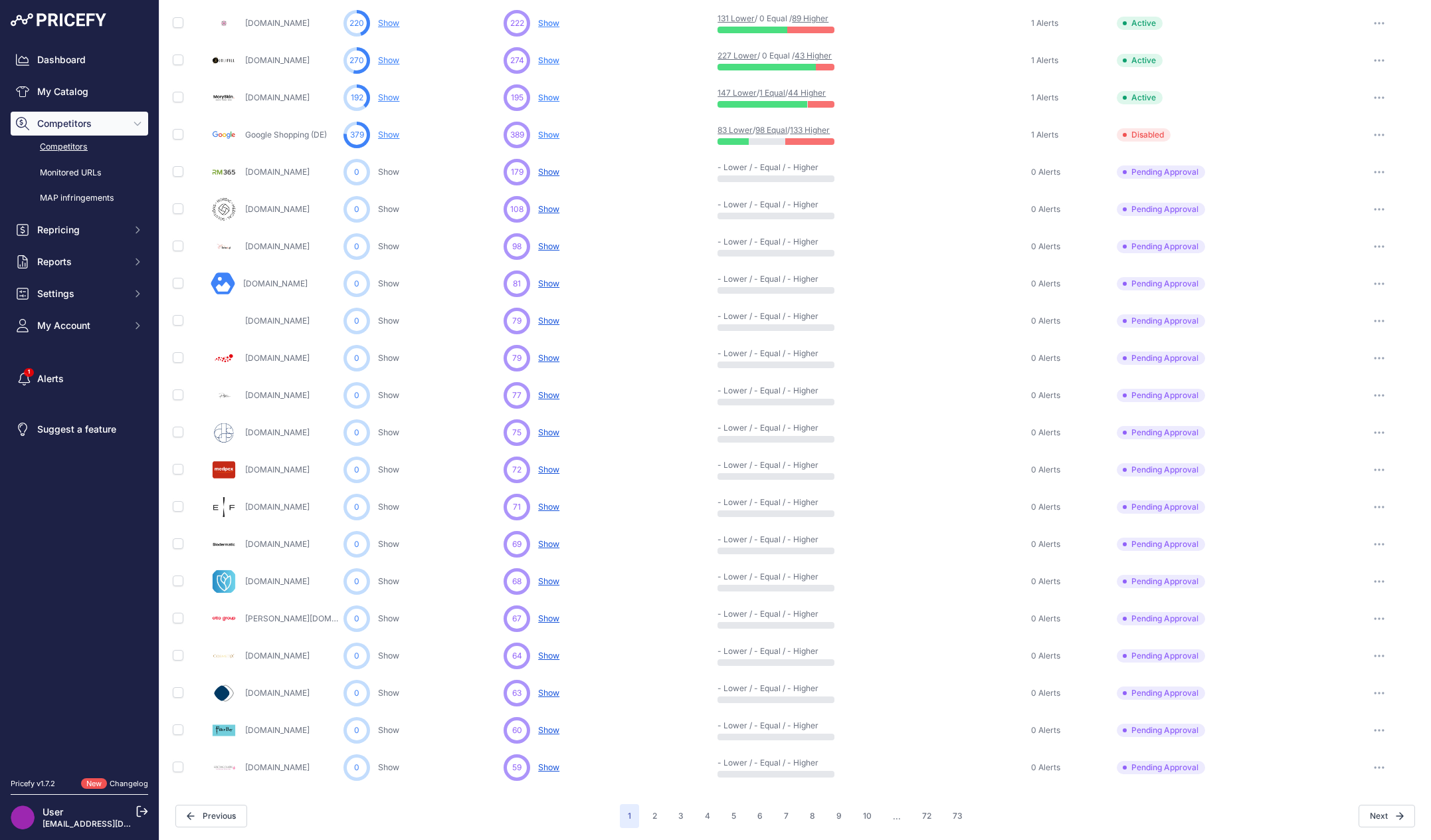
click at [444, 804] on div "Previous" at bounding box center [397, 815] width 444 height 22
click at [38, 558] on nav "Dashboard My Catalog Competitors Competitors Monitored URLs MAP infringements R…" at bounding box center [79, 405] width 138 height 714
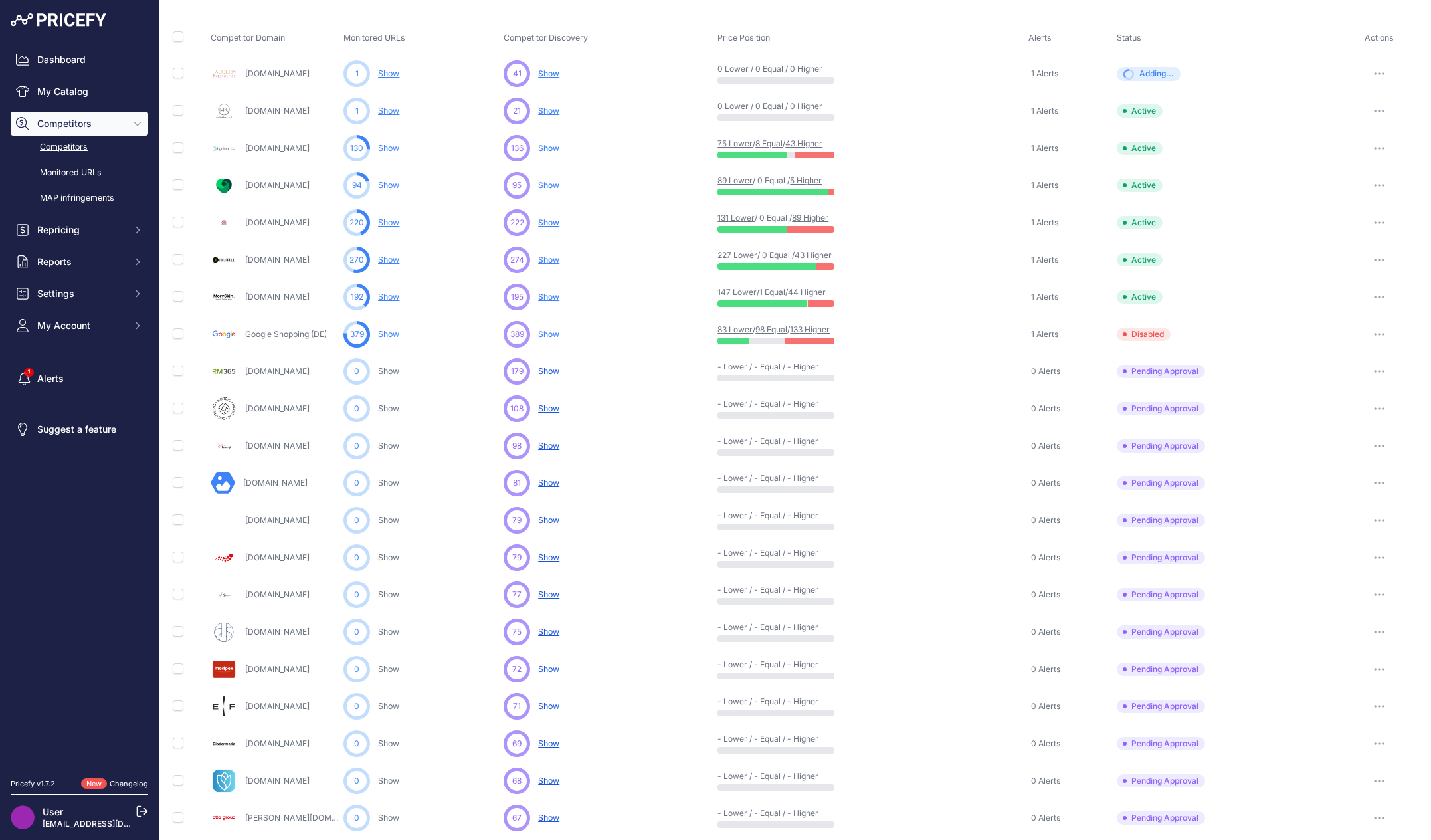
scroll to position [13, 0]
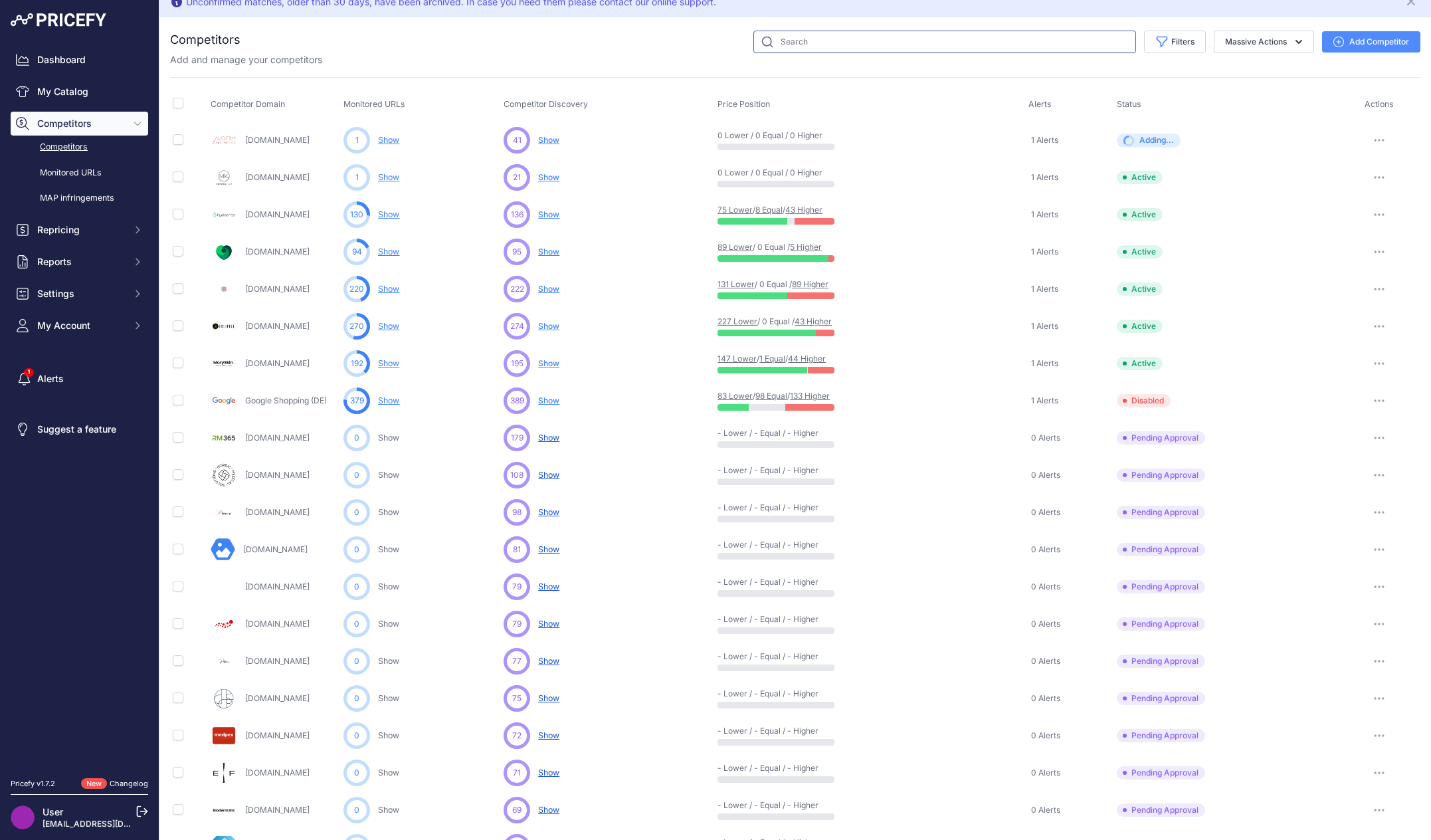
click at [885, 38] on input "text" at bounding box center [944, 42] width 382 height 22
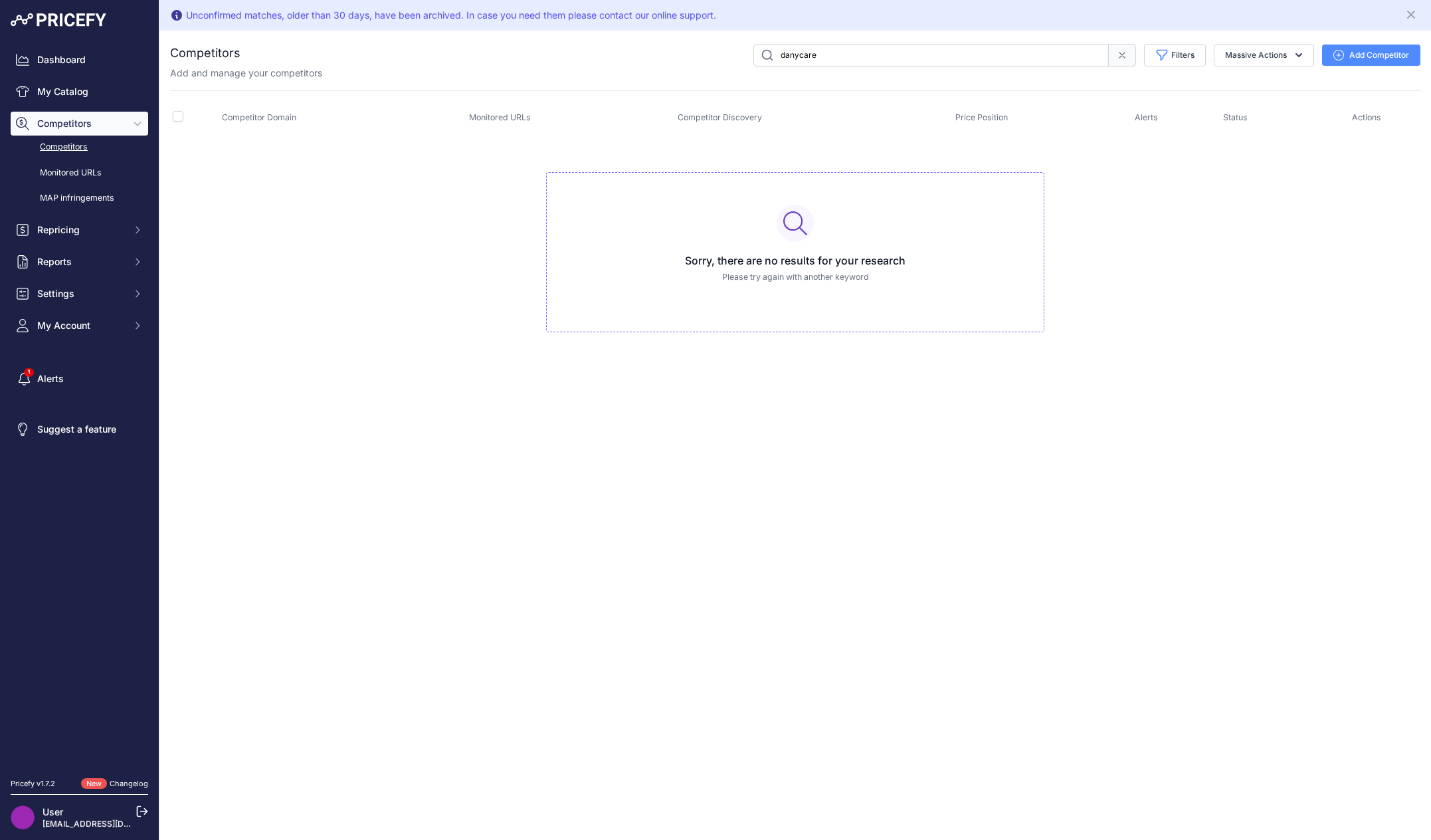
click at [818, 55] on input "danycare" at bounding box center [931, 54] width 355 height 22
click at [794, 55] on input "danycare" at bounding box center [931, 54] width 355 height 22
type input "dany"
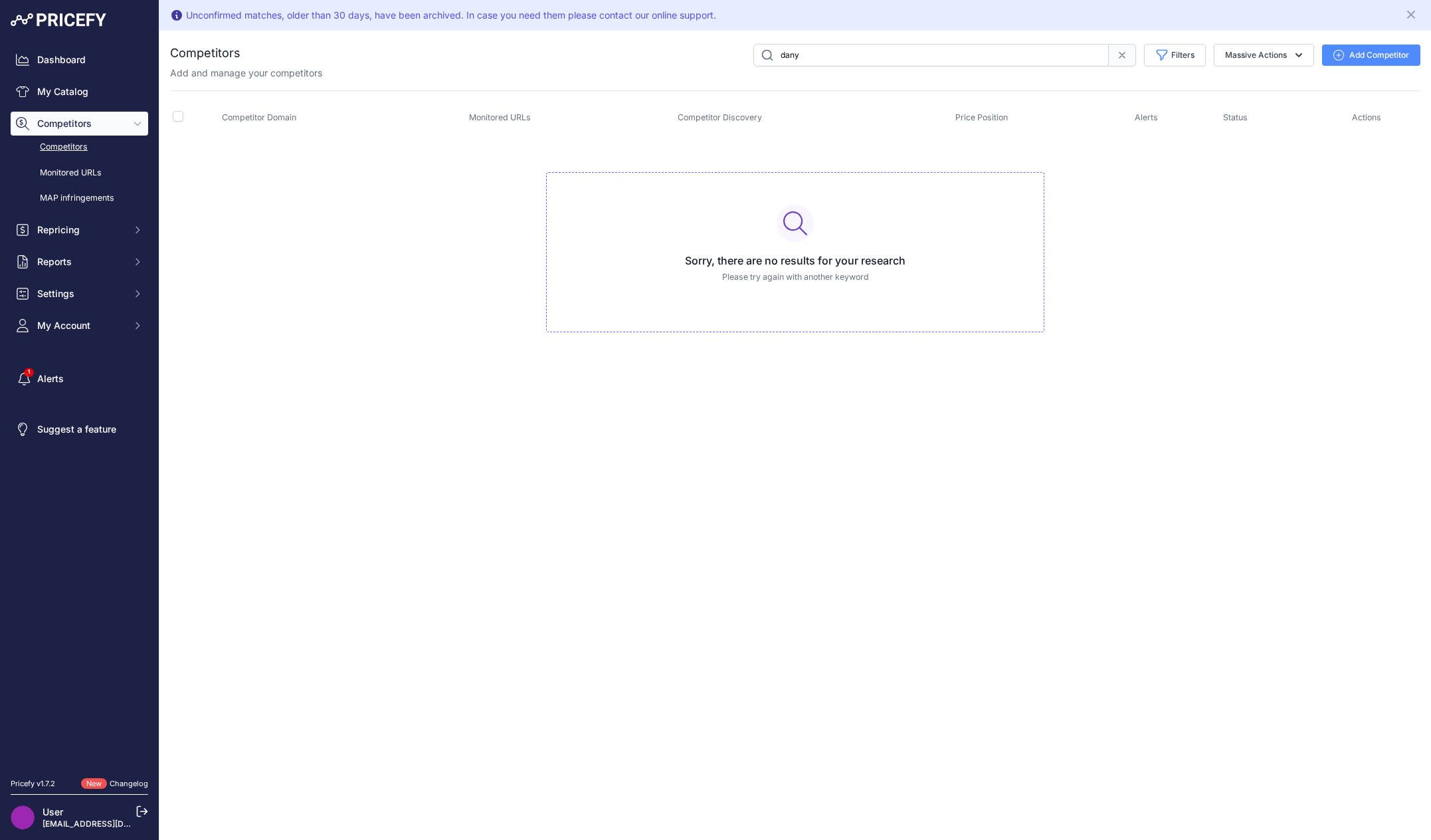
click at [1392, 54] on button "Add Competitor" at bounding box center [1371, 54] width 99 height 21
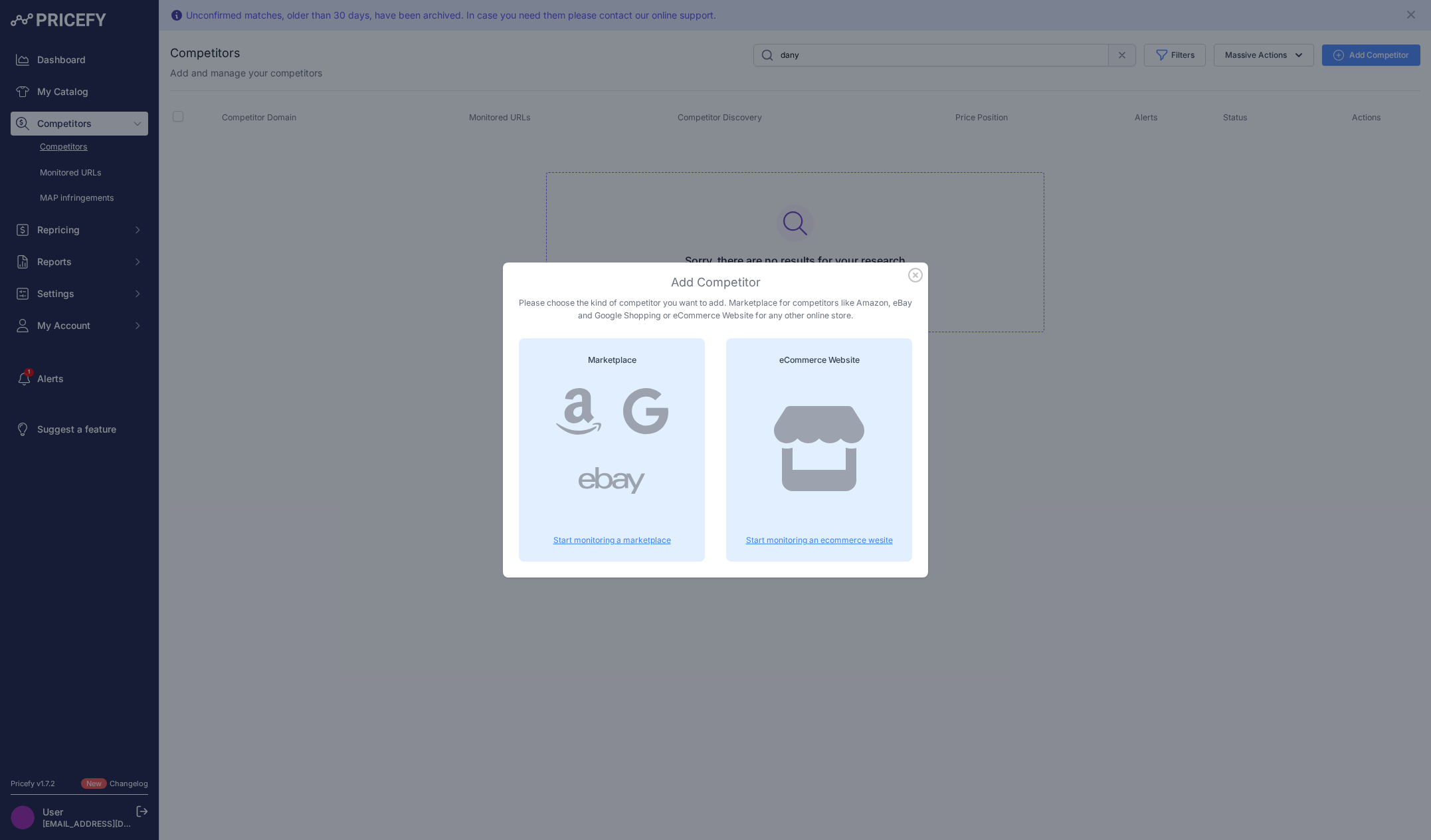
click at [809, 528] on div at bounding box center [819, 462] width 154 height 170
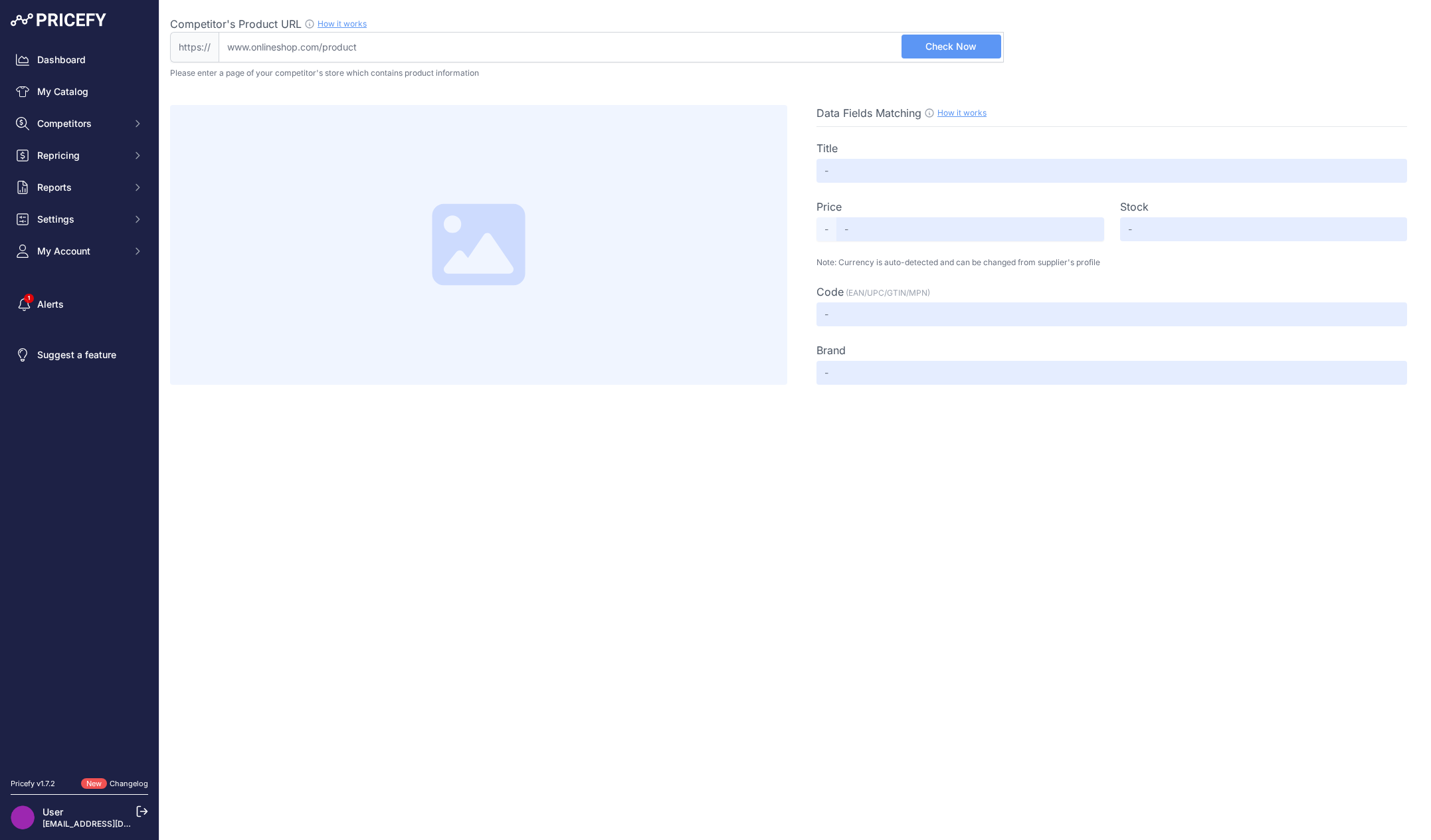
click at [355, 46] on input "Competitor's Product URL How it works In order to create your competitor's extr…" at bounding box center [611, 47] width 786 height 30
click at [359, 43] on input "Competitor's Product URL How it works In order to create your competitor's extr…" at bounding box center [611, 47] width 786 height 30
paste input "https://danycare.de/"
type input "danycare.de/"
click at [946, 46] on span "Check Now" at bounding box center [950, 46] width 51 height 13
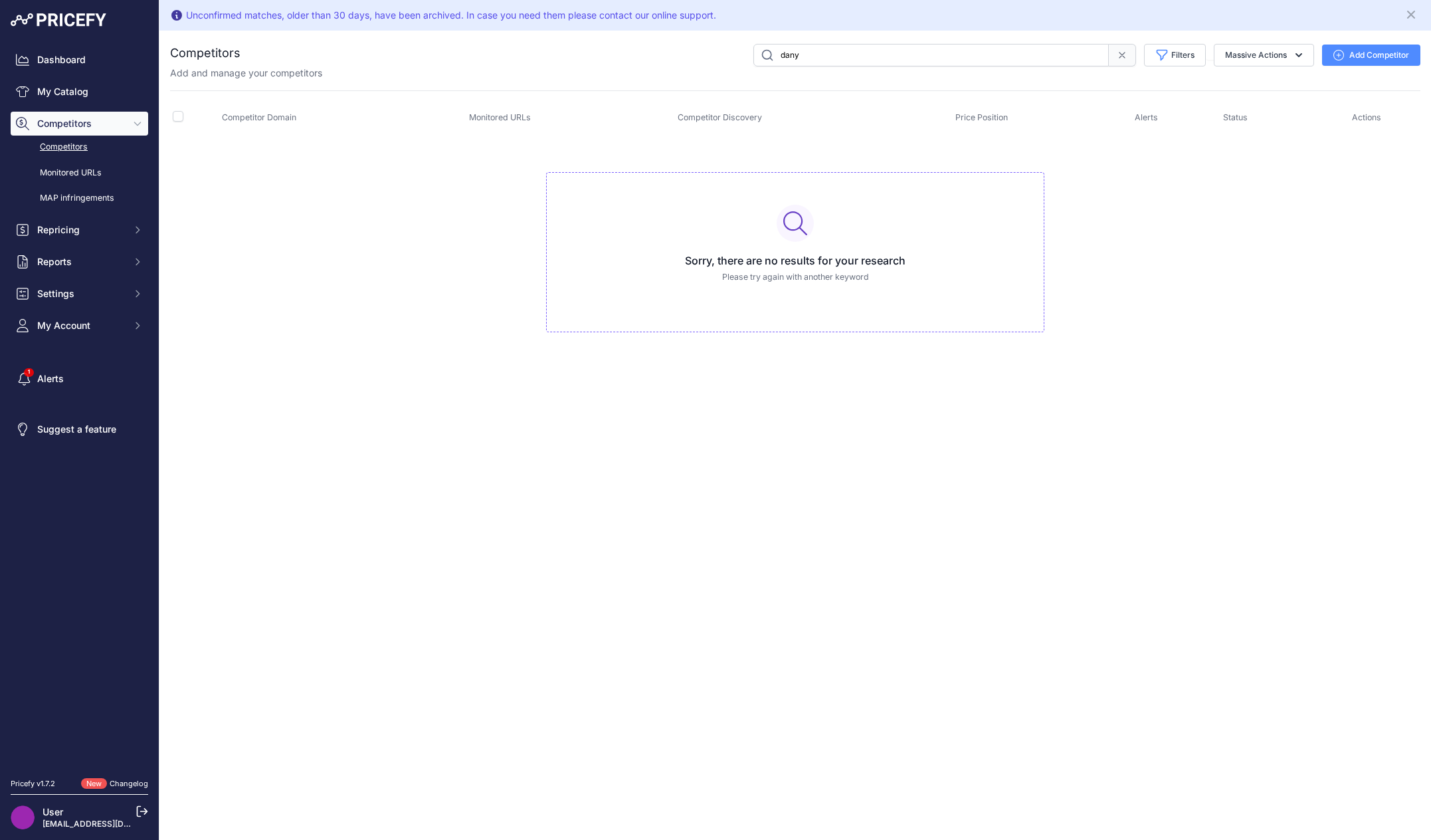
click at [809, 567] on div "Unconfirmed matches, older than 30 days, have been archived. In case you need t…" at bounding box center [795, 420] width 1271 height 840
click at [87, 122] on span "Competitors" at bounding box center [80, 124] width 87 height 13
click at [73, 148] on link "Competitors" at bounding box center [79, 147] width 138 height 23
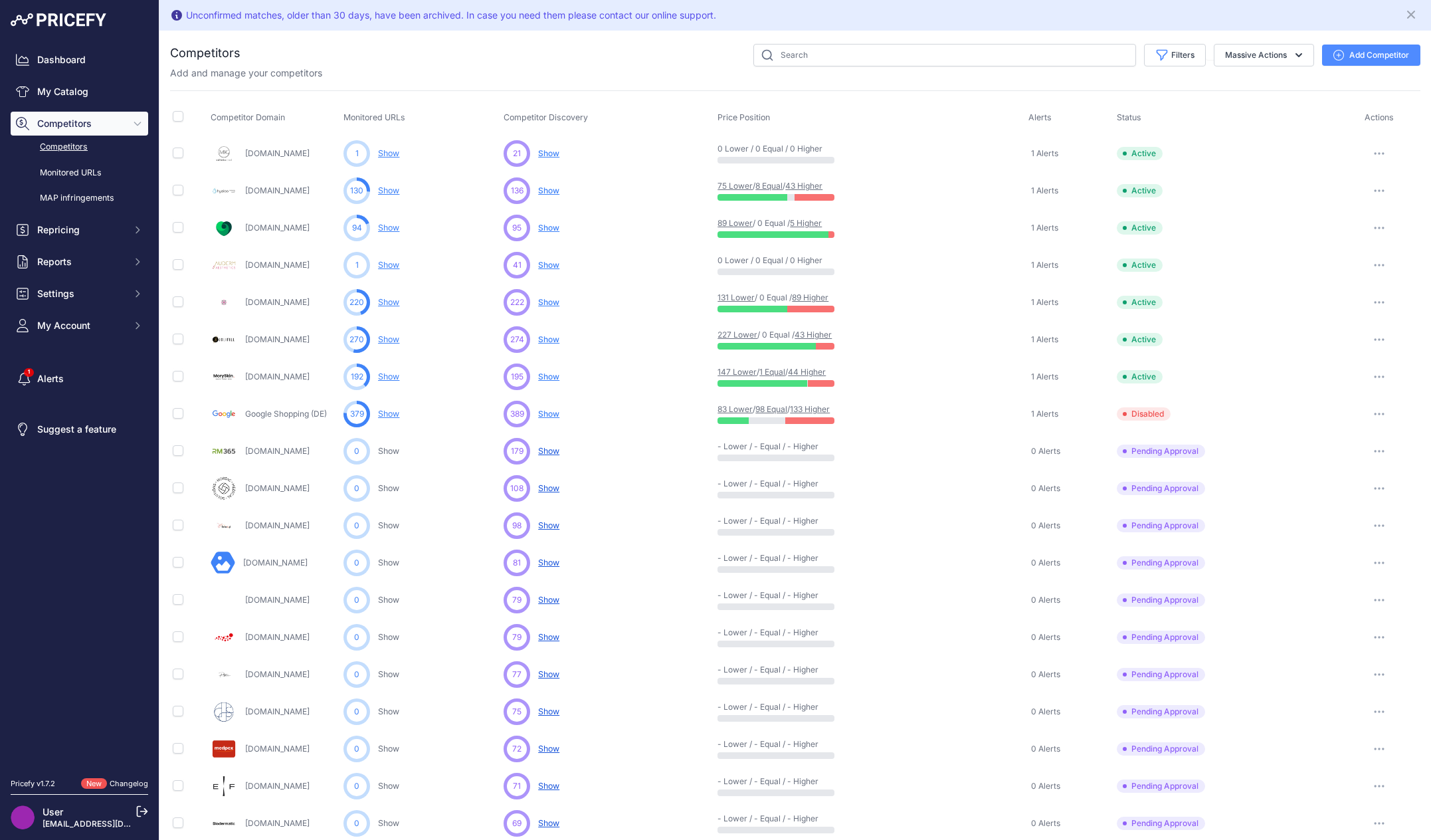
click at [667, 63] on div "Filters Competitor Status Select an option Active Disabled Update Profile Pendi…" at bounding box center [830, 54] width 1180 height 22
click at [486, 51] on div "Filters Competitor Status Select an option Active Disabled Update Profile Pendi…" at bounding box center [830, 54] width 1180 height 22
click at [552, 62] on div "Filters Competitor Status Select an option Active Disabled Update Profile Pendi…" at bounding box center [830, 54] width 1180 height 22
click at [593, 59] on div "Filters Competitor Status Select an option Active Disabled Update Profile Pendi…" at bounding box center [830, 54] width 1180 height 22
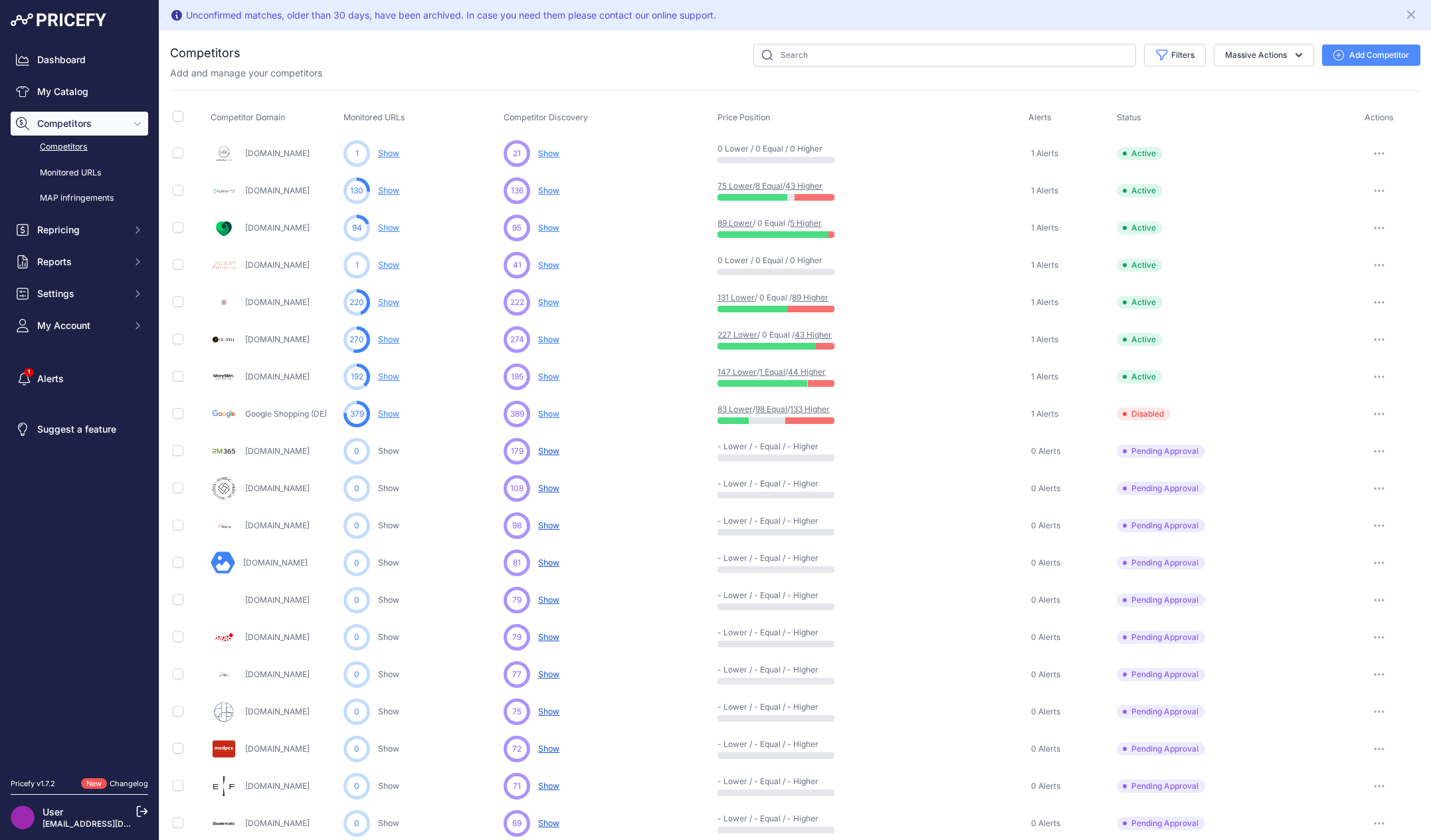
click at [1374, 748] on icon "button" at bounding box center [1379, 749] width 11 height 3
click at [1380, 798] on button "Approve Competitor" at bounding box center [1364, 798] width 109 height 21
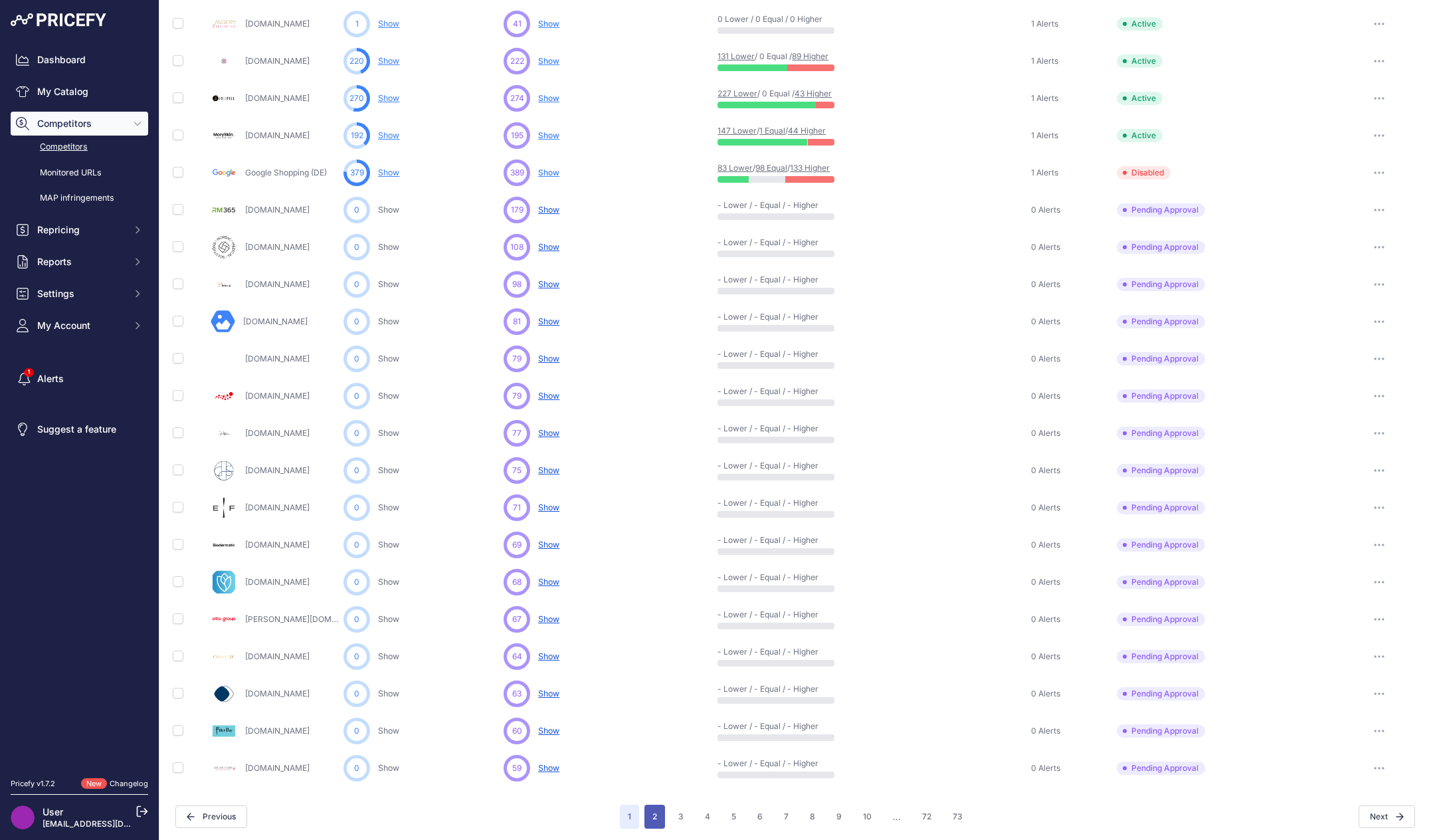
scroll to position [279, 0]
click at [648, 818] on button "2" at bounding box center [655, 816] width 20 height 24
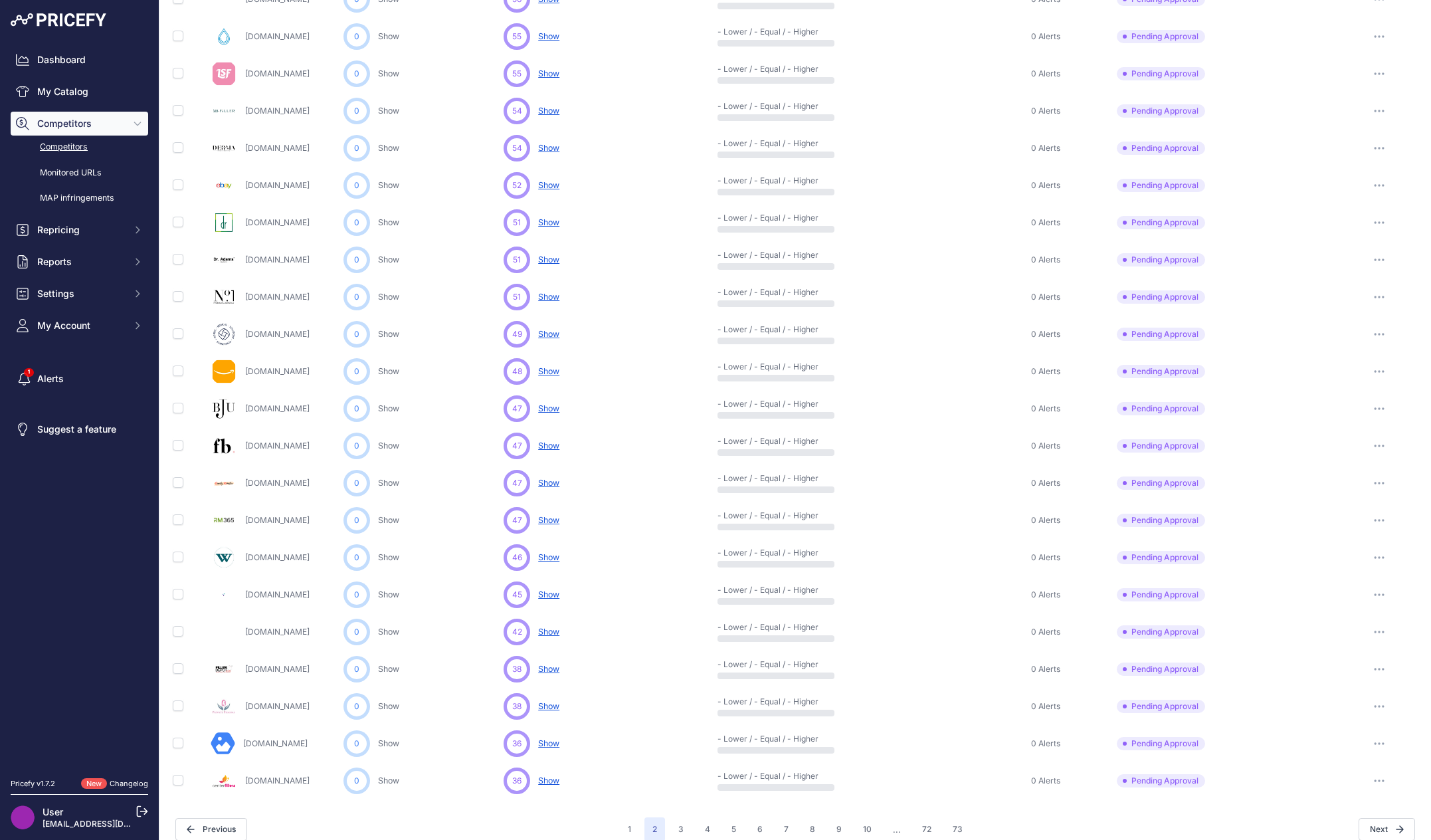
scroll to position [279, 0]
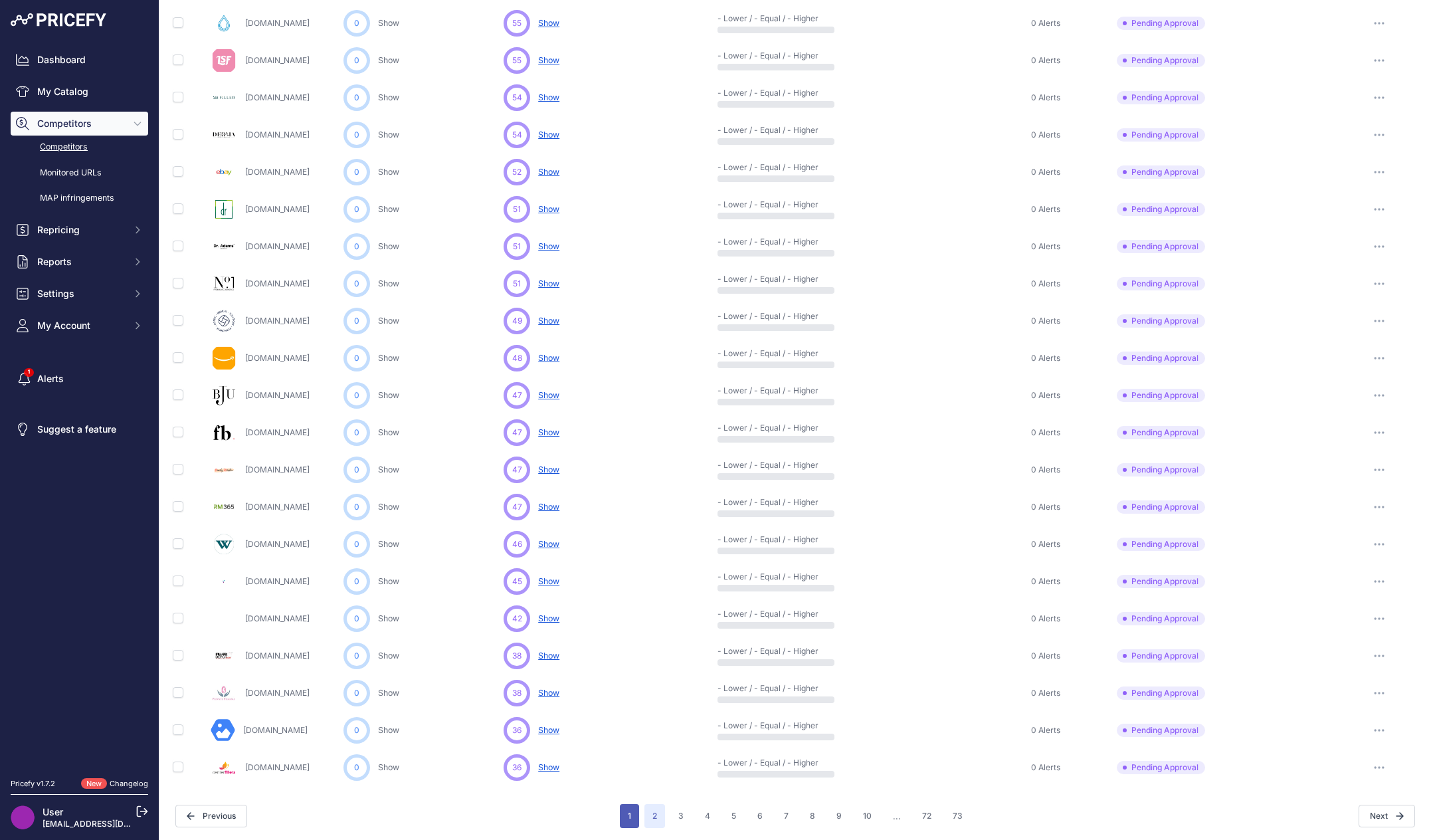
click at [629, 822] on button "1" at bounding box center [629, 816] width 19 height 24
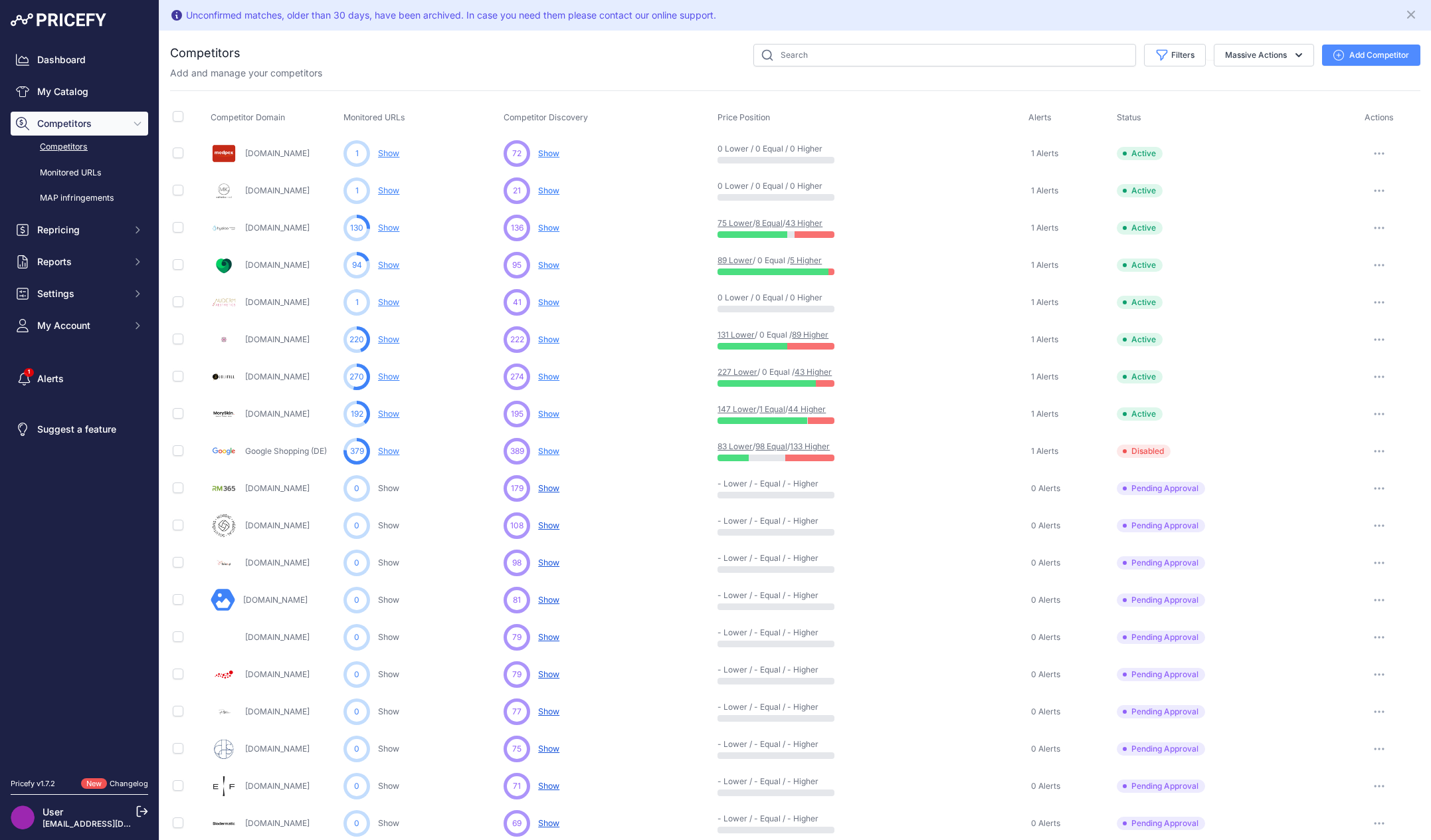
click at [618, 74] on div "Add and manage your competitors" at bounding box center [795, 73] width 1250 height 13
click at [615, 79] on div "Competitors" at bounding box center [795, 575] width 1250 height 1063
drag, startPoint x: 445, startPoint y: 42, endPoint x: 399, endPoint y: 36, distance: 46.4
click at [399, 36] on div "You are not connected to the internet. Competitors" at bounding box center [795, 575] width 1250 height 1090
click at [550, 60] on div "Filters Competitor Status Select an option Active Disabled Update Profile Pendi…" at bounding box center [830, 54] width 1180 height 22
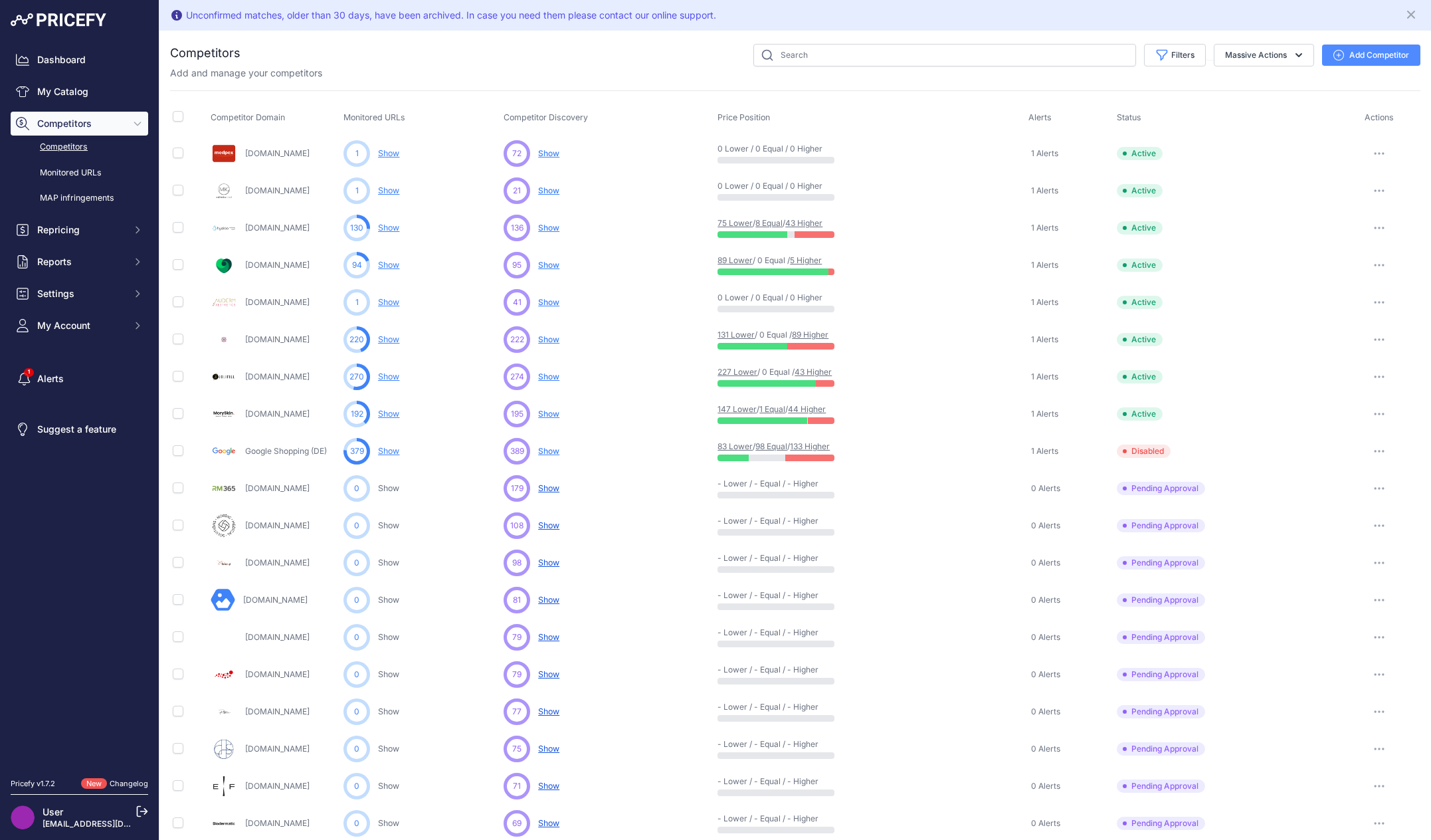
click at [545, 154] on span "Show" at bounding box center [548, 152] width 21 height 10
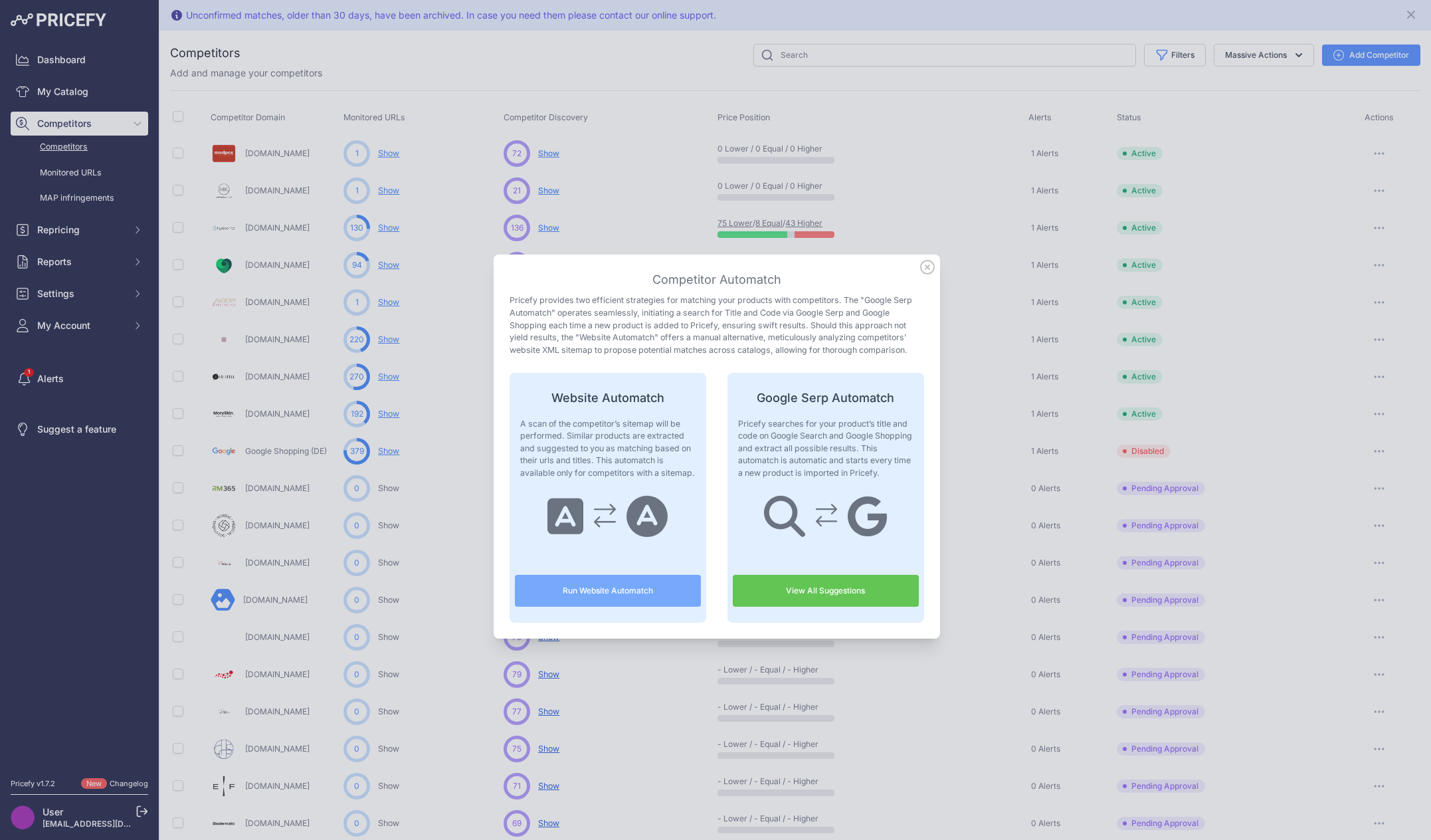
click at [615, 591] on button "Run Website Automatch" at bounding box center [607, 590] width 186 height 32
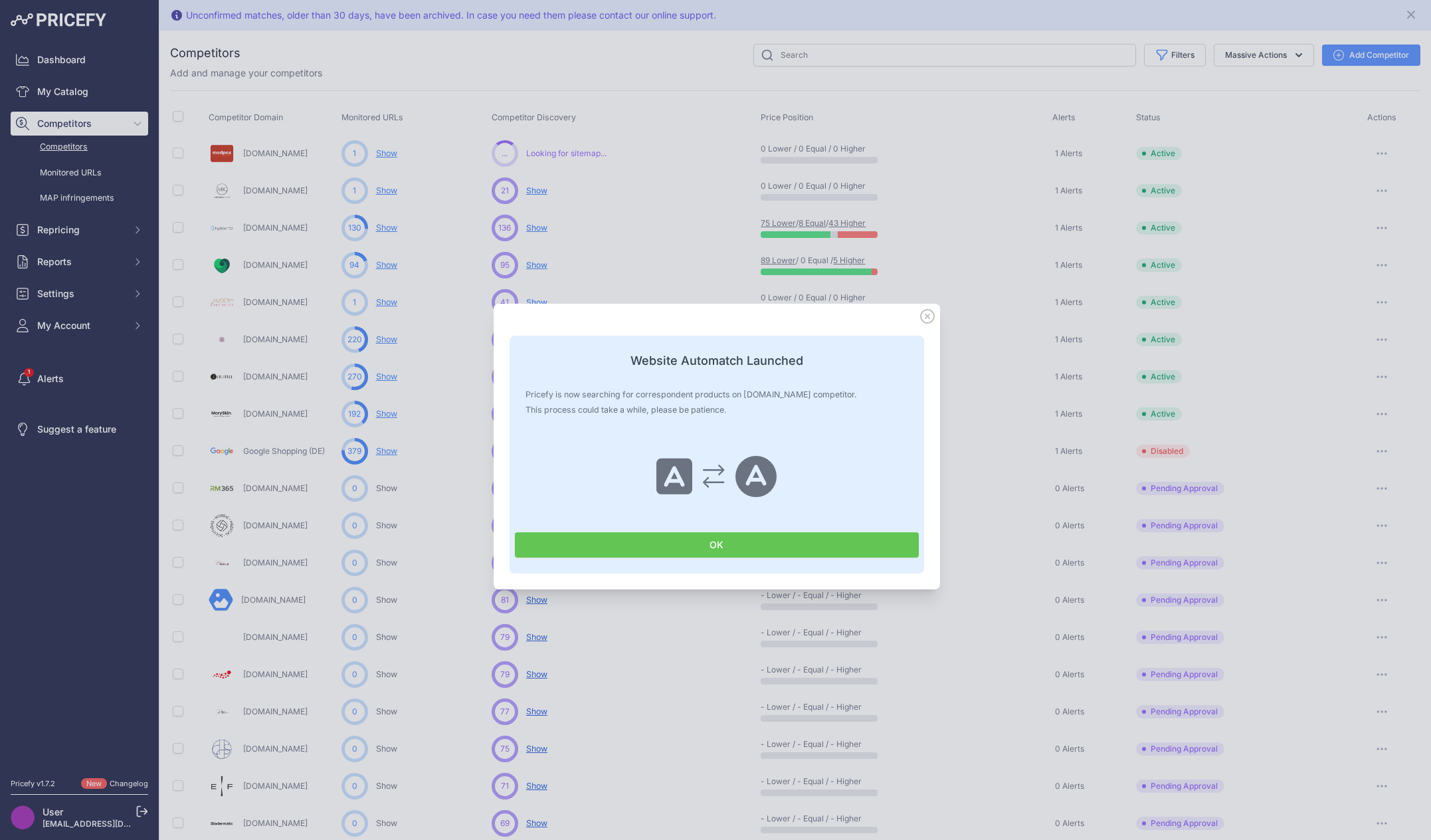
click at [725, 540] on button "OK" at bounding box center [717, 544] width 404 height 25
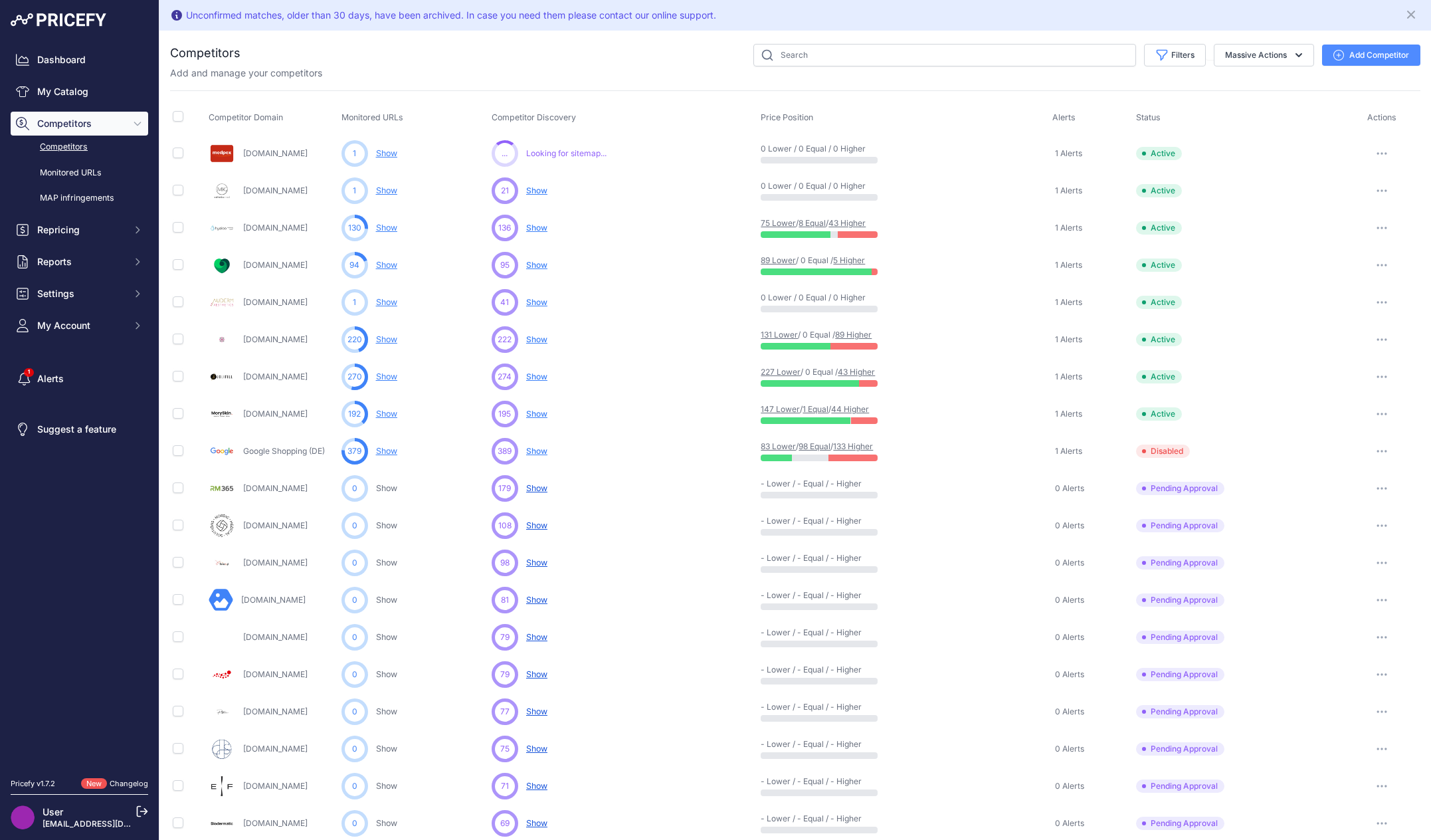
click at [535, 188] on span "Show" at bounding box center [536, 190] width 21 height 10
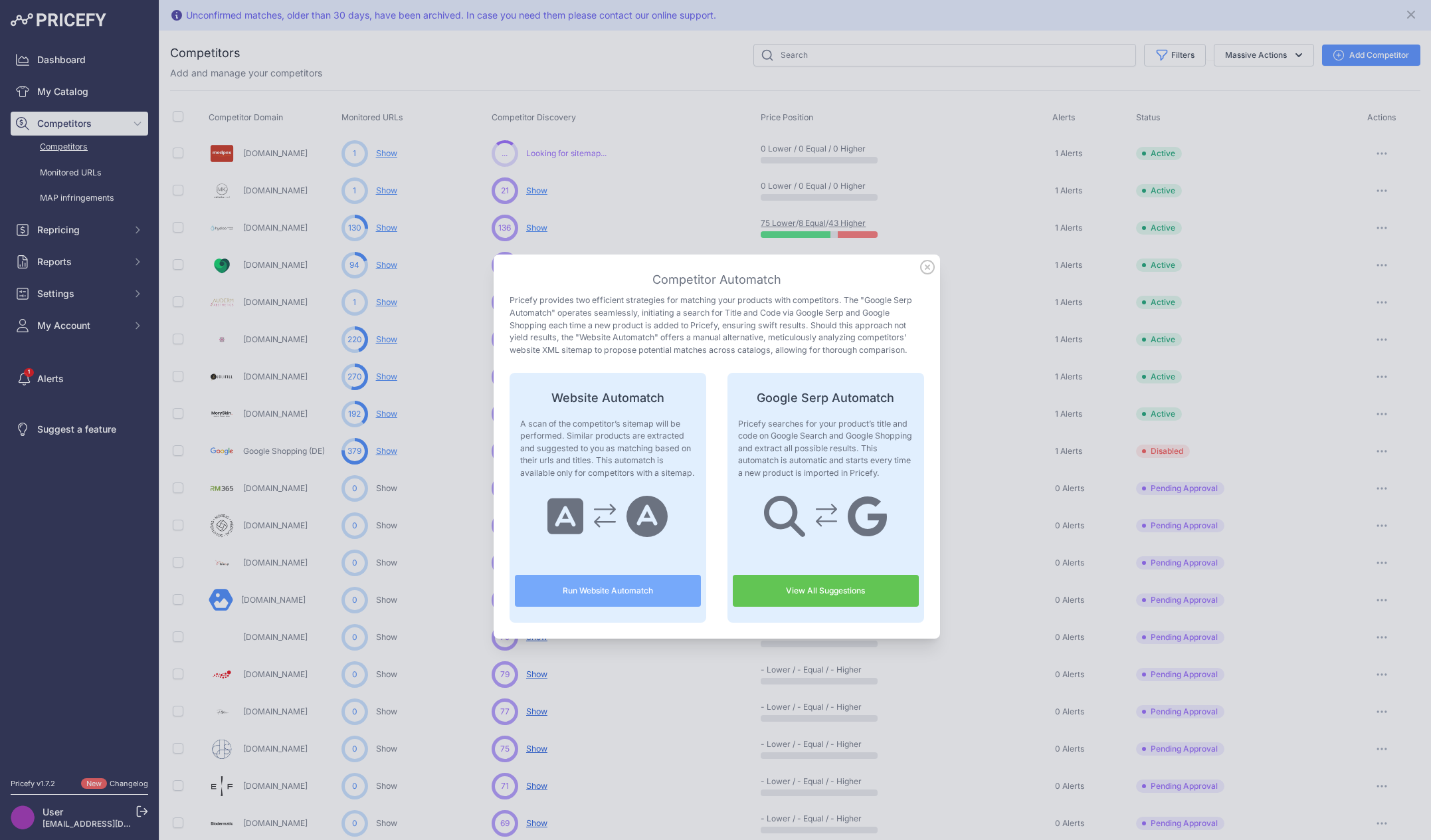
click at [589, 586] on button "Run Website Automatch" at bounding box center [607, 590] width 186 height 32
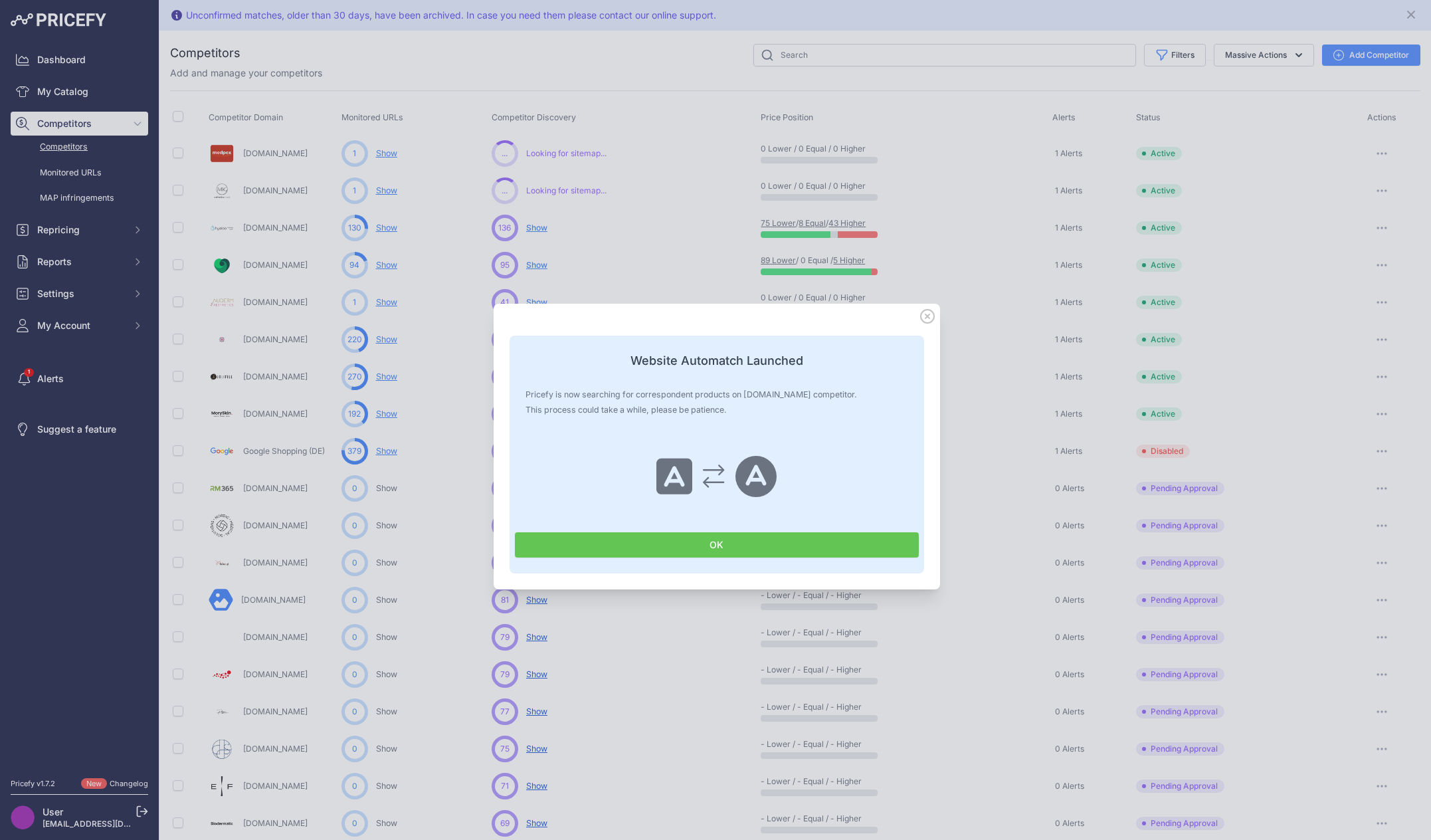
click at [654, 546] on button "OK" at bounding box center [717, 544] width 404 height 25
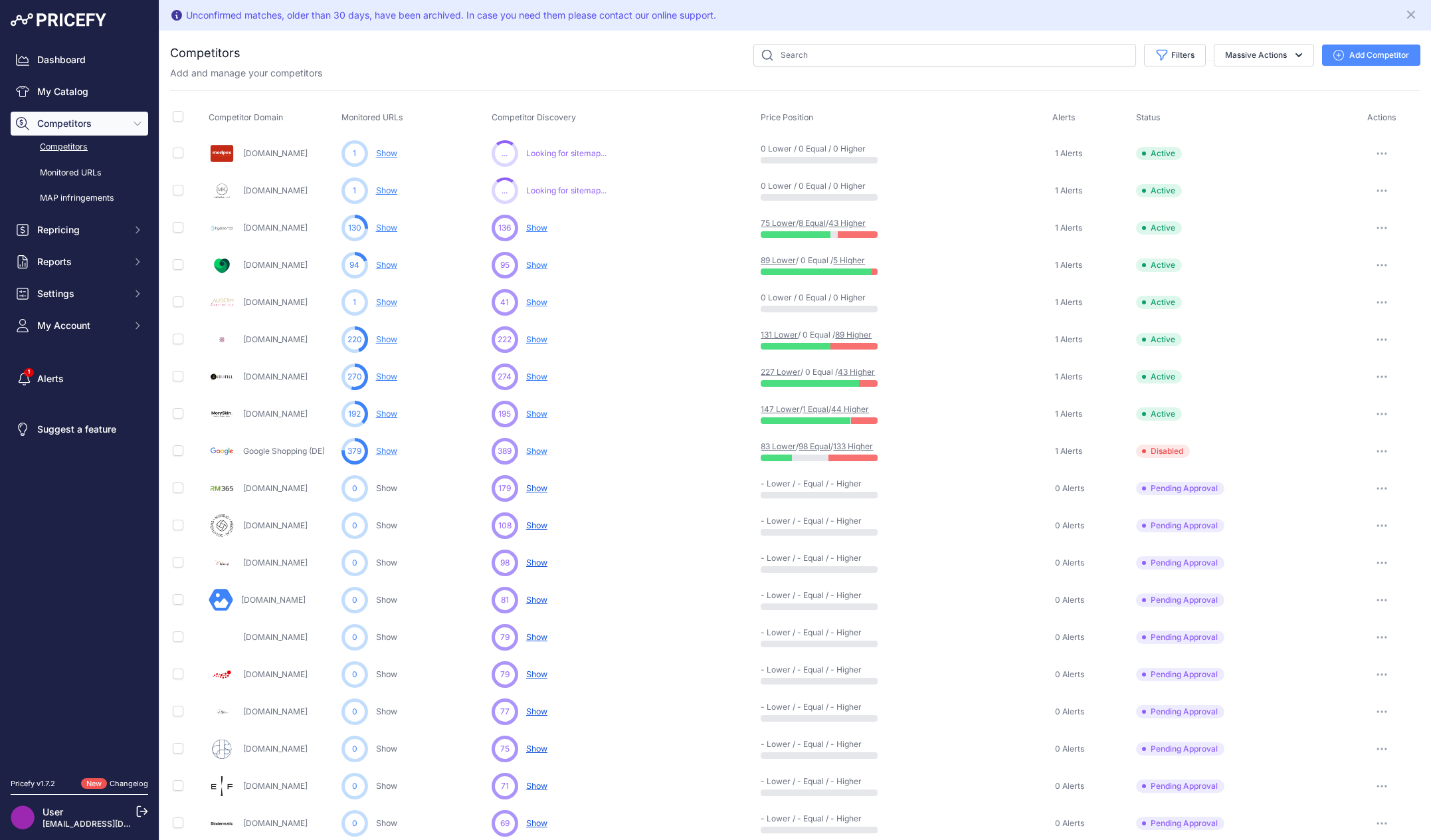
click at [535, 302] on span "Show" at bounding box center [536, 302] width 21 height 10
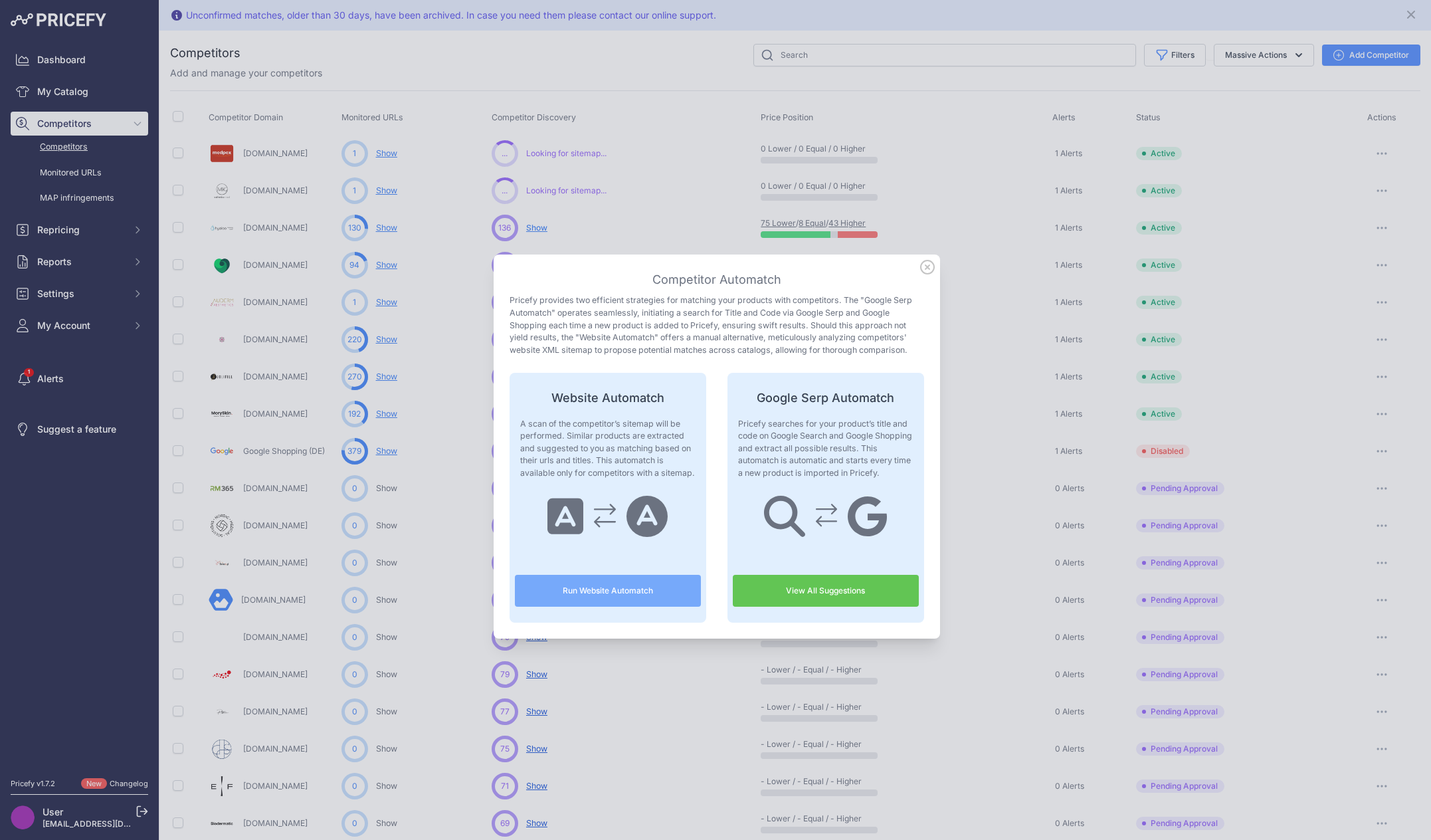
click at [618, 595] on button "Run Website Automatch" at bounding box center [607, 590] width 186 height 32
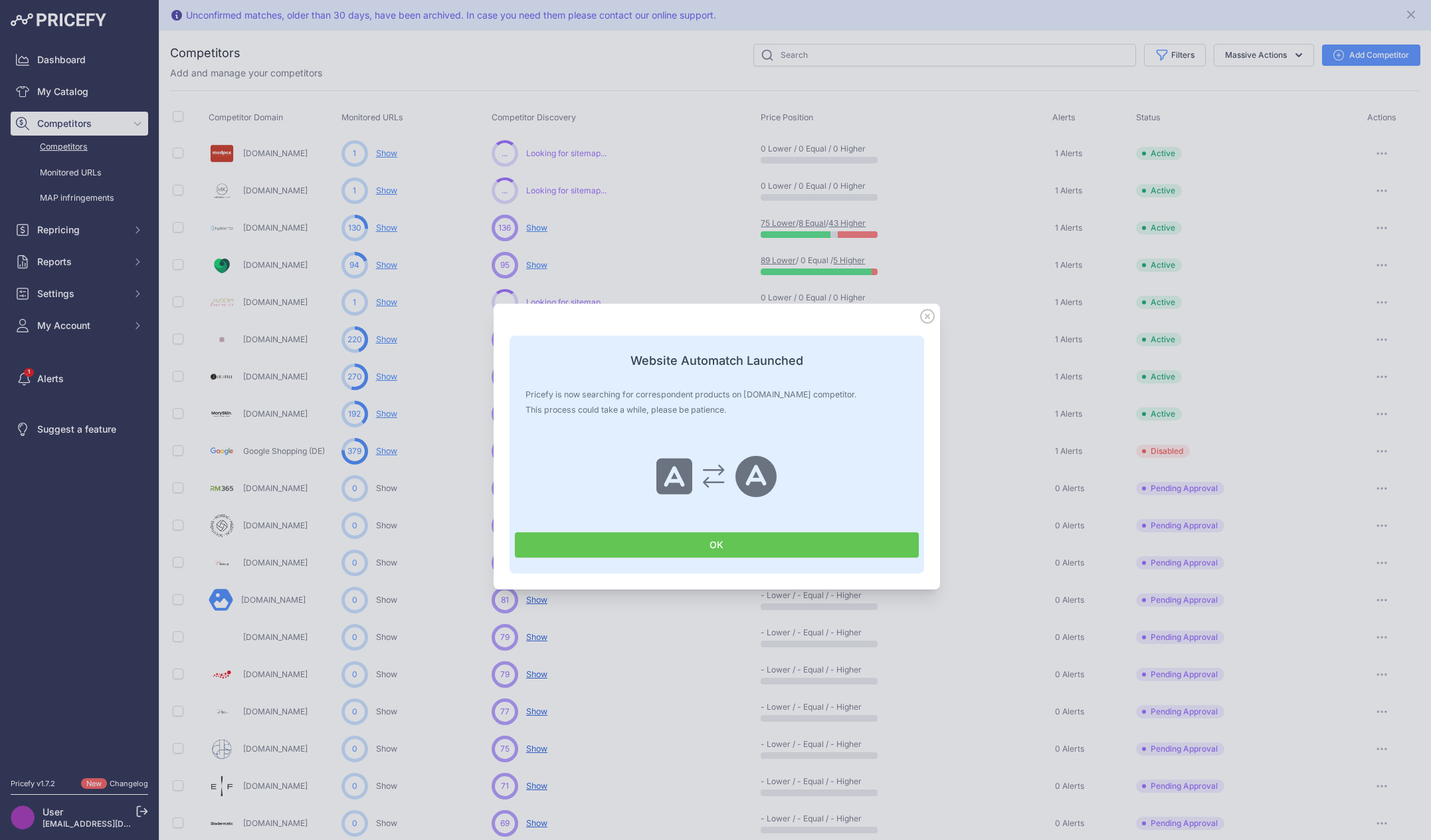
click at [645, 545] on button "OK" at bounding box center [717, 544] width 404 height 25
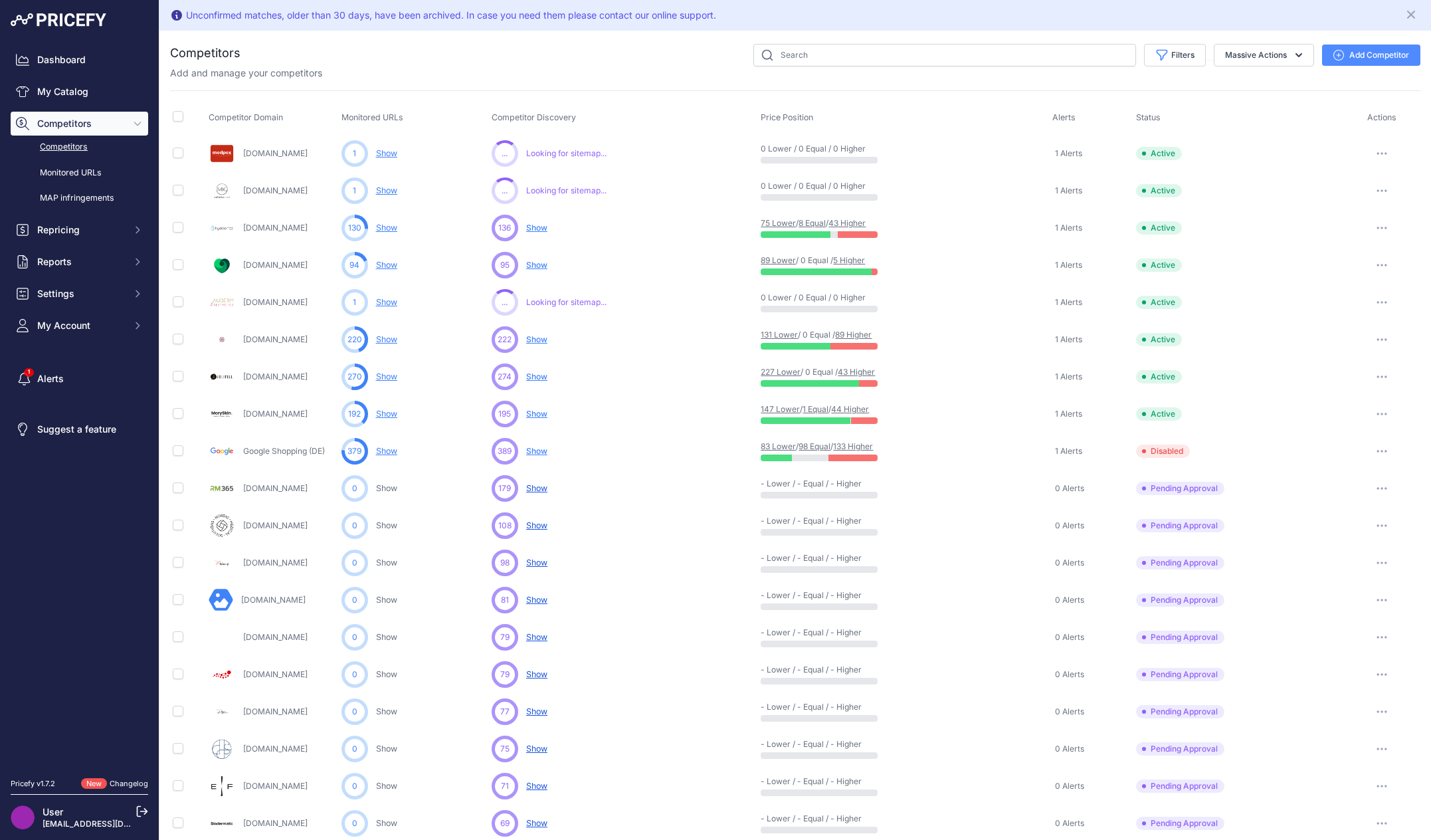
click at [558, 54] on div "Filters Competitor Status Select an option Active Disabled Update Profile Pendi…" at bounding box center [830, 54] width 1180 height 22
click at [94, 577] on nav "Dashboard My Catalog Competitors Competitors Monitored URLs MAP infringements R…" at bounding box center [79, 405] width 138 height 714
click at [632, 56] on div "Filters Competitor Status Select an option Active Disabled Update Profile Pendi…" at bounding box center [830, 54] width 1180 height 22
click at [582, 60] on div "Filters Competitor Status Select an option Active Disabled Update Profile Pendi…" at bounding box center [830, 54] width 1180 height 22
click at [461, 55] on div "Filters Competitor Status Select an option Active Disabled Update Profile Pendi…" at bounding box center [830, 54] width 1180 height 22
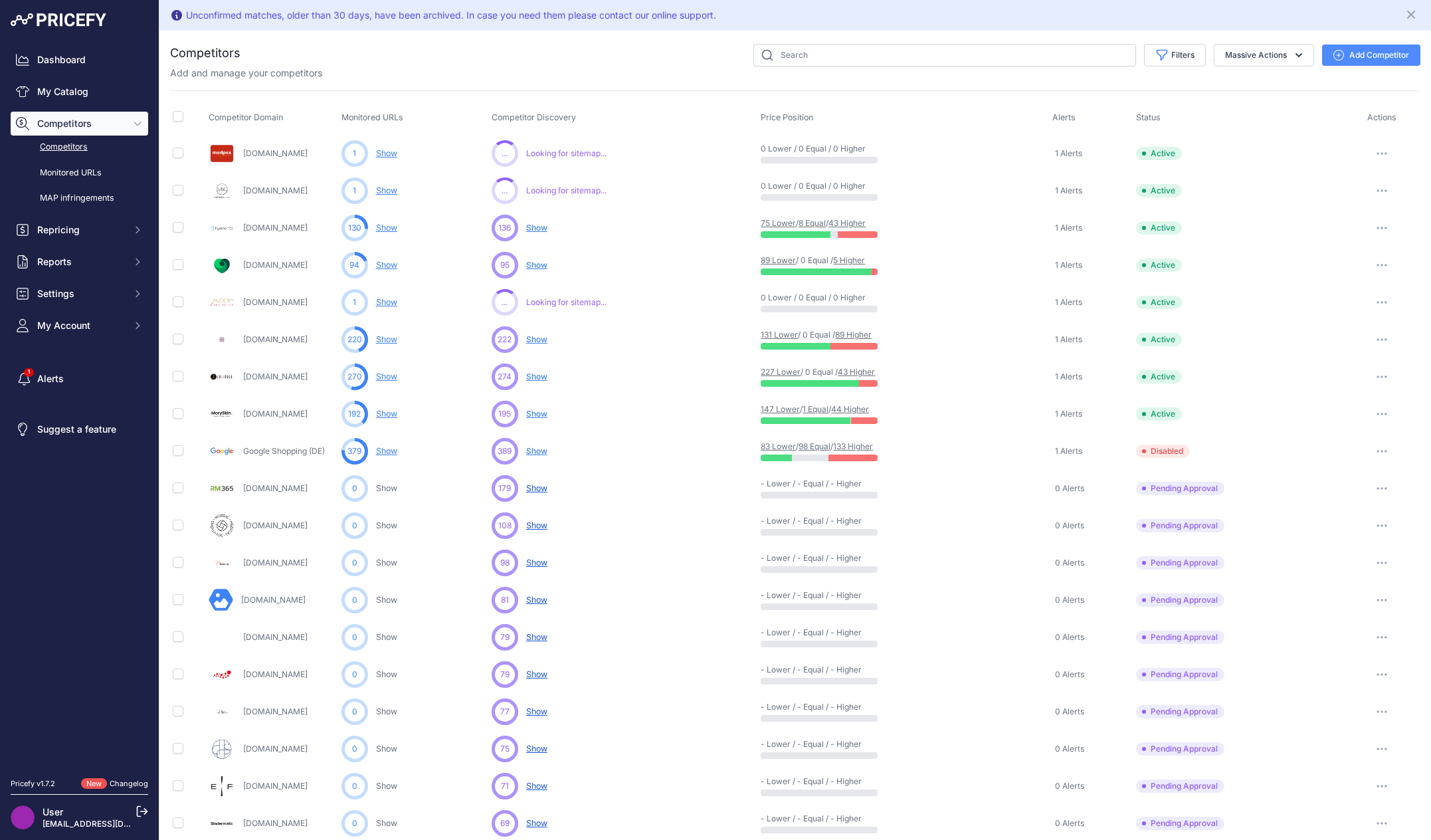
click at [109, 599] on nav "Dashboard My Catalog Competitors Competitors Monitored URLs MAP infringements R…" at bounding box center [79, 405] width 138 height 714
click at [657, 58] on div "Filters Competitor Status Select an option Active Disabled Update Profile Pendi…" at bounding box center [830, 54] width 1180 height 22
drag, startPoint x: 589, startPoint y: 54, endPoint x: 704, endPoint y: 61, distance: 115.2
click at [589, 54] on div "Filters Competitor Status Select an option Active Disabled Update Profile Pendi…" at bounding box center [830, 54] width 1180 height 22
click at [650, 60] on div "Filters Competitor Status Select an option Active Disabled Update Profile Pendi…" at bounding box center [830, 54] width 1180 height 22
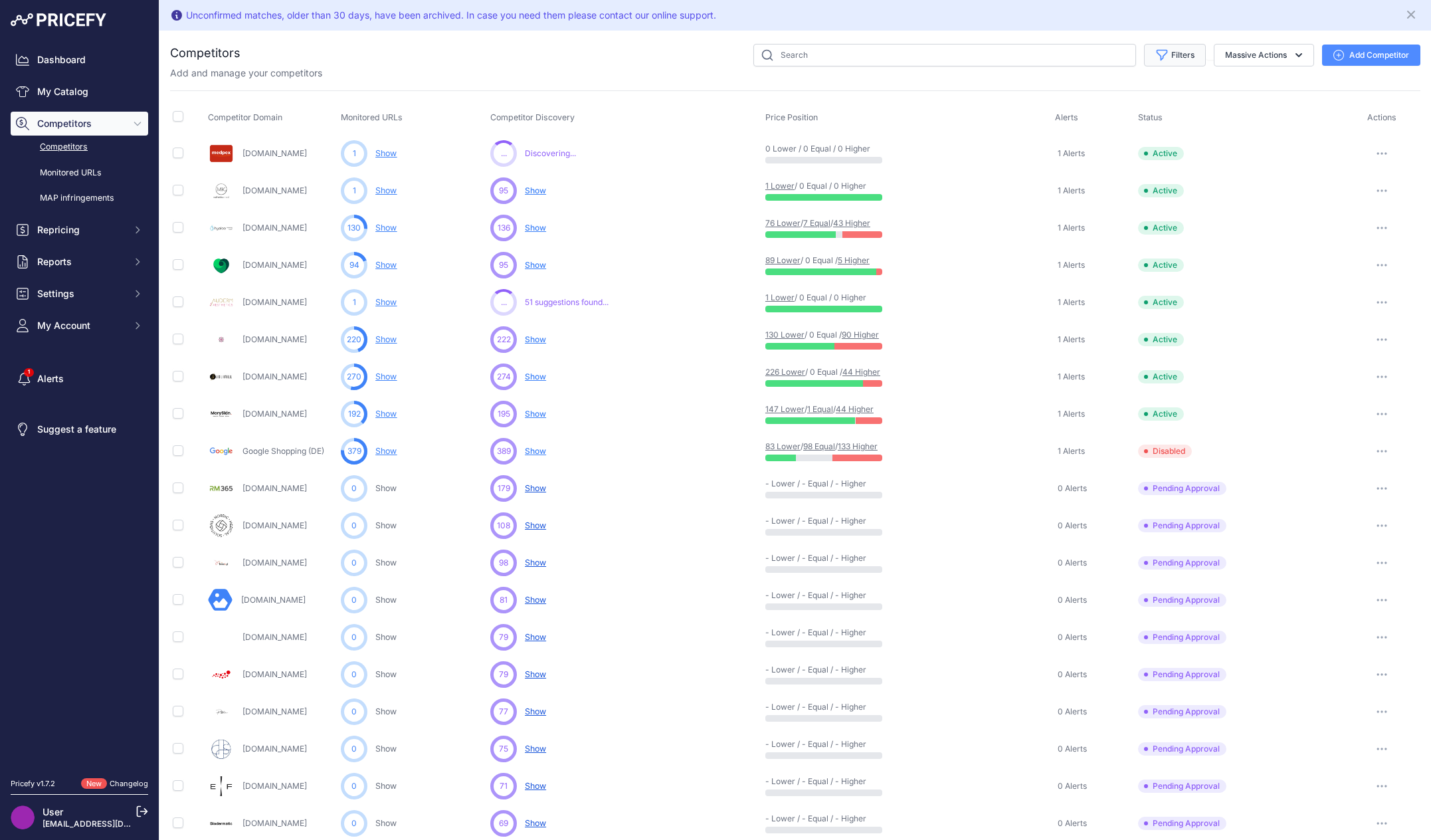
click at [1172, 58] on button "Filters" at bounding box center [1174, 54] width 62 height 22
click at [1156, 101] on select "Select an option Active Disabled Update Profile Pending Approval Hidden Archived" at bounding box center [1131, 107] width 127 height 22
select select "1"
click at [1067, 96] on select "Select an option Active Disabled Update Profile Pending Approval Hidden Archived" at bounding box center [1131, 107] width 127 height 22
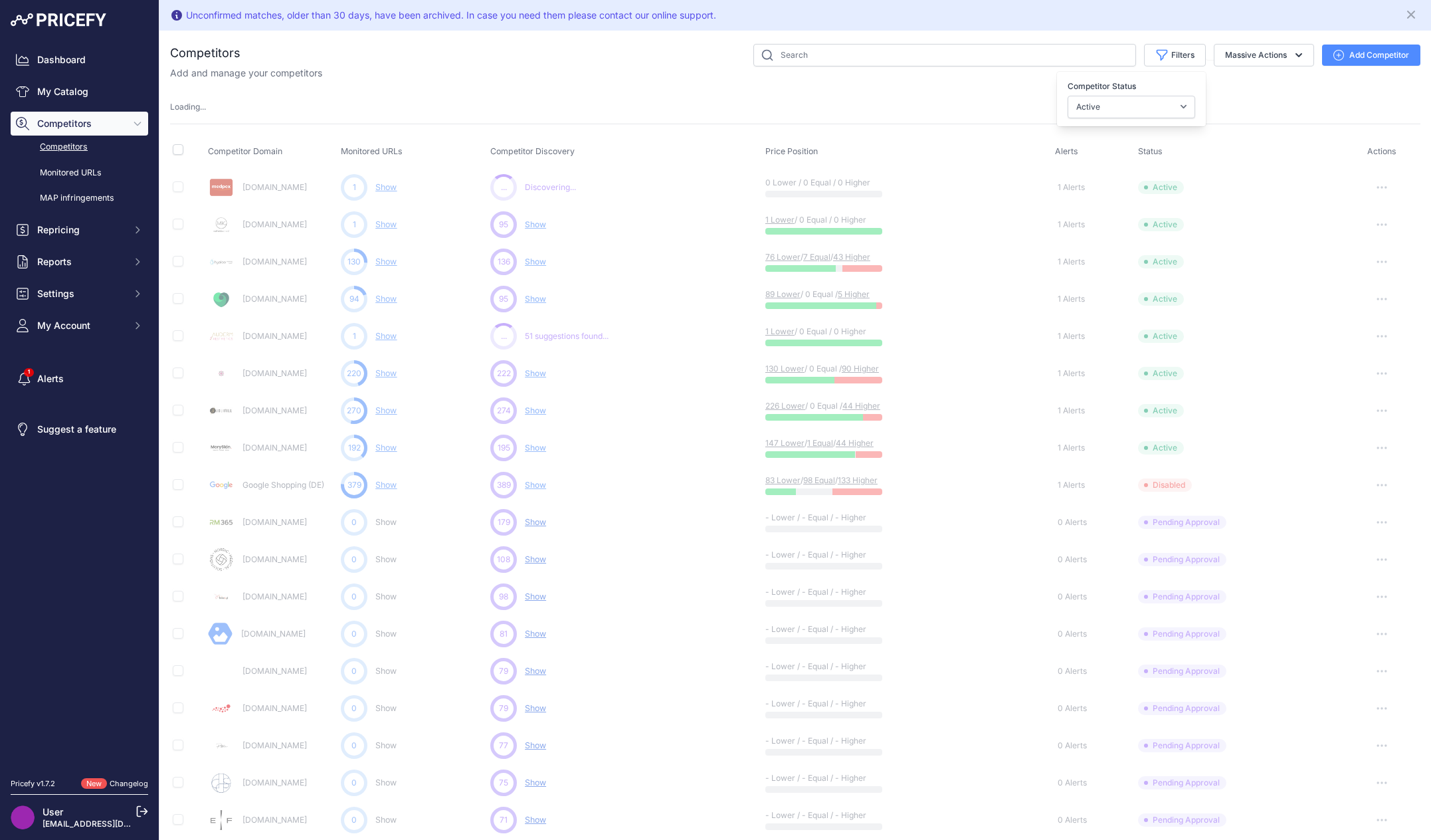
click at [615, 59] on div "Filters Competitor Status Select an option Active Disabled Update Profile Pendi…" at bounding box center [830, 54] width 1180 height 22
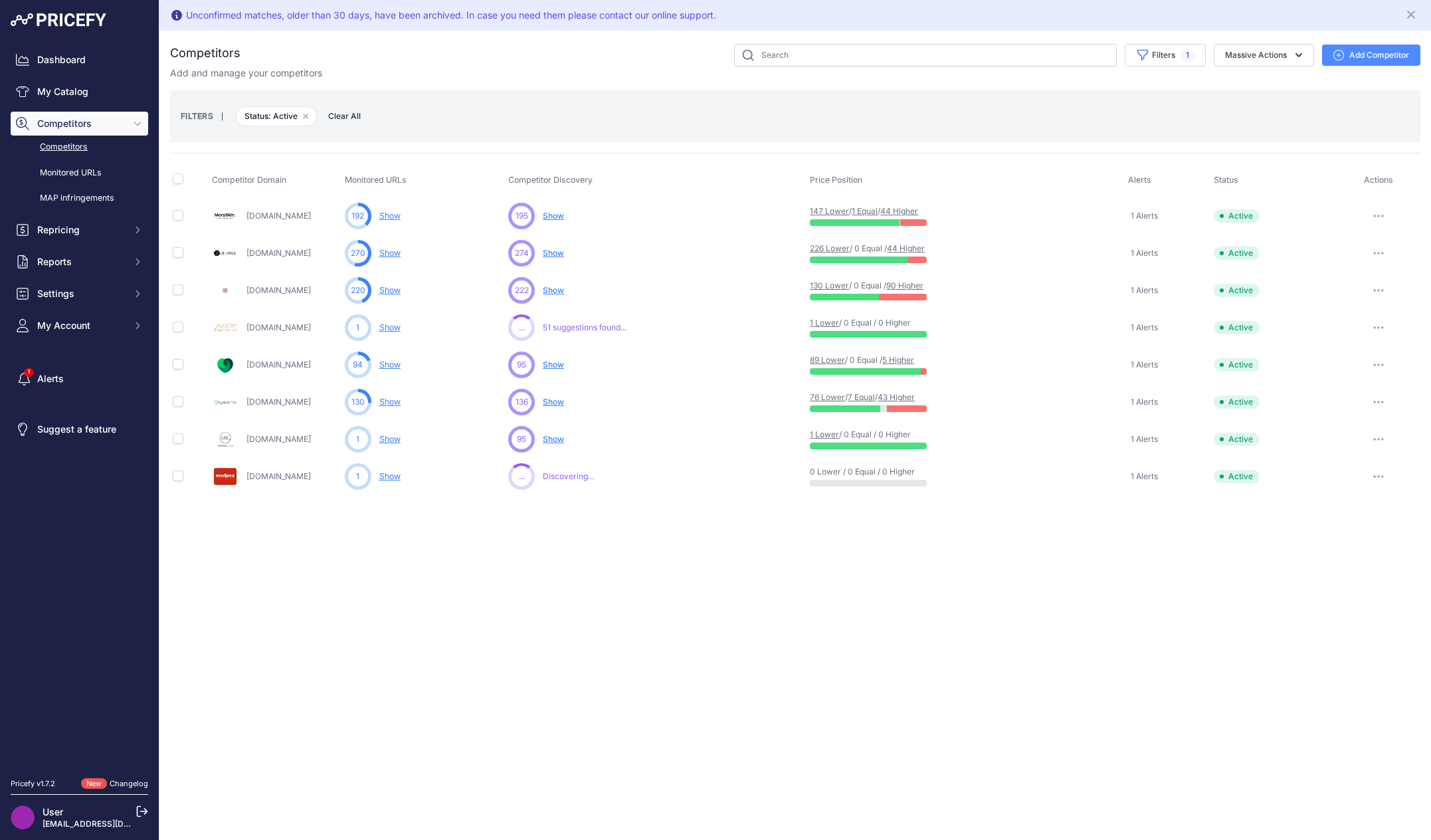
click at [594, 549] on div "Unconfirmed matches, older than 30 days, have been archived. In case you need t…" at bounding box center [795, 420] width 1271 height 840
drag, startPoint x: 896, startPoint y: 668, endPoint x: 893, endPoint y: 660, distance: 8.5
click at [896, 668] on div "Unconfirmed matches, older than 30 days, have been archived. In case you need t…" at bounding box center [795, 420] width 1271 height 840
click at [559, 220] on span "Show No suggestions available yet for this competitor" at bounding box center [553, 216] width 21 height 13
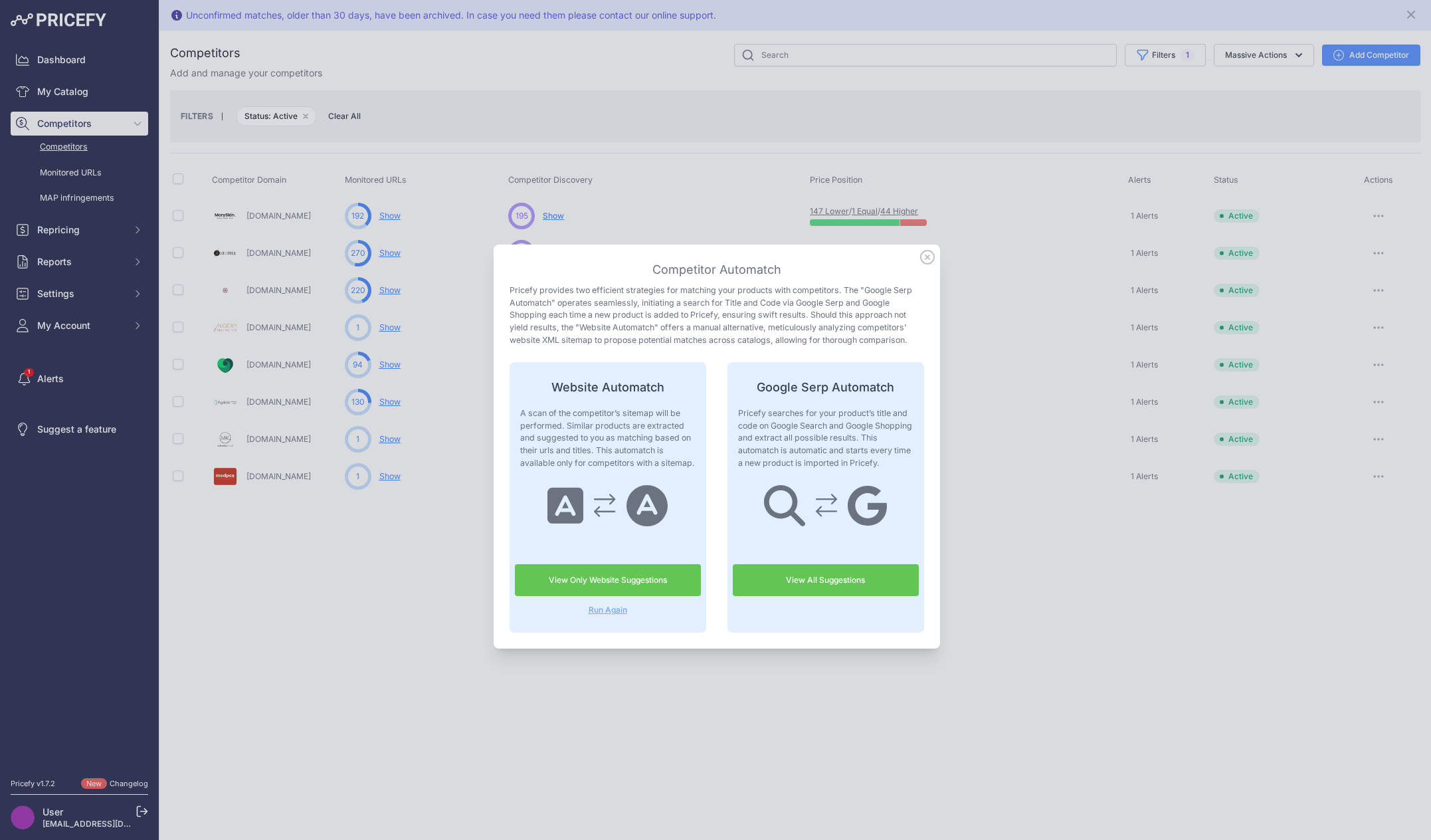
click at [599, 574] on link "View Only Website Suggestions" at bounding box center [607, 580] width 186 height 32
click at [923, 259] on icon at bounding box center [928, 258] width 15 height 15
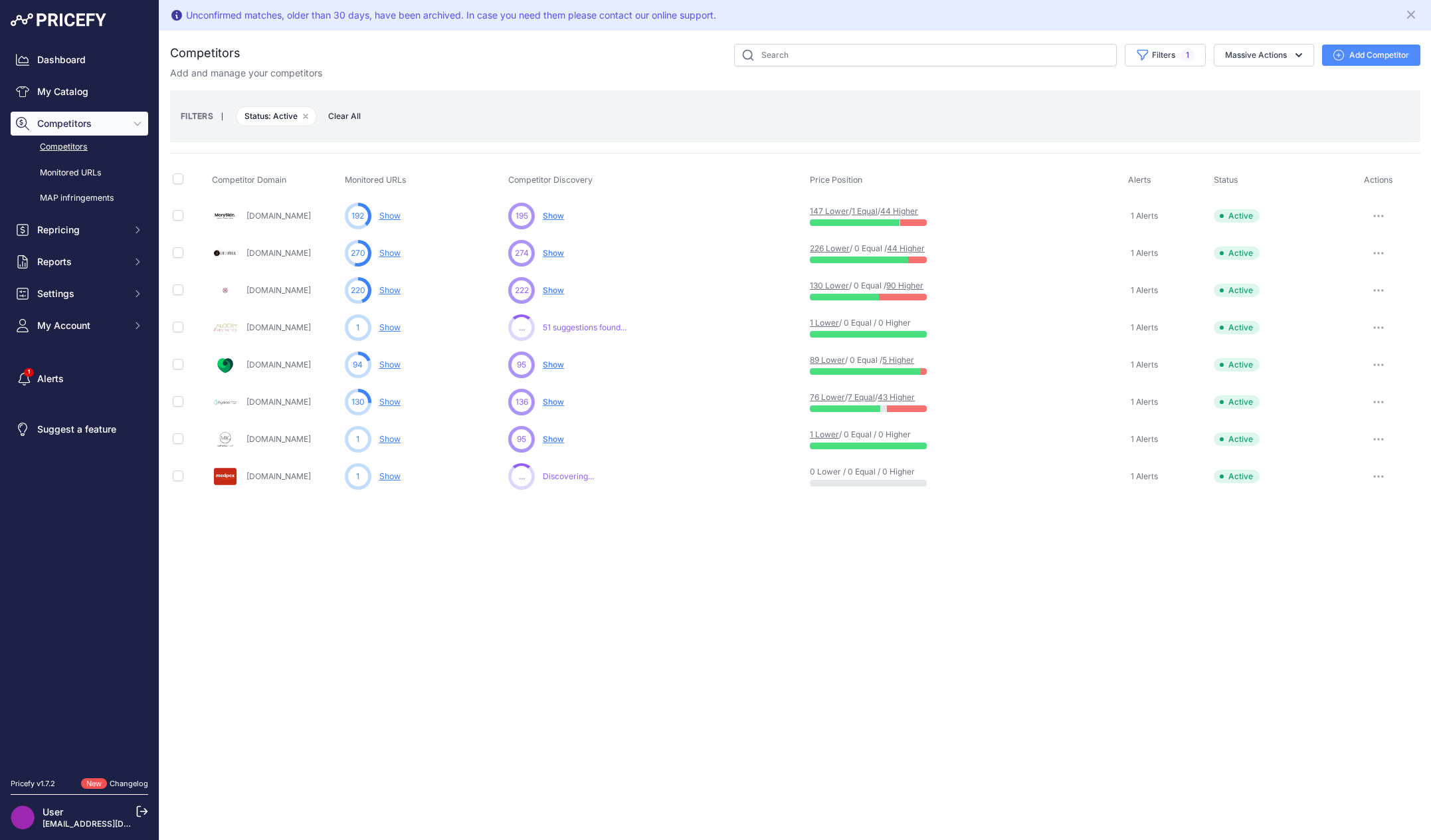
click at [553, 610] on div "Unconfirmed matches, older than 30 days, have been archived. In case you need t…" at bounding box center [795, 420] width 1271 height 840
click at [695, 570] on div "Unconfirmed matches, older than 30 days, have been archived. In case you need t…" at bounding box center [795, 420] width 1271 height 840
click at [265, 604] on div "Unconfirmed matches, older than 30 days, have been archived. In case you need t…" at bounding box center [795, 420] width 1271 height 840
click at [432, 638] on div "Unconfirmed matches, older than 30 days, have been archived. In case you need t…" at bounding box center [795, 420] width 1271 height 840
click at [589, 599] on div "Unconfirmed matches, older than 30 days, have been archived. In case you need t…" at bounding box center [795, 420] width 1271 height 840
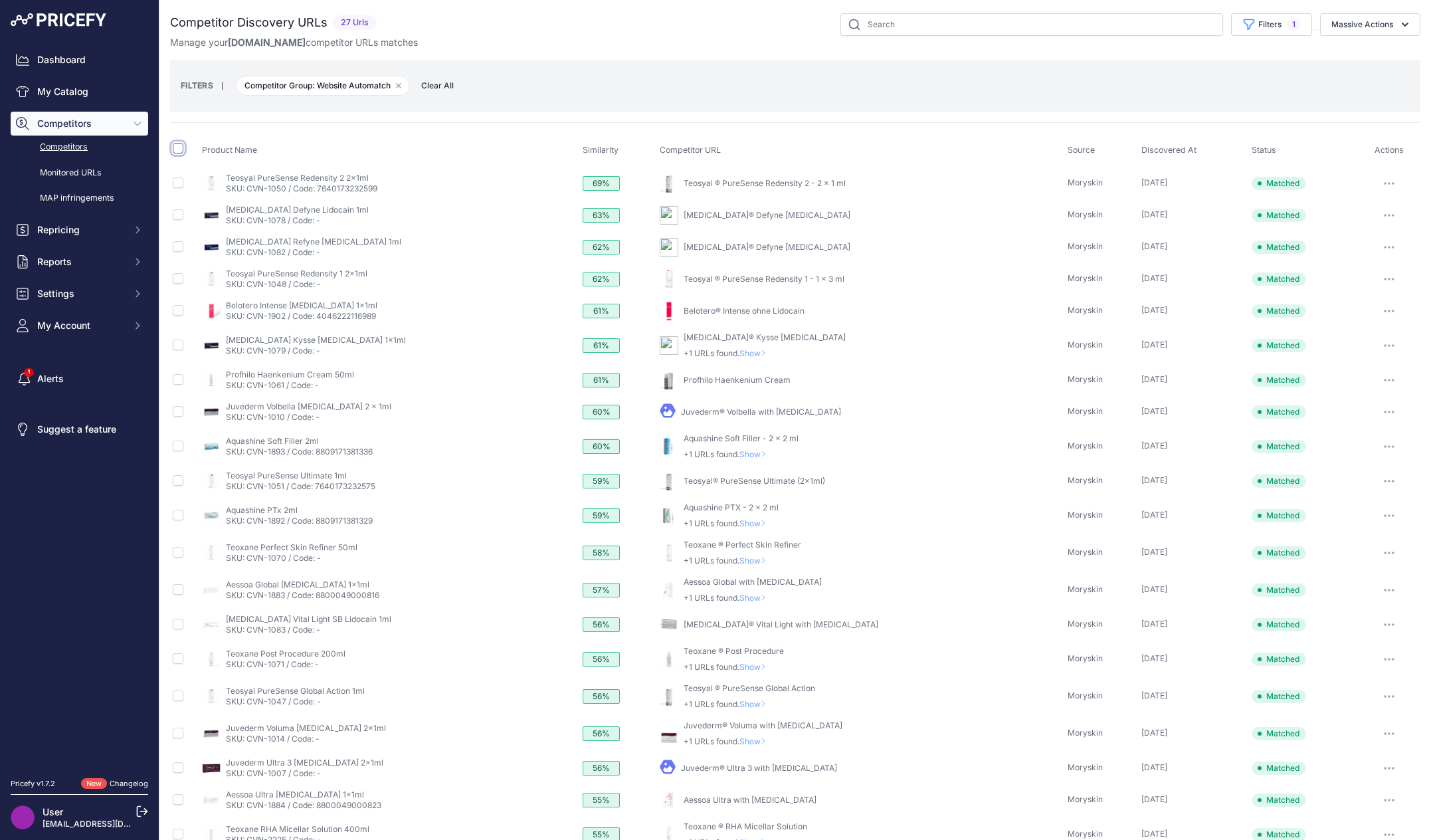
click at [179, 146] on input "checkbox" at bounding box center [178, 149] width 11 height 11
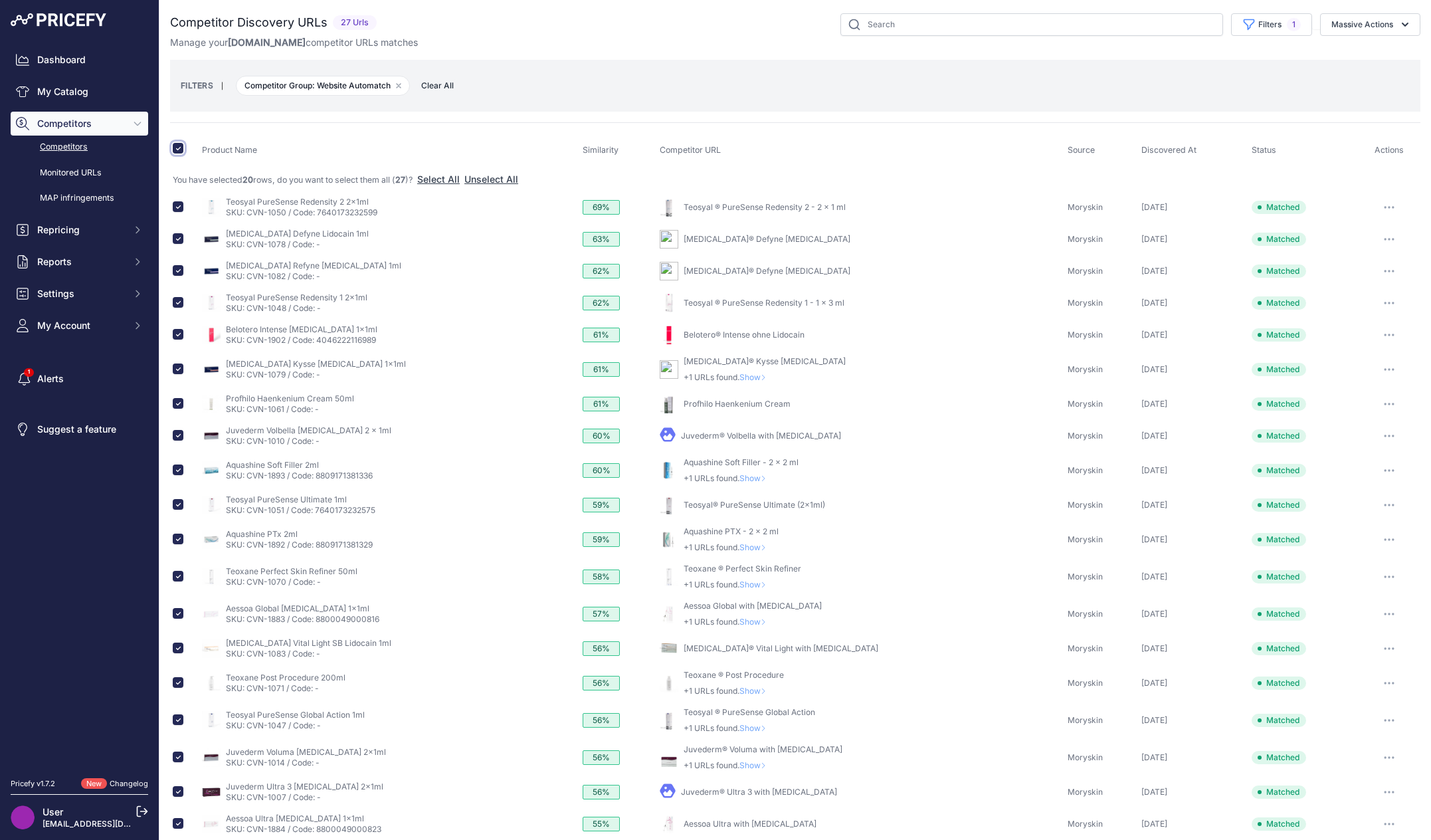
click at [182, 148] on input "checkbox" at bounding box center [178, 149] width 11 height 11
checkbox input "false"
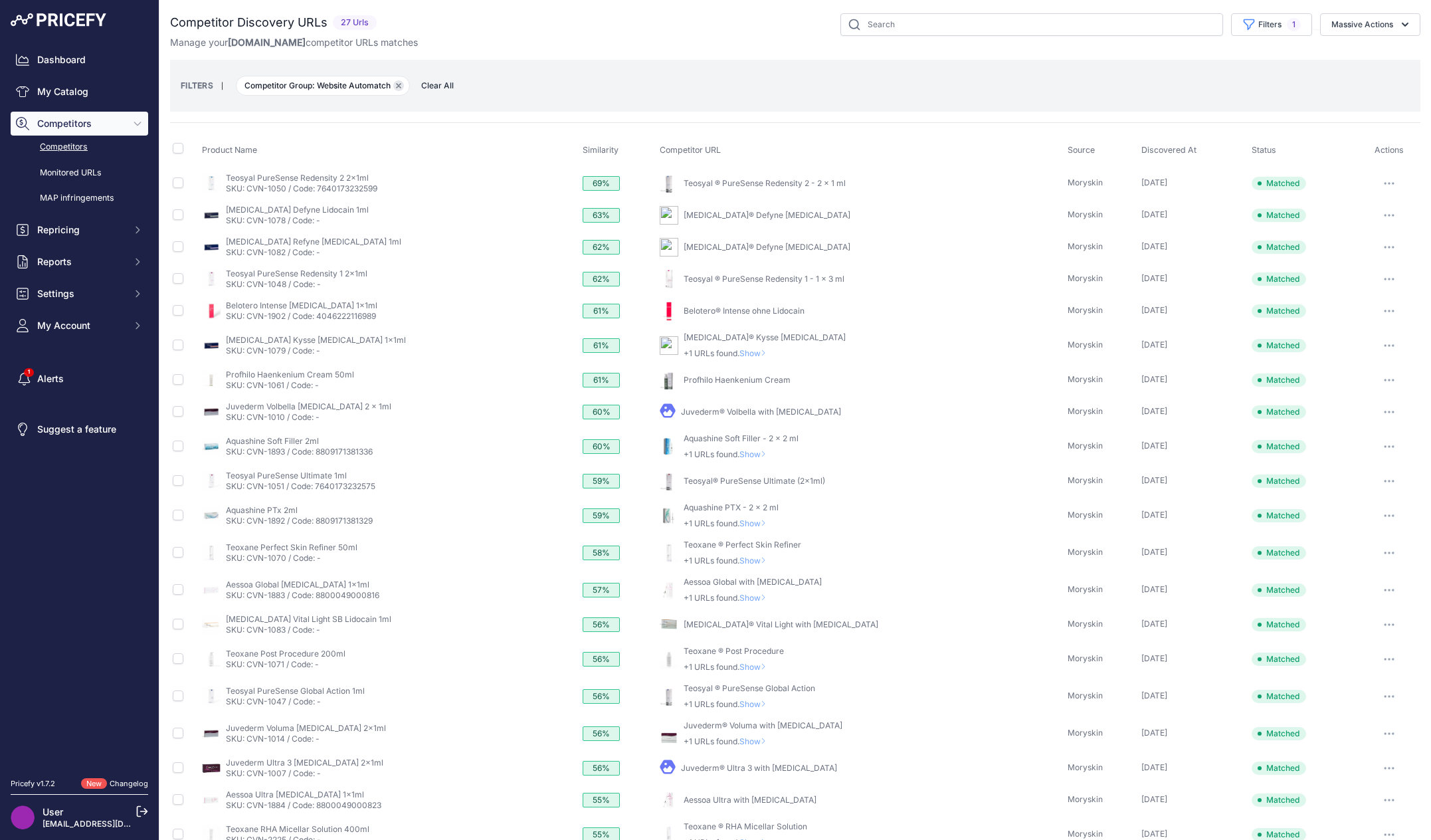
click at [399, 86] on icon "button" at bounding box center [399, 86] width 4 height 4
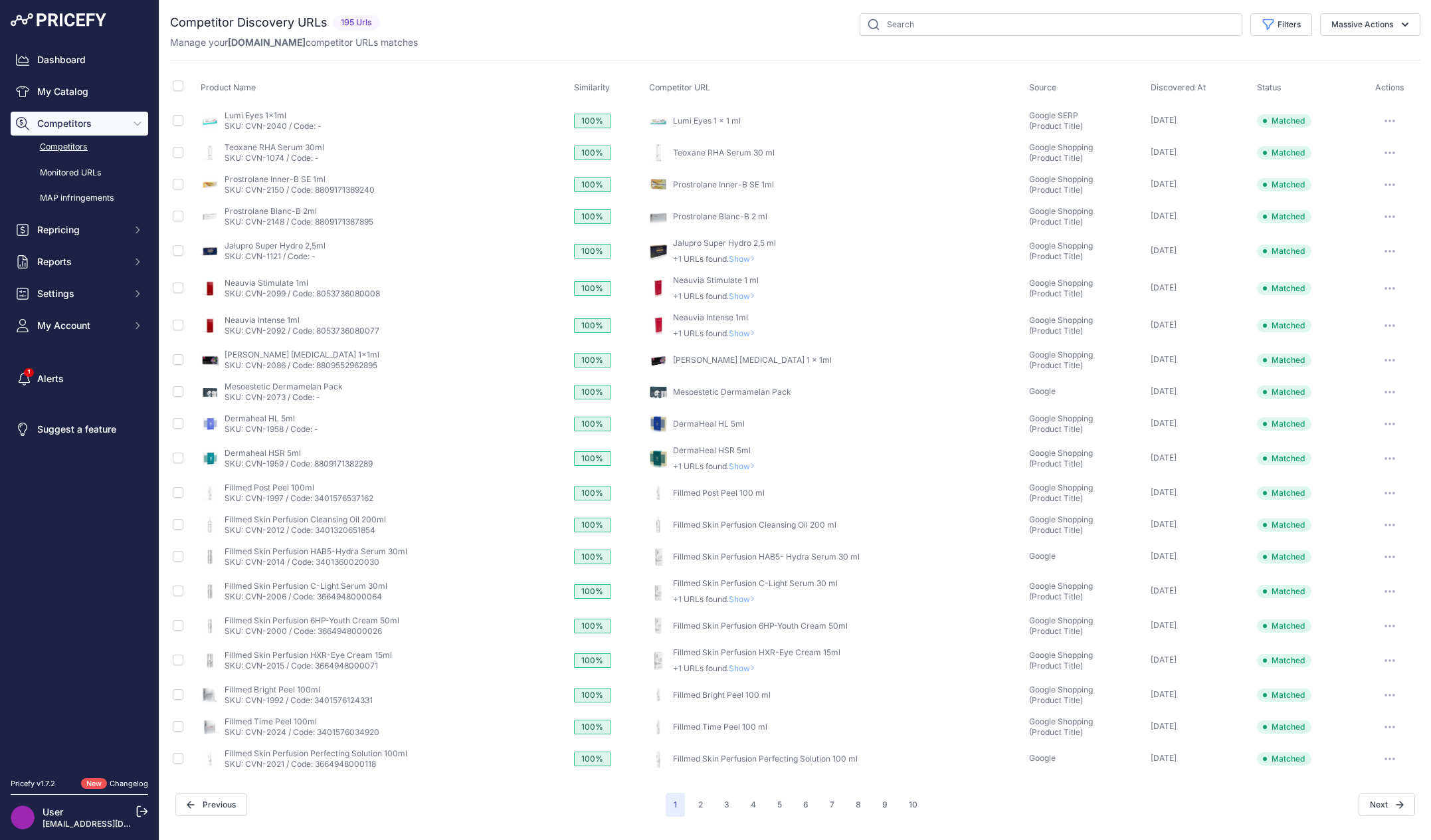
click at [1362, 63] on div "Product Name Similarity Competitor URL Source Discovered At" at bounding box center [795, 417] width 1250 height 714
click at [703, 806] on button "2" at bounding box center [701, 804] width 20 height 24
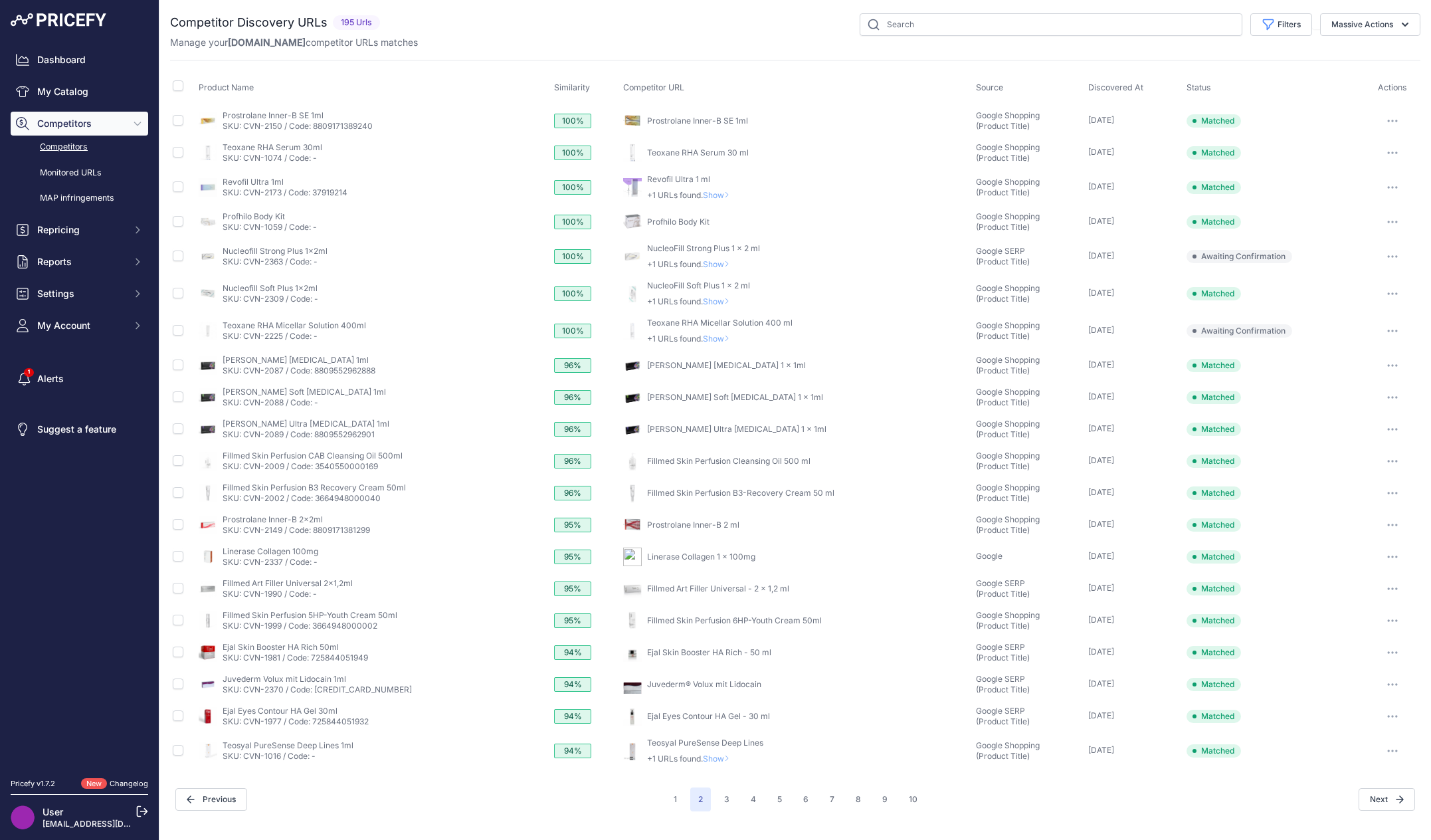
click at [712, 29] on div "Filters Source Select an option Quick Automatch Google Shopping (Title) Google …" at bounding box center [902, 24] width 1035 height 22
click at [678, 802] on button "1" at bounding box center [675, 799] width 19 height 24
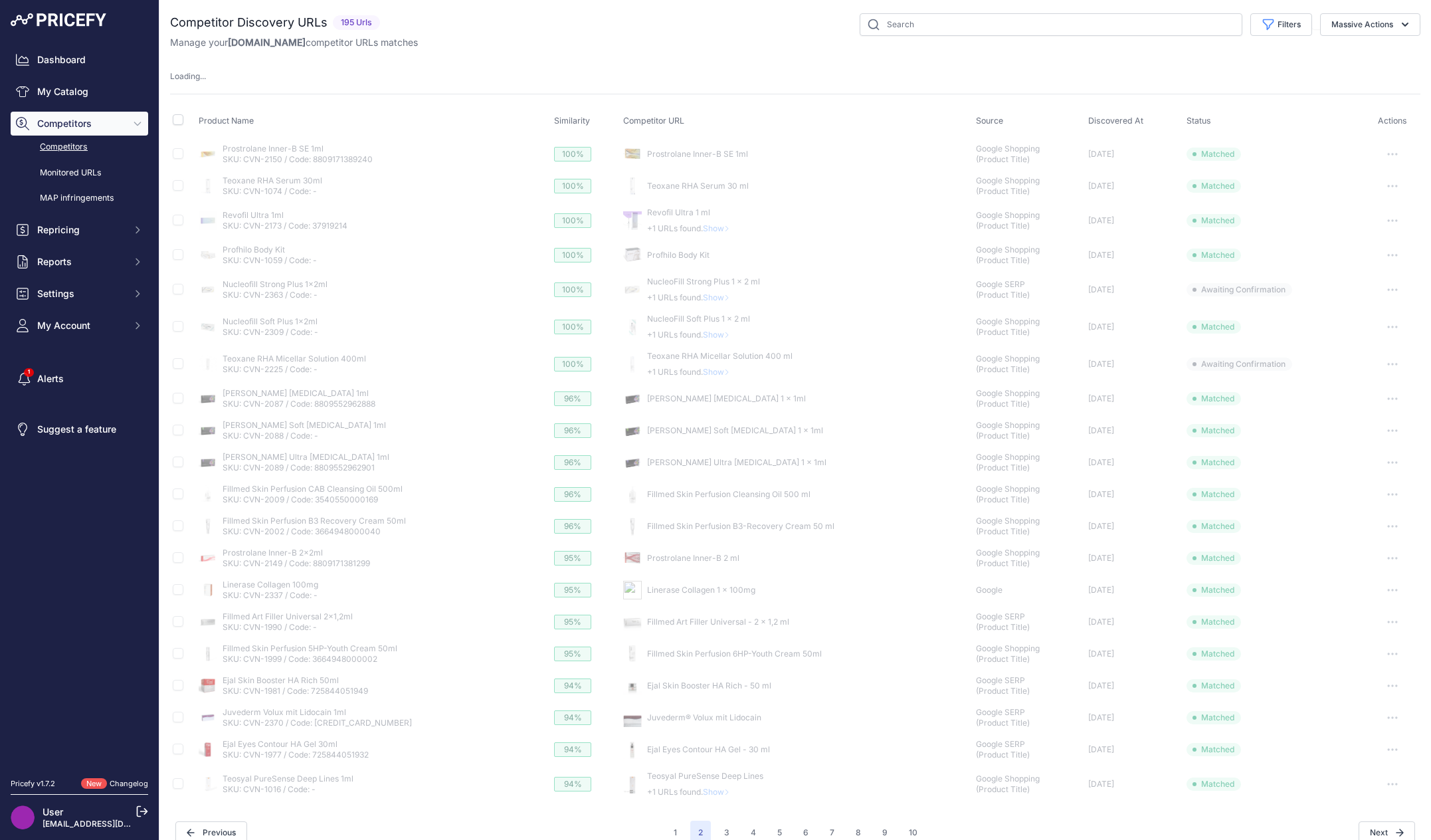
click at [622, 43] on div "Manage your Moryskin.com competitor URLs matches" at bounding box center [795, 42] width 1250 height 13
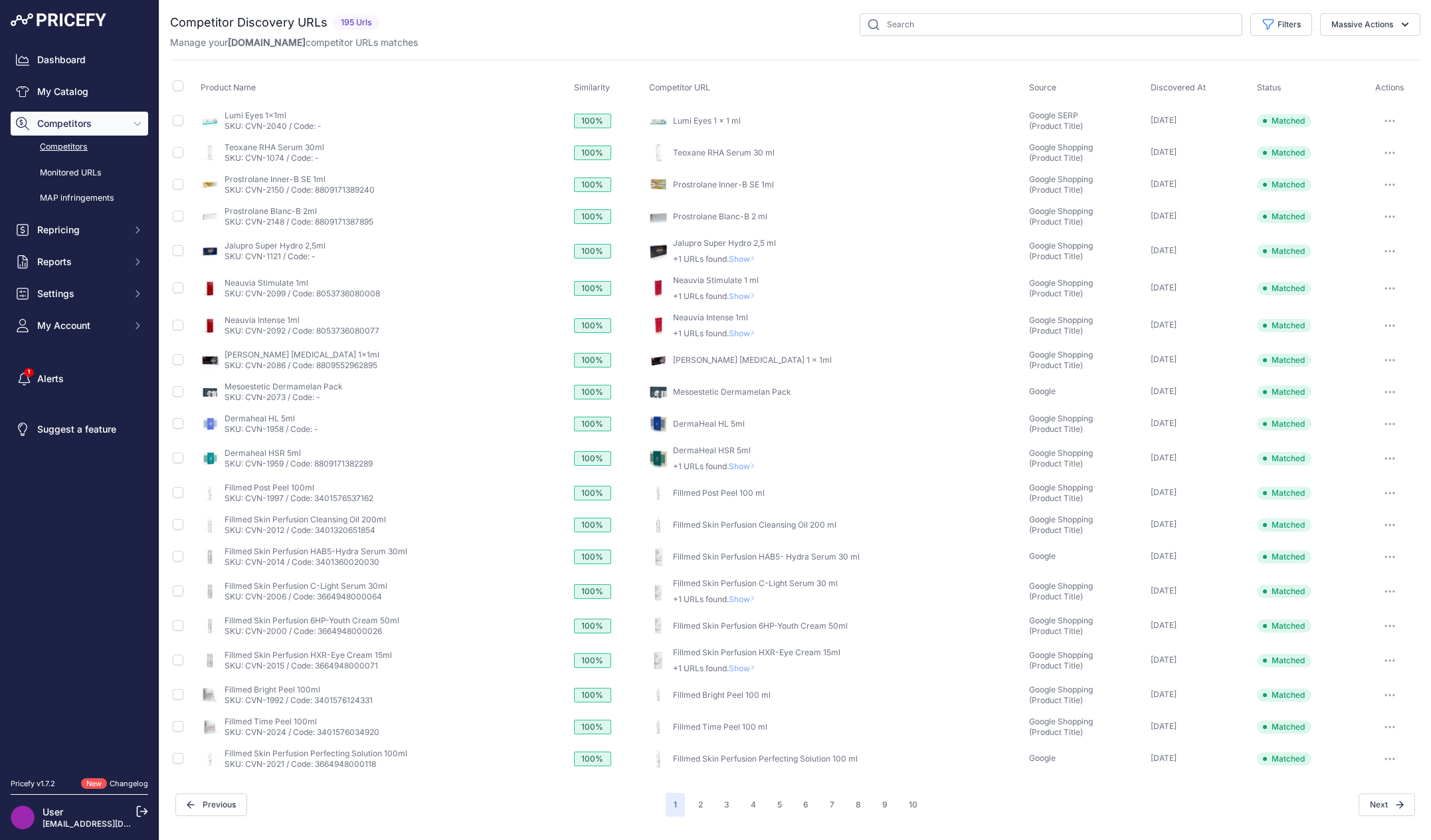
drag, startPoint x: 622, startPoint y: 43, endPoint x: 625, endPoint y: 32, distance: 11.4
click at [625, 32] on div "Filters Source Select an option Quick Automatch Google Shopping (Title) Google …" at bounding box center [902, 24] width 1035 height 22
click at [721, 153] on link "Teoxane RHA Serum 30 ml" at bounding box center [724, 152] width 102 height 10
click at [510, 17] on div "Filters Source Select an option Quick Automatch Google Shopping (Title) Google …" at bounding box center [902, 24] width 1035 height 22
click at [51, 531] on nav "Dashboard My Catalog Competitors Competitors Monitored URLs MAP infringements R…" at bounding box center [79, 405] width 138 height 714
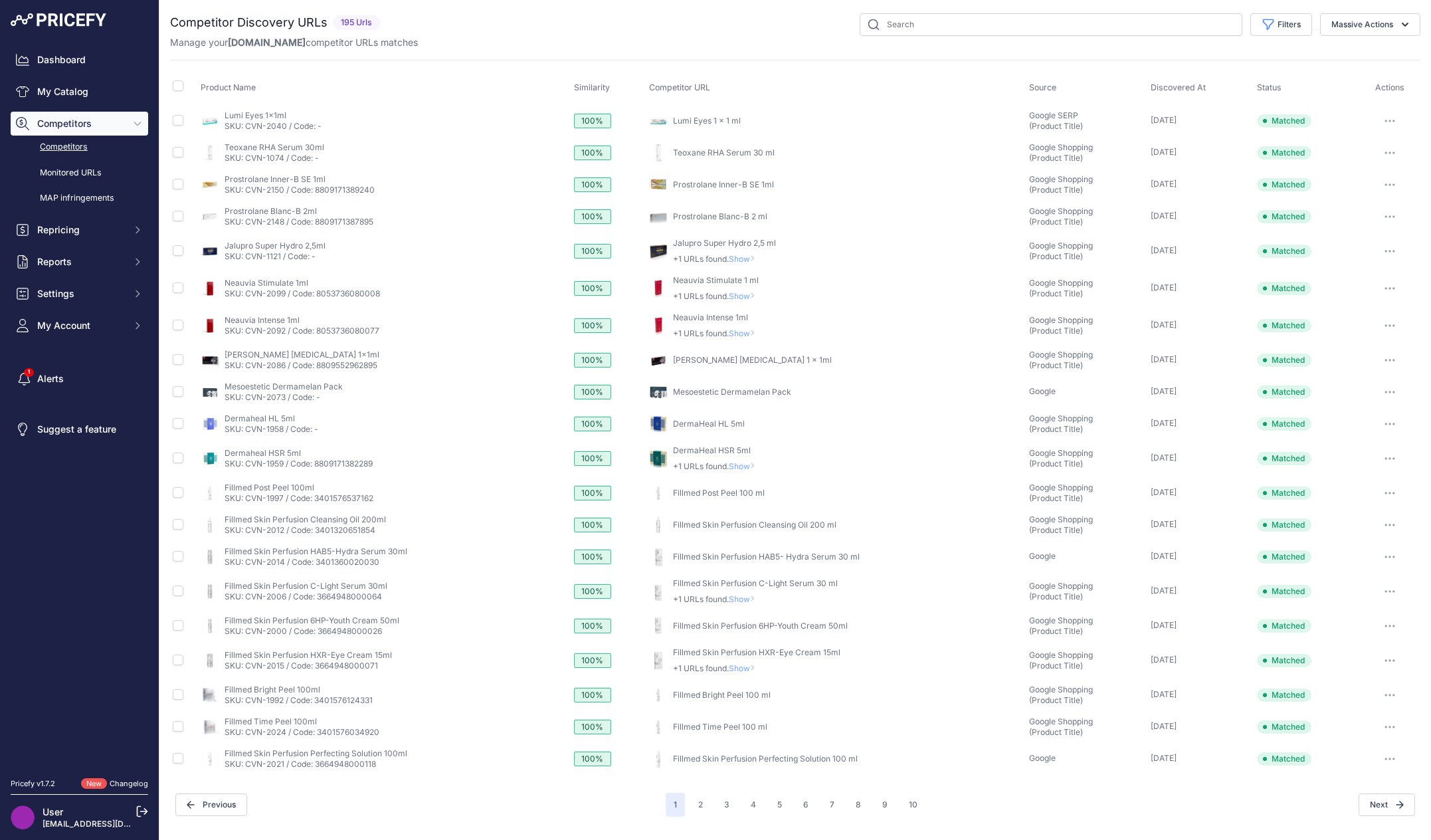
click at [570, 34] on div "Filters Source Select an option Quick Automatch Google Shopping (Title) Google …" at bounding box center [902, 24] width 1035 height 22
click at [48, 524] on nav "Dashboard My Catalog Competitors Competitors Monitored URLs MAP infringements R…" at bounding box center [79, 405] width 138 height 714
click at [475, 42] on div "Manage your Moryskin.com competitor URLs matches" at bounding box center [795, 42] width 1250 height 13
click at [1389, 117] on button "button" at bounding box center [1389, 121] width 27 height 18
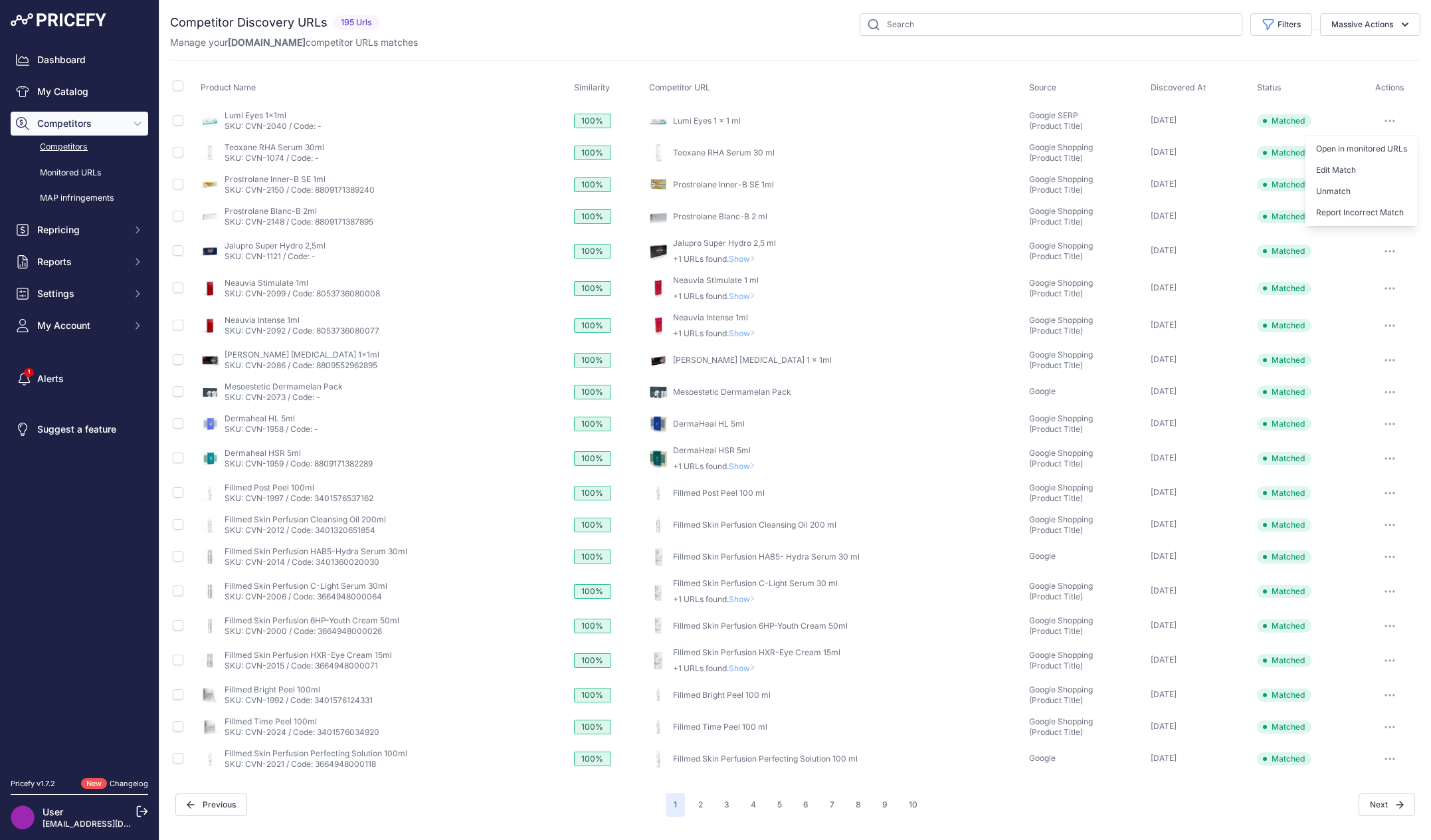
click at [762, 30] on div "Filters Source Select an option Quick Automatch Google Shopping (Title) Google …" at bounding box center [902, 24] width 1035 height 22
click at [247, 108] on td "My Product Competitor's Product" at bounding box center [384, 120] width 373 height 32
click at [247, 117] on link "Lumi Eyes 1x1ml" at bounding box center [255, 114] width 62 height 10
click at [717, 116] on link "Lumi Eyes 1 x 1 ml" at bounding box center [706, 120] width 67 height 10
click at [535, 55] on div "Competitor Discovery URLs 195 Urls" at bounding box center [795, 414] width 1250 height 803
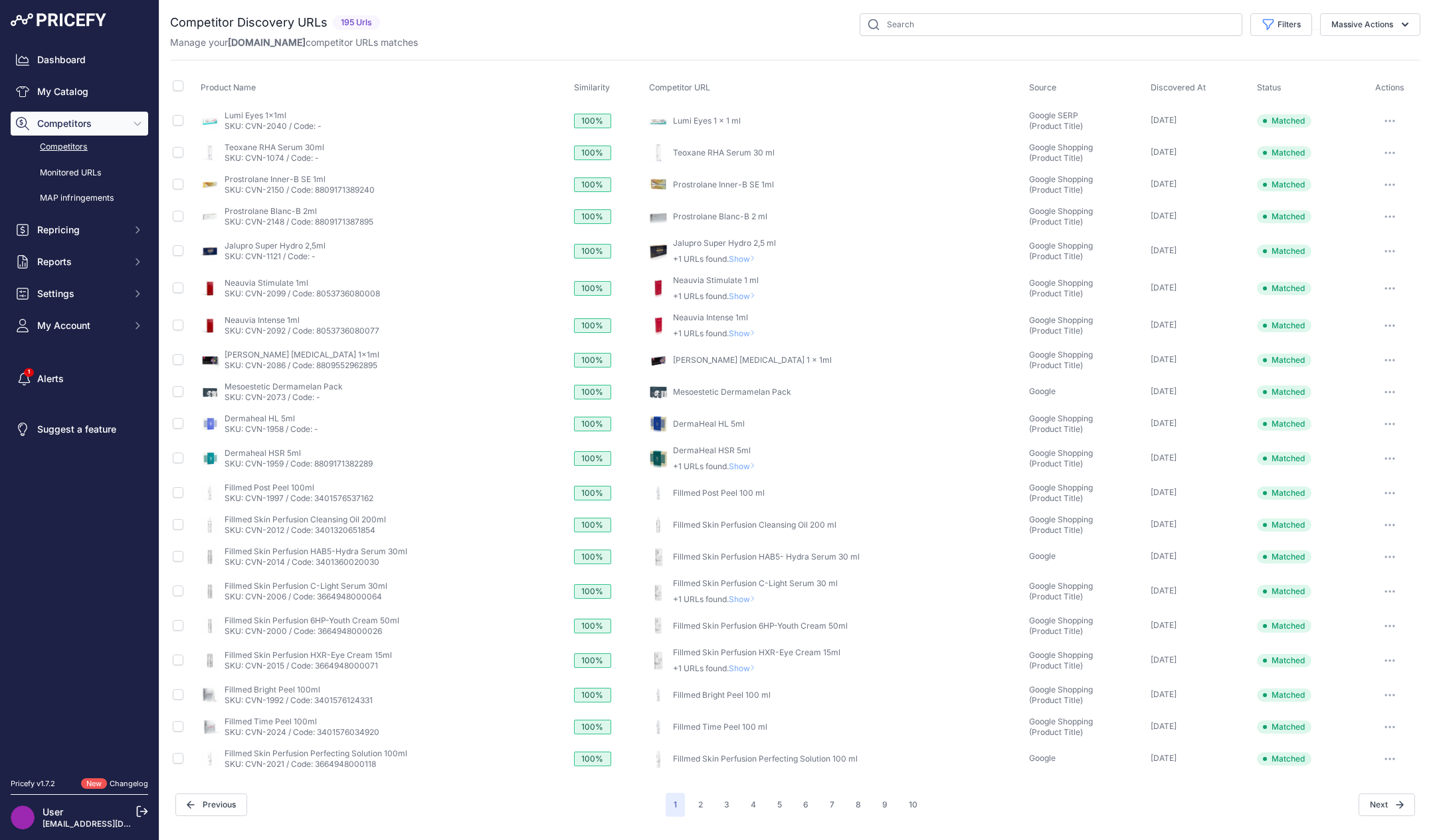
click at [752, 184] on link "Prostrolane Inner-B SE 1ml" at bounding box center [723, 184] width 101 height 10
drag, startPoint x: 355, startPoint y: 177, endPoint x: 226, endPoint y: 181, distance: 129.1
click at [226, 181] on p "Prostrolane Inner-B SE 1ml" at bounding box center [299, 180] width 150 height 11
copy link "Prostrolane Inner-B SE 1ml"
click at [513, 38] on div "Manage your Moryskin.com competitor URLs matches" at bounding box center [795, 42] width 1250 height 13
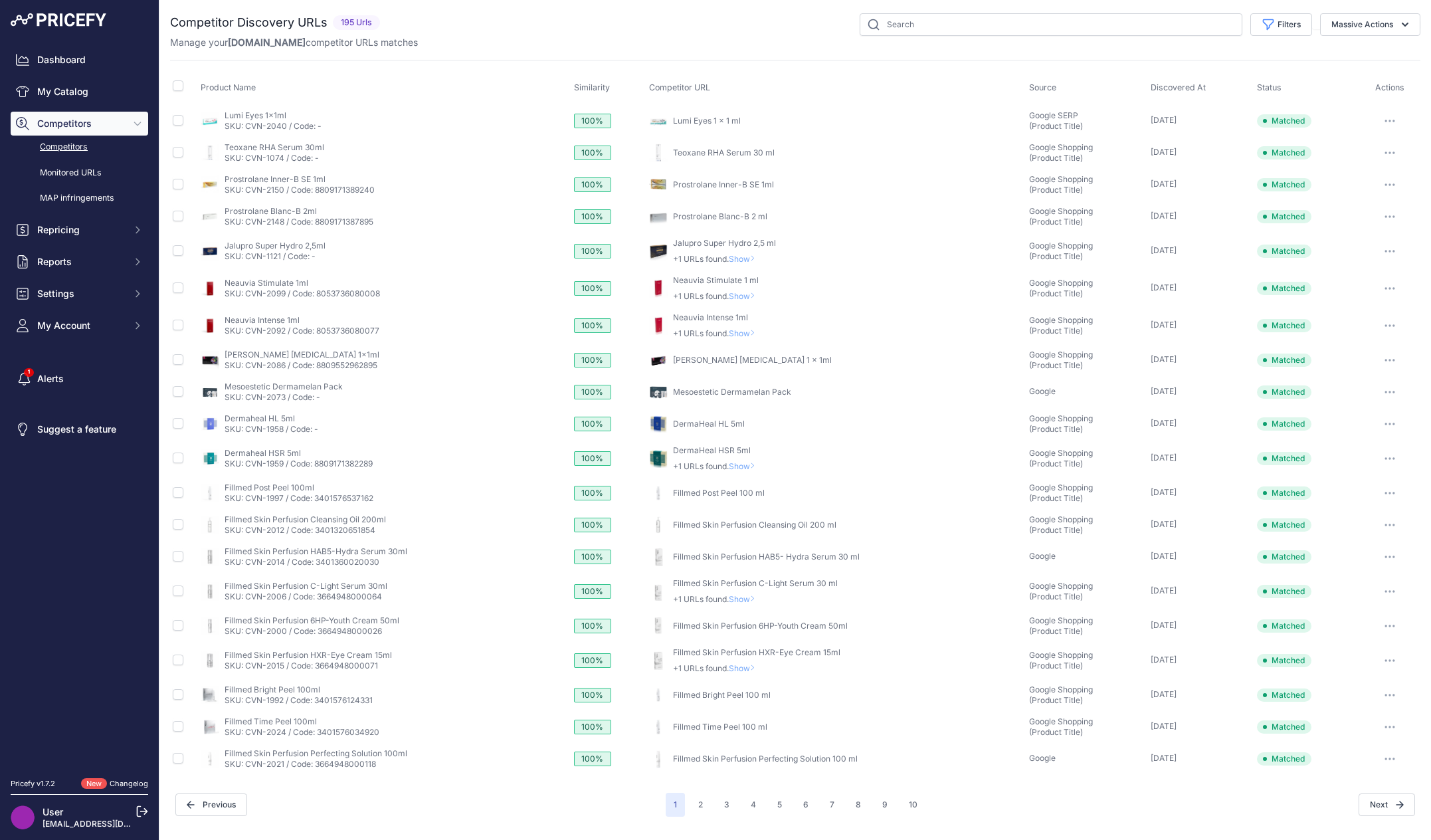
drag, startPoint x: 97, startPoint y: 574, endPoint x: 73, endPoint y: 561, distance: 27.3
click at [97, 574] on nav "Dashboard My Catalog Competitors Competitors Monitored URLs MAP infringements R…" at bounding box center [79, 405] width 138 height 714
click at [700, 810] on button "2" at bounding box center [701, 804] width 20 height 24
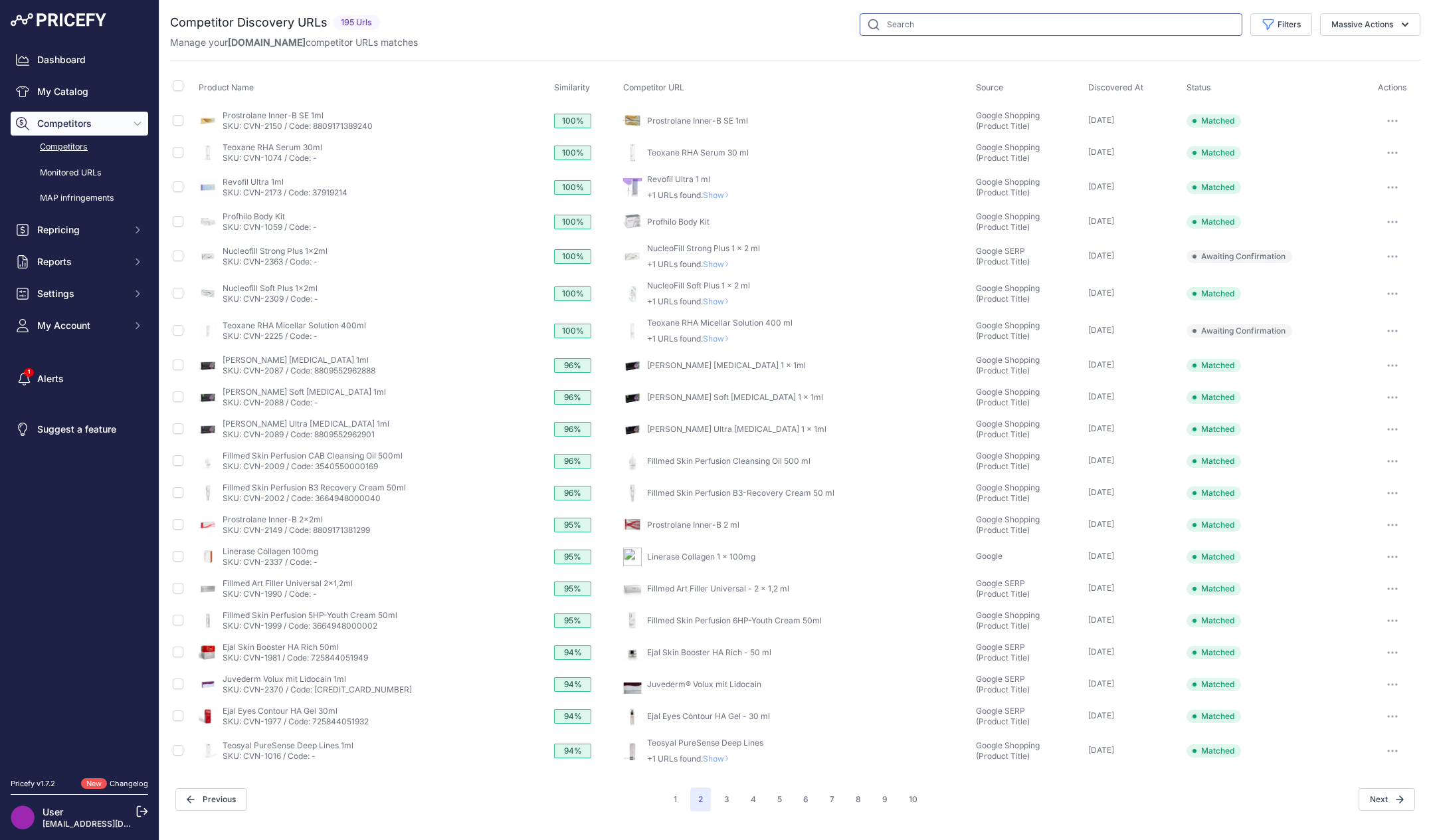
click at [1216, 23] on input "text" at bounding box center [1051, 24] width 382 height 22
click at [1283, 19] on button "Filters" at bounding box center [1281, 24] width 62 height 22
click at [468, 37] on div "Manage your Moryskin.com competitor URLs matches" at bounding box center [795, 42] width 1250 height 13
click at [675, 804] on button "1" at bounding box center [675, 799] width 19 height 24
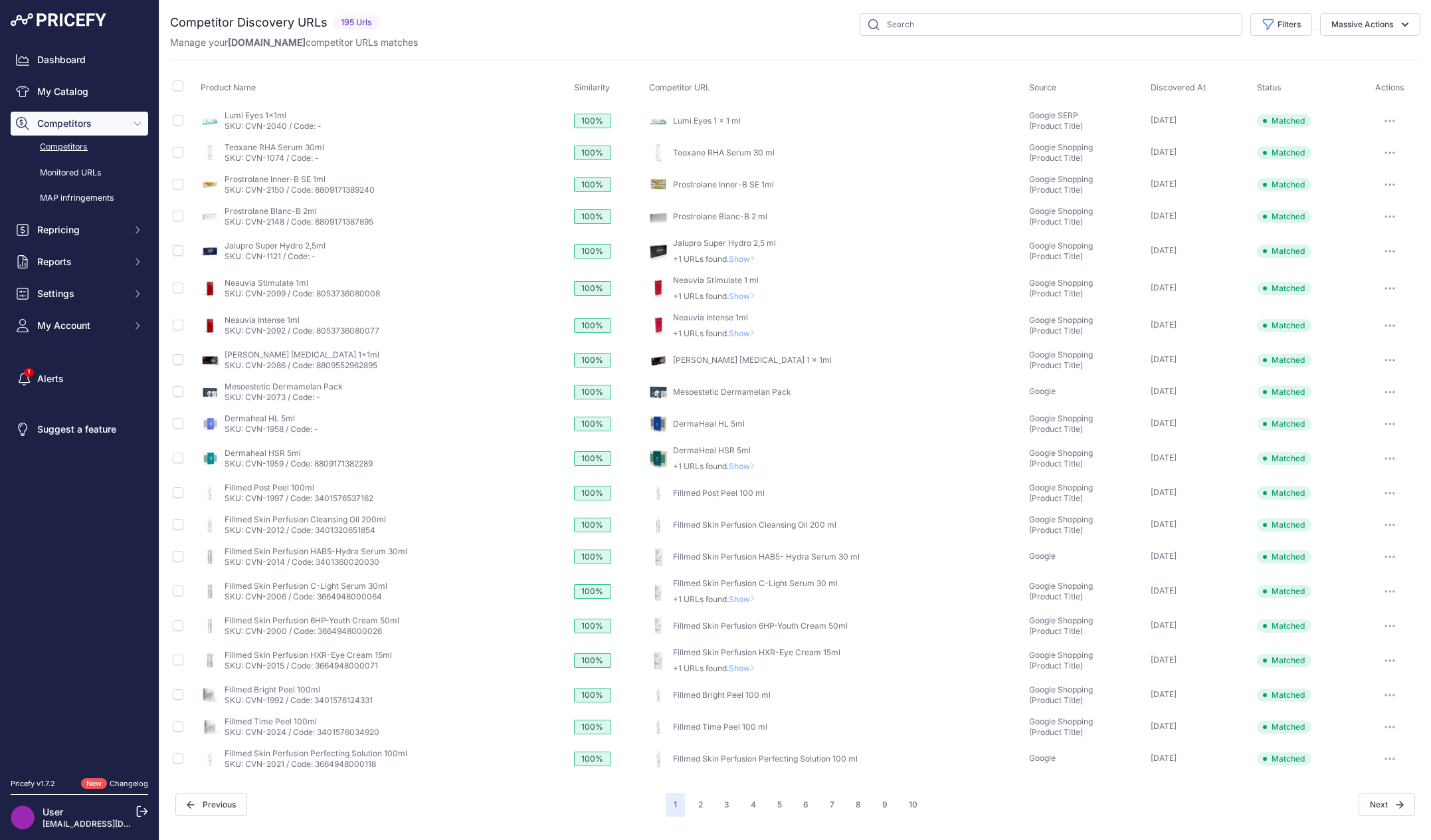
click at [743, 257] on span "Show" at bounding box center [744, 258] width 32 height 10
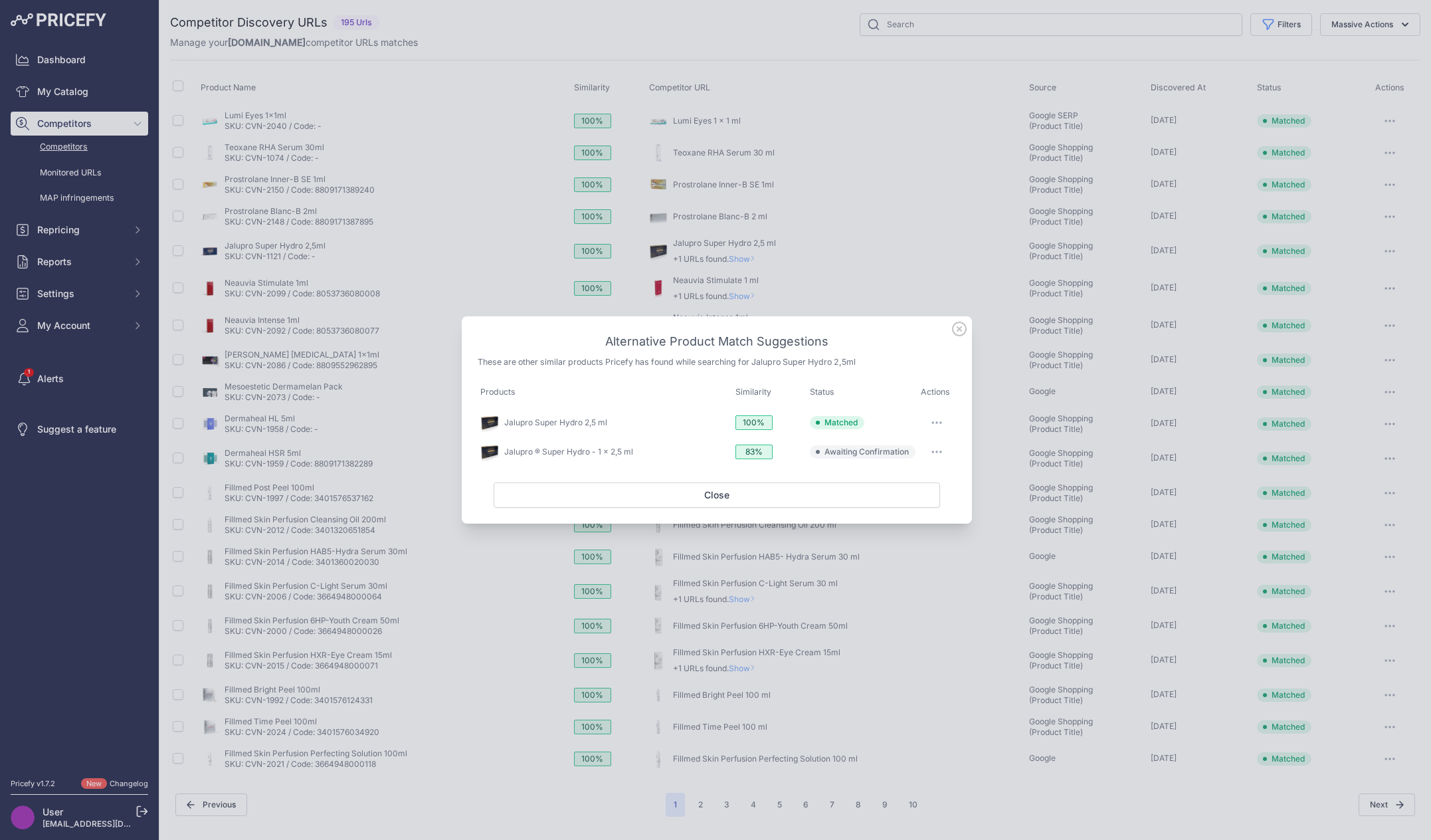
click at [942, 421] on button "button" at bounding box center [936, 423] width 27 height 18
click at [902, 341] on h3 "Alternative Product Match Suggestions" at bounding box center [716, 342] width 478 height 18
click at [840, 452] on span "Awaiting Confirmation" at bounding box center [866, 452] width 84 height 11
click at [612, 453] on link "Jalupro ® Super Hydro - 1 x 2,5 ml" at bounding box center [569, 451] width 129 height 10
click at [548, 424] on link "Jalupro Super Hydro 2,5 ml" at bounding box center [556, 422] width 103 height 10
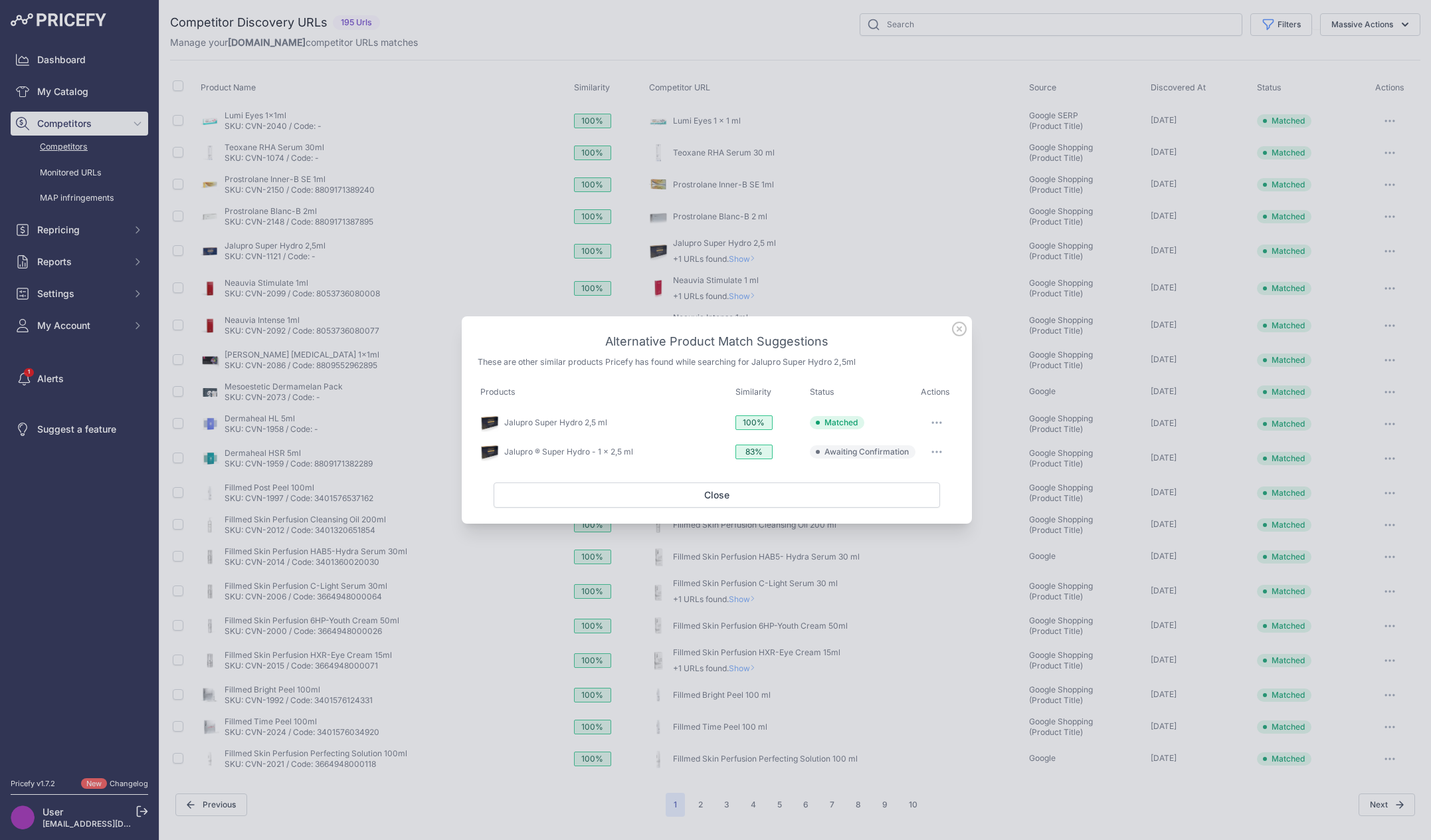
click at [934, 451] on icon "button" at bounding box center [937, 451] width 11 height 3
drag, startPoint x: 961, startPoint y: 329, endPoint x: 944, endPoint y: 340, distance: 20.2
click at [944, 340] on div "Alternative Product Match Suggestions These are other similar products Pricefy …" at bounding box center [716, 420] width 511 height 208
click at [932, 340] on h3 "Alternative Product Match Suggestions" at bounding box center [716, 342] width 478 height 18
click at [940, 456] on button "button" at bounding box center [936, 451] width 27 height 18
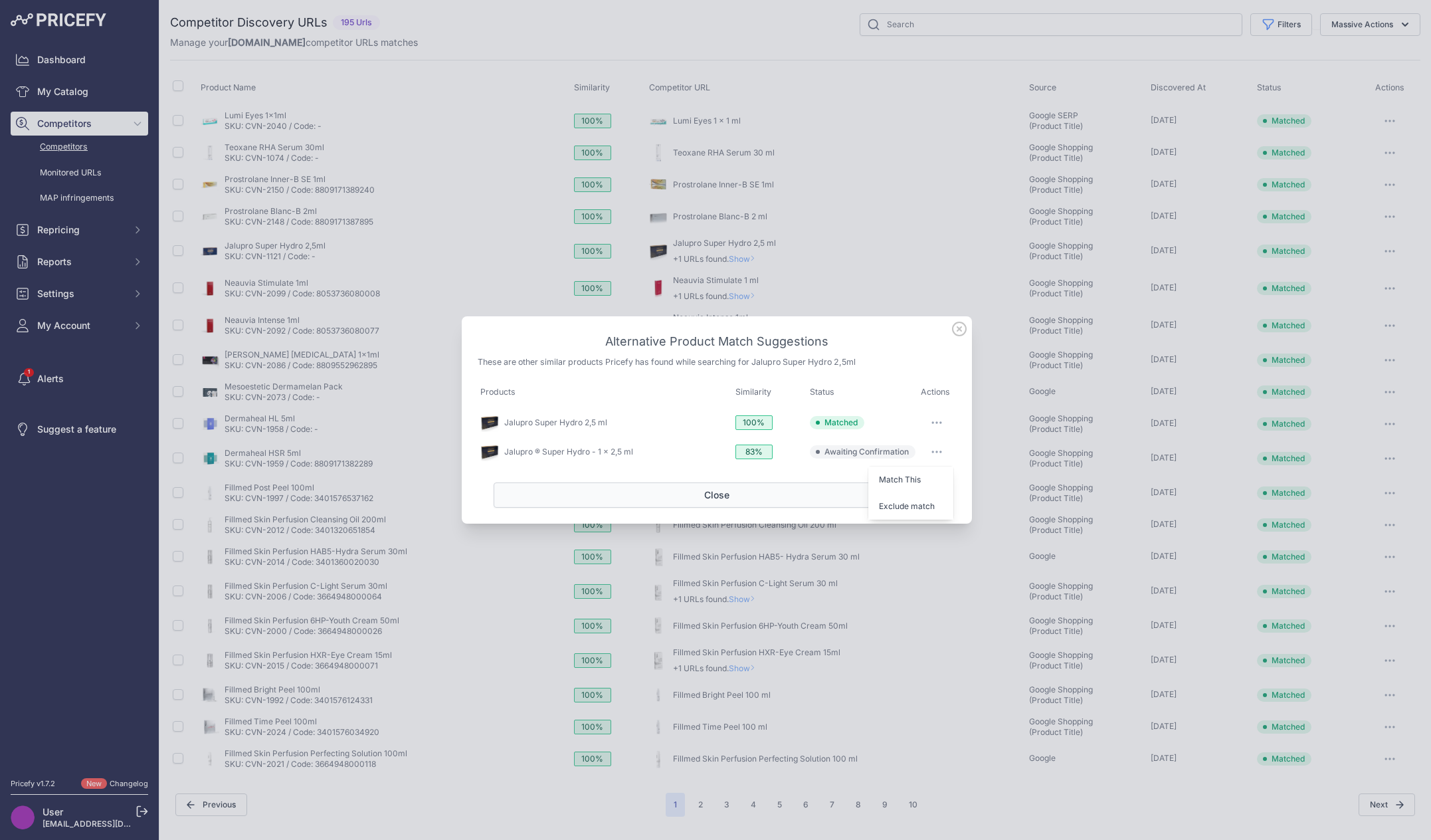
click at [790, 497] on button "Close" at bounding box center [717, 494] width 447 height 25
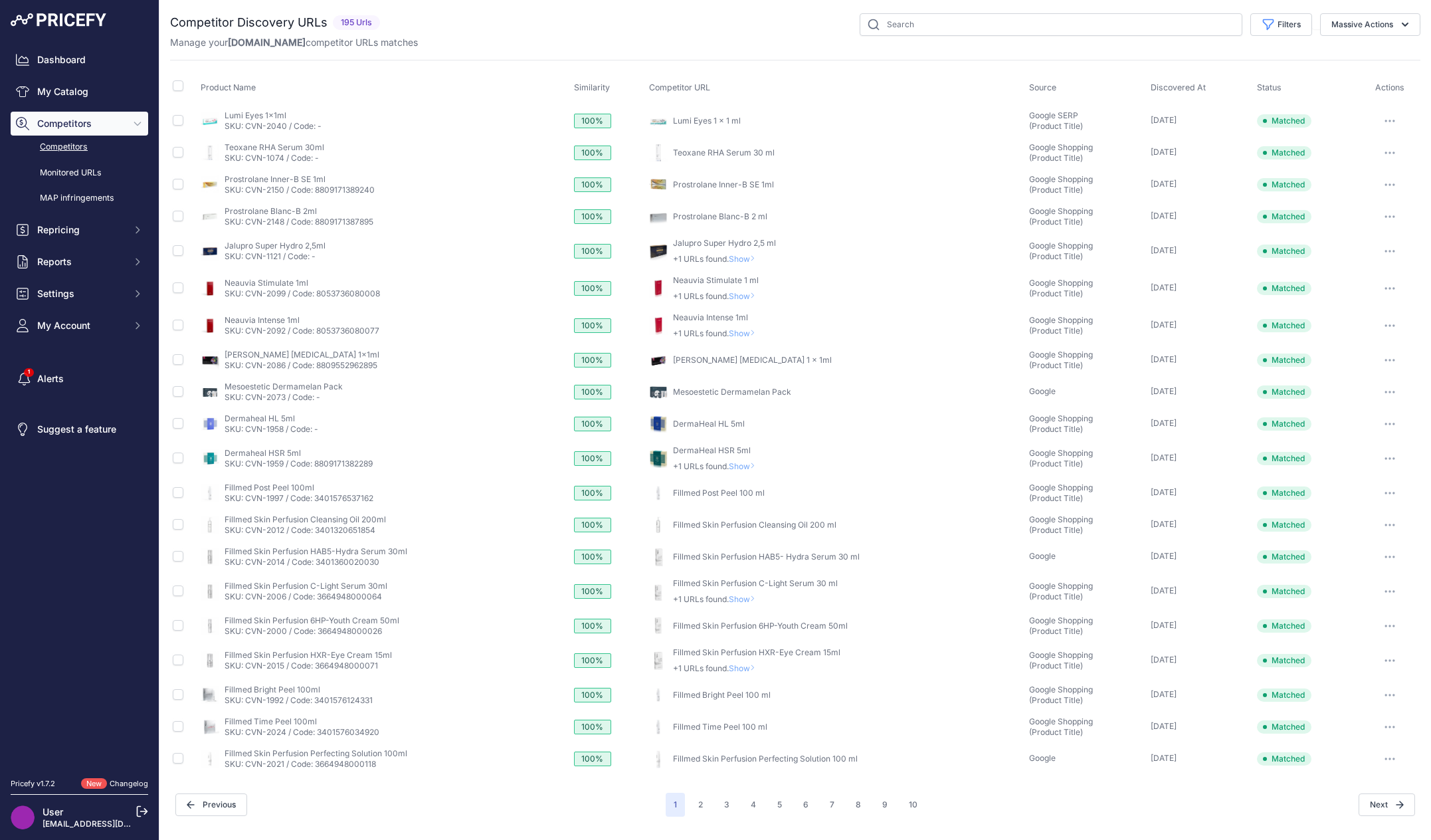
click at [745, 291] on span "Show" at bounding box center [744, 295] width 32 height 10
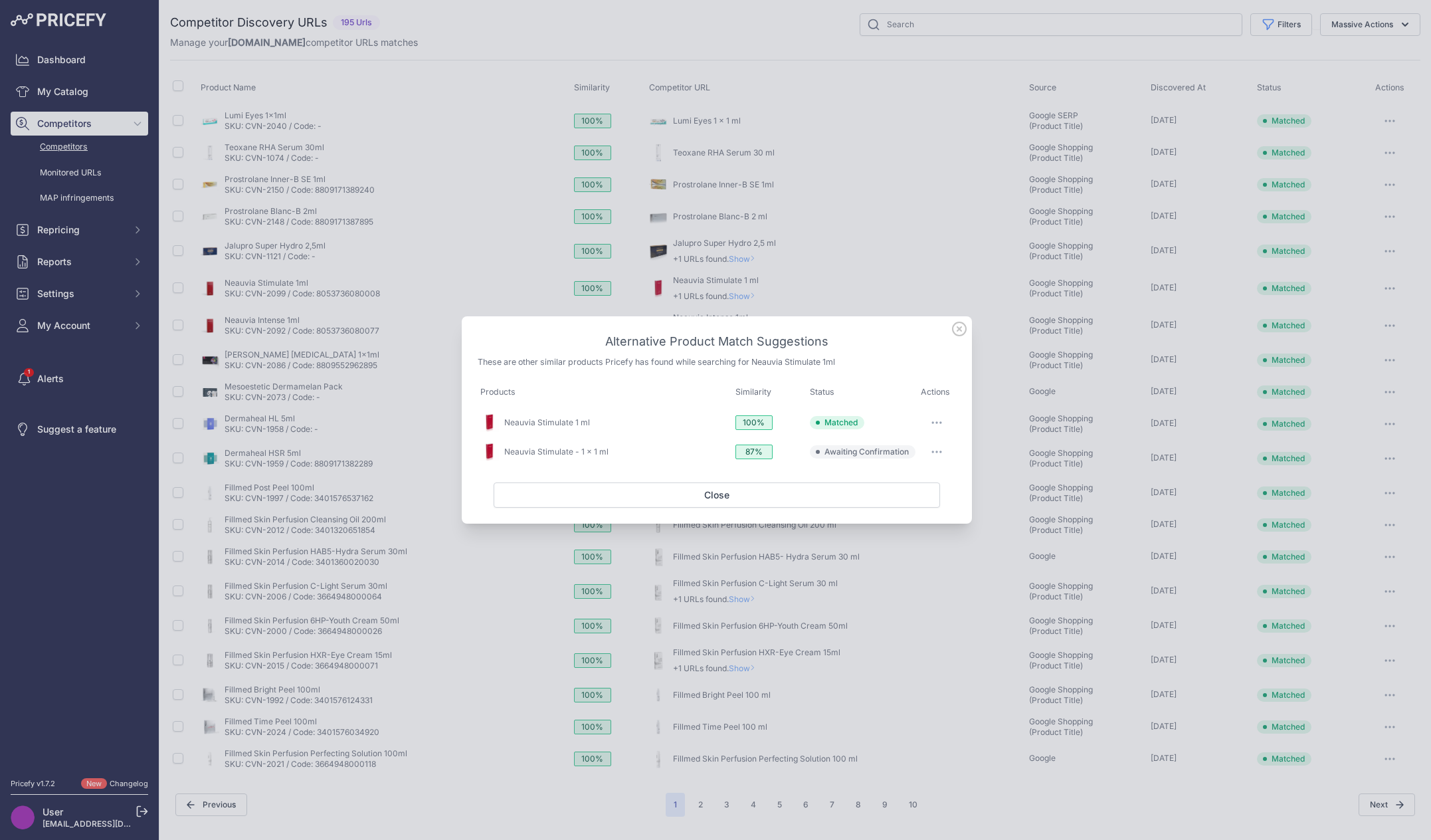
click at [957, 334] on icon at bounding box center [959, 329] width 15 height 15
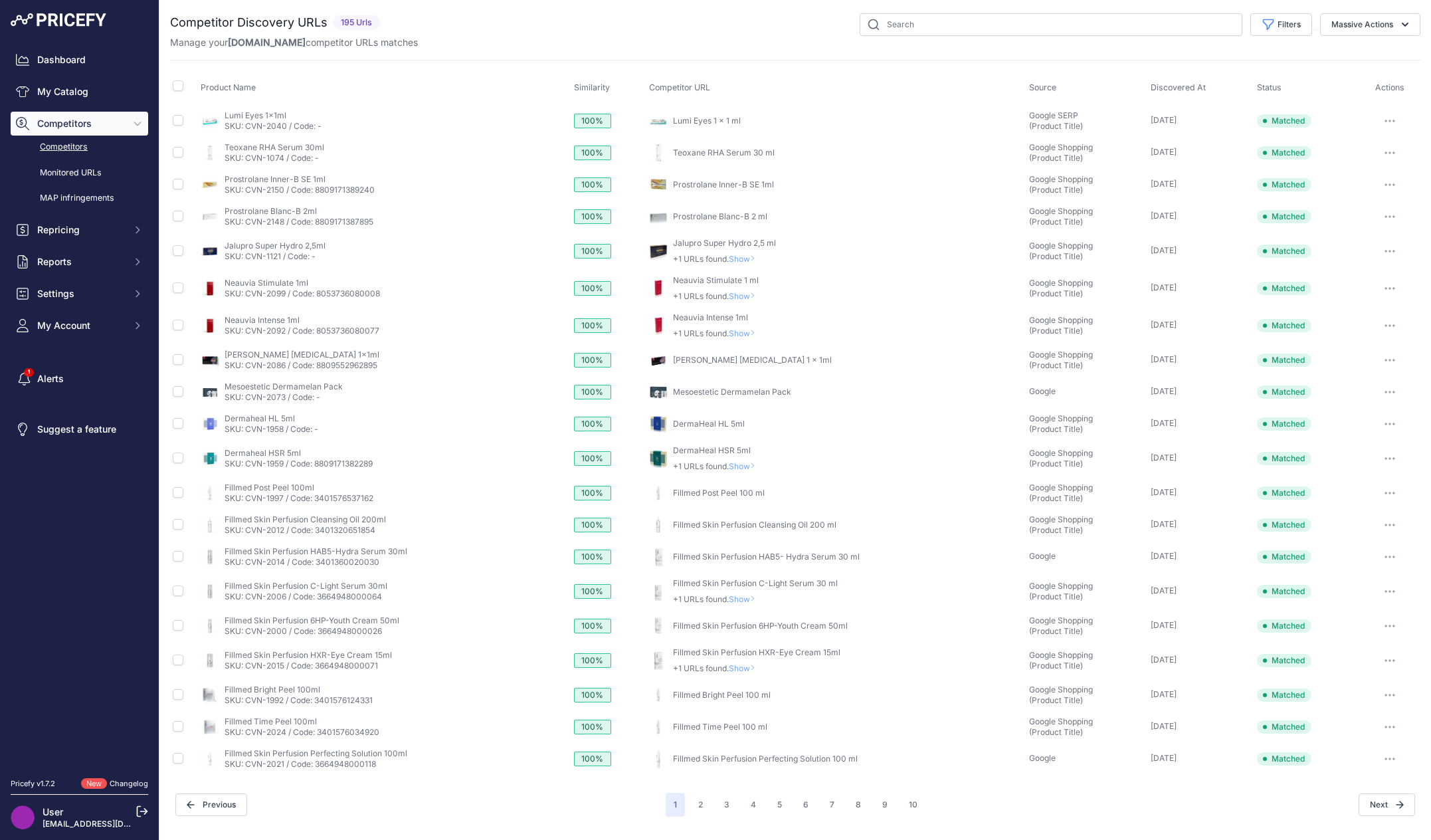
click at [743, 329] on span "Show" at bounding box center [744, 332] width 32 height 10
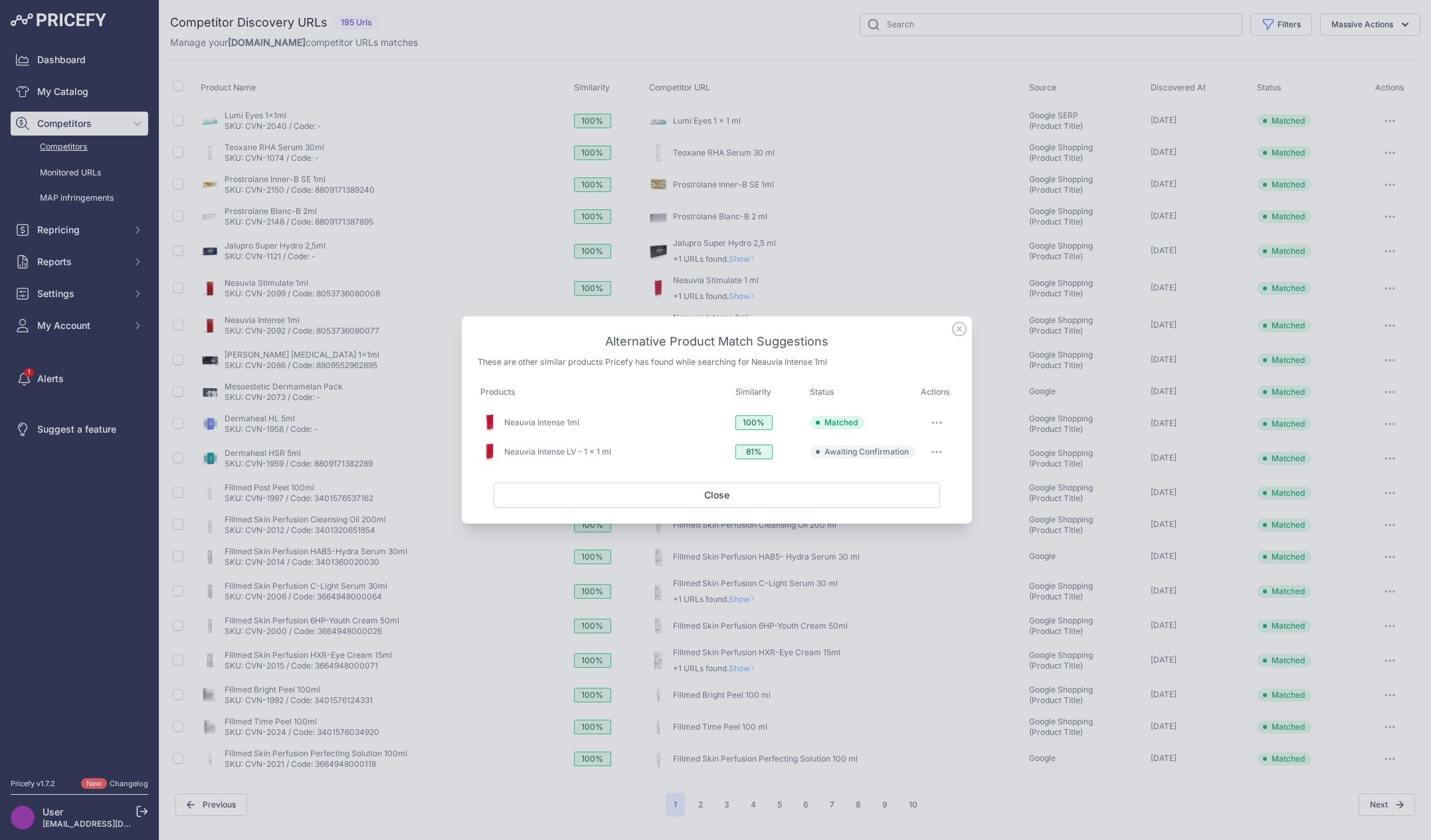
click at [959, 330] on icon at bounding box center [959, 329] width 13 height 13
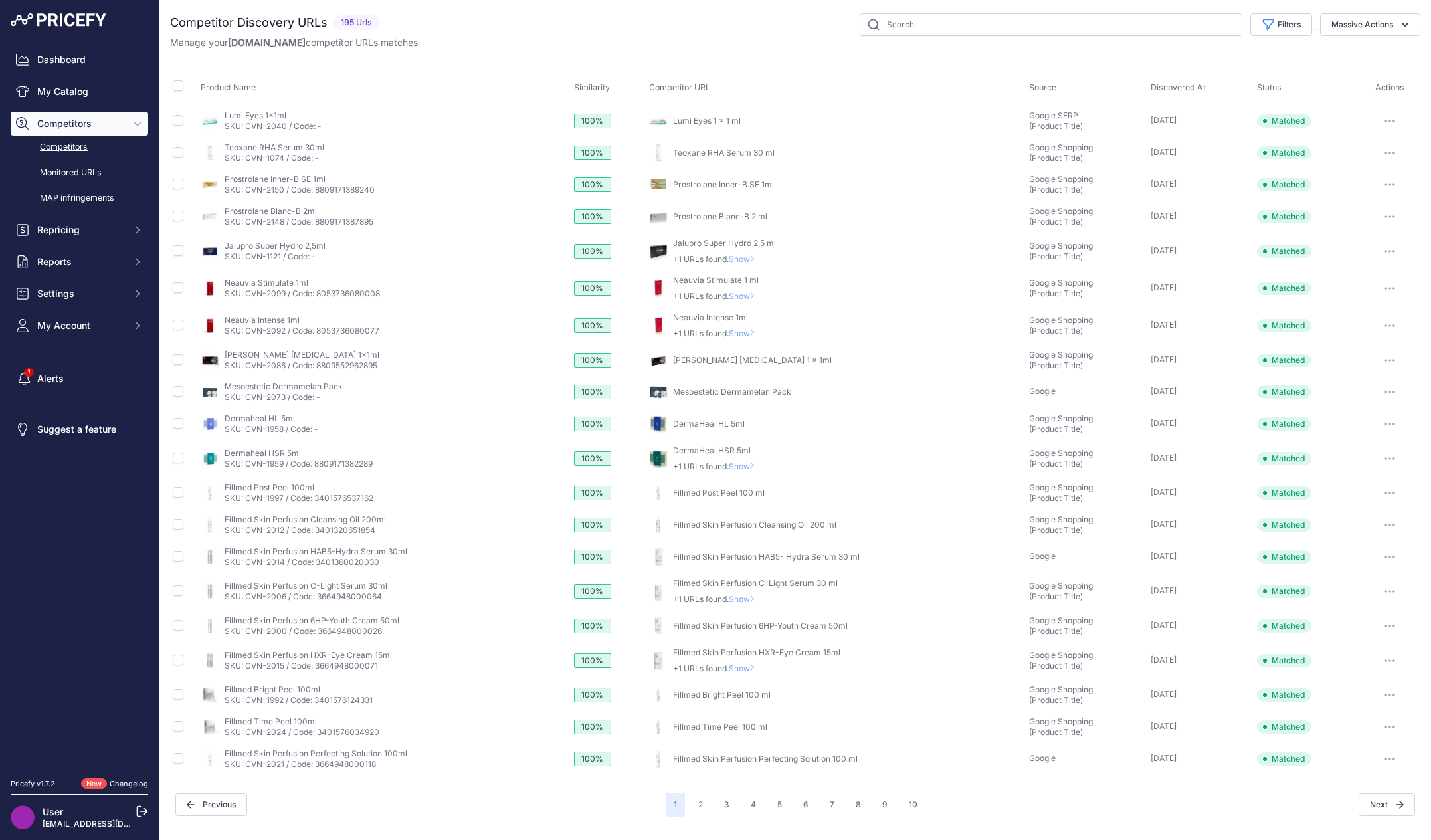
click at [114, 534] on nav "Dashboard My Catalog Competitors Competitors Monitored URLs MAP infringements R…" at bounding box center [79, 405] width 138 height 714
click at [64, 588] on nav "Dashboard My Catalog Competitors Competitors Monitored URLs MAP infringements R…" at bounding box center [79, 405] width 138 height 714
click at [126, 573] on nav "Dashboard My Catalog Competitors Competitors Monitored URLs MAP infringements R…" at bounding box center [79, 405] width 138 height 714
click at [700, 468] on p "+1 URLs found. Show" at bounding box center [716, 466] width 88 height 11
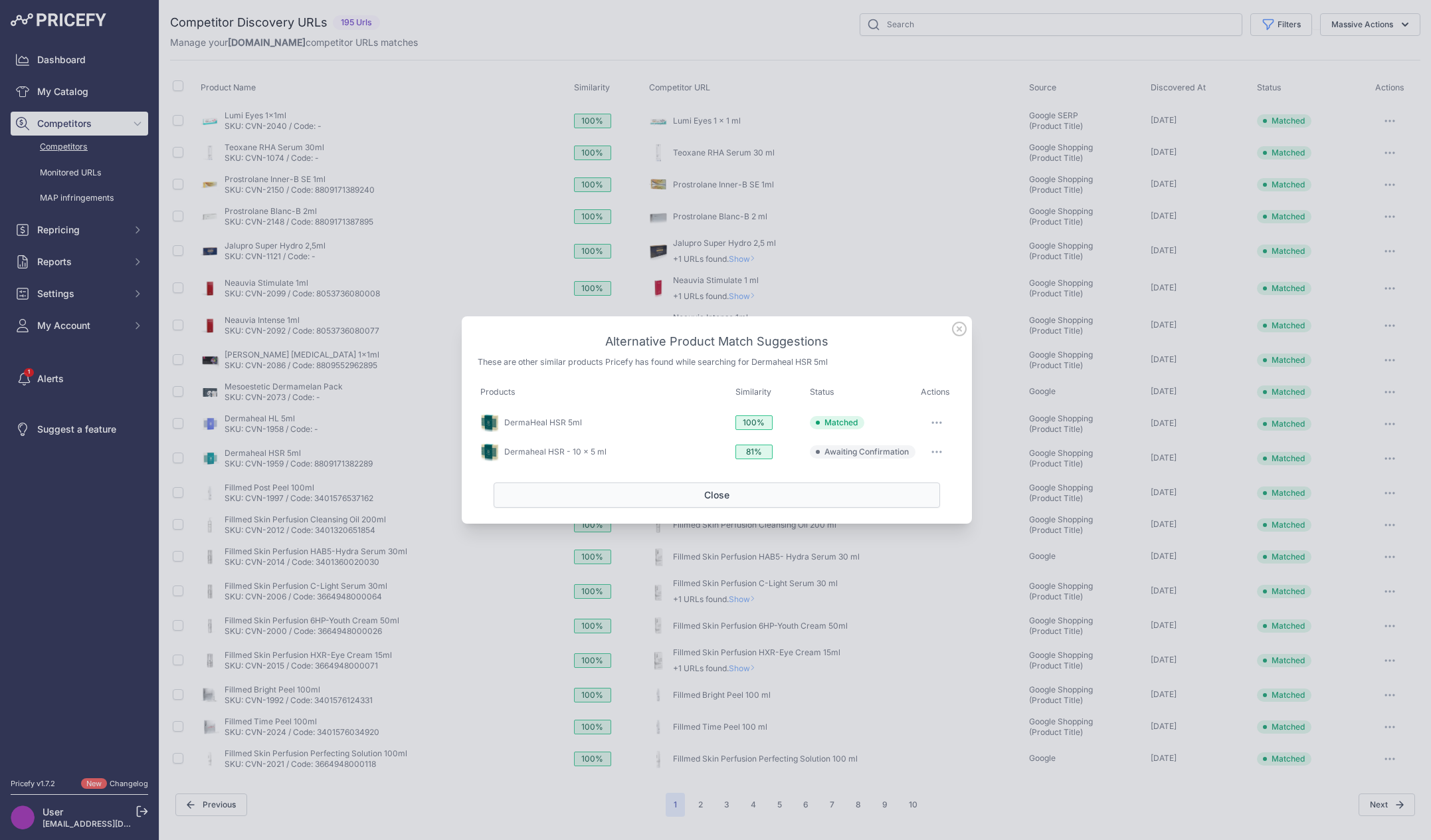
click at [653, 500] on button "Close" at bounding box center [717, 494] width 447 height 25
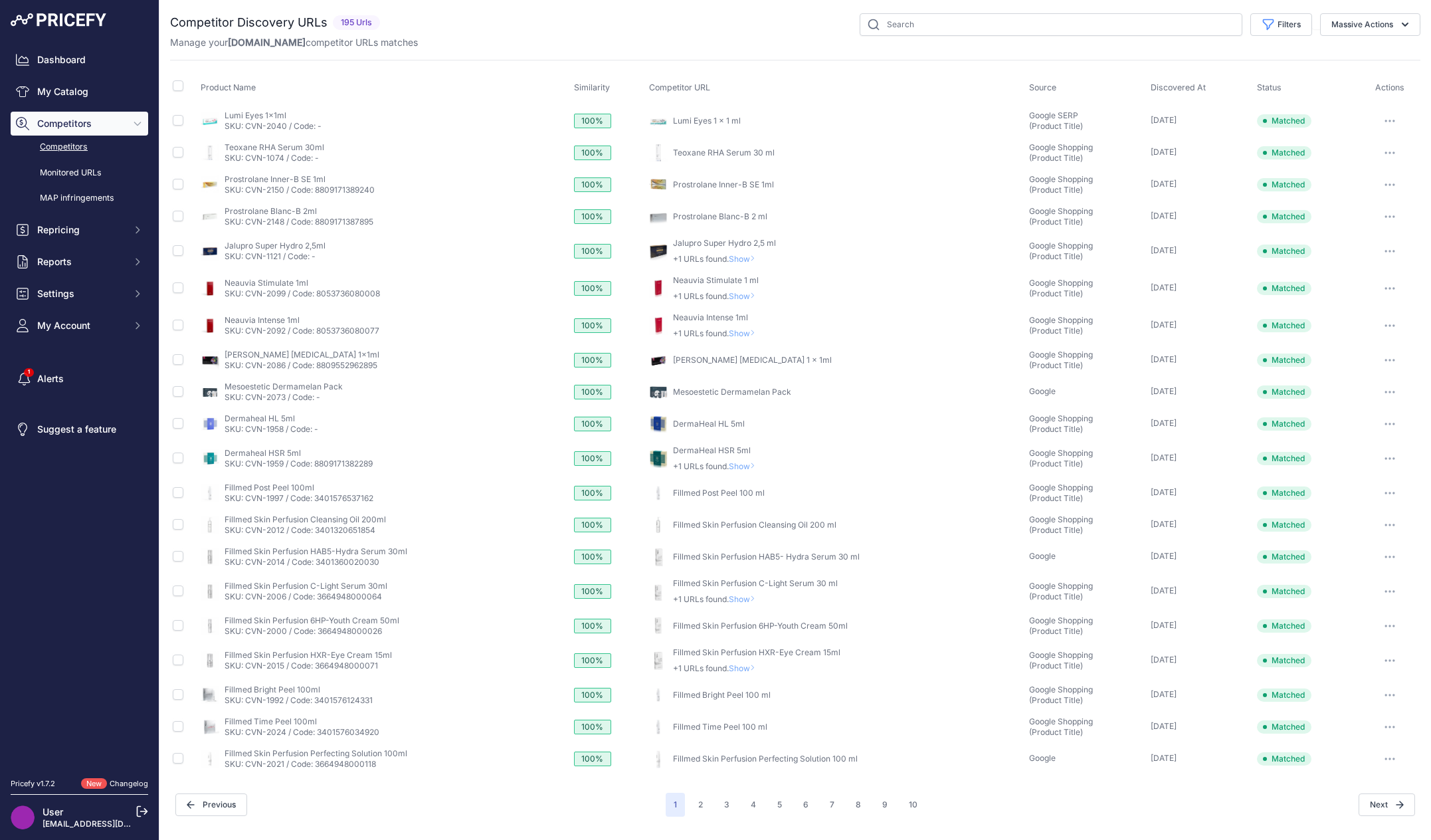
click at [90, 513] on nav "Dashboard My Catalog Competitors Competitors Monitored URLs MAP infringements R…" at bounding box center [79, 405] width 138 height 714
drag, startPoint x: 66, startPoint y: 515, endPoint x: 94, endPoint y: 515, distance: 28.0
click at [66, 515] on nav "Dashboard My Catalog Competitors Competitors Monitored URLs MAP infringements R…" at bounding box center [79, 405] width 138 height 714
drag, startPoint x: 781, startPoint y: 46, endPoint x: 781, endPoint y: 60, distance: 14.0
click at [781, 54] on div "Competitor Discovery URLs 195 Urls" at bounding box center [795, 414] width 1250 height 803
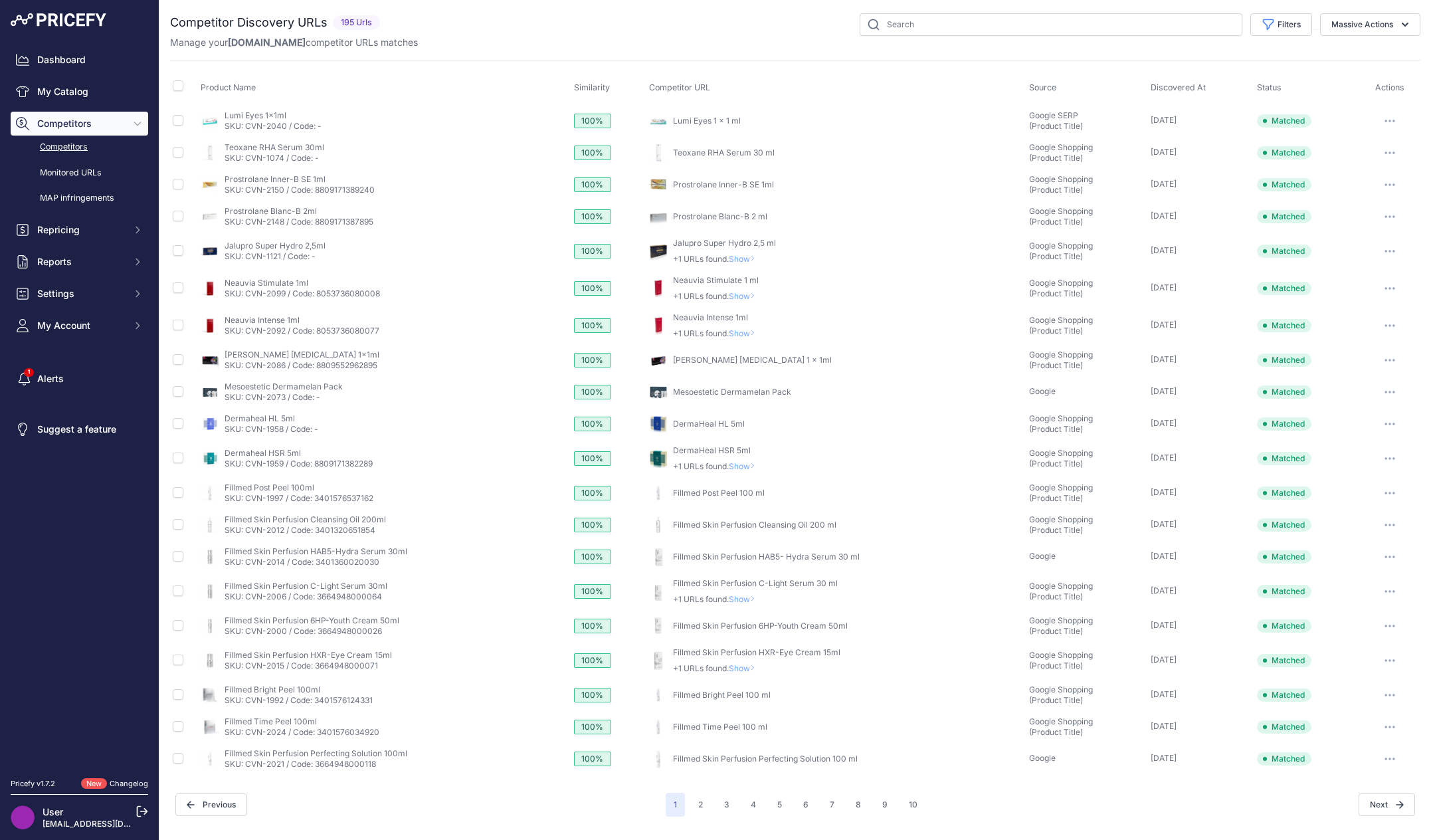
click at [741, 332] on span "Show" at bounding box center [744, 332] width 32 height 10
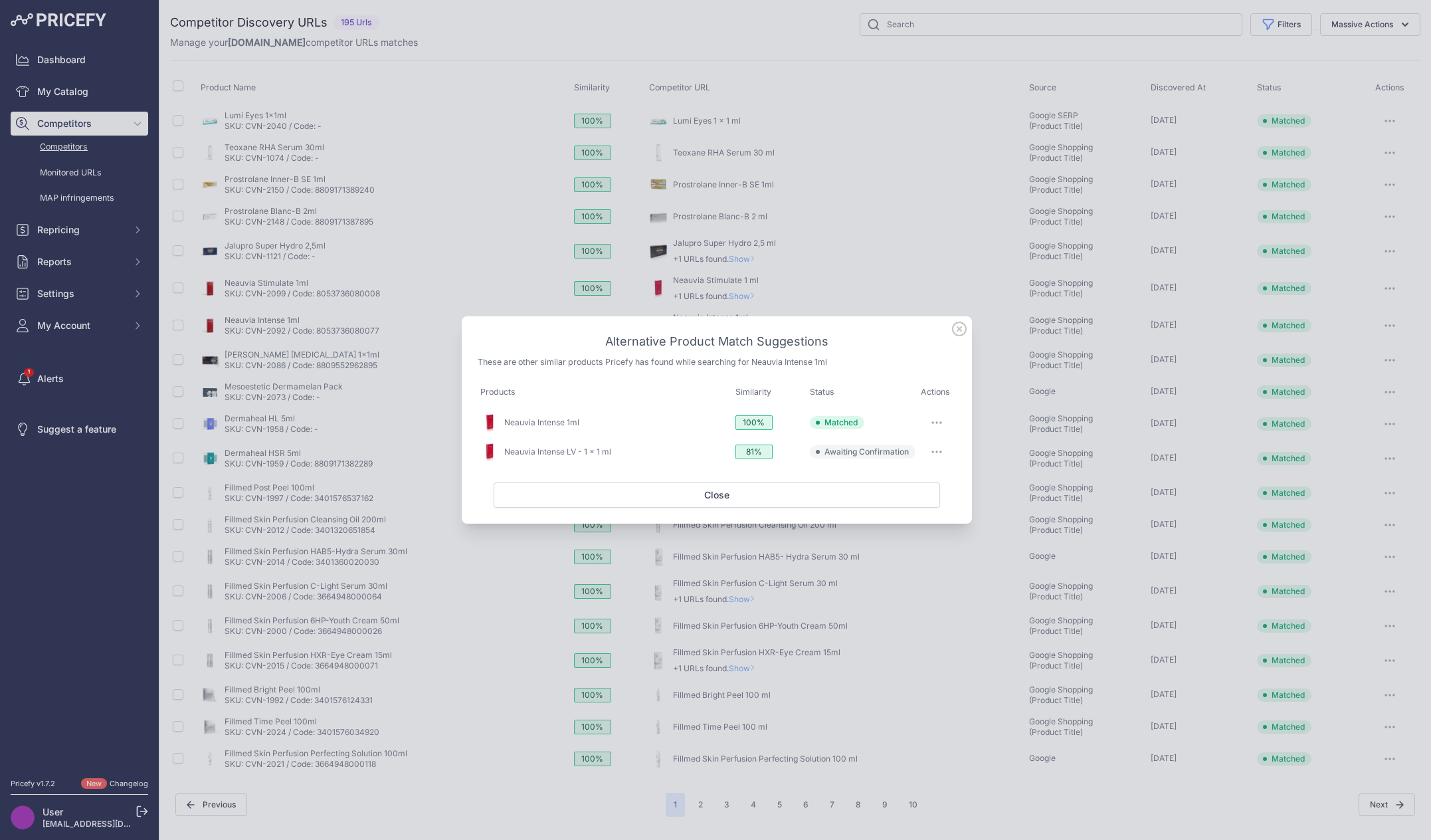
click at [761, 298] on div at bounding box center [716, 420] width 1431 height 840
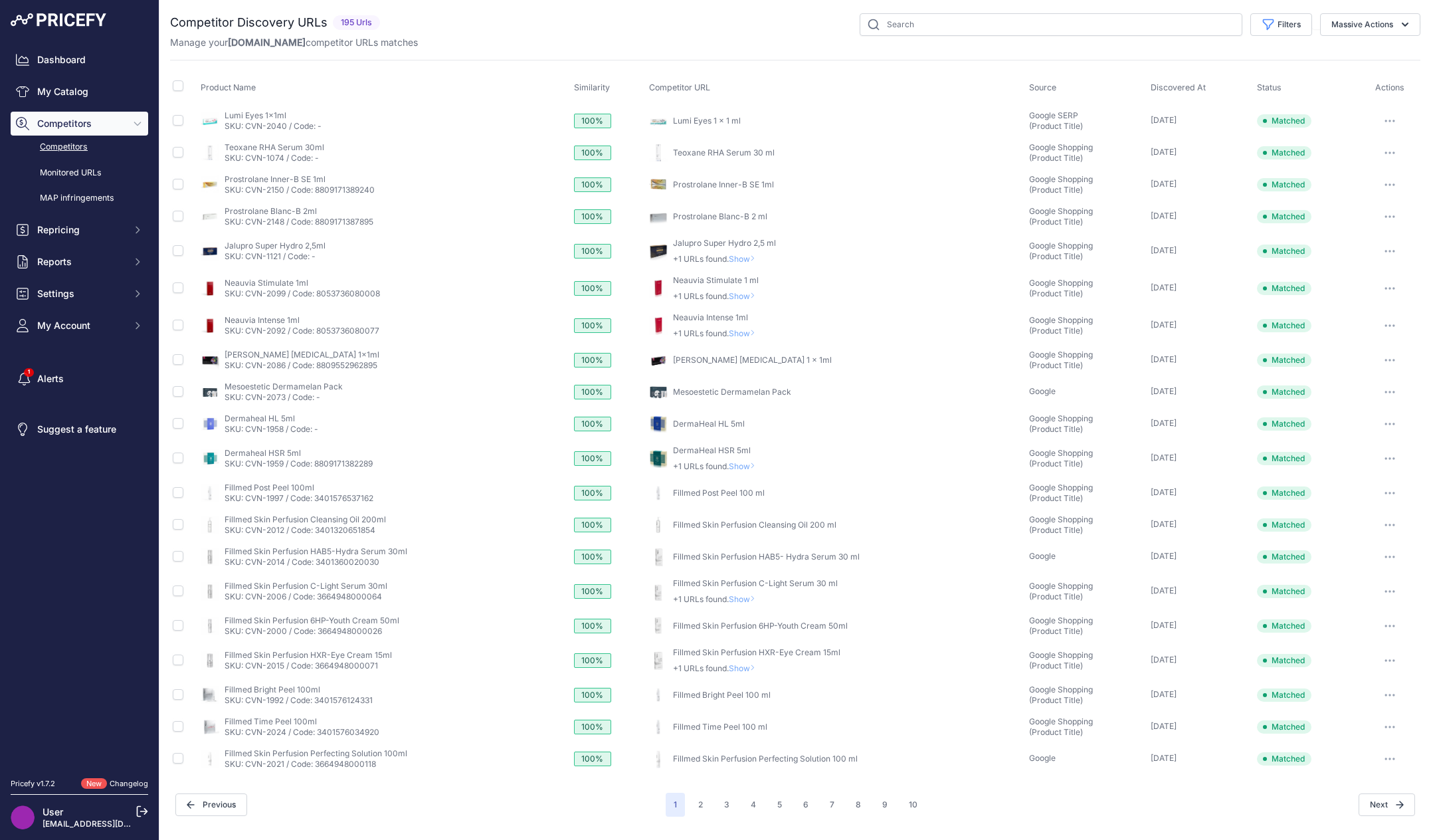
click at [712, 465] on p "+1 URLs found. Show" at bounding box center [716, 466] width 88 height 11
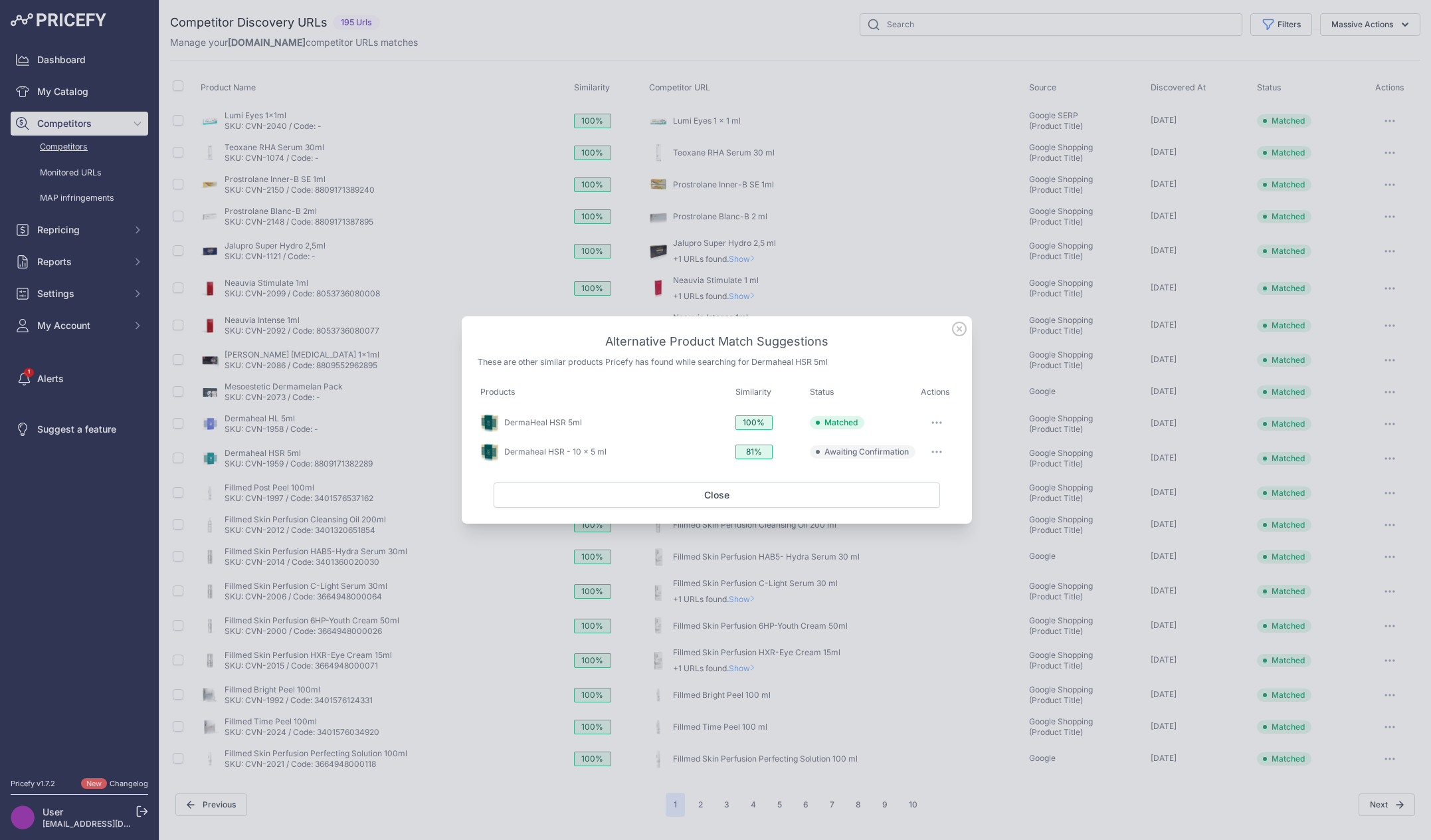
click at [856, 319] on div "Alternative Product Match Suggestions These are other similar products Pricefy …" at bounding box center [716, 420] width 511 height 208
click at [859, 291] on div at bounding box center [716, 420] width 1431 height 840
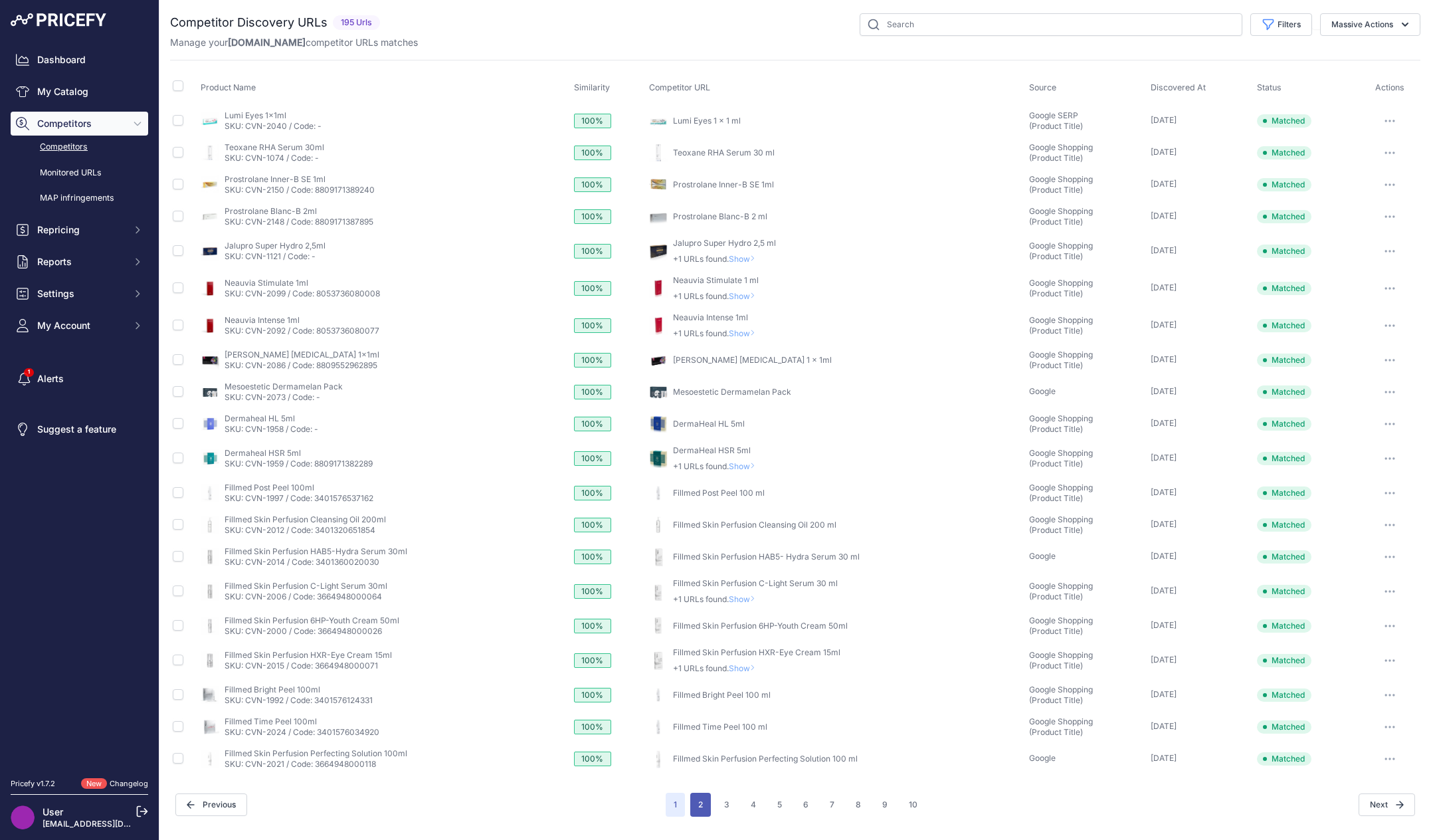
click at [696, 804] on button "2" at bounding box center [701, 804] width 20 height 24
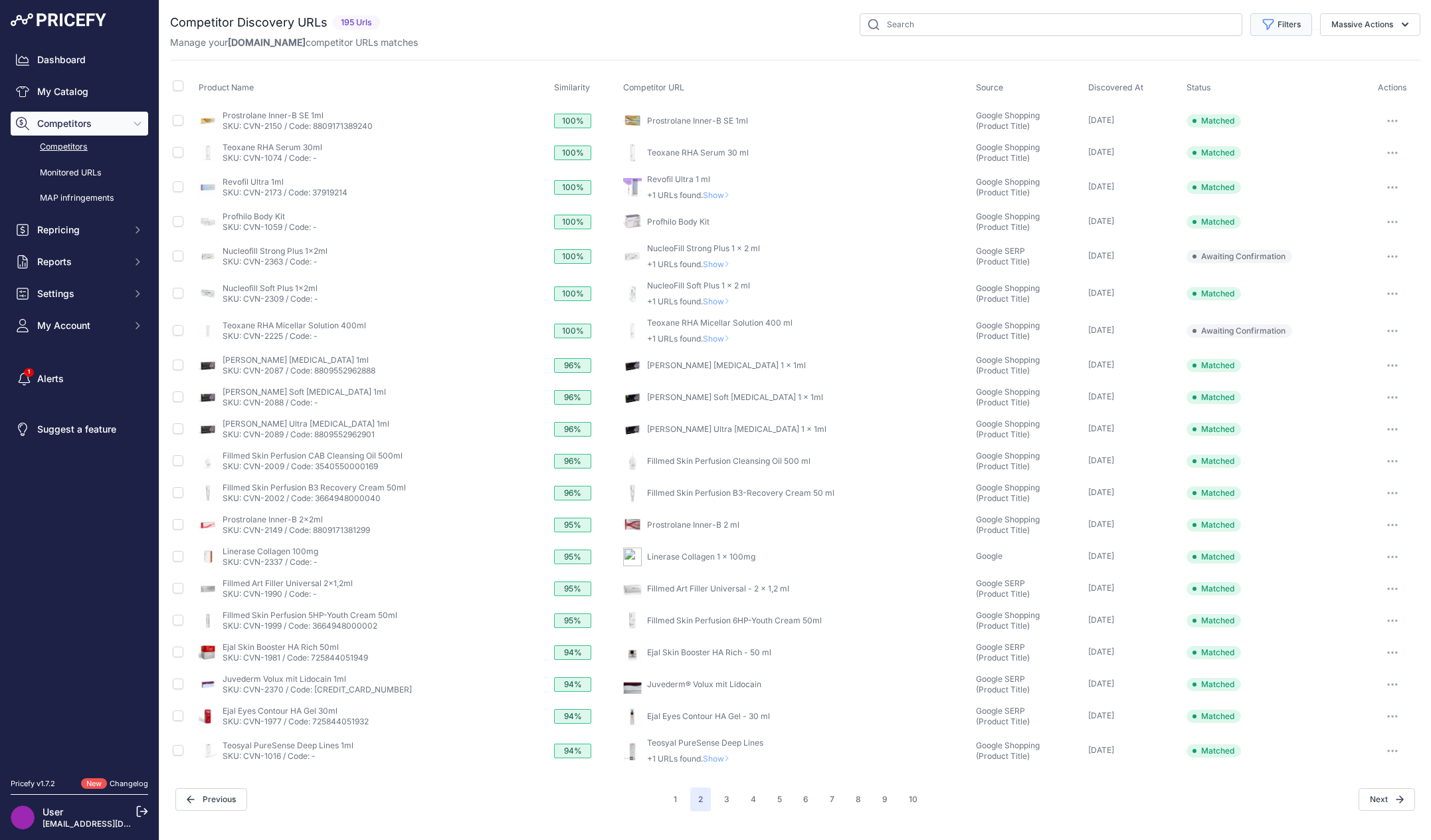
click at [1282, 29] on button "Filters" at bounding box center [1281, 24] width 62 height 22
click at [1219, 354] on select "Select an option Above 90 % Above 80 % Above 70 % Above 60 % Above 50 % Above 4…" at bounding box center [1238, 352] width 127 height 22
click at [1174, 341] on select "Select an option Above 90 % Above 80 % Above 70 % Above 60 % Above 50 % Above 4…" at bounding box center [1238, 352] width 127 height 22
click at [1255, 346] on select "Select an option Above 90 % Above 80 % Above 70 % Above 60 % Above 50 % Above 4…" at bounding box center [1238, 352] width 127 height 22
click at [1241, 105] on label "Competitor Group" at bounding box center [1238, 111] width 127 height 13
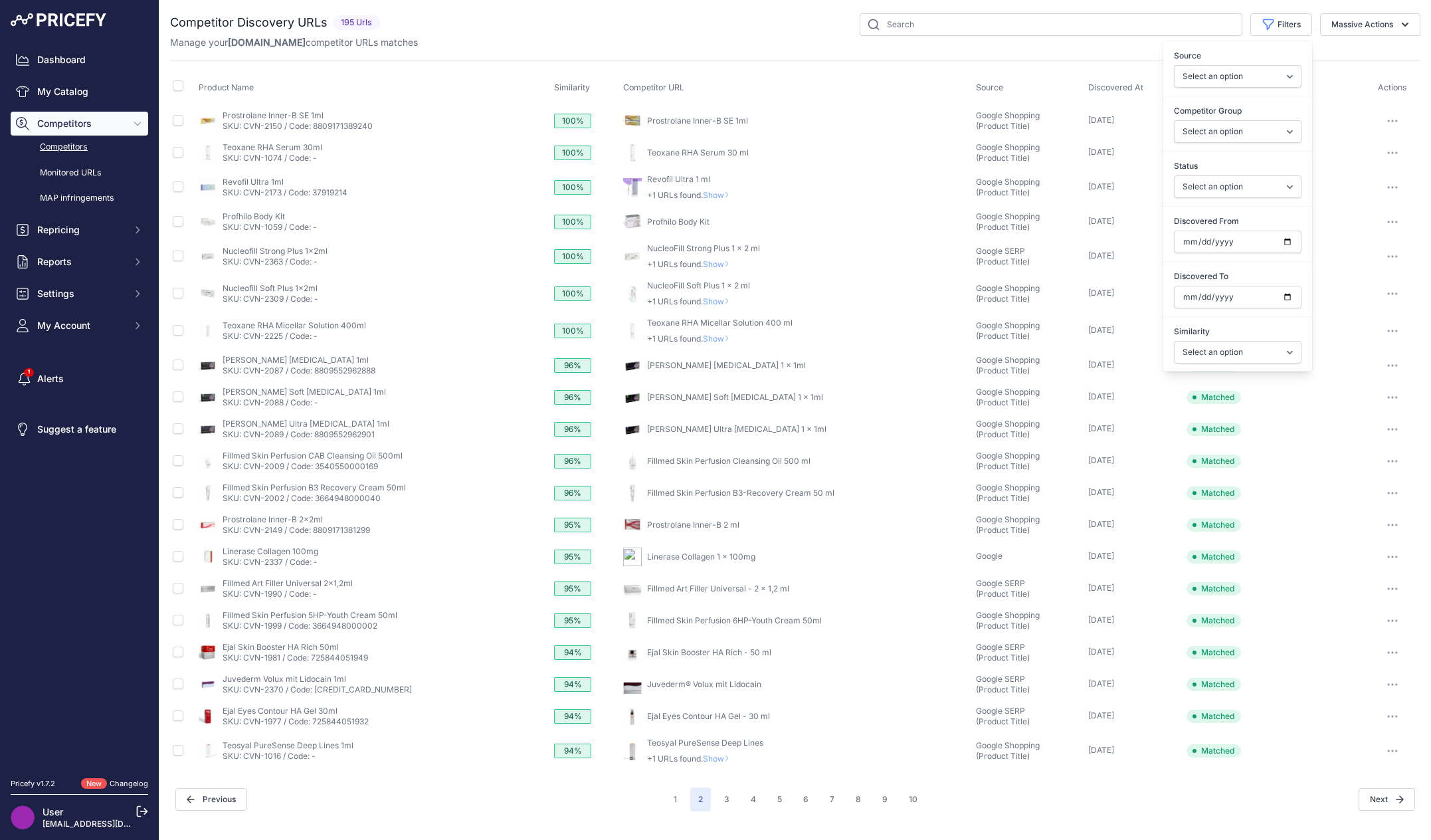
click at [1241, 120] on select "Select an option General Website Ecommerce Foreign Country Website Automatch" at bounding box center [1238, 131] width 127 height 22
click at [1243, 134] on select "Select an option General Website Ecommerce Foreign Country Website Automatch" at bounding box center [1238, 131] width 127 height 22
click at [1232, 188] on select "Select an option Only Matched Only Not Matched" at bounding box center [1238, 186] width 127 height 22
click at [1228, 81] on select "Select an option Quick Automatch Google Shopping (Title) Google SERP (Title) Go…" at bounding box center [1238, 77] width 127 height 22
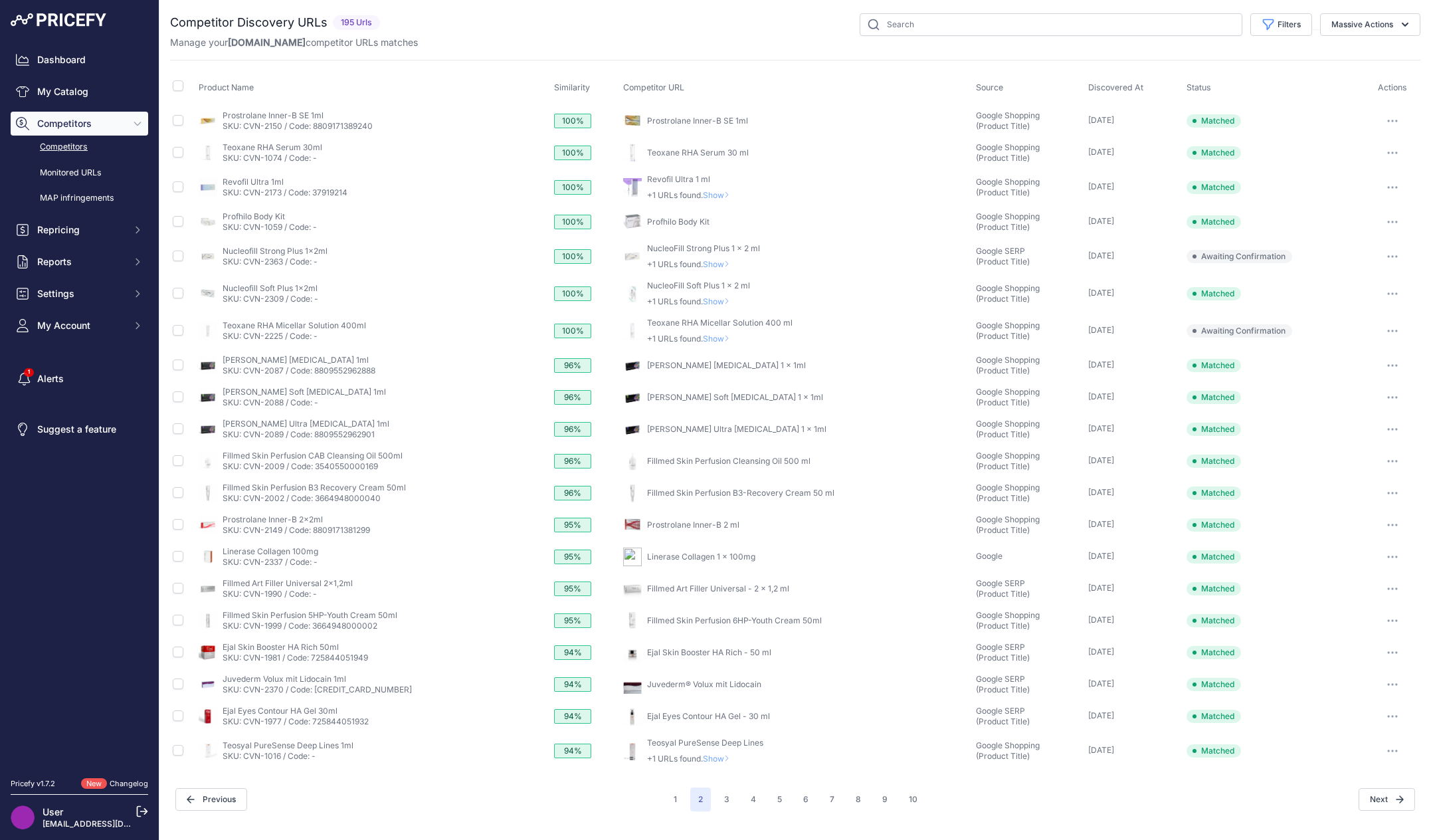
click at [642, 55] on div "Competitor Discovery URLs 195 Urls" at bounding box center [795, 412] width 1250 height 798
click at [937, 25] on input "text" at bounding box center [1051, 24] width 382 height 22
click at [630, 50] on div "Competitor Discovery URLs 195 Urls" at bounding box center [795, 412] width 1250 height 798
click at [729, 32] on div "Filters Source Select an option Quick Automatch Google Shopping (Title) Google …" at bounding box center [902, 24] width 1035 height 22
click at [704, 262] on span "Show" at bounding box center [718, 264] width 32 height 10
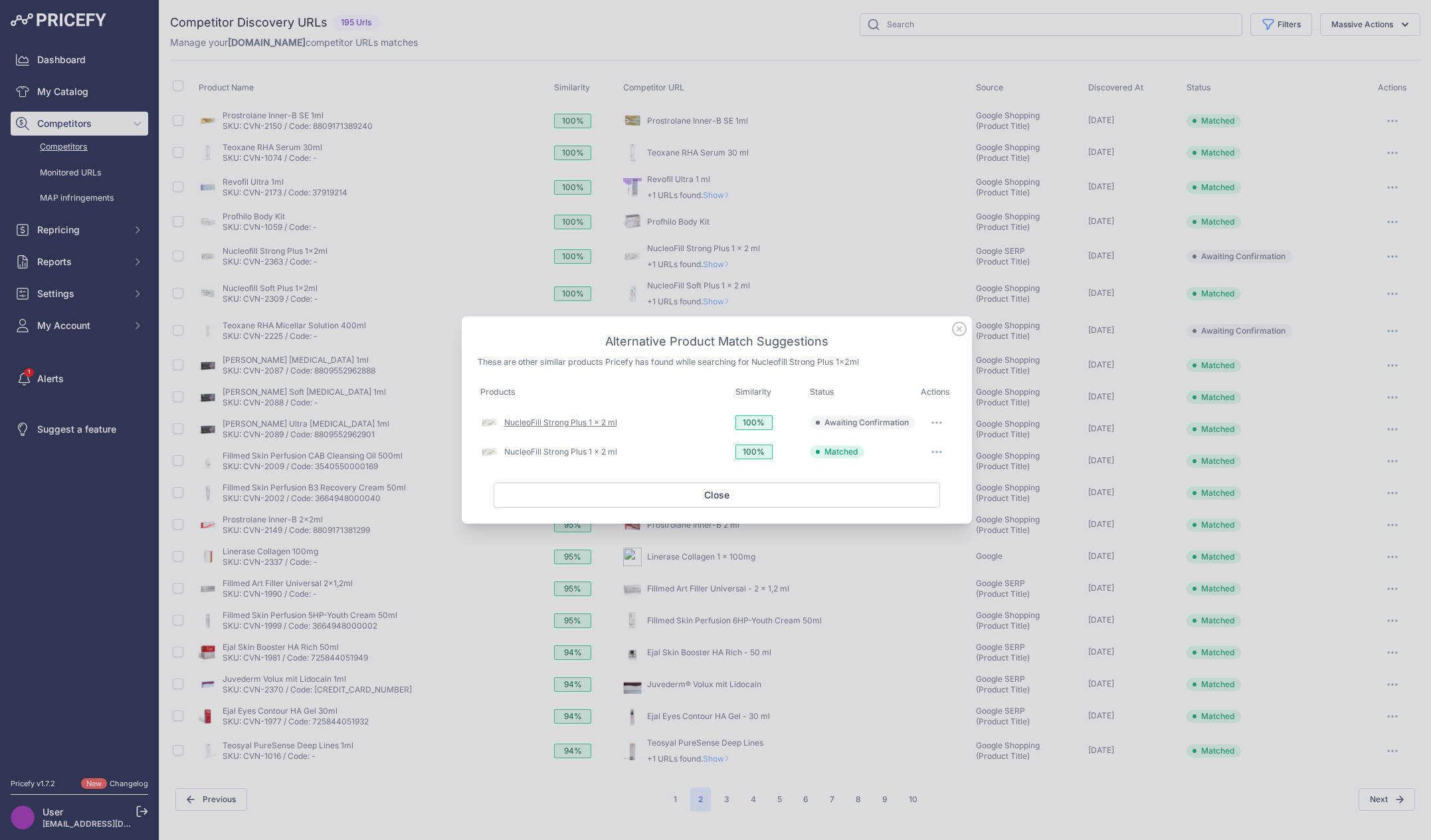
click at [598, 426] on link "NucleoFill Strong Plus 1 x 2 ml" at bounding box center [560, 422] width 113 height 10
click at [518, 456] on link "NucleoFill Strong Plus 1 x 2 ml" at bounding box center [560, 451] width 113 height 10
click at [734, 499] on button "Close" at bounding box center [717, 494] width 447 height 25
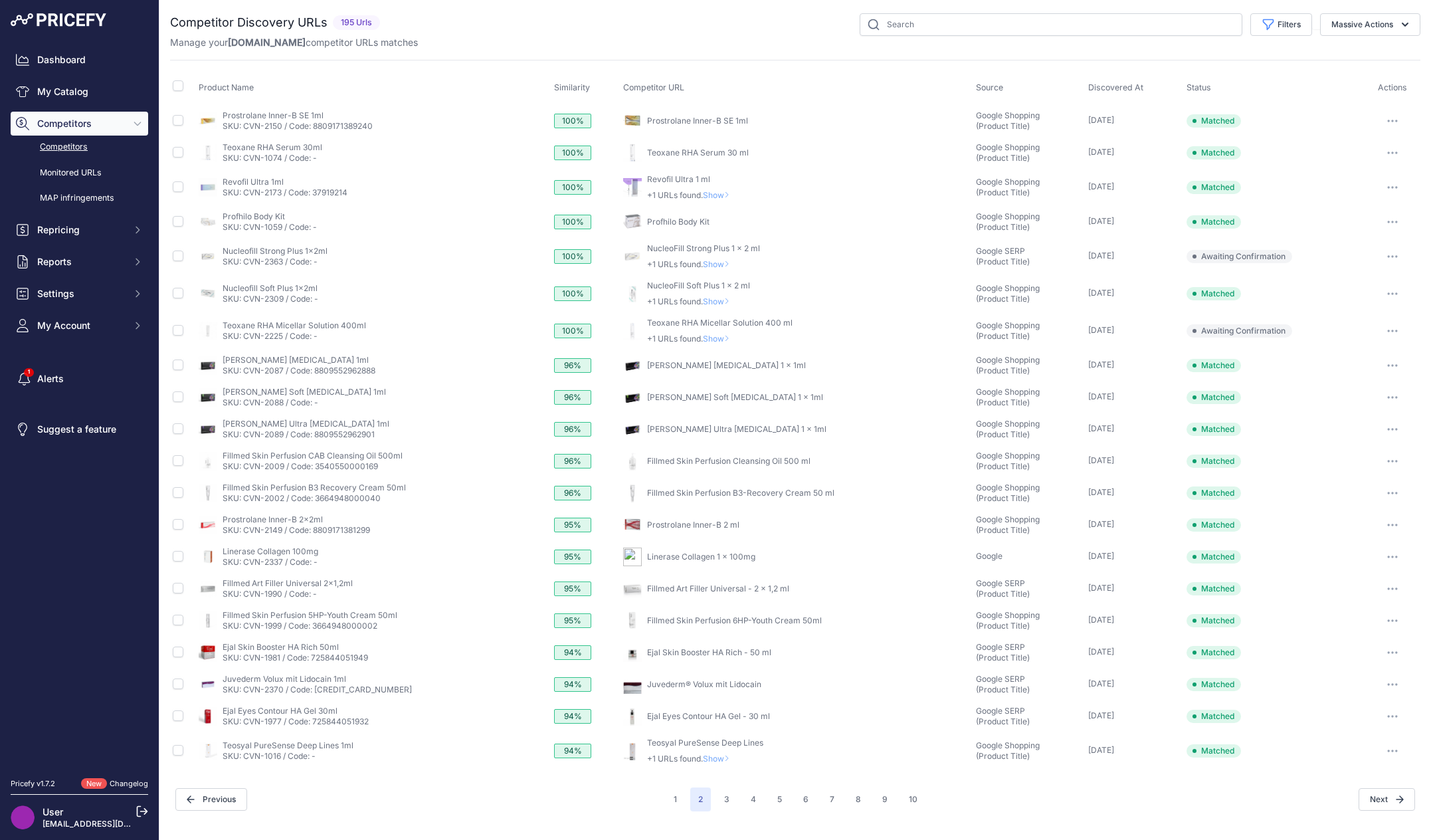
click at [1004, 814] on div "You are not connected to the internet. Competitor Discovery URLs" at bounding box center [795, 412] width 1250 height 824
click at [76, 530] on nav "Dashboard My Catalog Competitors Competitors Monitored URLs MAP infringements R…" at bounding box center [79, 405] width 138 height 714
click at [723, 804] on button "3" at bounding box center [727, 799] width 21 height 24
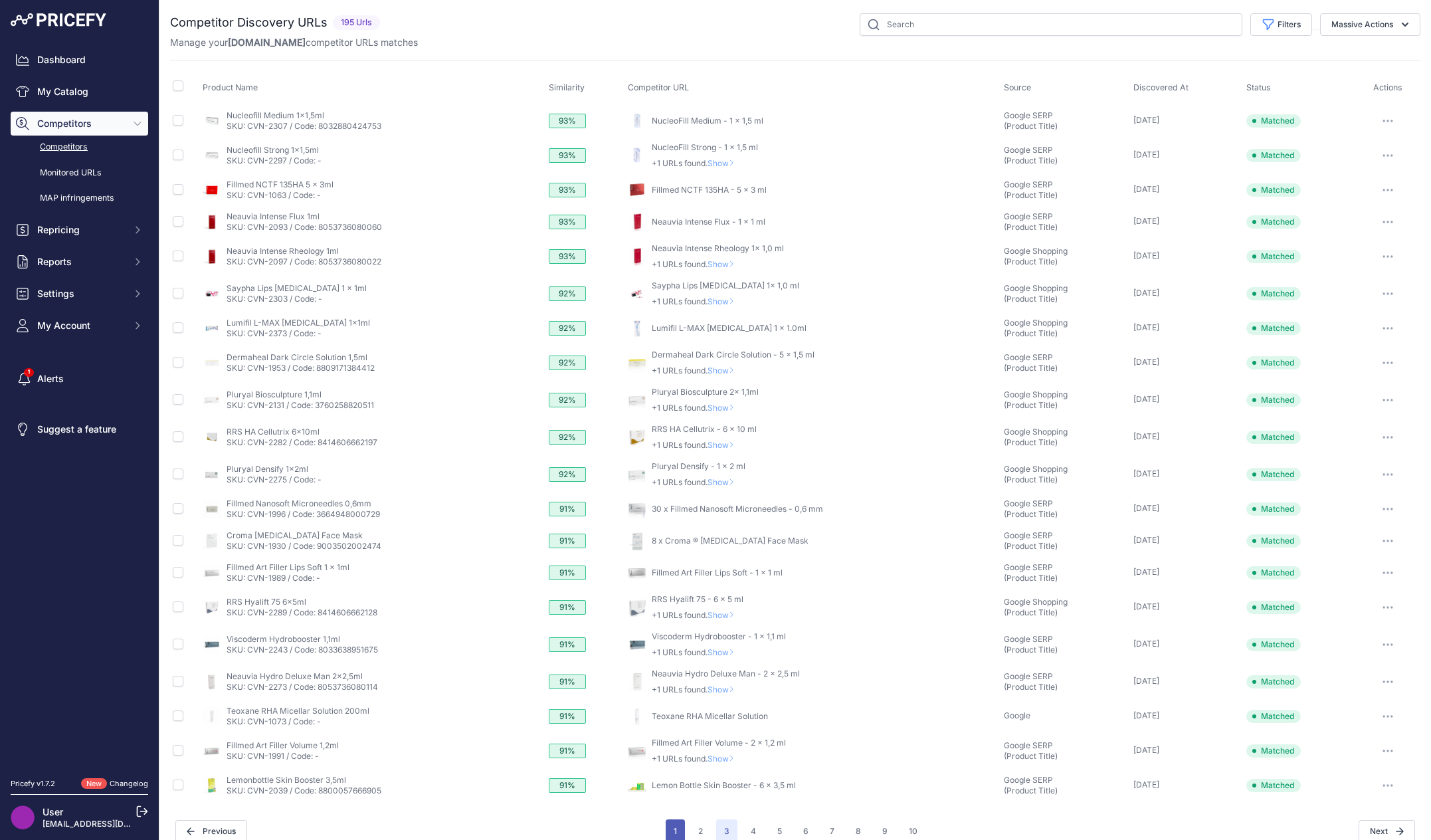
click at [679, 834] on button "1" at bounding box center [675, 831] width 19 height 24
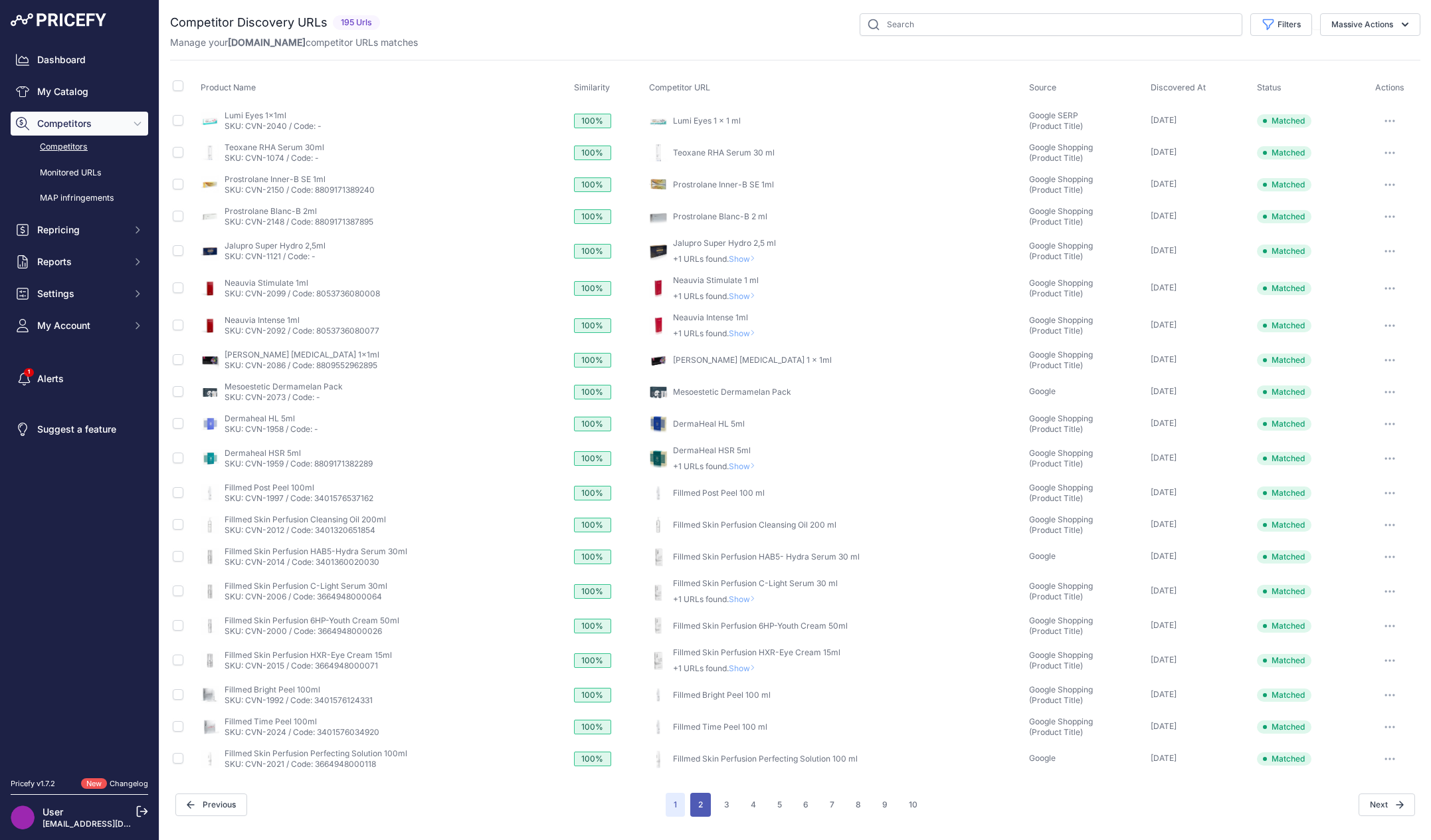
click at [696, 807] on button "2" at bounding box center [701, 804] width 20 height 24
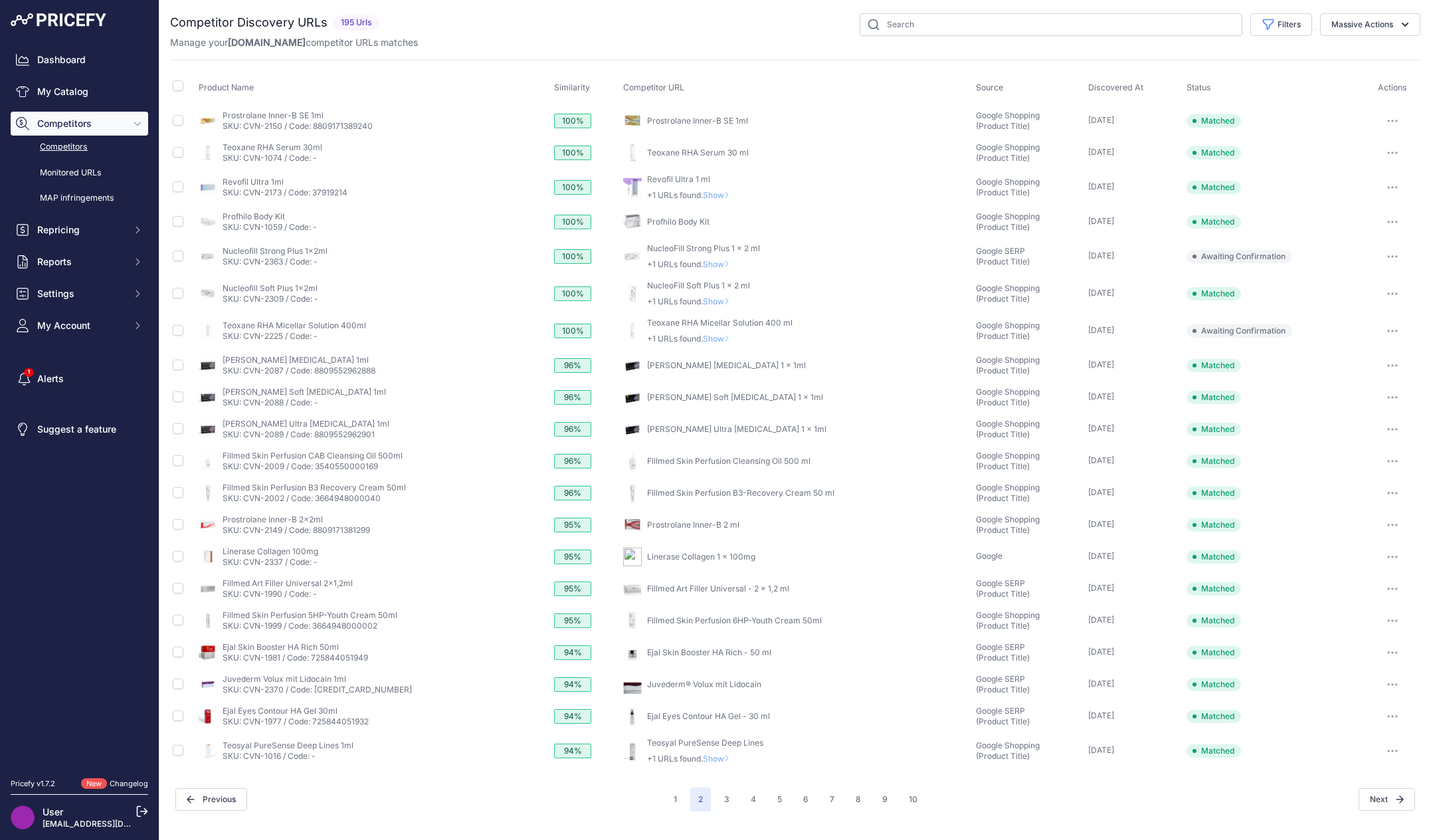
click at [574, 40] on div "Manage your Moryskin.com competitor URLs matches" at bounding box center [795, 42] width 1250 height 13
click at [590, 30] on div "Filters Source Select an option Quick Automatch Google Shopping (Title) Google …" at bounding box center [902, 24] width 1035 height 22
click at [731, 799] on button "3" at bounding box center [727, 799] width 21 height 24
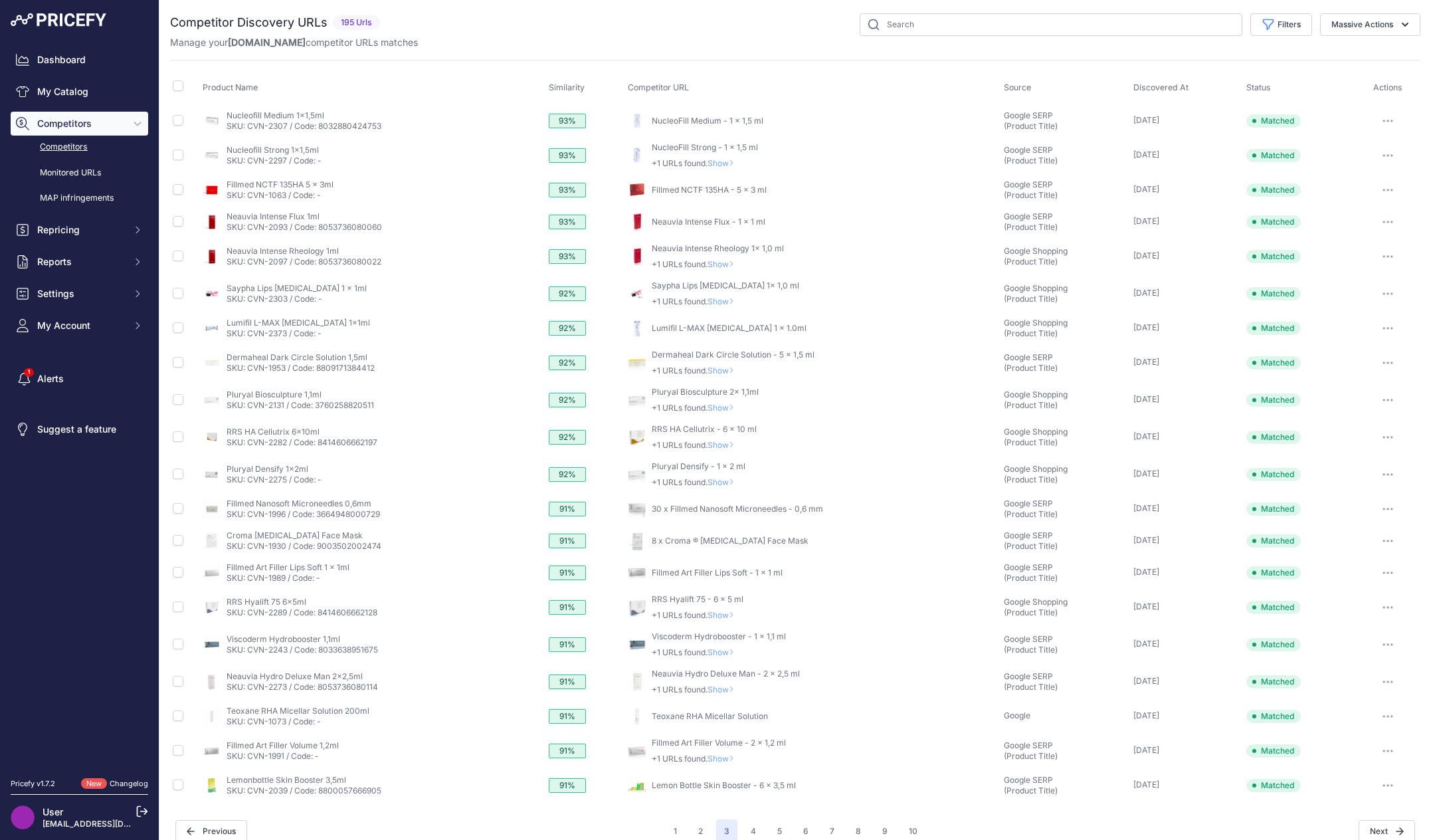
click at [783, 18] on div "Filters Source Select an option Quick Automatch Google Shopping (Title) Google …" at bounding box center [902, 24] width 1035 height 22
click at [126, 519] on nav "Dashboard My Catalog Competitors Competitors Monitored URLs MAP infringements R…" at bounding box center [79, 405] width 138 height 714
click at [434, 31] on div "Filters Source Select an option Quick Automatch Google Shopping (Title) Google …" at bounding box center [902, 24] width 1035 height 22
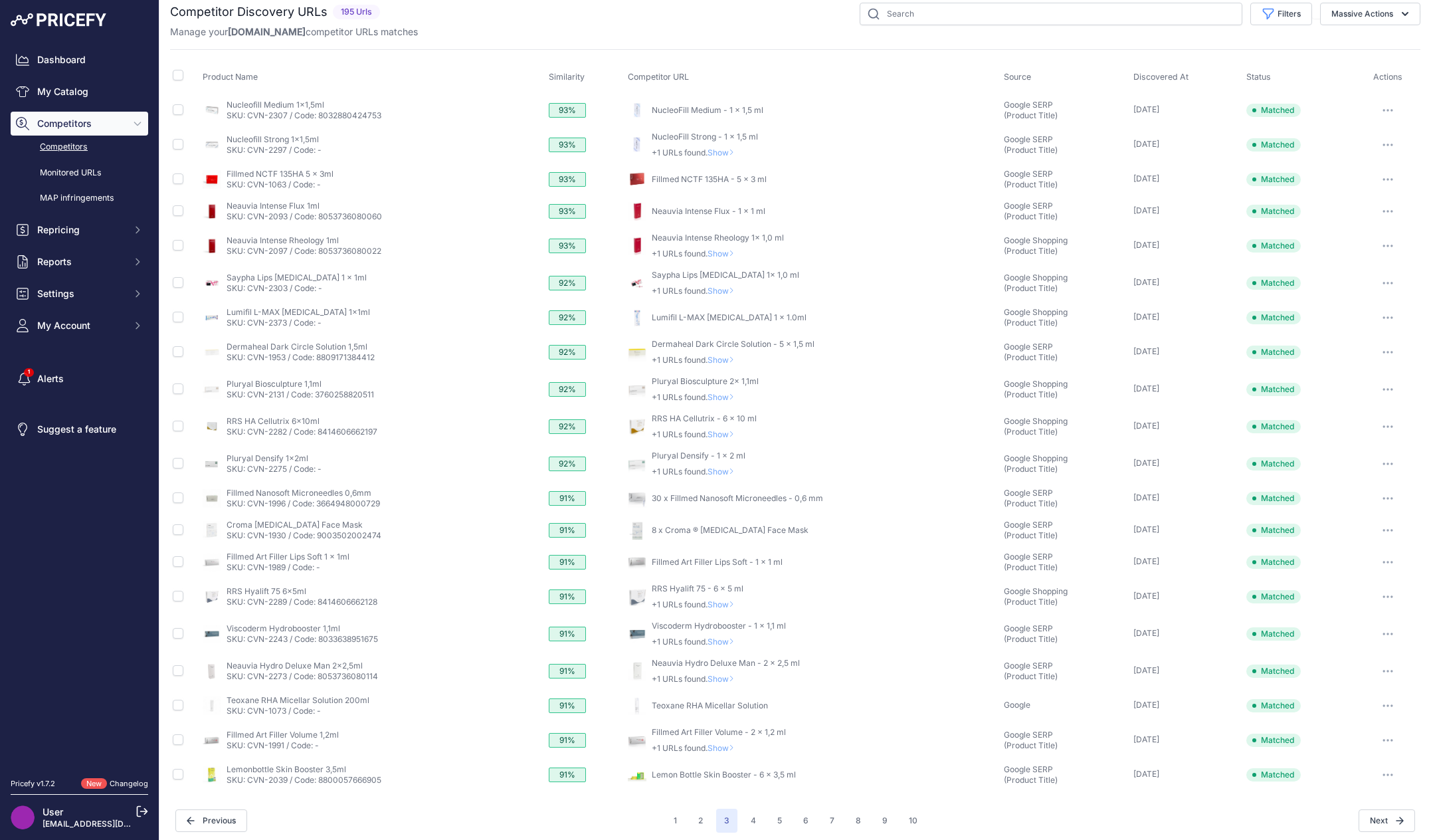
scroll to position [15, 0]
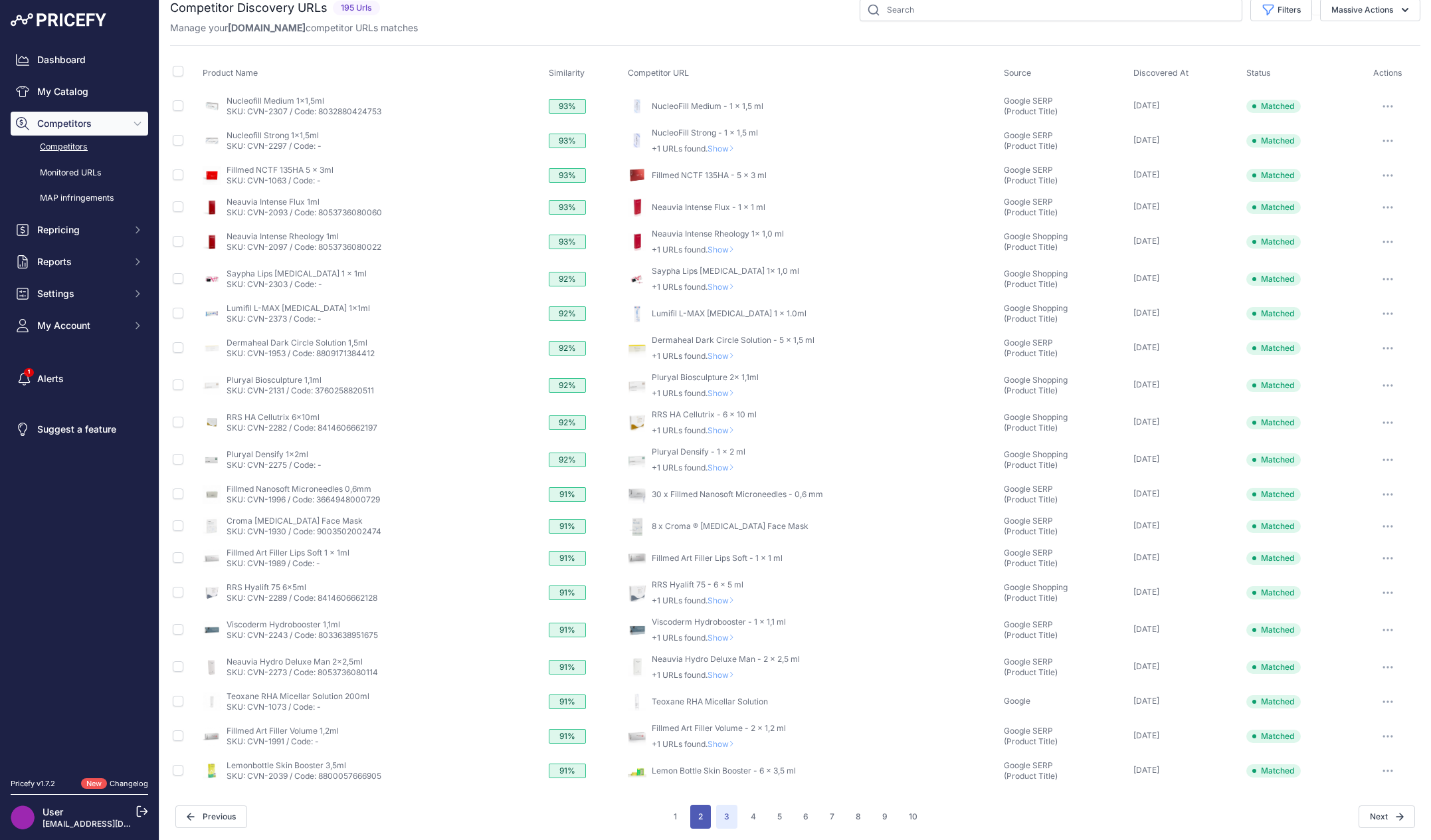
click at [694, 810] on button "2" at bounding box center [701, 816] width 20 height 24
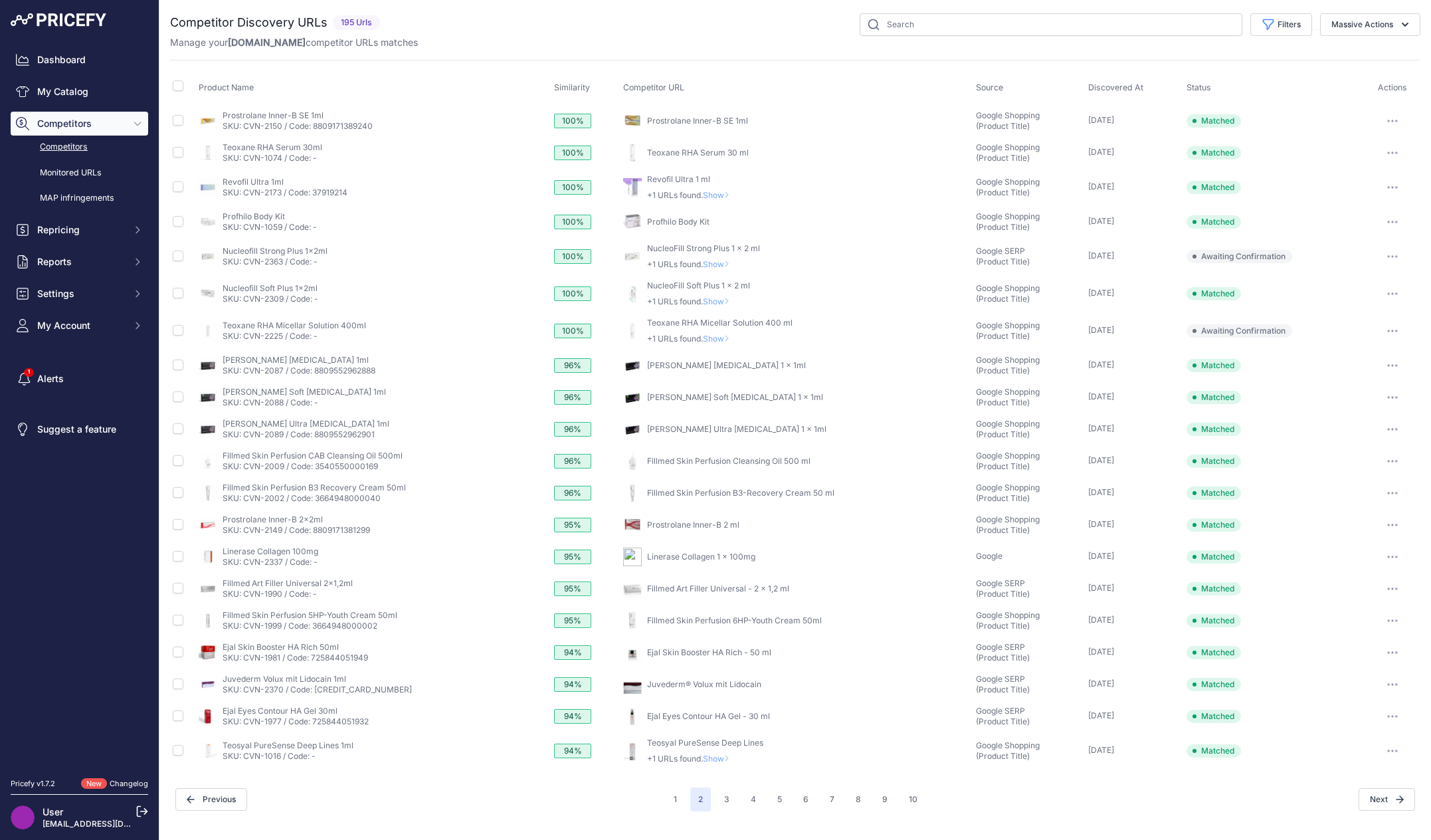
click at [744, 31] on div "Filters Source Select an option Quick Automatch Google Shopping (Title) Google …" at bounding box center [902, 24] width 1035 height 22
click at [728, 800] on button "3" at bounding box center [727, 799] width 21 height 24
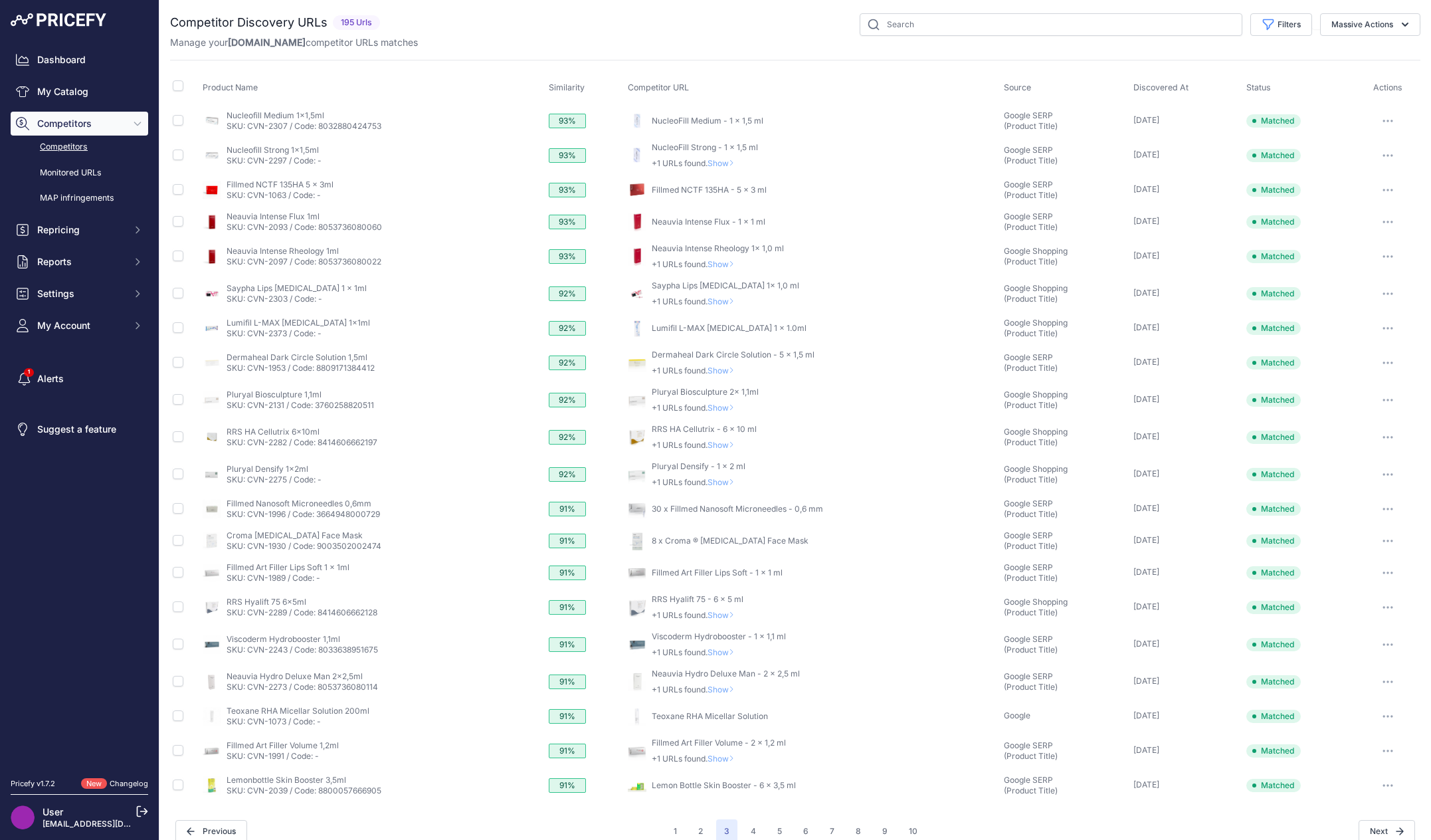
click at [75, 655] on nav "Dashboard My Catalog Competitors Competitors Monitored URLs MAP infringements R…" at bounding box center [79, 405] width 138 height 714
click at [581, 34] on div "Filters Source Select an option Quick Automatch Google Shopping (Title) Google …" at bounding box center [902, 24] width 1035 height 22
click at [37, 558] on nav "Dashboard My Catalog Competitors Competitors Monitored URLs MAP infringements R…" at bounding box center [79, 405] width 138 height 714
click at [613, 39] on div "Manage your Moryskin.com competitor URLs matches" at bounding box center [795, 42] width 1250 height 13
click at [81, 551] on nav "Dashboard My Catalog Competitors Competitors Monitored URLs MAP infringements R…" at bounding box center [79, 405] width 138 height 714
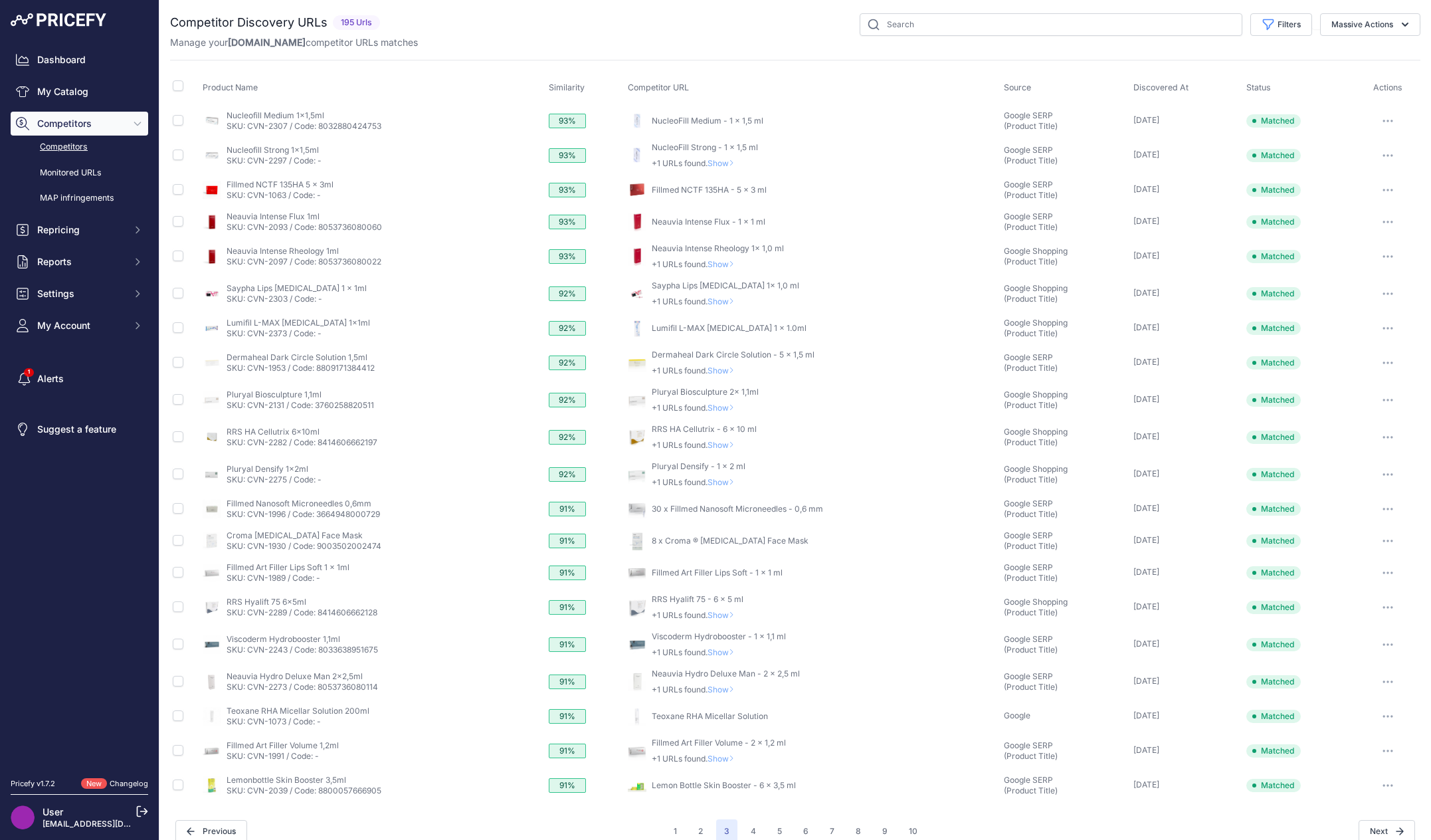
click at [645, 46] on div "Manage your Moryskin.com competitor URLs matches" at bounding box center [795, 42] width 1250 height 13
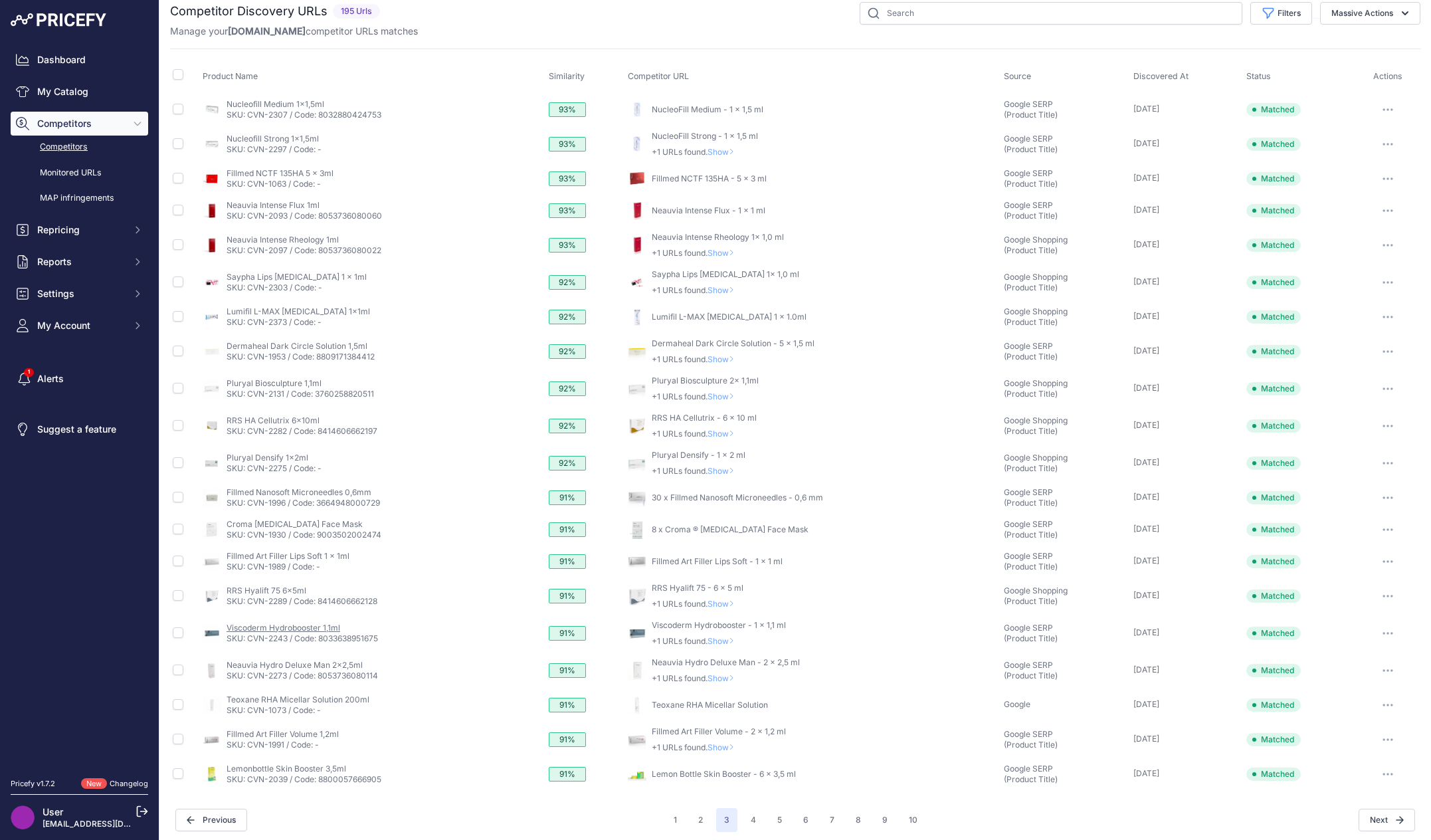
scroll to position [15, 0]
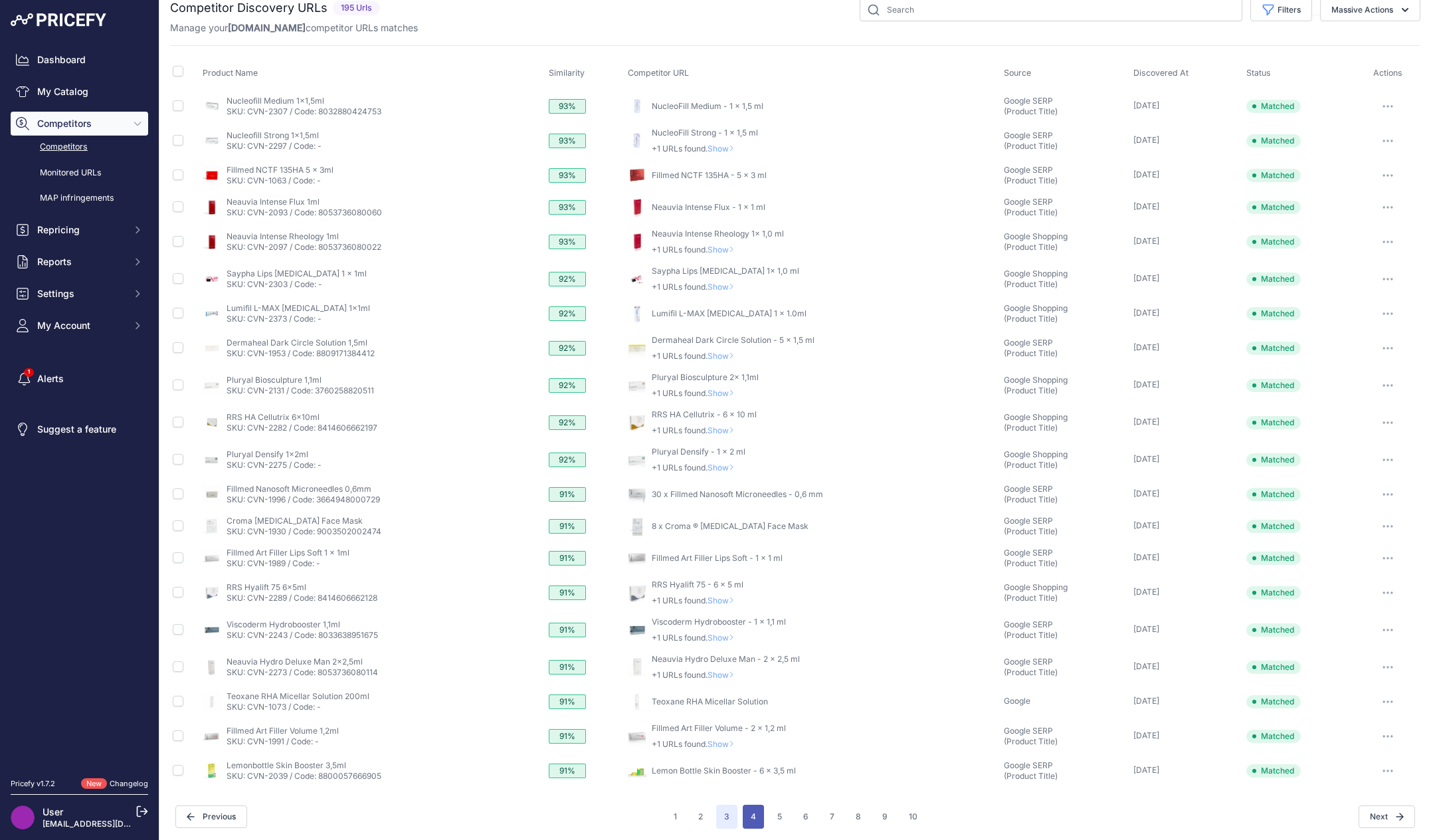
click at [755, 812] on button "4" at bounding box center [753, 816] width 21 height 24
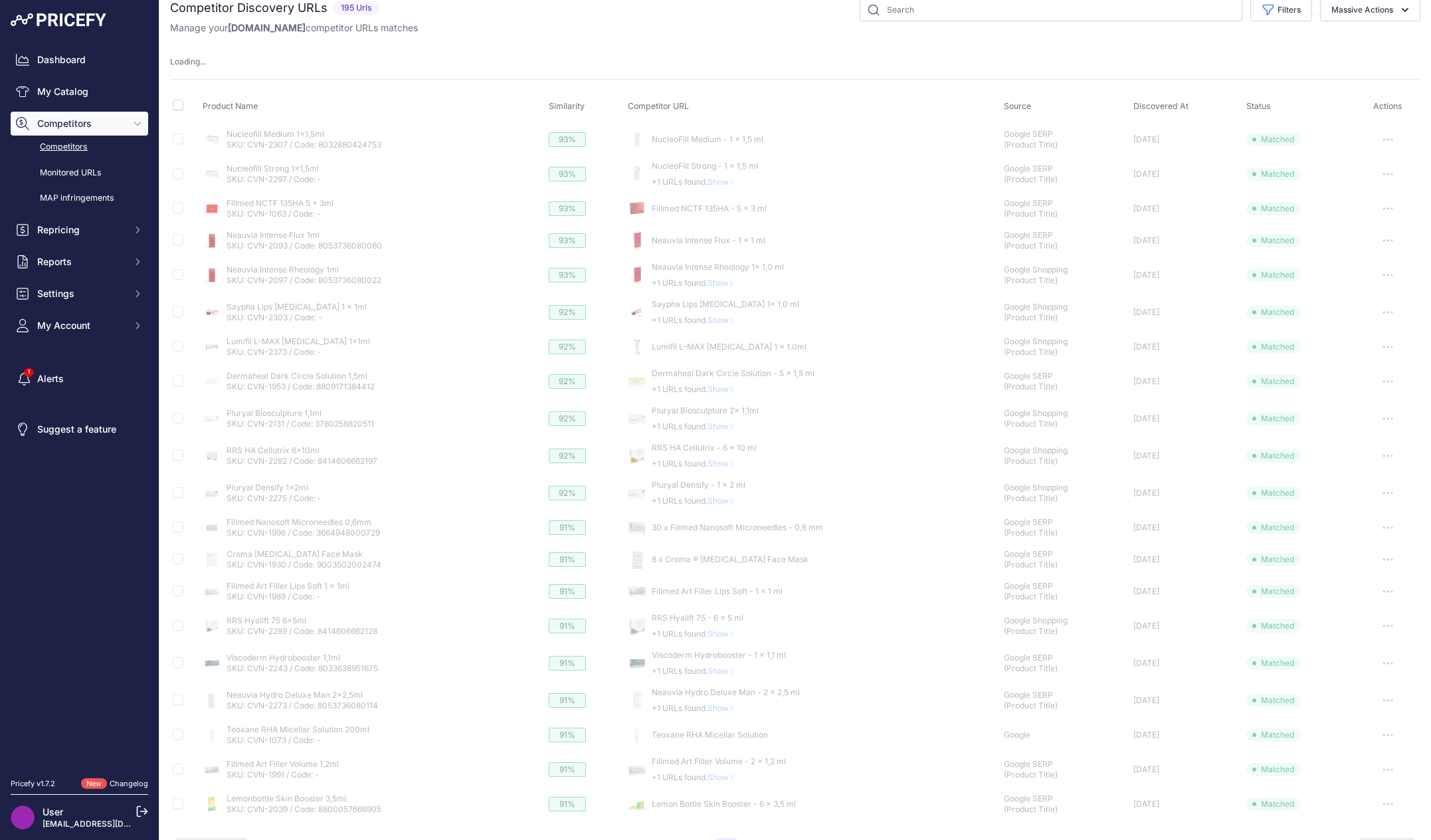
click at [728, 37] on div "Competitor Discovery URLs 195 Urls" at bounding box center [795, 430] width 1250 height 863
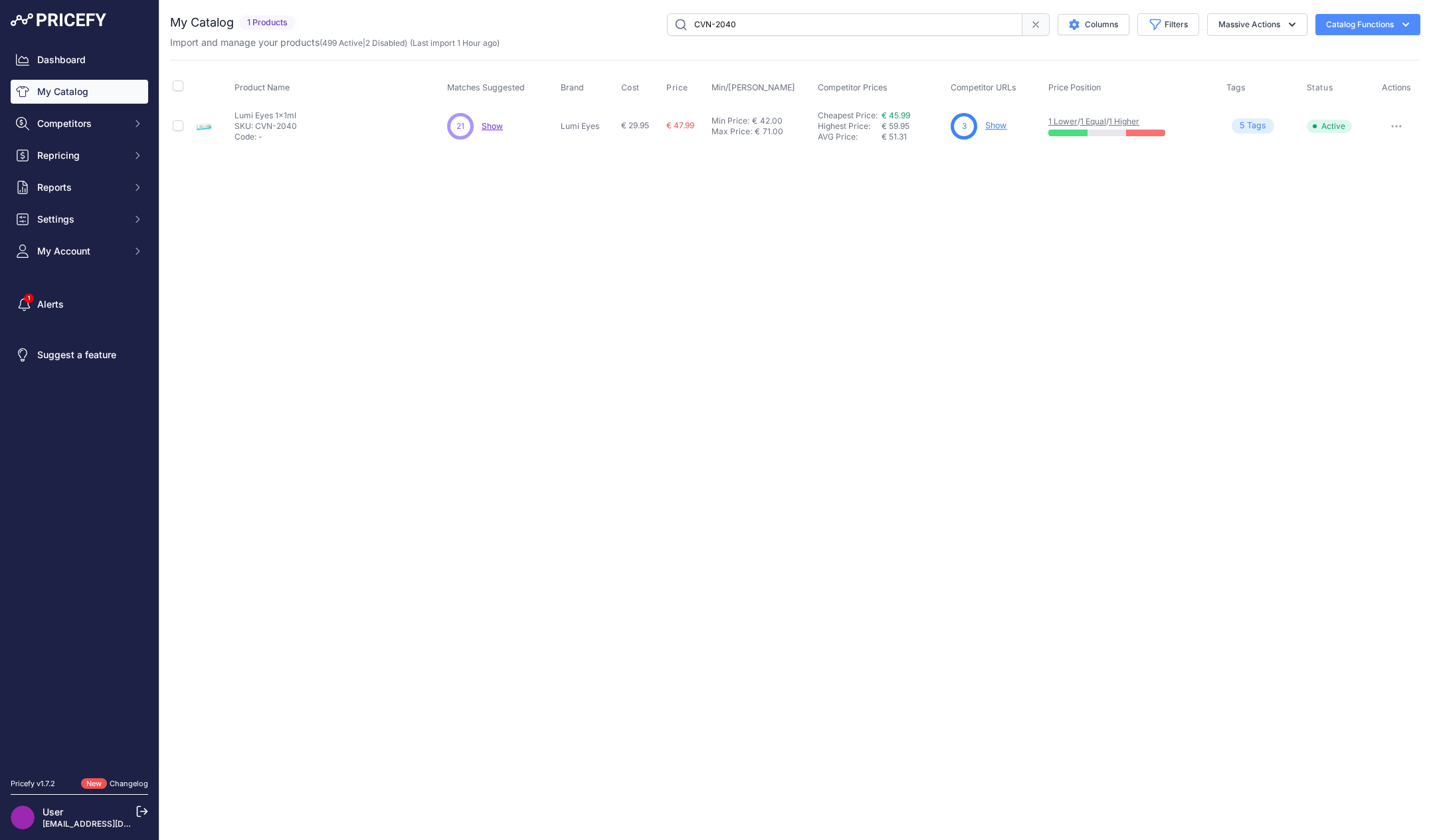
click at [253, 123] on p "SKU: CVN-2040" at bounding box center [266, 126] width 63 height 11
click at [252, 112] on p "Lumi Eyes 1x1ml" at bounding box center [266, 115] width 63 height 11
copy div "Lumi Eyes 1x1ml"
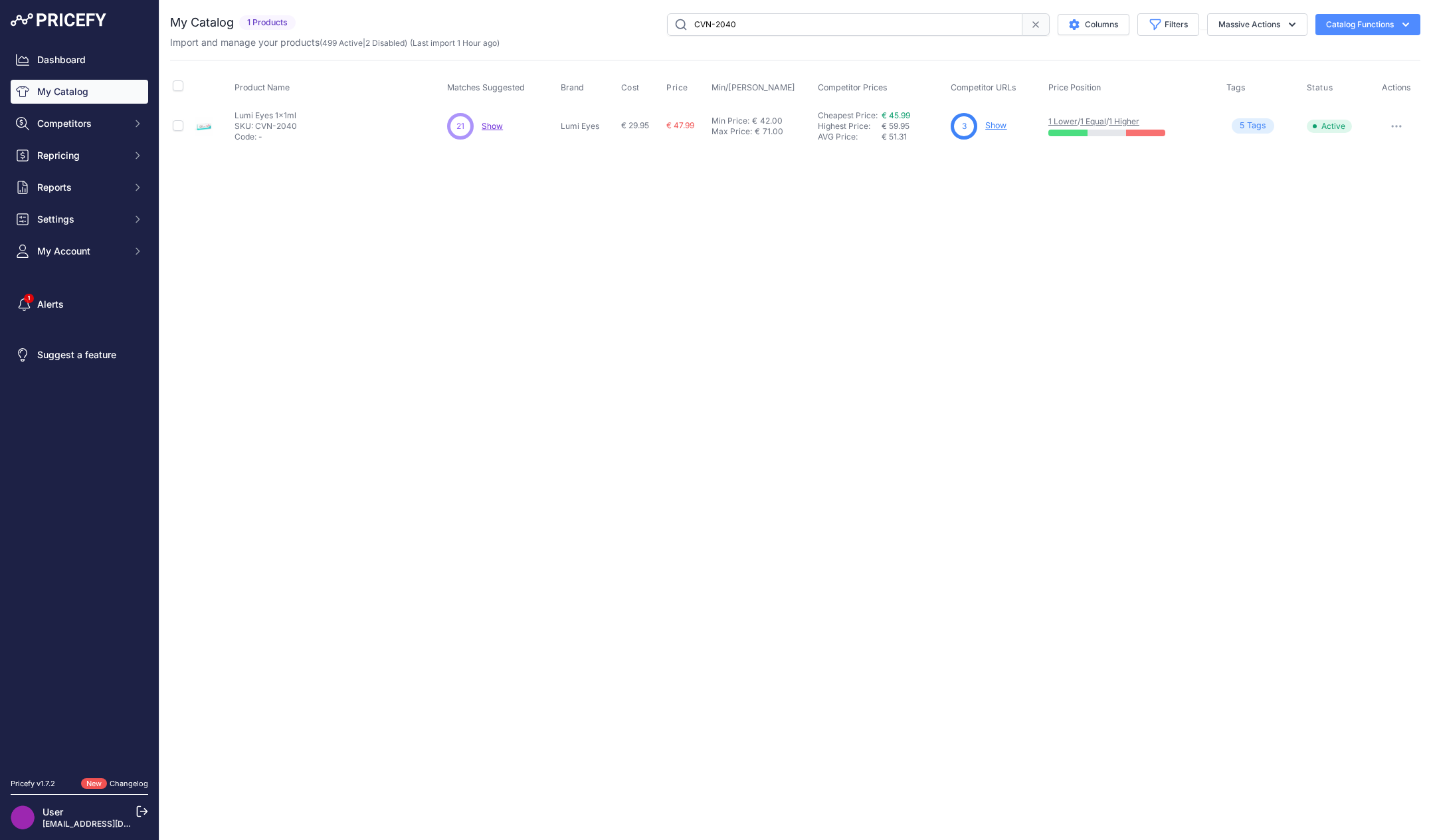
click at [423, 291] on div "Close You are not connected to the internet." at bounding box center [795, 420] width 1271 height 840
drag, startPoint x: 337, startPoint y: 114, endPoint x: 226, endPoint y: 122, distance: 111.3
click at [226, 122] on tr "Teoxane RHA Serum 30ml" at bounding box center [795, 126] width 1250 height 43
copy tr "Teoxane RHA Serum 30ml Teoxane RHA Serum 30ml"
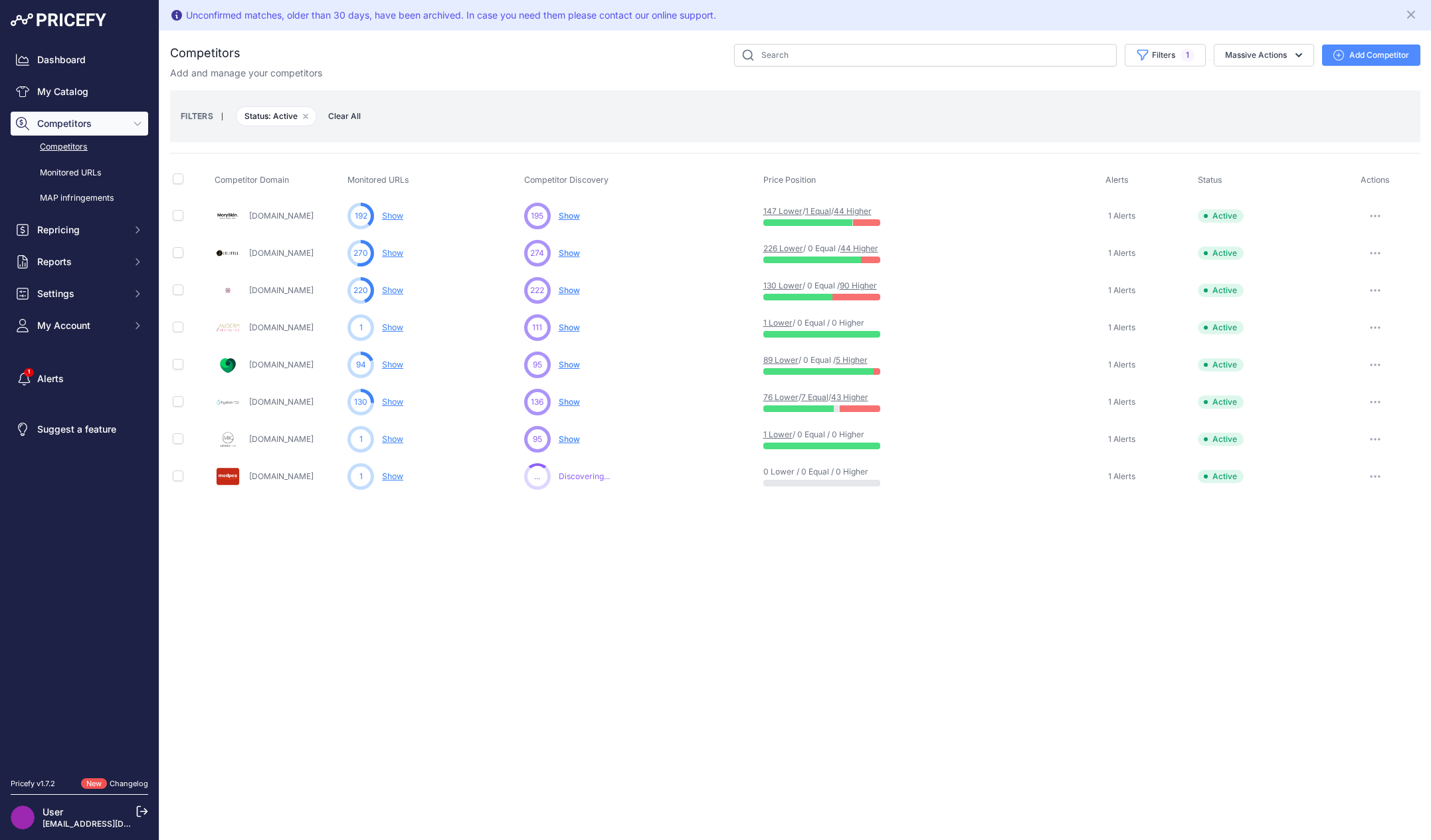
click at [648, 645] on div "Unconfirmed matches, older than 30 days, have been archived. In case you need t…" at bounding box center [795, 420] width 1271 height 840
click at [589, 87] on div "Competitors" at bounding box center [795, 269] width 1250 height 451
click at [153, 578] on div "Dashboard My Catalog Competitors Competitors Monitored URLs MAP infringements R…" at bounding box center [79, 386] width 159 height 773
click at [658, 640] on div "Unconfirmed matches, older than 30 days, have been archived. In case you need t…" at bounding box center [795, 420] width 1271 height 840
click at [627, 633] on div "Unconfirmed matches, older than 30 days, have been archived. In case you need t…" at bounding box center [795, 420] width 1271 height 840
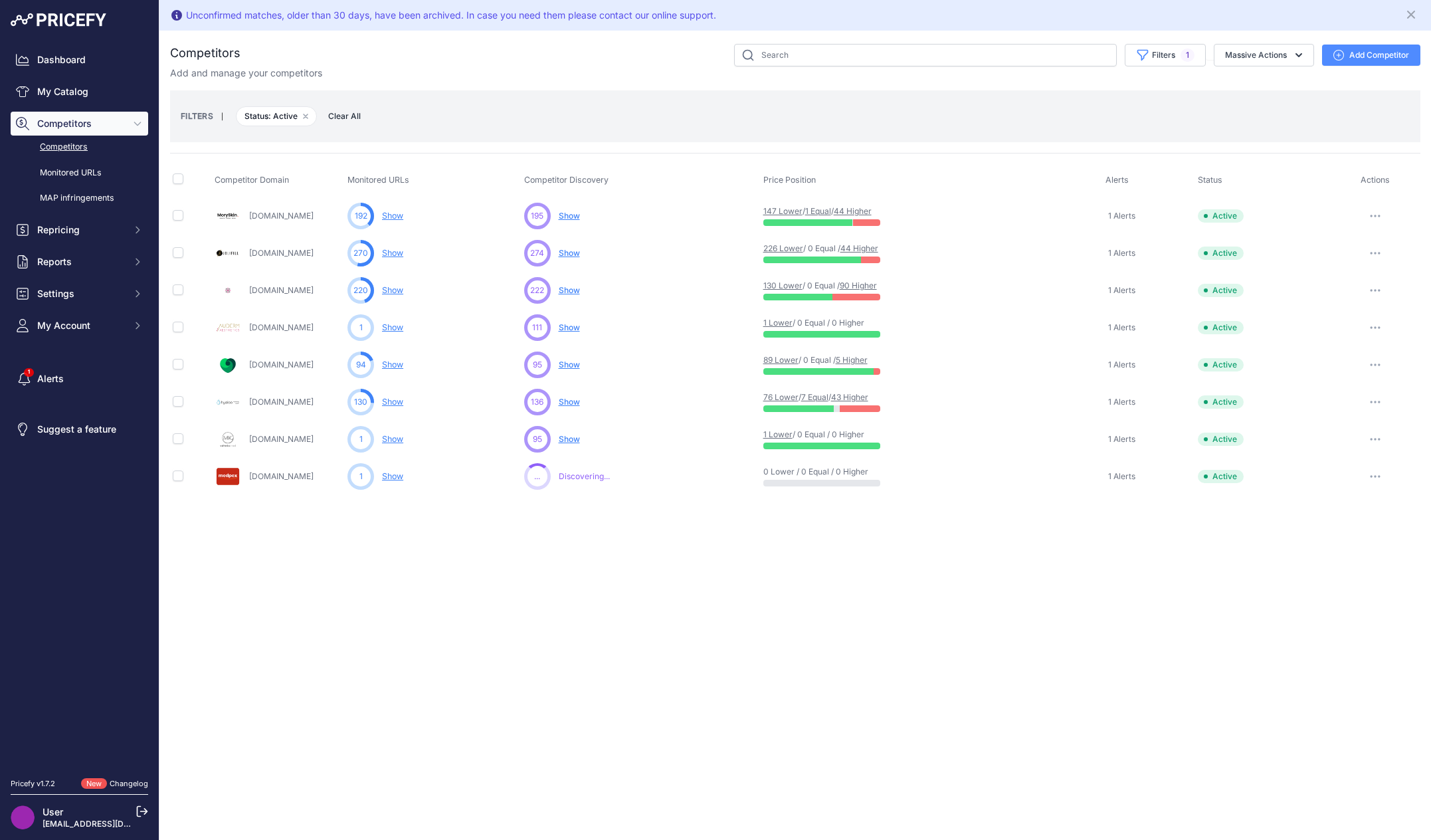
click at [379, 612] on div "Unconfirmed matches, older than 30 days, have been archived. In case you need t…" at bounding box center [795, 420] width 1271 height 840
click at [506, 618] on div "Unconfirmed matches, older than 30 days, have been archived. In case you need t…" at bounding box center [795, 420] width 1271 height 840
click at [100, 618] on nav "Dashboard My Catalog Competitors Competitors Monitored URLs MAP infringements R…" at bounding box center [79, 405] width 138 height 714
click at [484, 71] on div "Add and manage your competitors" at bounding box center [795, 73] width 1250 height 13
click at [248, 618] on div "Unconfirmed matches, older than 30 days, have been archived. In case you need t…" at bounding box center [795, 420] width 1271 height 840
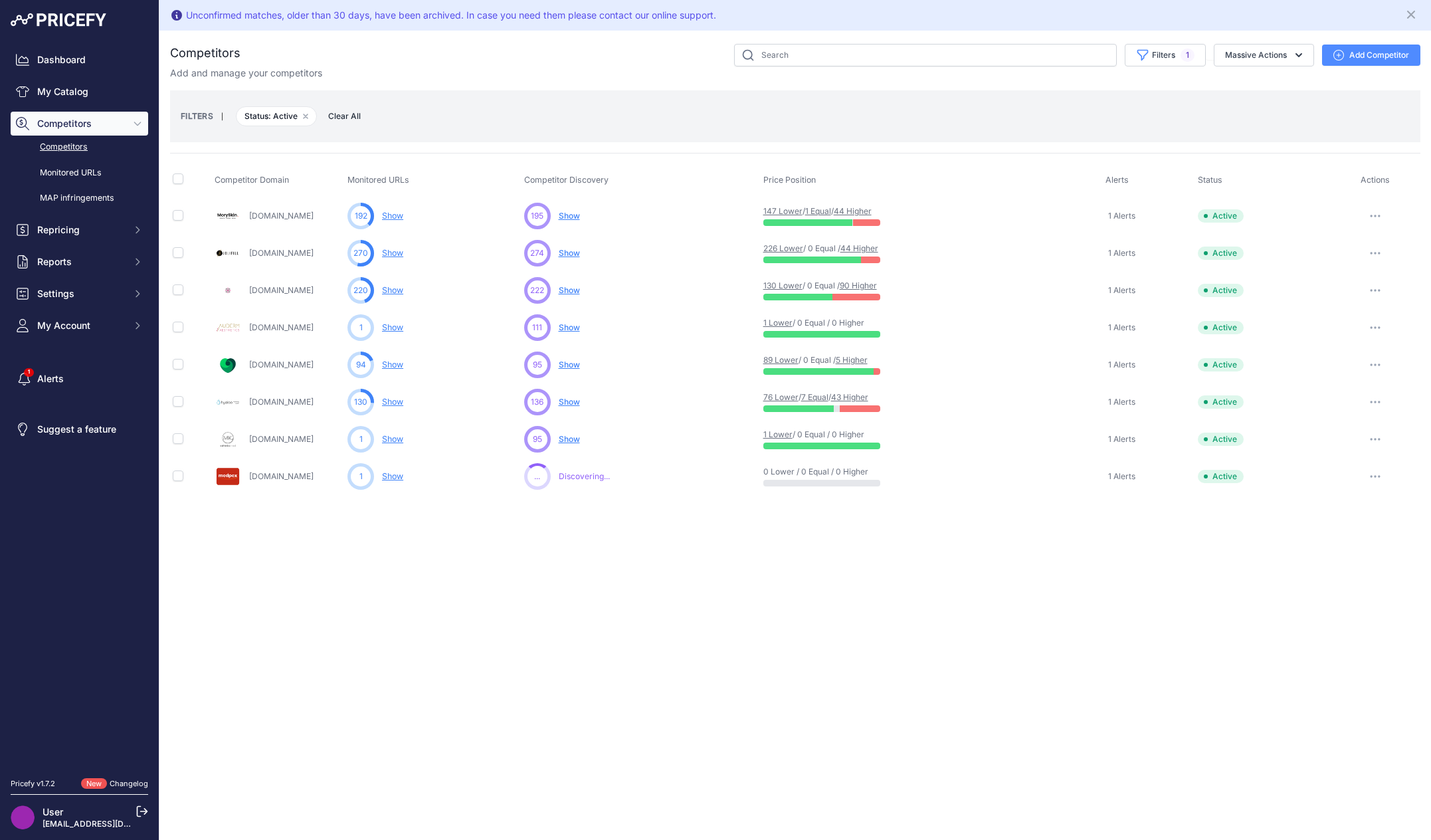
click at [241, 597] on div "Unconfirmed matches, older than 30 days, have been archived. In case you need t…" at bounding box center [795, 420] width 1271 height 840
click at [566, 529] on div "Unconfirmed matches, older than 30 days, have been archived. In case you need t…" at bounding box center [795, 420] width 1271 height 840
click at [454, 604] on div "Unconfirmed matches, older than 30 days, have been archived. In case you need t…" at bounding box center [795, 420] width 1271 height 840
click at [414, 604] on div "Unconfirmed matches, older than 30 days, have been archived. In case you need t…" at bounding box center [795, 420] width 1271 height 840
click at [420, 594] on div "Unconfirmed matches, older than 30 days, have been archived. In case you need t…" at bounding box center [795, 420] width 1271 height 840
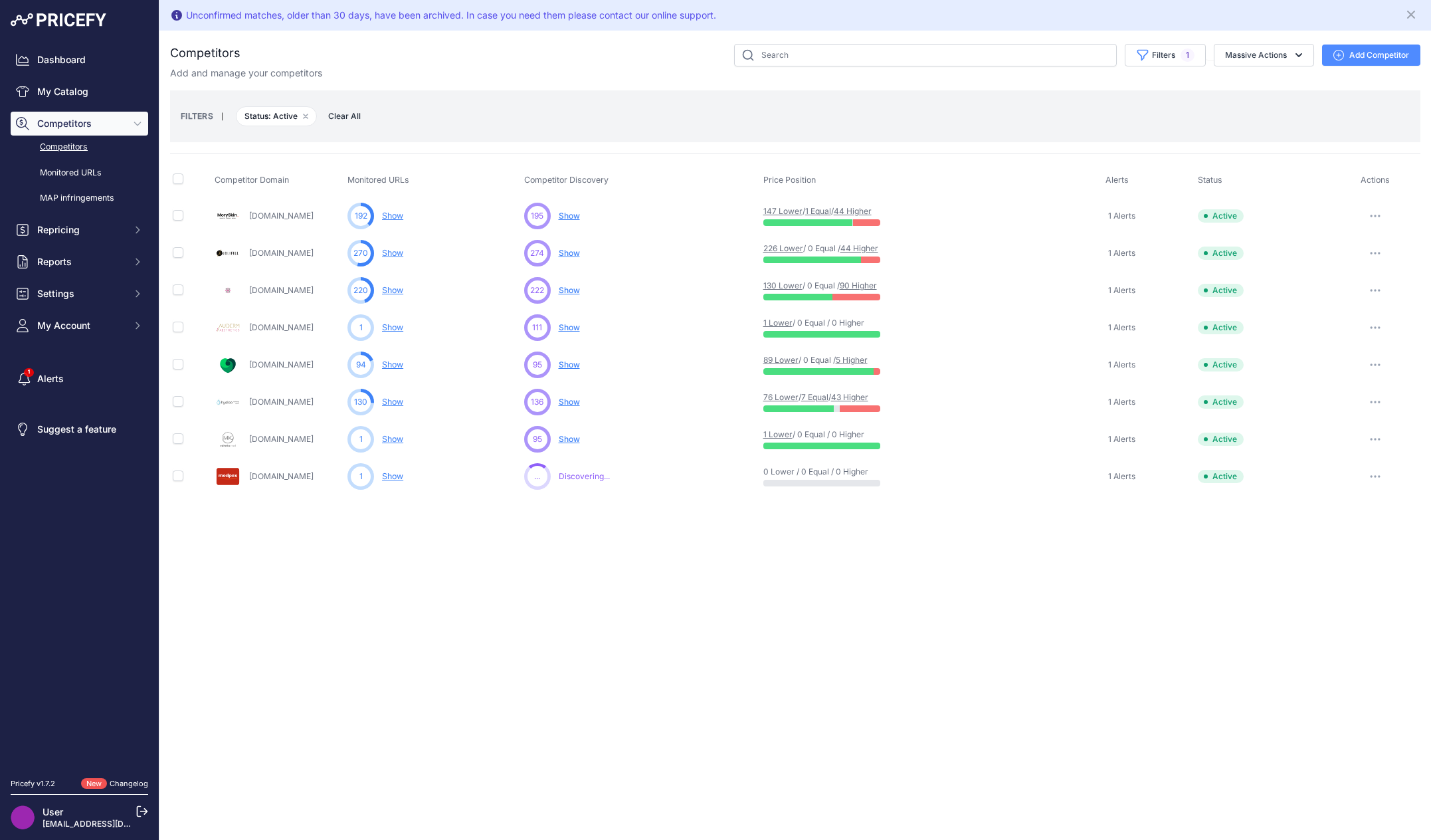
drag, startPoint x: 420, startPoint y: 594, endPoint x: 413, endPoint y: 603, distance: 11.4
click at [413, 603] on div "Unconfirmed matches, older than 30 days, have been archived. In case you need t…" at bounding box center [795, 420] width 1271 height 840
